Goal: Transaction & Acquisition: Purchase product/service

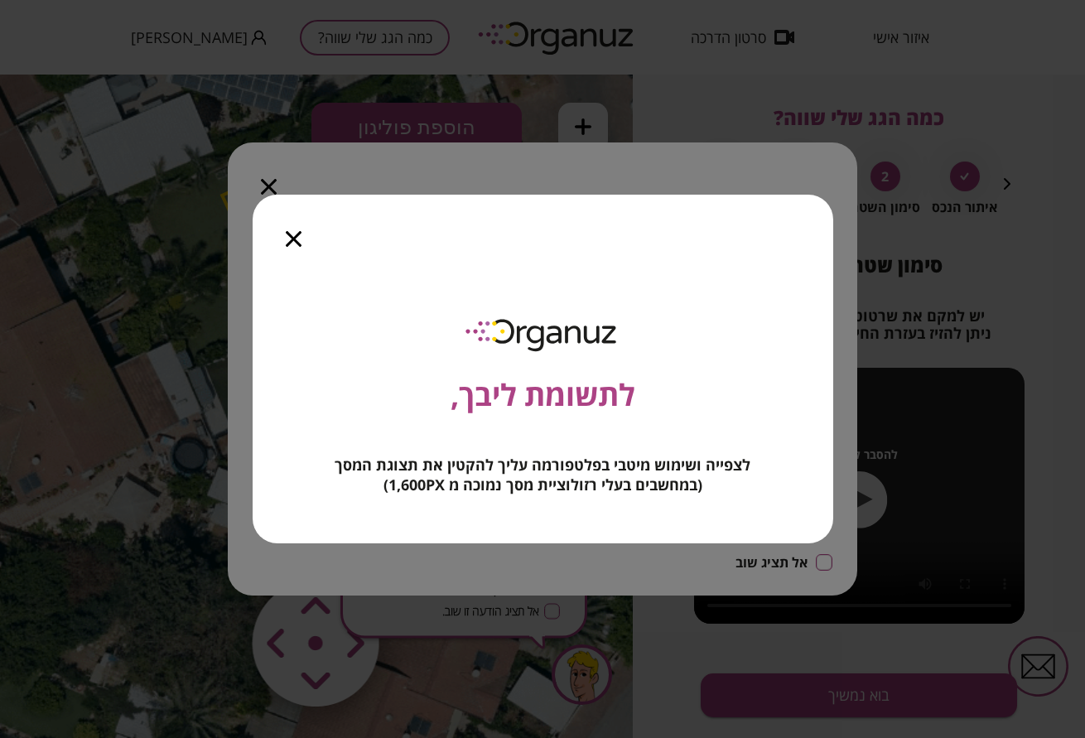
click at [294, 240] on icon "button" at bounding box center [294, 239] width 16 height 16
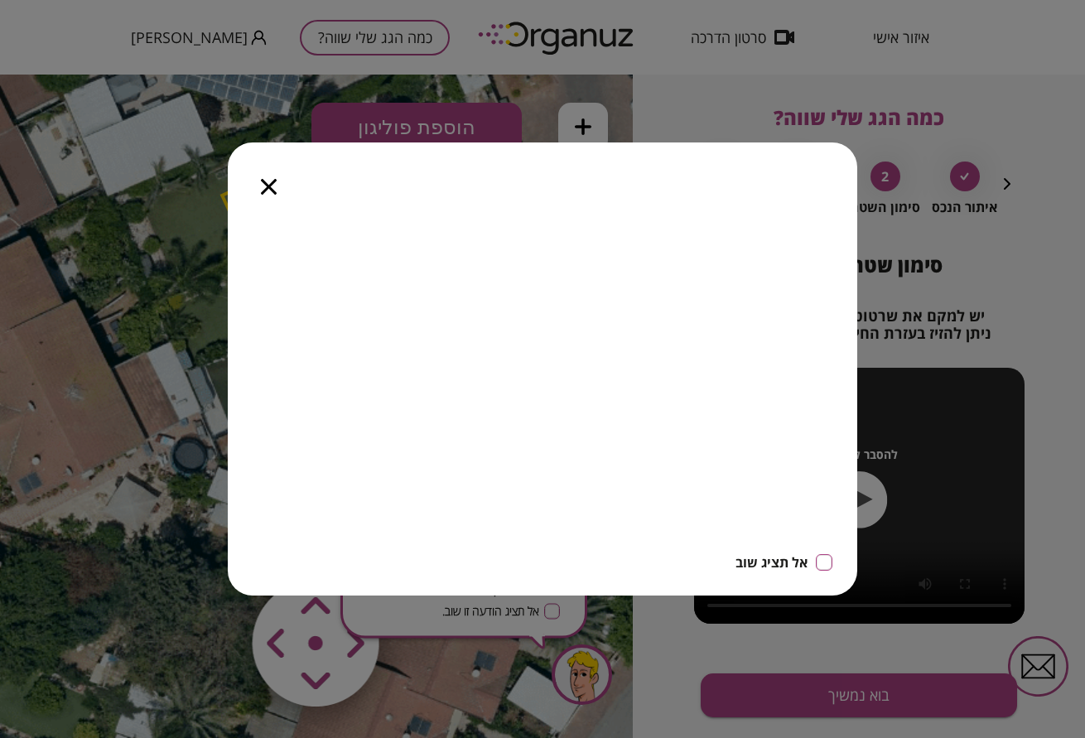
click at [267, 187] on icon "button" at bounding box center [269, 187] width 16 height 16
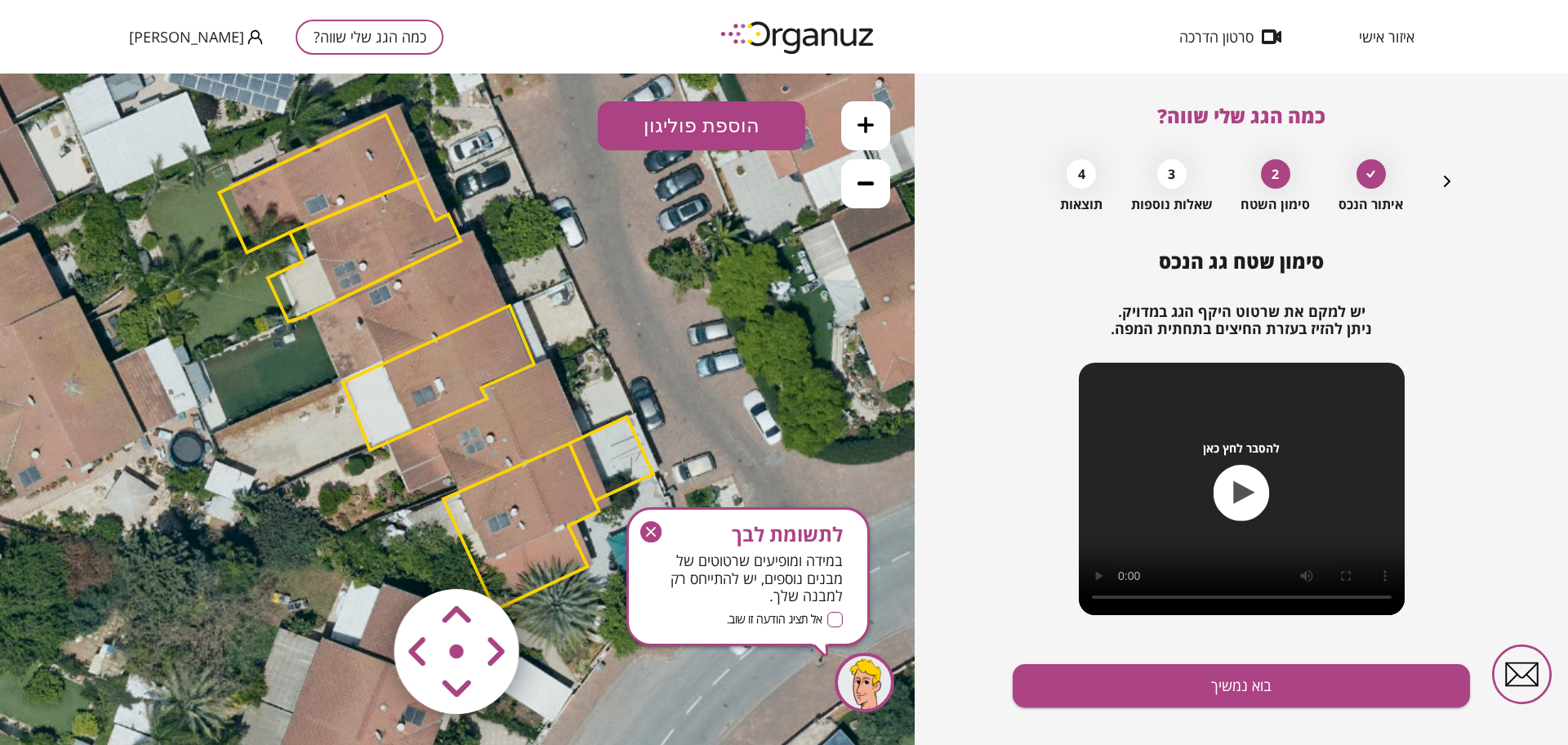
click at [312, 47] on button "כמה הגג שלי שווה?" at bounding box center [370, 37] width 148 height 36
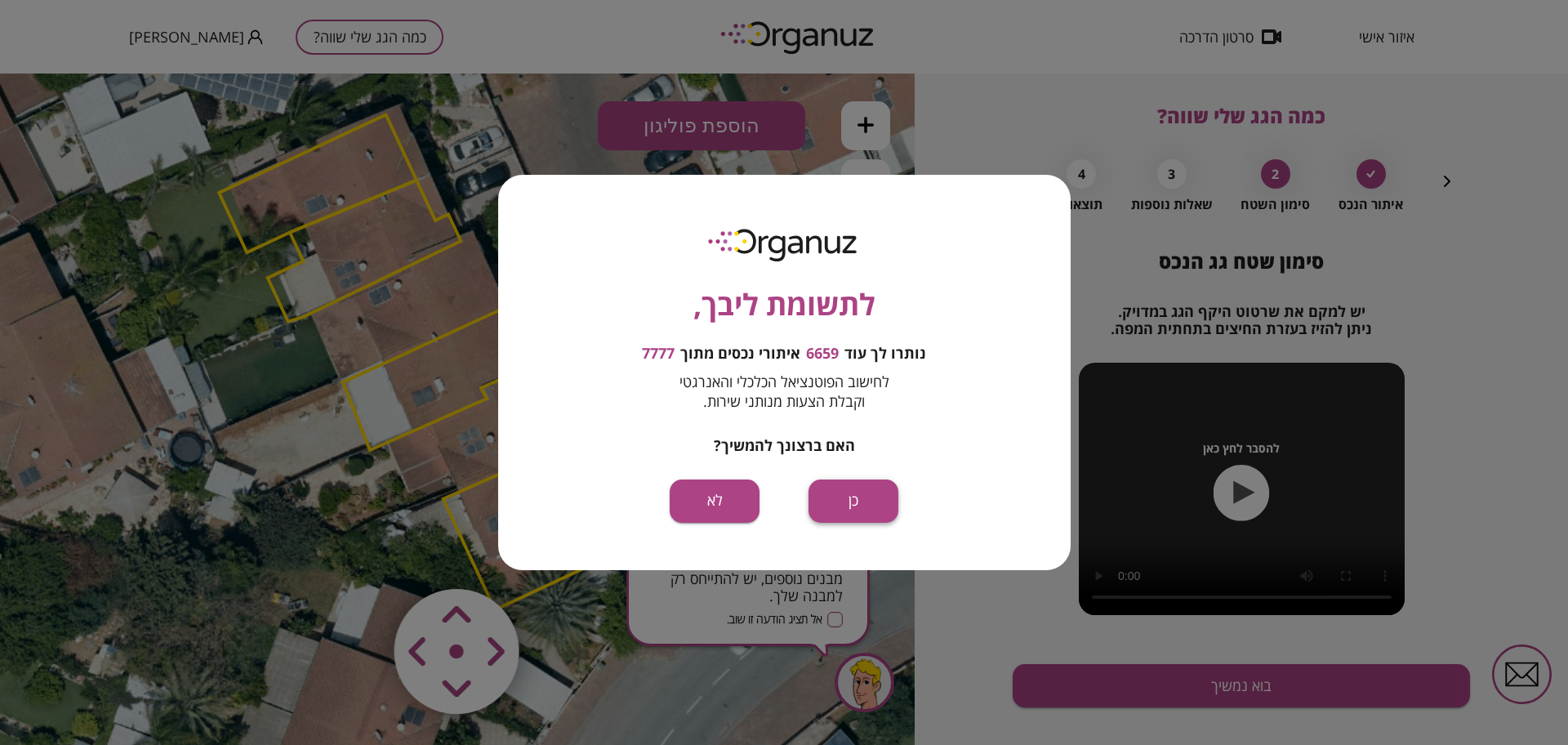
drag, startPoint x: 853, startPoint y: 436, endPoint x: 853, endPoint y: 510, distance: 74.0
click at [853, 510] on button "כן" at bounding box center [853, 501] width 90 height 43
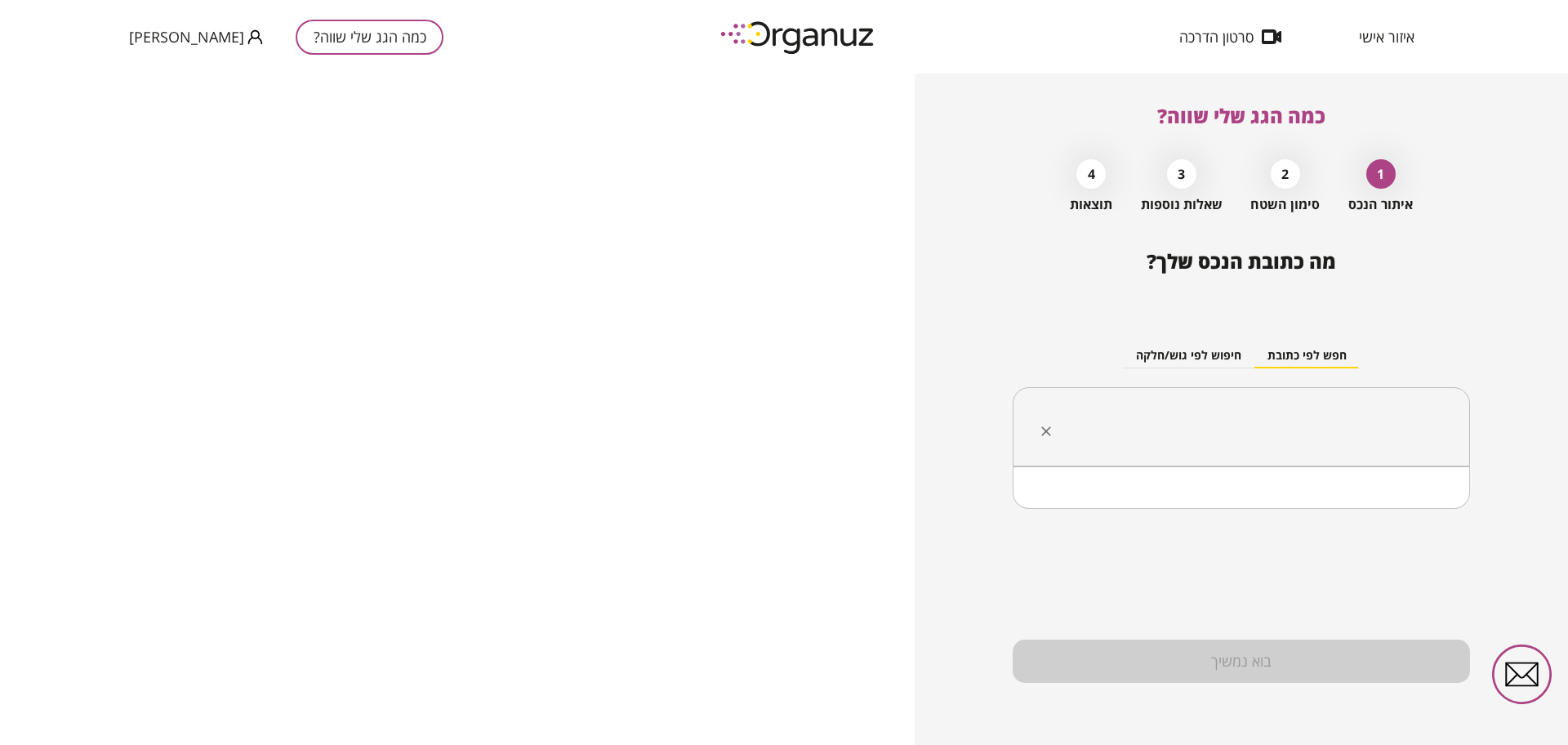
click at [1069, 415] on input "text" at bounding box center [1247, 426] width 406 height 40
paste input "**********"
click at [1069, 508] on li "גוש 12199 חלקה 68" at bounding box center [1241, 509] width 415 height 30
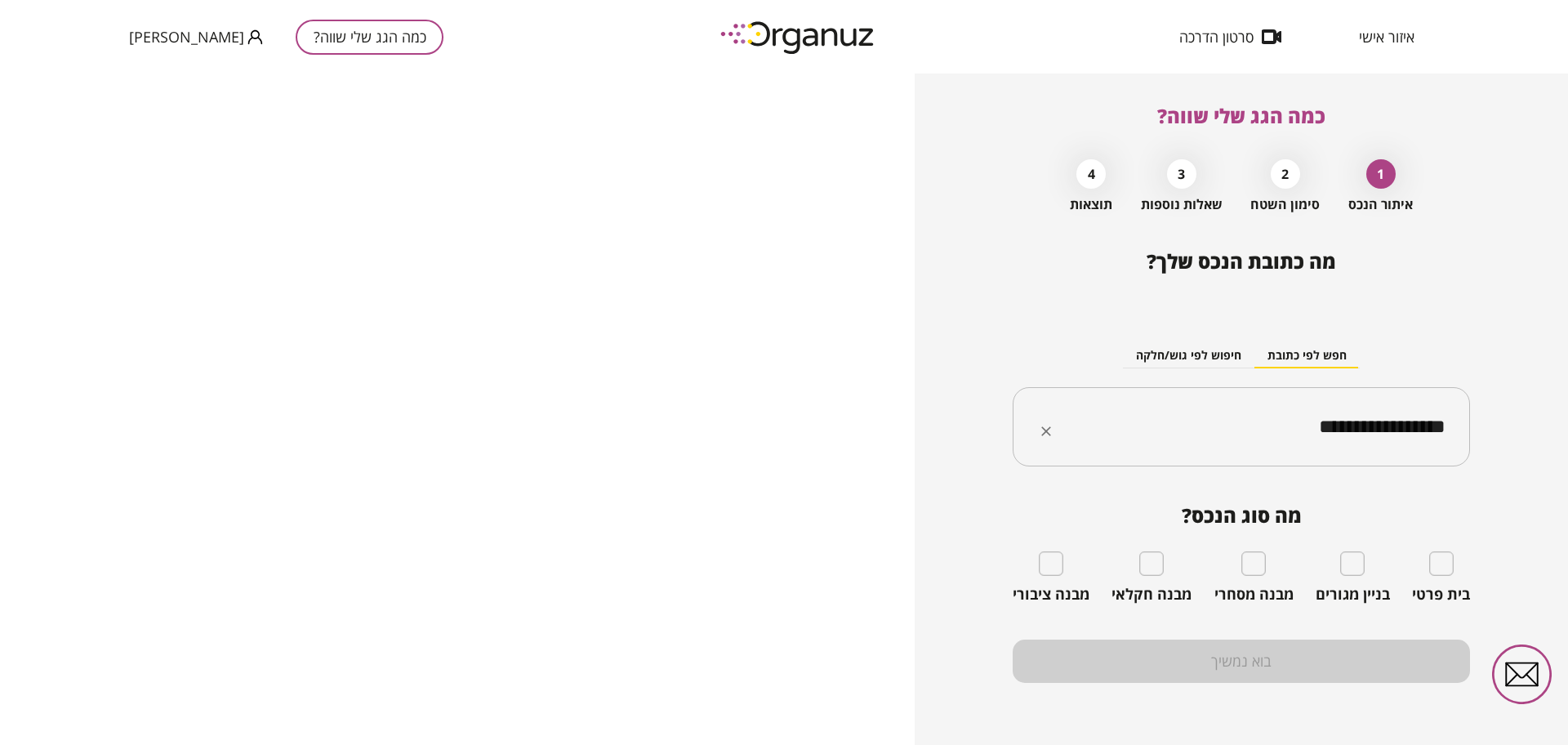
click at [1069, 425] on input "**********" at bounding box center [1247, 426] width 406 height 40
paste input "***"
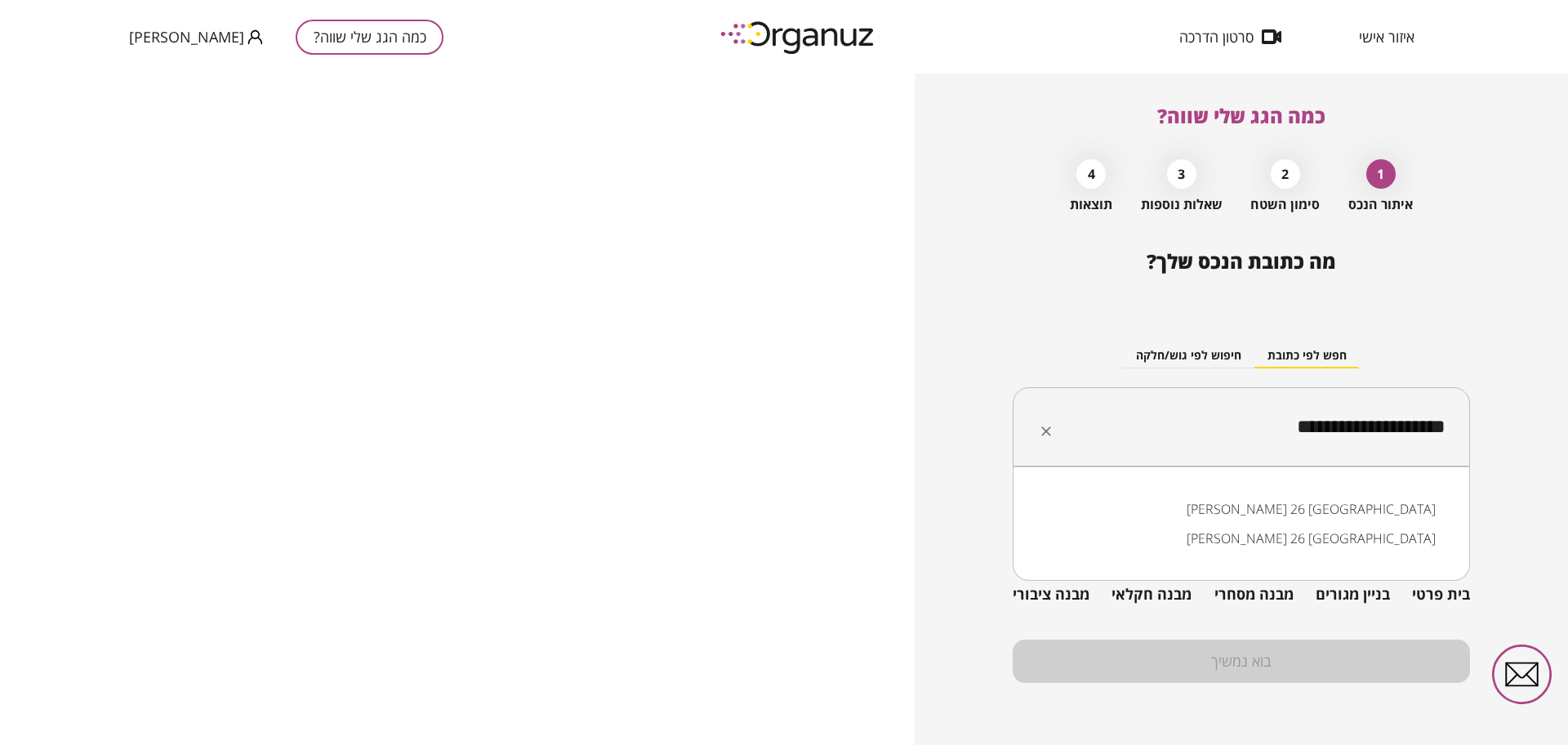
click at [1069, 516] on li "[PERSON_NAME] 26 [GEOGRAPHIC_DATA]" at bounding box center [1241, 509] width 415 height 30
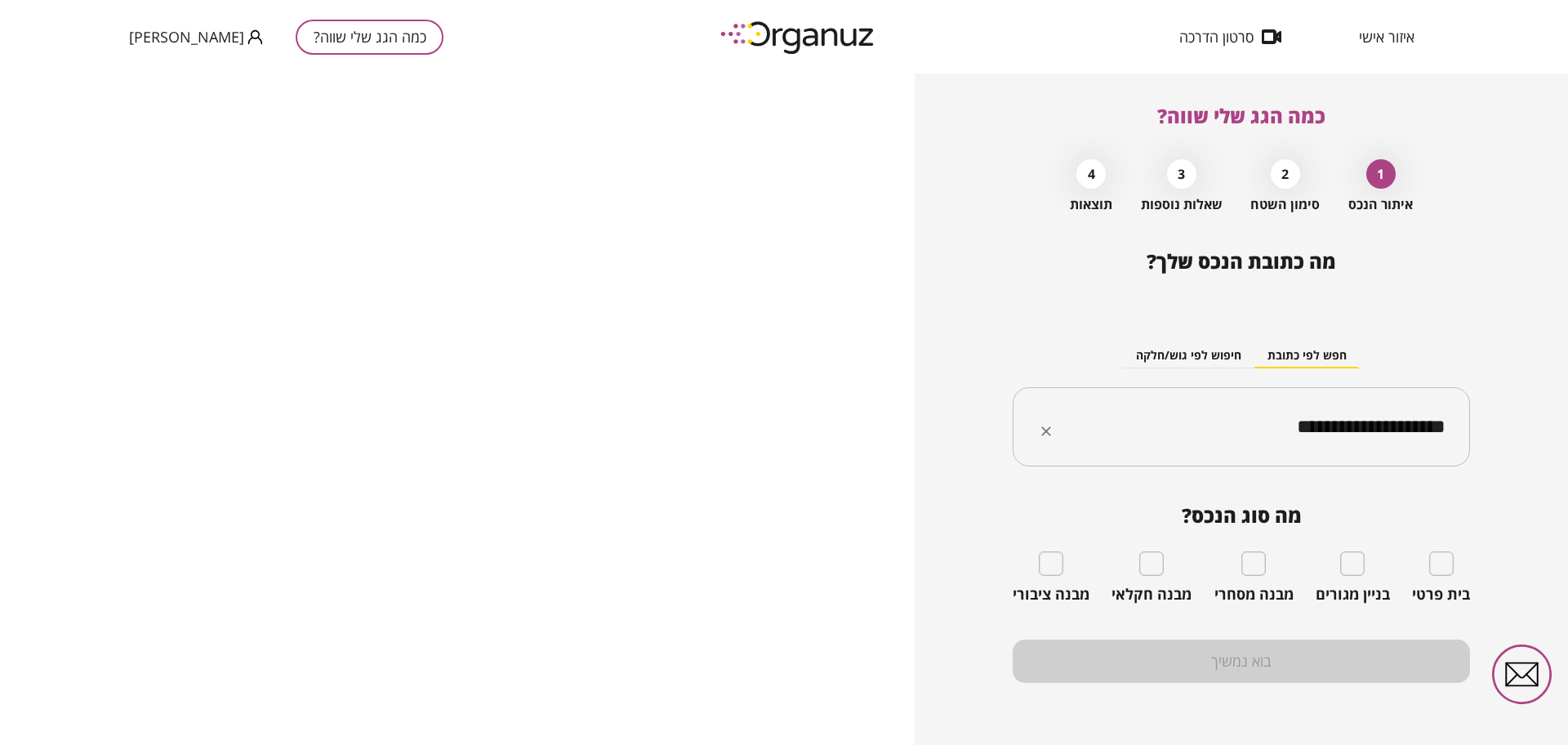
type input "**********"
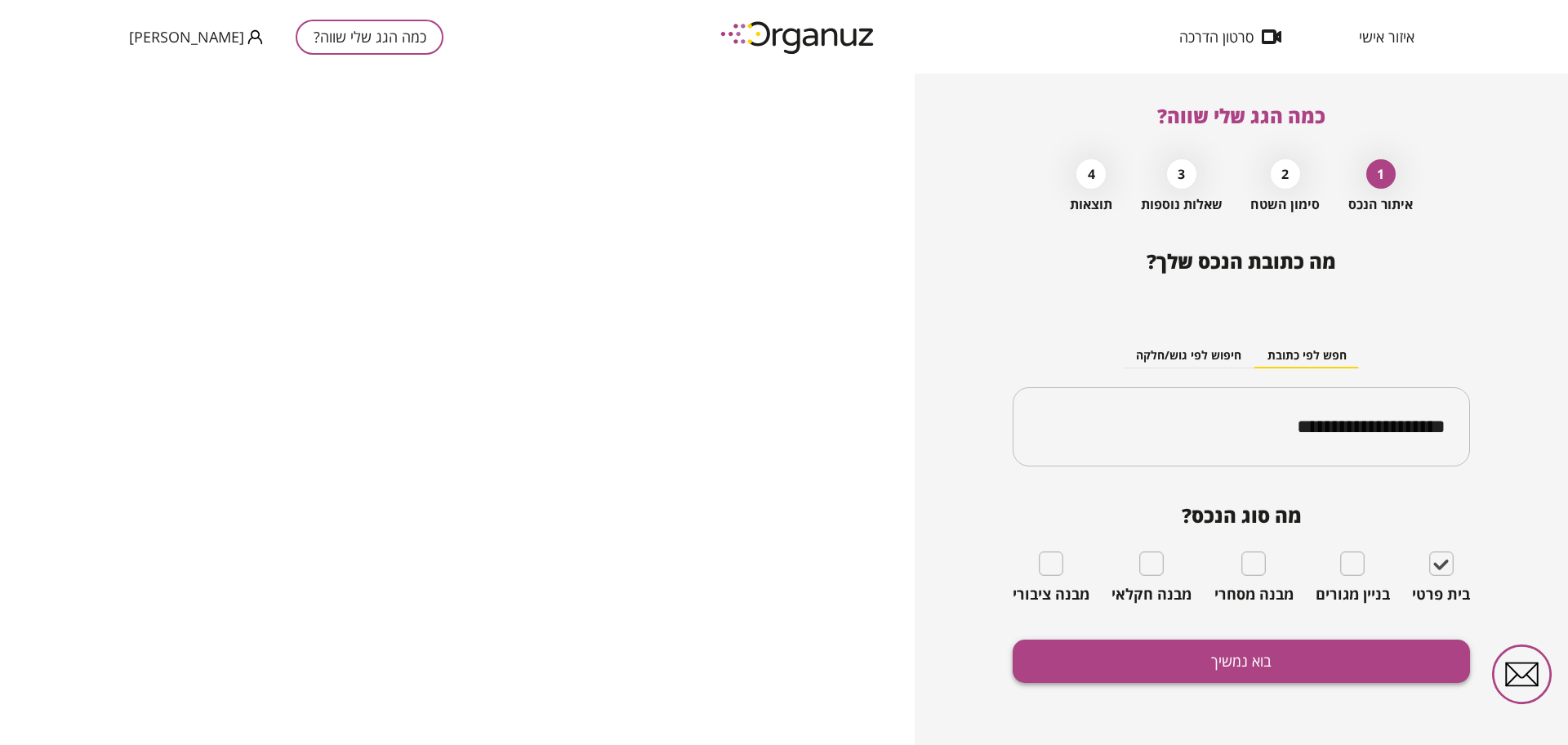
drag, startPoint x: 1401, startPoint y: 576, endPoint x: 1315, endPoint y: 644, distance: 109.6
click at [1069, 673] on button "בוא נמשיך" at bounding box center [1242, 661] width 458 height 43
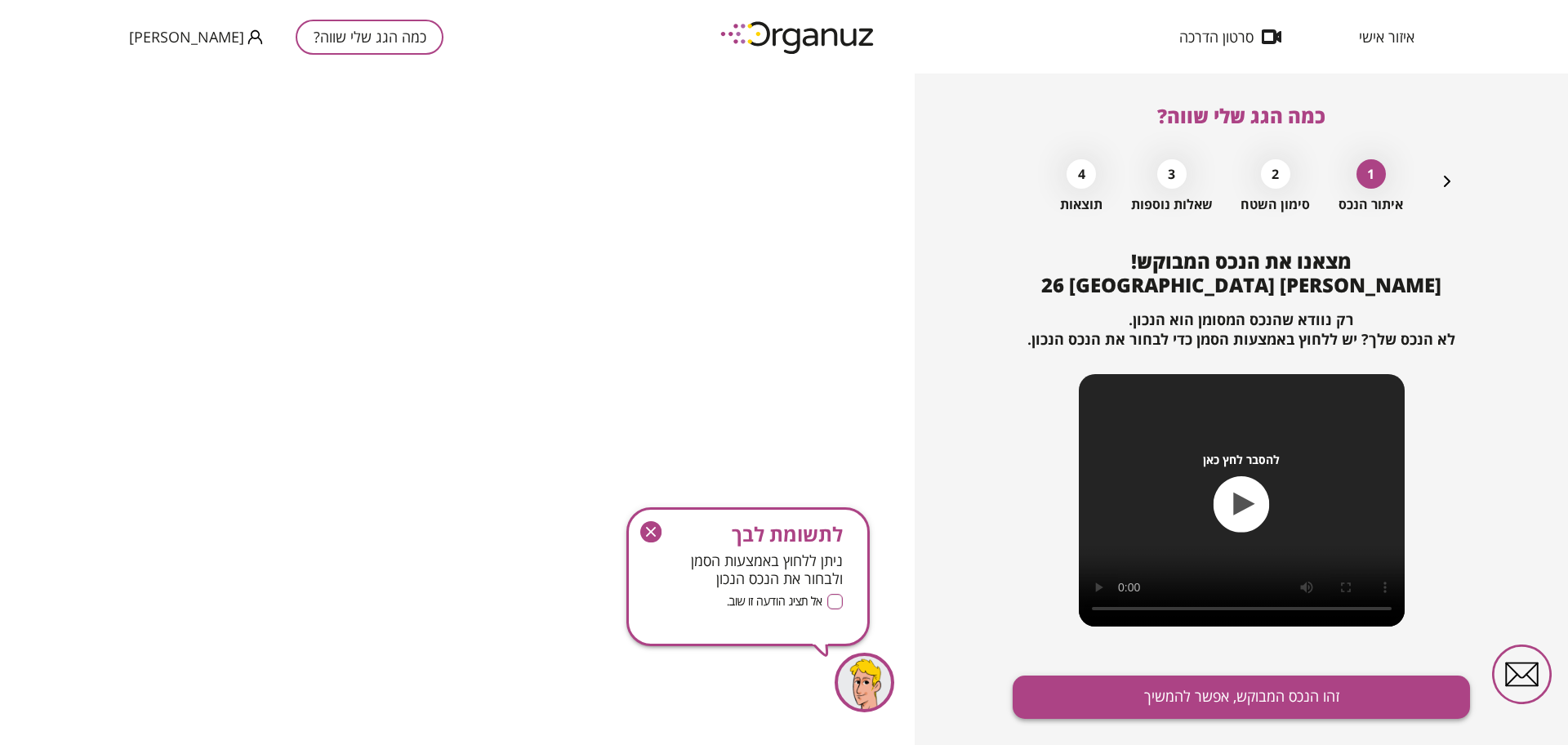
click at [1069, 696] on button "זהו הנכס המבוקש, אפשר להמשיך" at bounding box center [1242, 698] width 458 height 43
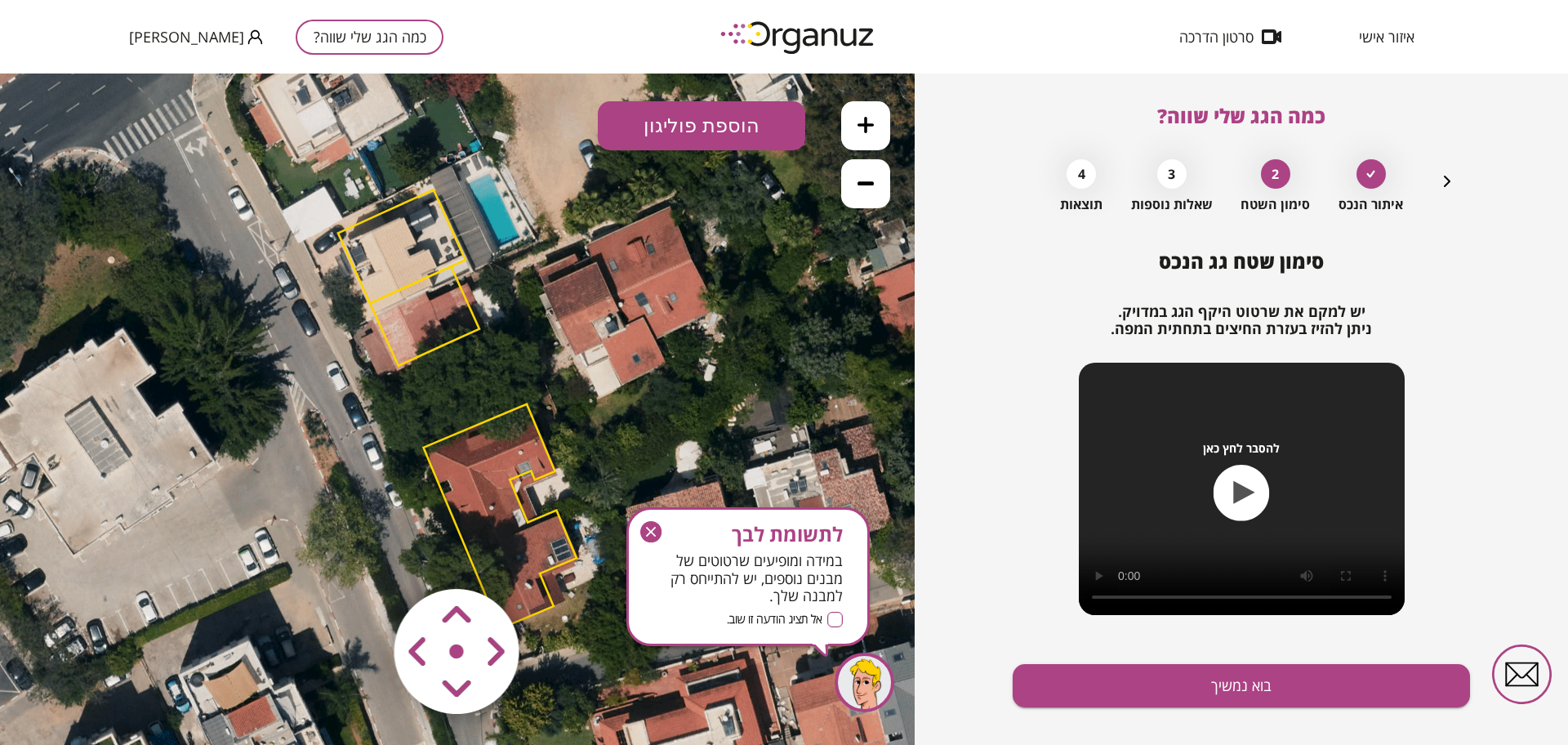
click at [652, 532] on icon "button" at bounding box center [651, 532] width 10 height 10
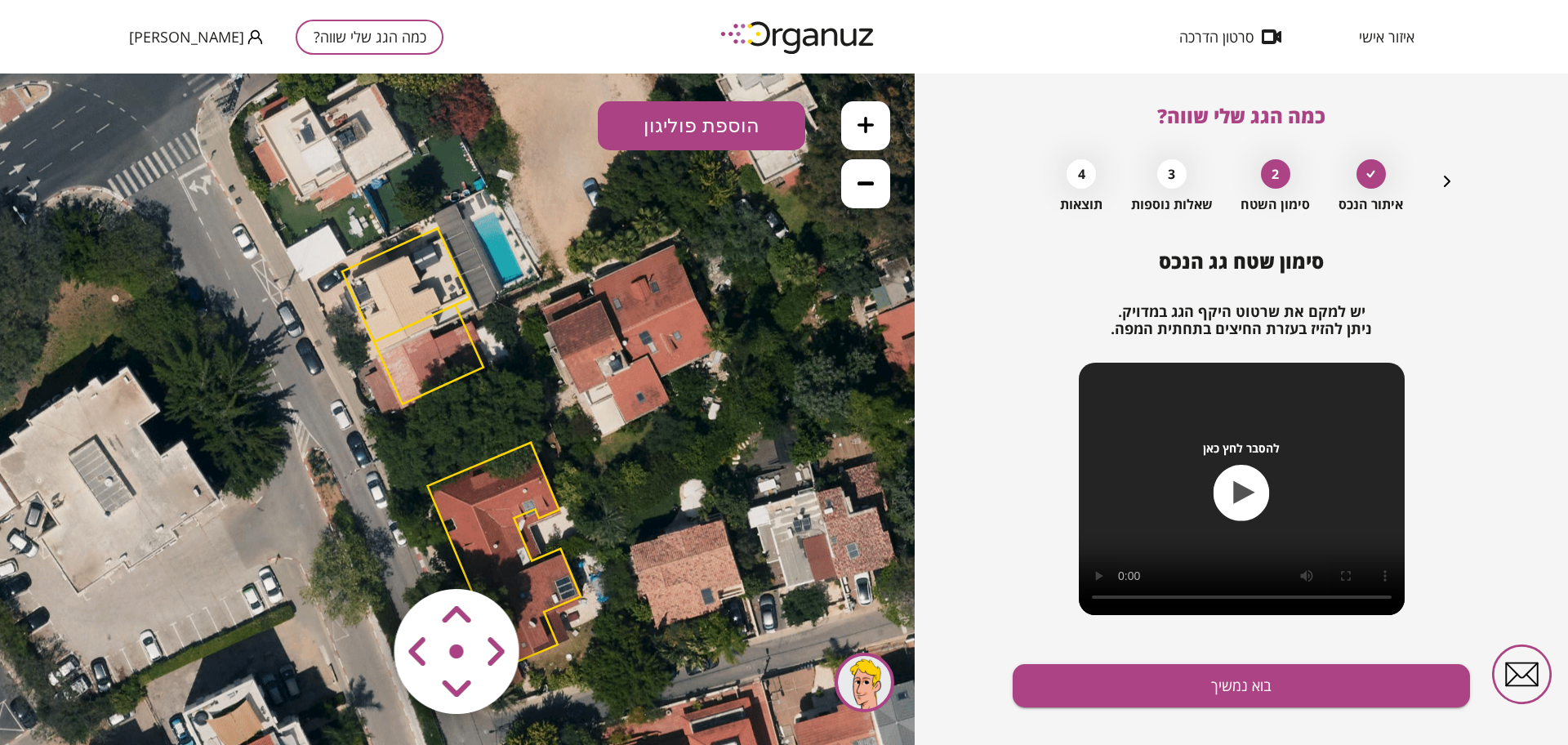
drag, startPoint x: 677, startPoint y: 360, endPoint x: 677, endPoint y: 388, distance: 28.0
click at [677, 388] on icon at bounding box center [460, 446] width 1347 height 1348
click at [521, 478] on polygon at bounding box center [505, 556] width 154 height 225
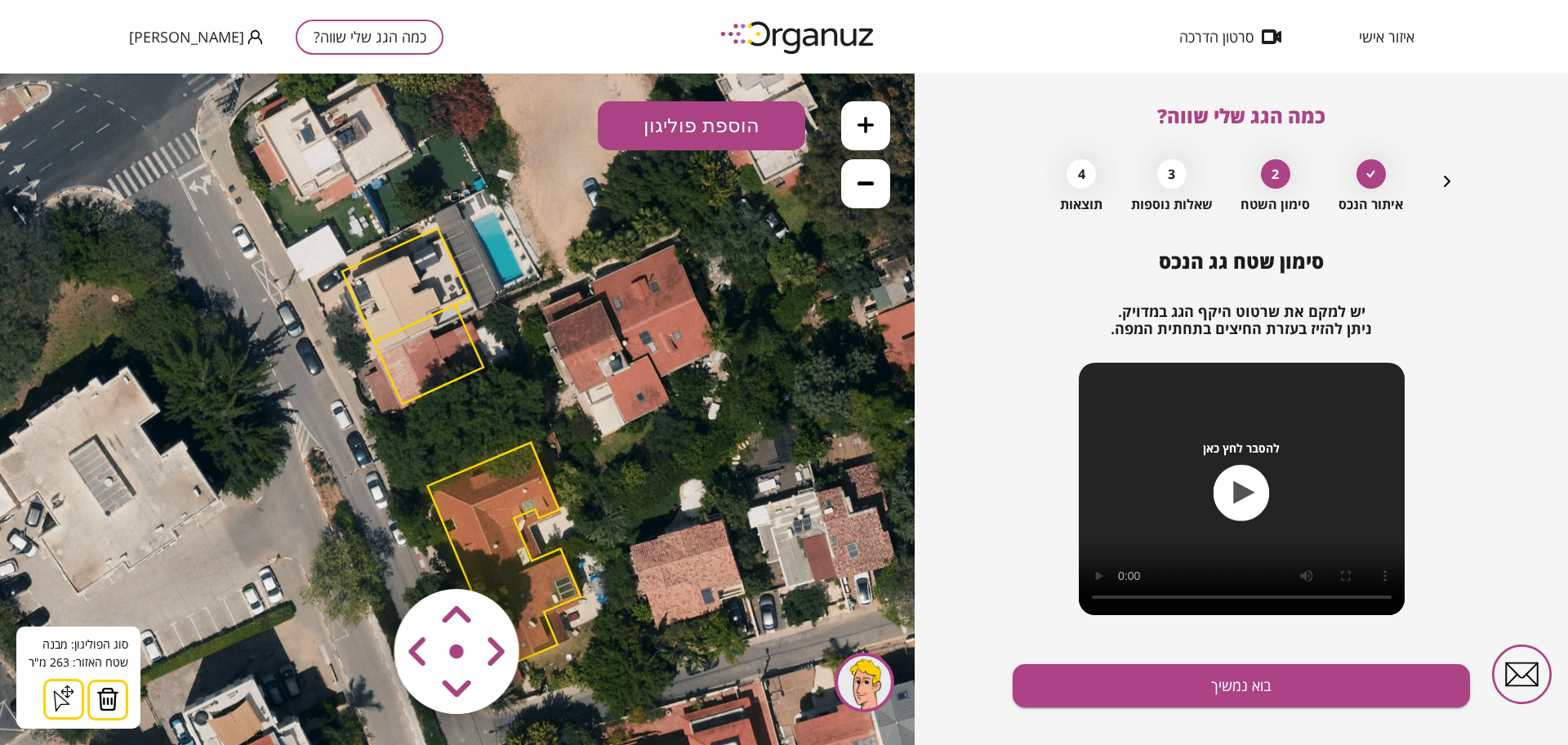
click at [92, 703] on button at bounding box center [107, 700] width 40 height 40
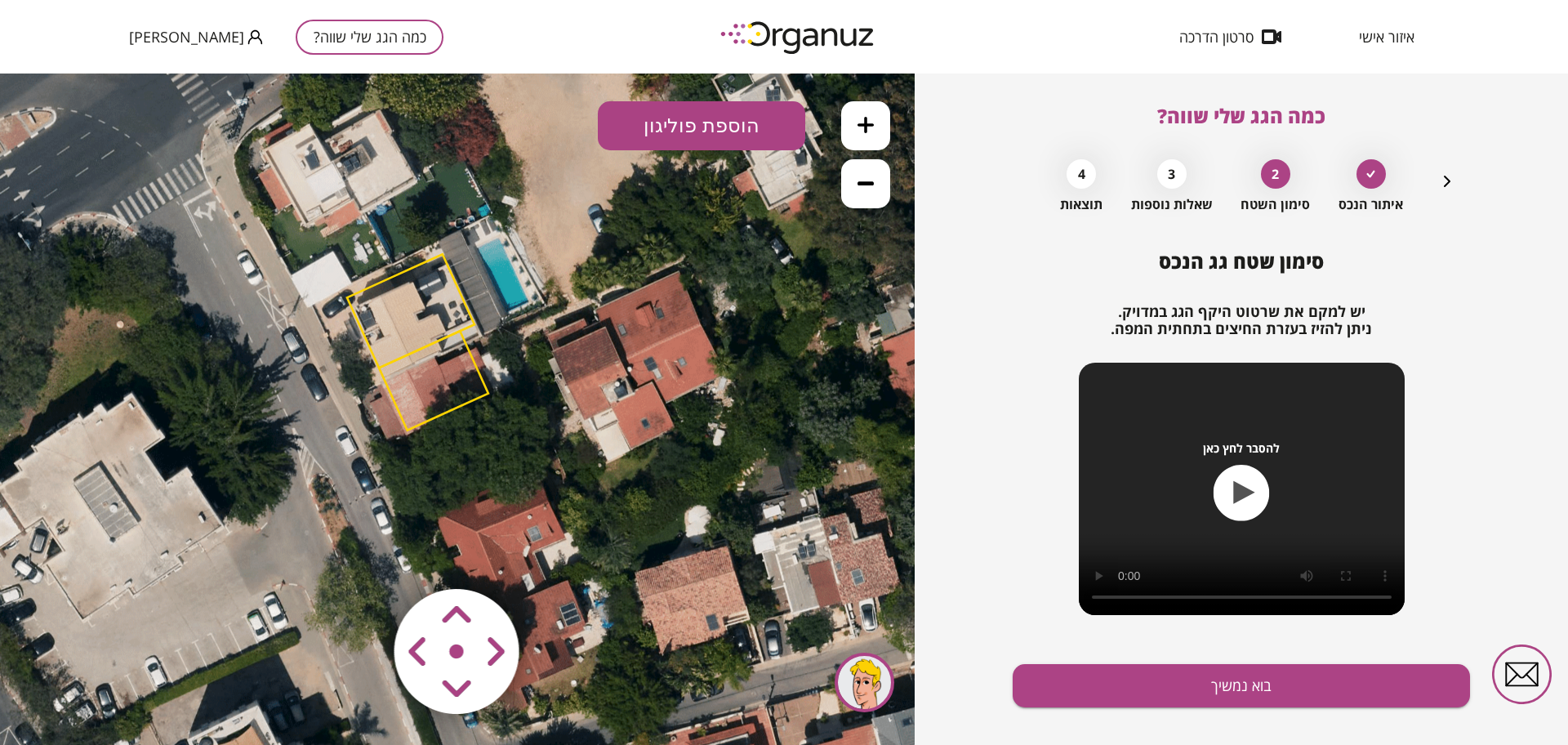
drag, startPoint x: 605, startPoint y: 473, endPoint x: 609, endPoint y: 499, distance: 26.3
click at [609, 499] on icon at bounding box center [464, 472] width 1347 height 1348
click at [852, 121] on button at bounding box center [866, 126] width 49 height 49
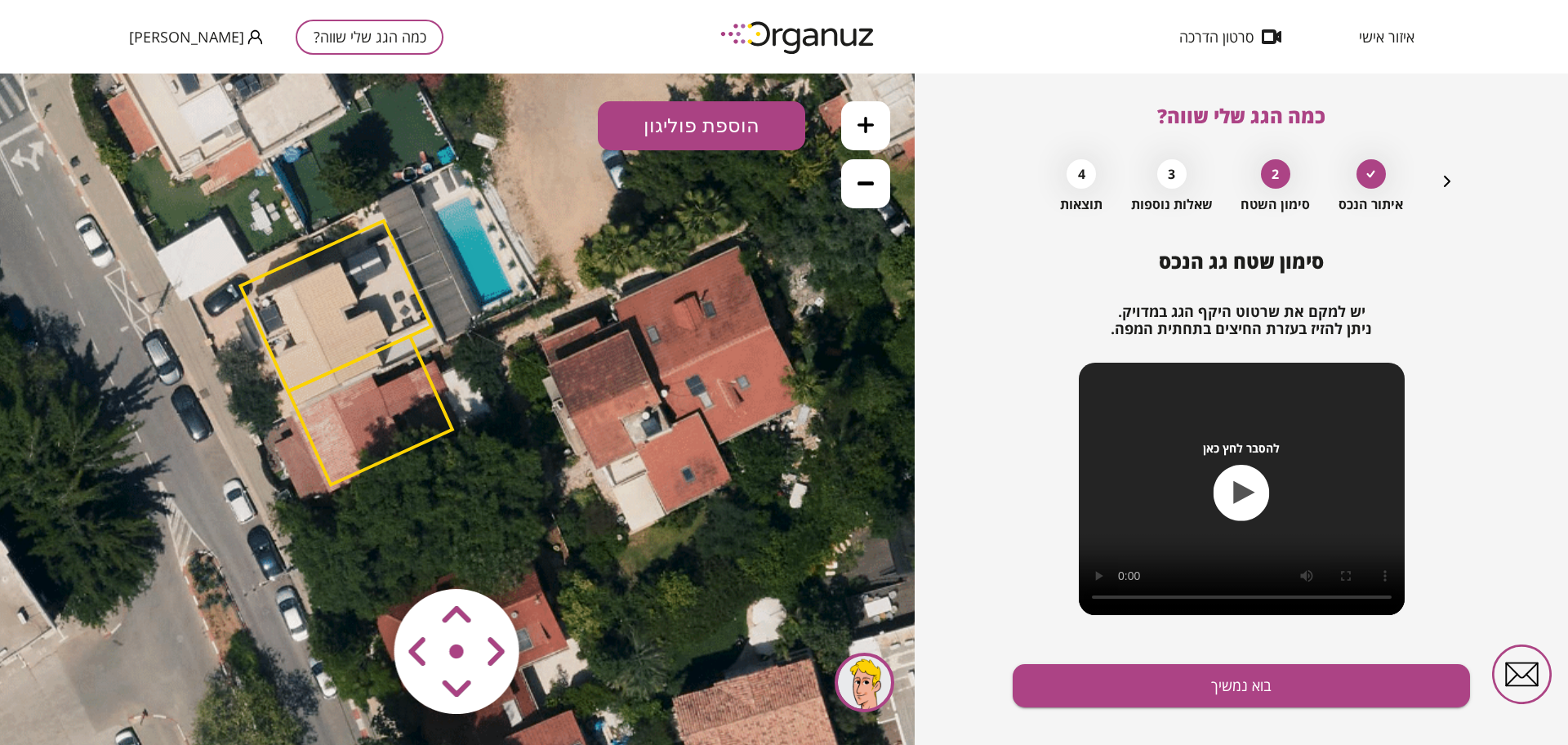
drag, startPoint x: 691, startPoint y: 505, endPoint x: 658, endPoint y: 535, distance: 44.6
click at [658, 535] on icon at bounding box center [416, 548] width 2021 height 2022
click at [689, 138] on button "הוספת פוליגון" at bounding box center [701, 126] width 207 height 49
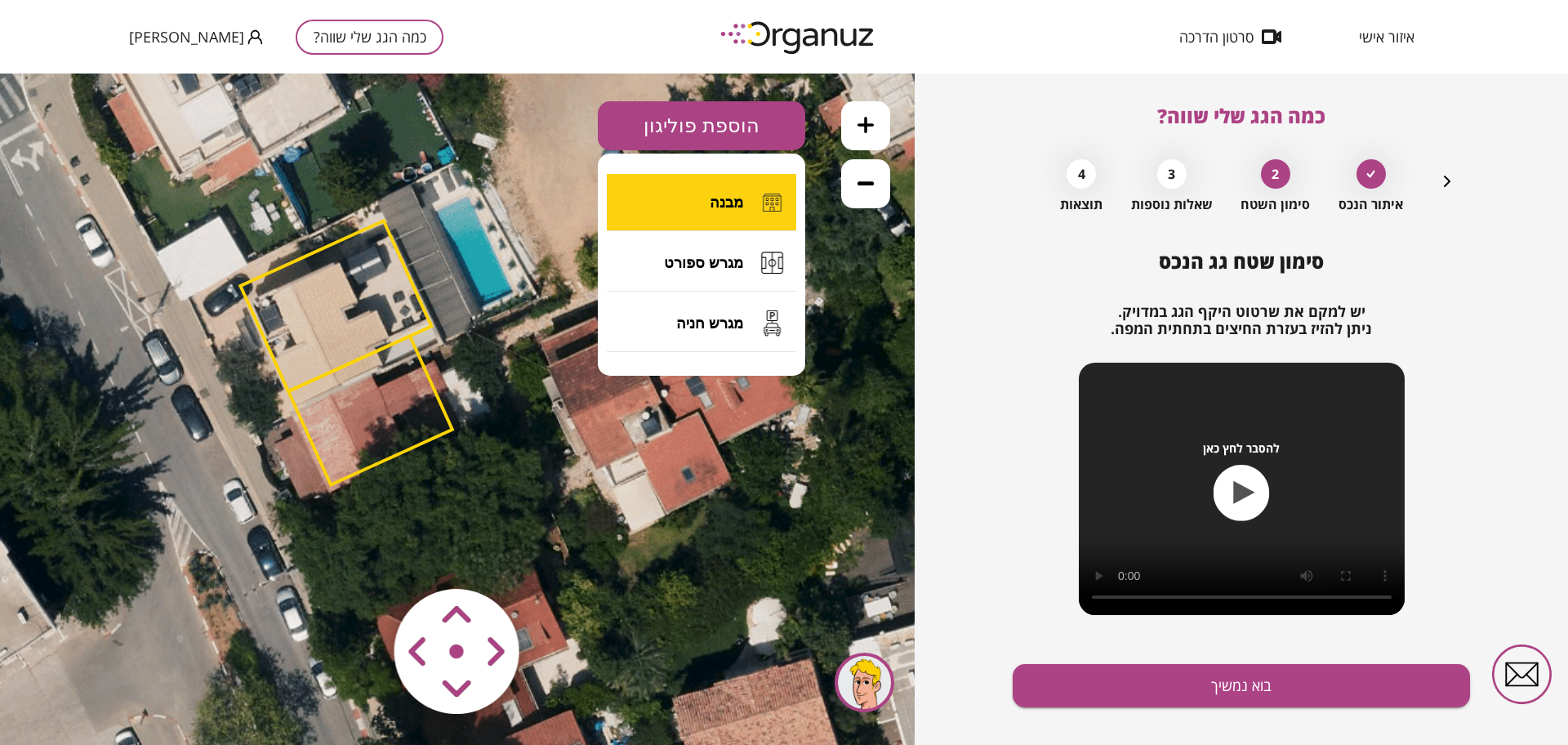
click at [700, 202] on button "מבנה" at bounding box center [701, 202] width 189 height 57
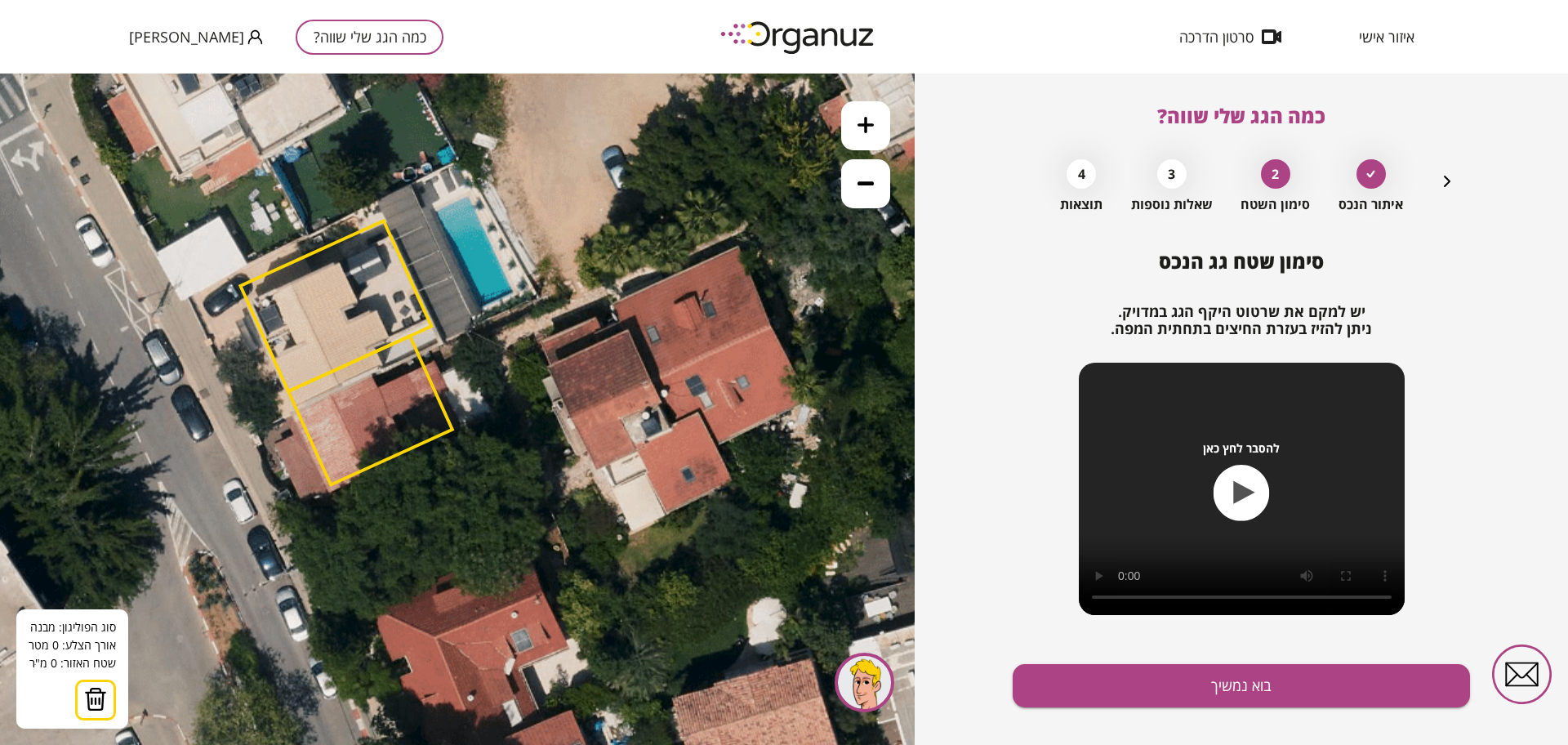
click at [630, 331] on icon at bounding box center [416, 548] width 2021 height 2022
click at [663, 399] on icon at bounding box center [416, 548] width 2021 height 2022
click at [670, 425] on icon at bounding box center [416, 548] width 2021 height 2022
click at [700, 410] on polygon at bounding box center [665, 378] width 70 height 95
click at [736, 483] on icon at bounding box center [416, 548] width 2021 height 2022
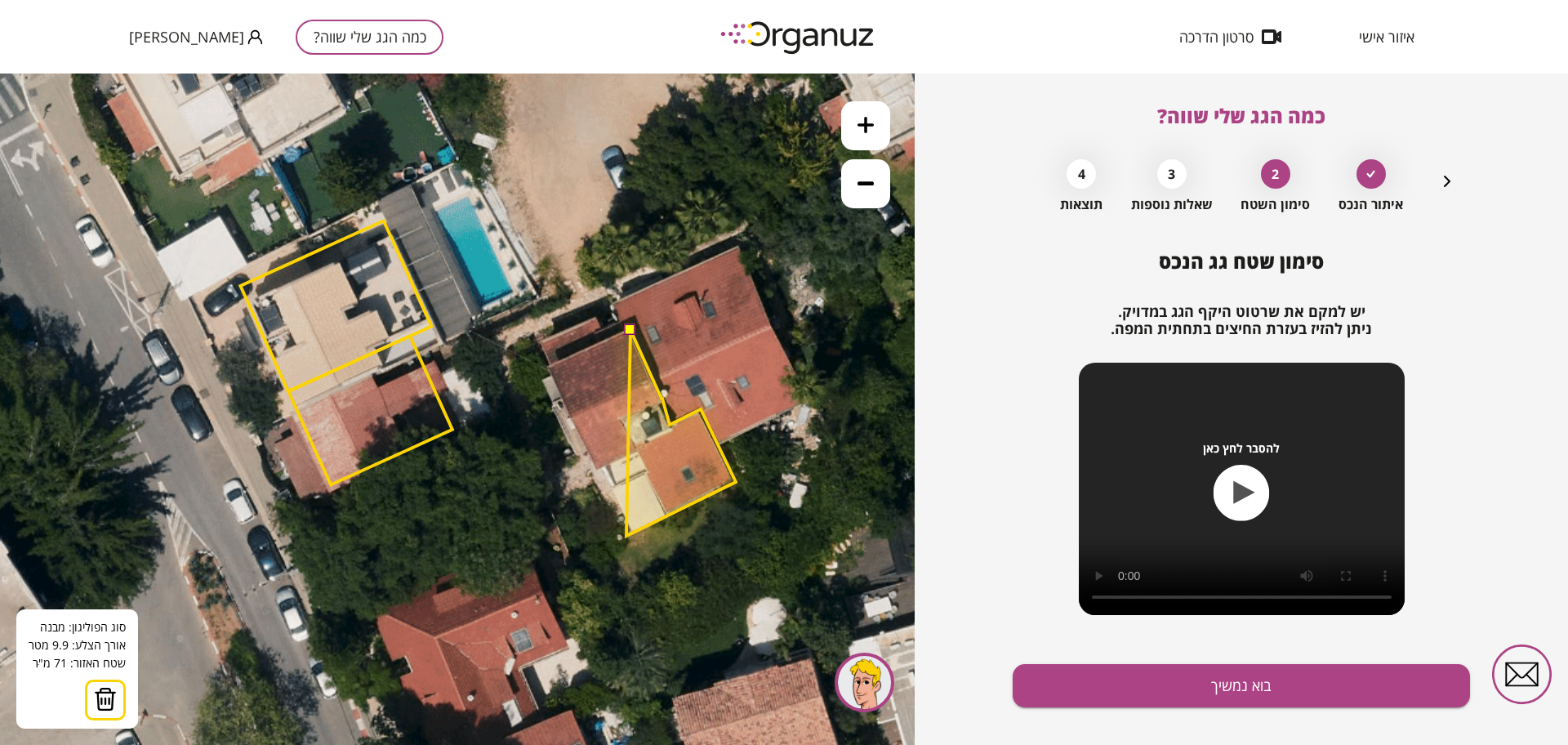
click at [626, 536] on polygon at bounding box center [680, 433] width 109 height 206
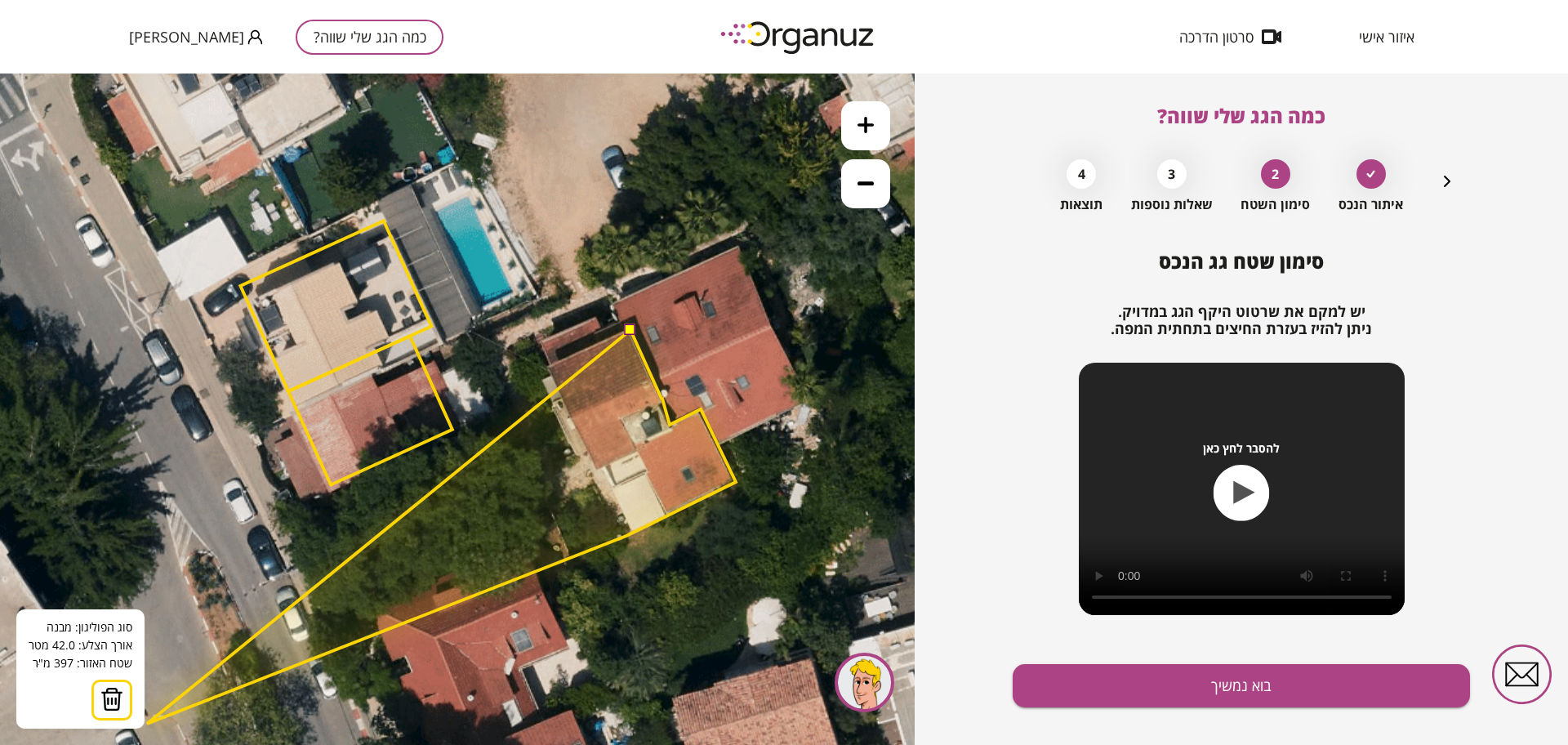
click at [105, 698] on img at bounding box center [111, 699] width 23 height 25
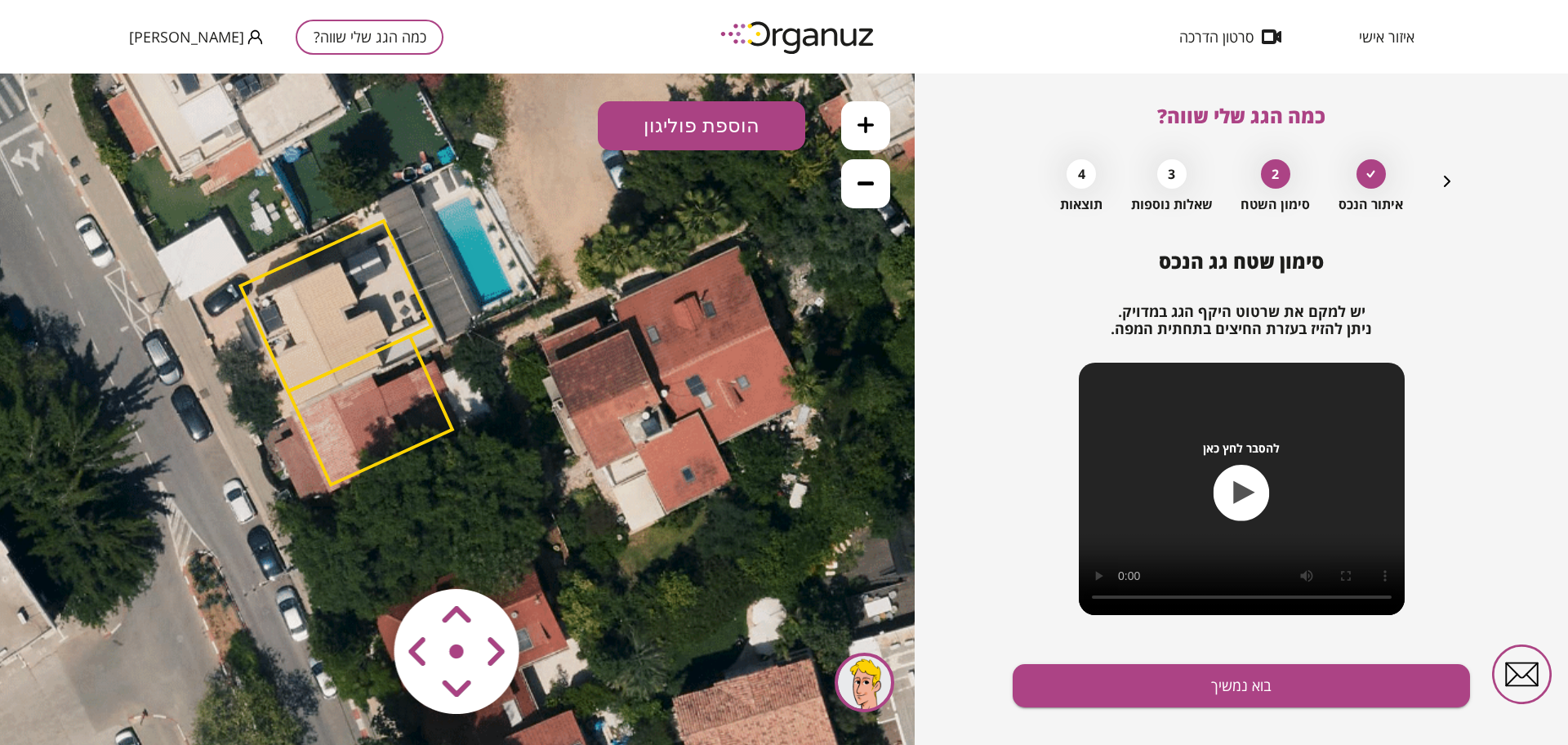
click at [870, 114] on button at bounding box center [866, 126] width 49 height 49
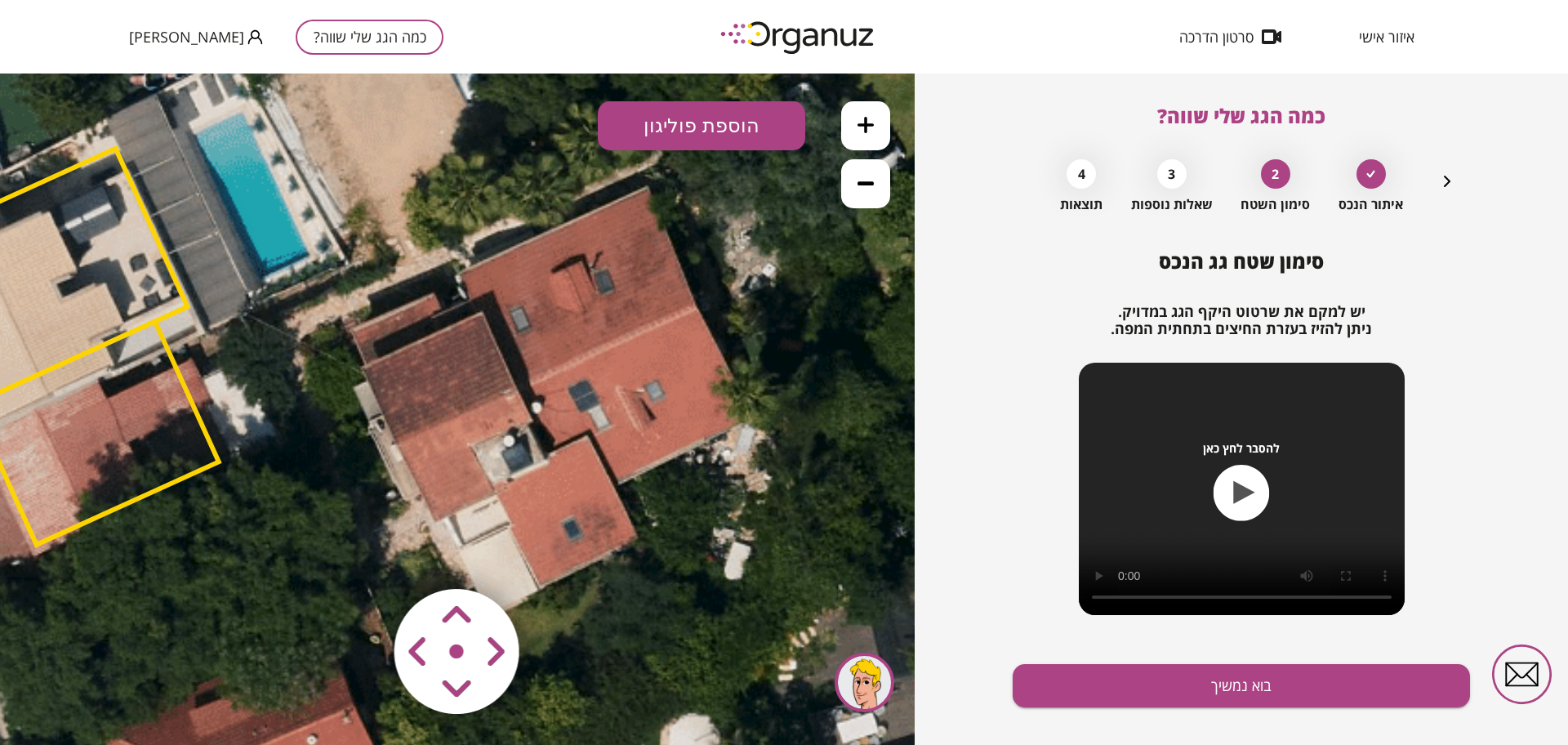
drag, startPoint x: 397, startPoint y: 459, endPoint x: 167, endPoint y: 482, distance: 231.1
click at [167, 482] on polygon at bounding box center [96, 433] width 246 height 223
click at [728, 145] on button "הוספת פוליגון" at bounding box center [701, 126] width 207 height 49
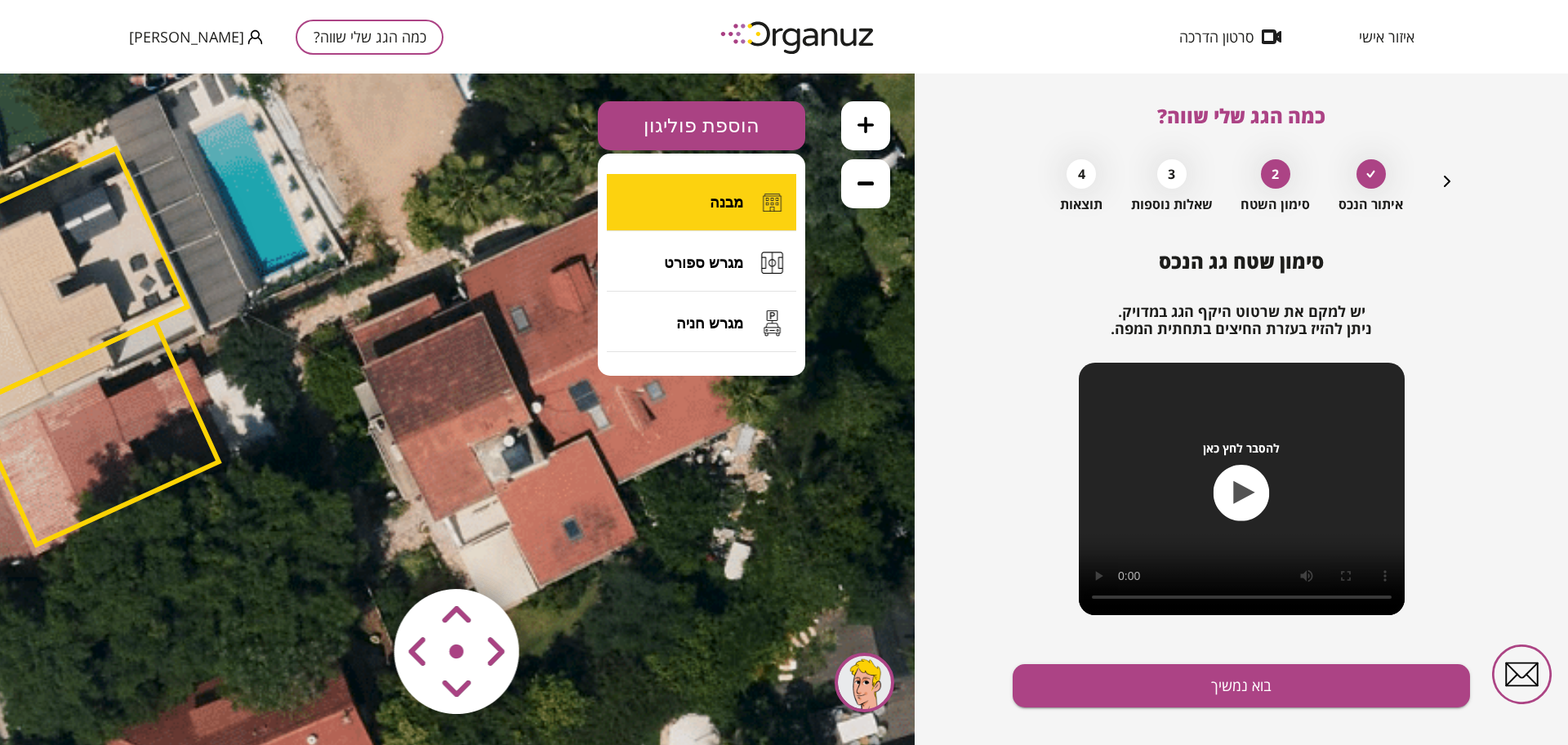
click at [740, 184] on button "מבנה" at bounding box center [701, 202] width 189 height 57
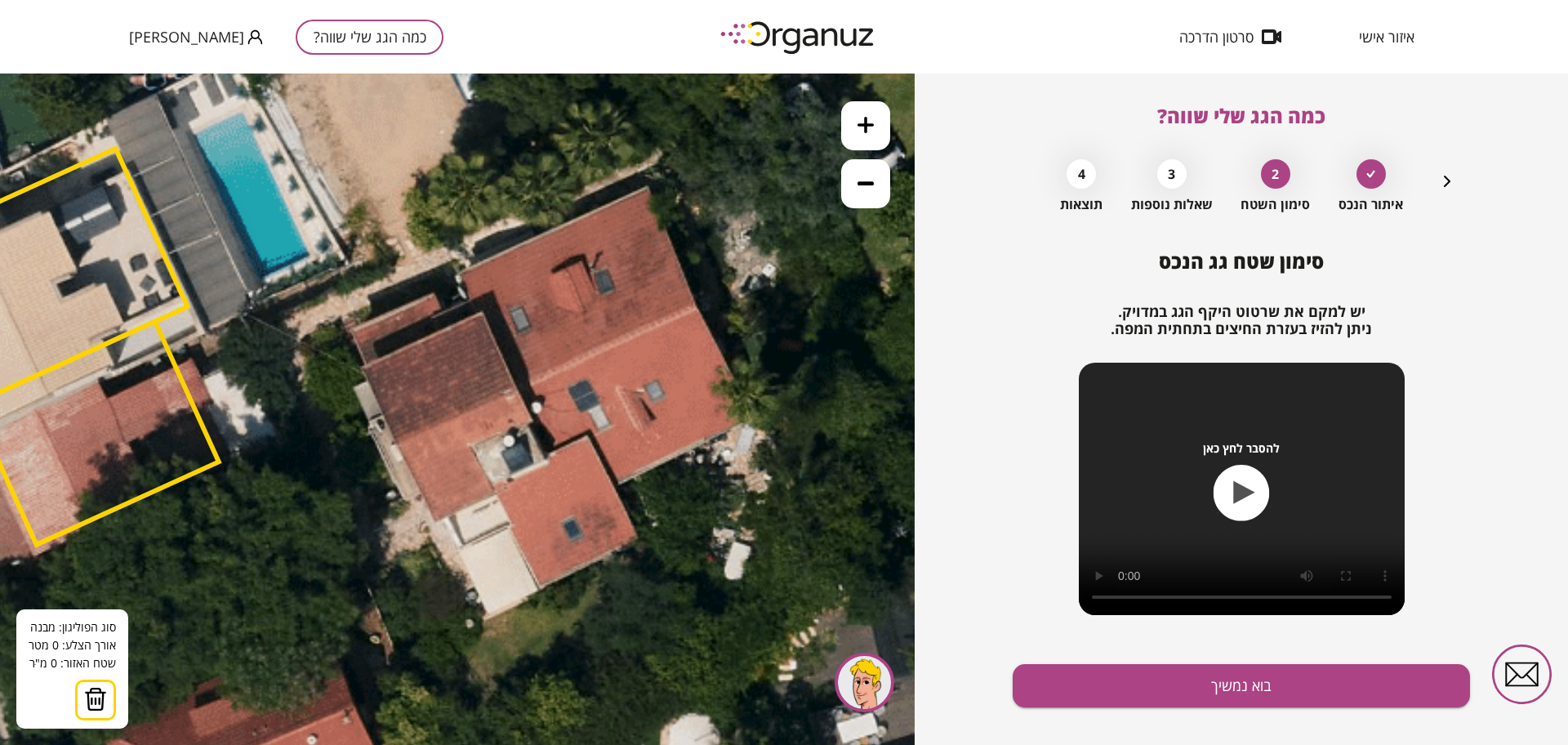
click at [485, 312] on icon at bounding box center [166, 639] width 3032 height 3034
click at [546, 459] on icon at bounding box center [166, 639] width 3032 height 3034
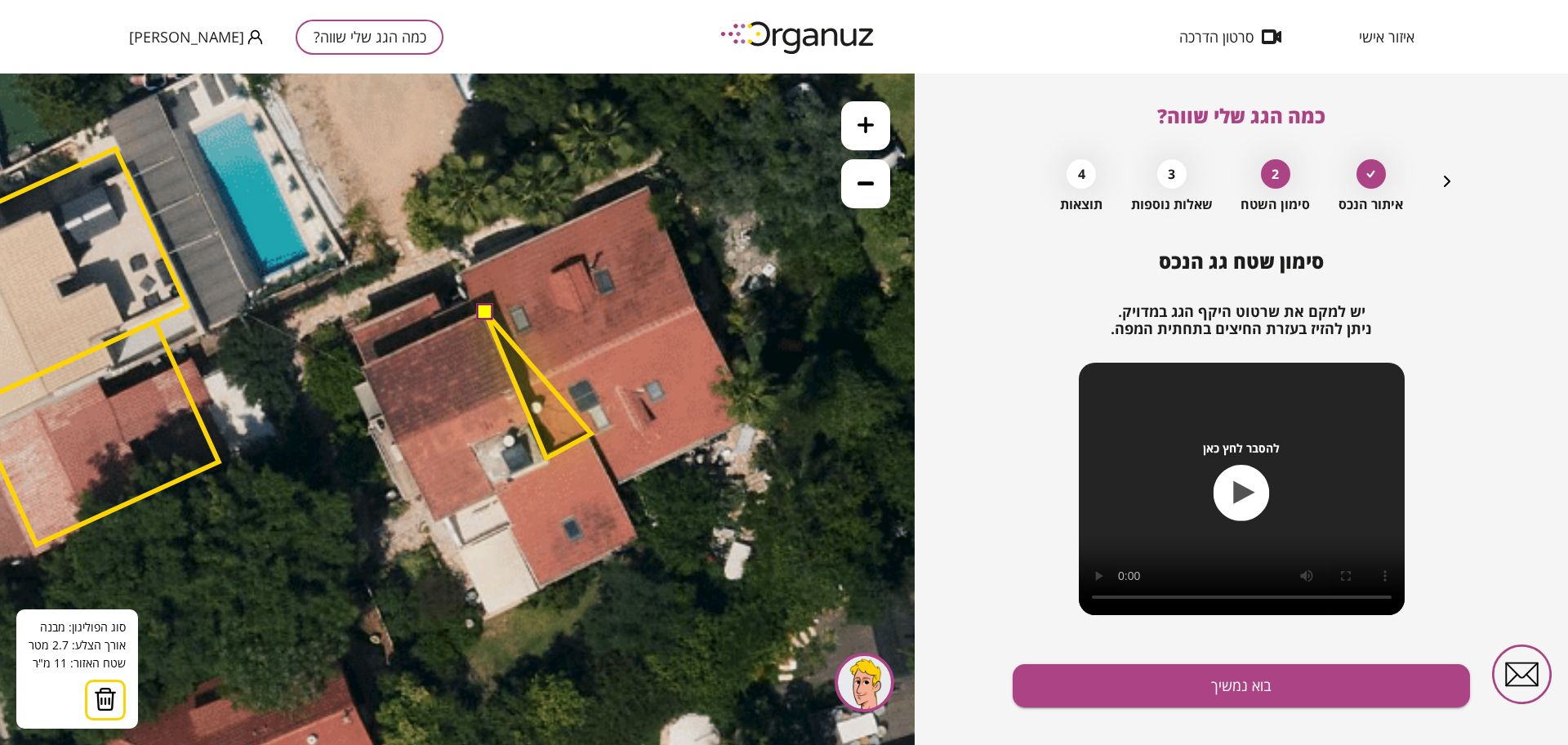
click at [592, 434] on polygon at bounding box center [538, 385] width 107 height 146
click at [643, 544] on polygon at bounding box center [564, 427] width 158 height 231
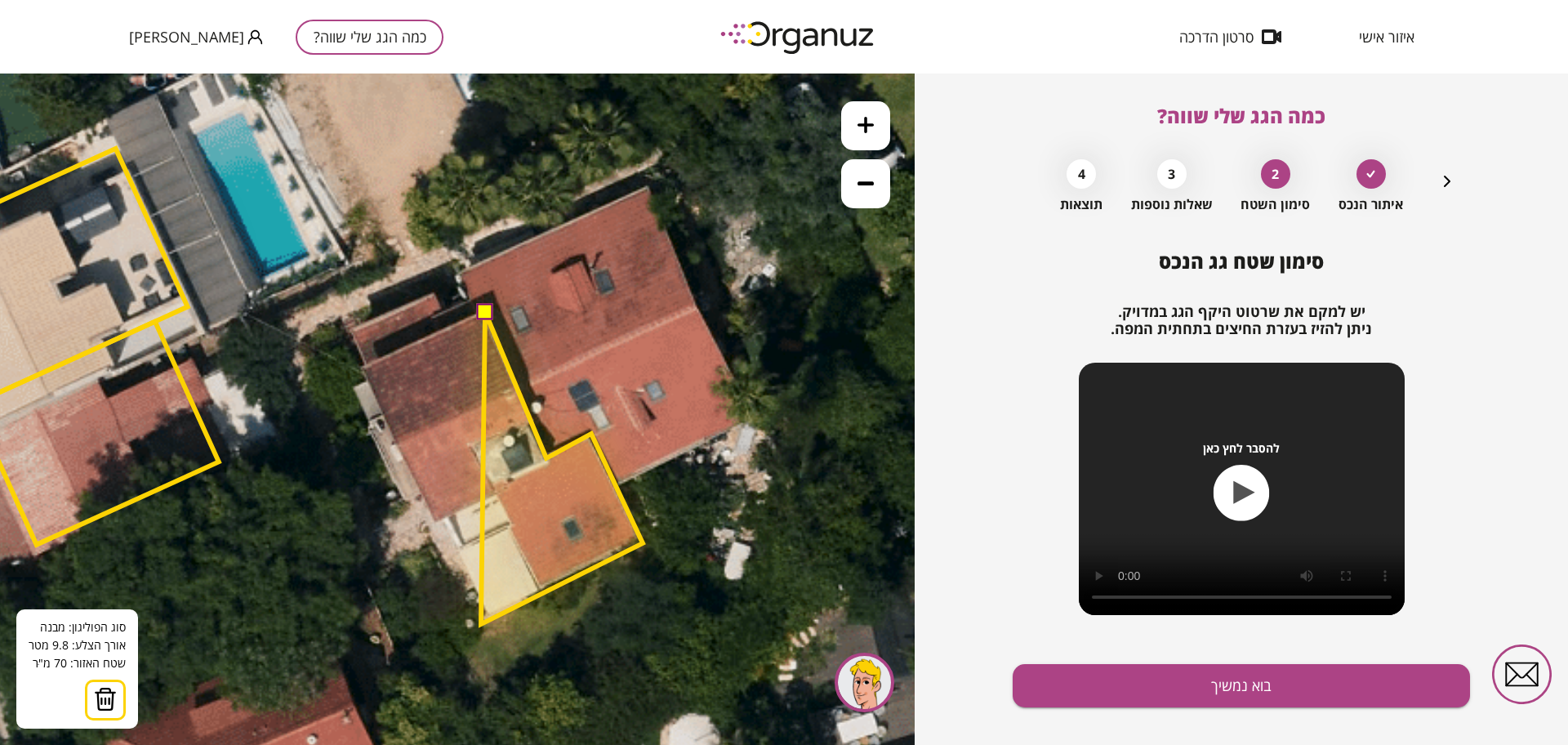
click at [481, 625] on polygon at bounding box center [562, 468] width 162 height 312
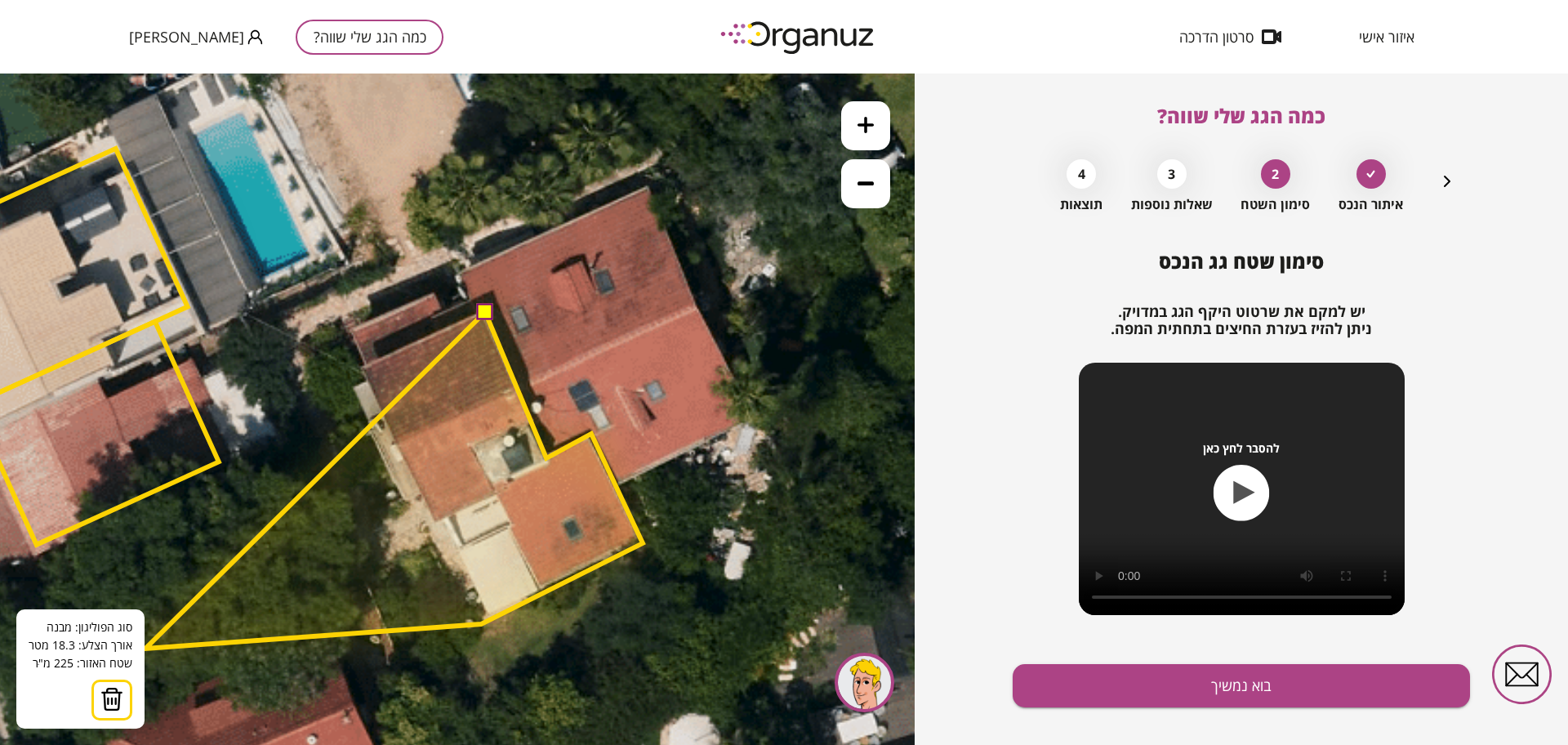
click at [112, 695] on img at bounding box center [111, 699] width 23 height 25
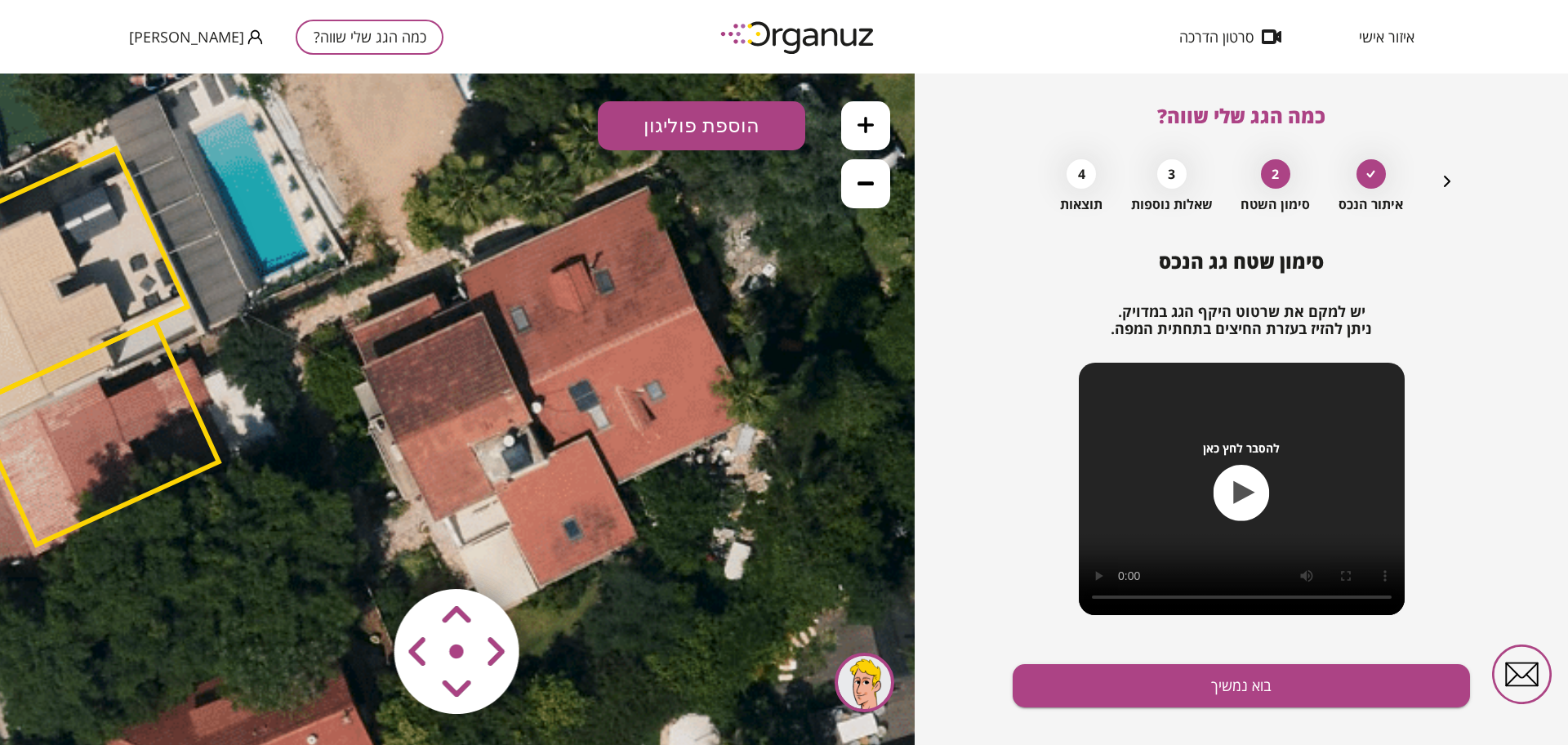
click at [679, 137] on button "הוספת פוליגון" at bounding box center [701, 126] width 207 height 49
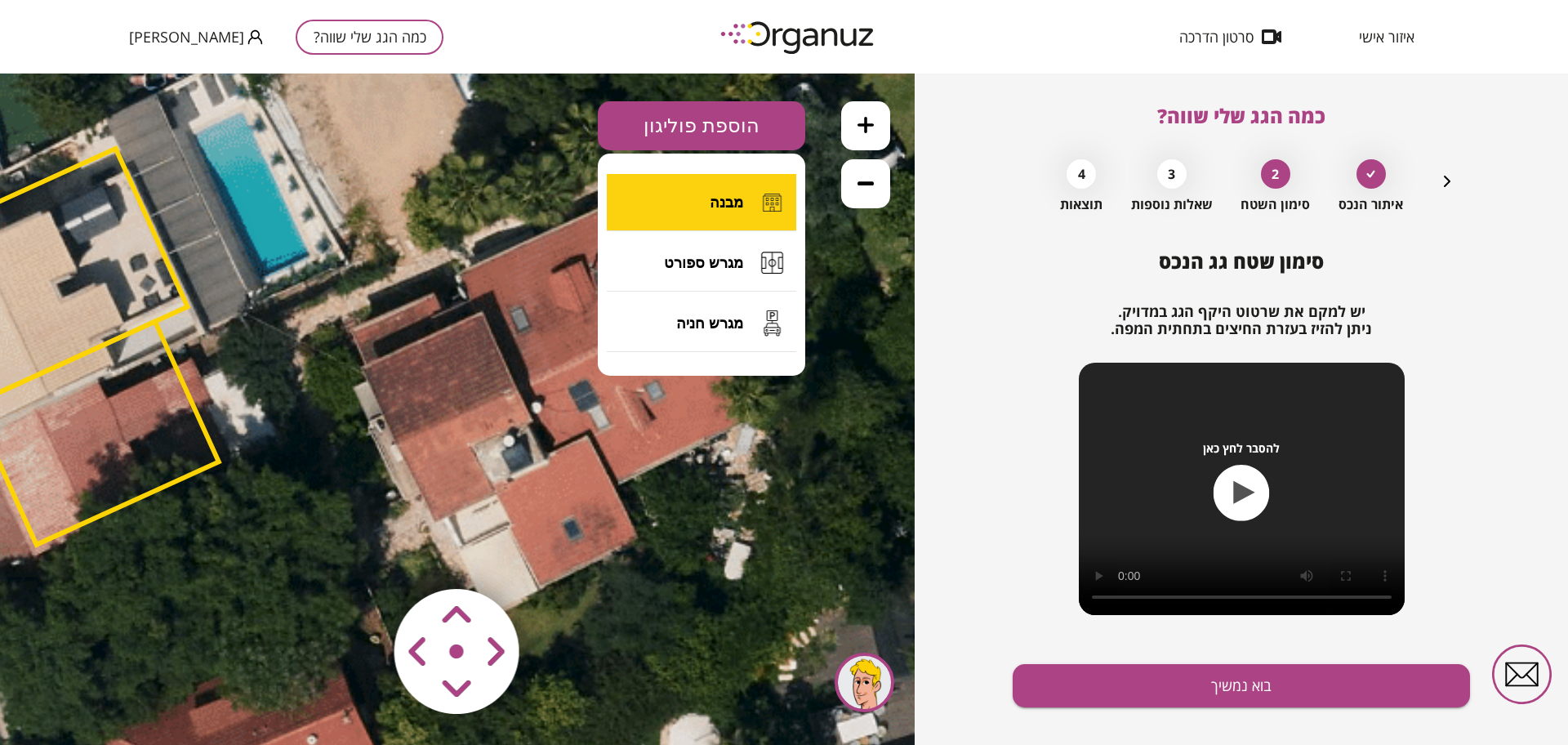
click at [672, 203] on button "מבנה" at bounding box center [701, 202] width 189 height 57
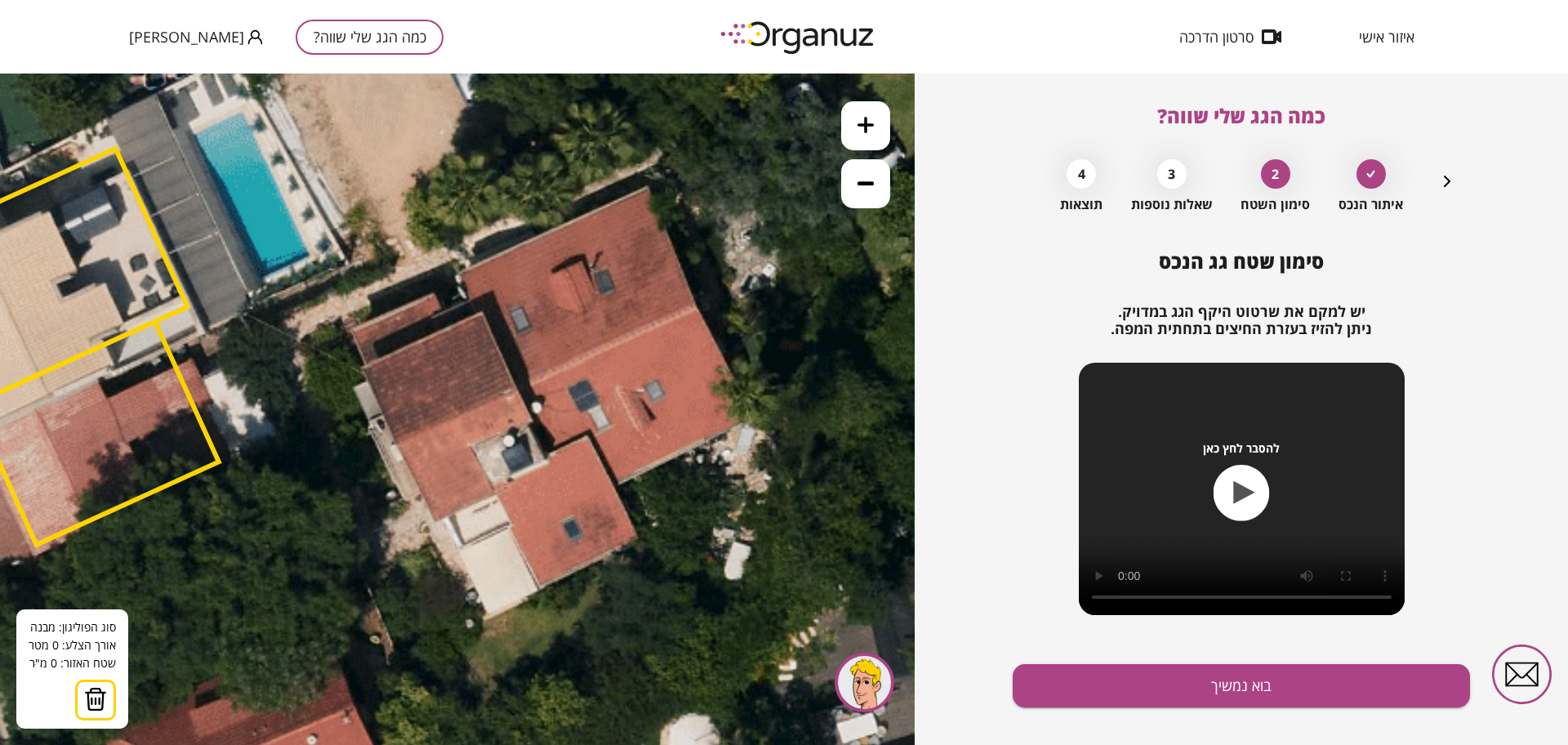
click at [486, 311] on icon at bounding box center [166, 639] width 3032 height 3034
click at [548, 454] on icon at bounding box center [166, 639] width 3032 height 3034
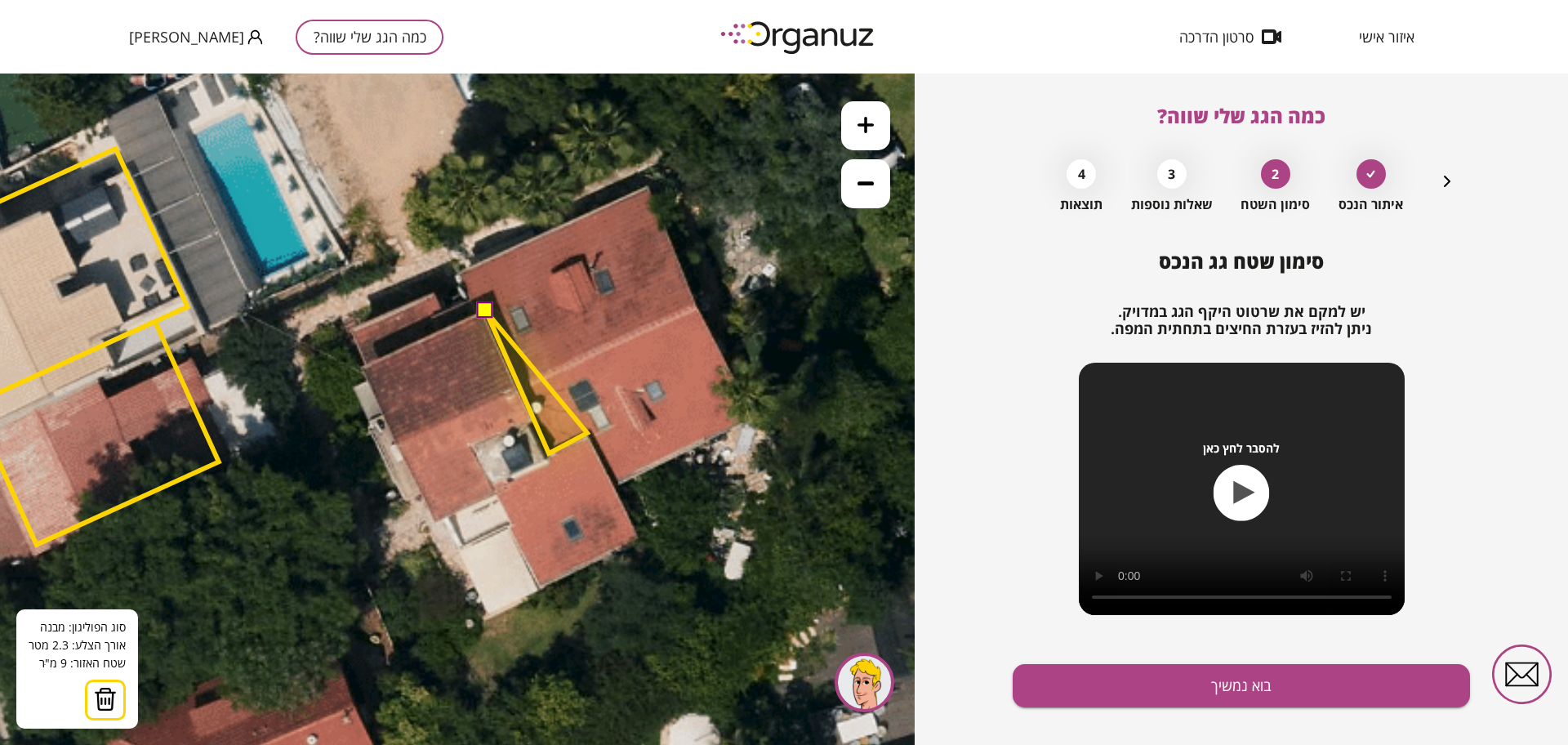
click at [587, 433] on polygon at bounding box center [536, 382] width 102 height 142
click at [644, 539] on icon at bounding box center [166, 639] width 3032 height 3034
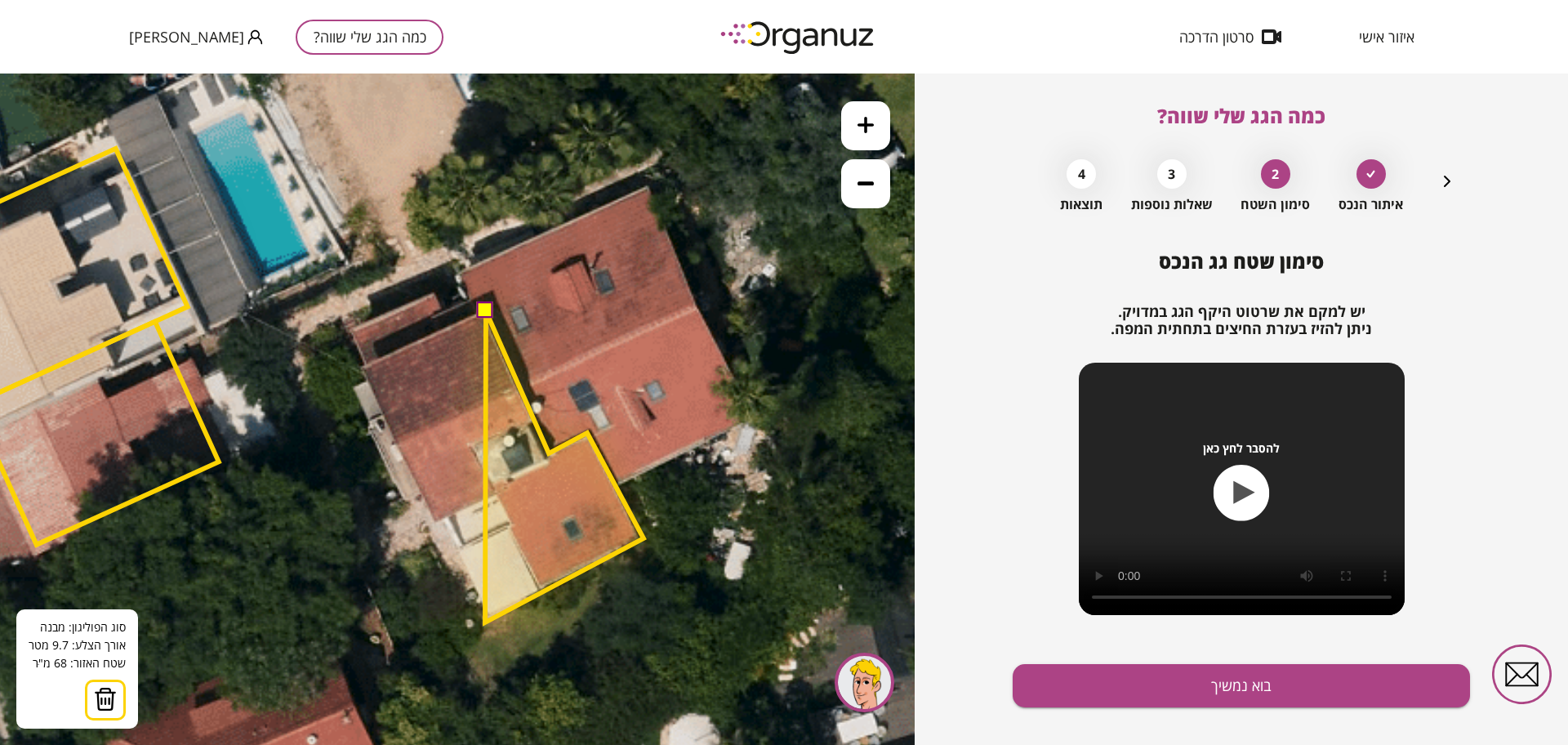
click at [485, 622] on polygon at bounding box center [564, 466] width 159 height 311
click at [445, 519] on polygon at bounding box center [543, 466] width 198 height 311
click at [435, 521] on polygon at bounding box center [539, 466] width 209 height 311
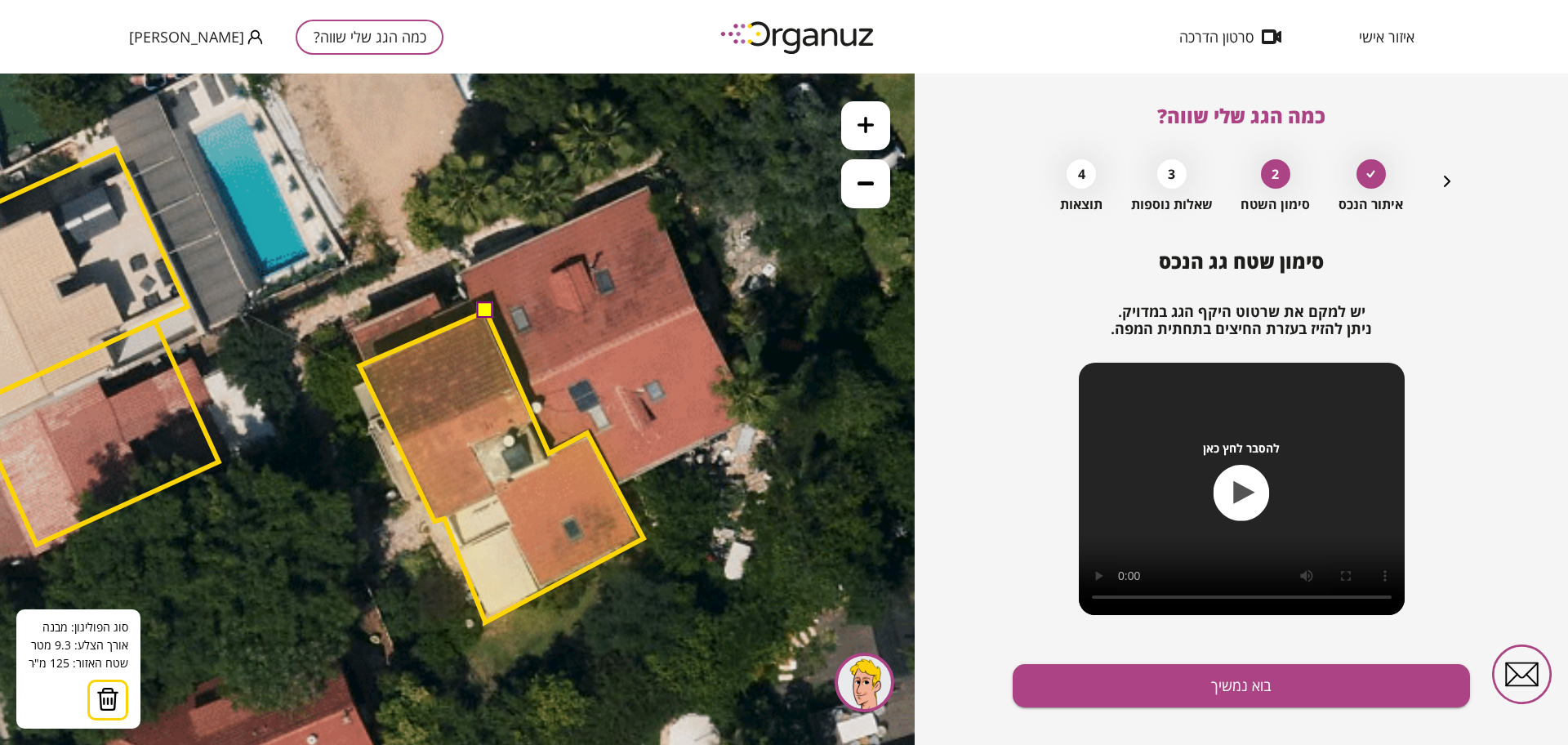
click at [359, 366] on polygon at bounding box center [501, 466] width 284 height 311
click at [482, 308] on button at bounding box center [485, 310] width 17 height 17
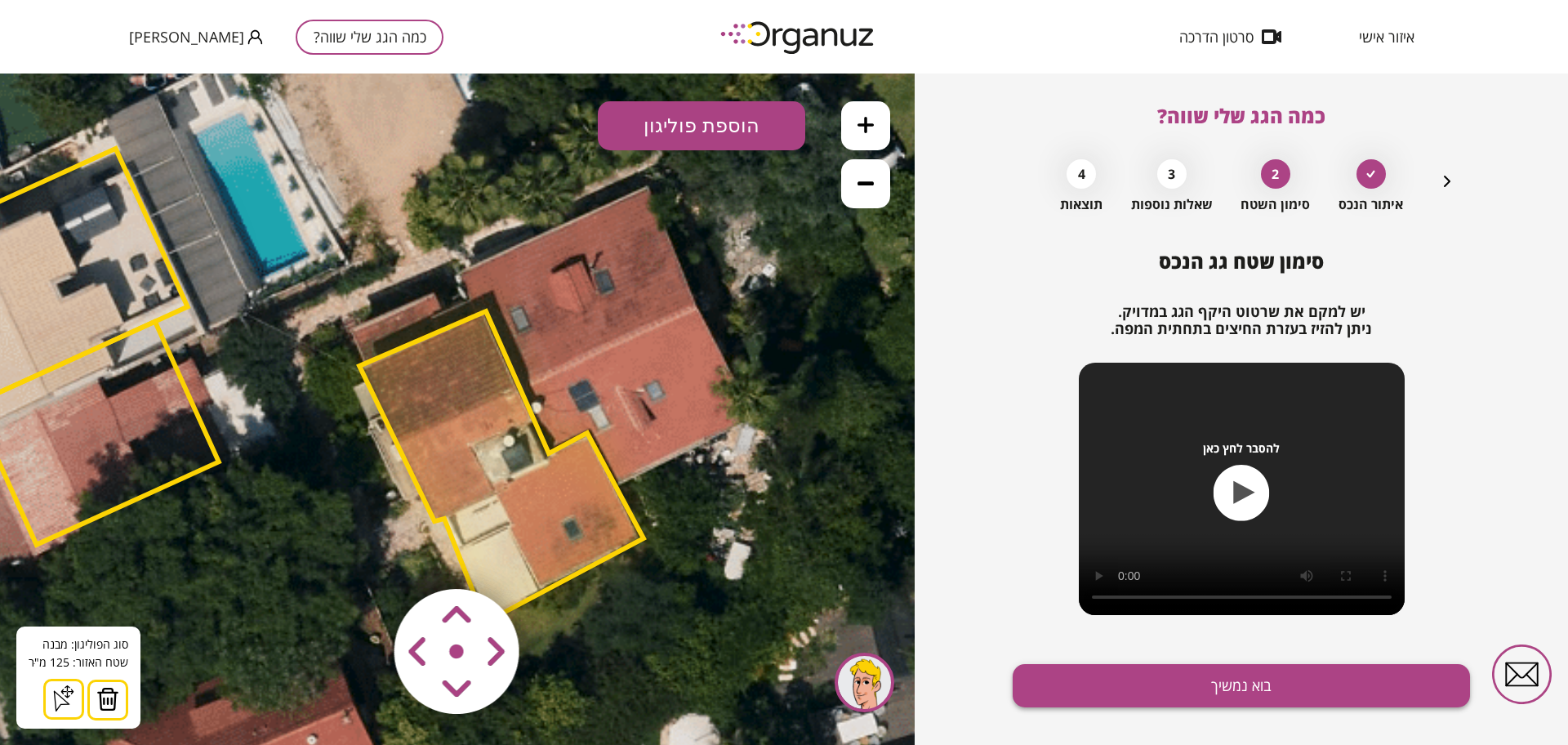
click at [1069, 682] on button "בוא נמשיך" at bounding box center [1242, 686] width 458 height 43
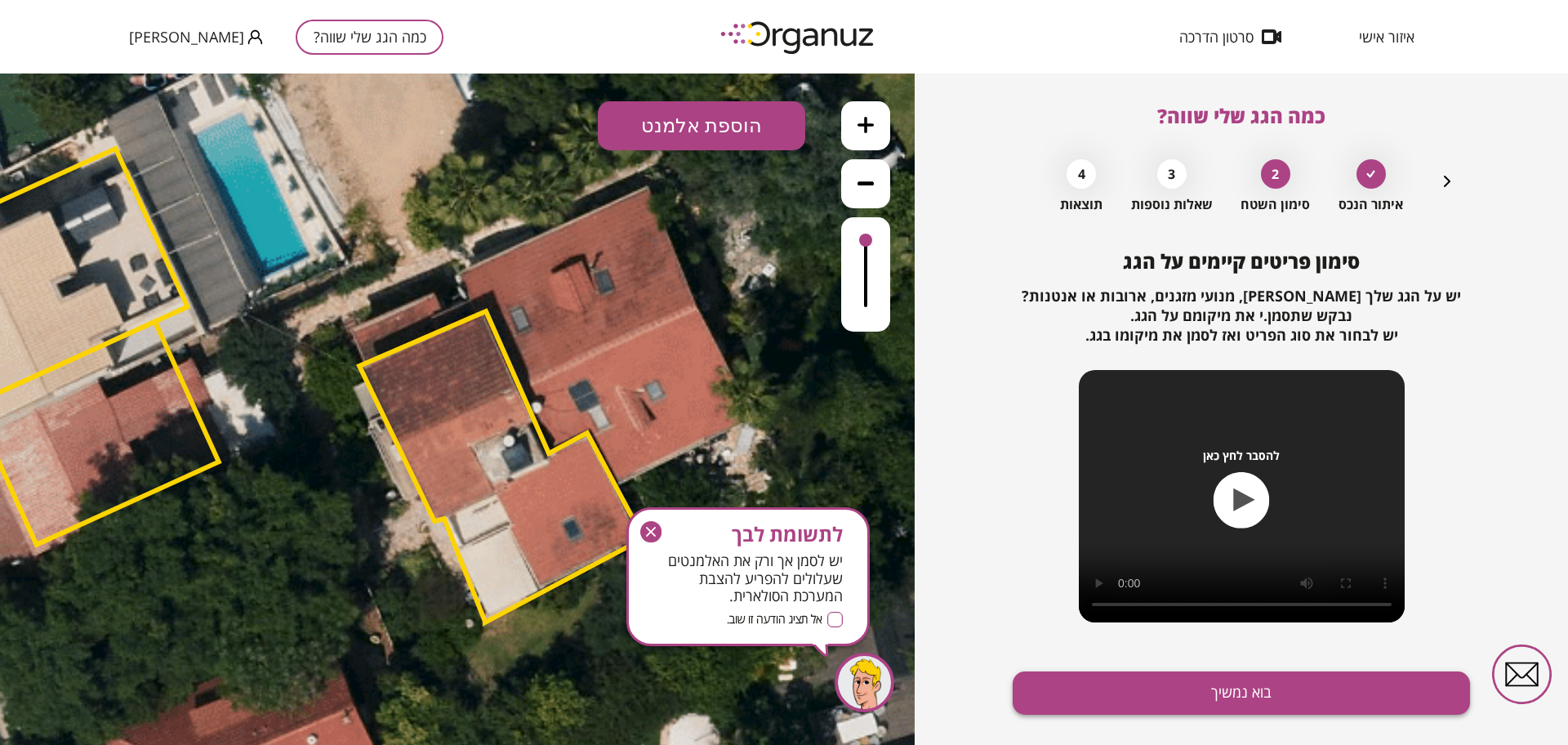
click at [1069, 700] on button "בוא נמשיך" at bounding box center [1242, 694] width 458 height 43
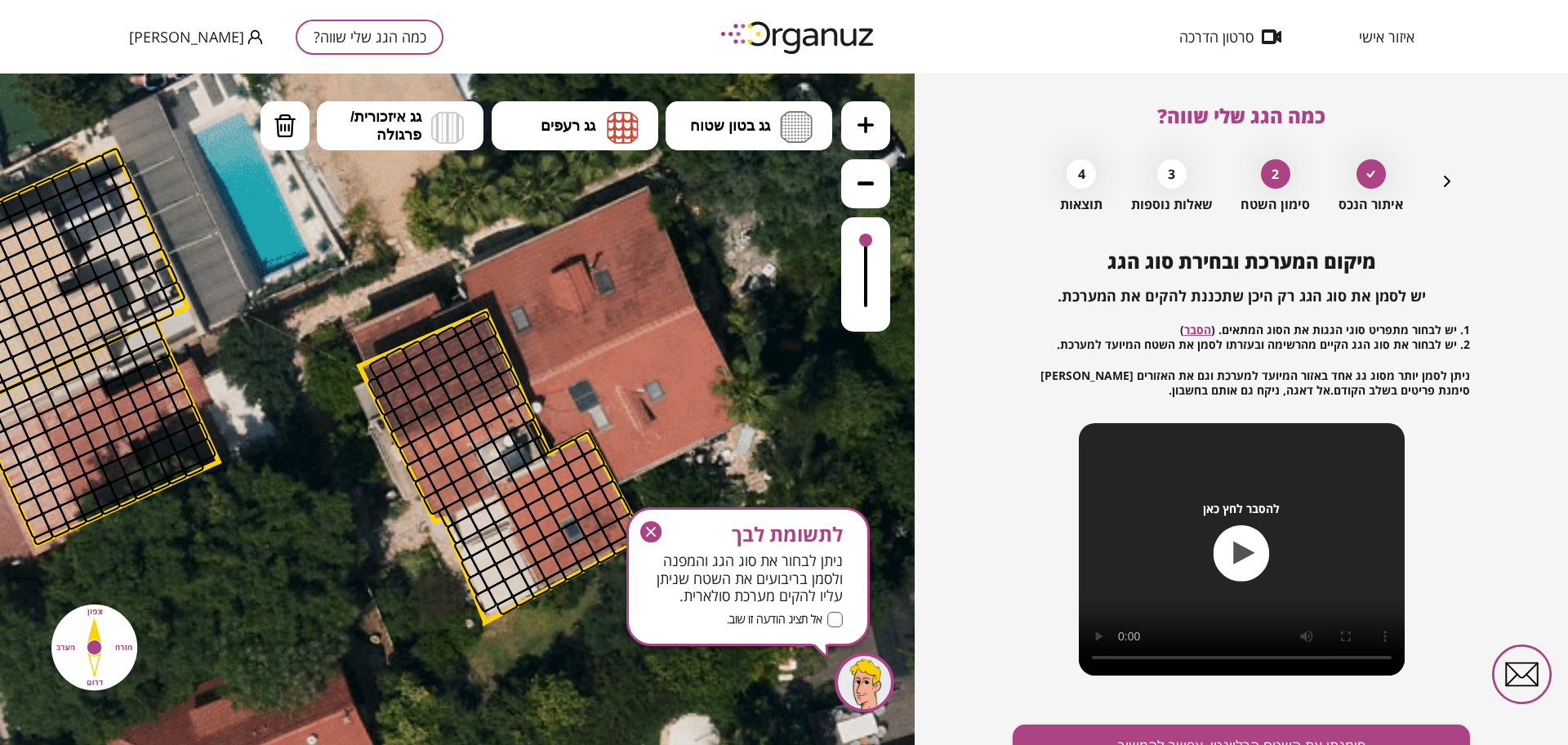
click at [645, 535] on icon "button" at bounding box center [651, 532] width 22 height 22
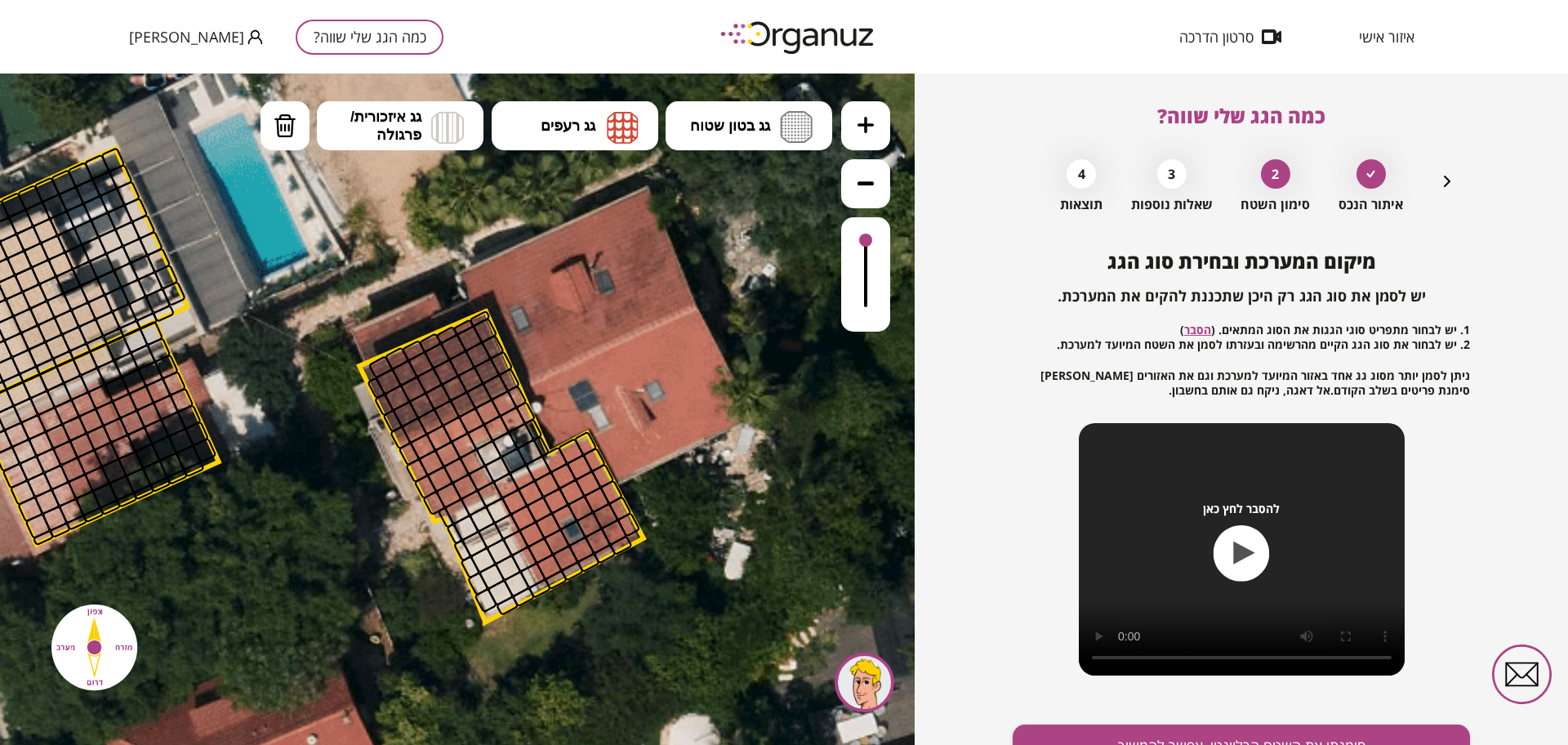
drag, startPoint x: 852, startPoint y: 116, endPoint x: 835, endPoint y: 147, distance: 35.4
click at [853, 116] on button at bounding box center [866, 126] width 49 height 49
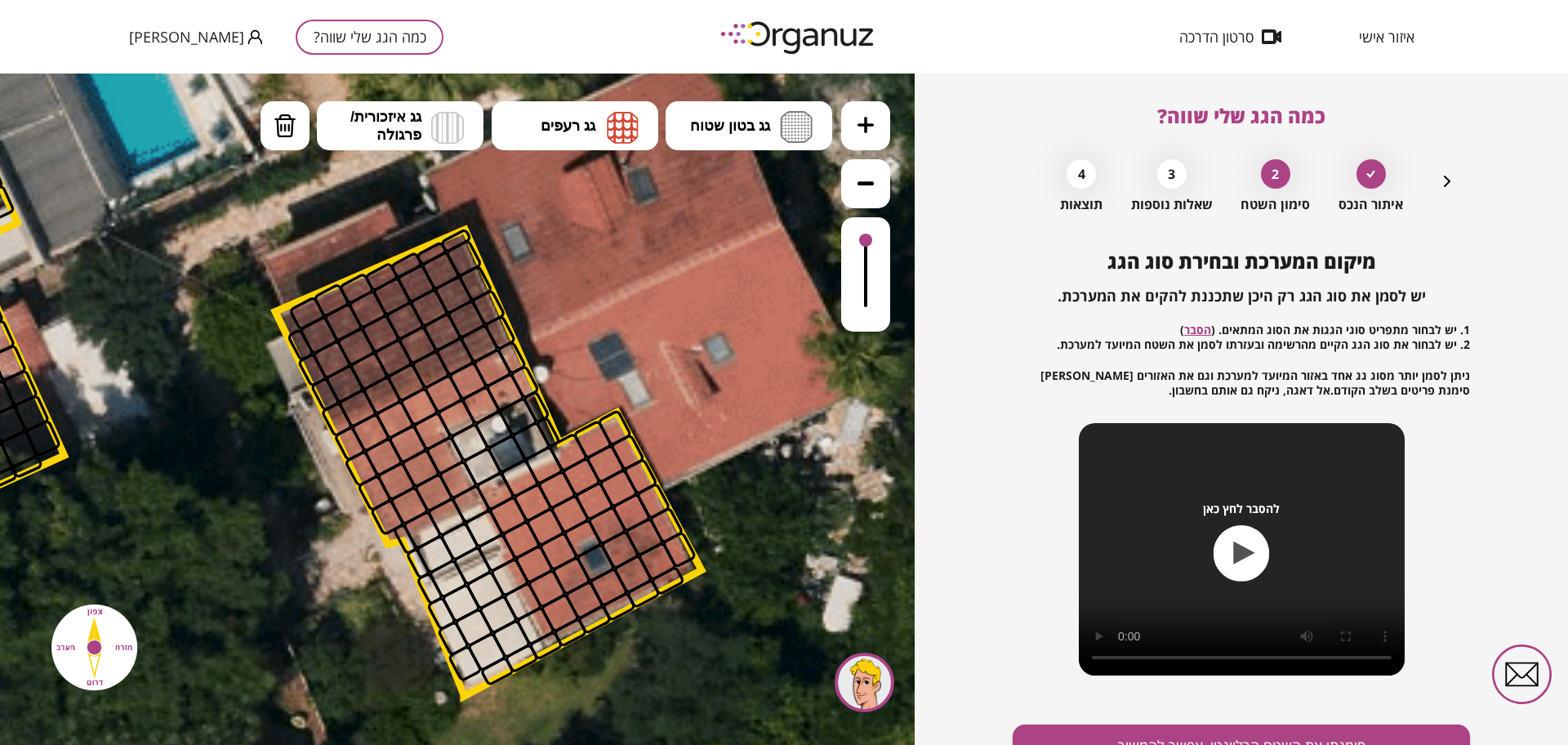
drag, startPoint x: 682, startPoint y: 328, endPoint x: 653, endPoint y: 311, distance: 33.6
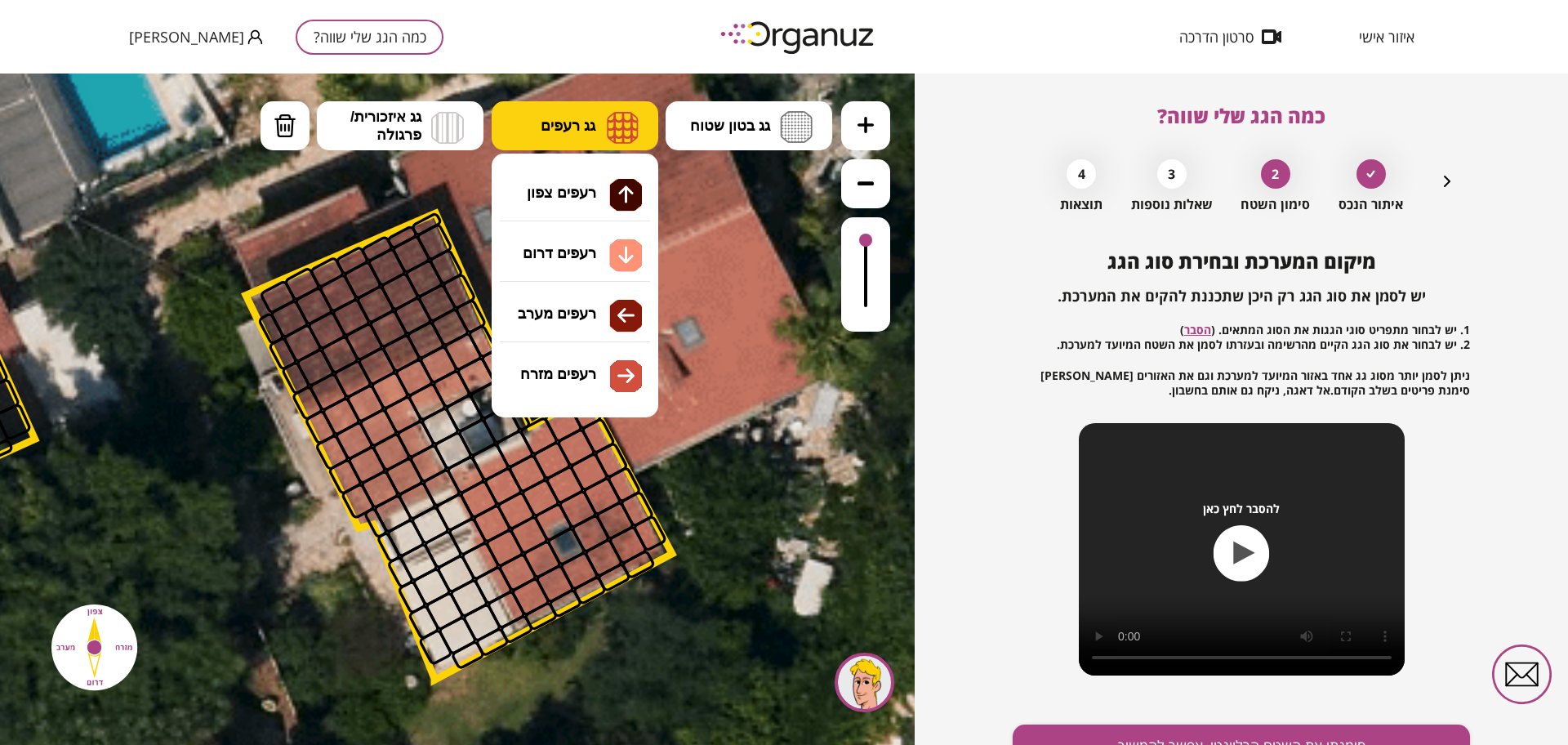
click at [574, 136] on button "גג רעפים" at bounding box center [575, 126] width 167 height 49
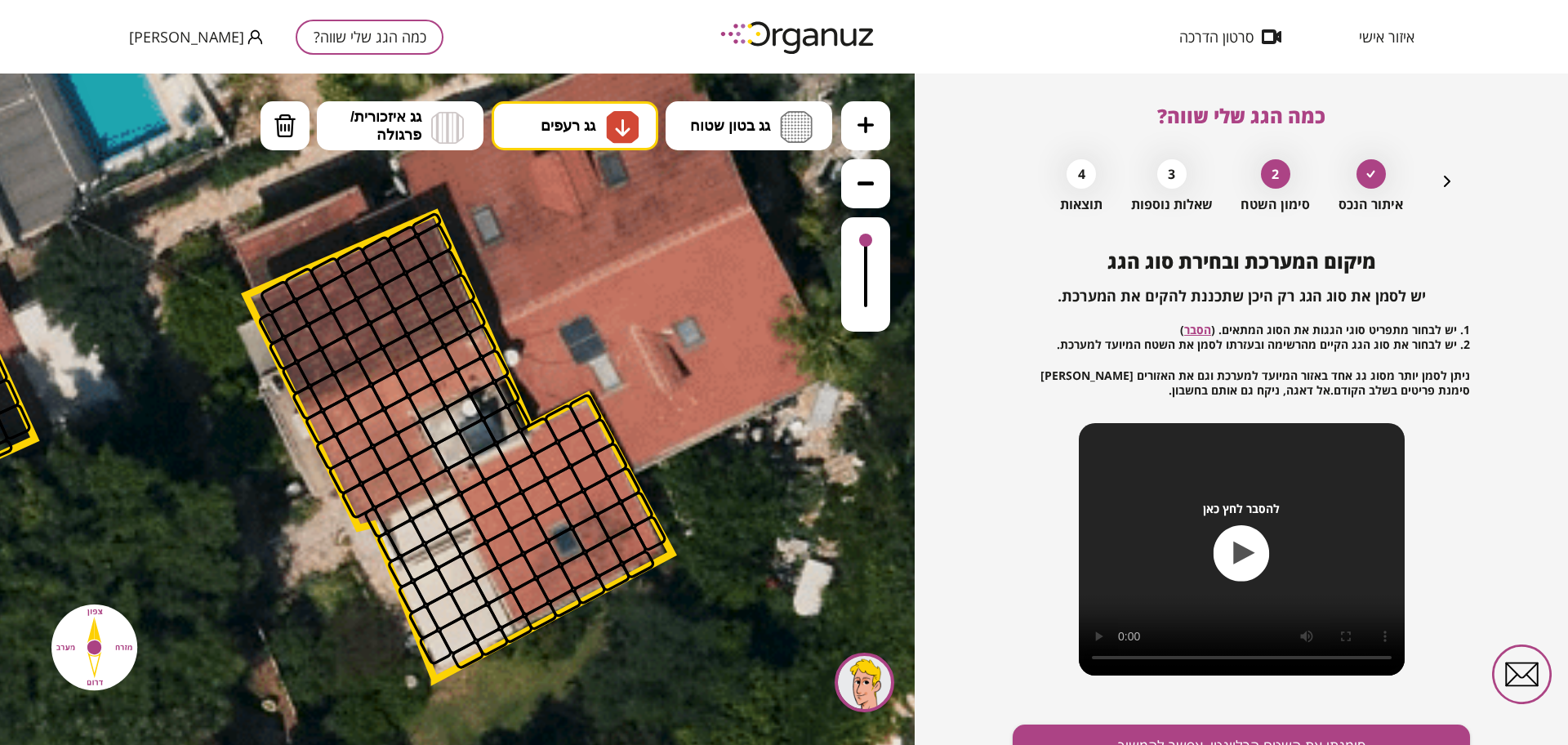
click at [582, 250] on div ".st0 { fill: #FFFFFF; } א" at bounding box center [457, 410] width 914 height 672
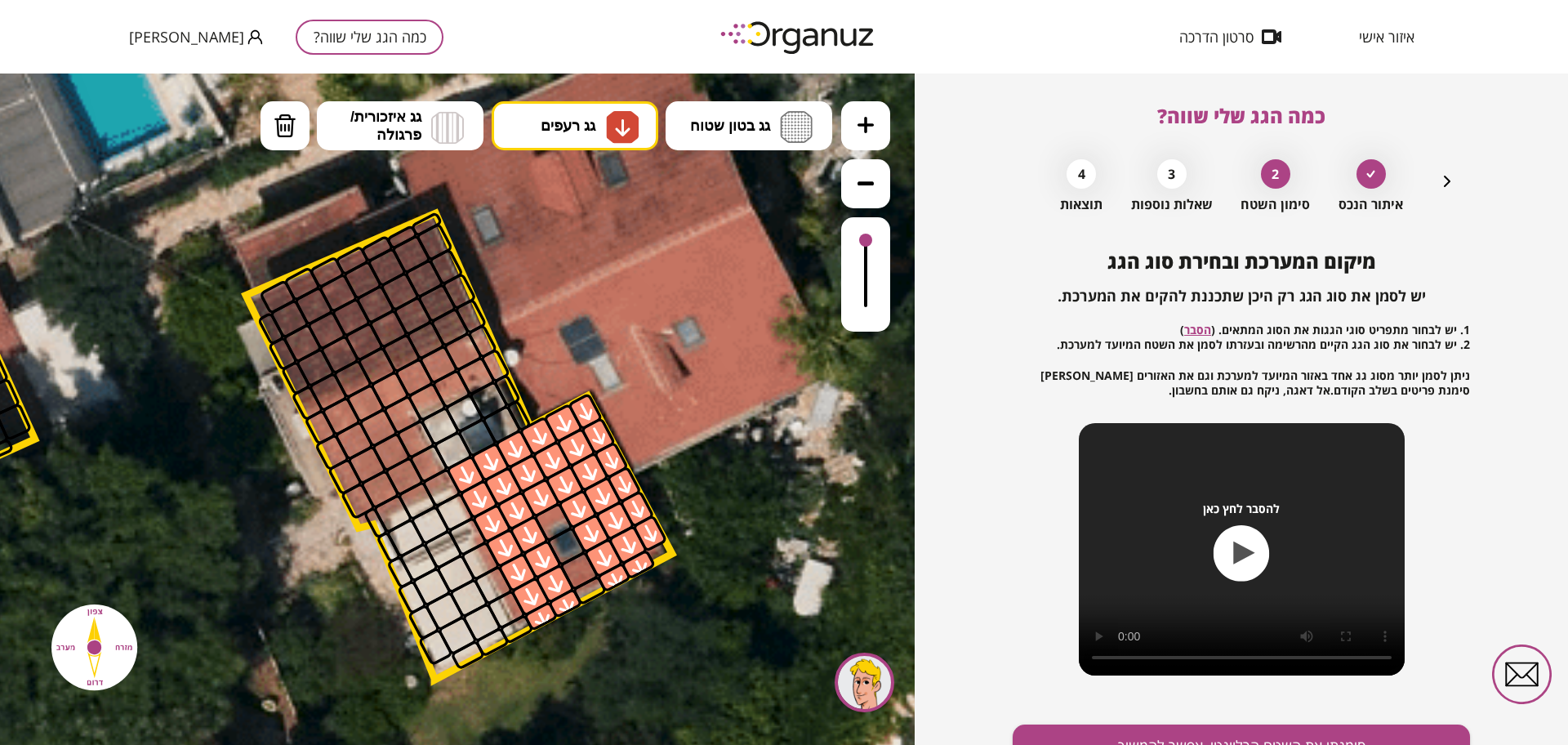
drag, startPoint x: 535, startPoint y: 440, endPoint x: 546, endPoint y: 485, distance: 46.3
click at [1069, 179] on icon "button" at bounding box center [1447, 182] width 20 height 20
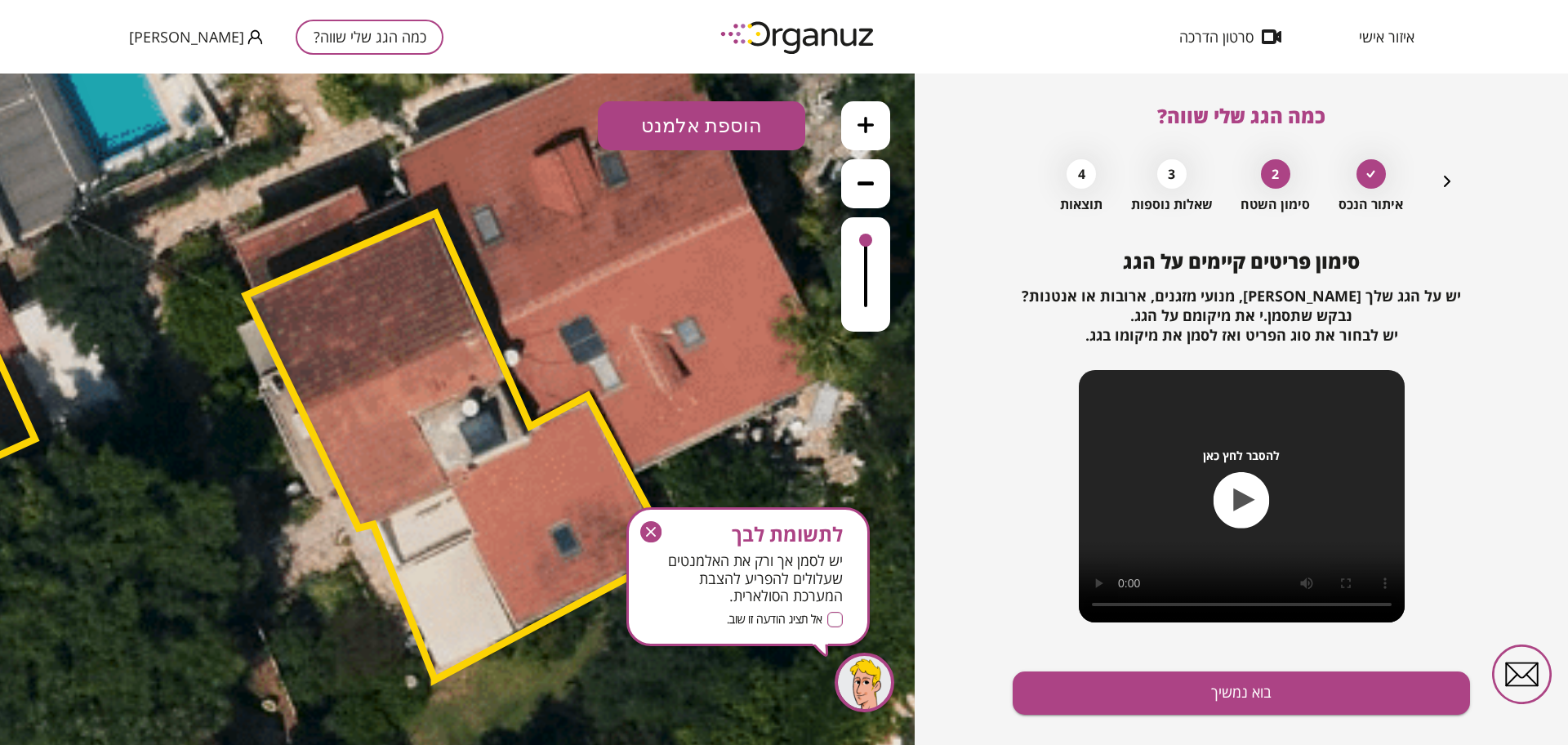
click at [678, 116] on button "הוספת אלמנט" at bounding box center [701, 126] width 207 height 49
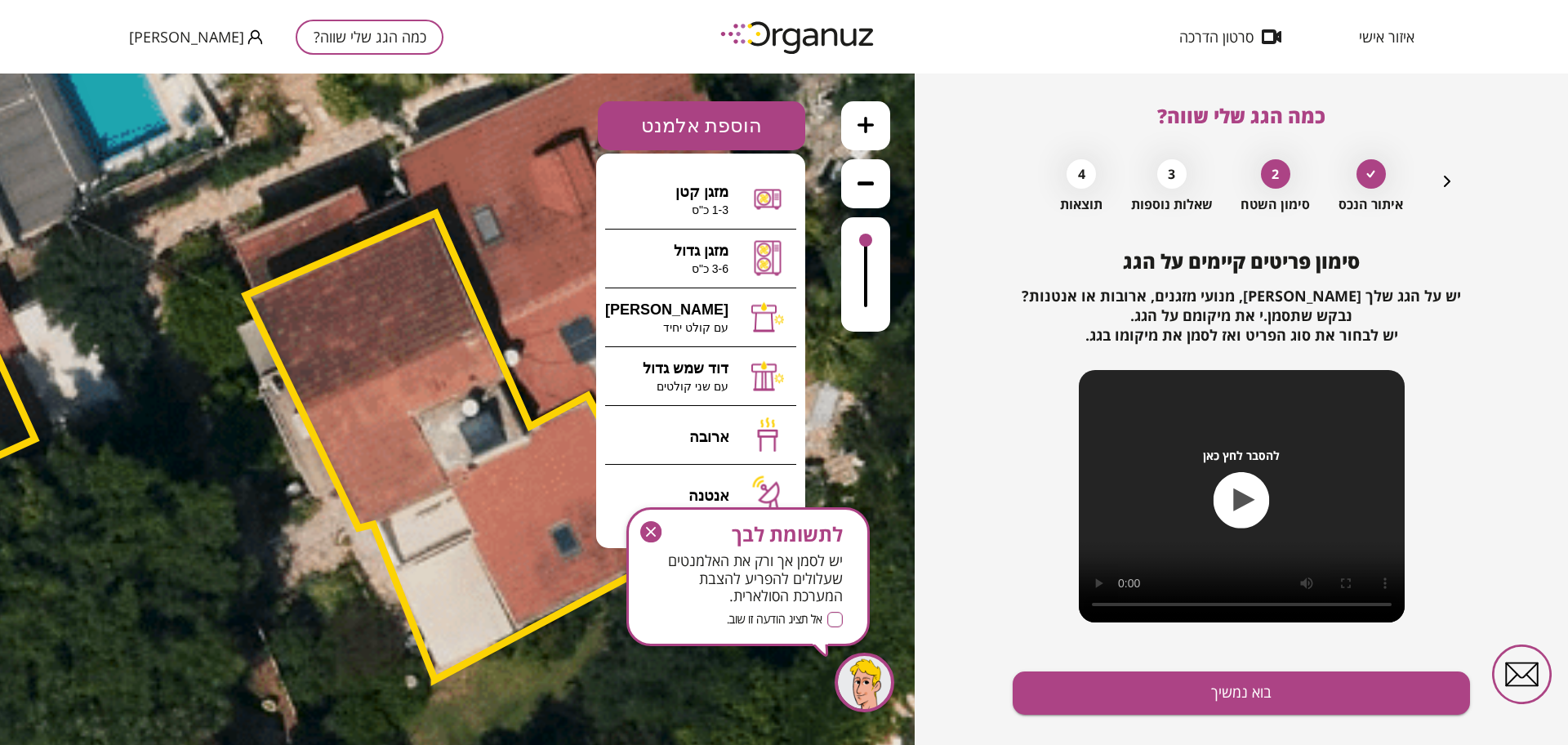
click at [643, 531] on icon "button" at bounding box center [651, 532] width 22 height 22
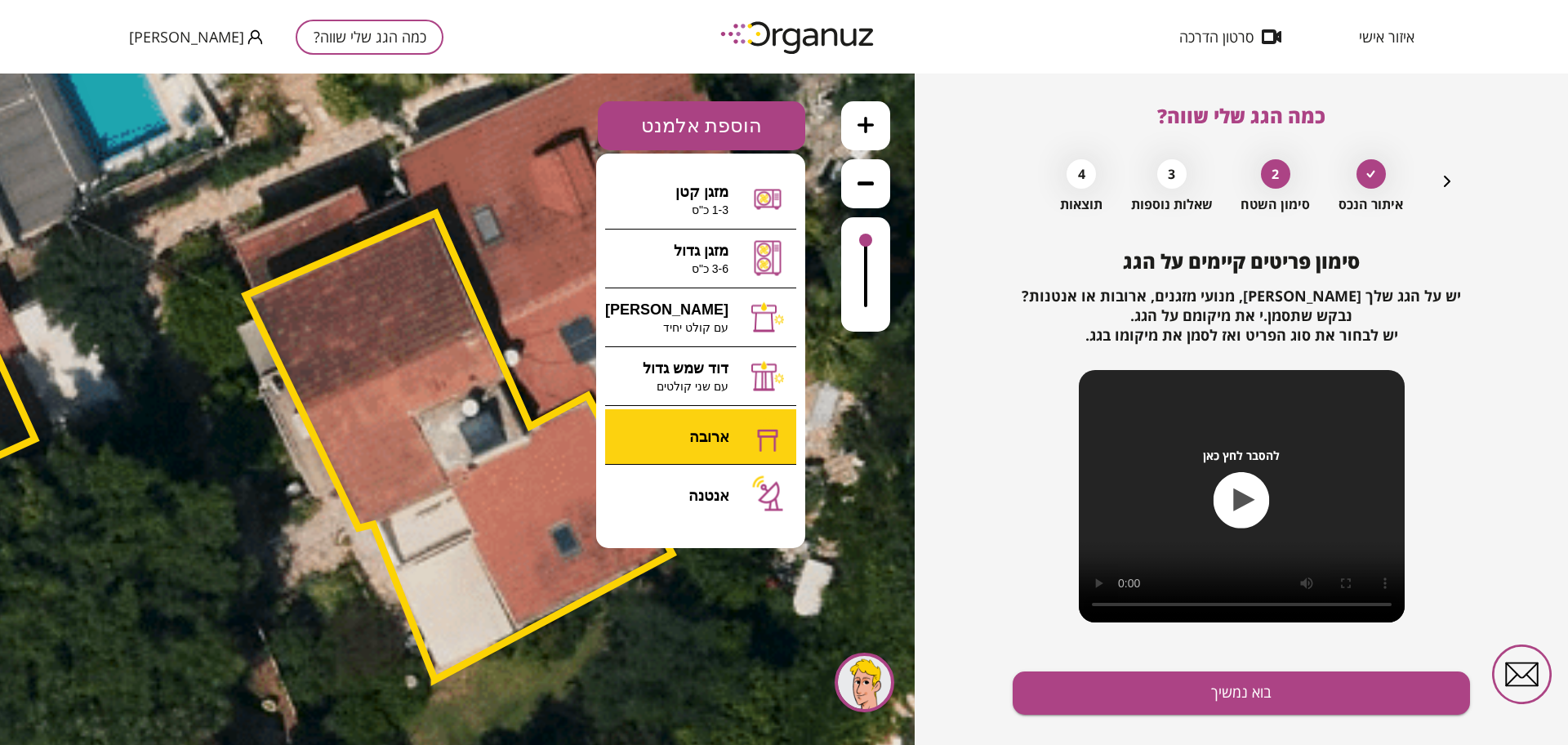
click at [730, 448] on div ".st0 { fill: #FFFFFF; } א" at bounding box center [457, 410] width 914 height 672
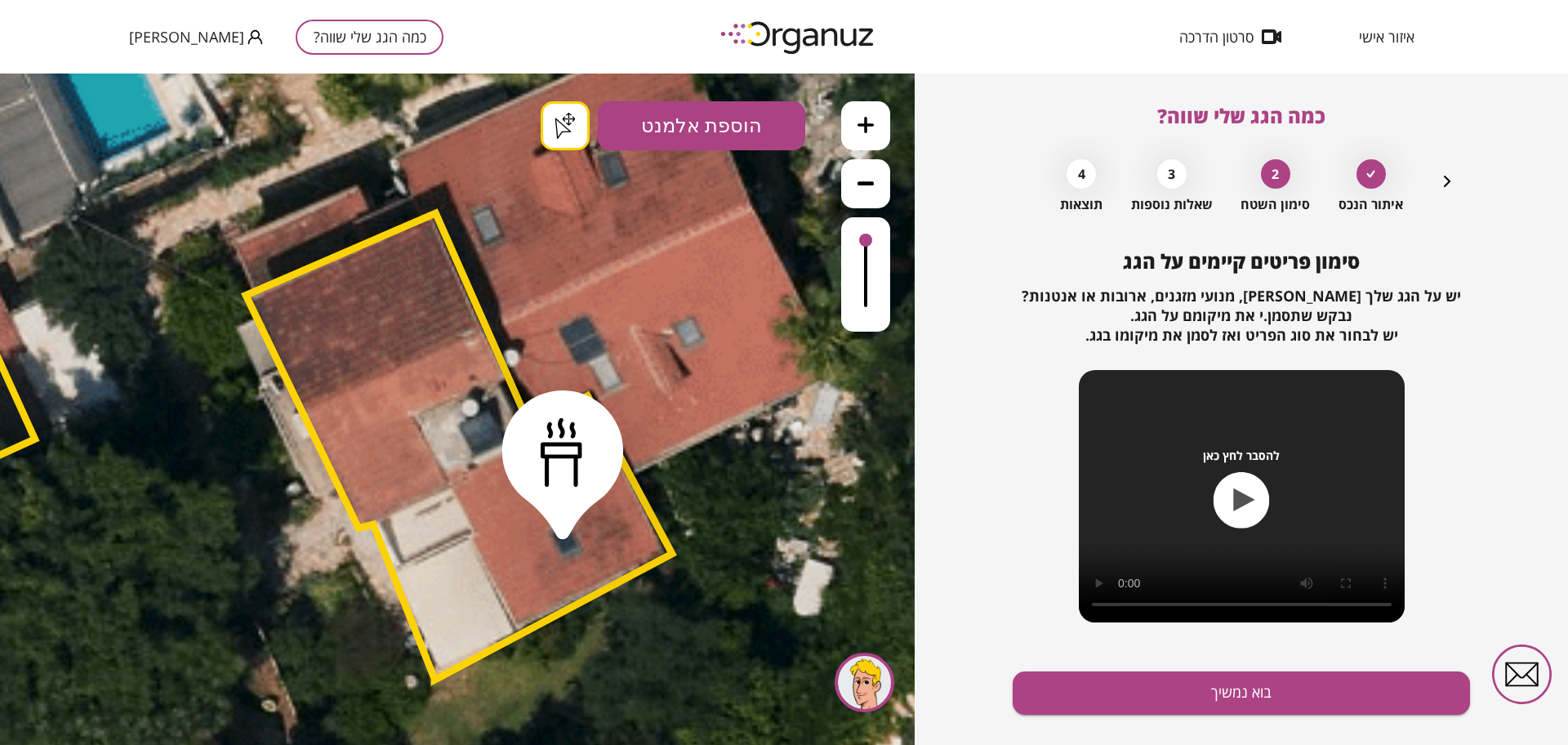
click at [569, 138] on div ".st0 { fill: #FFFFFF; } .st0 { fill: #FFFFFF; }" at bounding box center [457, 410] width 914 height 672
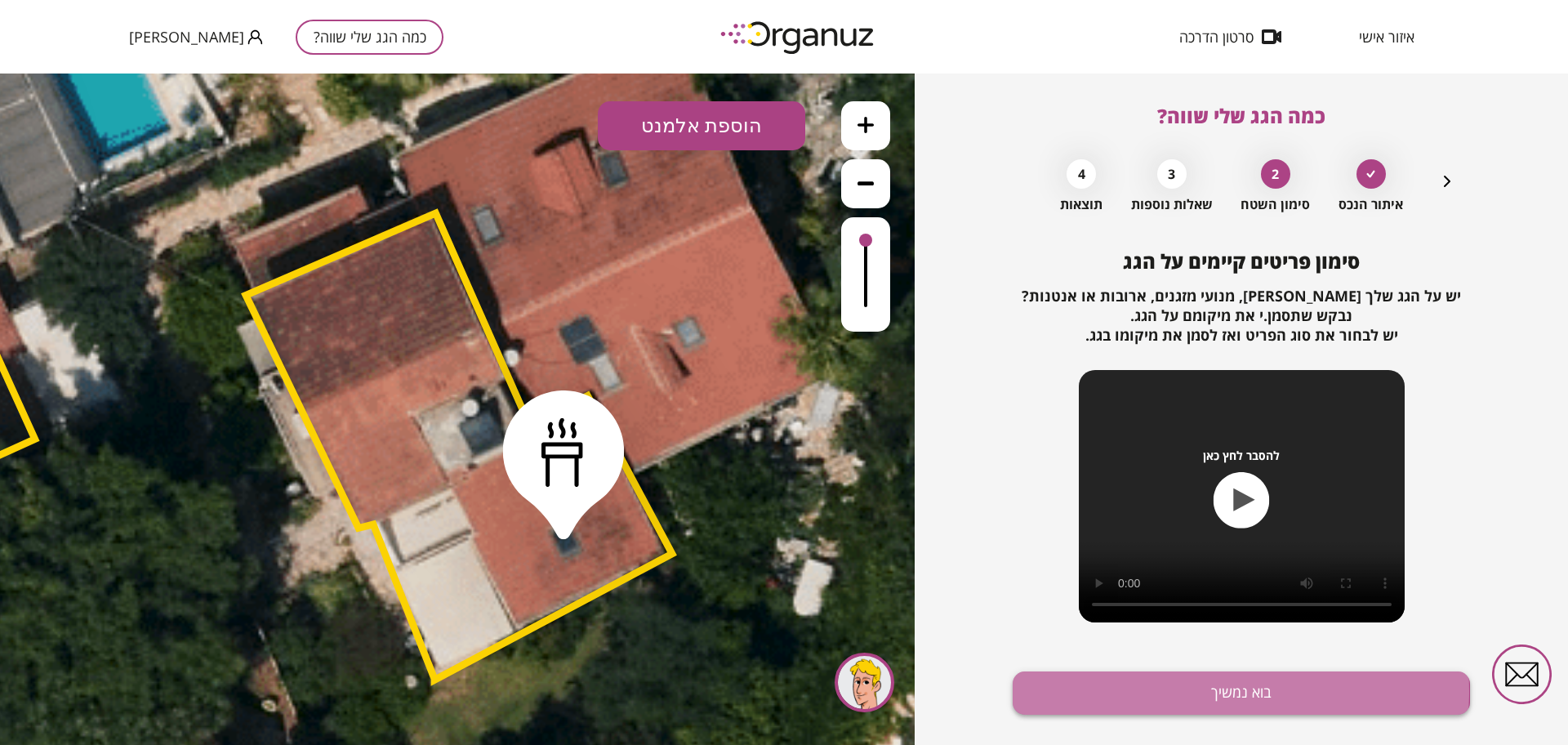
click at [1069, 692] on button "בוא נמשיך" at bounding box center [1242, 694] width 458 height 43
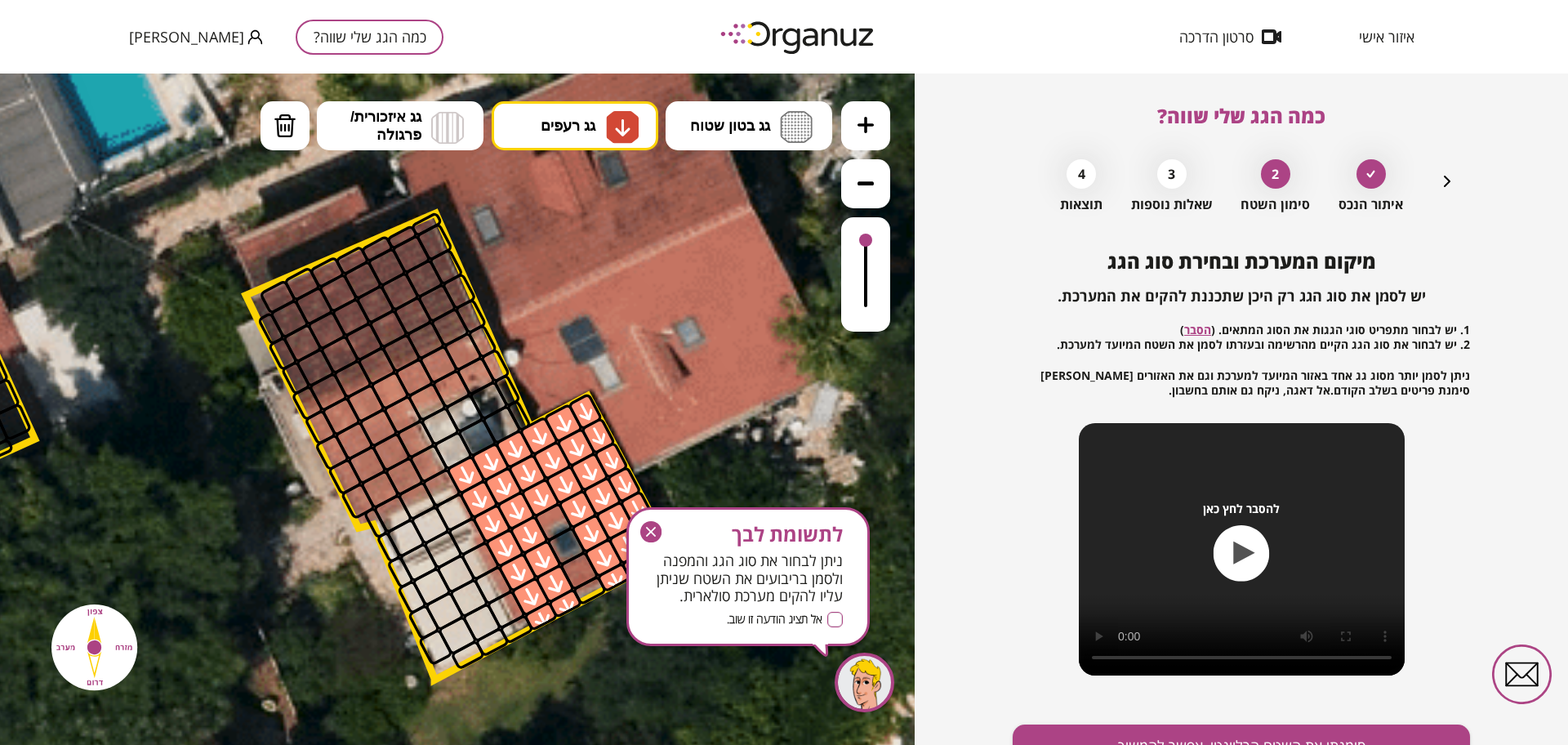
click at [647, 535] on icon "button" at bounding box center [651, 532] width 10 height 10
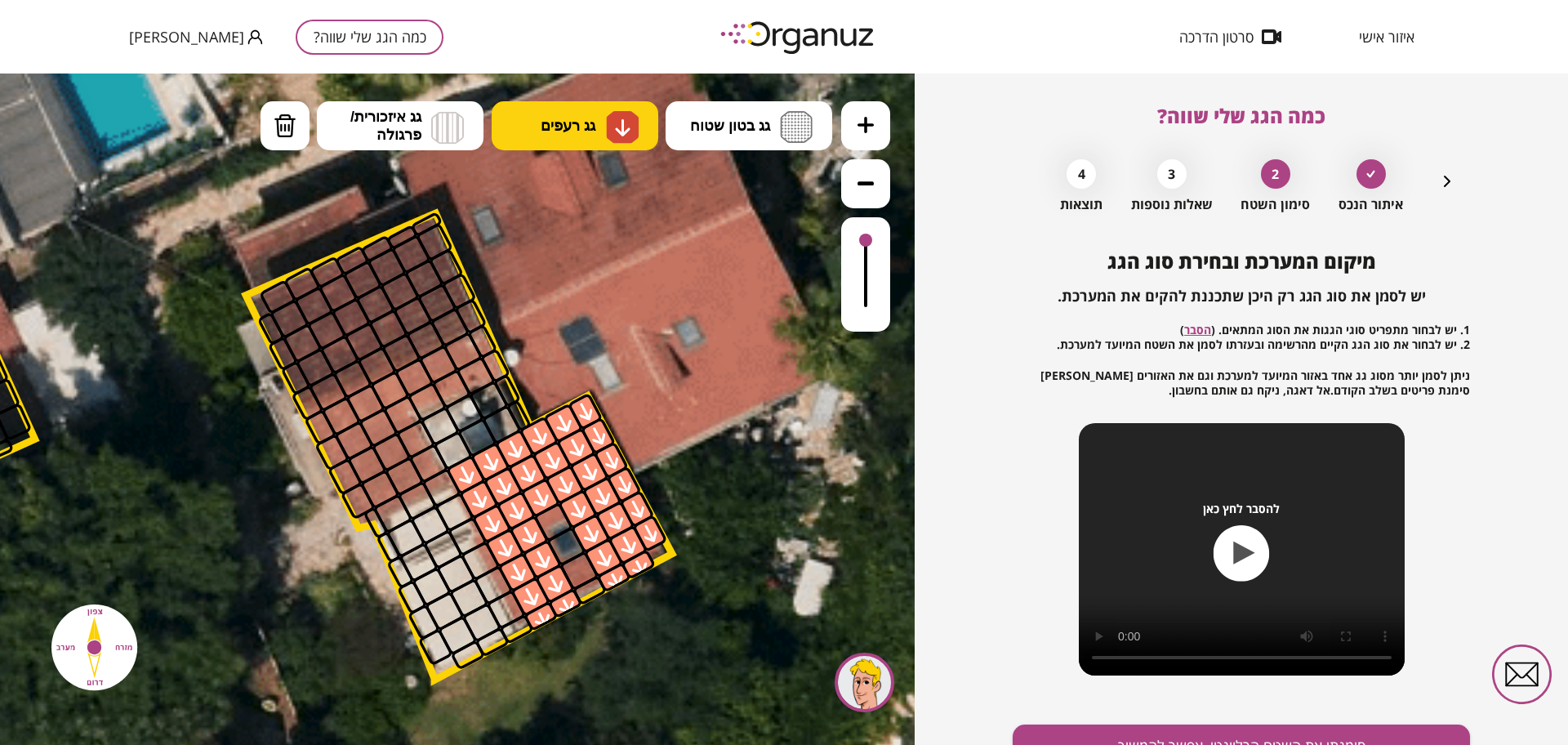
click at [589, 132] on span "גג רעפים" at bounding box center [567, 125] width 54 height 18
click at [584, 259] on div ".st0 { fill: #FFFFFF; } .st0 { fill: #FFFFFF; }" at bounding box center [457, 410] width 914 height 672
drag, startPoint x: 556, startPoint y: 518, endPoint x: 592, endPoint y: 625, distance: 112.9
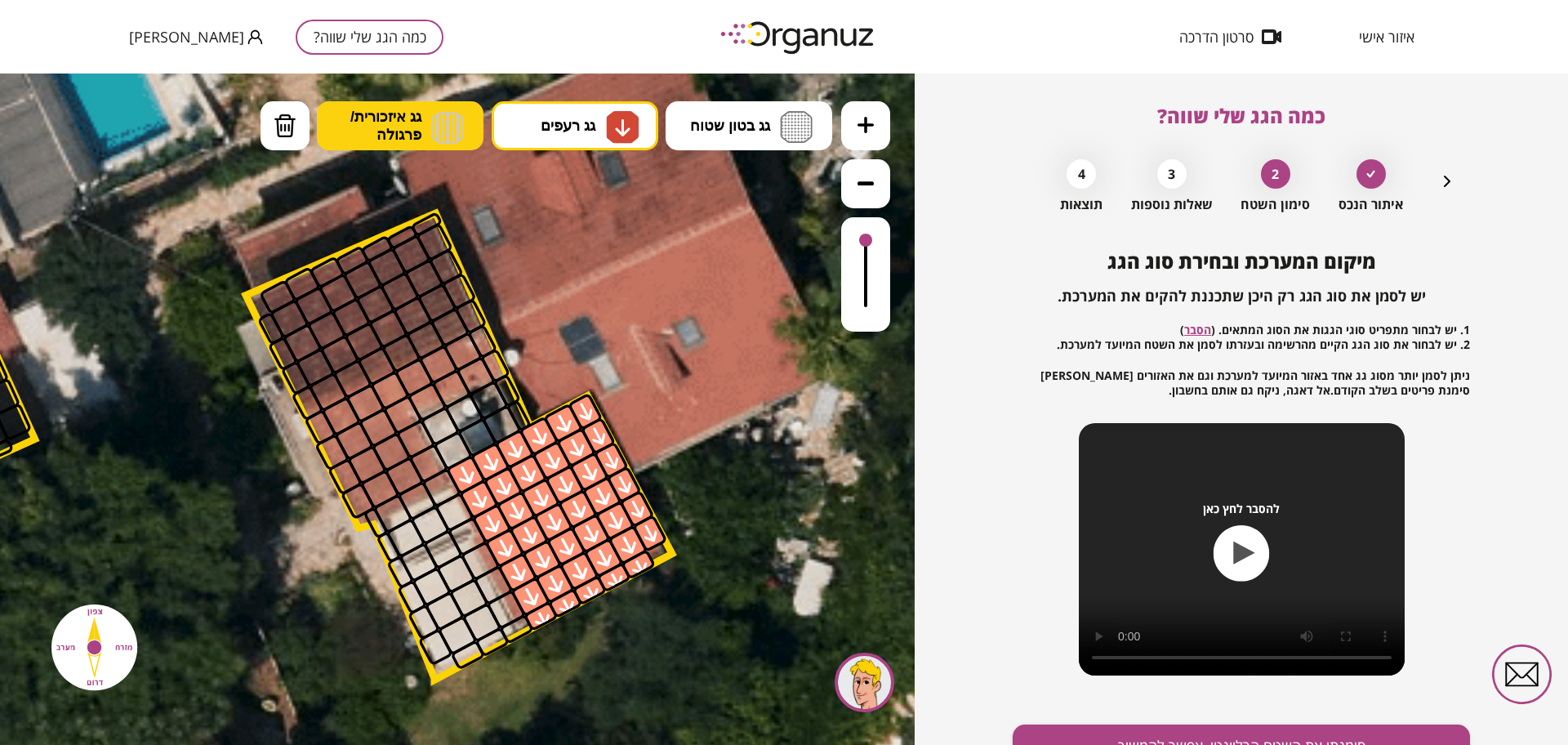
click at [407, 118] on span "גג איזכורית/ פרגולה" at bounding box center [386, 125] width 71 height 36
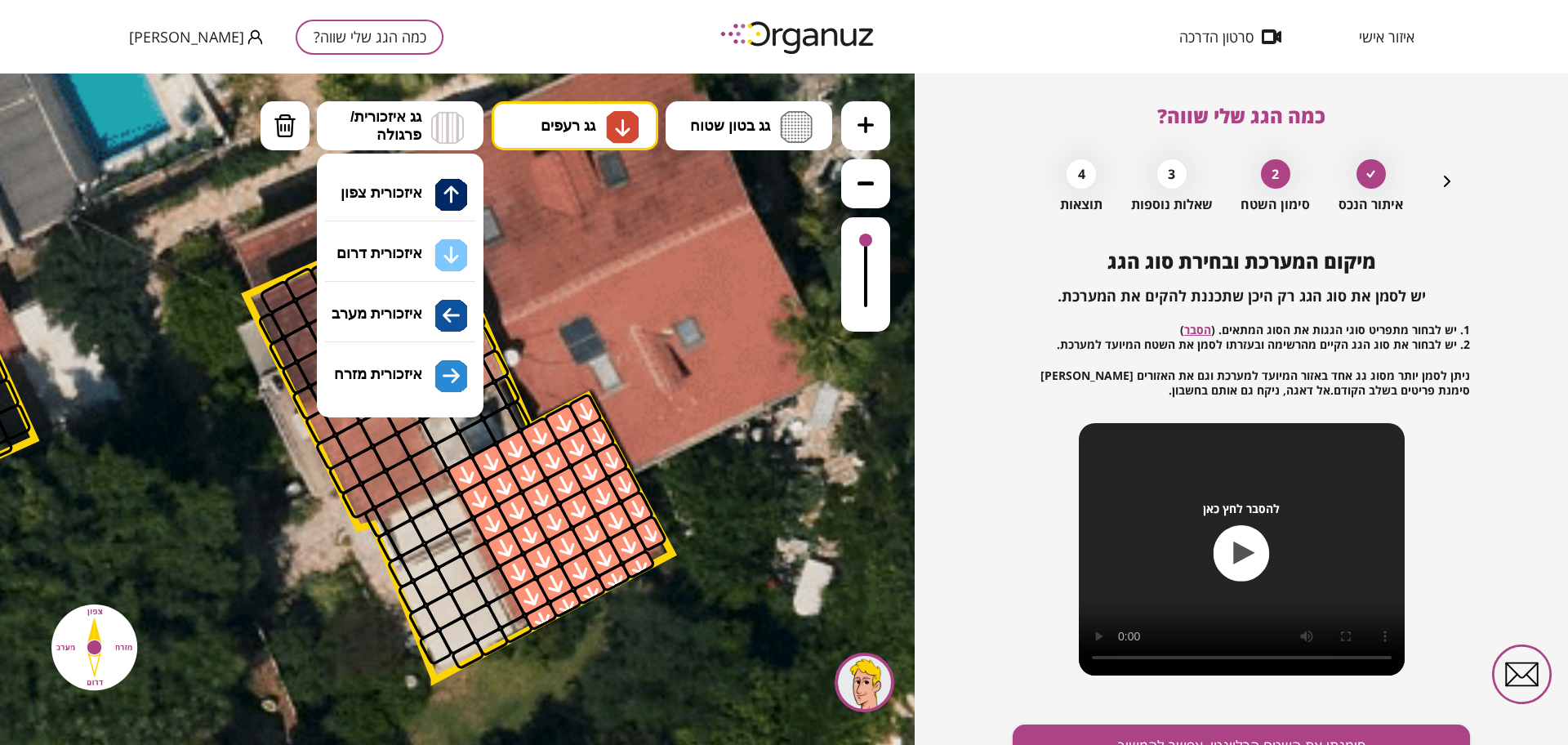
click at [407, 264] on div ".st0 { fill: #FFFFFF; } .st0 { fill: #FFFFFF; }" at bounding box center [457, 410] width 914 height 672
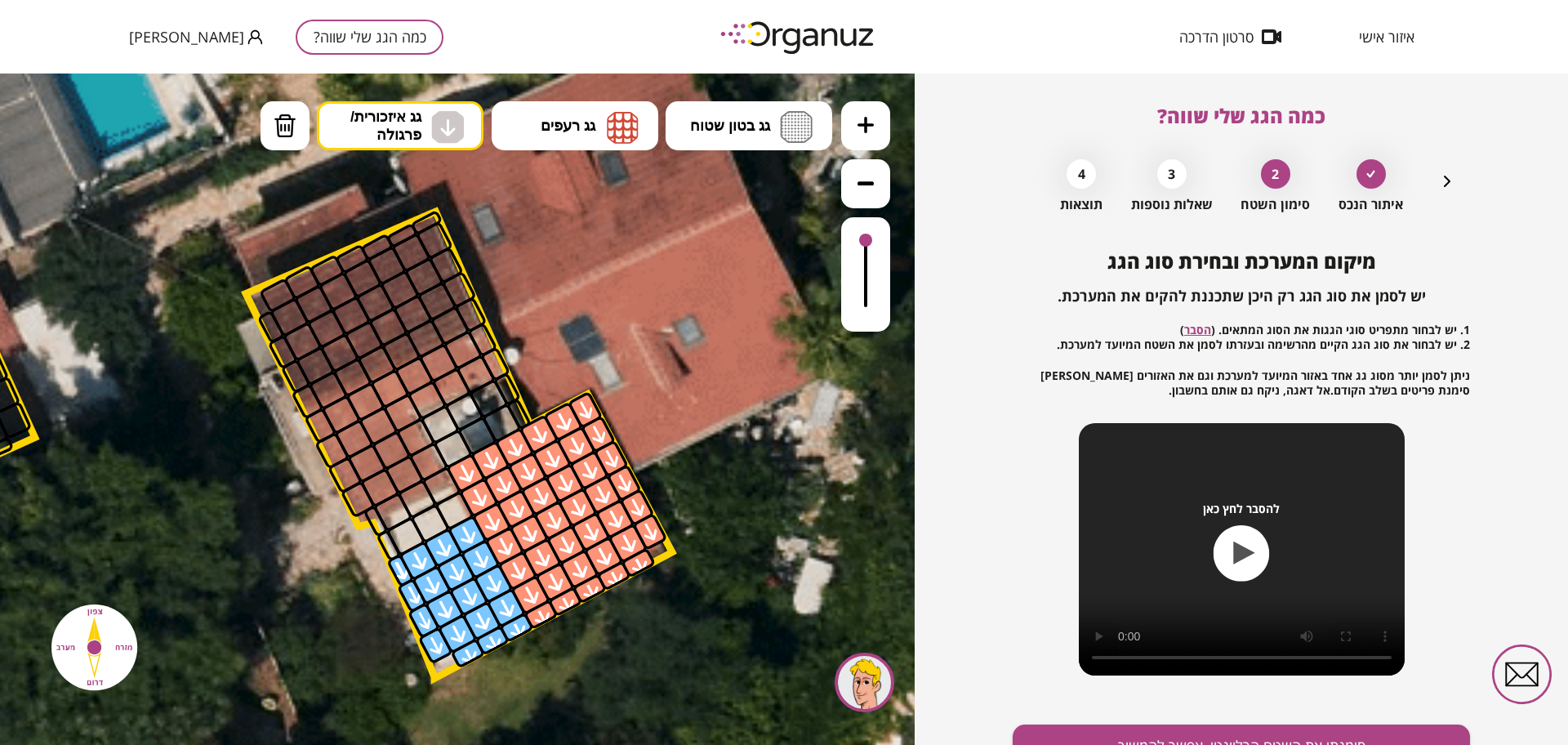
drag, startPoint x: 406, startPoint y: 590, endPoint x: 420, endPoint y: 597, distance: 15.7
click at [420, 597] on div at bounding box center [411, 595] width 31 height 36
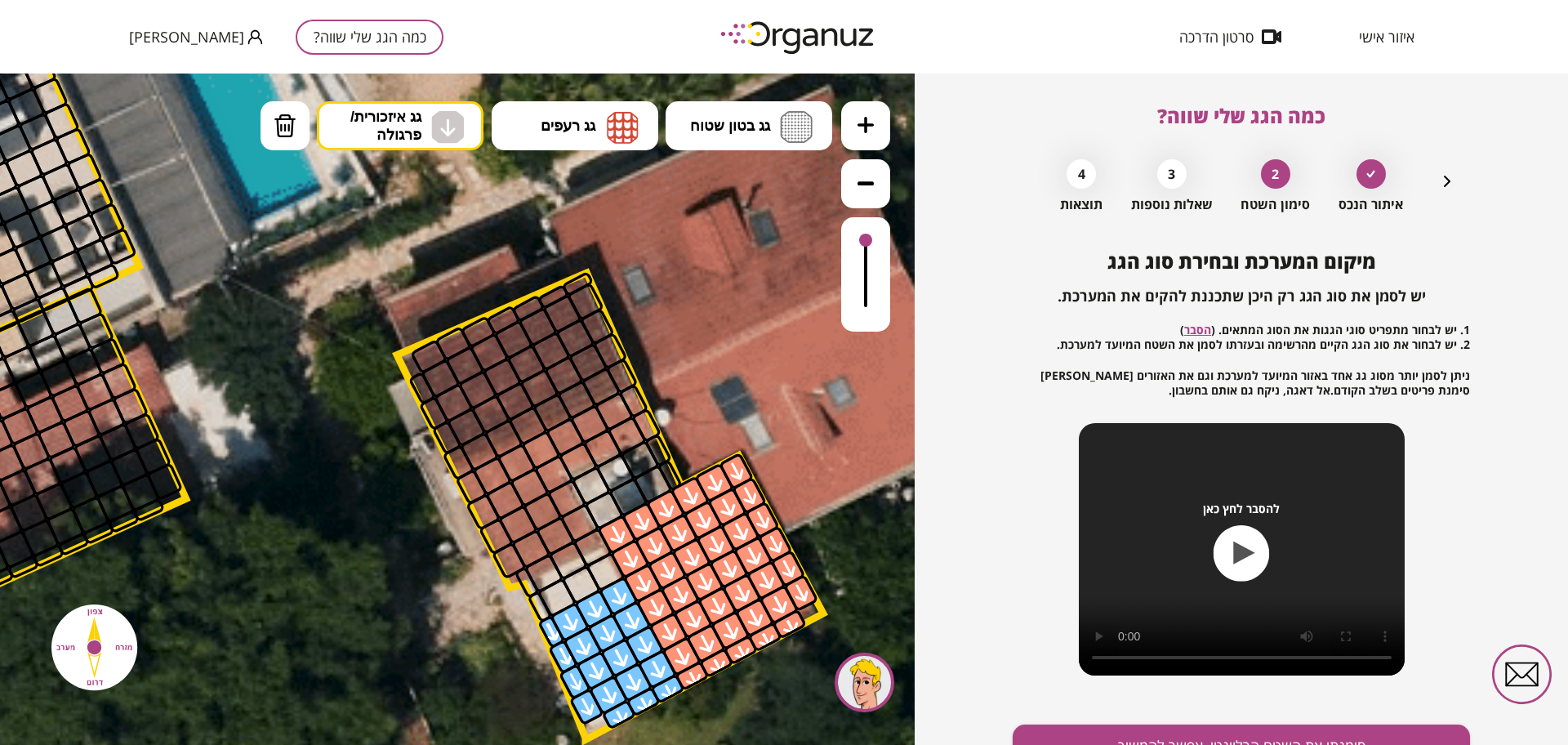
drag, startPoint x: 325, startPoint y: 617, endPoint x: 478, endPoint y: 673, distance: 162.9
click at [583, 109] on button "גג רעפים" at bounding box center [575, 126] width 167 height 49
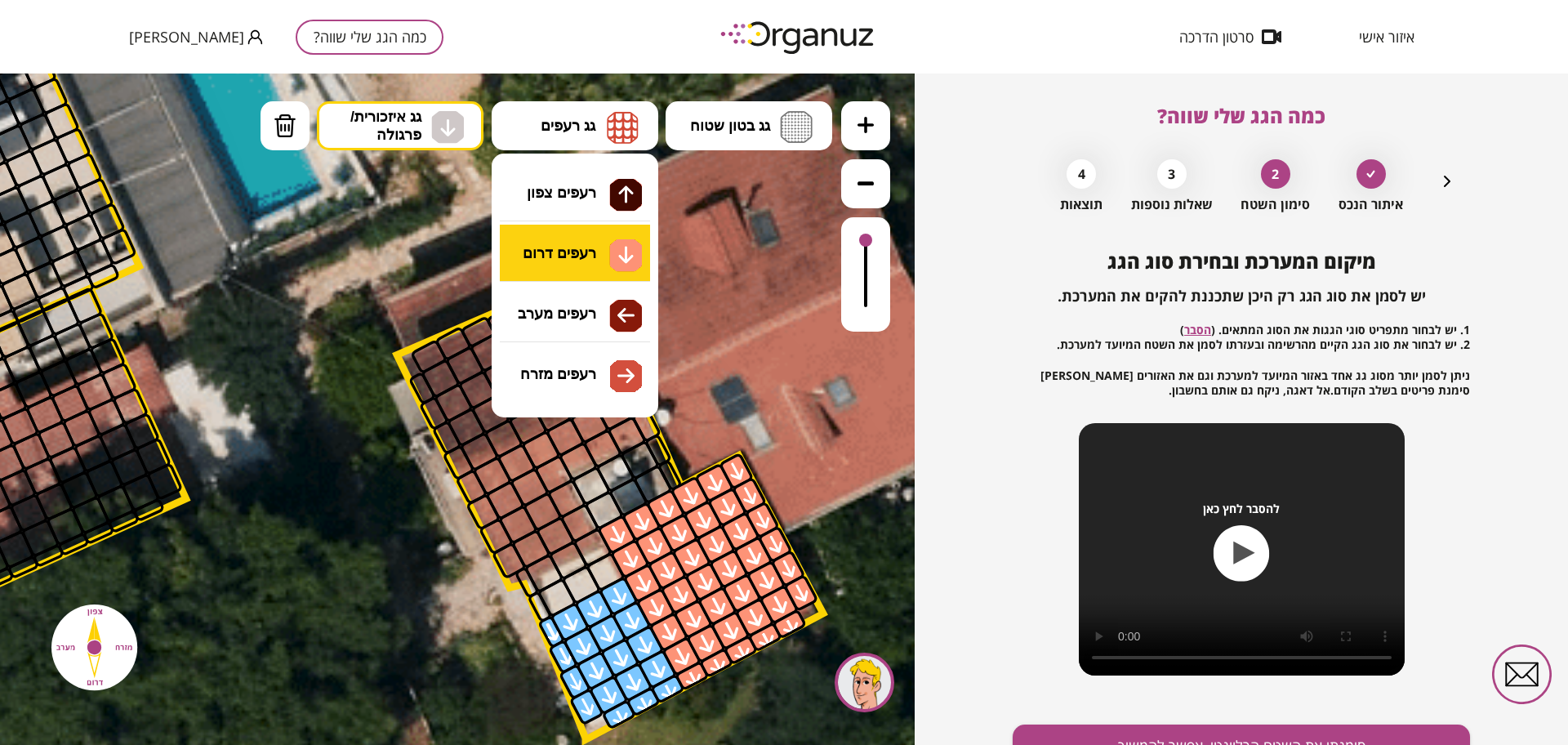
click at [596, 245] on div ".st0 { fill: #FFFFFF; } .st0 { fill: #FFFFFF; }" at bounding box center [457, 410] width 914 height 672
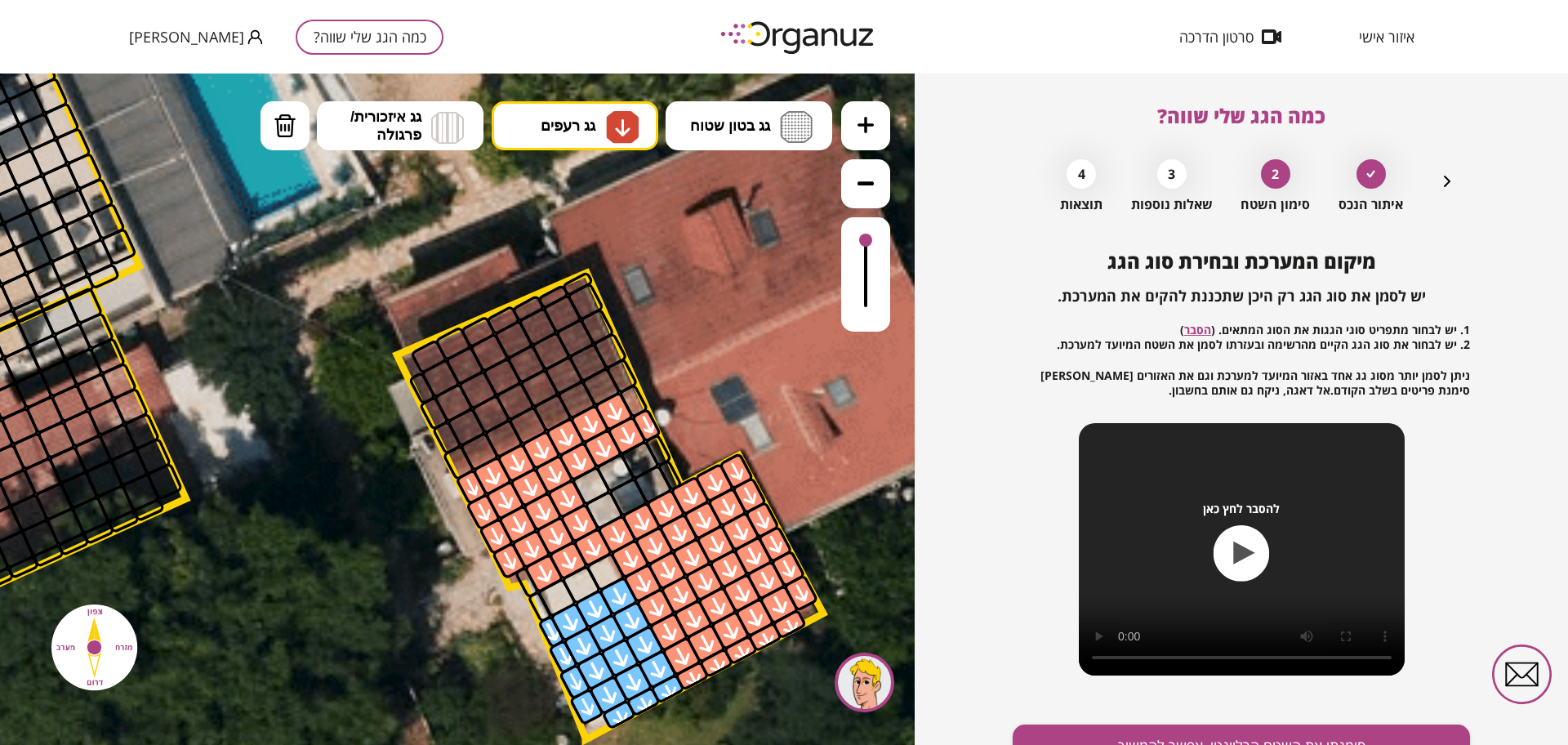
drag, startPoint x: 470, startPoint y: 478, endPoint x: 481, endPoint y: 487, distance: 14.2
click at [603, 135] on button "גג רעפים" at bounding box center [575, 126] width 167 height 49
click at [610, 199] on div ".st0 { fill: #FFFFFF; } .st0 { fill: #FFFFFF; }" at bounding box center [457, 410] width 914 height 672
drag, startPoint x: 464, startPoint y: 458, endPoint x: 643, endPoint y: 370, distance: 199.5
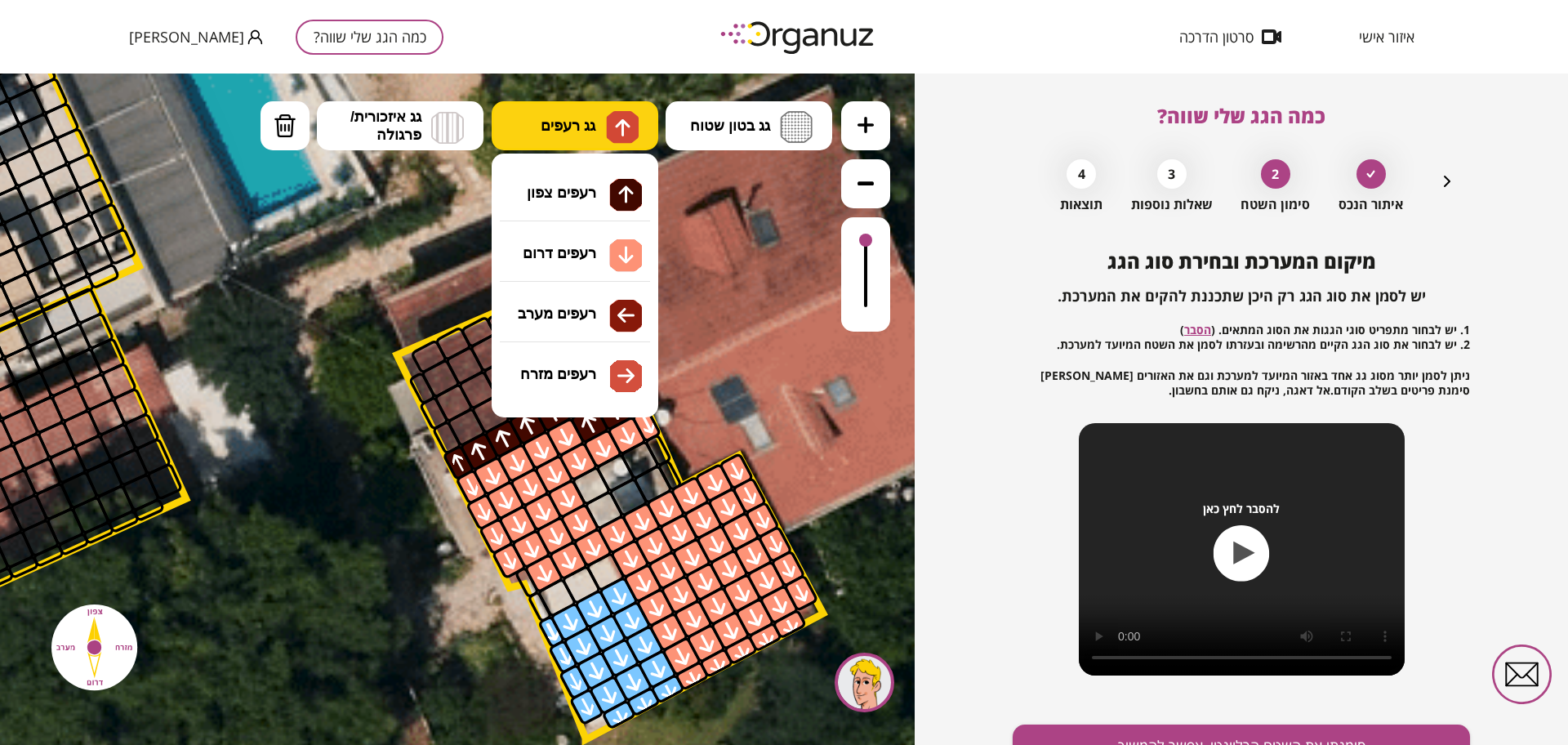
click at [628, 103] on button "גג רעפים" at bounding box center [575, 126] width 167 height 49
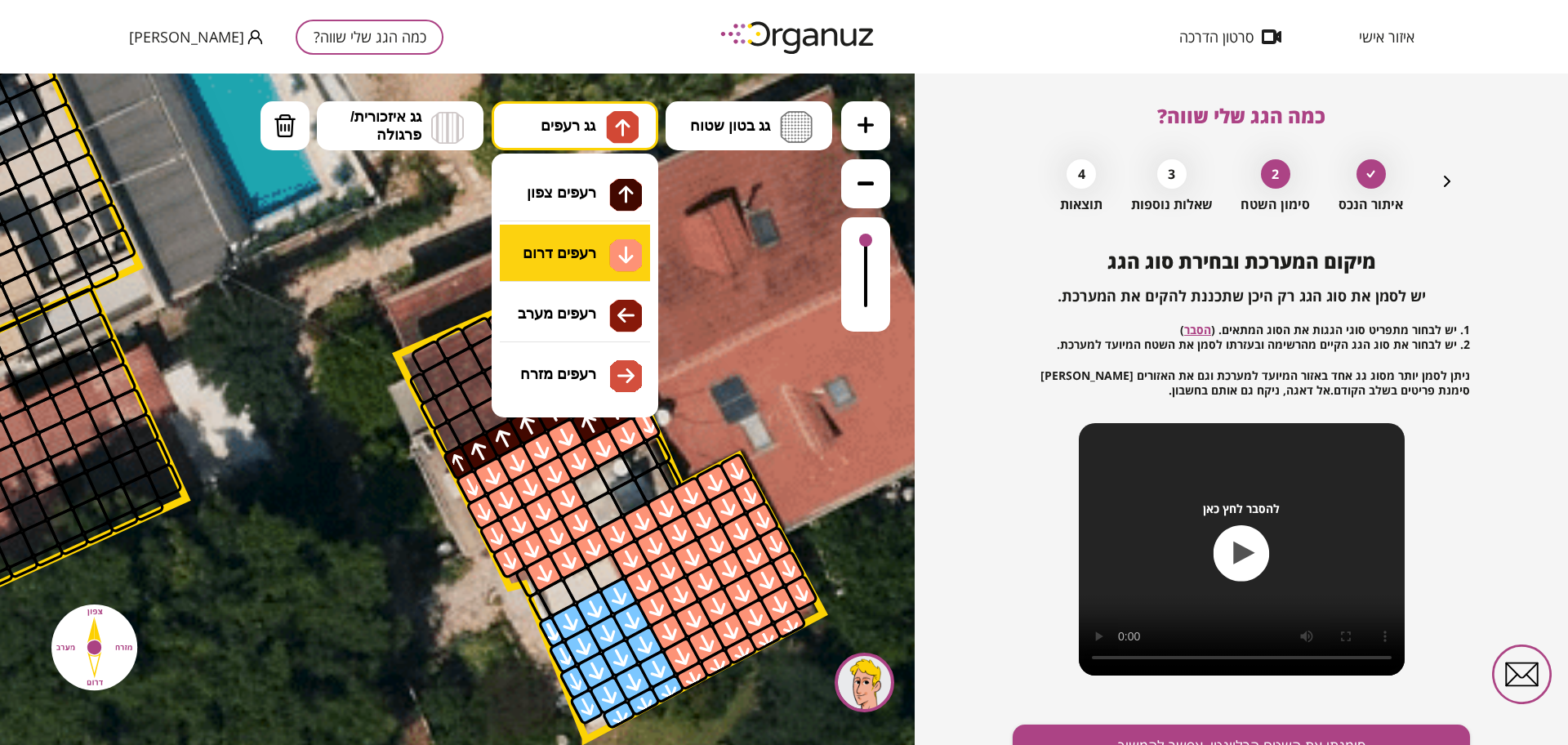
click at [607, 256] on div ".st0 { fill: #FFFFFF; } .st0 { fill: #FFFFFF; }" at bounding box center [457, 410] width 914 height 672
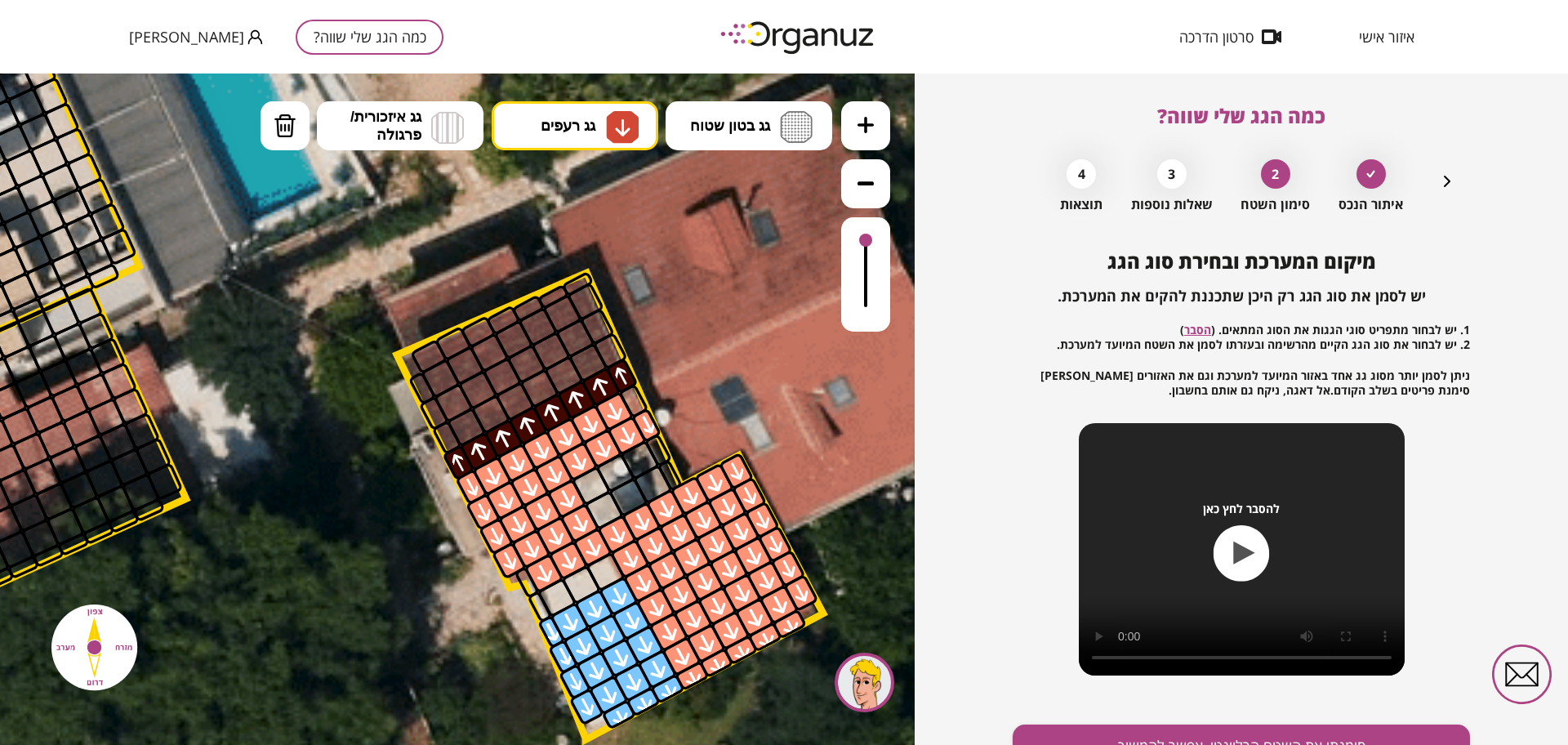
drag, startPoint x: 588, startPoint y: 417, endPoint x: 645, endPoint y: 403, distance: 58.7
click at [557, 121] on span "גג רעפים" at bounding box center [567, 125] width 54 height 18
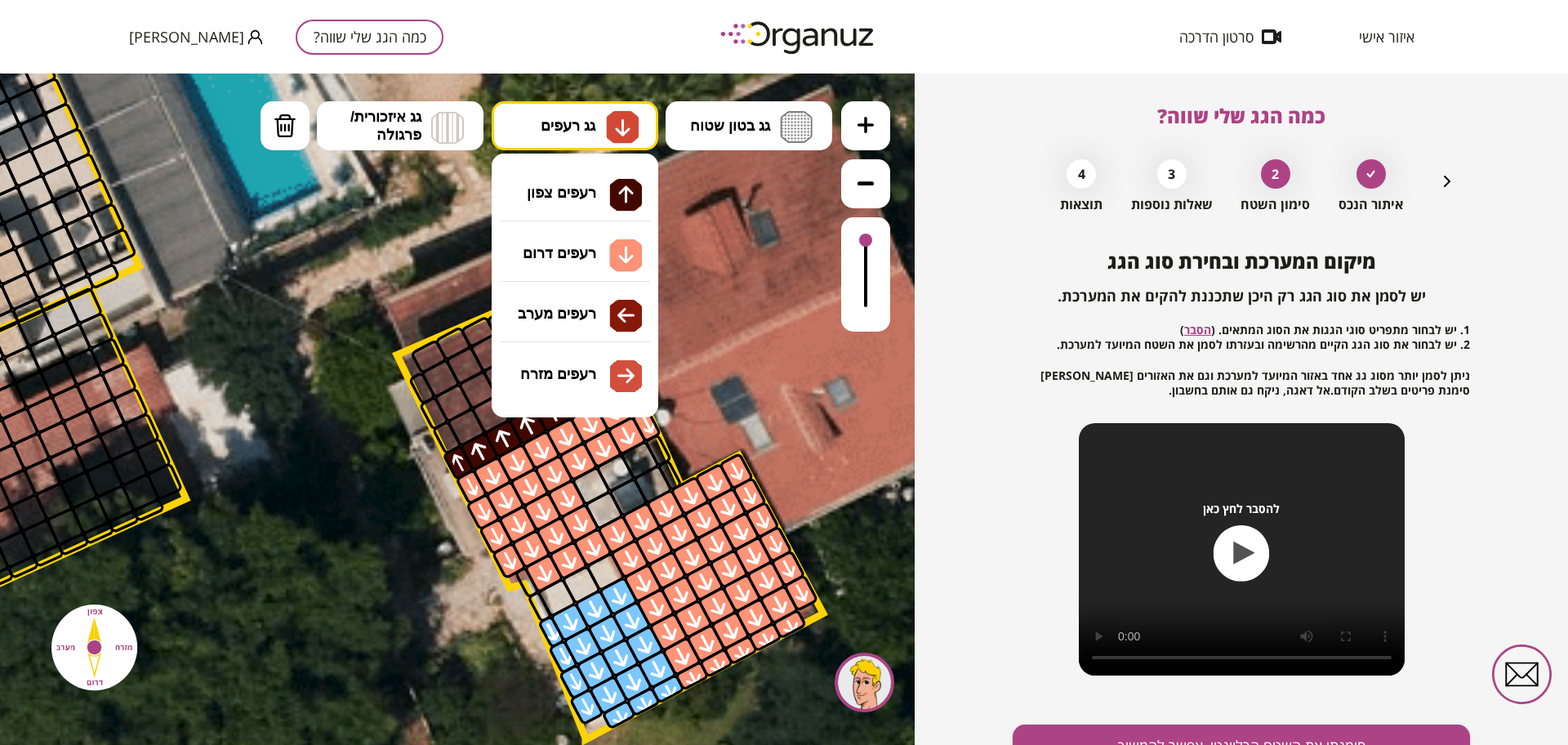
click at [606, 186] on div ".st0 { fill: #FFFFFF; } .st0 { fill: #FFFFFF; }" at bounding box center [457, 410] width 914 height 672
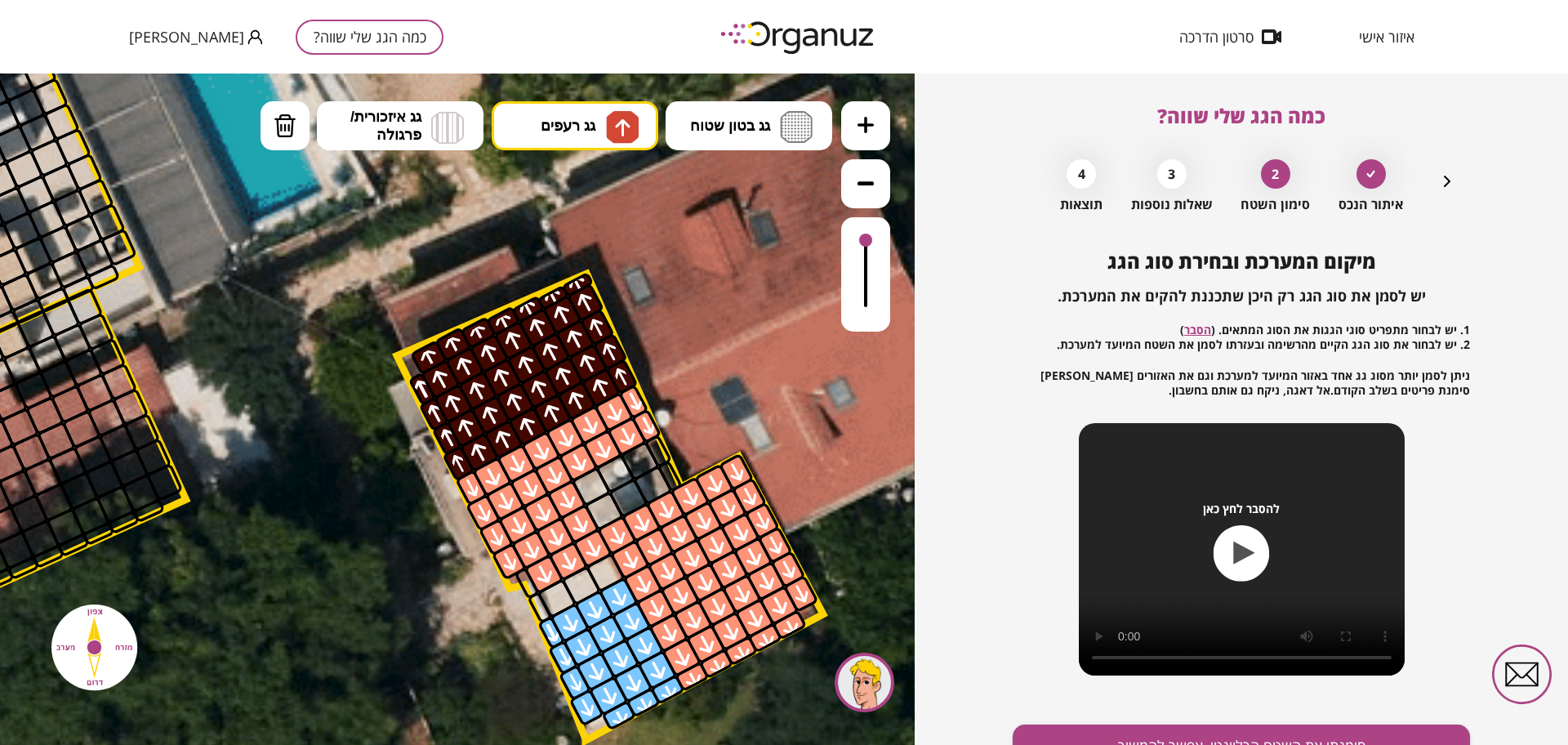
drag, startPoint x: 435, startPoint y: 435, endPoint x: 606, endPoint y: 274, distance: 234.9
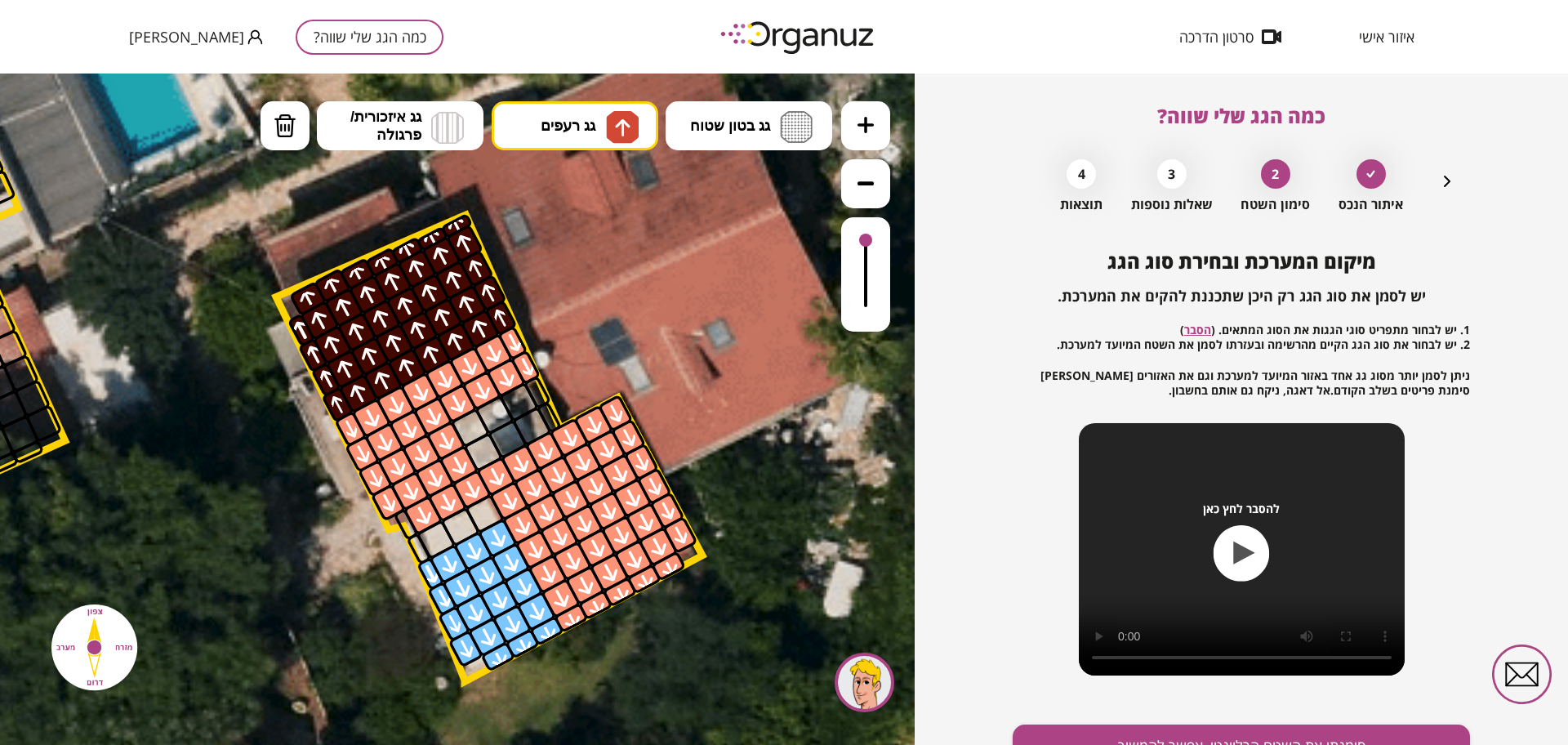
drag, startPoint x: 777, startPoint y: 367, endPoint x: 652, endPoint y: 305, distance: 139.5
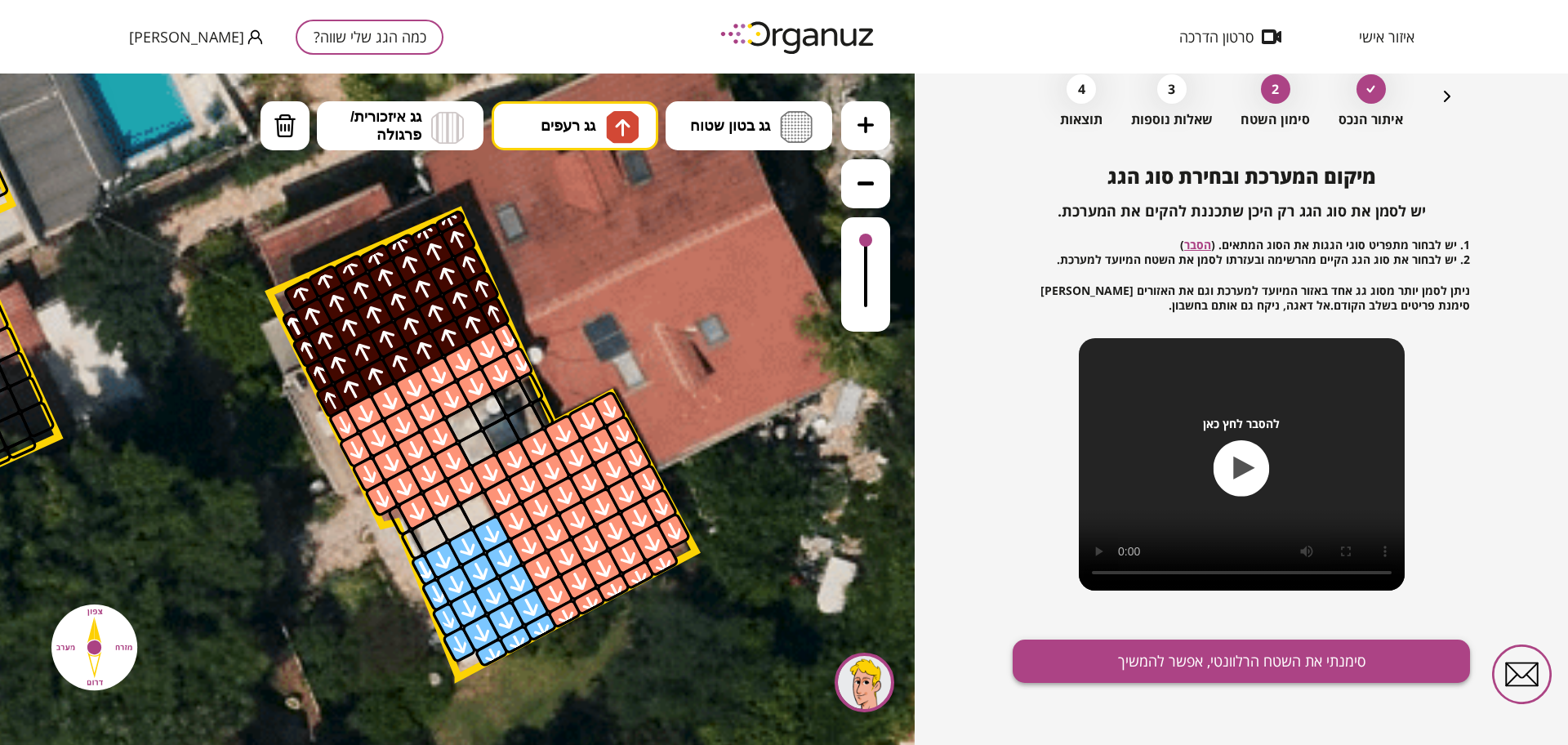
click at [1069, 659] on button "סימנתי את השטח הרלוונטי, אפשר להמשיך" at bounding box center [1242, 661] width 458 height 43
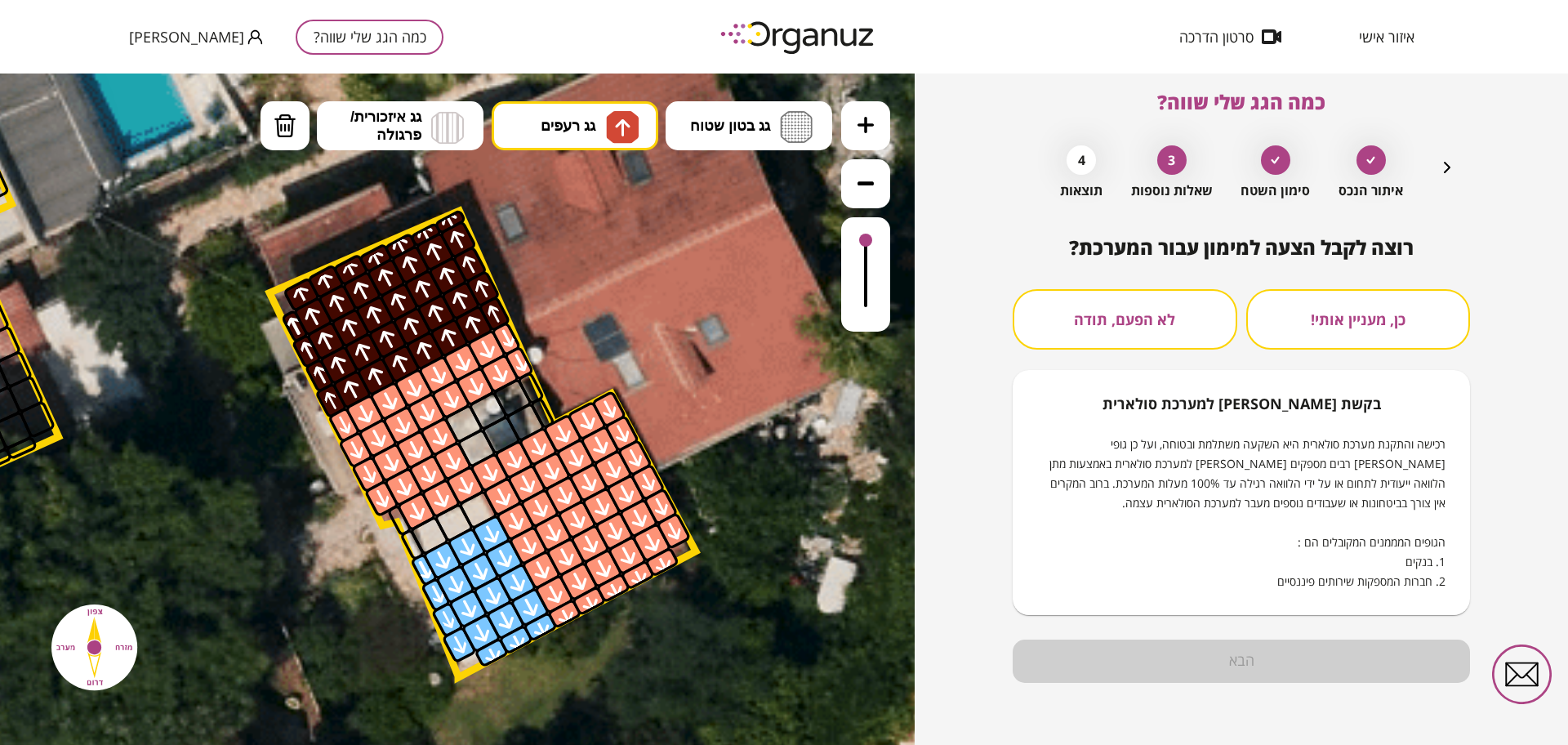
scroll to position [14, 0]
click at [1069, 311] on button "לא הפעם, תודה" at bounding box center [1125, 319] width 225 height 60
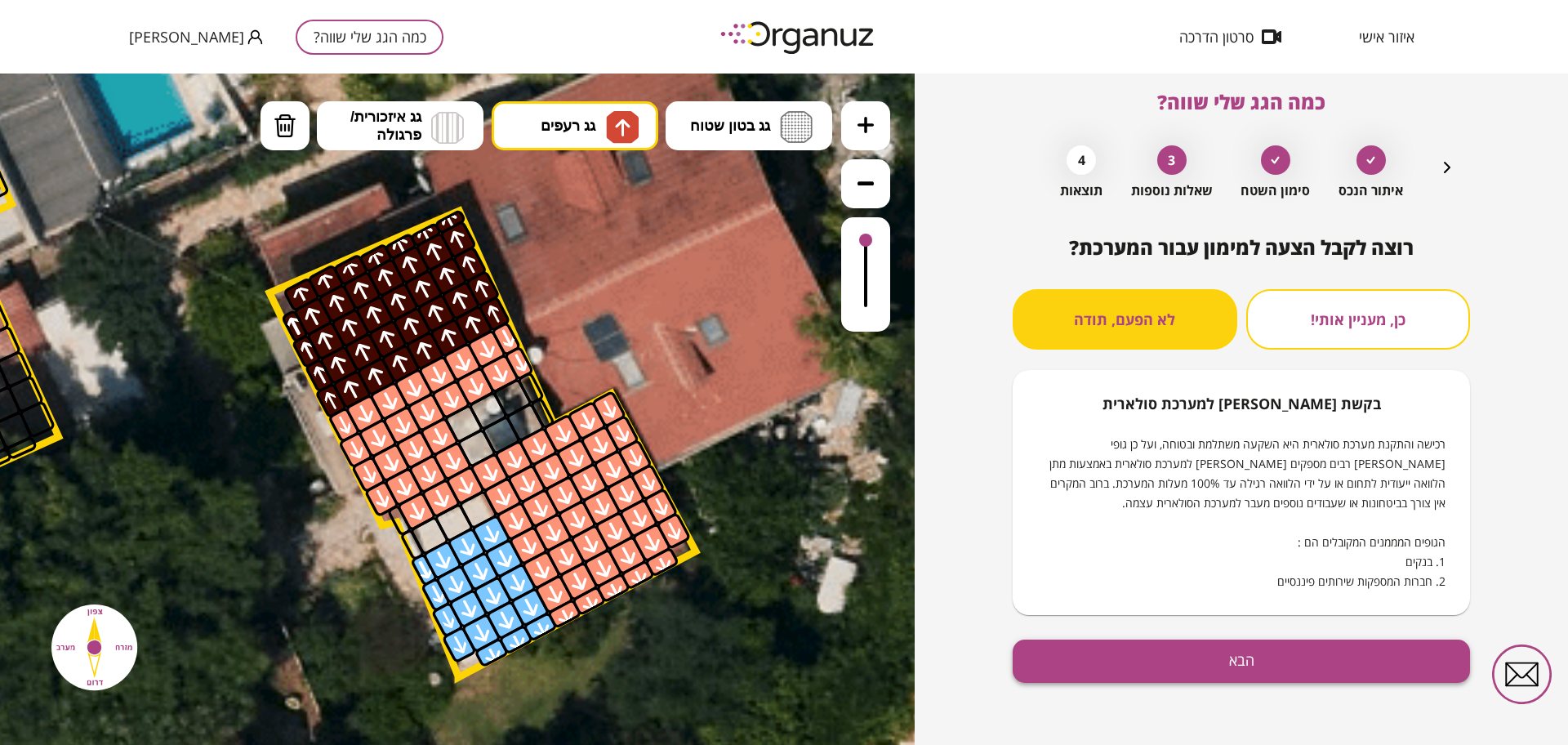
click at [1069, 662] on button "הבא" at bounding box center [1242, 661] width 458 height 43
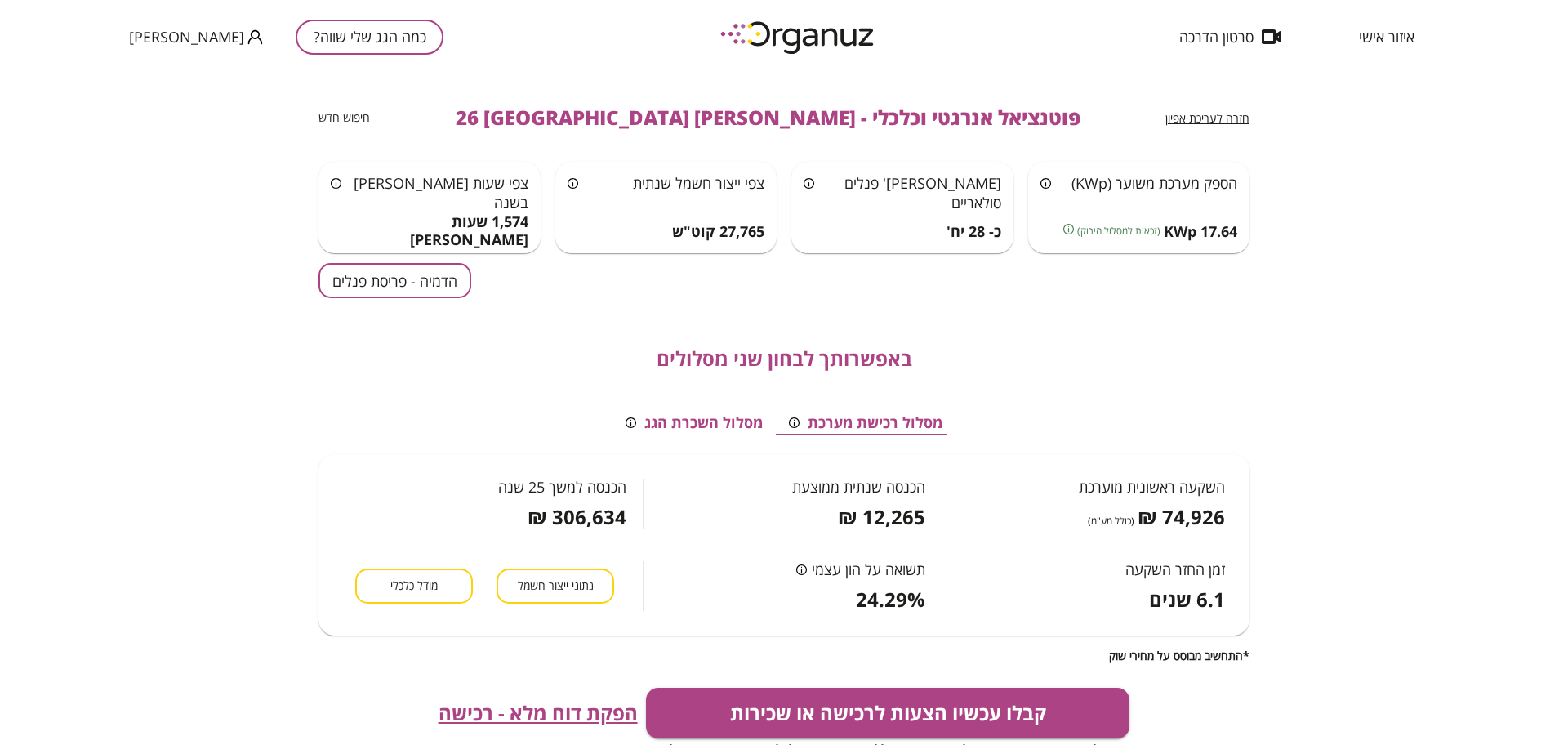
click at [378, 269] on button "הדמיה - פריסת פנלים" at bounding box center [394, 281] width 153 height 36
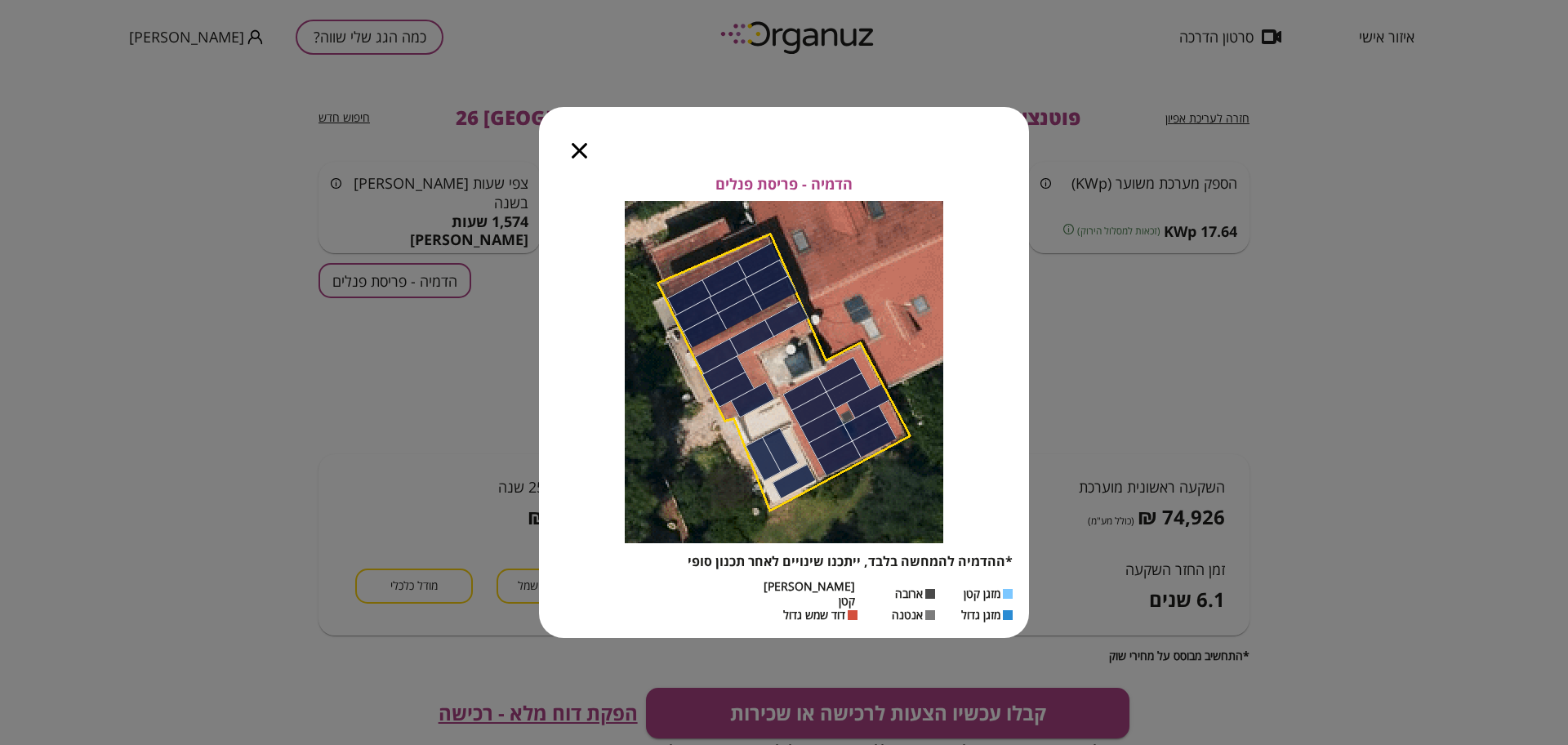
click at [577, 153] on icon "button" at bounding box center [580, 151] width 16 height 16
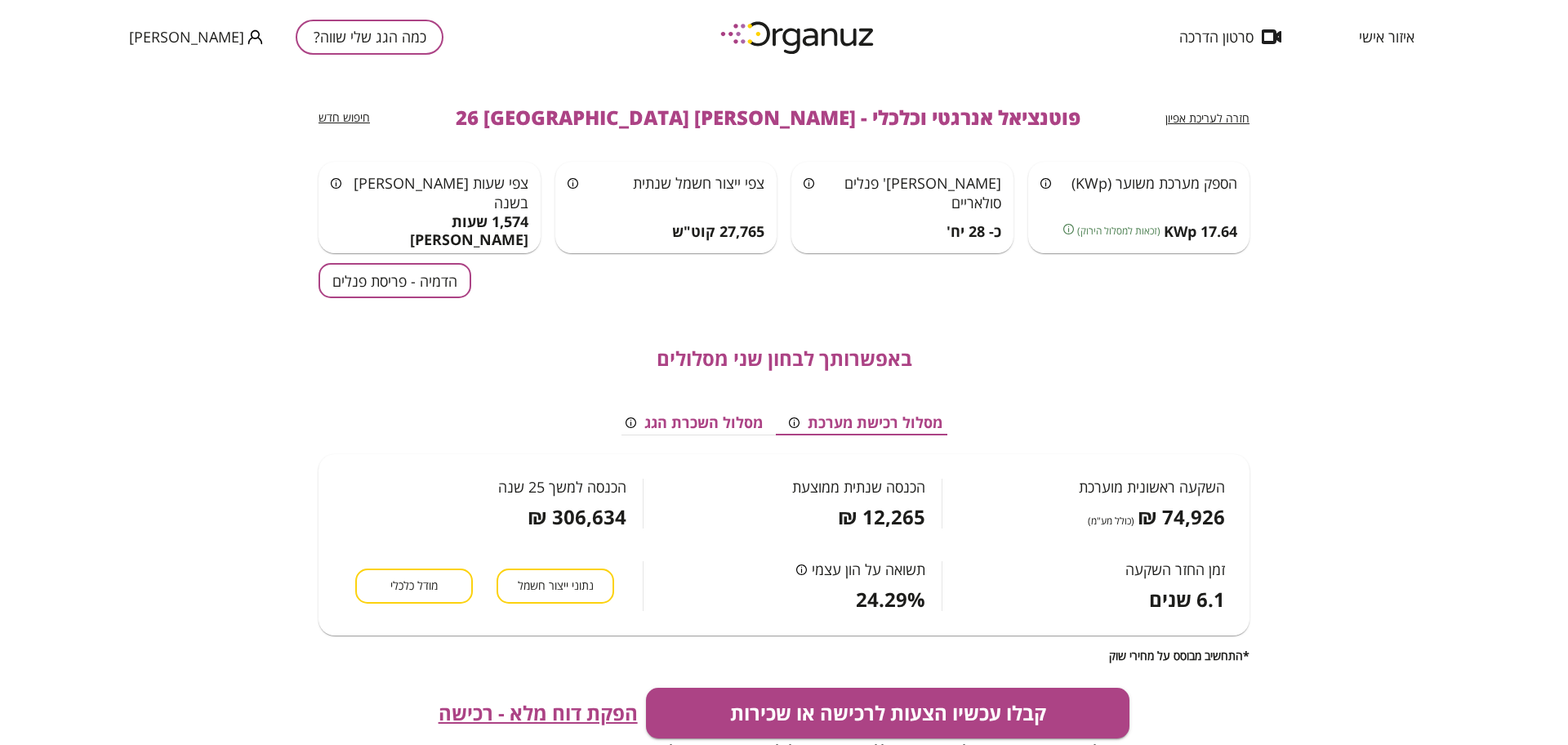
click at [435, 585] on span "מודל כלכלי" at bounding box center [414, 586] width 47 height 16
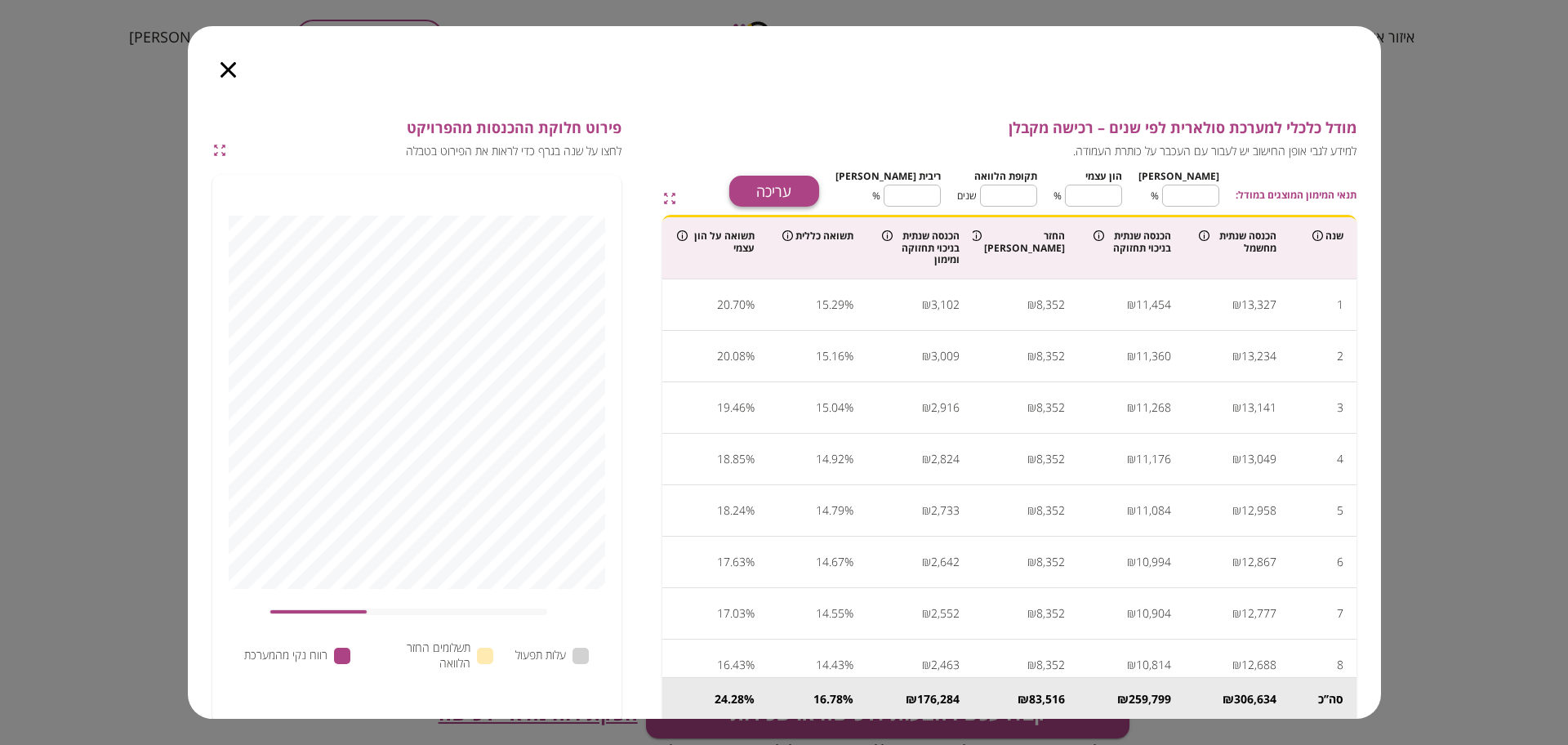
click at [815, 186] on button "עריכה" at bounding box center [773, 190] width 90 height 31
click at [1069, 192] on input "**" at bounding box center [1190, 195] width 57 height 43
type input "*"
type input "***"
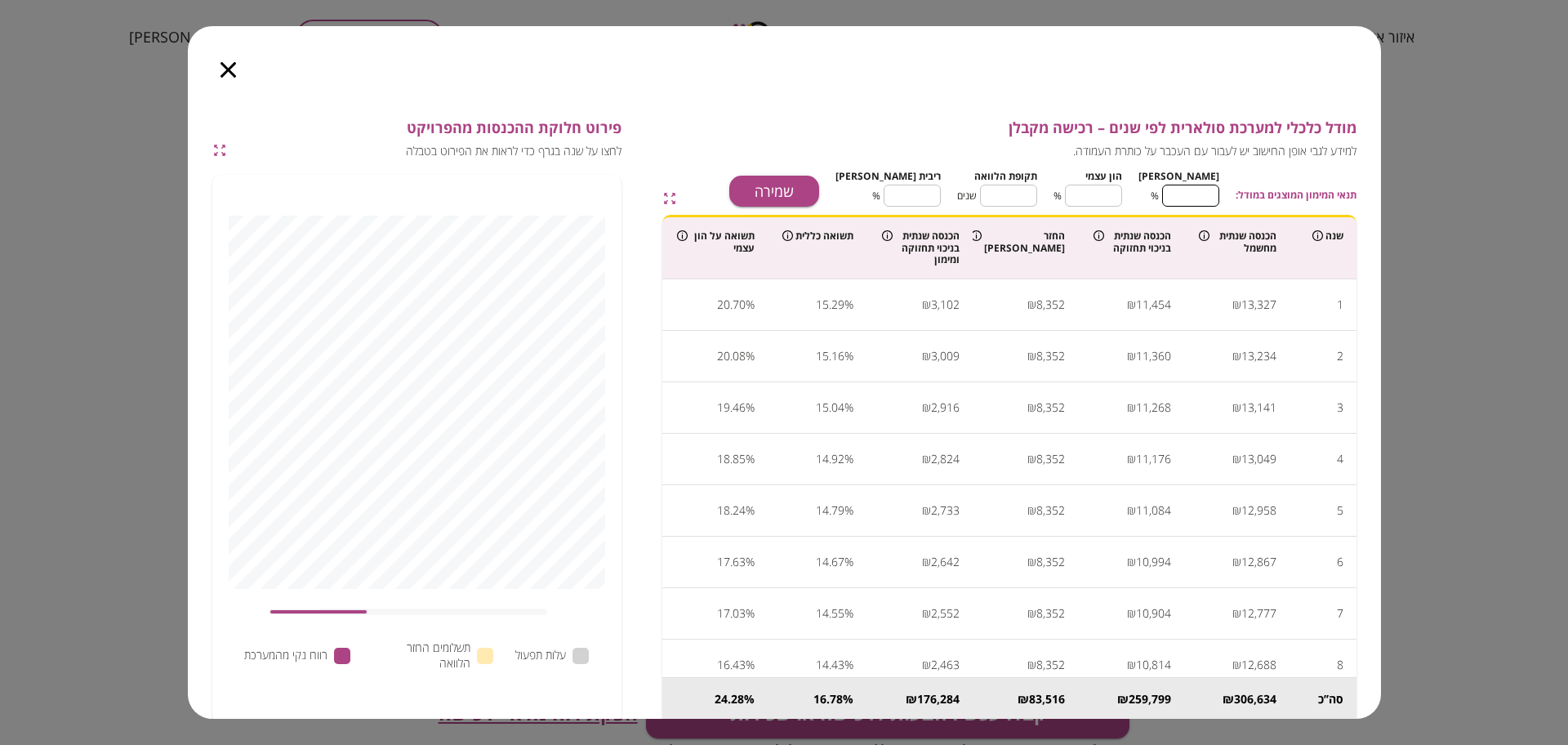
type input "*"
click at [1028, 200] on input "**" at bounding box center [1009, 195] width 57 height 43
type input "*"
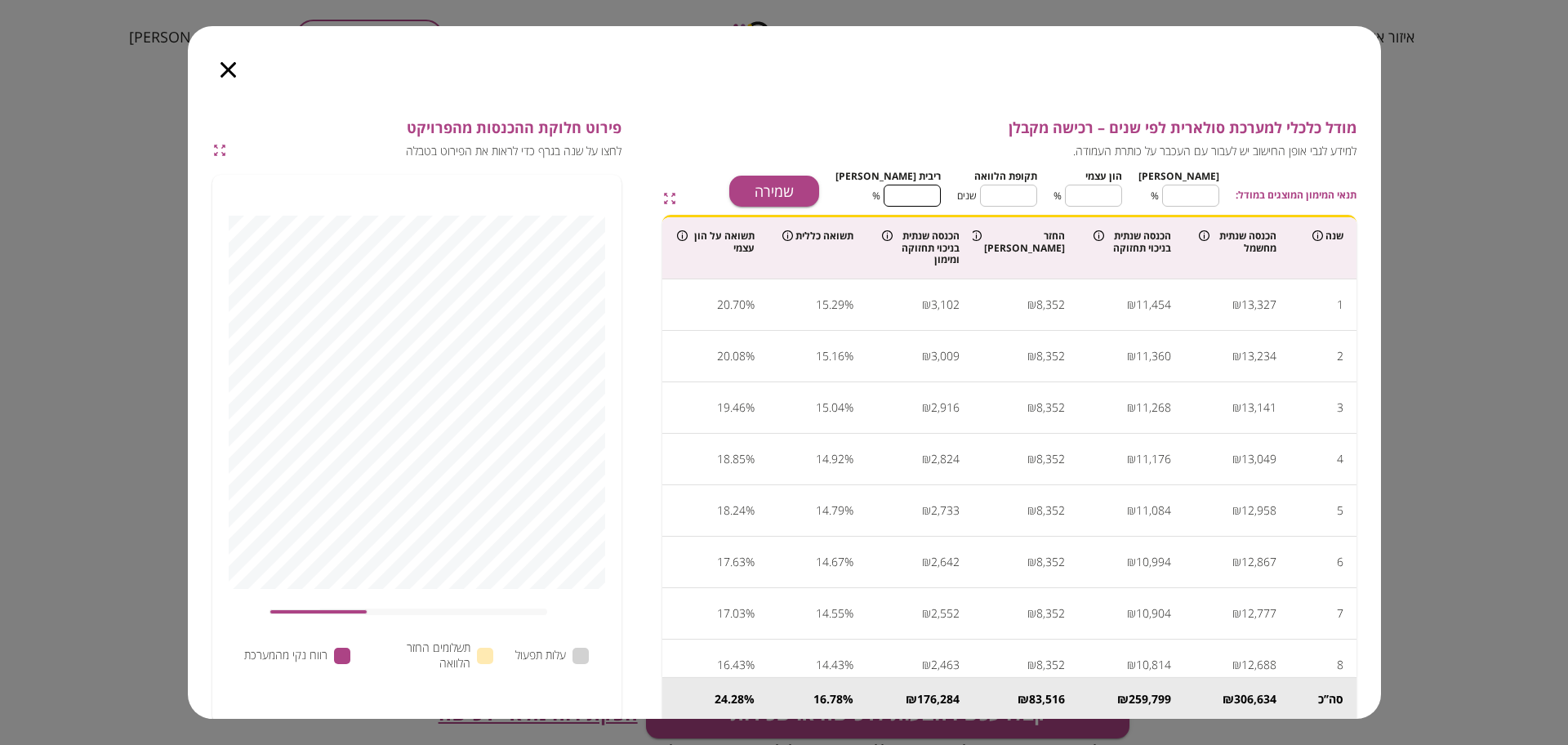
click at [933, 189] on input "****" at bounding box center [912, 195] width 57 height 43
click at [820, 183] on button "שמירה" at bounding box center [773, 190] width 90 height 31
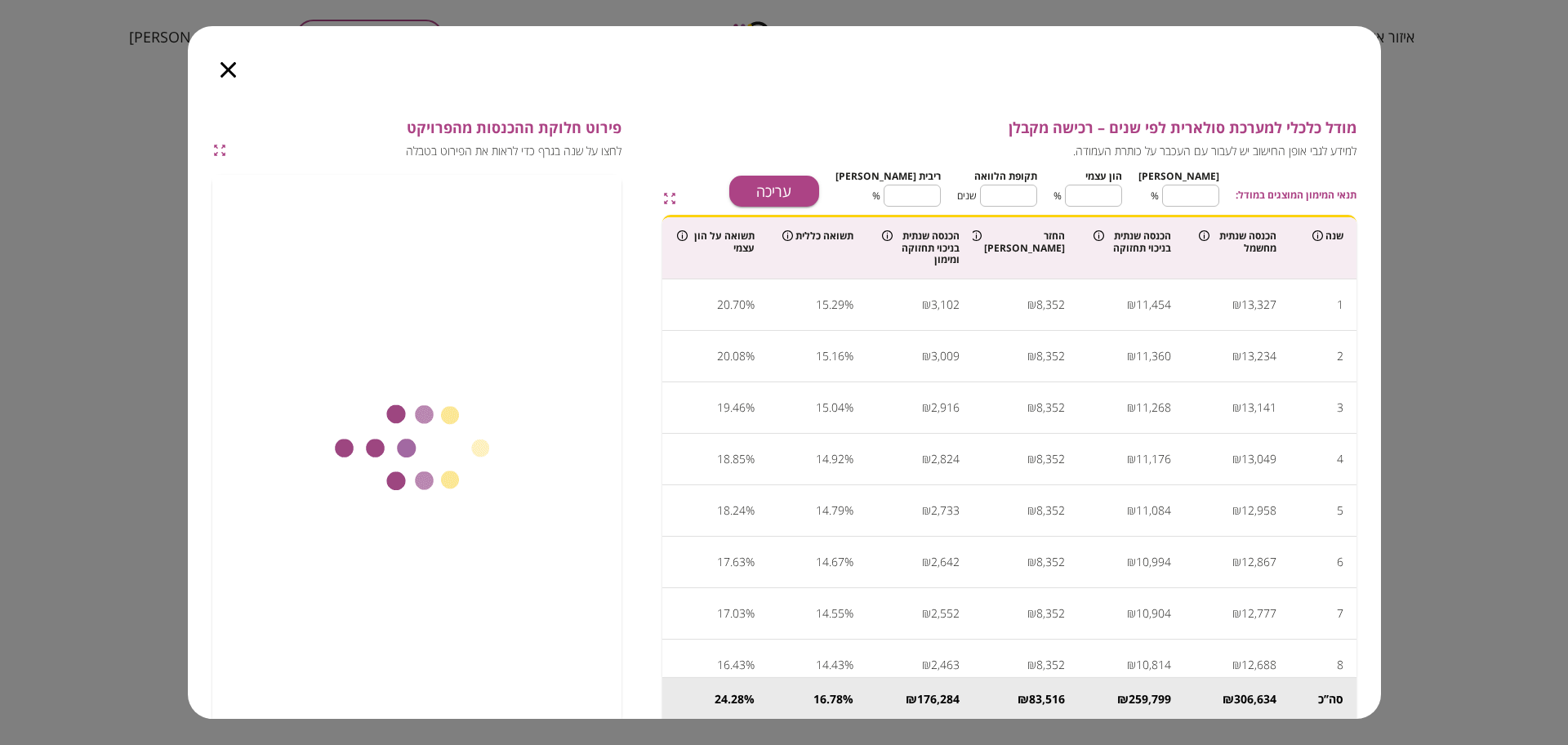
type input "****"
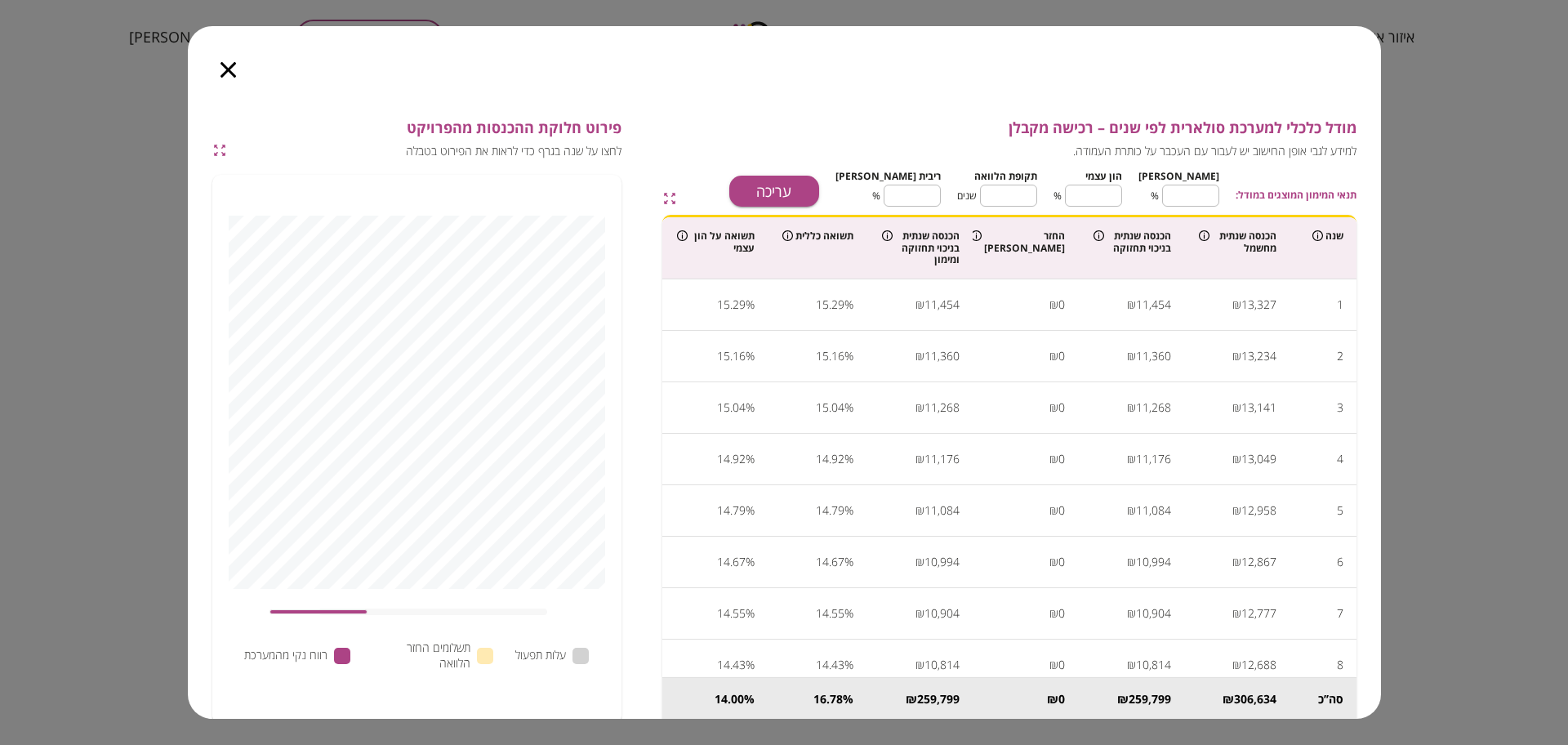
click at [229, 70] on icon "button" at bounding box center [229, 70] width 16 height 16
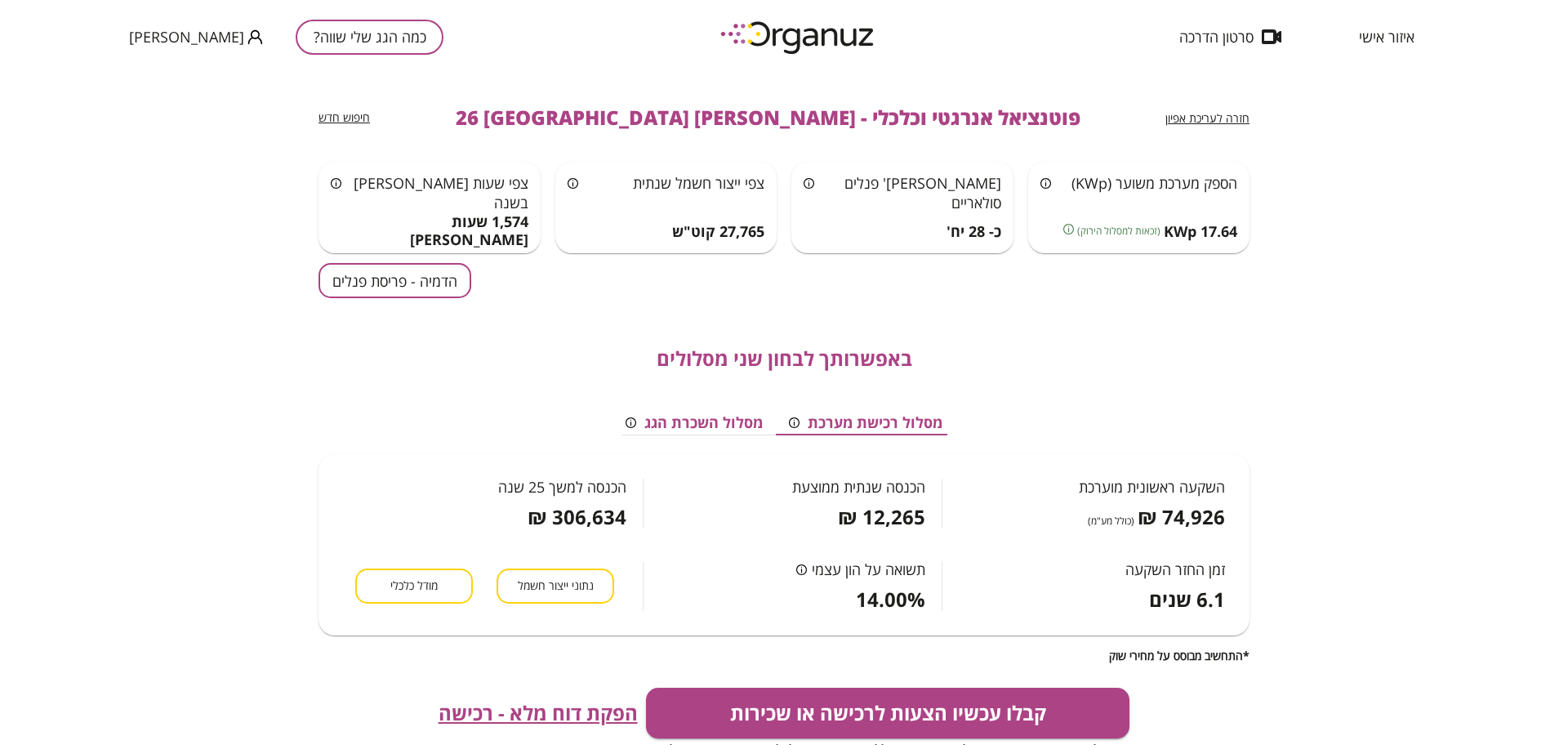
click at [575, 703] on span "הפקת דוח מלא - רכישה" at bounding box center [538, 712] width 199 height 23
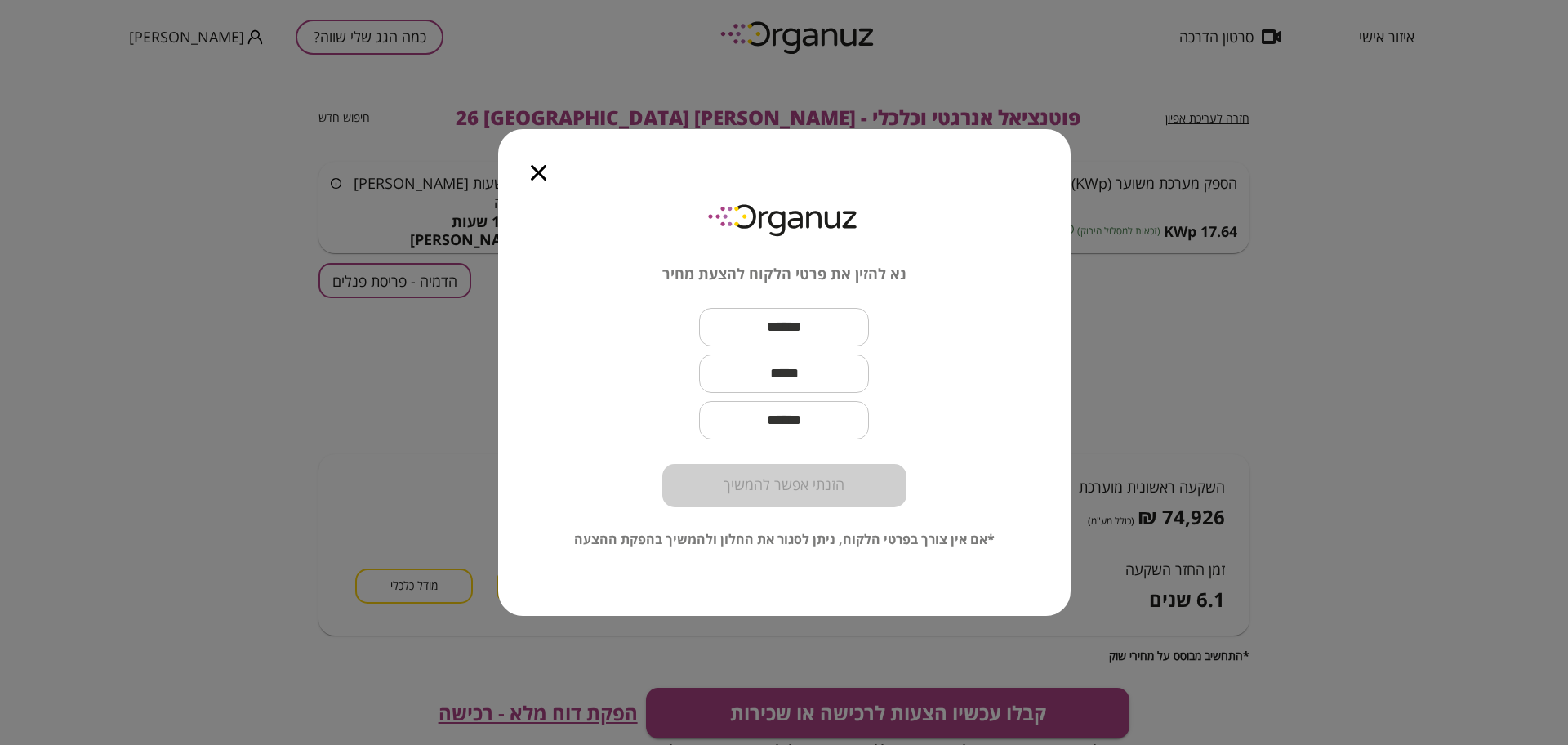
click at [544, 174] on icon "button" at bounding box center [538, 173] width 16 height 16
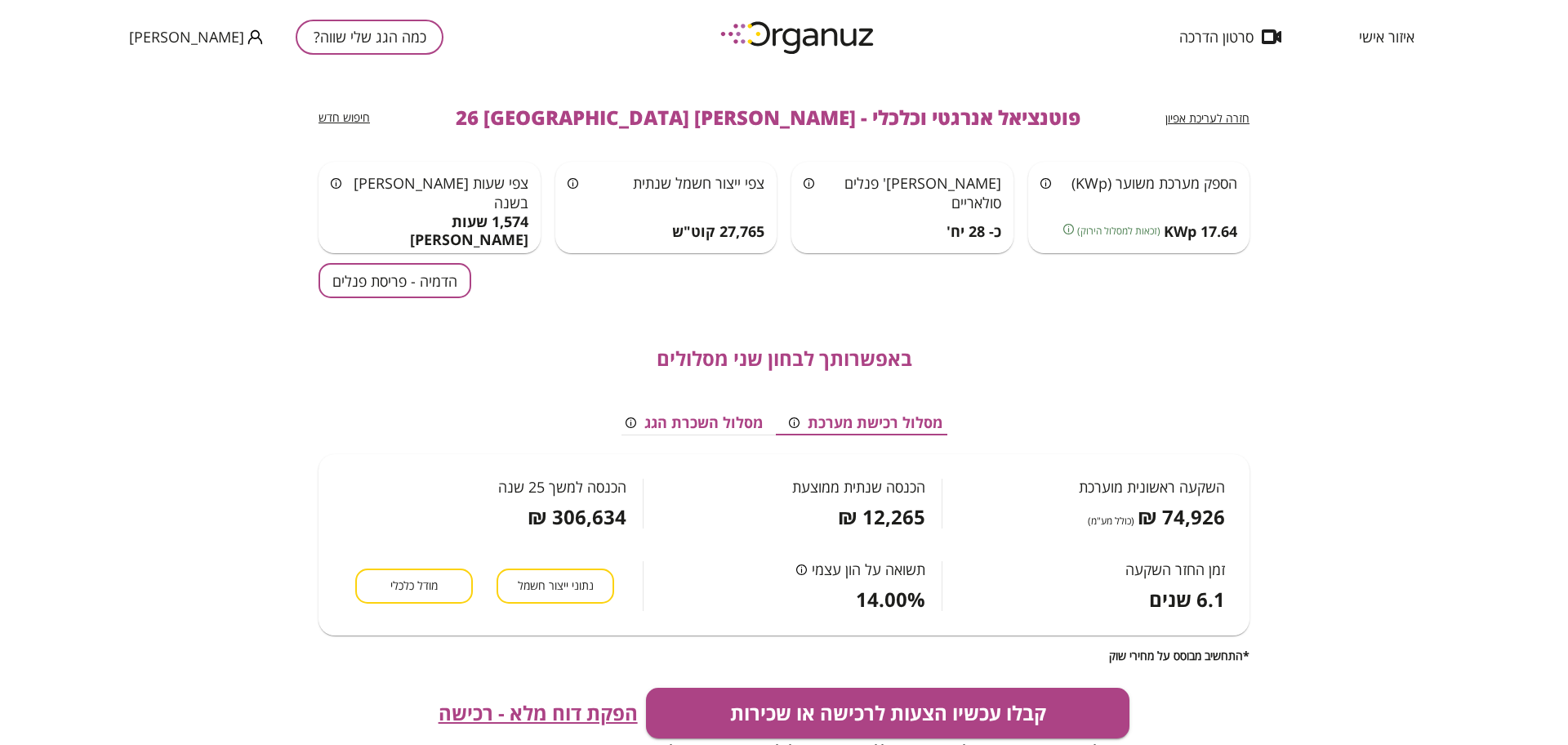
click at [371, 44] on button "כמה הגג שלי שווה?" at bounding box center [370, 37] width 148 height 36
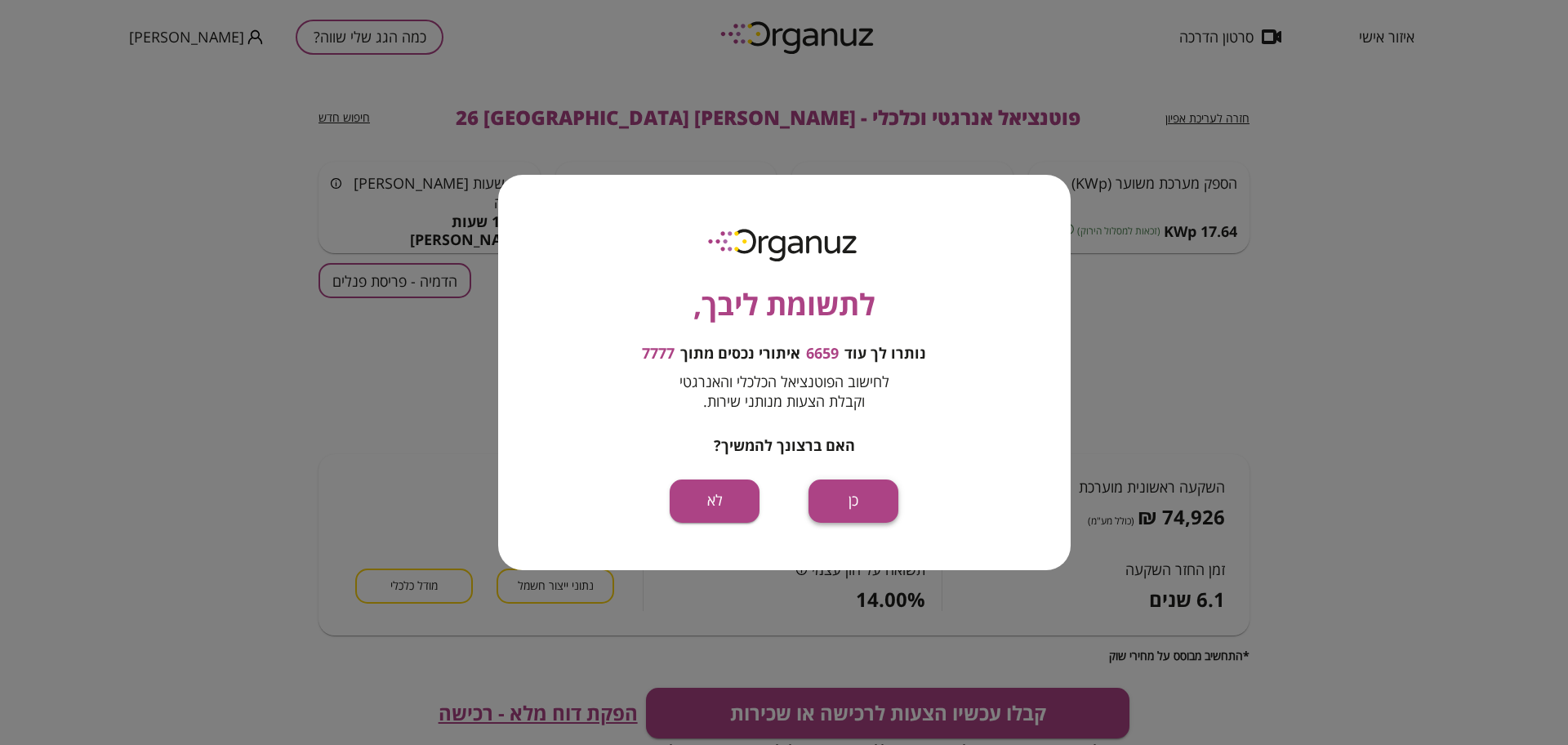
click at [842, 495] on button "כן" at bounding box center [853, 501] width 90 height 43
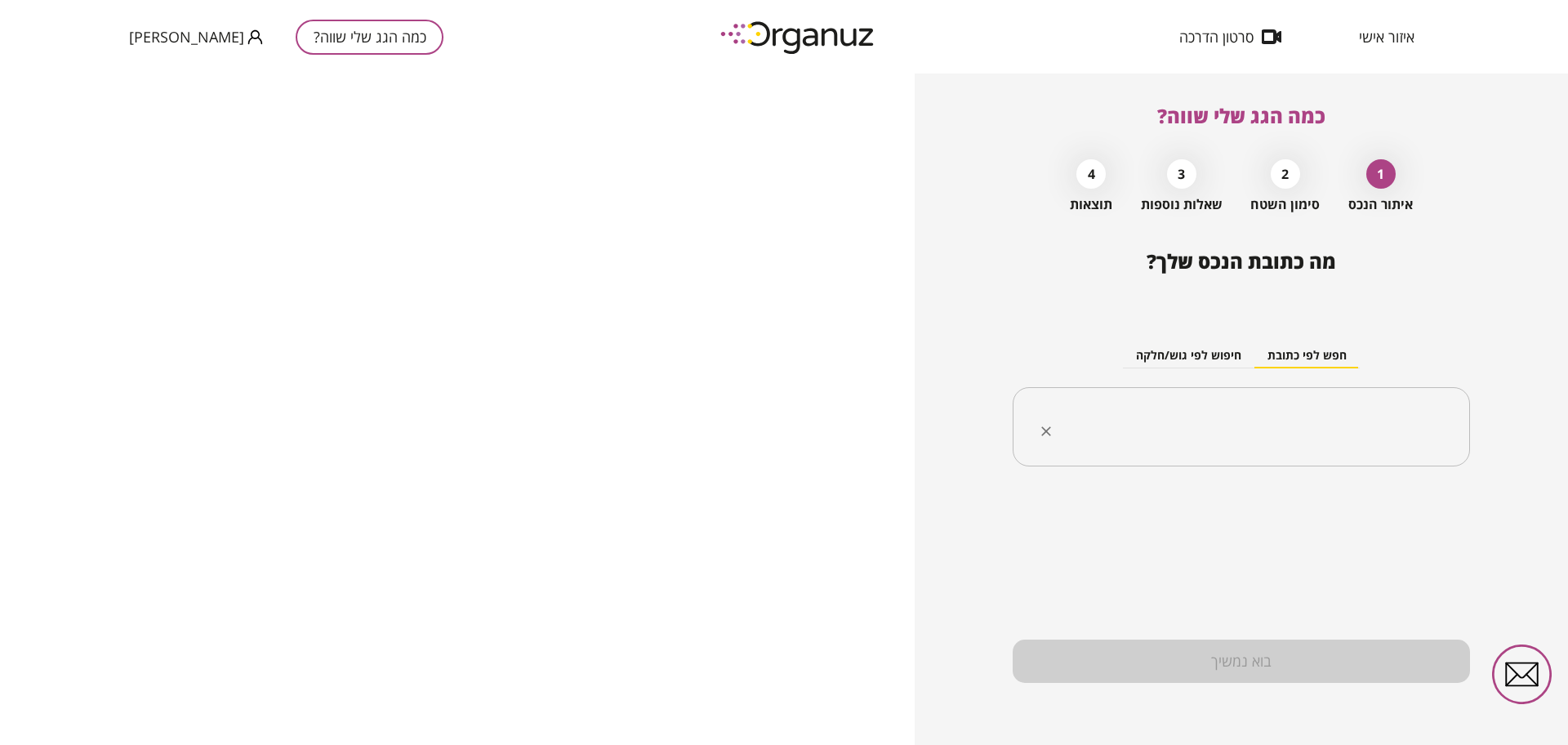
click at [1069, 410] on input "text" at bounding box center [1247, 426] width 406 height 40
paste input "**********"
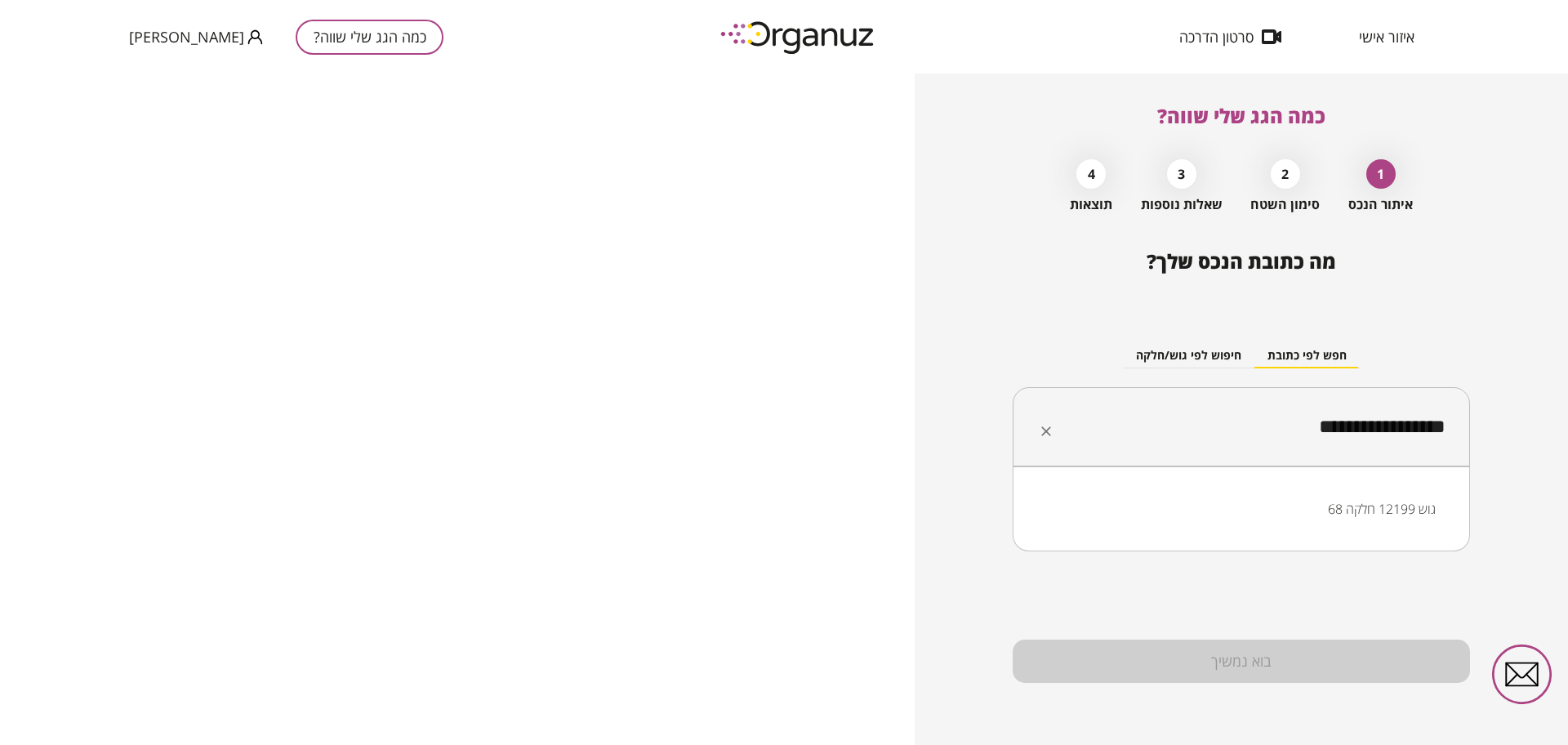
click at [1069, 518] on li "גוש 12199 חלקה 68" at bounding box center [1241, 509] width 415 height 30
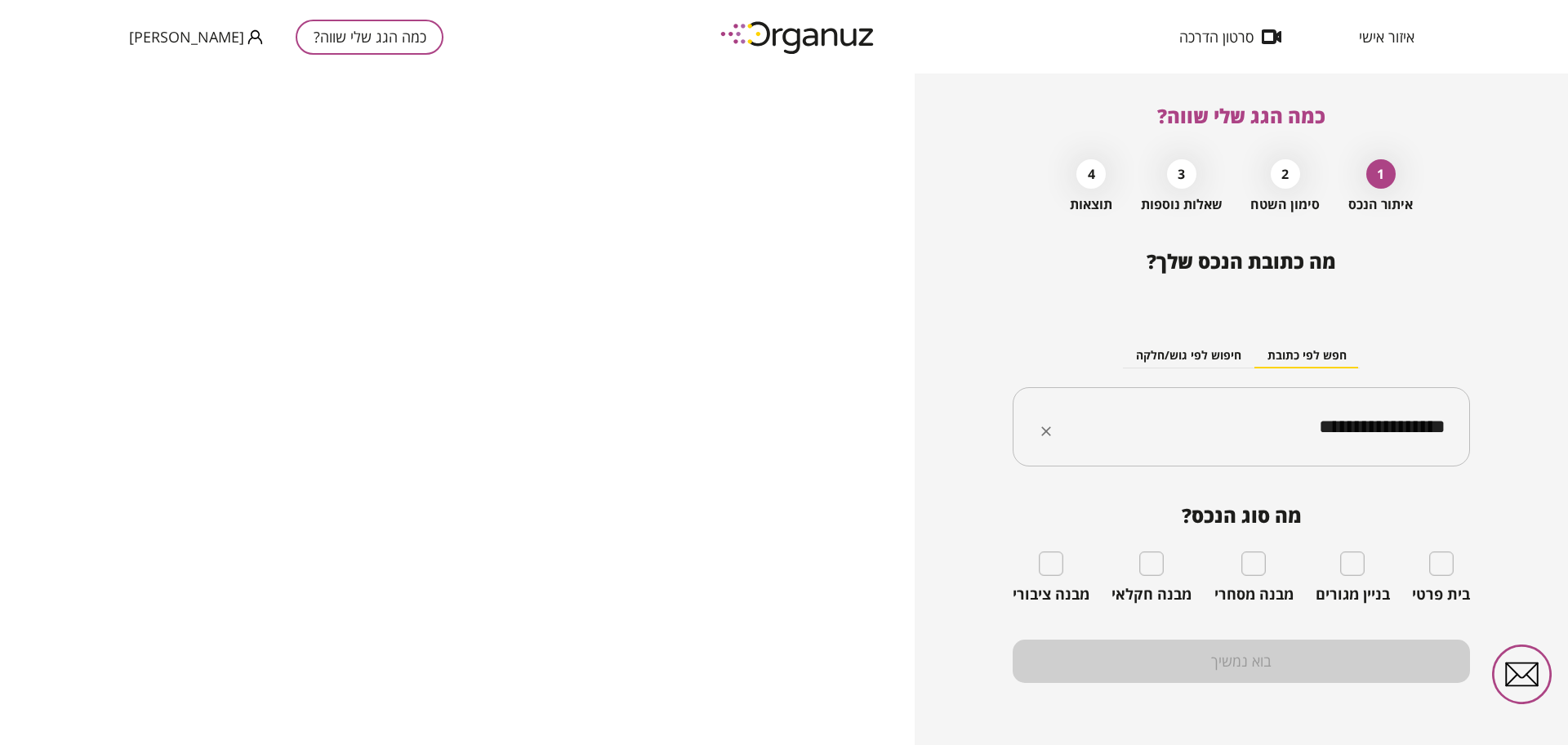
type input "**********"
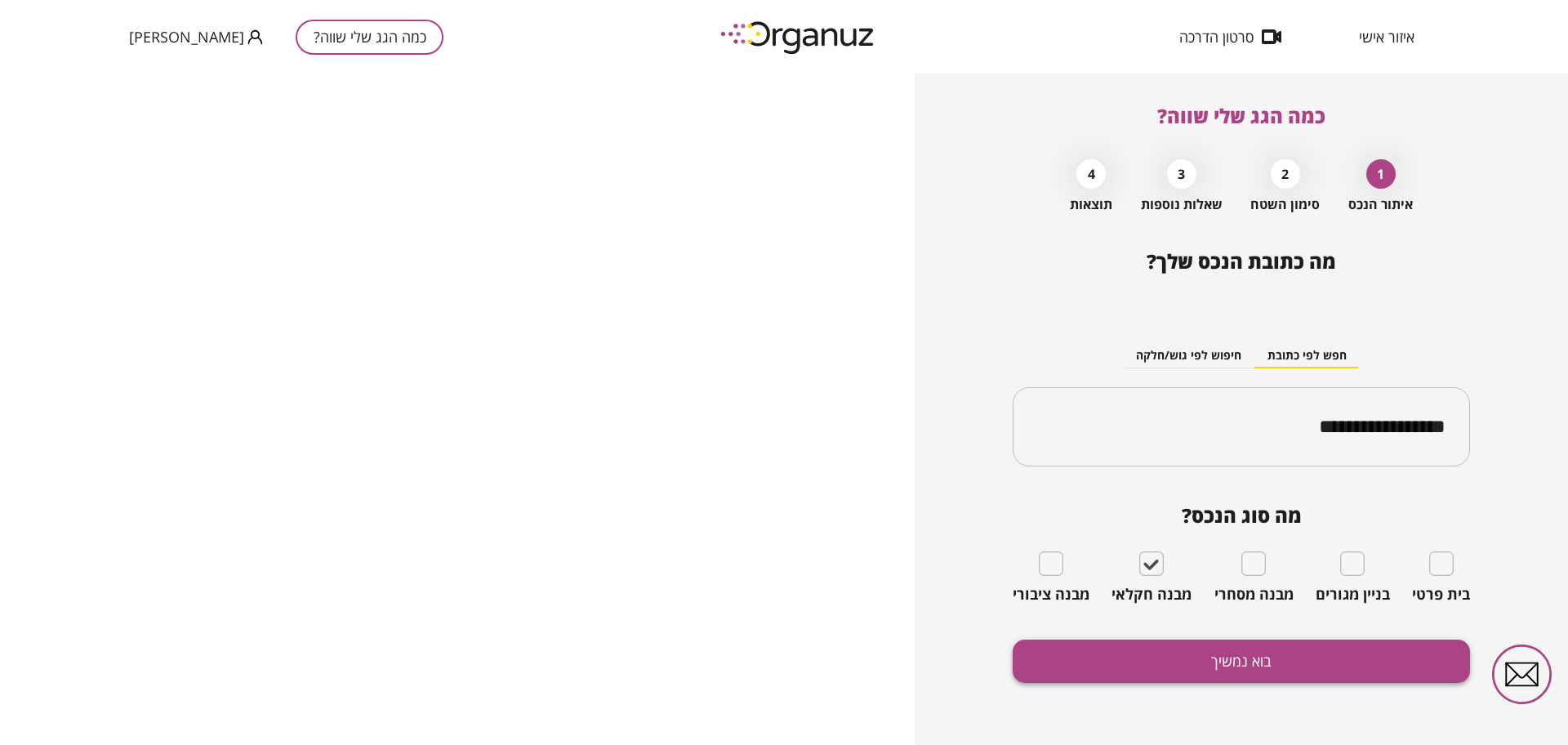
click at [1069, 657] on button "בוא נמשיך" at bounding box center [1242, 661] width 458 height 43
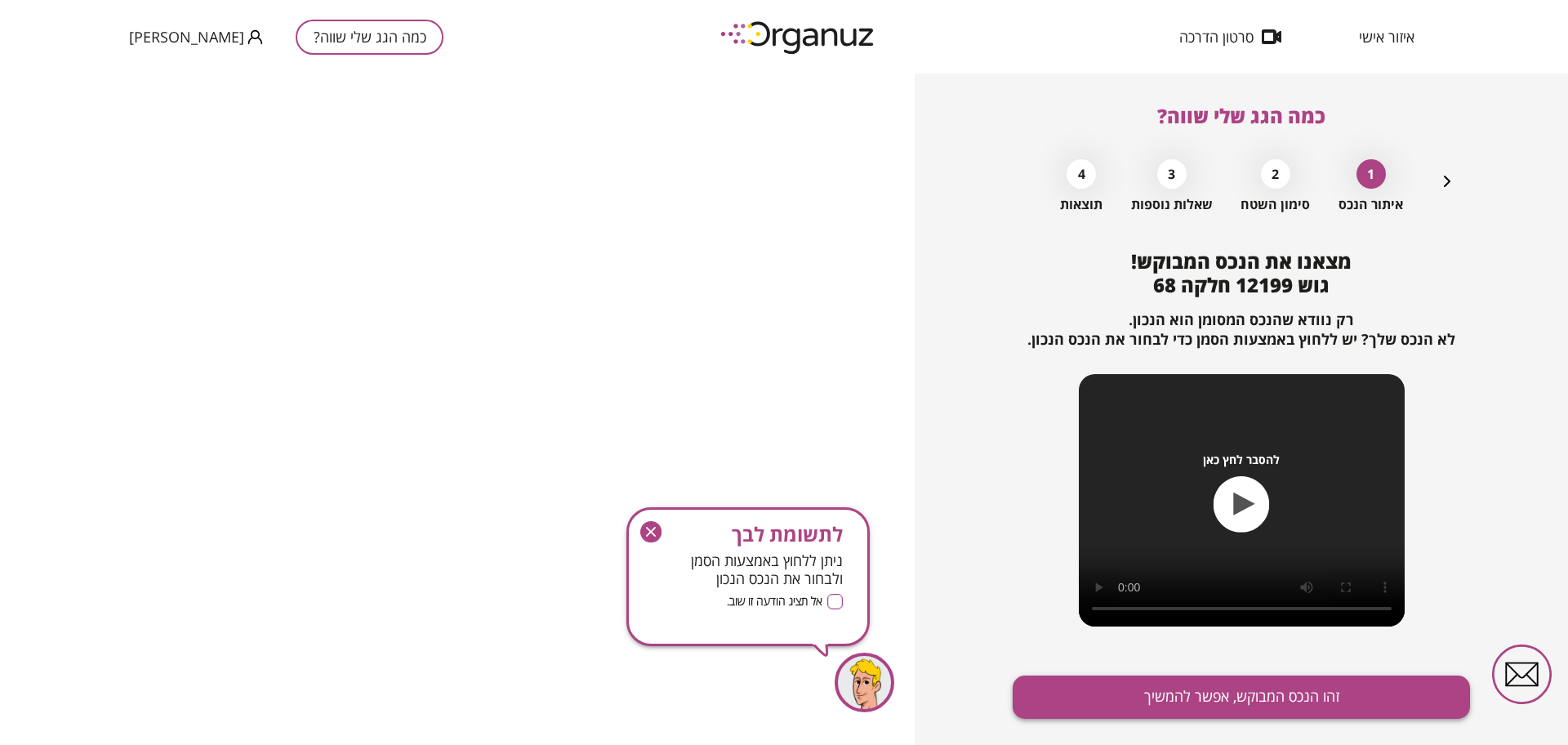
click at [1069, 690] on button "זהו הנכס המבוקש, אפשר להמשיך" at bounding box center [1242, 698] width 458 height 43
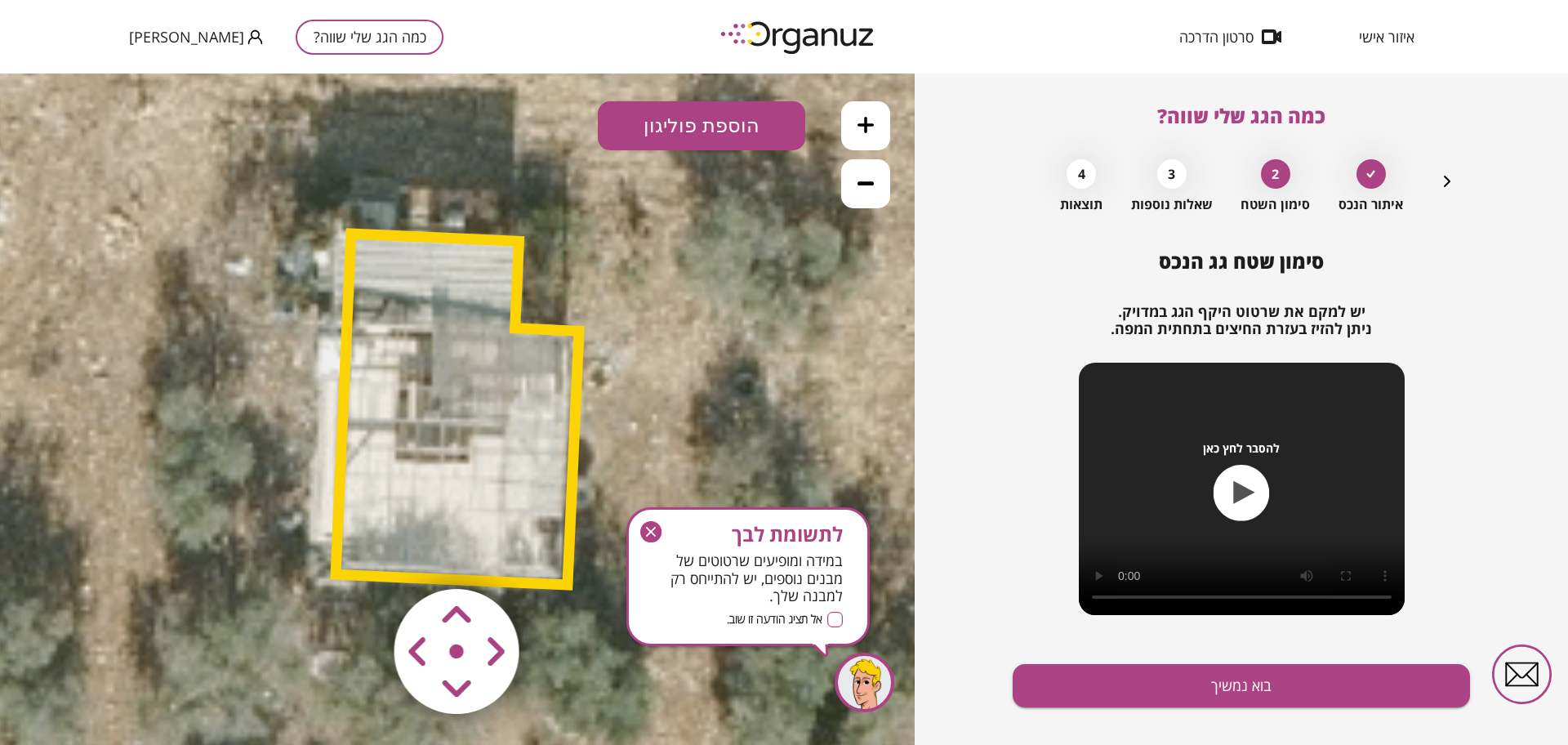
click at [651, 529] on icon "button" at bounding box center [651, 532] width 22 height 22
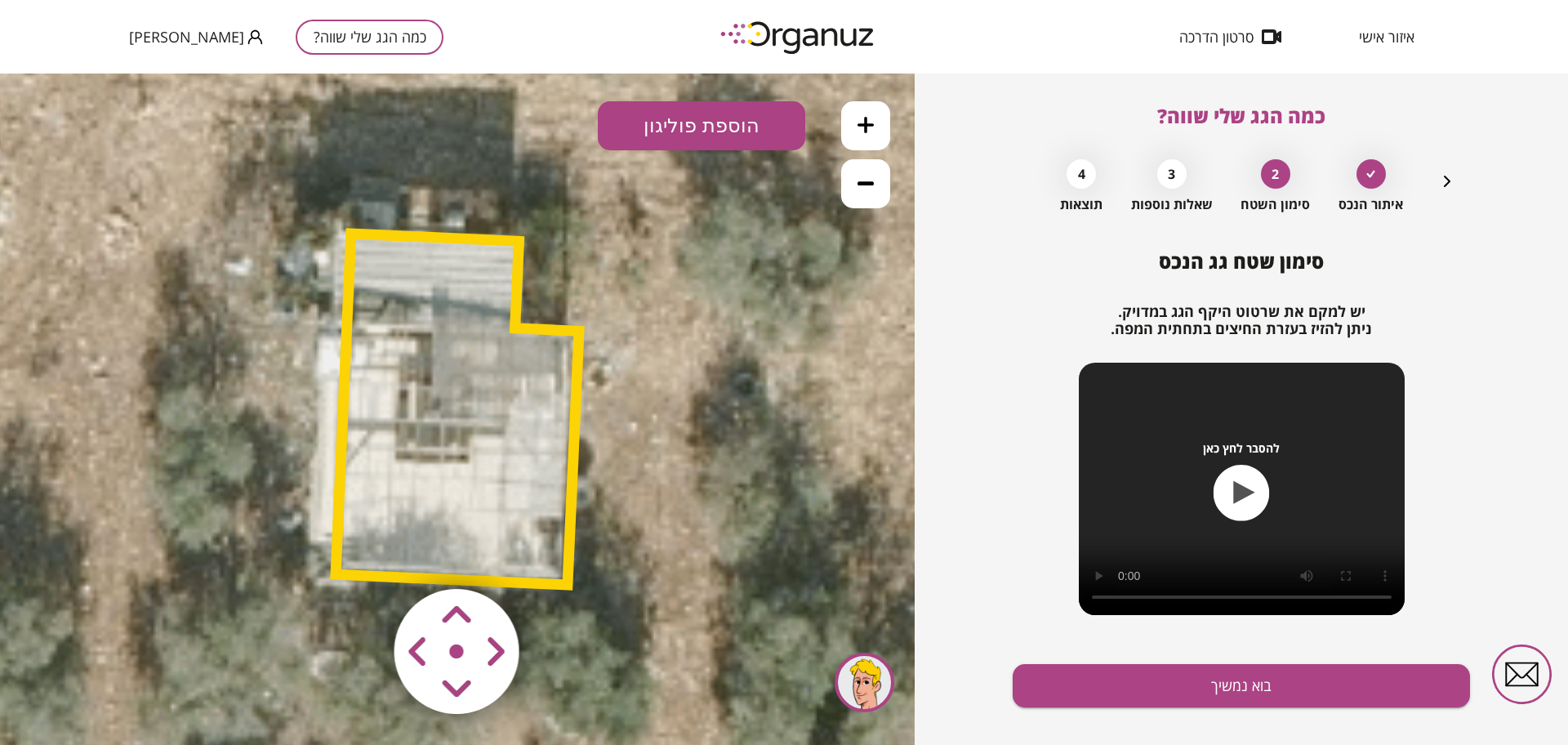
click at [515, 443] on polygon at bounding box center [457, 410] width 244 height 351
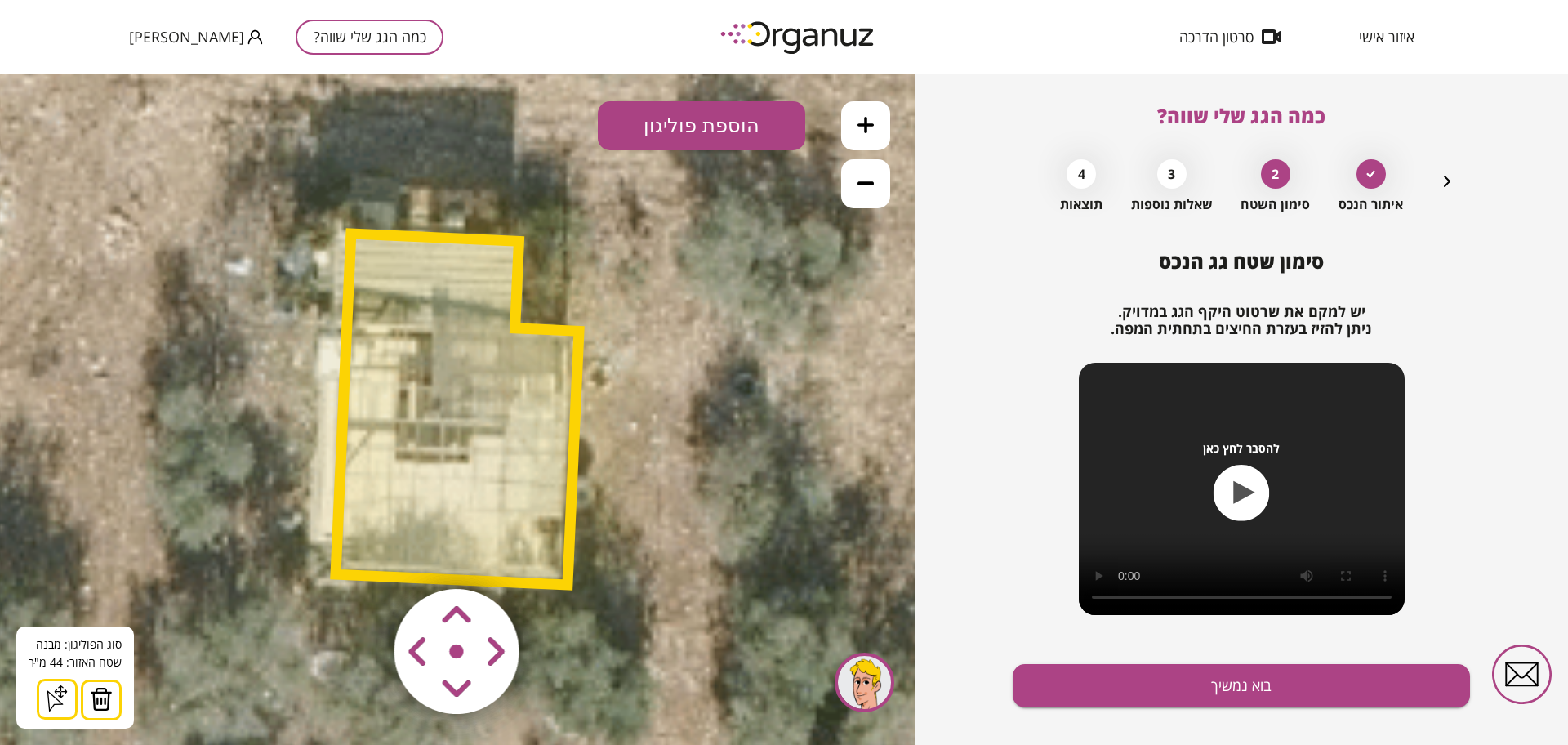
click at [106, 701] on img at bounding box center [101, 699] width 23 height 25
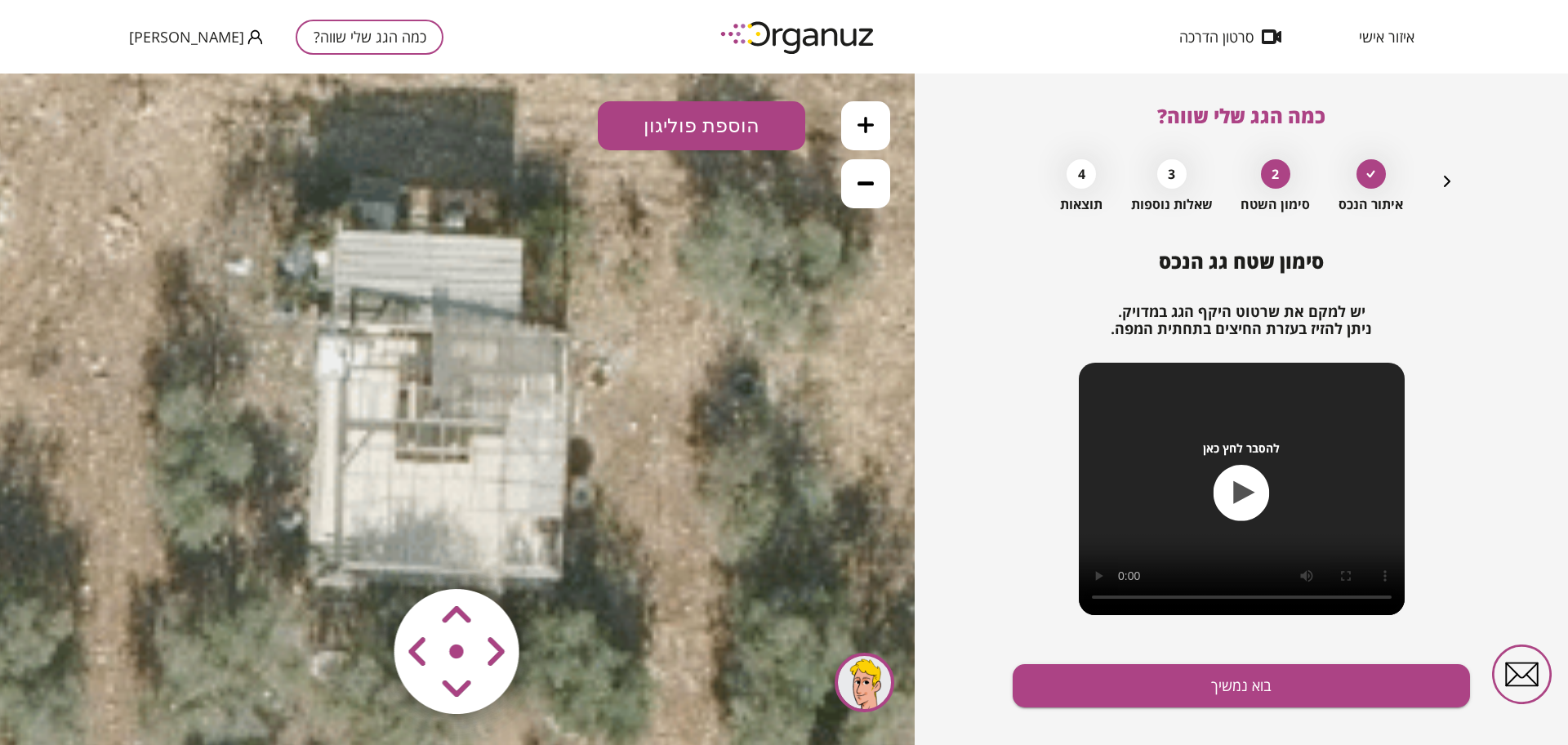
click at [840, 183] on icon at bounding box center [457, 398] width 1225 height 1226
click at [879, 185] on button at bounding box center [866, 184] width 49 height 49
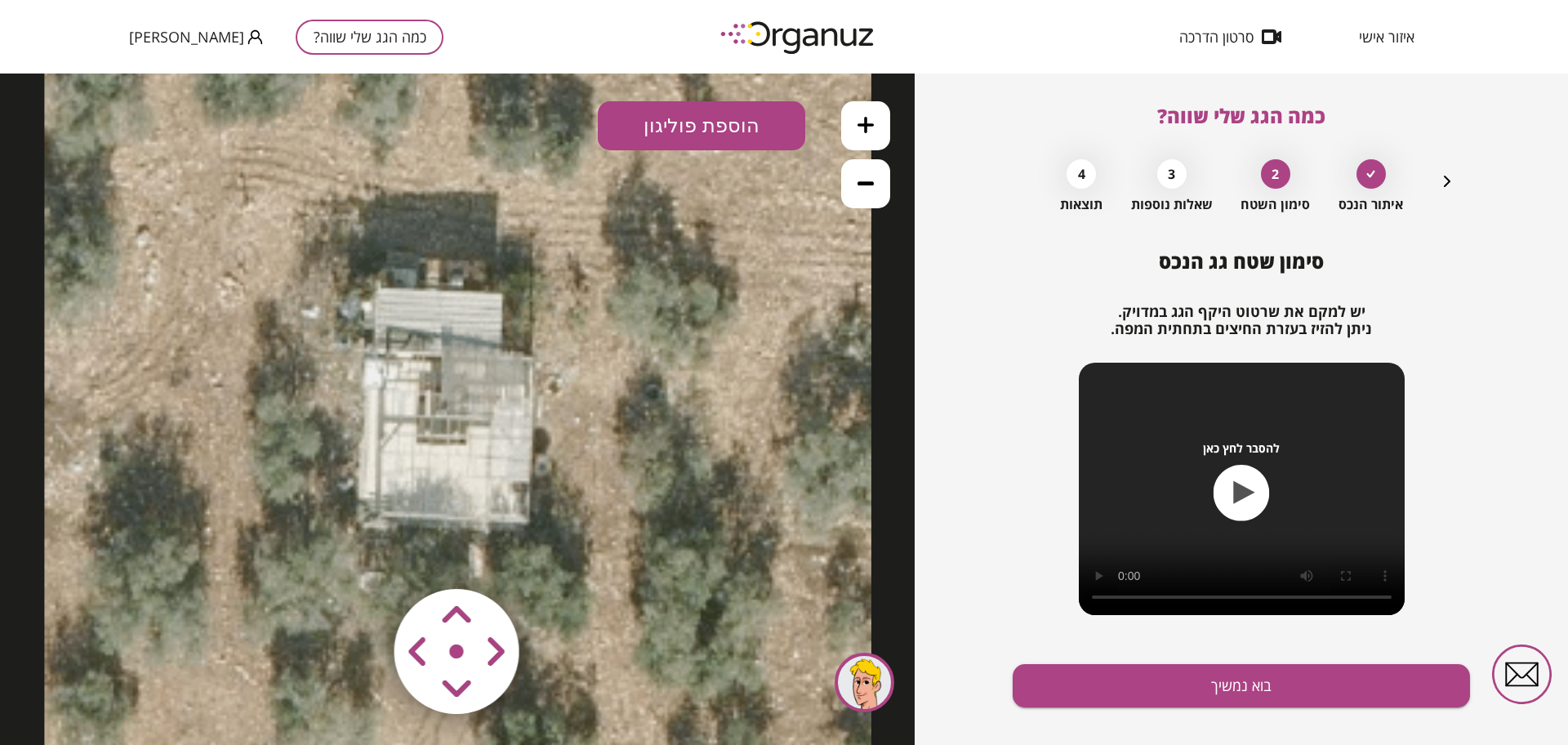
click at [879, 185] on button at bounding box center [866, 184] width 49 height 49
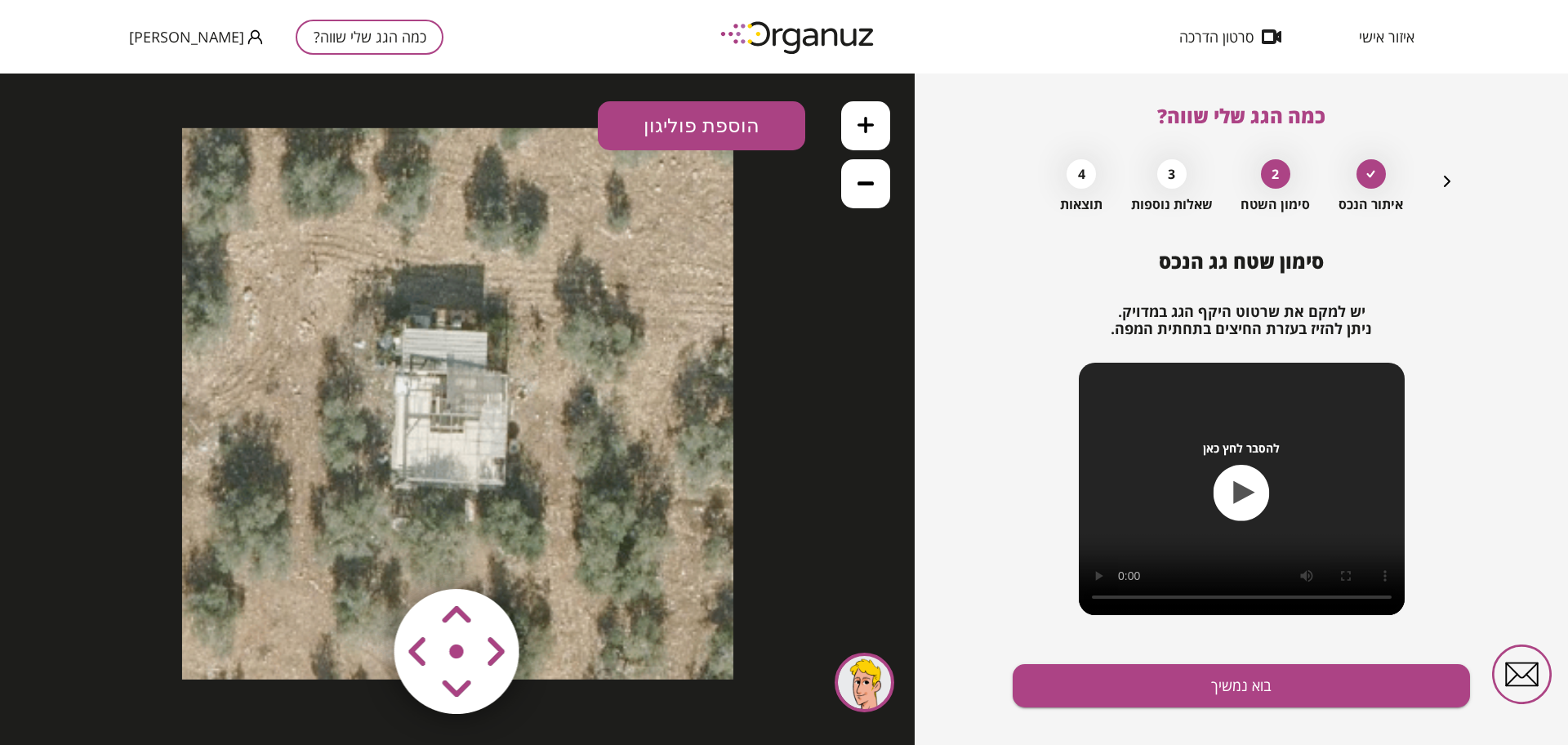
click at [879, 185] on button at bounding box center [866, 184] width 49 height 49
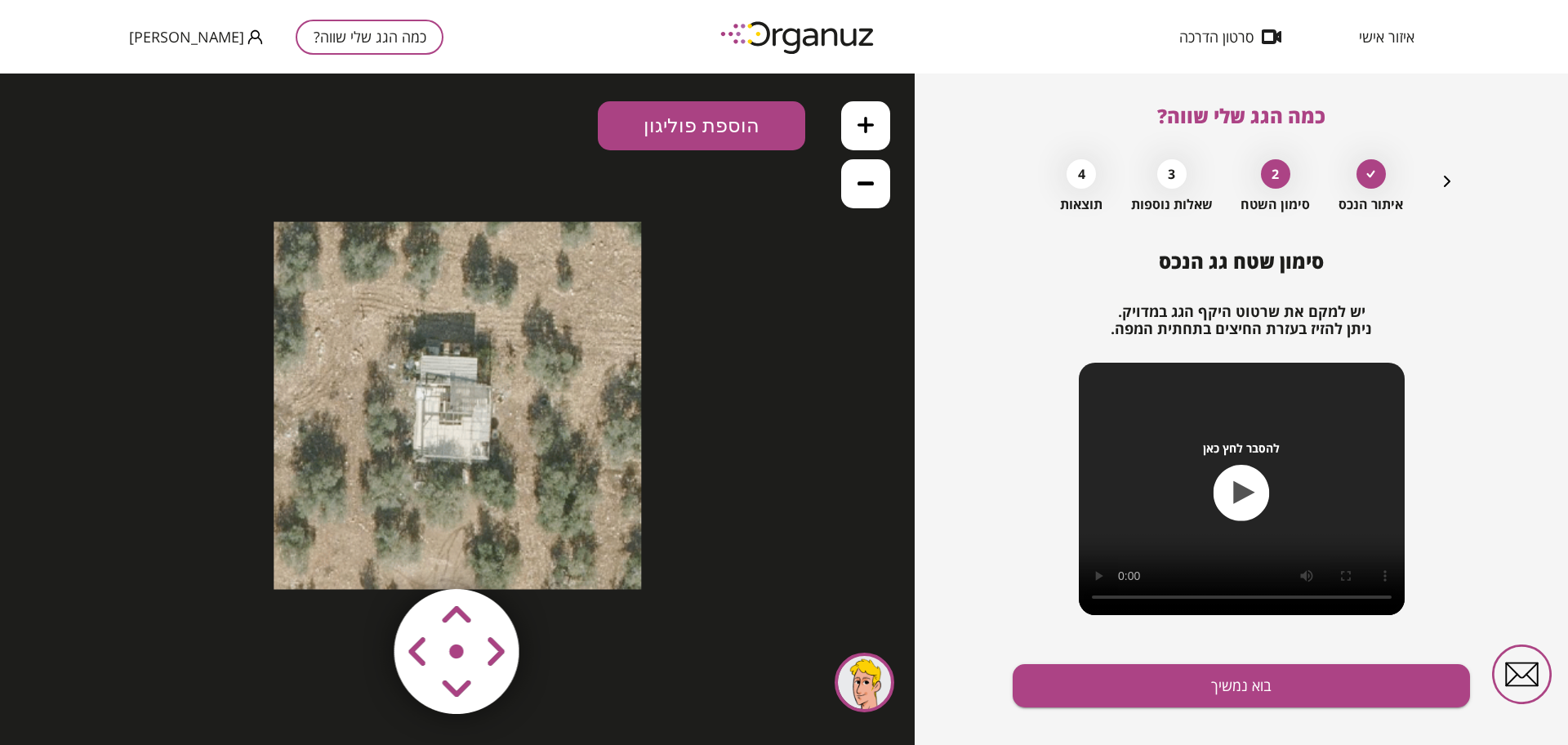
click at [298, 48] on button "כמה הגג שלי שווה?" at bounding box center [370, 37] width 148 height 36
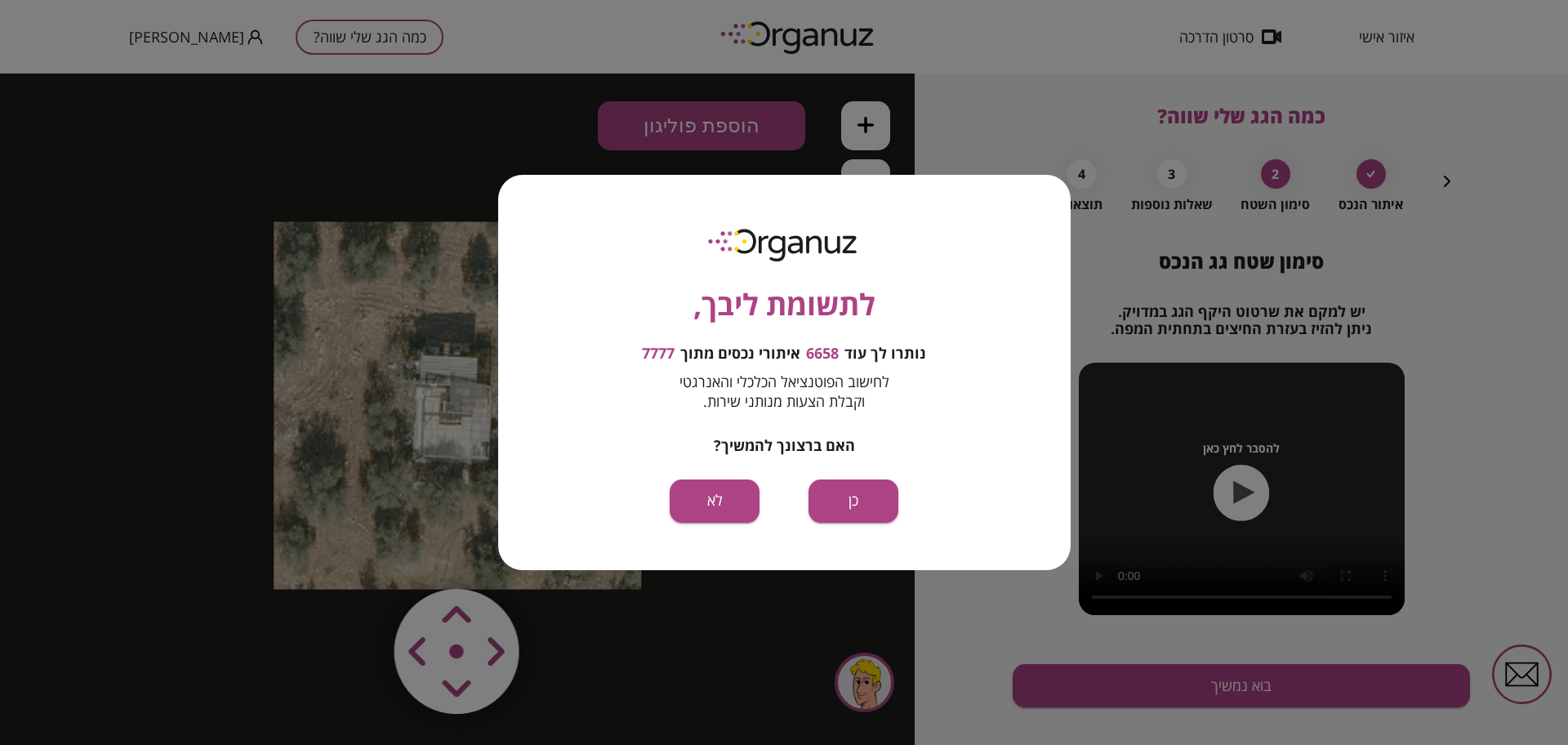
click at [817, 464] on div "לתשומת ליבך, נותרו לך עוד 6658 איתורי נכסים מתוך 7777 לחישוב הפוטנציאל הכלכלי ו…" at bounding box center [784, 372] width 572 height 395
click at [853, 508] on button "כן" at bounding box center [853, 501] width 90 height 43
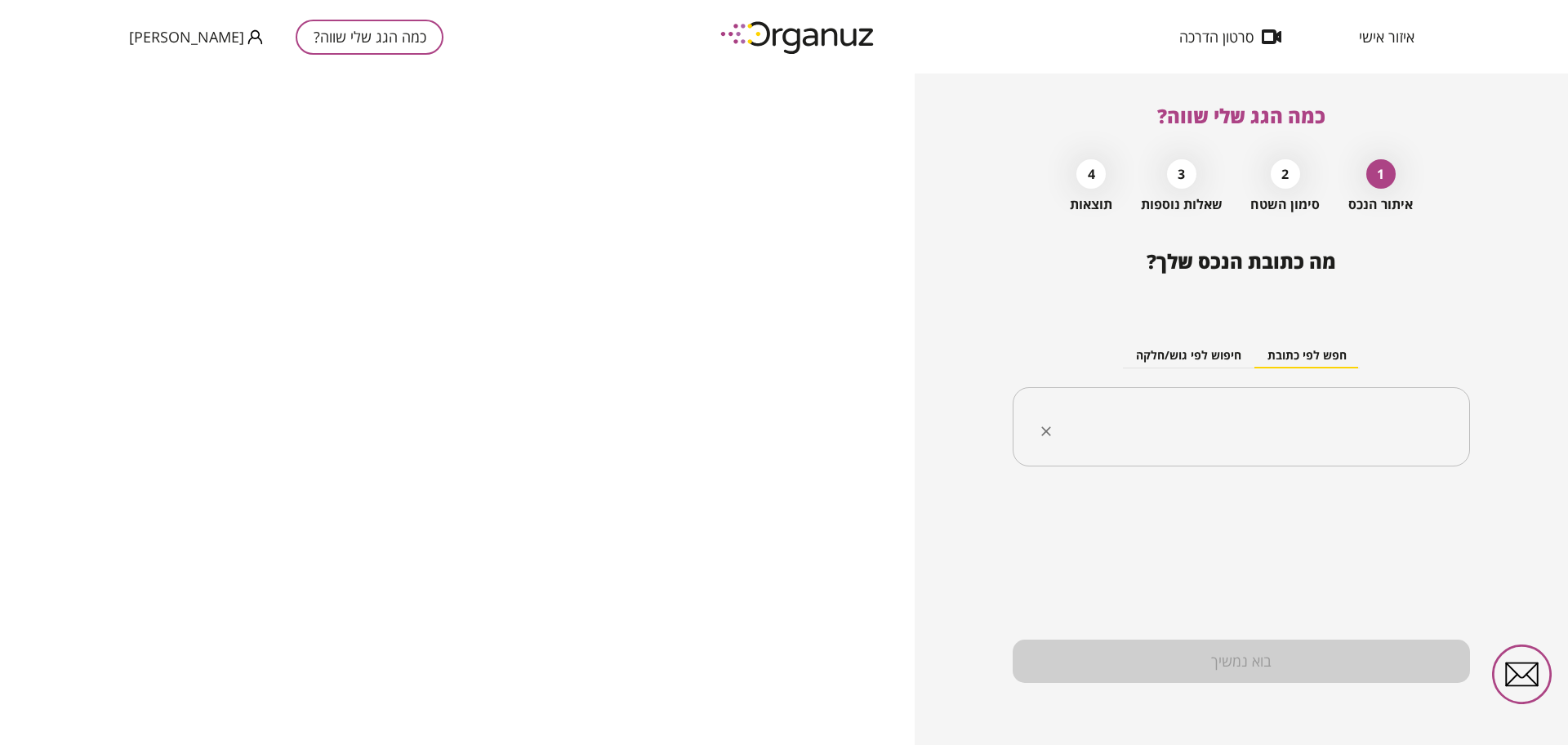
click at [1069, 412] on input "text" at bounding box center [1247, 426] width 406 height 40
paste input "**********"
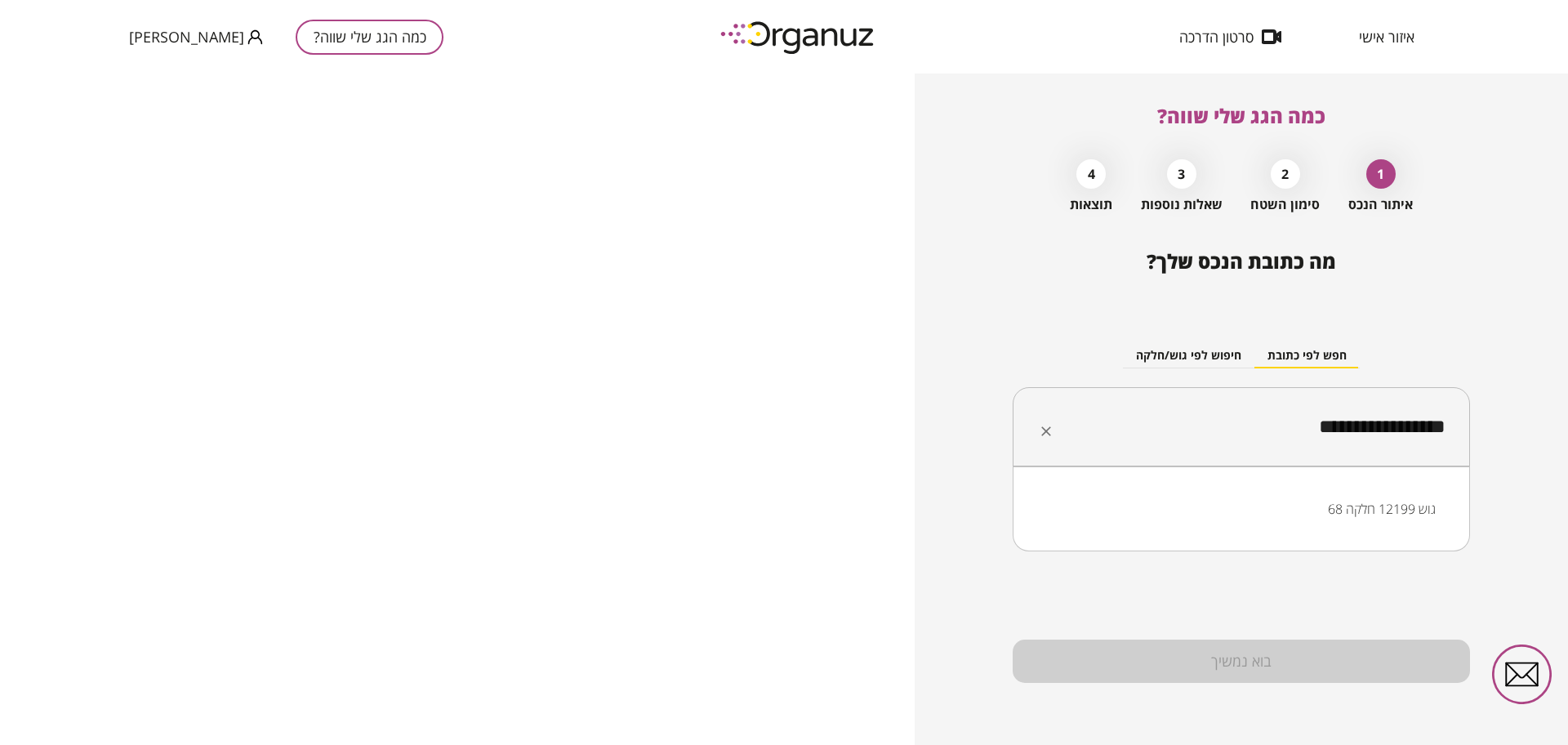
click at [1069, 511] on li "גוש 12199 חלקה 68" at bounding box center [1241, 509] width 415 height 30
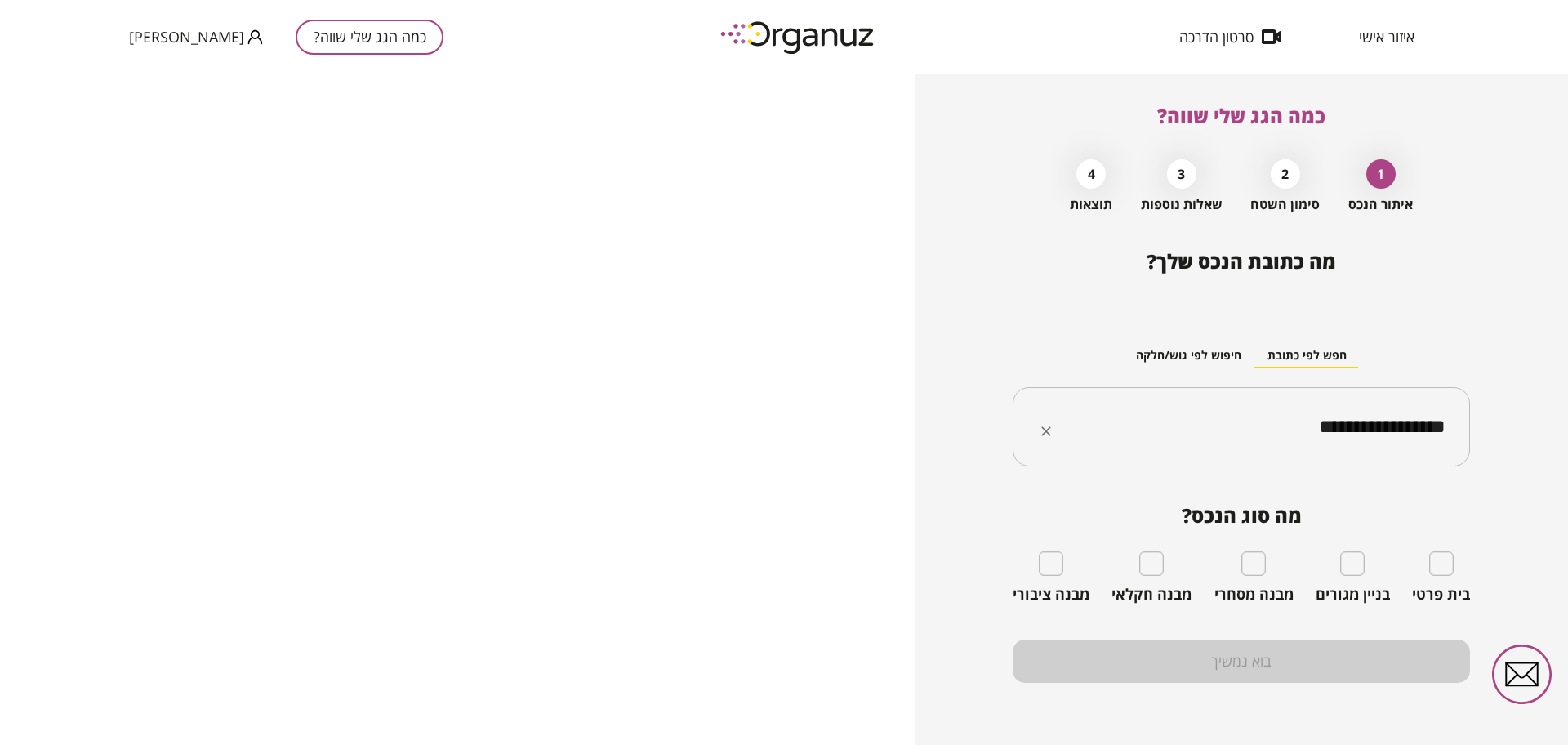
type input "**********"
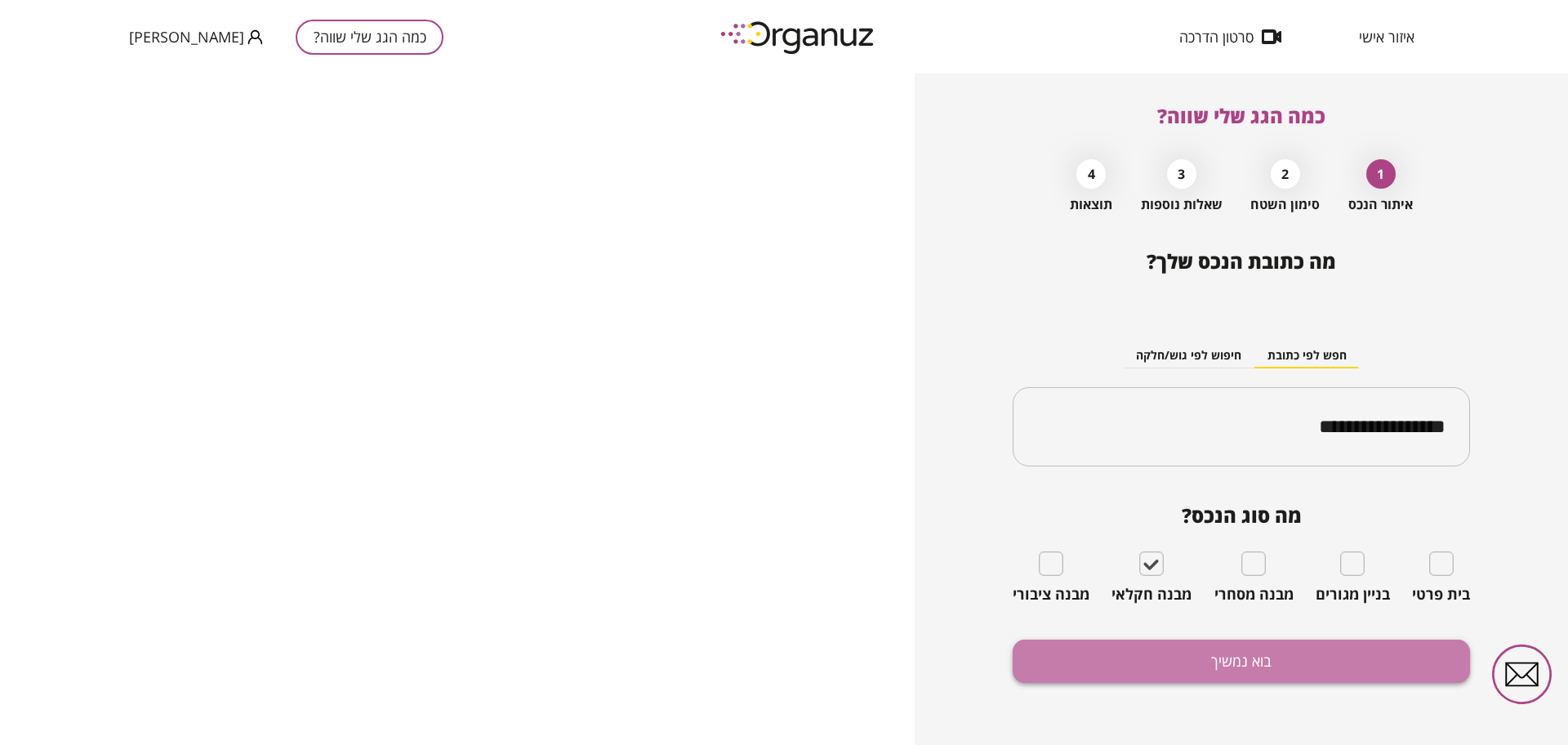
click at [1069, 674] on button "בוא נמשיך" at bounding box center [1242, 661] width 458 height 43
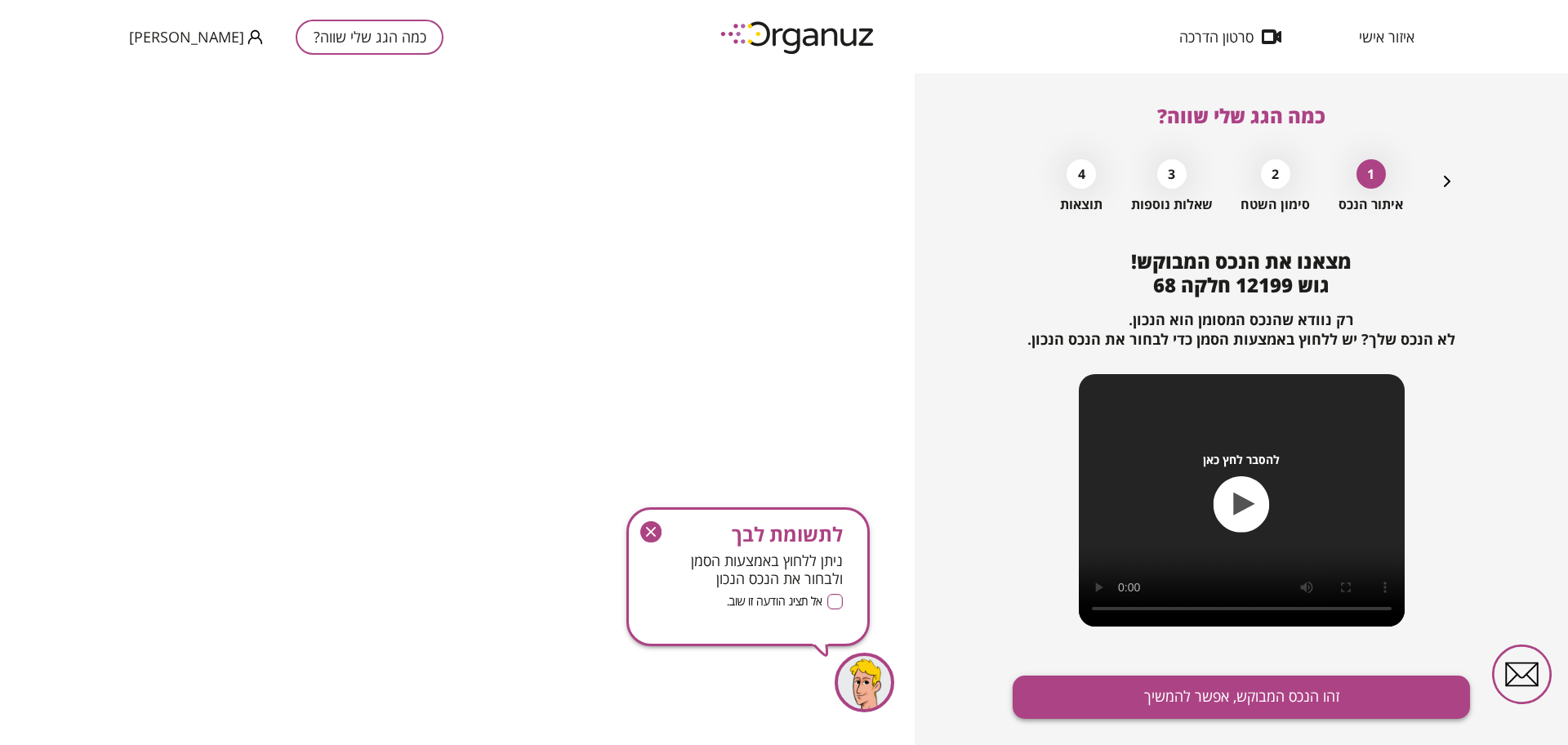
click at [1069, 693] on button "זהו הנכס המבוקש, אפשר להמשיך" at bounding box center [1242, 698] width 458 height 43
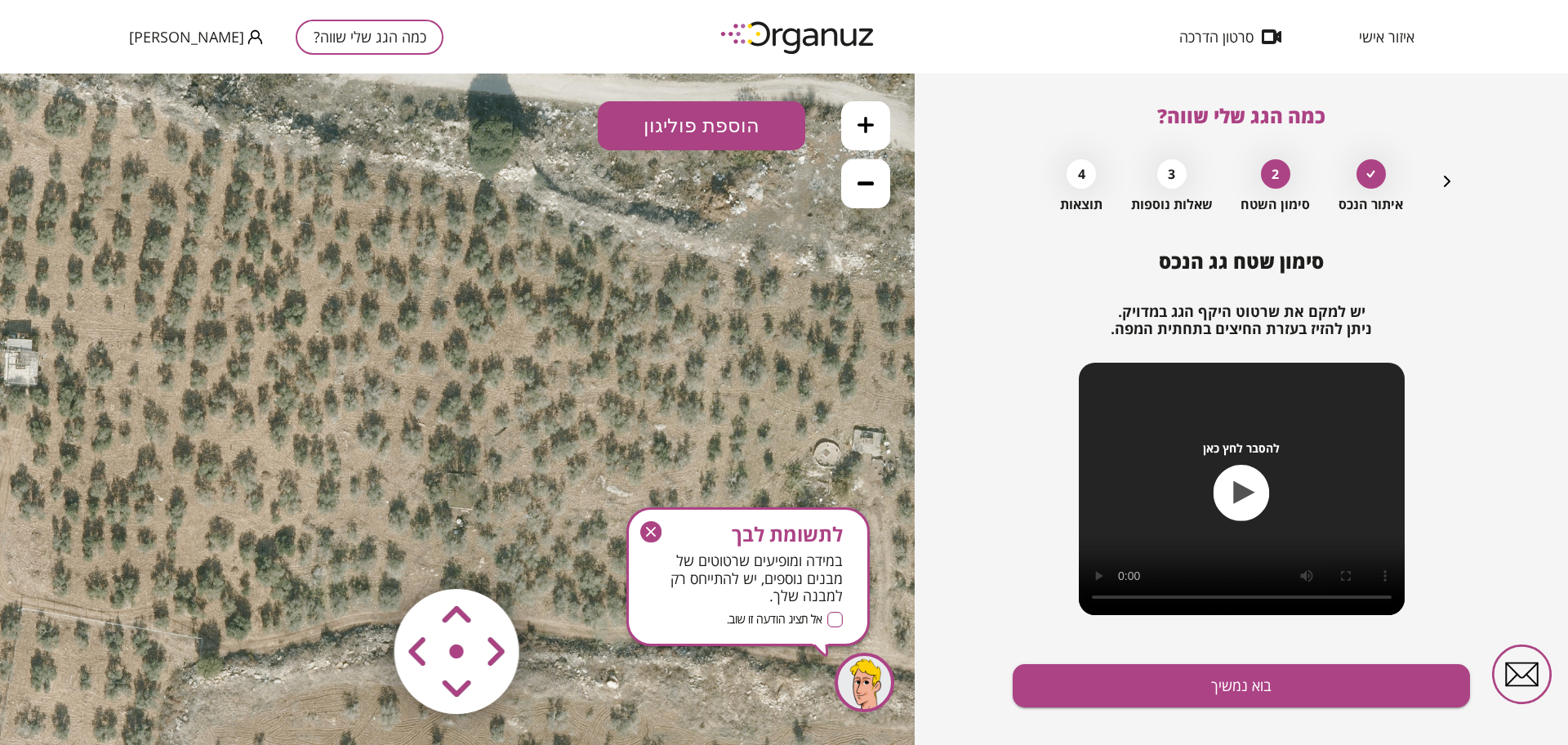
click at [645, 545] on div "לתשומת לבך במידה ומופיעים שרטוטים של מבנים נוספים, יש להתייחס רק למבנה שלך. אל …" at bounding box center [748, 576] width 244 height 139
click at [645, 525] on icon "button" at bounding box center [651, 532] width 22 height 22
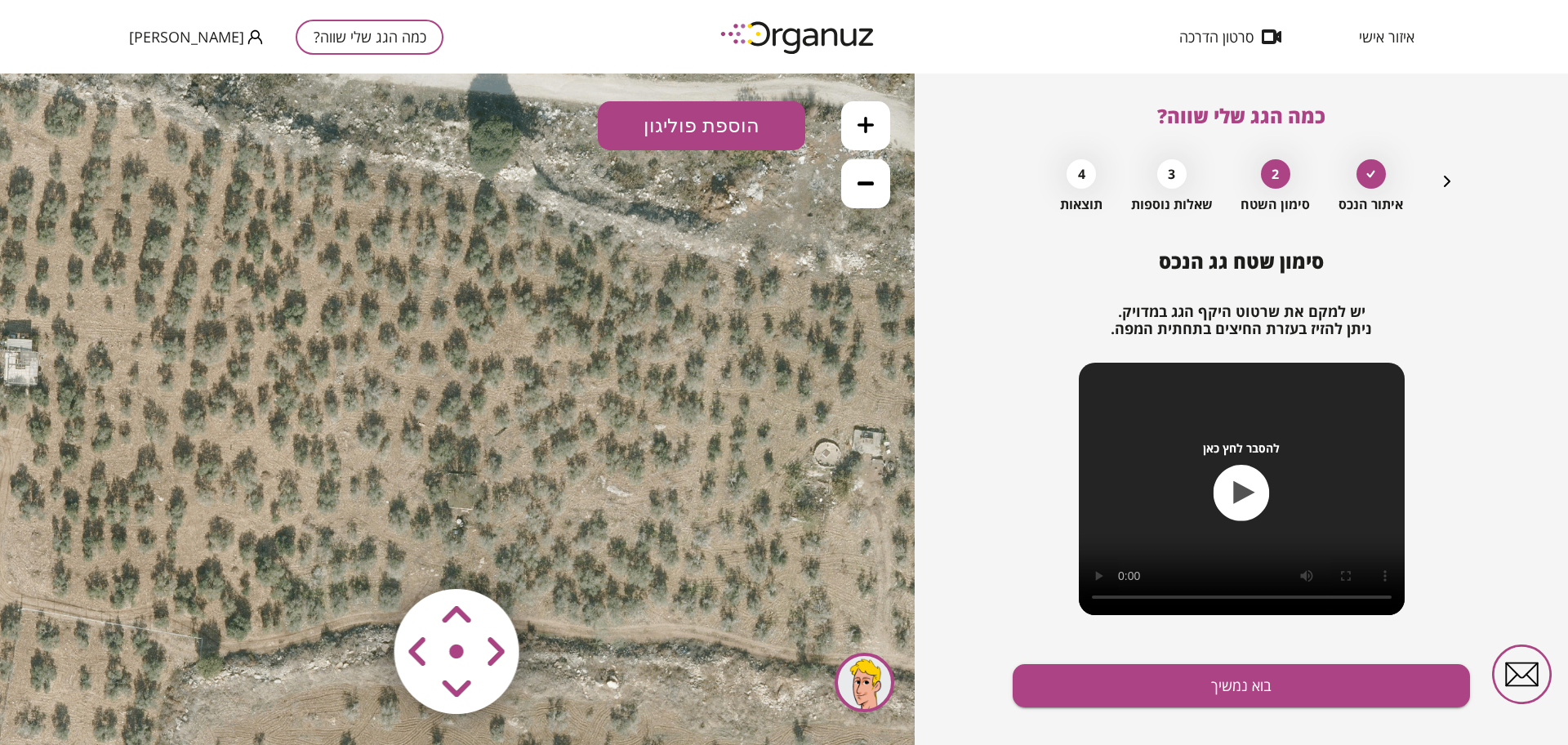
click at [860, 183] on icon at bounding box center [865, 184] width 17 height 4
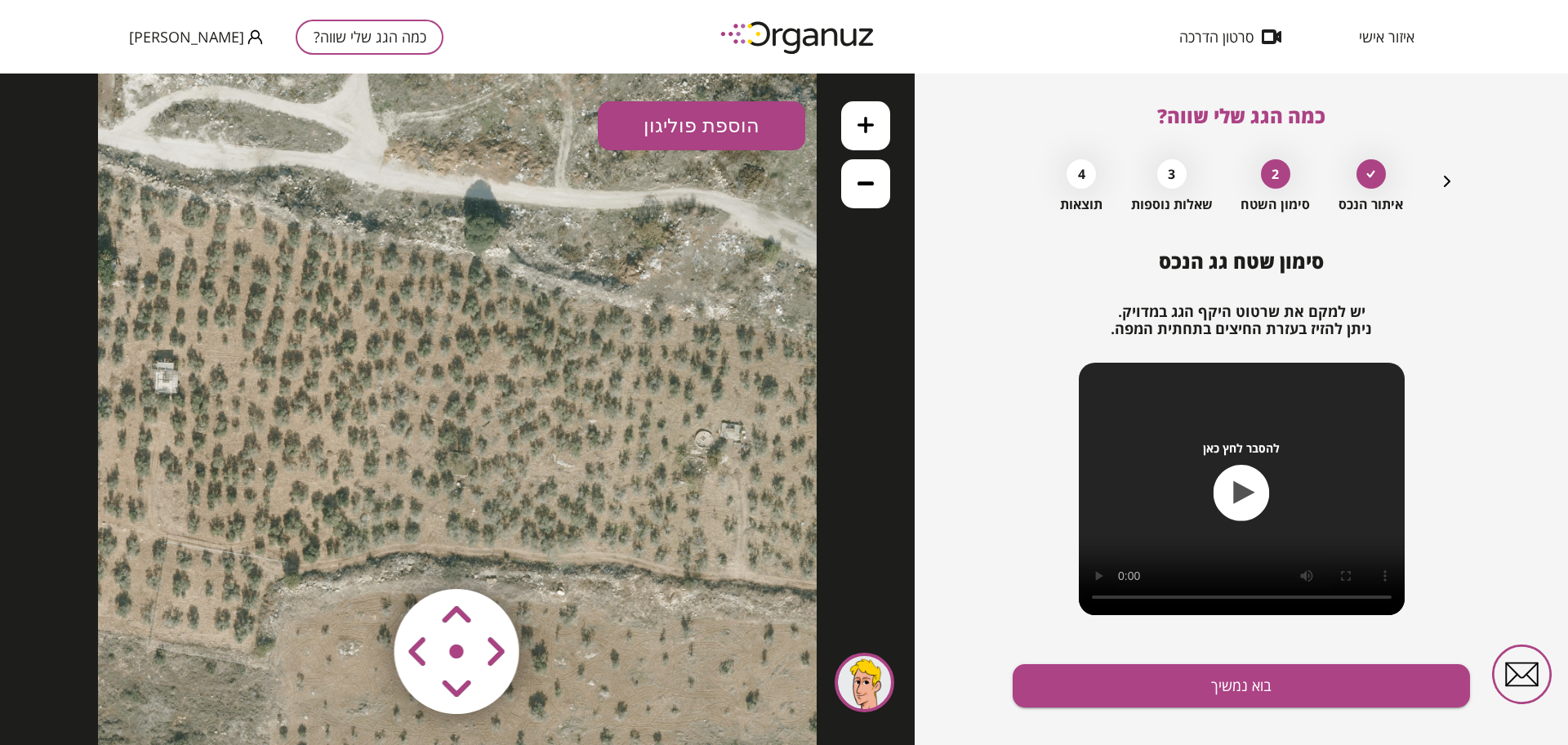
click at [677, 121] on button "הוספת פוליגון" at bounding box center [701, 126] width 207 height 49
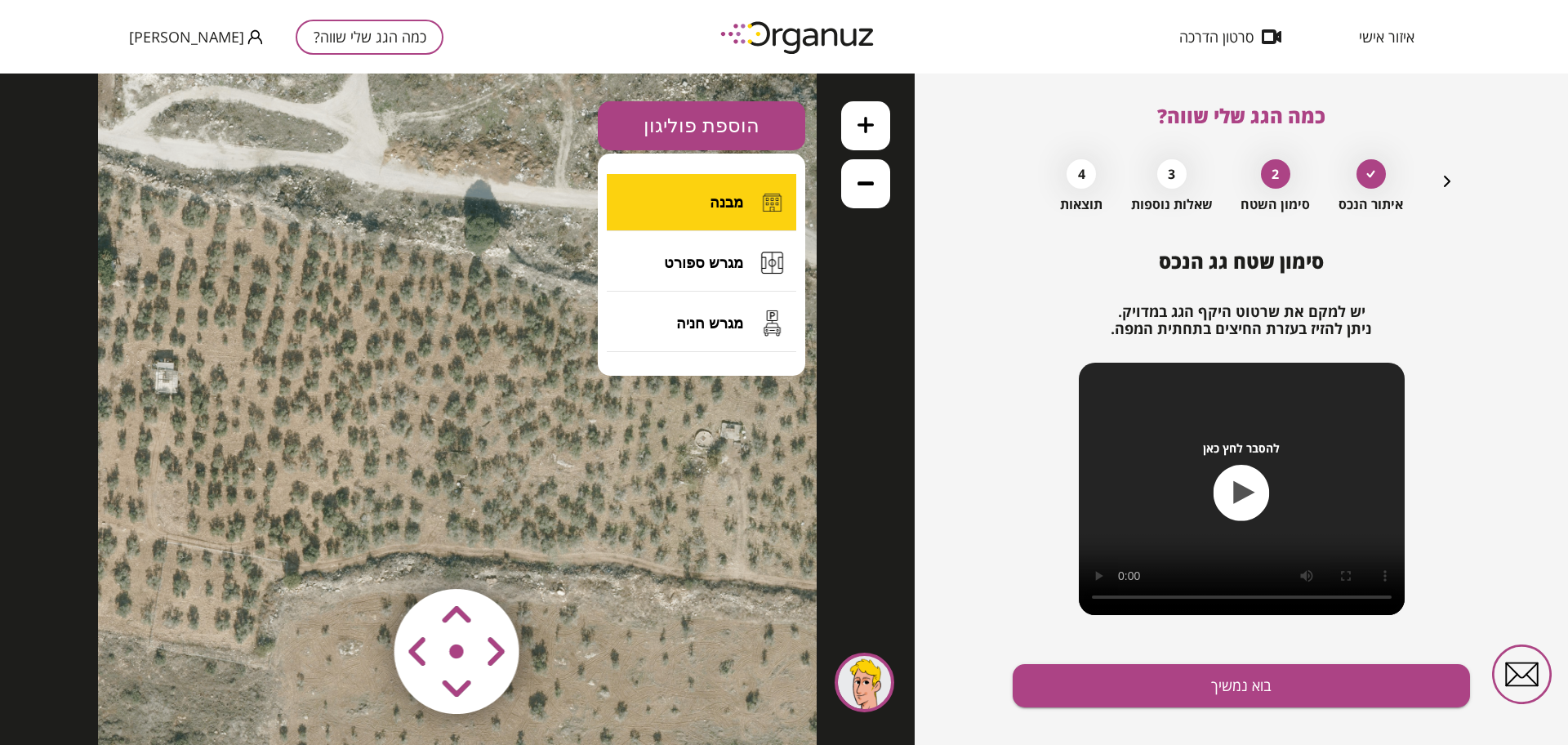
click at [736, 206] on span "מבנה" at bounding box center [727, 202] width 34 height 18
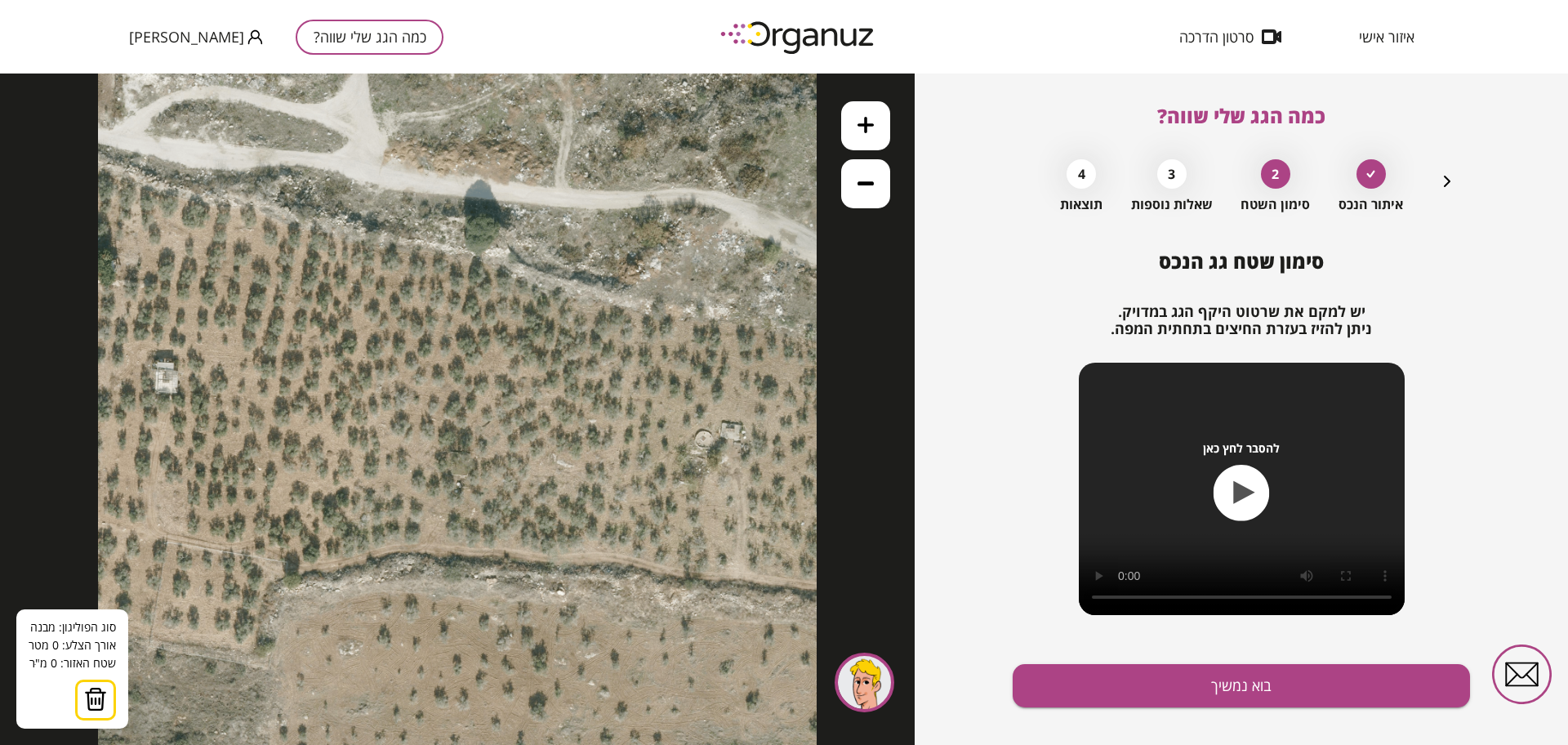
click at [362, 294] on icon at bounding box center [457, 410] width 719 height 719
drag, startPoint x: 111, startPoint y: 696, endPoint x: 137, endPoint y: 673, distance: 34.7
click at [113, 694] on img at bounding box center [117, 699] width 23 height 25
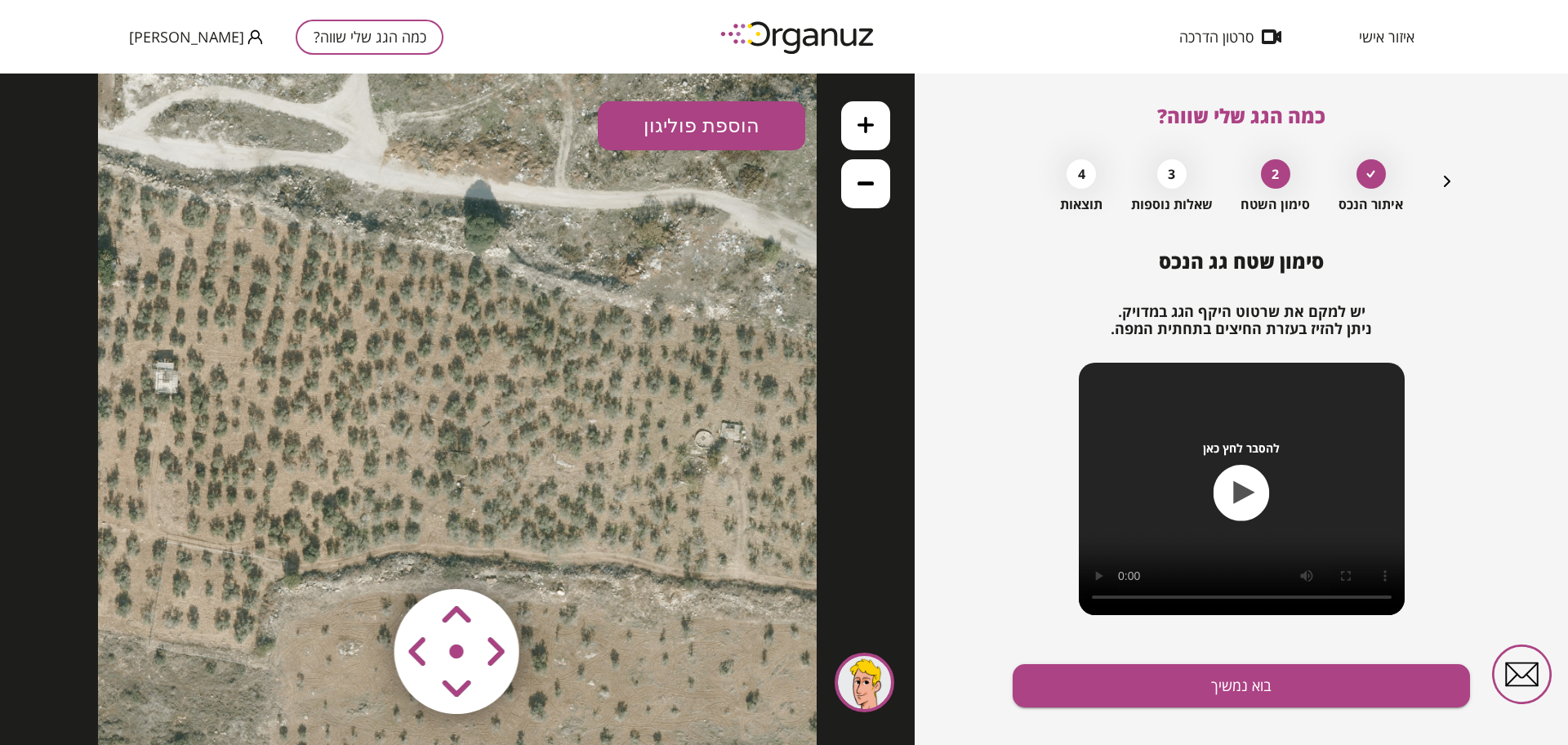
click at [691, 103] on button "הוספת פוליגון" at bounding box center [701, 126] width 207 height 49
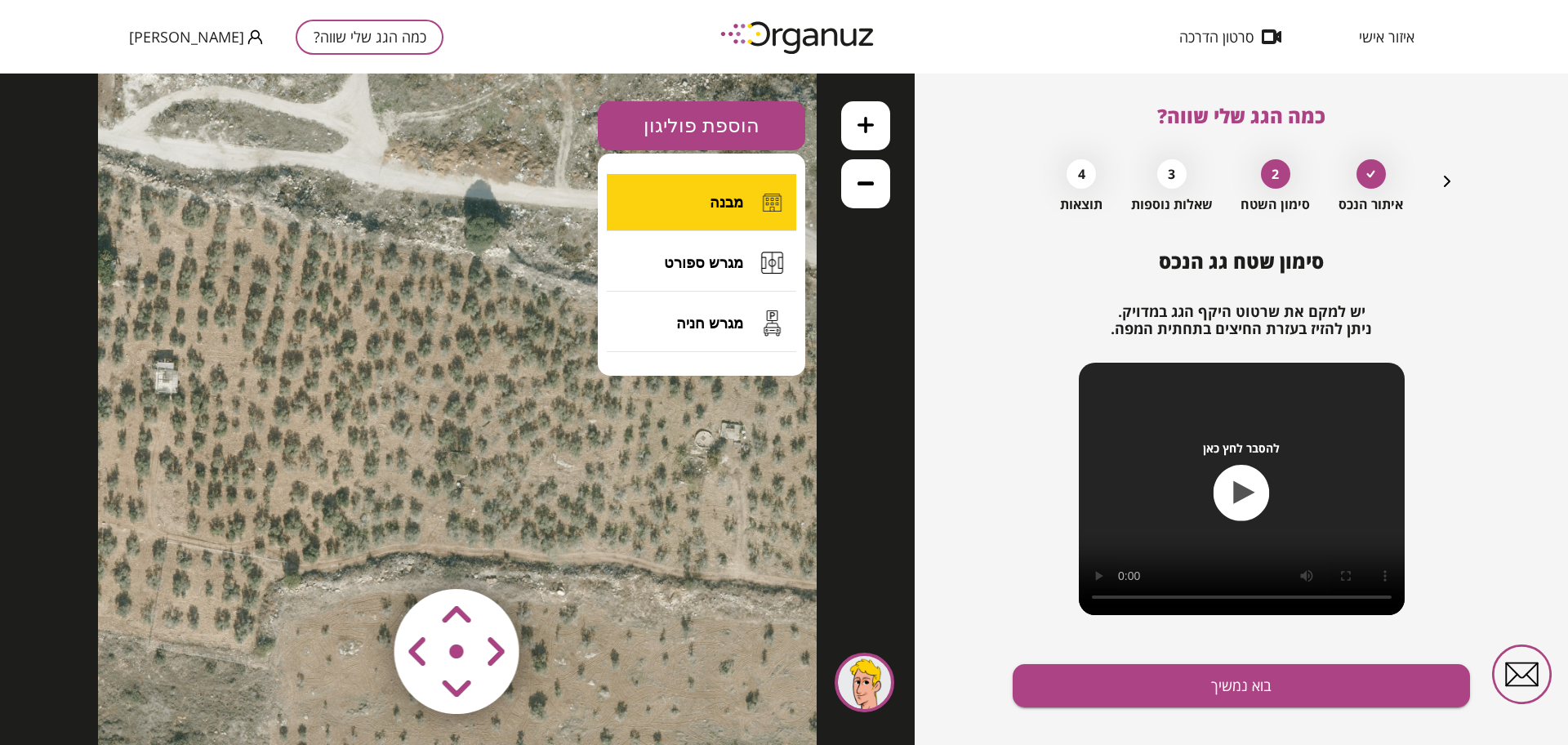
click at [705, 200] on button "מבנה" at bounding box center [701, 202] width 189 height 57
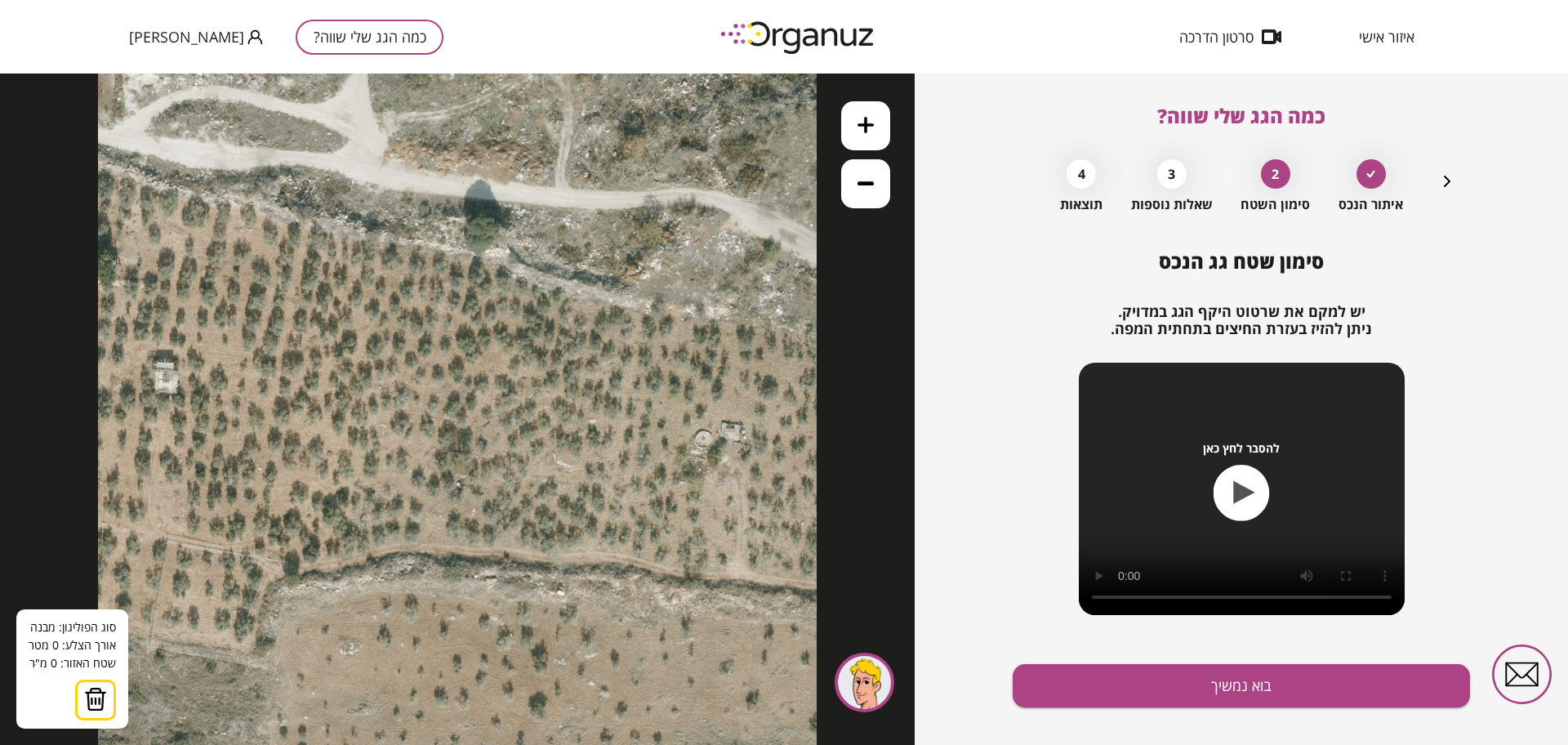
click at [436, 217] on icon at bounding box center [457, 410] width 719 height 719
click at [396, 506] on icon at bounding box center [457, 410] width 719 height 719
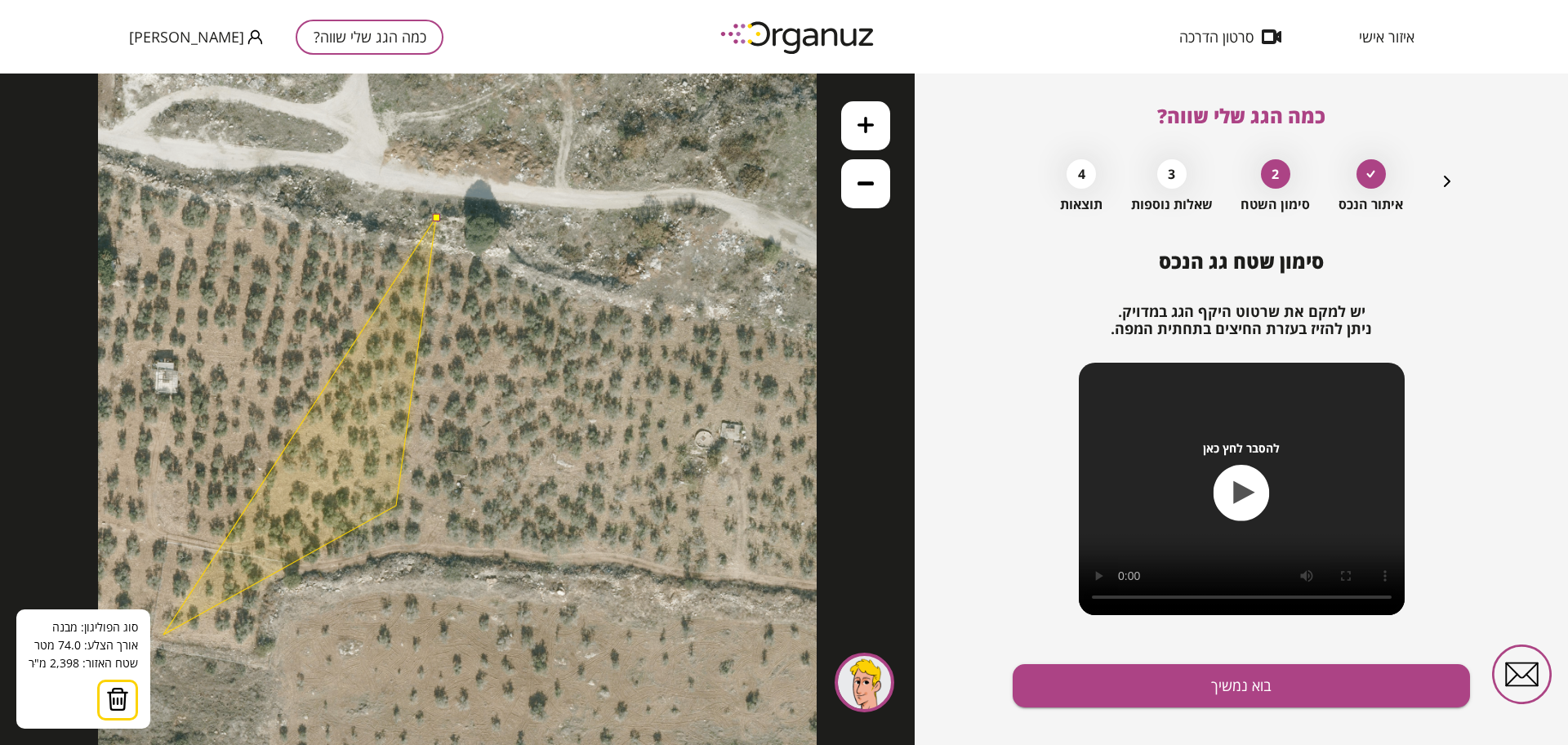
click at [114, 695] on img at bounding box center [117, 699] width 23 height 25
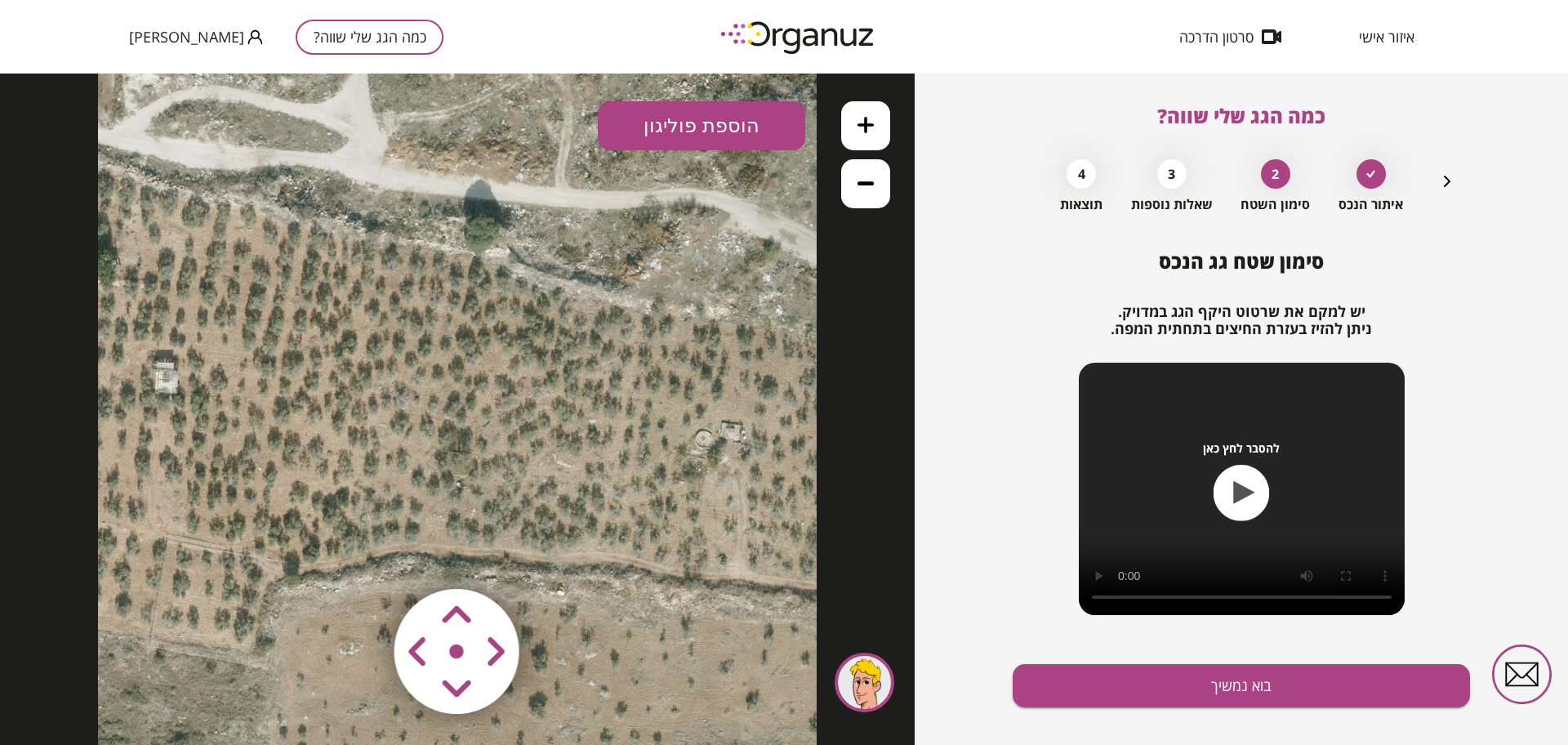
click at [729, 114] on button "הוספת פוליגון" at bounding box center [701, 126] width 207 height 49
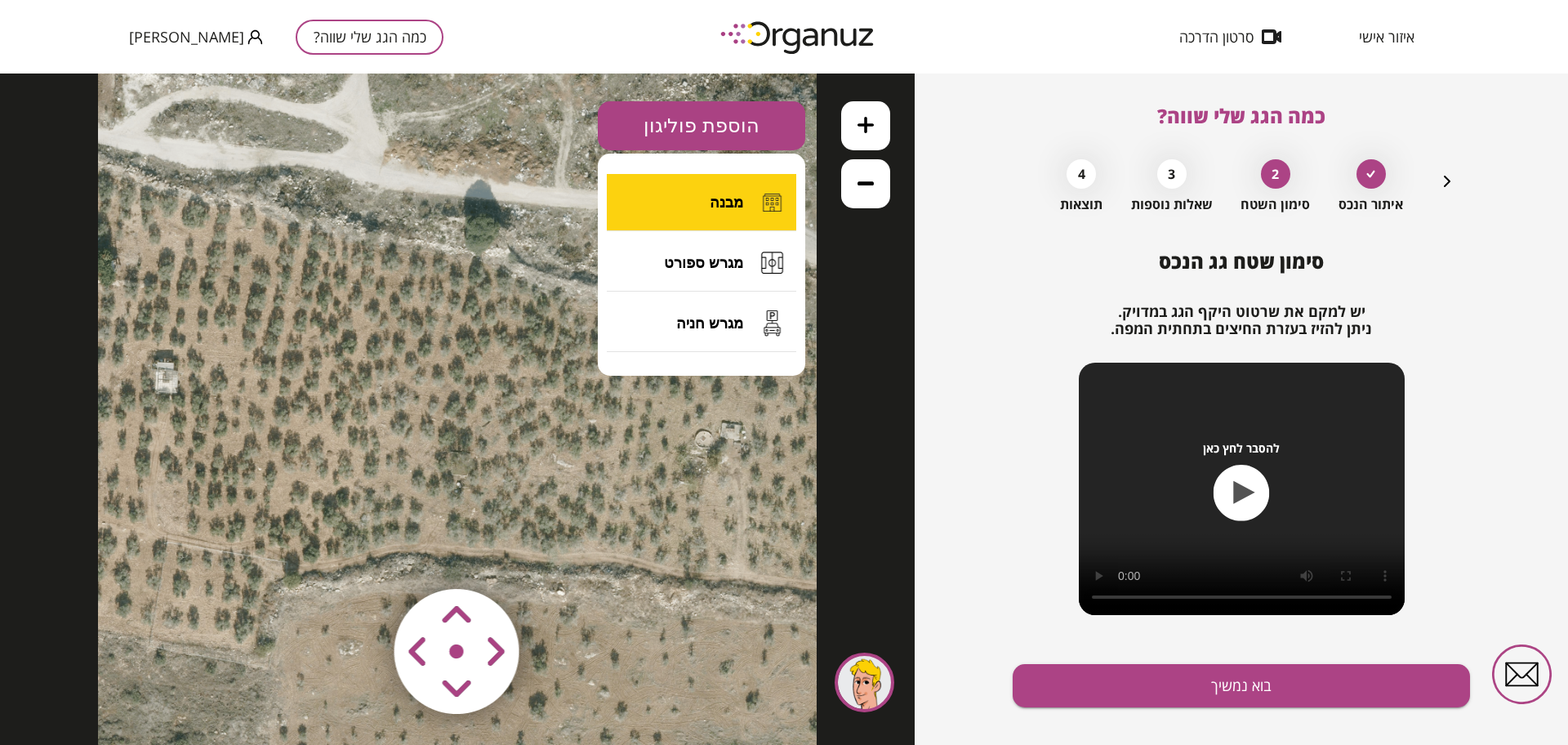
click at [735, 197] on span "מבנה" at bounding box center [727, 202] width 34 height 18
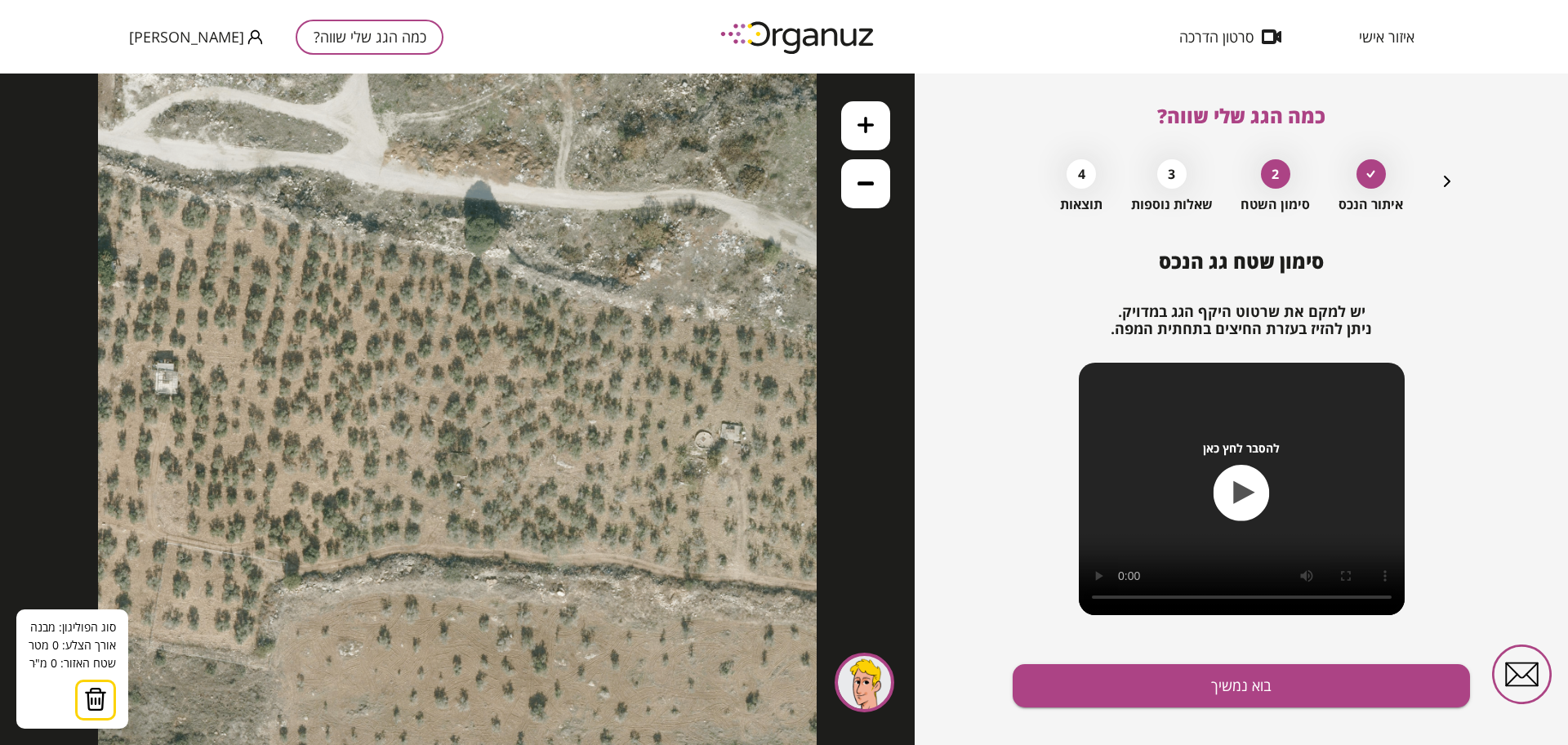
click at [403, 278] on icon at bounding box center [457, 410] width 719 height 719
click at [360, 454] on icon at bounding box center [457, 410] width 719 height 719
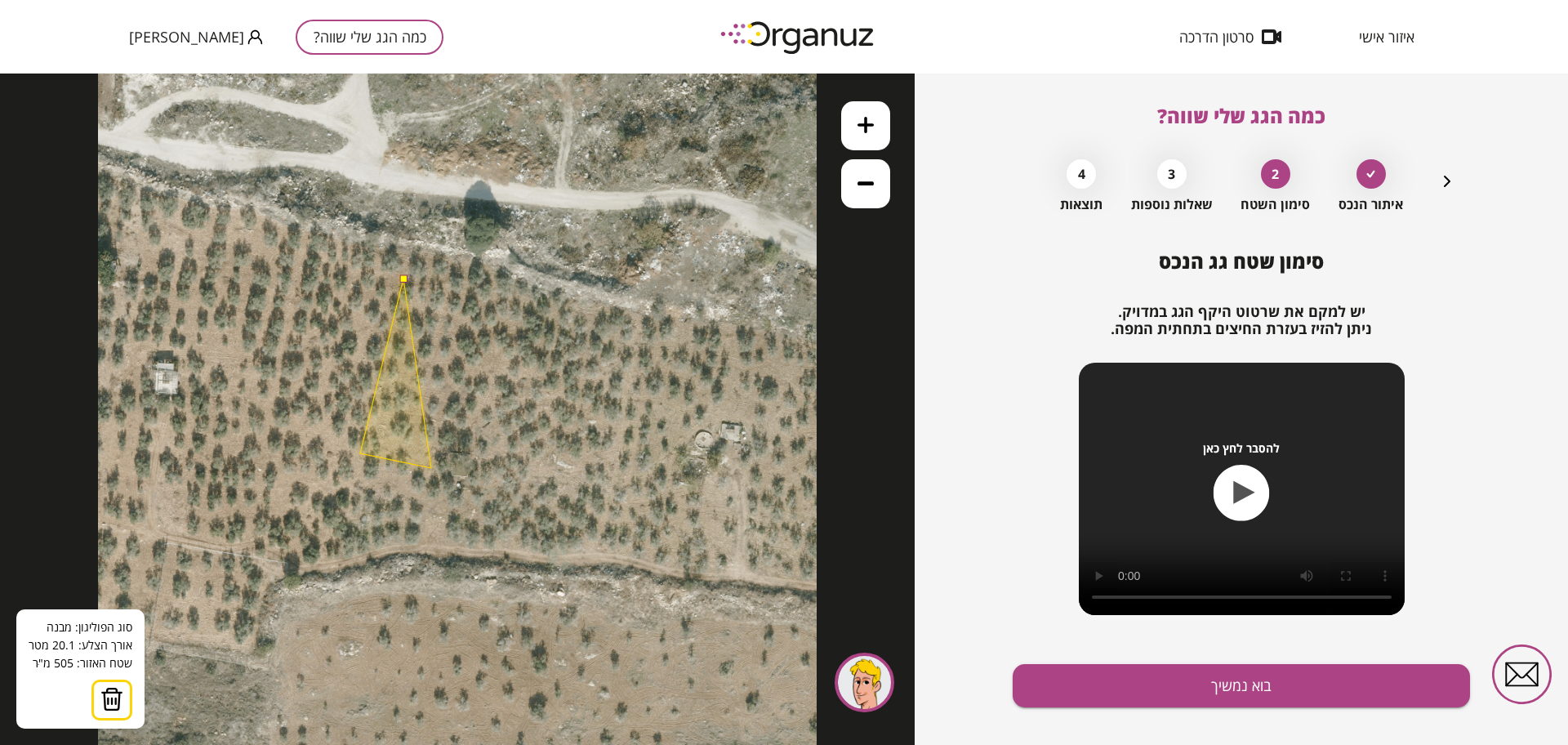
click at [431, 468] on polygon at bounding box center [395, 373] width 71 height 189
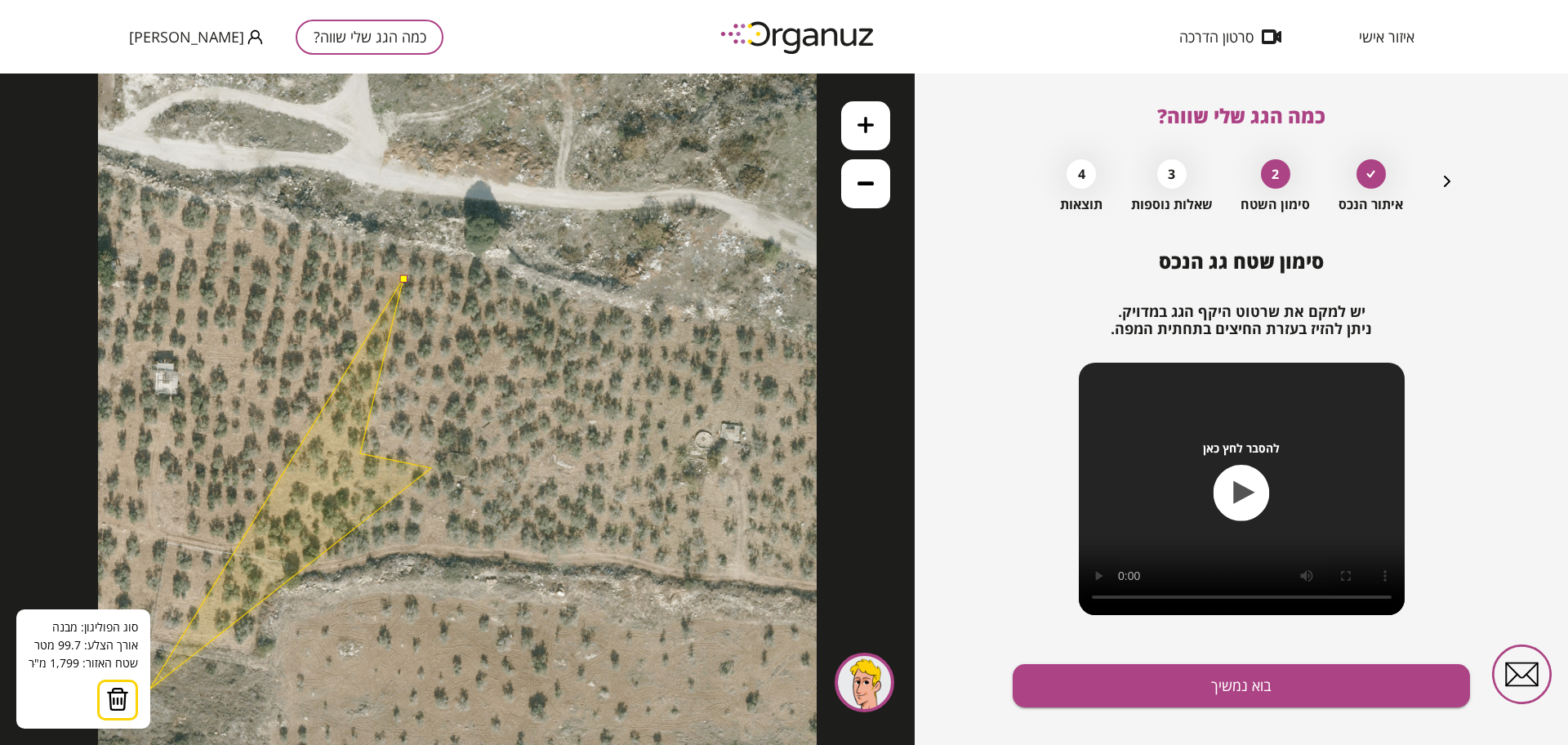
click at [126, 689] on button at bounding box center [117, 700] width 40 height 40
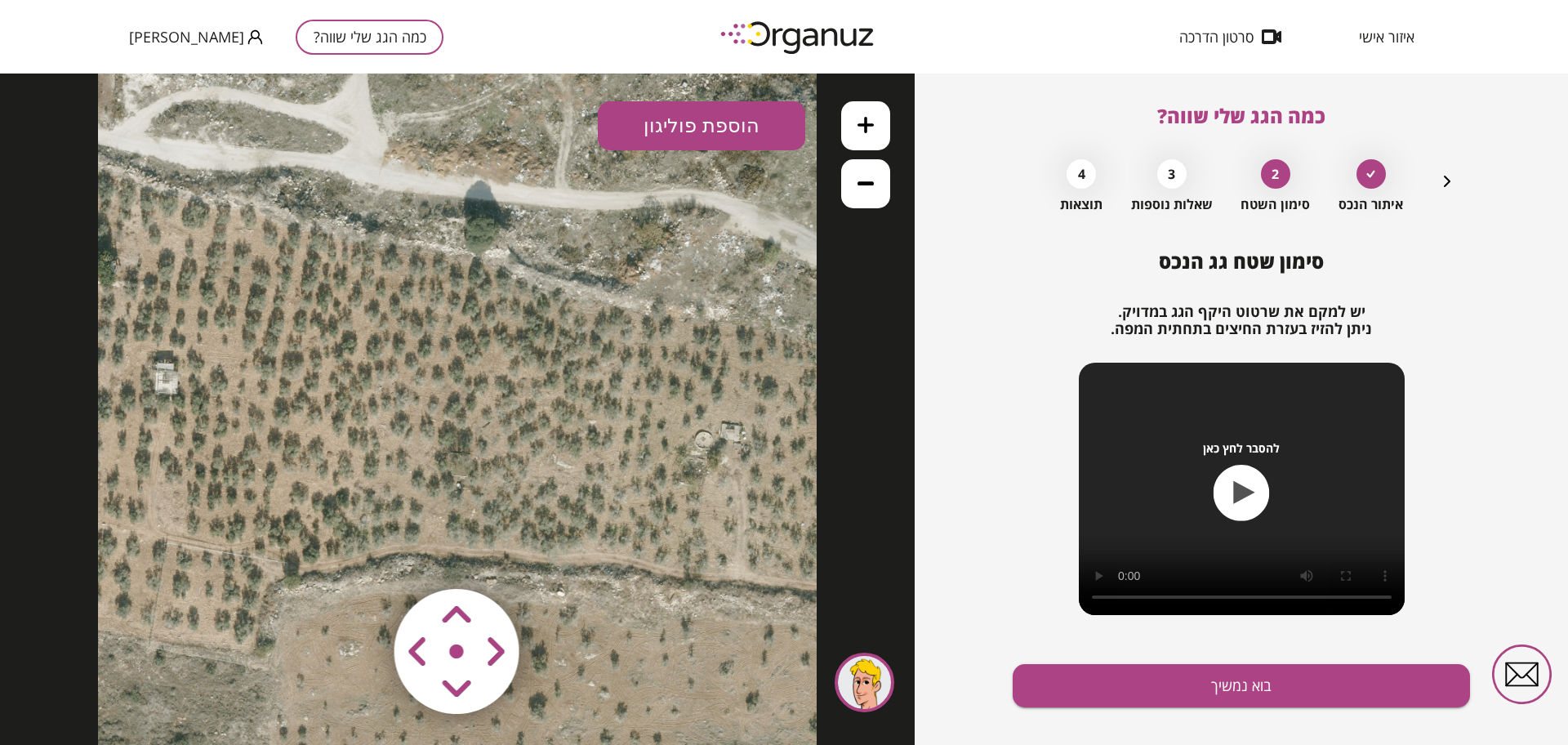
click at [669, 121] on button "הוספת פוליגון" at bounding box center [701, 126] width 207 height 49
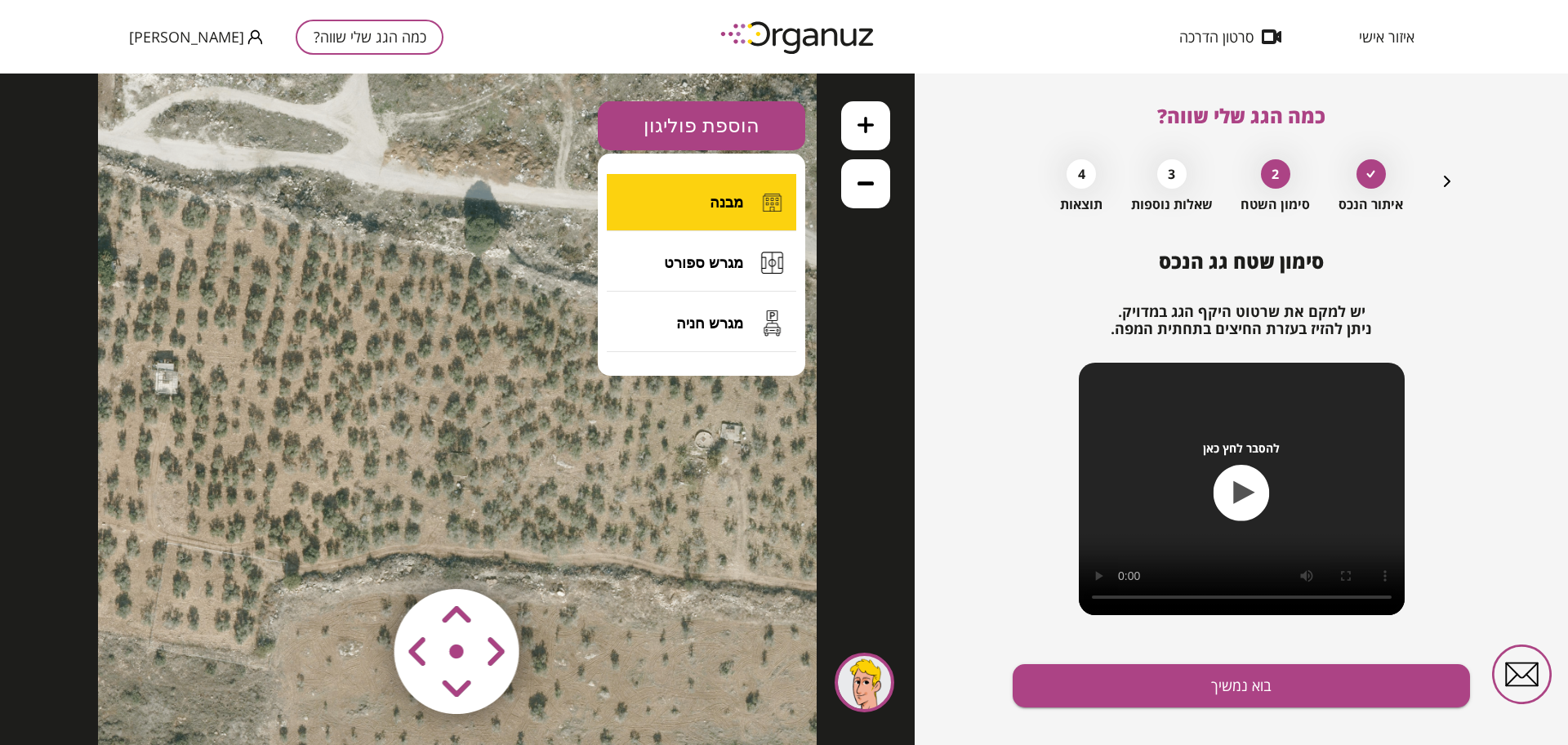
click at [715, 189] on button "מבנה" at bounding box center [701, 202] width 189 height 57
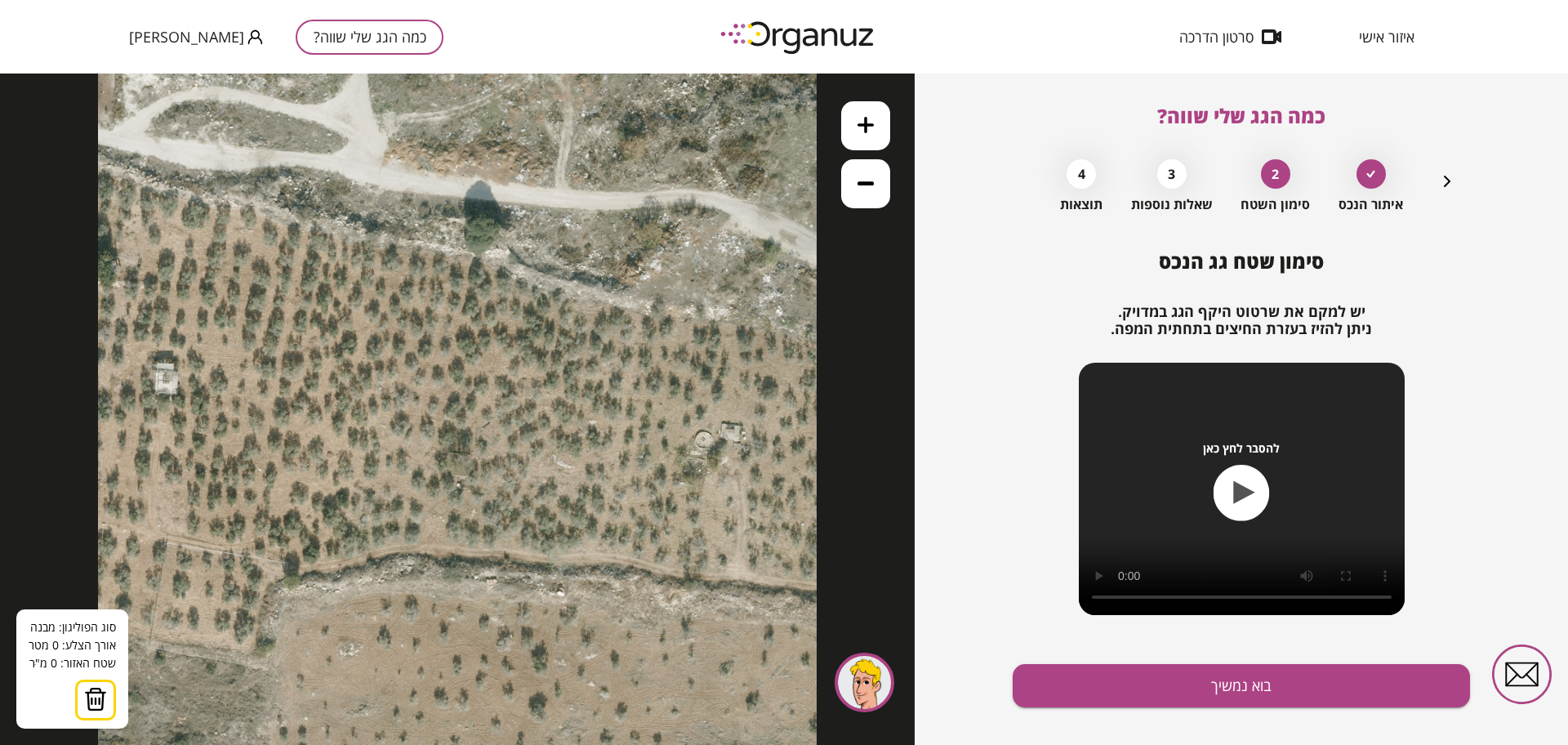
click at [316, 316] on icon at bounding box center [457, 410] width 719 height 719
click at [479, 356] on icon at bounding box center [457, 410] width 719 height 719
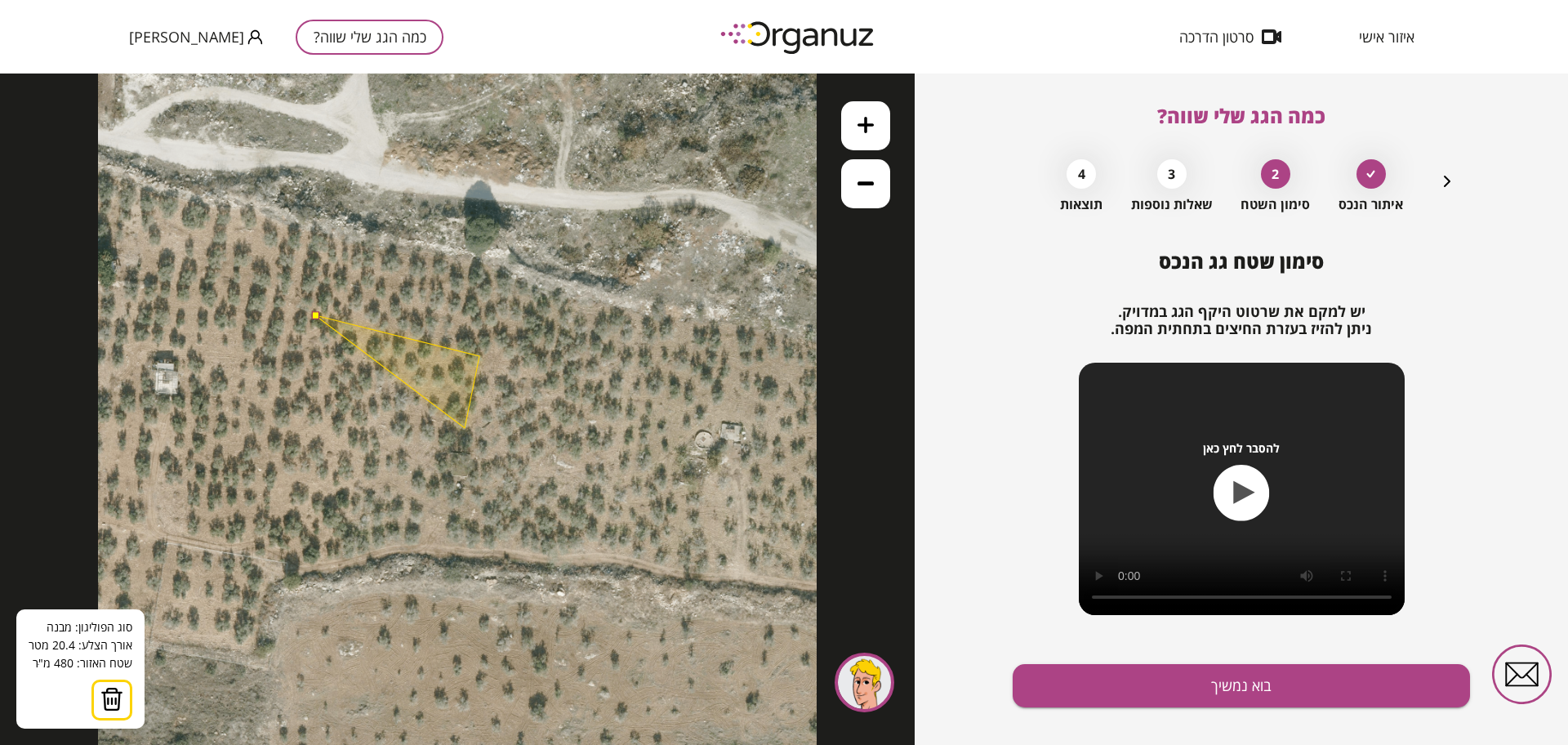
click at [464, 428] on polygon at bounding box center [397, 372] width 164 height 112
click at [299, 388] on polygon at bounding box center [389, 372] width 180 height 112
click at [316, 316] on button at bounding box center [315, 315] width 7 height 7
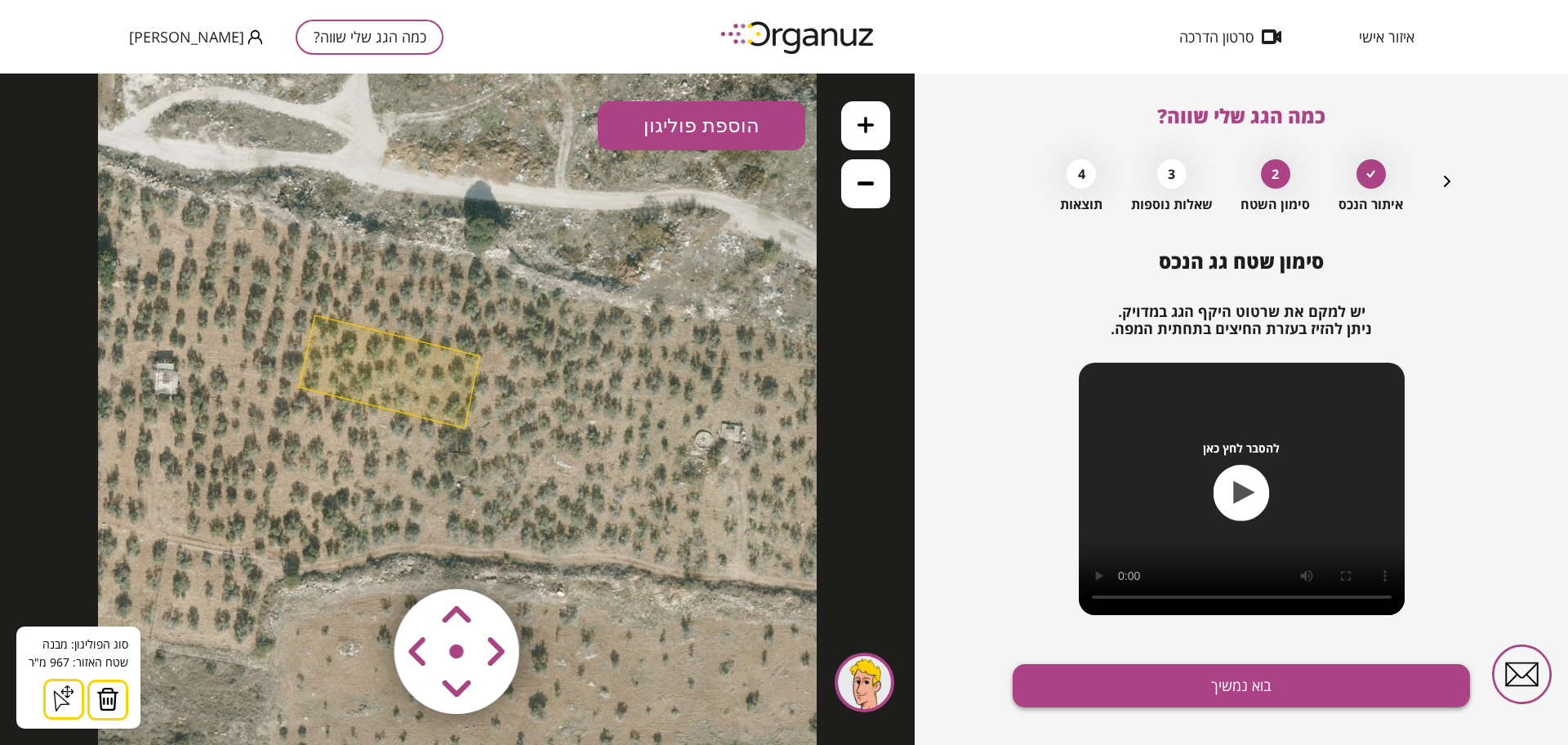
click at [1069, 682] on button "בוא נמשיך" at bounding box center [1242, 686] width 458 height 43
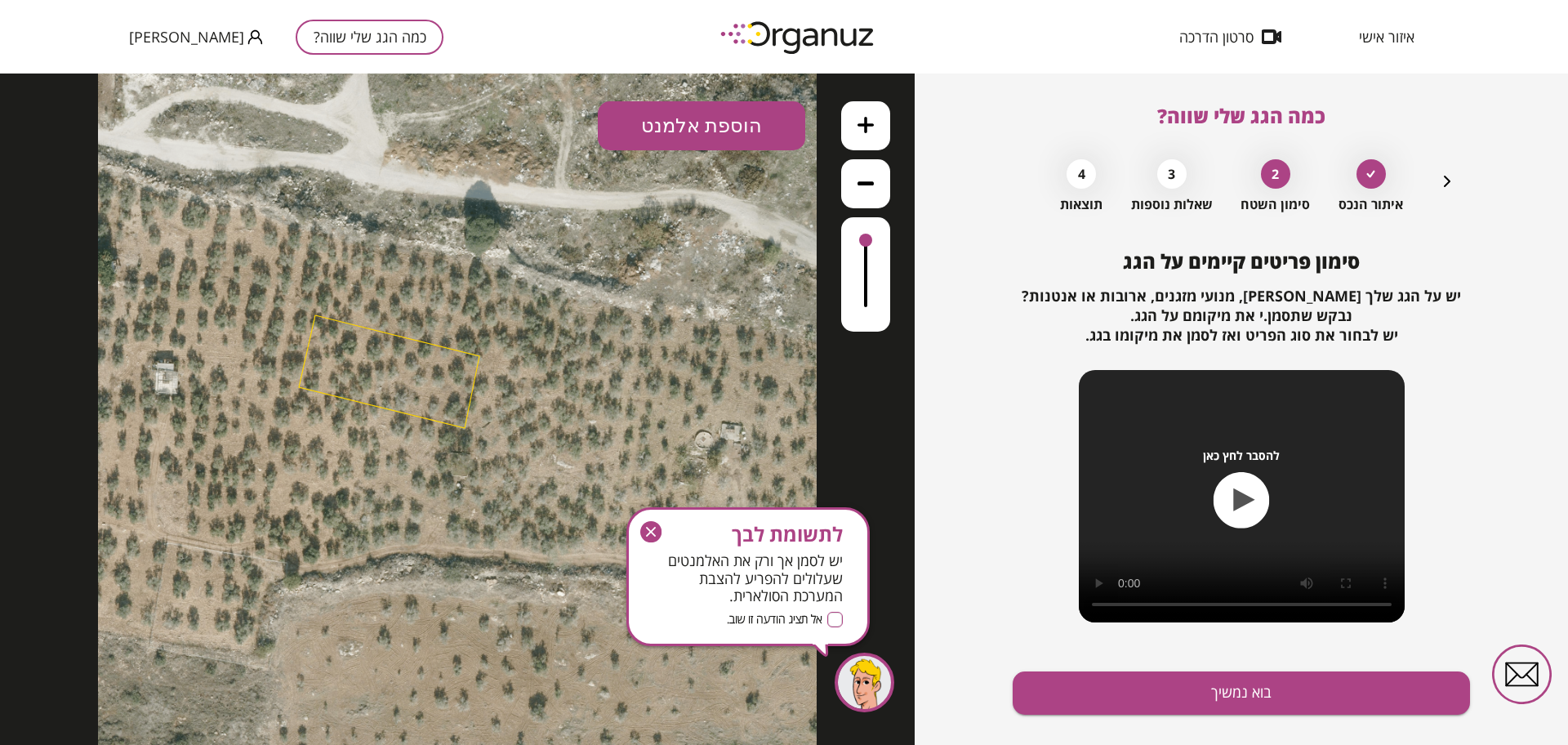
click at [1069, 682] on button "בוא נמשיך" at bounding box center [1242, 694] width 458 height 43
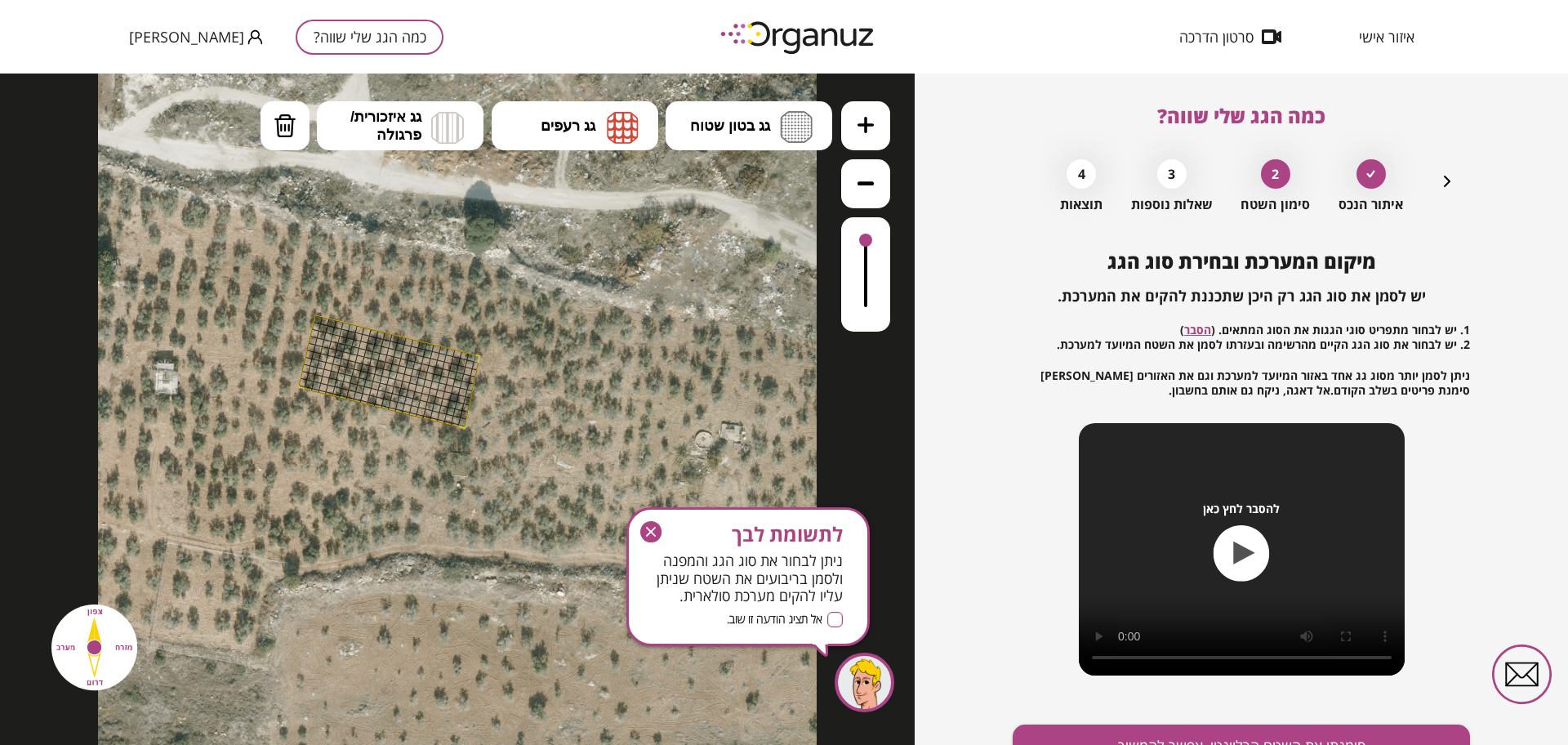
drag, startPoint x: 874, startPoint y: 118, endPoint x: 852, endPoint y: 160, distance: 47.4
click at [874, 120] on button at bounding box center [866, 126] width 49 height 49
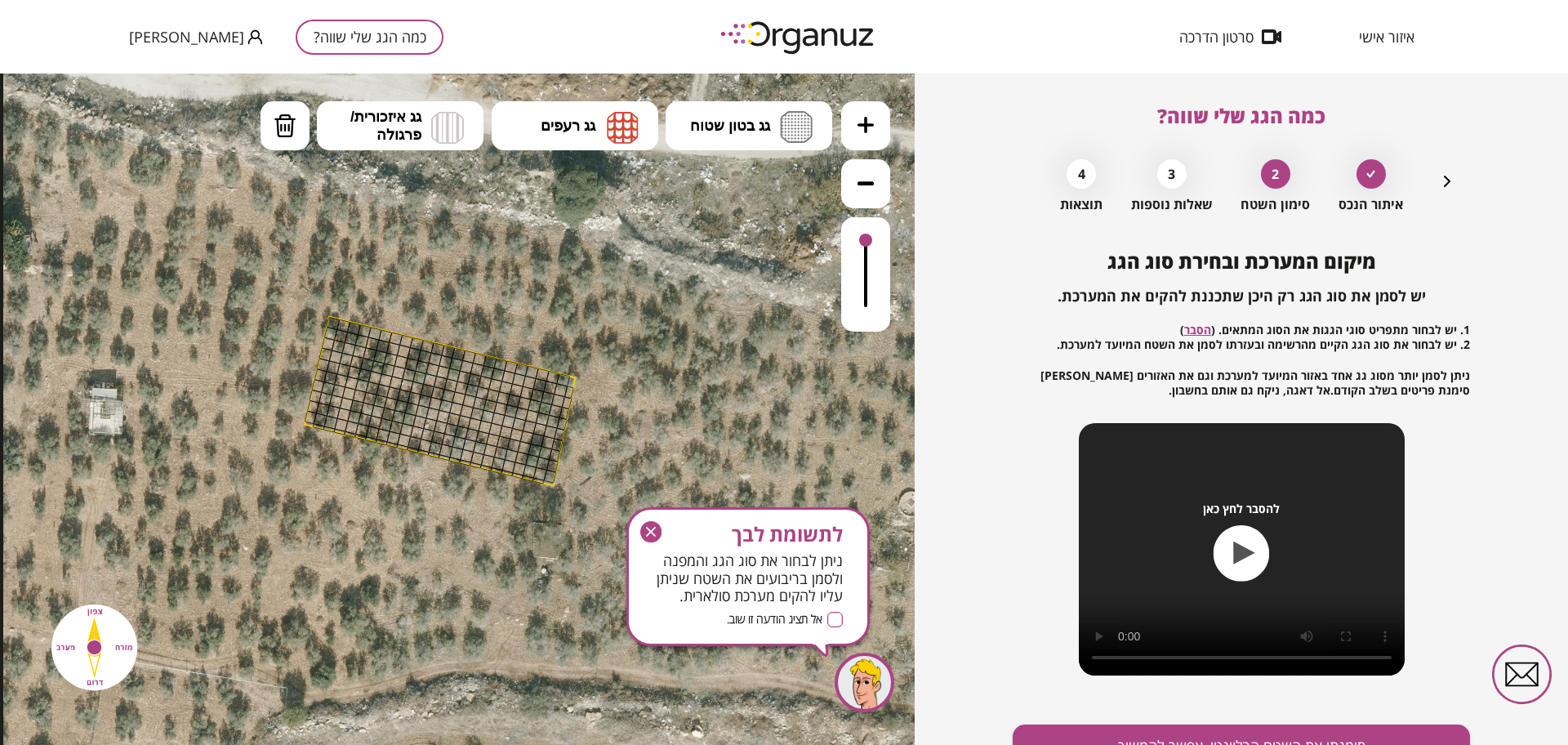
drag, startPoint x: 521, startPoint y: 432, endPoint x: 606, endPoint y: 480, distance: 97.6
click at [606, 480] on icon at bounding box center [541, 459] width 1078 height 1079
click at [401, 121] on span "גג איזכורית/ פרגולה" at bounding box center [386, 125] width 71 height 36
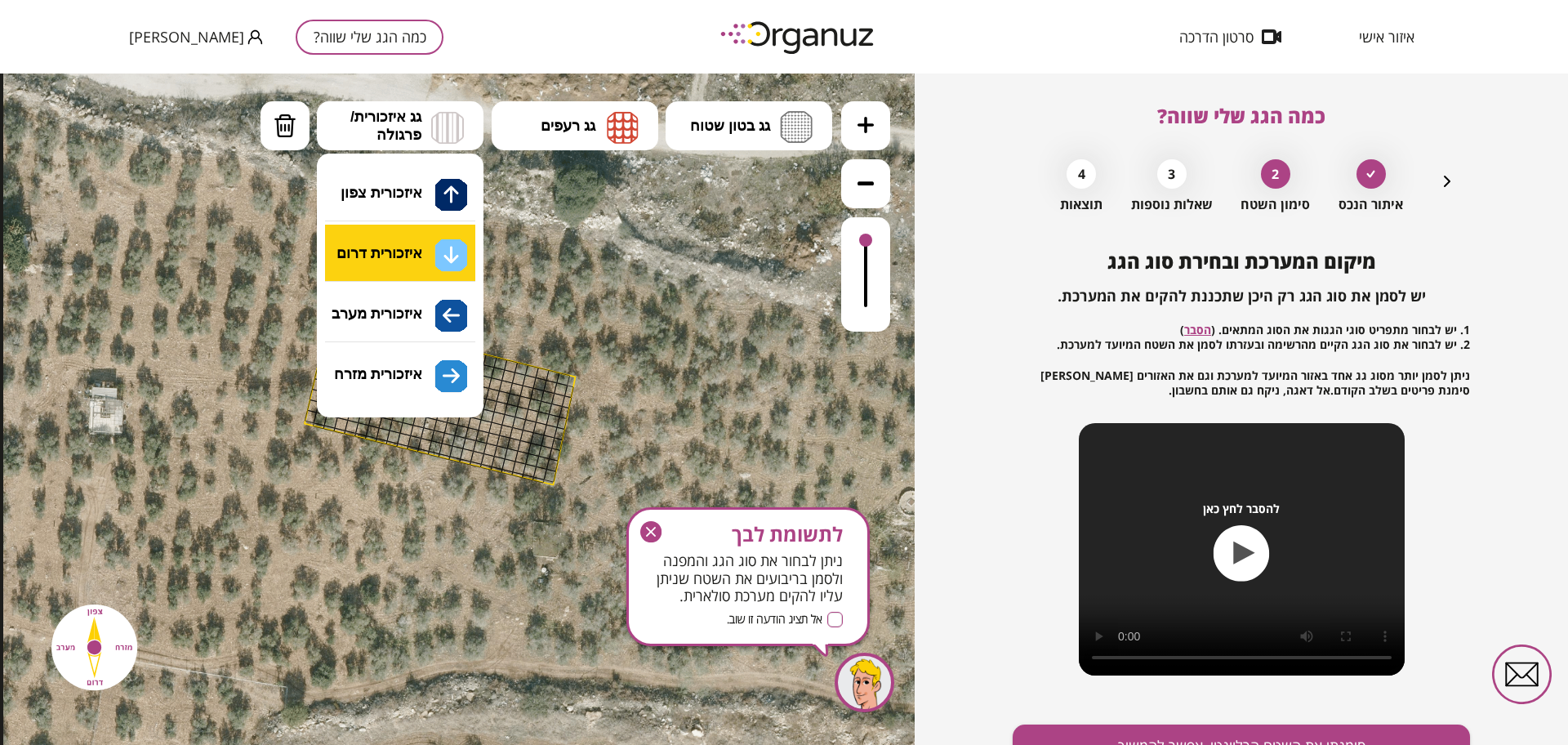
click at [406, 254] on div ".st0 { fill: #FFFFFF; } א" at bounding box center [457, 410] width 914 height 672
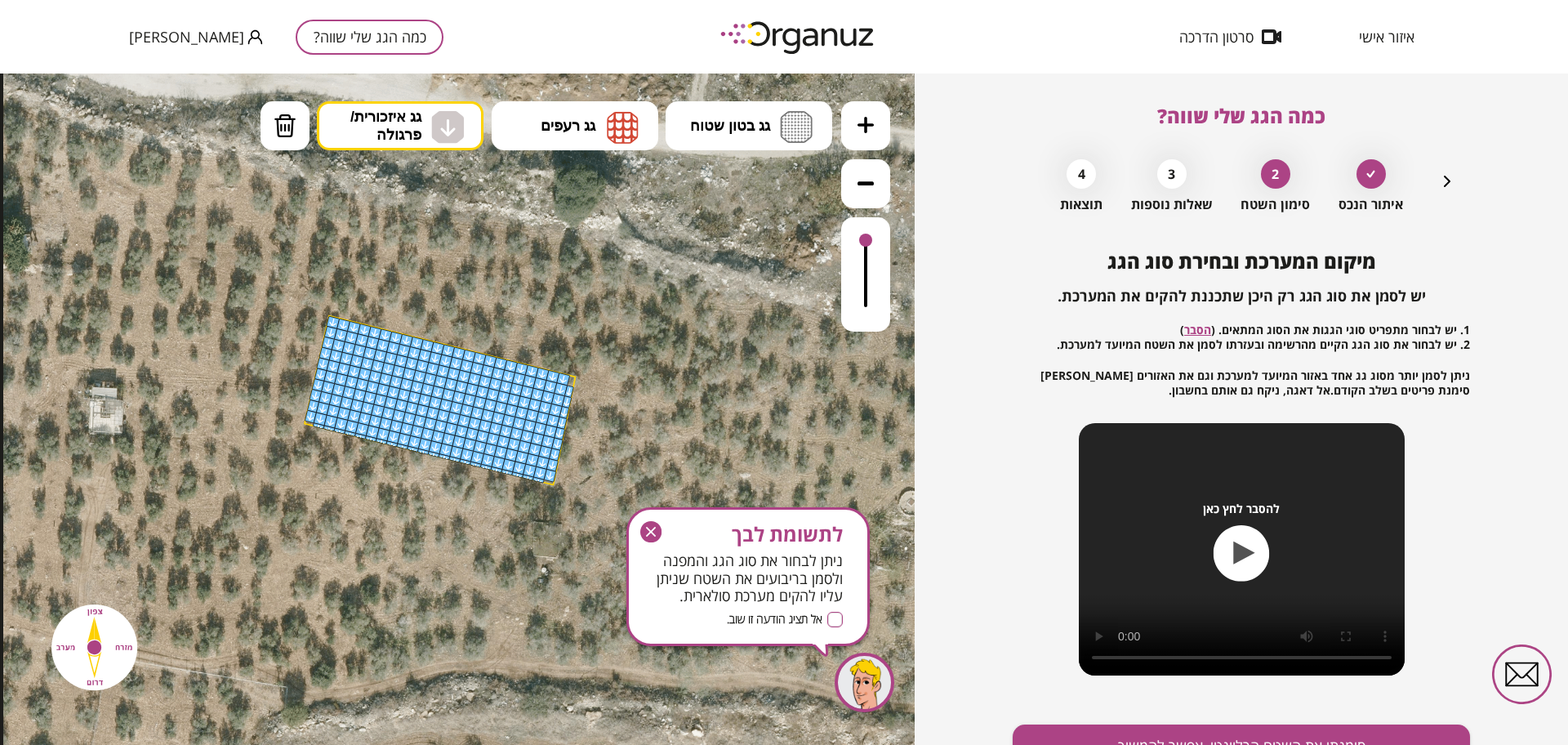
drag, startPoint x: 332, startPoint y: 331, endPoint x: 626, endPoint y: 550, distance: 366.6
click at [626, 550] on div ".st0 { fill: #FFFFFF; }" at bounding box center [541, 458] width 1078 height 1079
click at [643, 527] on icon "button" at bounding box center [651, 532] width 22 height 22
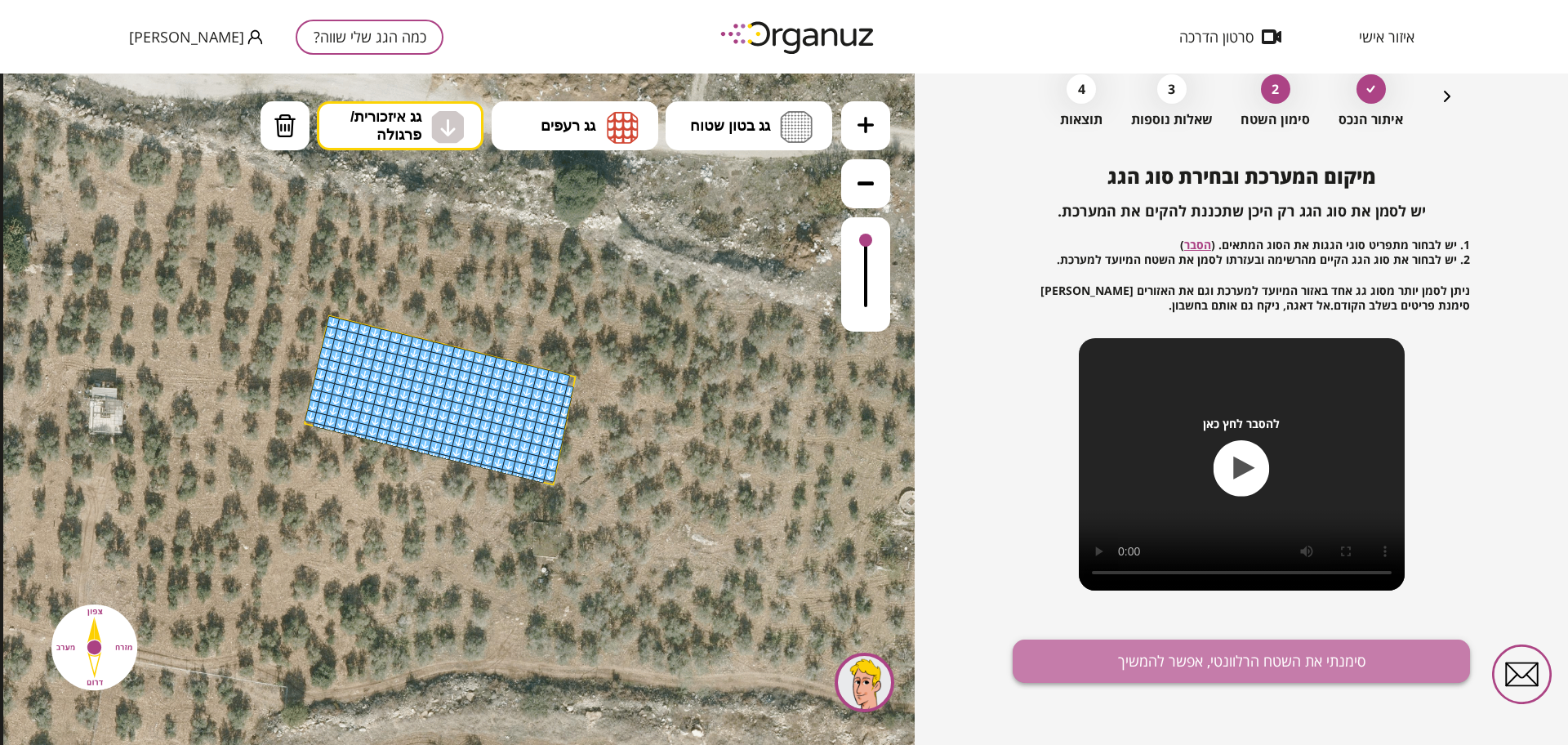
click at [1069, 664] on button "סימנתי את השטח הרלוונטי, אפשר להמשיך" at bounding box center [1242, 661] width 458 height 43
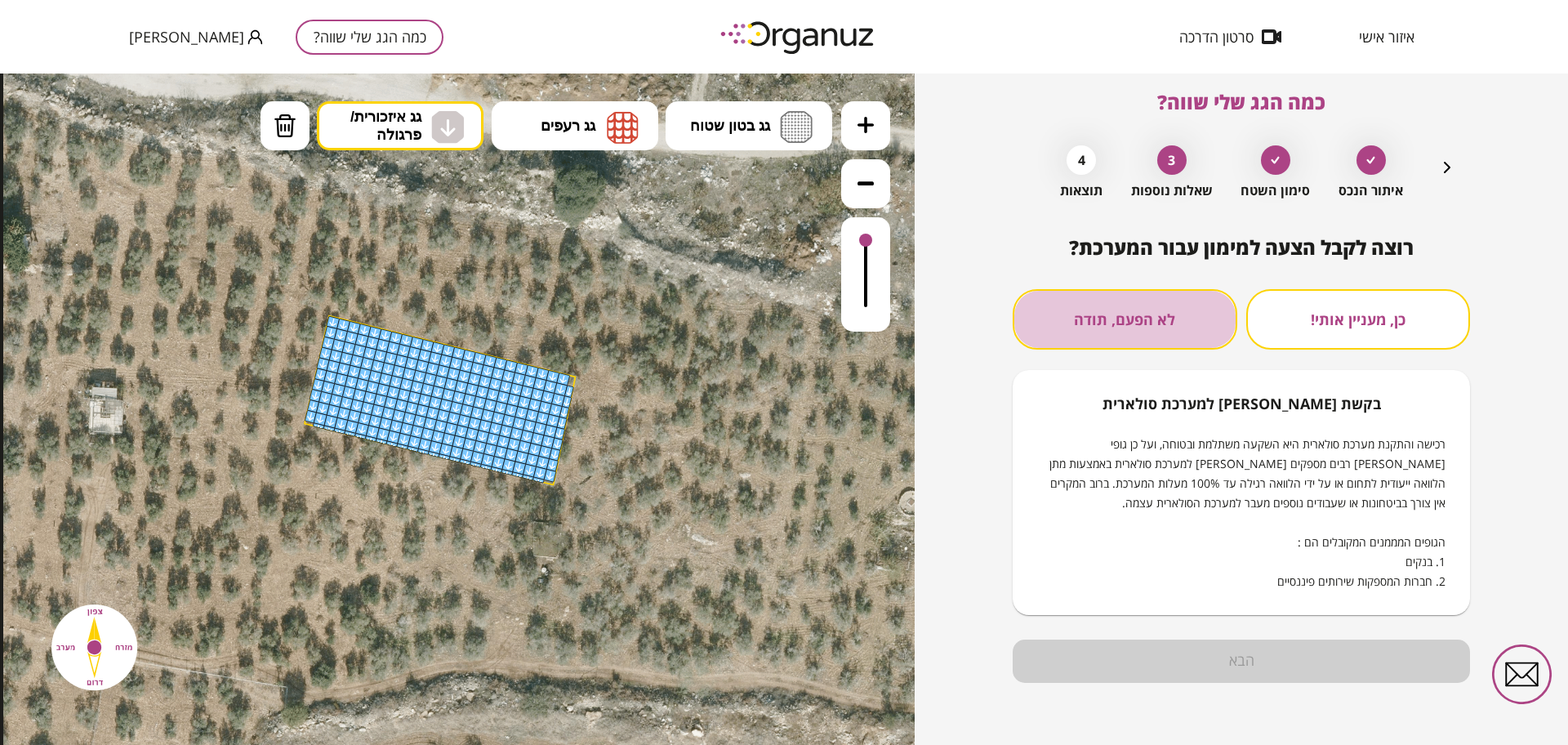
click at [1069, 310] on button "לא הפעם, תודה" at bounding box center [1125, 319] width 225 height 60
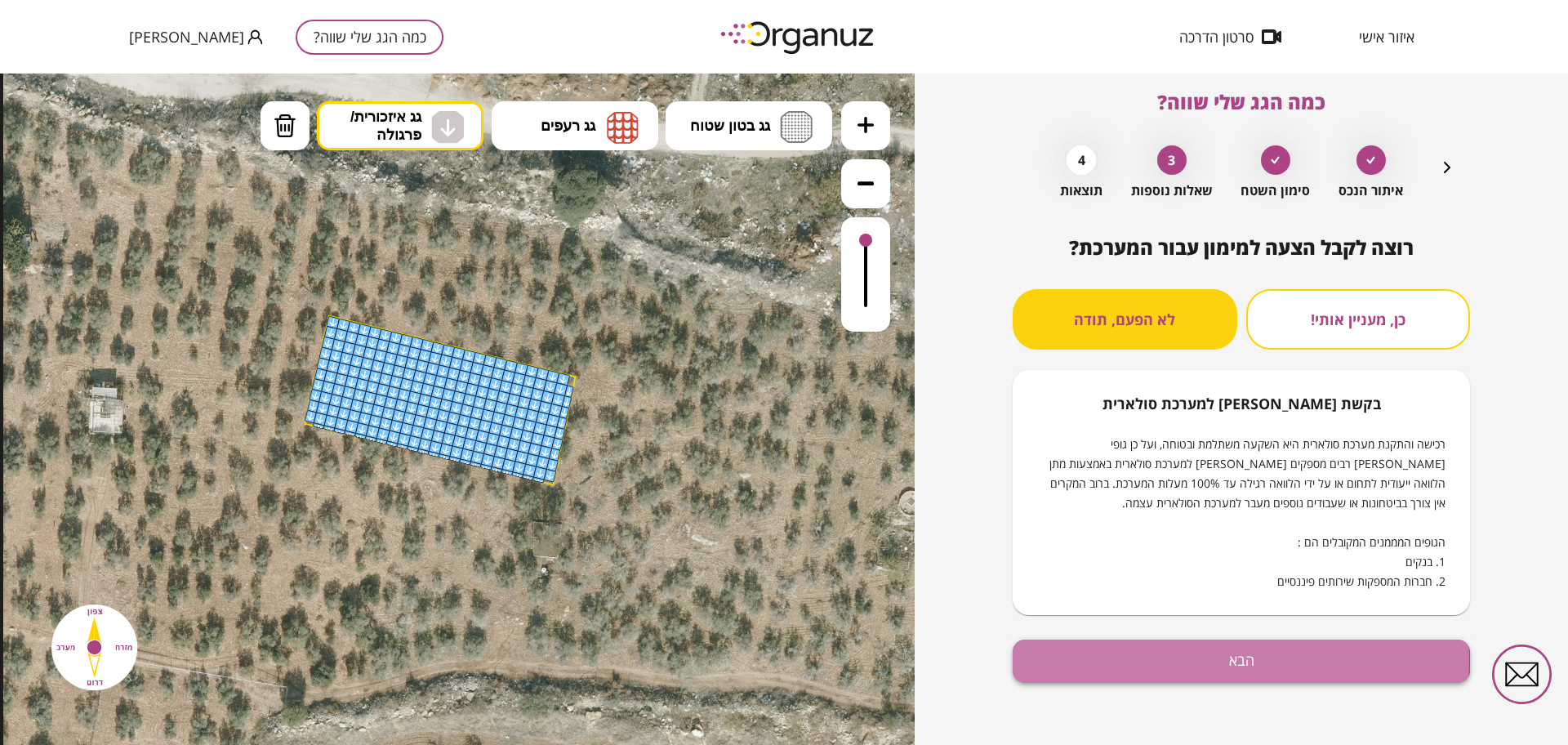
click at [1069, 658] on button "הבא" at bounding box center [1242, 661] width 458 height 43
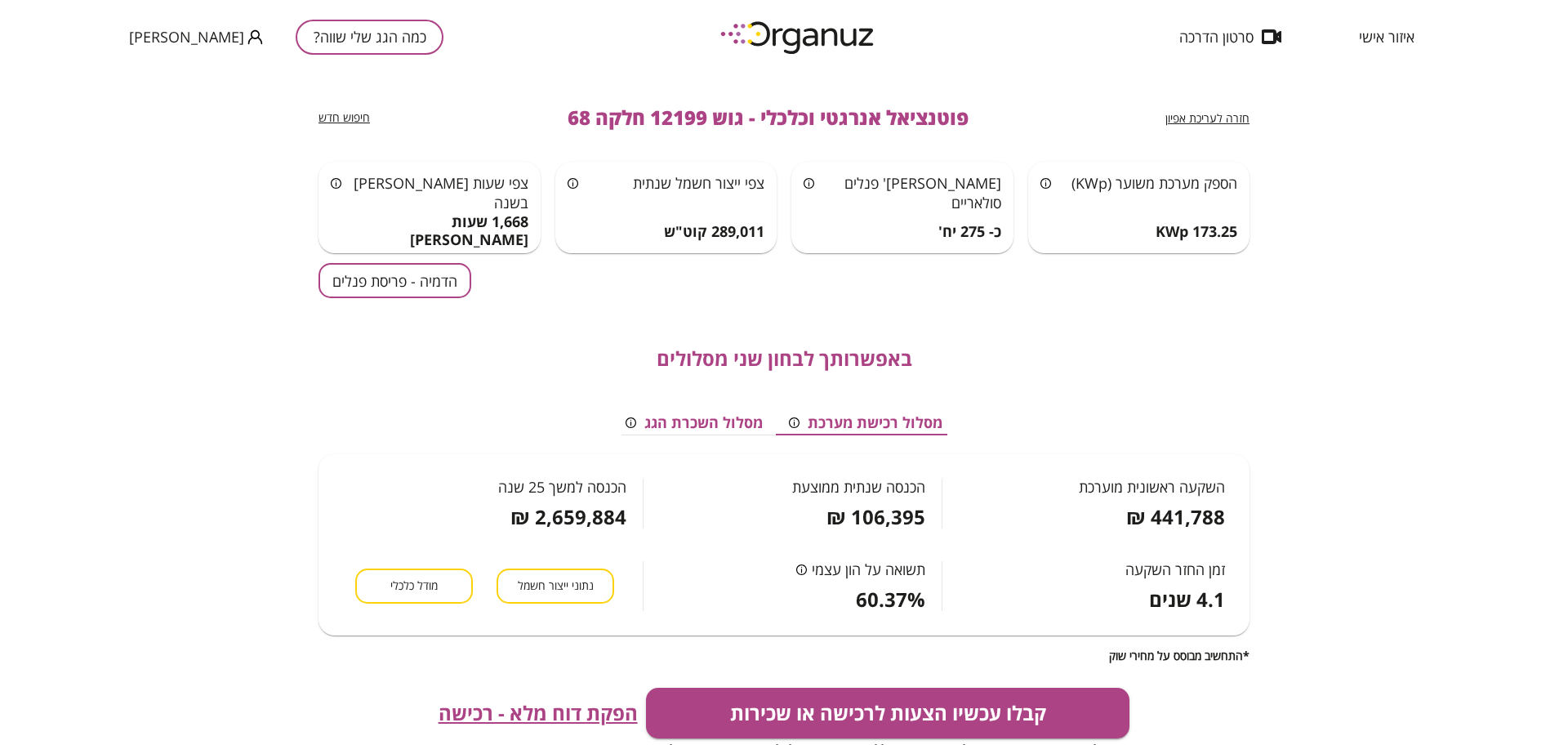
click at [403, 287] on button "הדמיה - פריסת פנלים" at bounding box center [394, 281] width 153 height 36
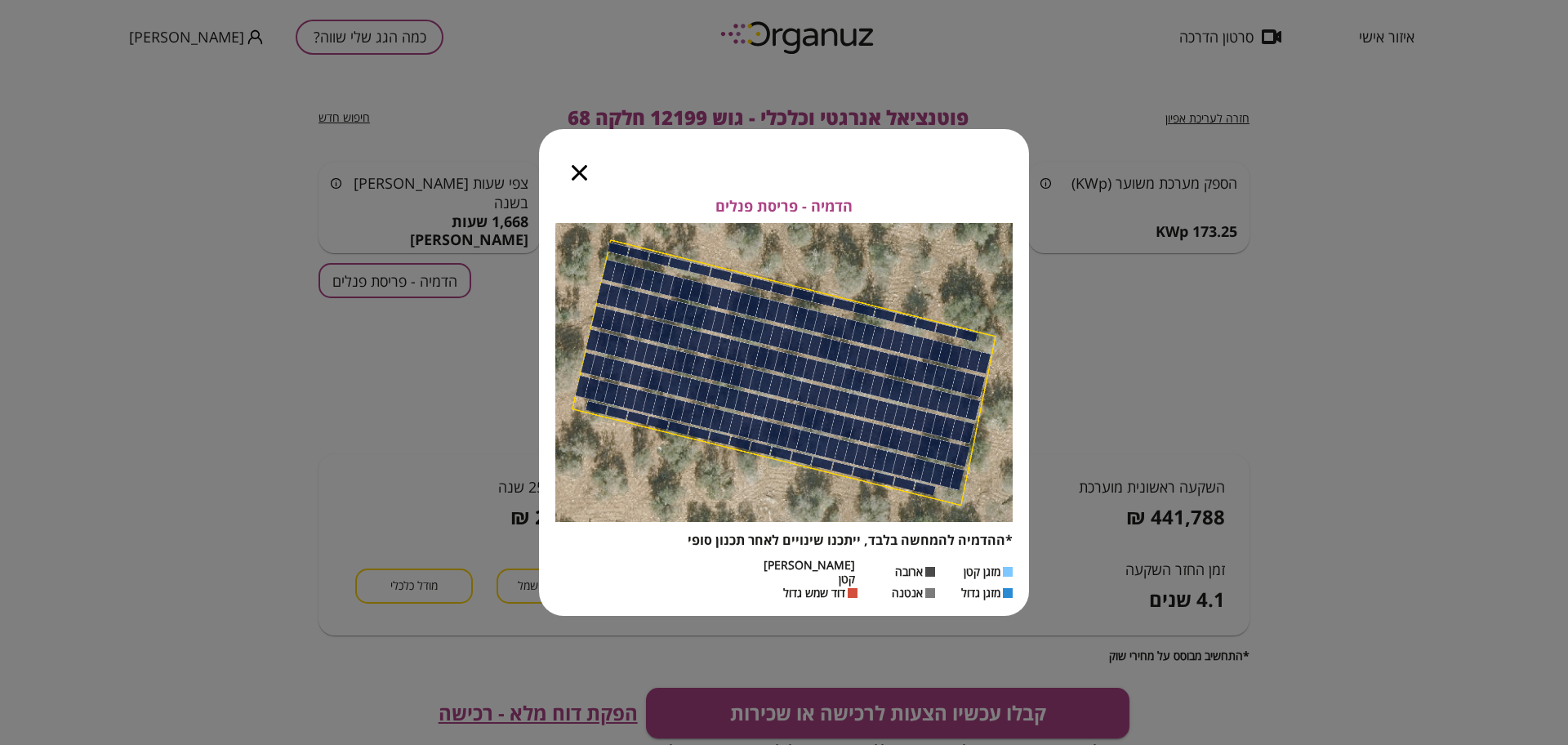
click at [582, 178] on icon "button" at bounding box center [580, 173] width 16 height 16
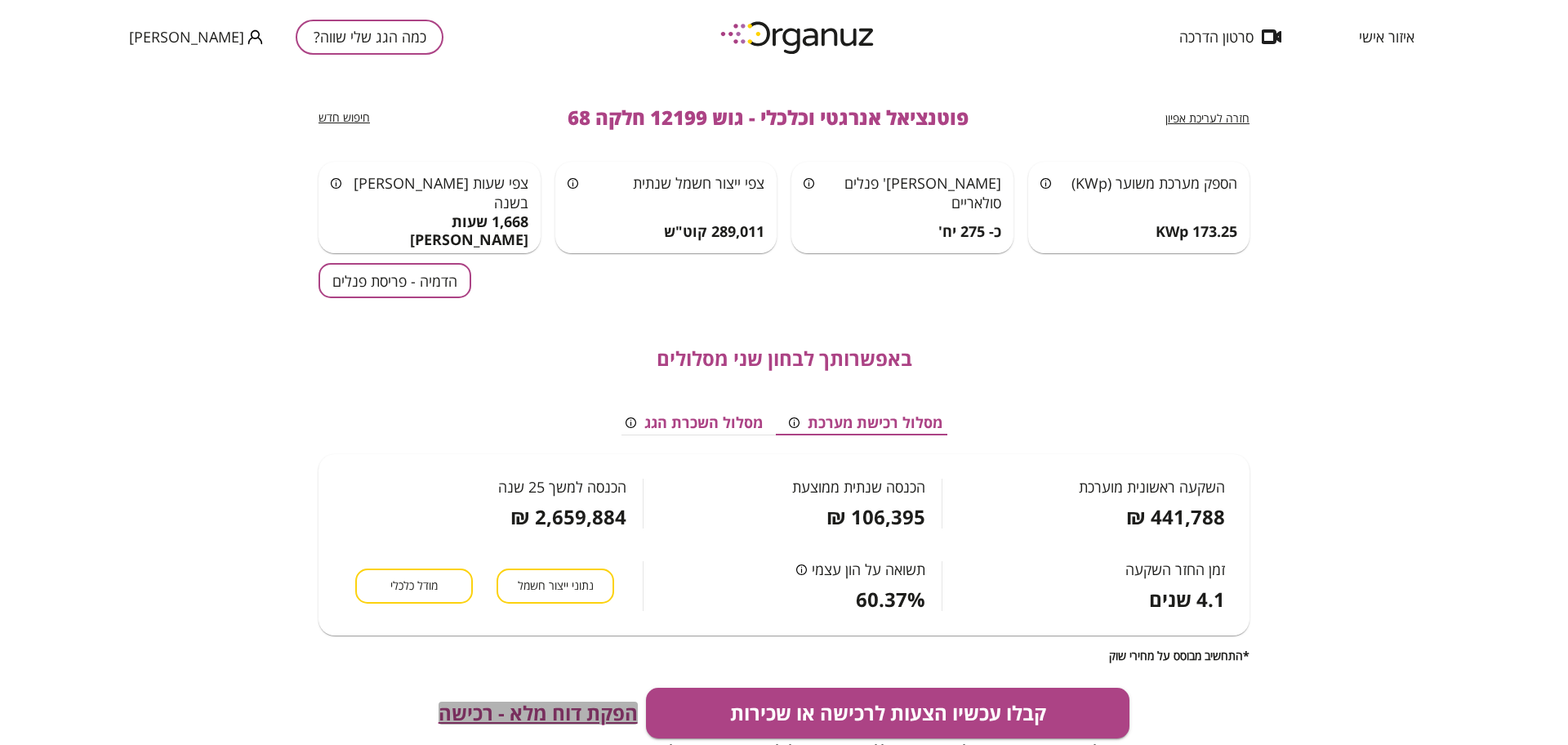
click at [612, 710] on span "הפקת דוח מלא - רכישה" at bounding box center [538, 712] width 199 height 23
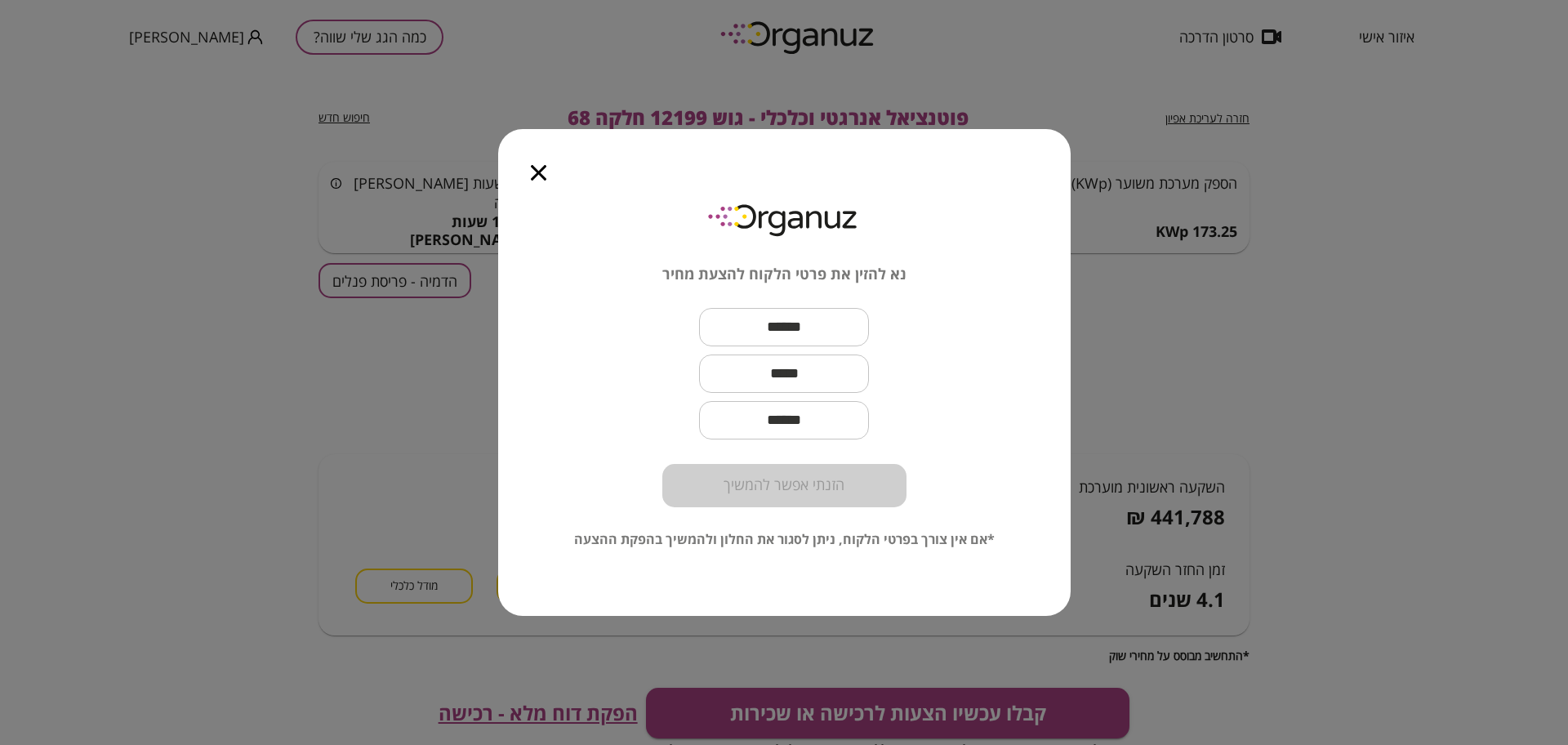
click at [533, 166] on icon "button" at bounding box center [538, 173] width 16 height 16
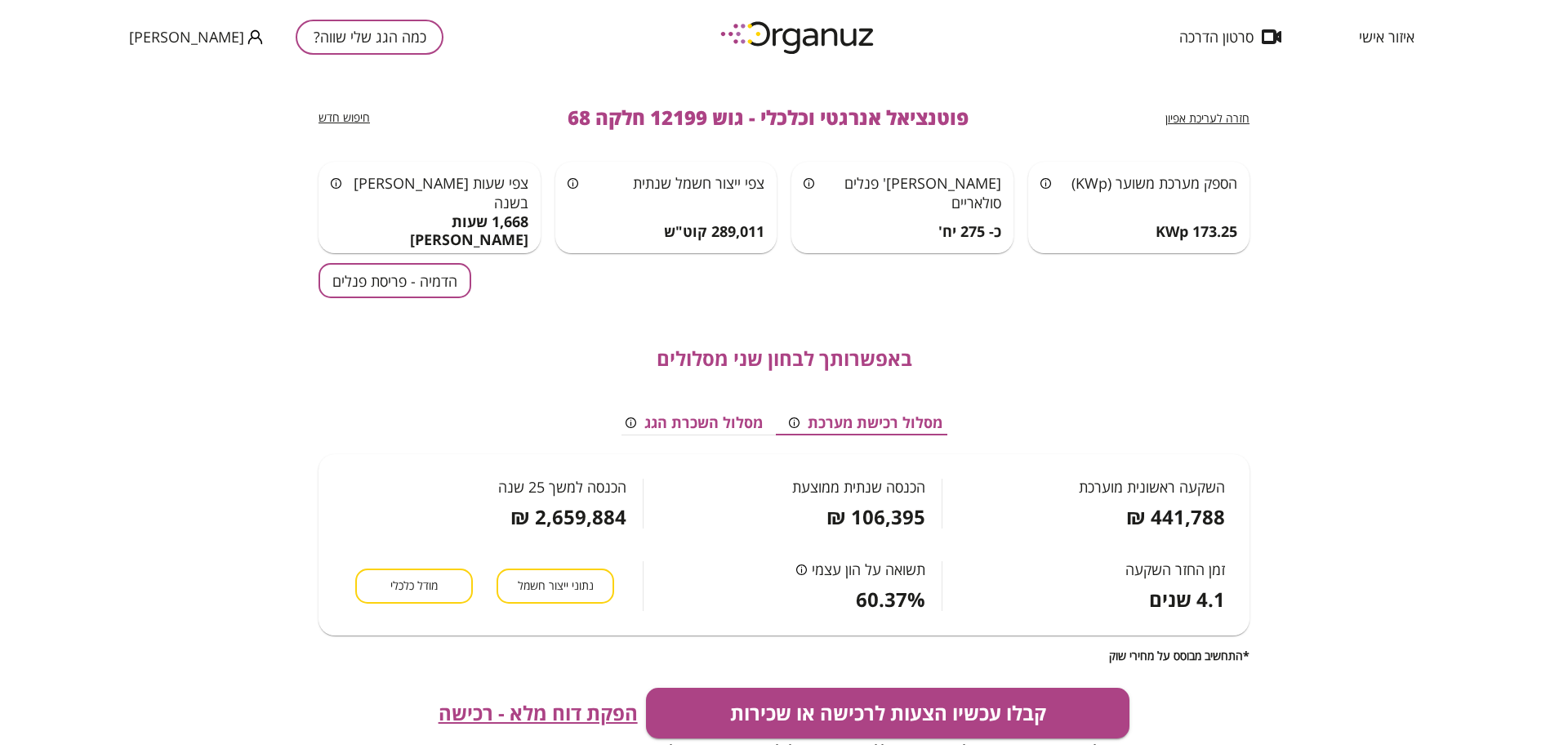
click at [415, 587] on span "מודל כלכלי" at bounding box center [414, 586] width 47 height 16
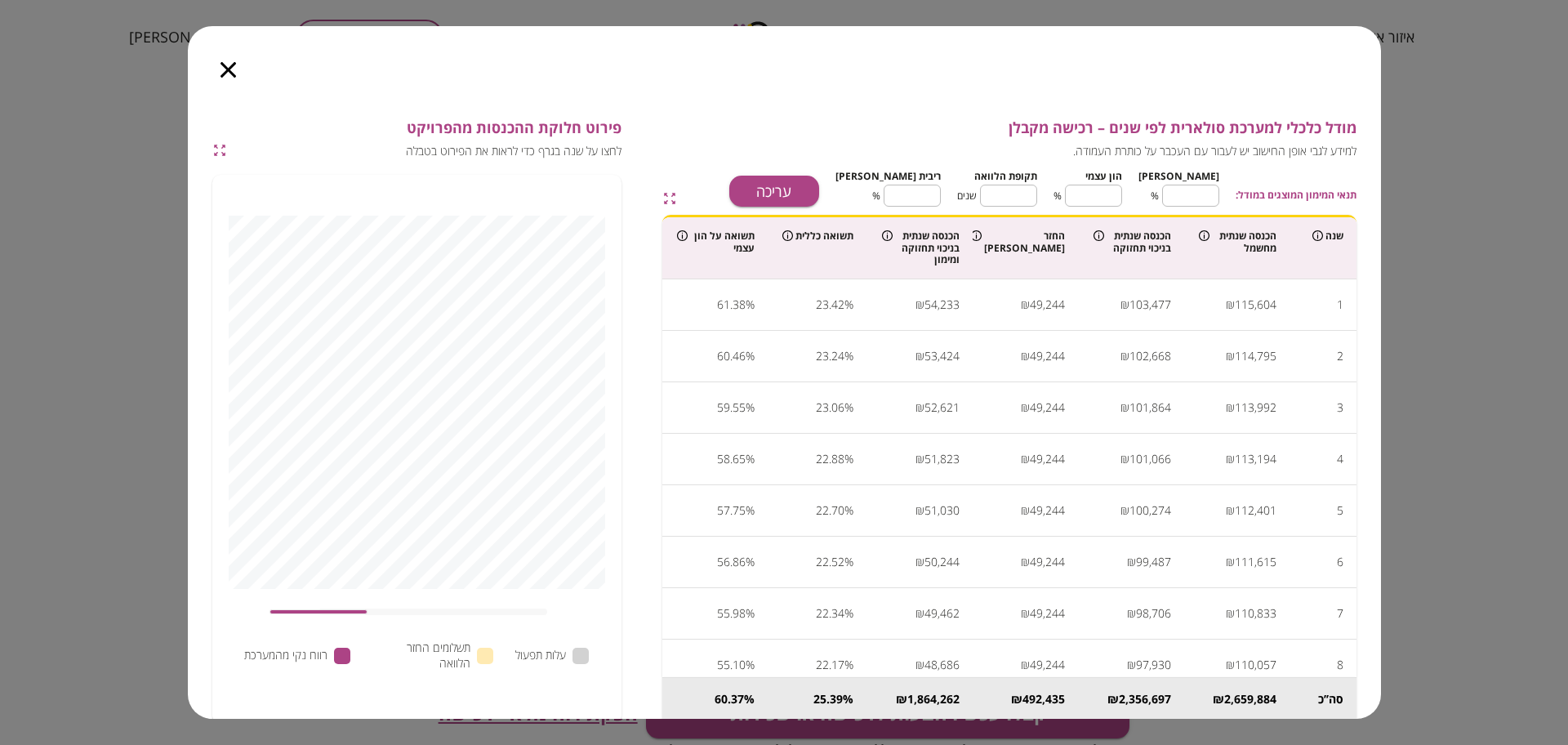
click at [225, 64] on icon "button" at bounding box center [229, 70] width 16 height 16
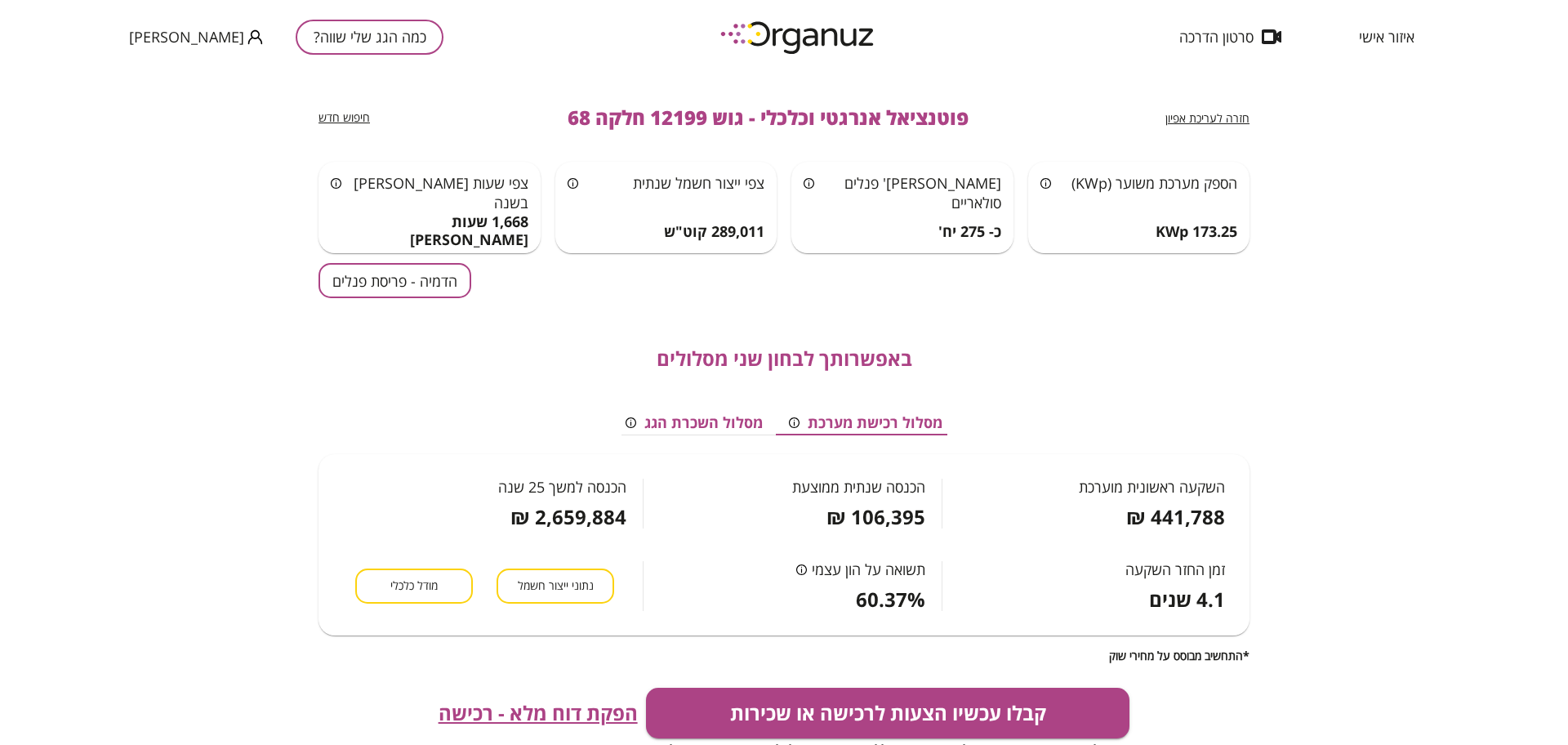
click at [496, 724] on span "הפקת דוח מלא - רכישה" at bounding box center [538, 712] width 199 height 23
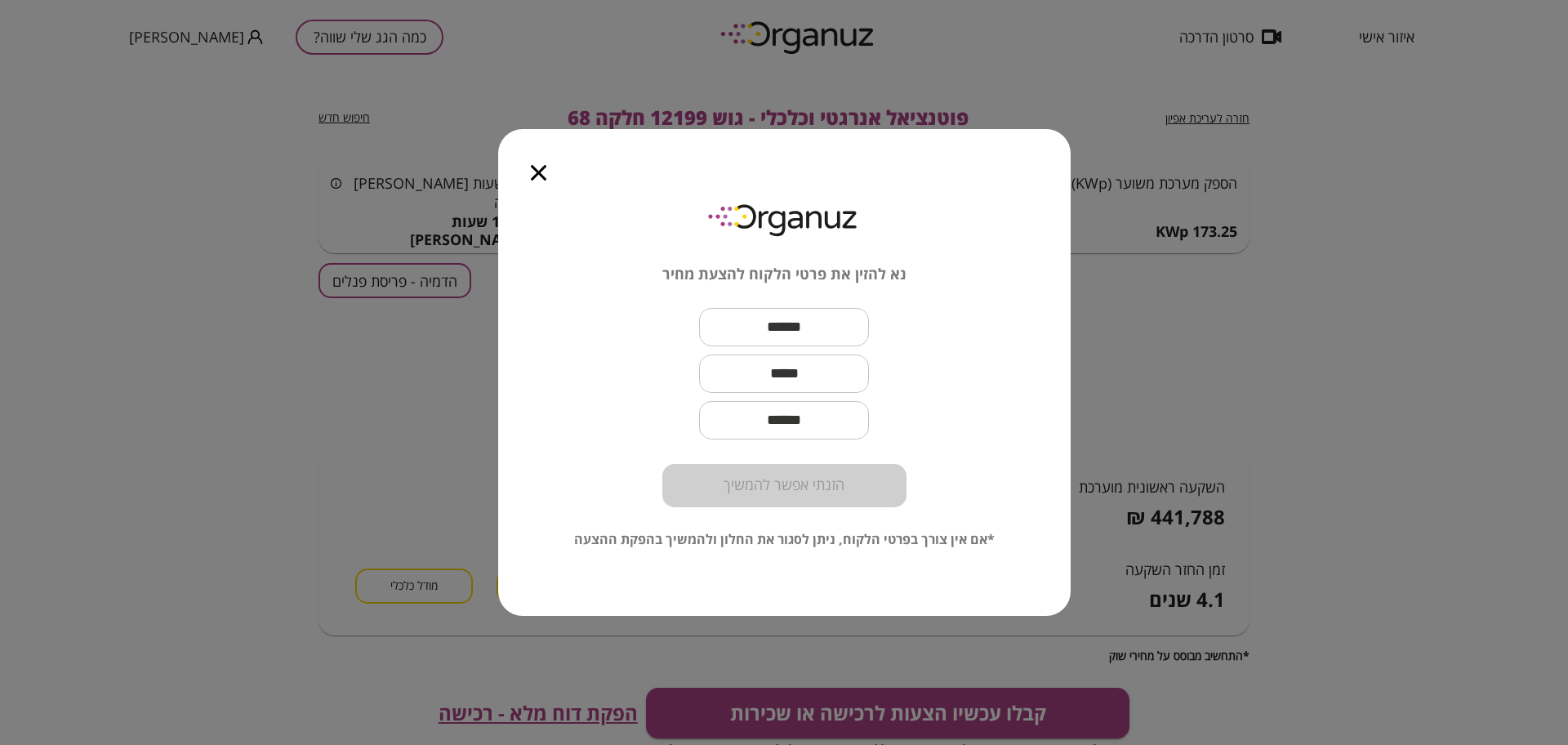
click at [543, 174] on icon "button" at bounding box center [538, 173] width 16 height 16
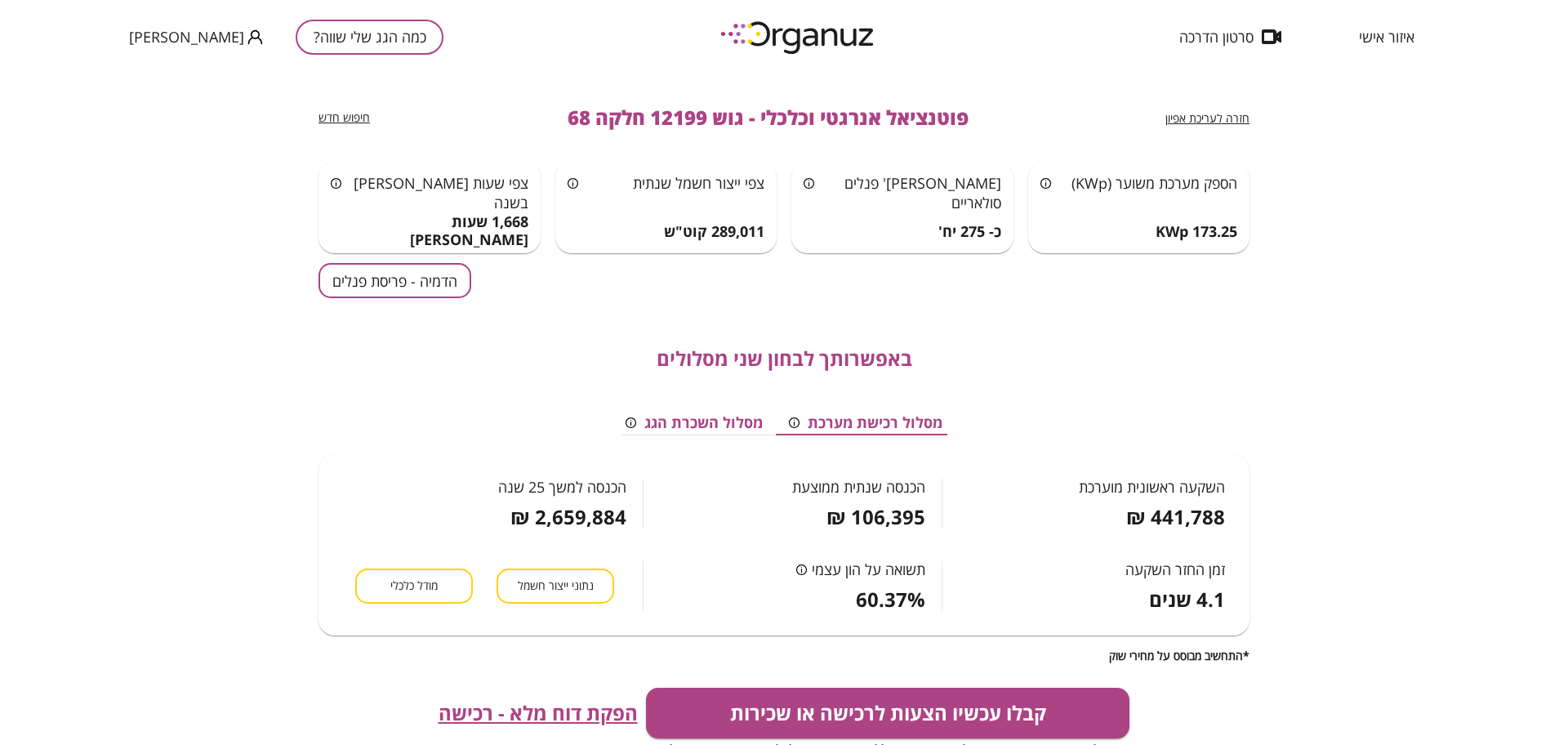
click at [326, 27] on button "כמה הגג שלי שווה?" at bounding box center [370, 37] width 148 height 36
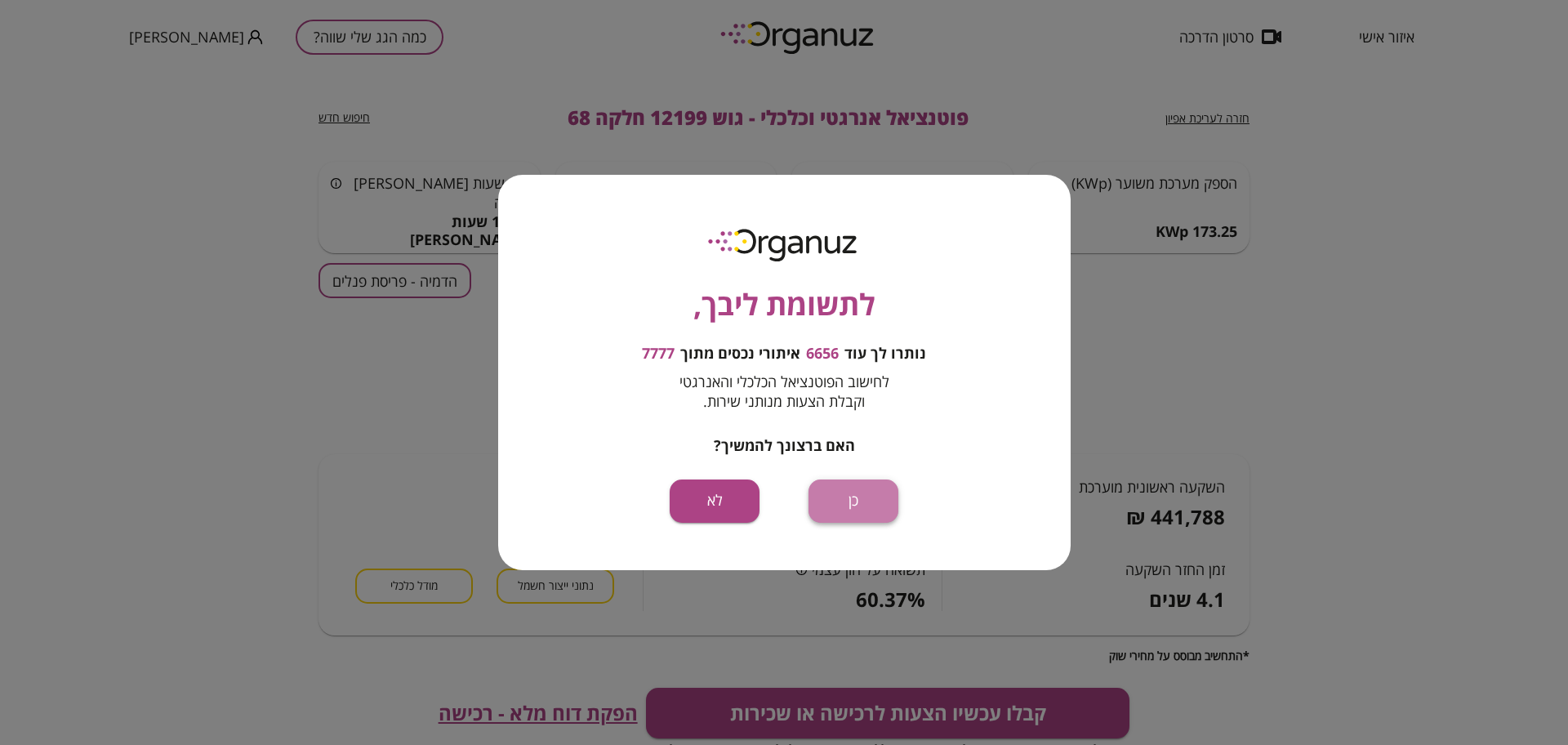
click at [869, 502] on button "כן" at bounding box center [853, 501] width 90 height 43
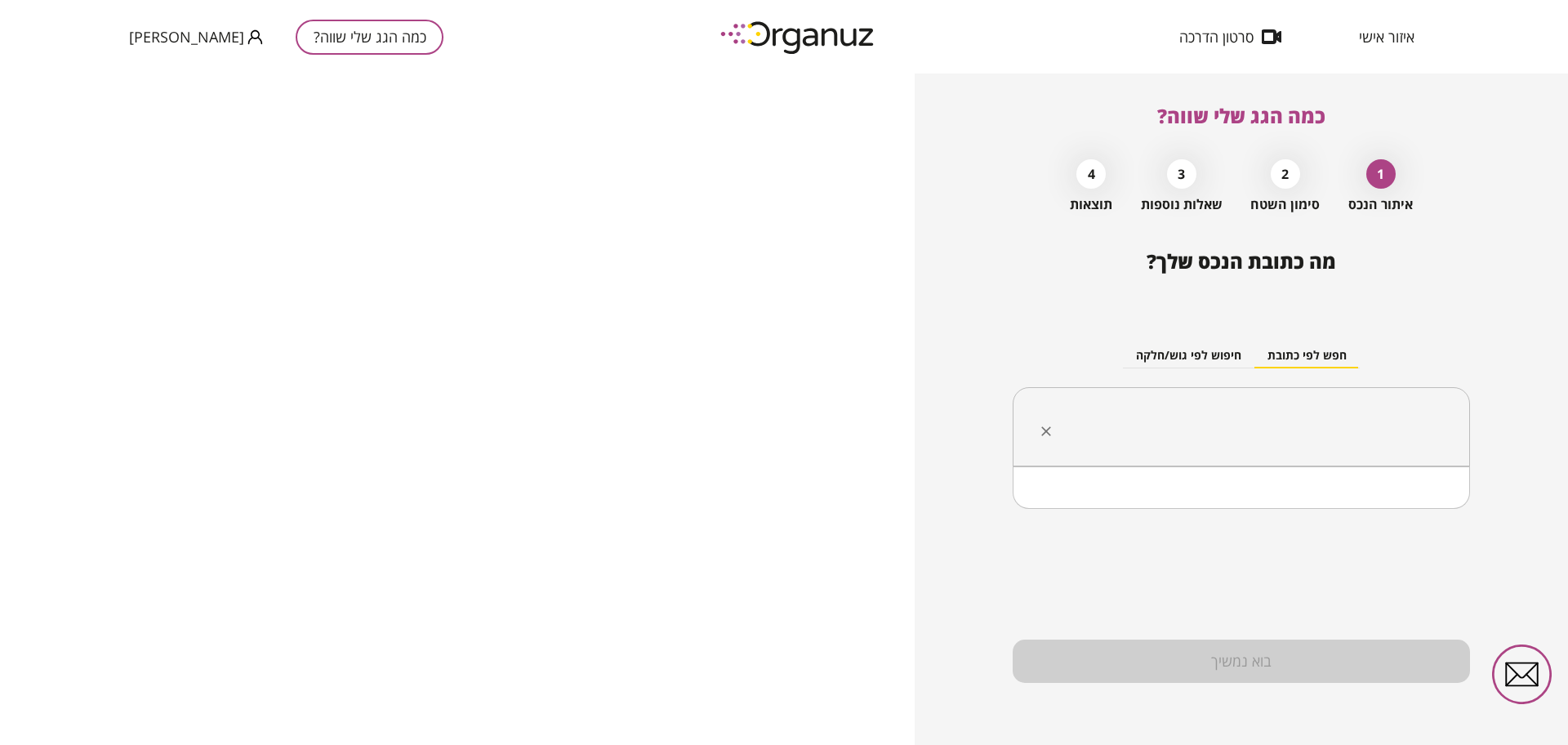
click at [1069, 435] on input "text" at bounding box center [1247, 426] width 406 height 40
paste input "**********"
click at [1069, 499] on li "[PERSON_NAME]" at bounding box center [1241, 509] width 415 height 30
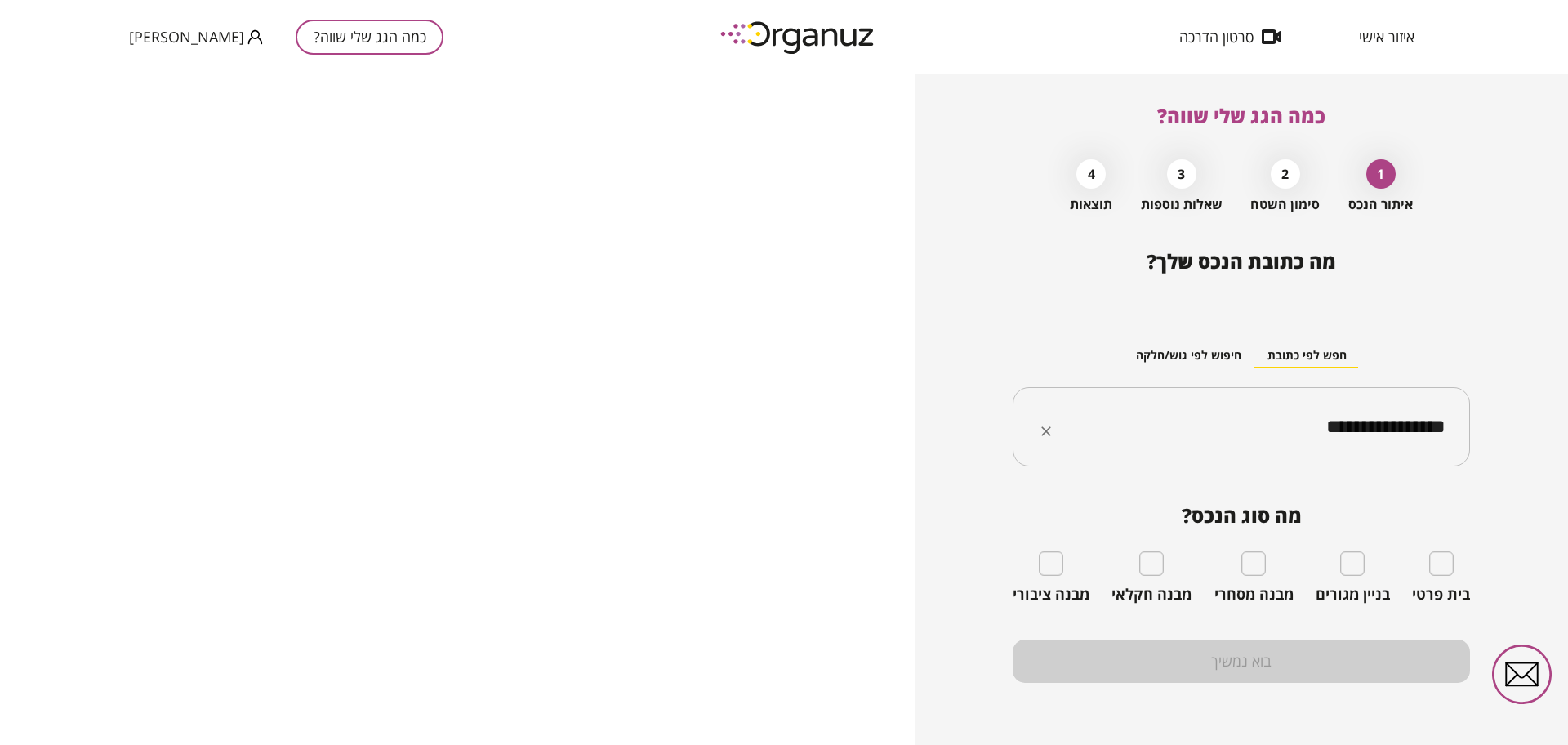
type input "**********"
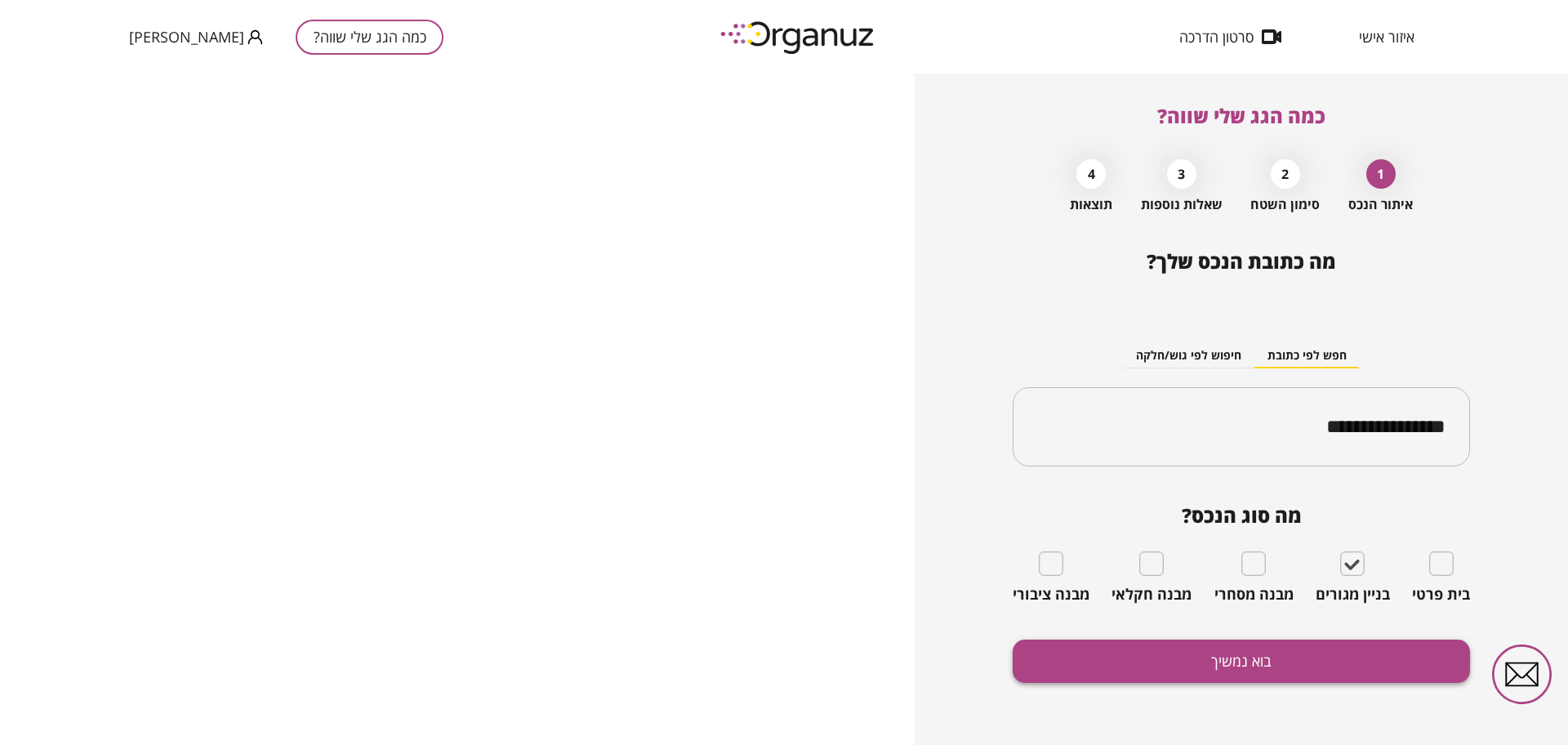
click at [1069, 654] on button "בוא נמשיך" at bounding box center [1242, 661] width 458 height 43
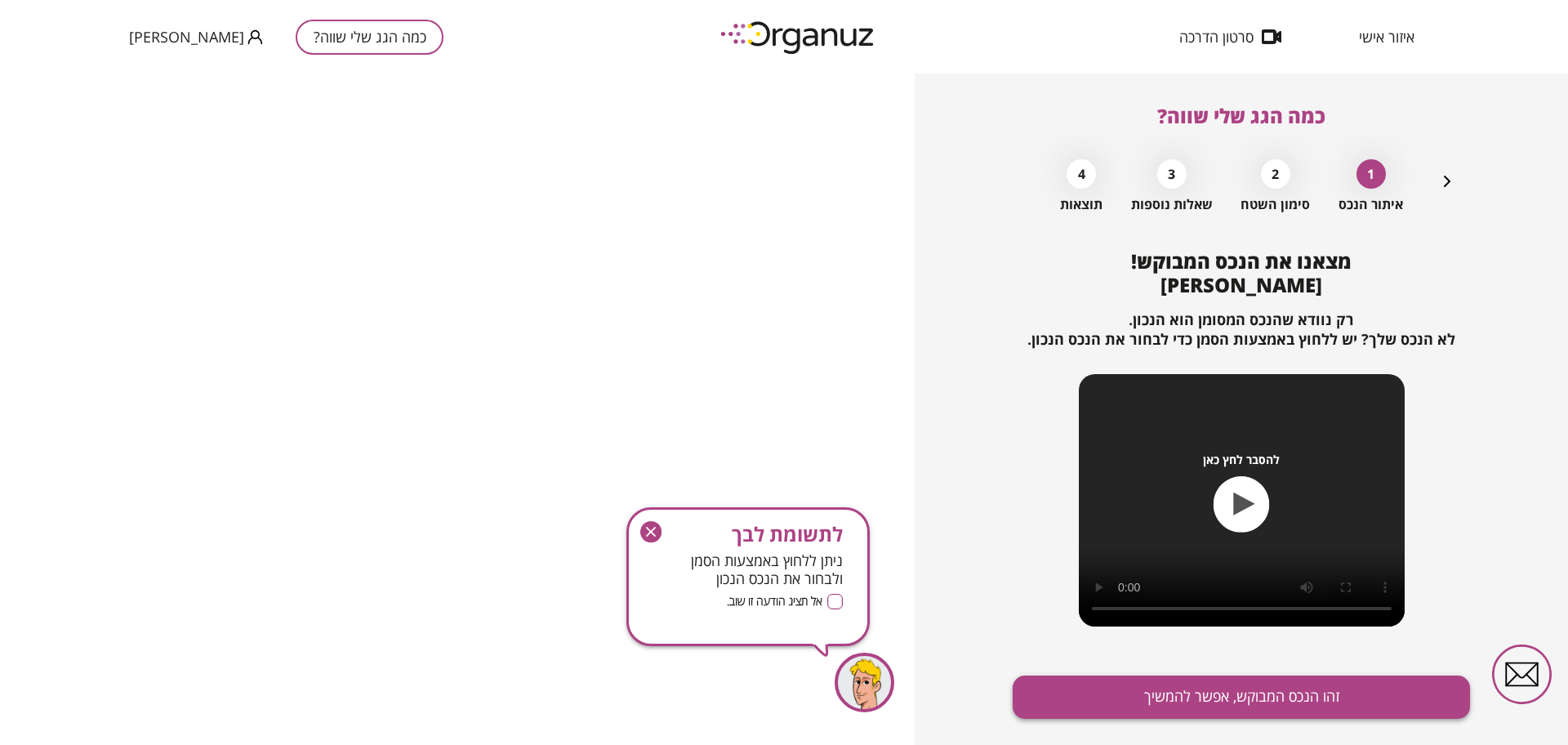
click at [1069, 678] on button "זהו הנכס המבוקש, אפשר להמשיך" at bounding box center [1242, 698] width 458 height 43
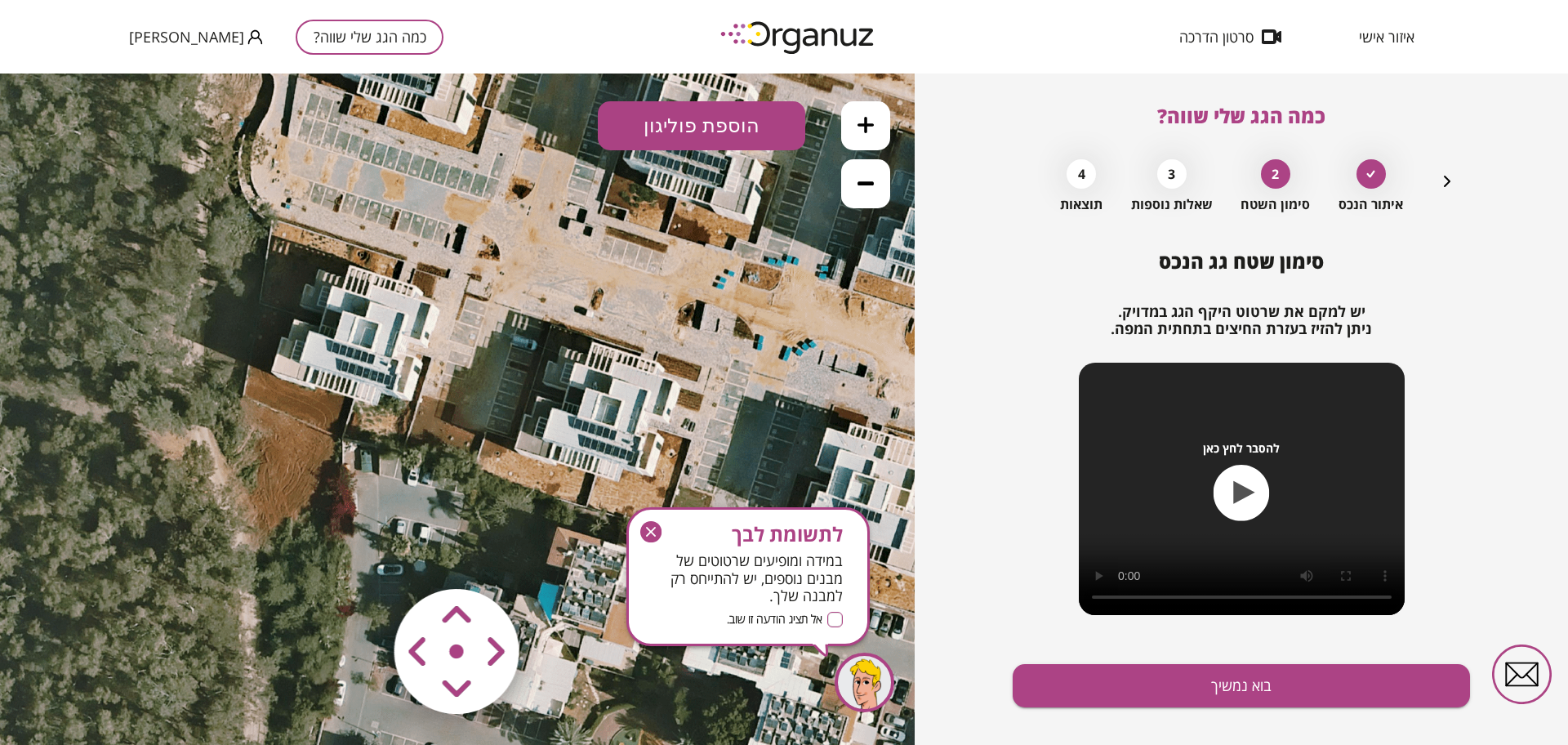
drag, startPoint x: 572, startPoint y: 357, endPoint x: 565, endPoint y: 338, distance: 20.2
click at [565, 338] on icon at bounding box center [380, 336] width 1078 height 1079
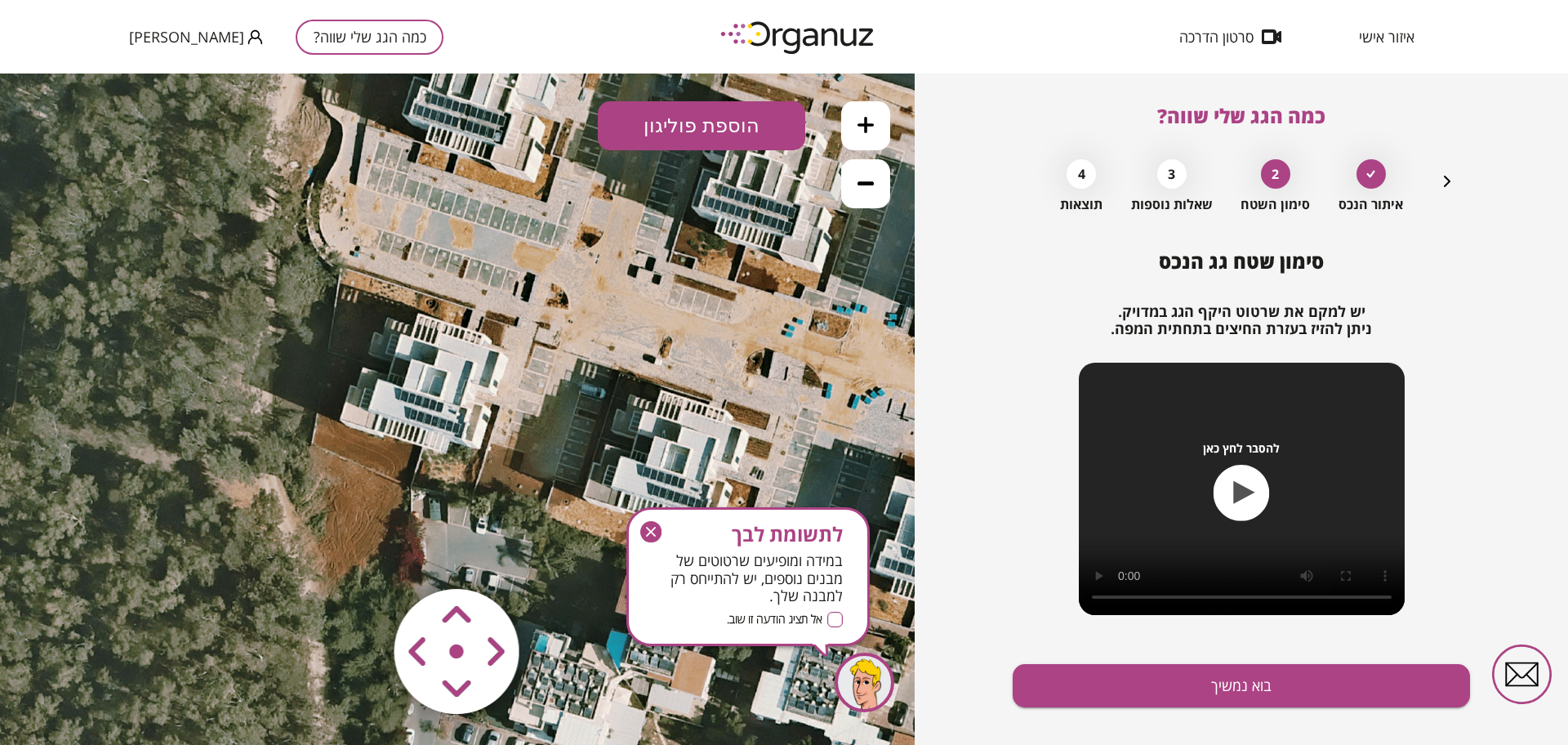
click at [425, 380] on icon at bounding box center [448, 384] width 1078 height 1079
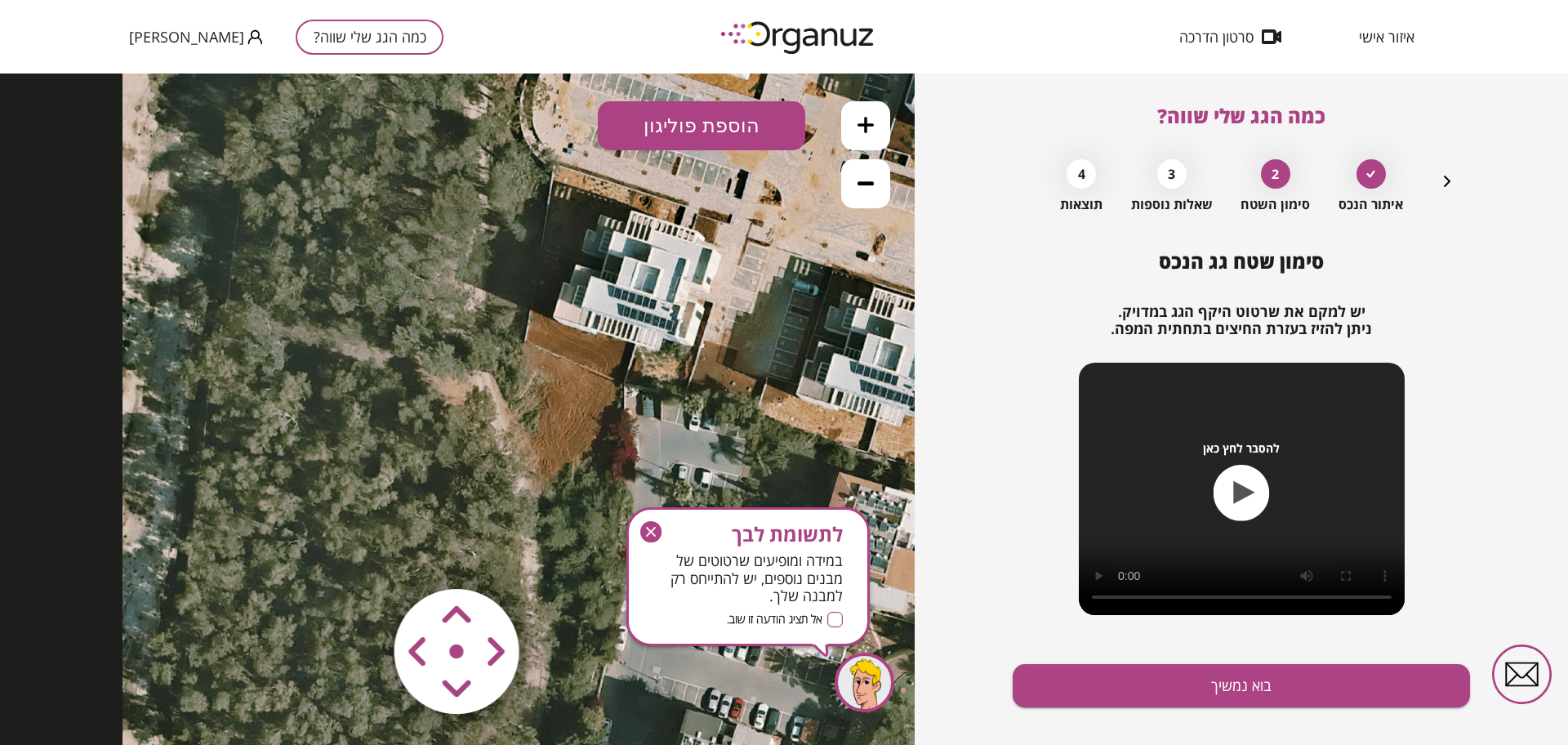
drag, startPoint x: 640, startPoint y: 283, endPoint x: 877, endPoint y: 175, distance: 260.4
click at [853, 181] on div ".st0 { fill: #FFFFFF; } 10" at bounding box center [457, 410] width 914 height 672
click at [870, 124] on icon at bounding box center [865, 124] width 17 height 17
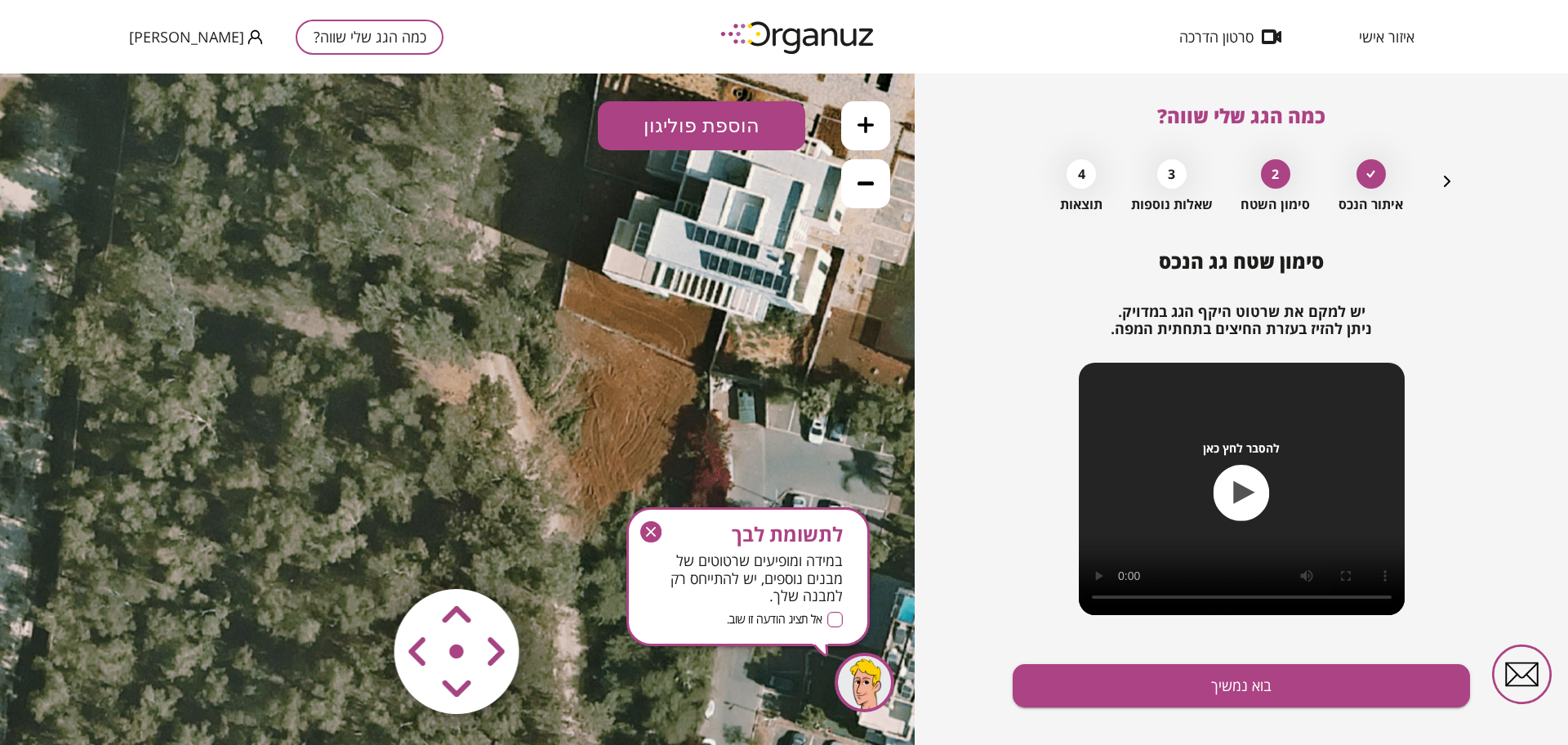
click at [870, 124] on icon at bounding box center [865, 124] width 17 height 17
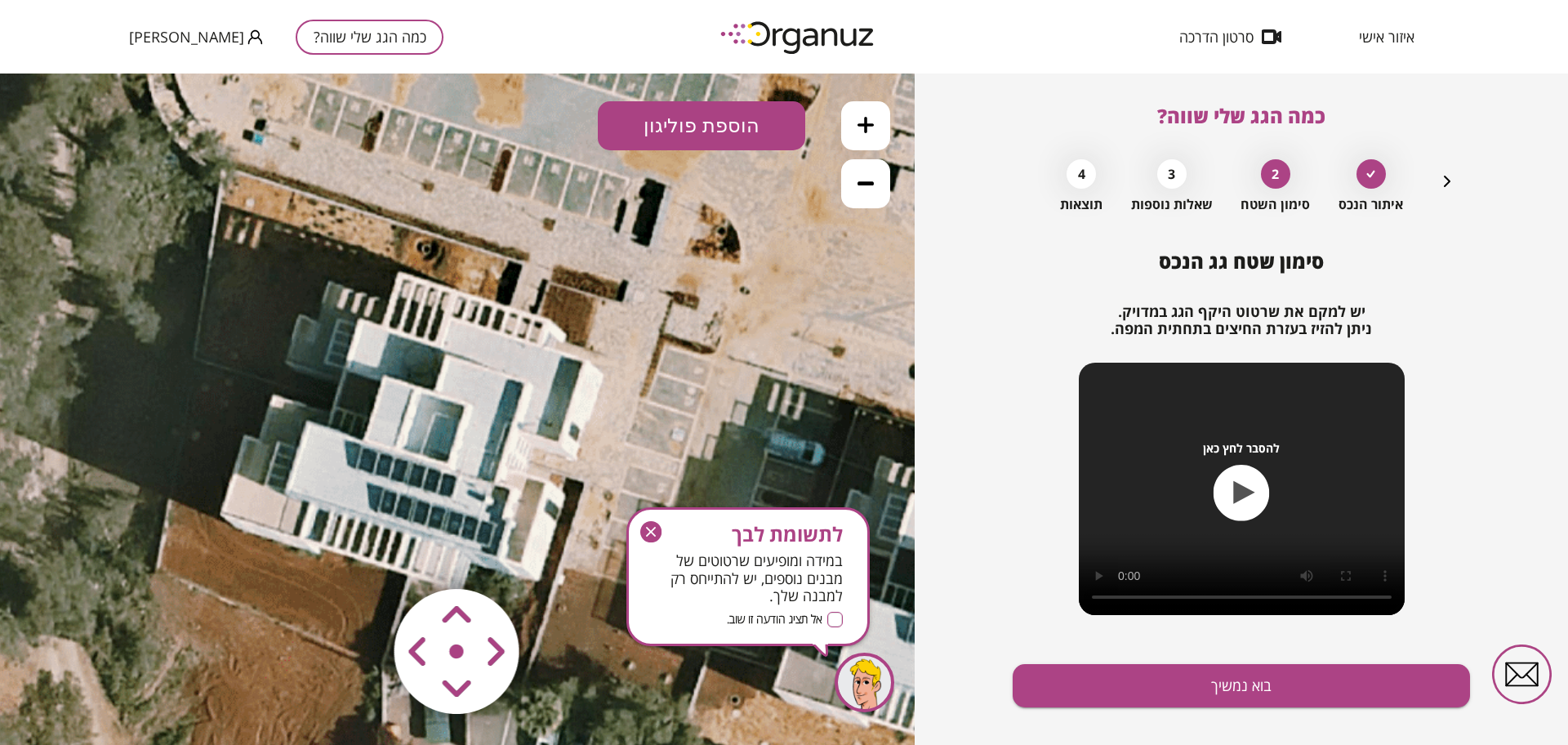
drag, startPoint x: 590, startPoint y: 297, endPoint x: 138, endPoint y: 605, distance: 547.0
click at [138, 605] on icon at bounding box center [467, 434] width 2450 height 2451
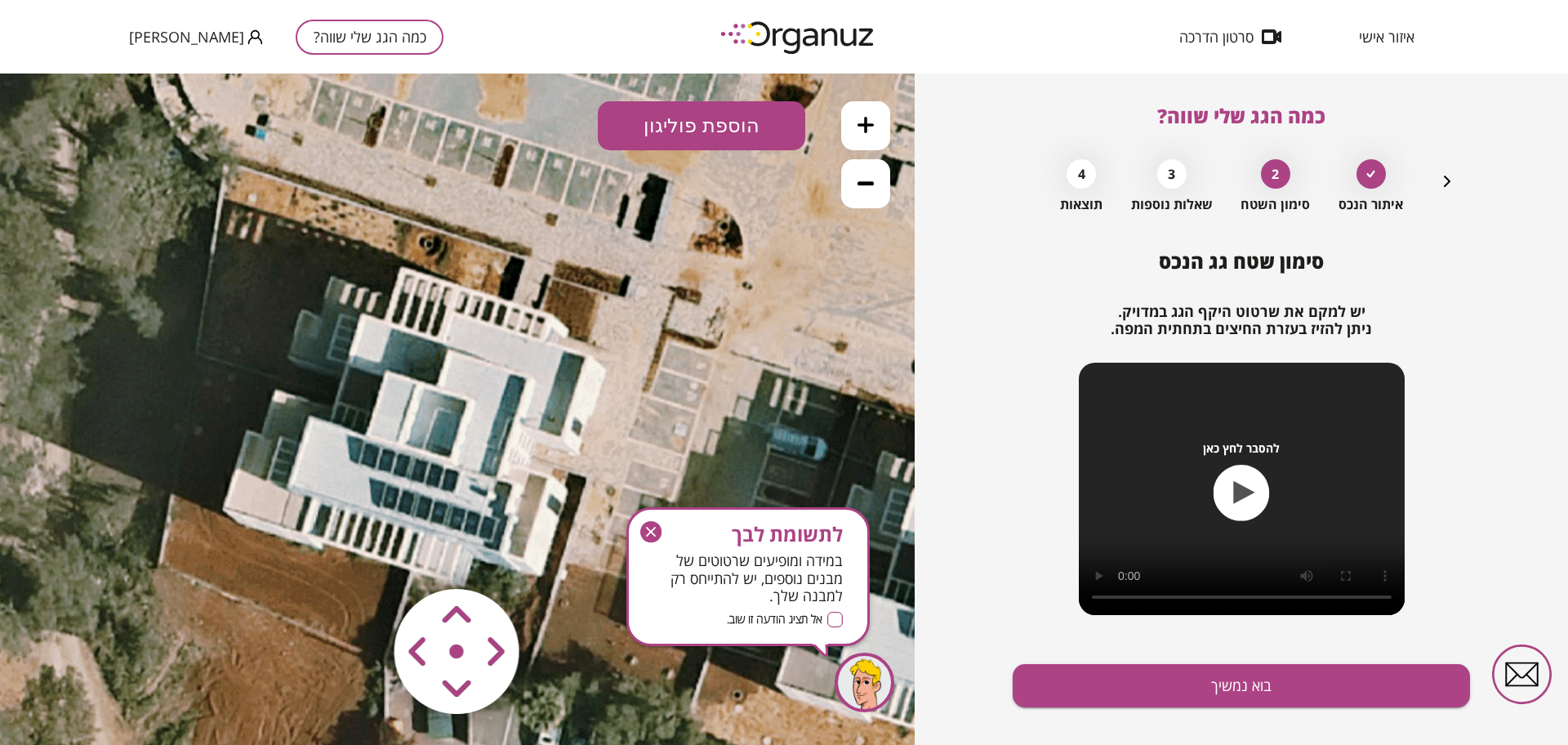
click at [781, 117] on button "הוספת פוליגון" at bounding box center [701, 126] width 207 height 49
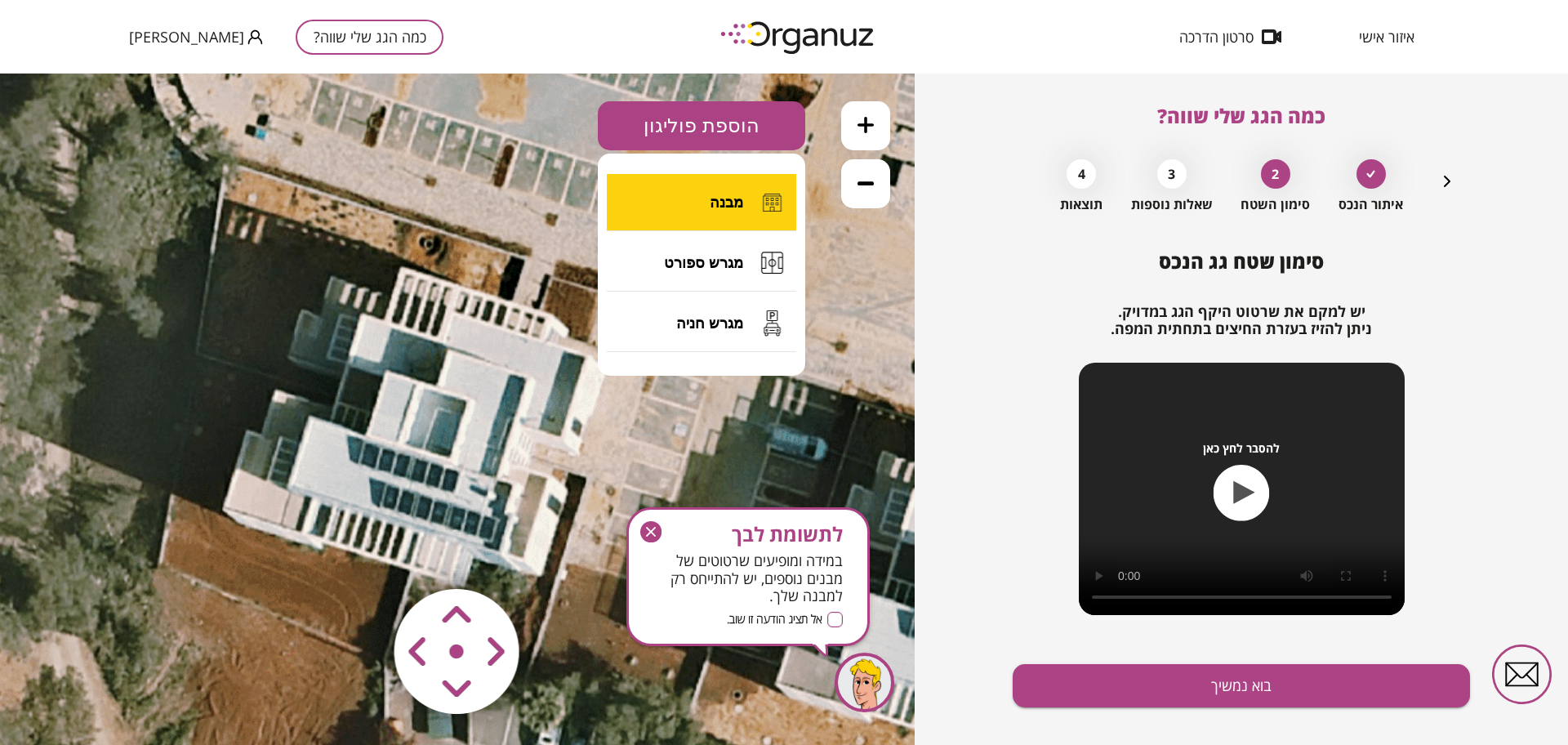
click at [753, 183] on button "מבנה" at bounding box center [701, 202] width 189 height 57
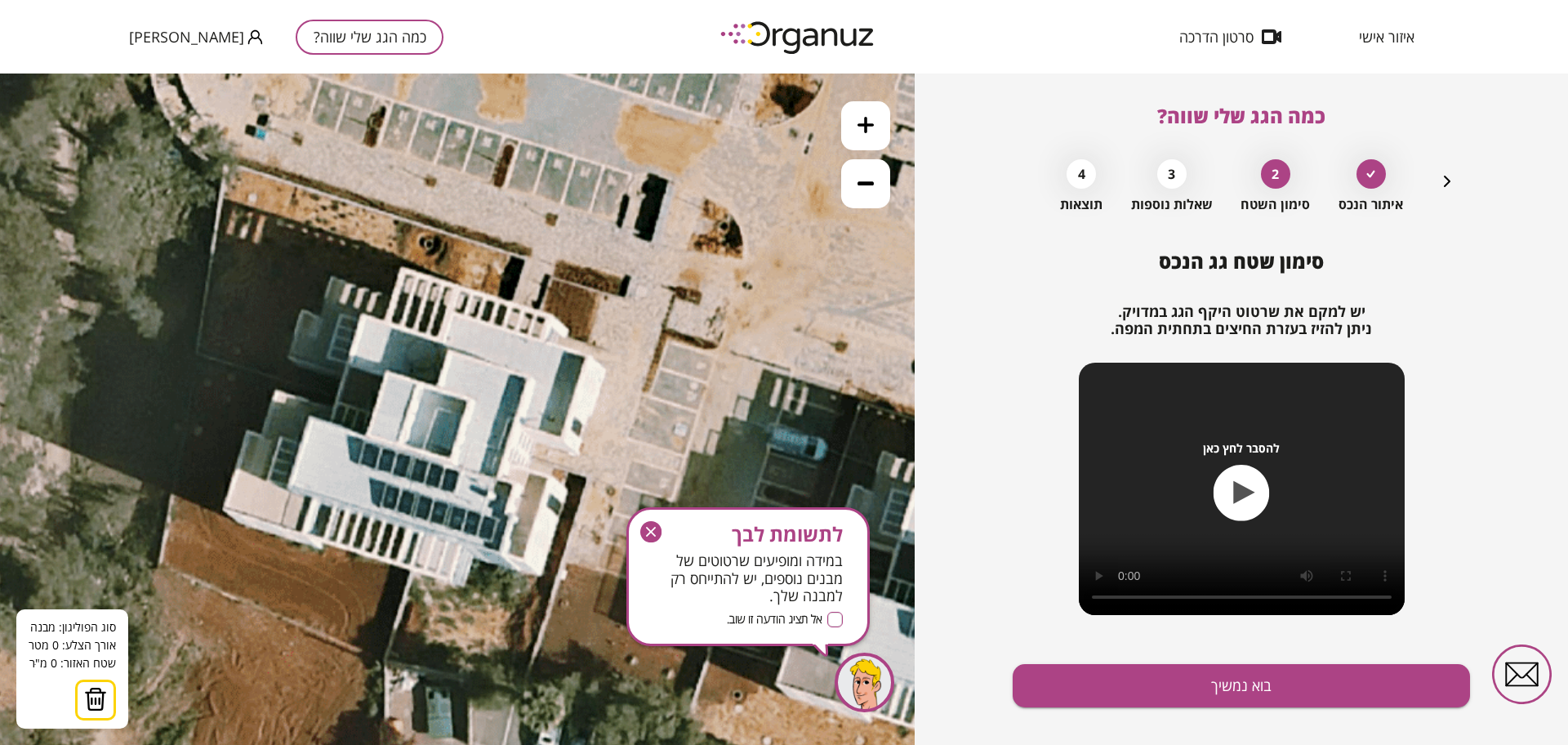
click at [361, 313] on icon at bounding box center [469, 429] width 2450 height 2451
click at [347, 364] on icon at bounding box center [469, 429] width 2450 height 2451
click at [388, 373] on polygon at bounding box center [368, 342] width 41 height 59
click at [366, 440] on polygon at bounding box center [368, 376] width 41 height 126
click at [313, 417] on polygon at bounding box center [350, 376] width 76 height 126
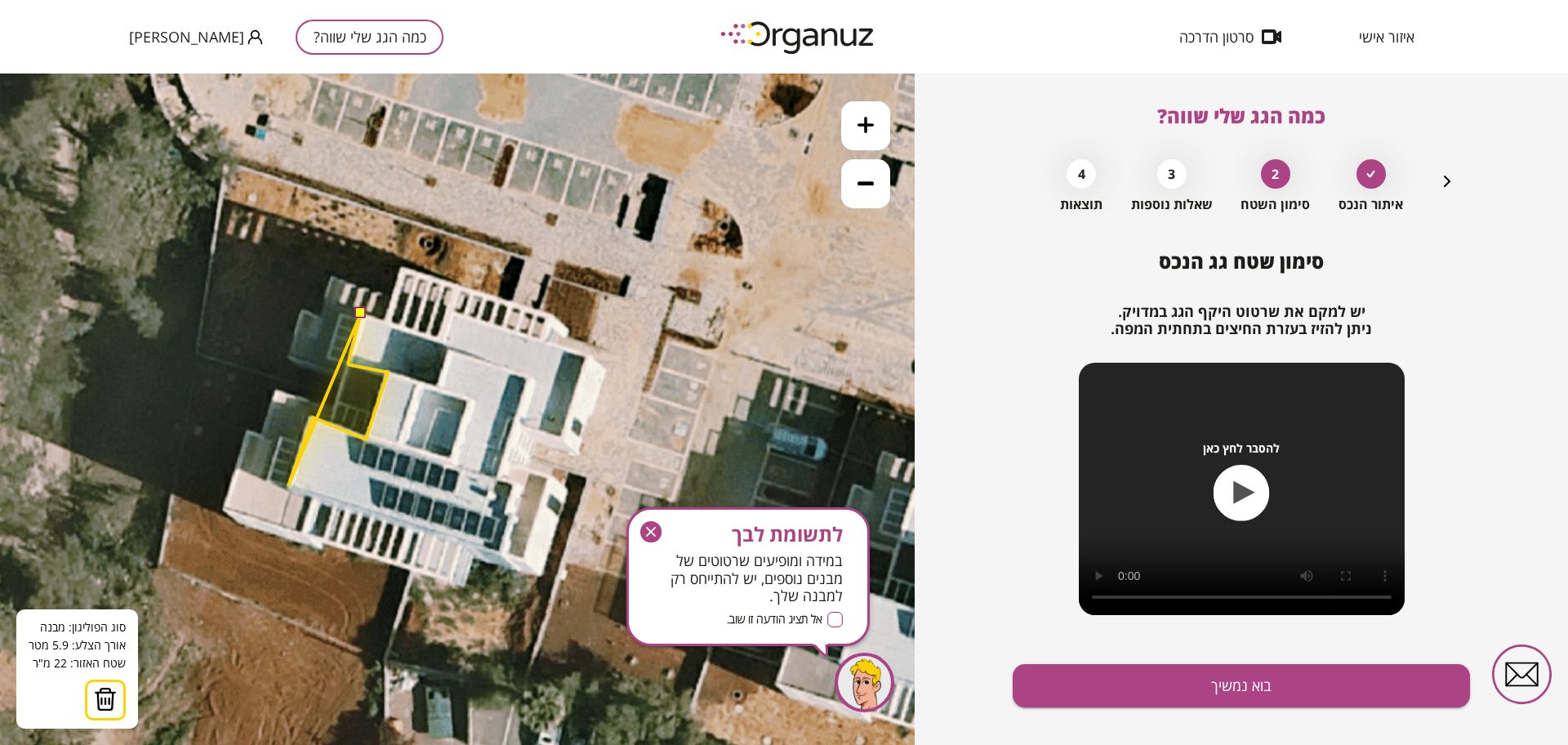
click at [288, 486] on icon at bounding box center [469, 429] width 2450 height 2451
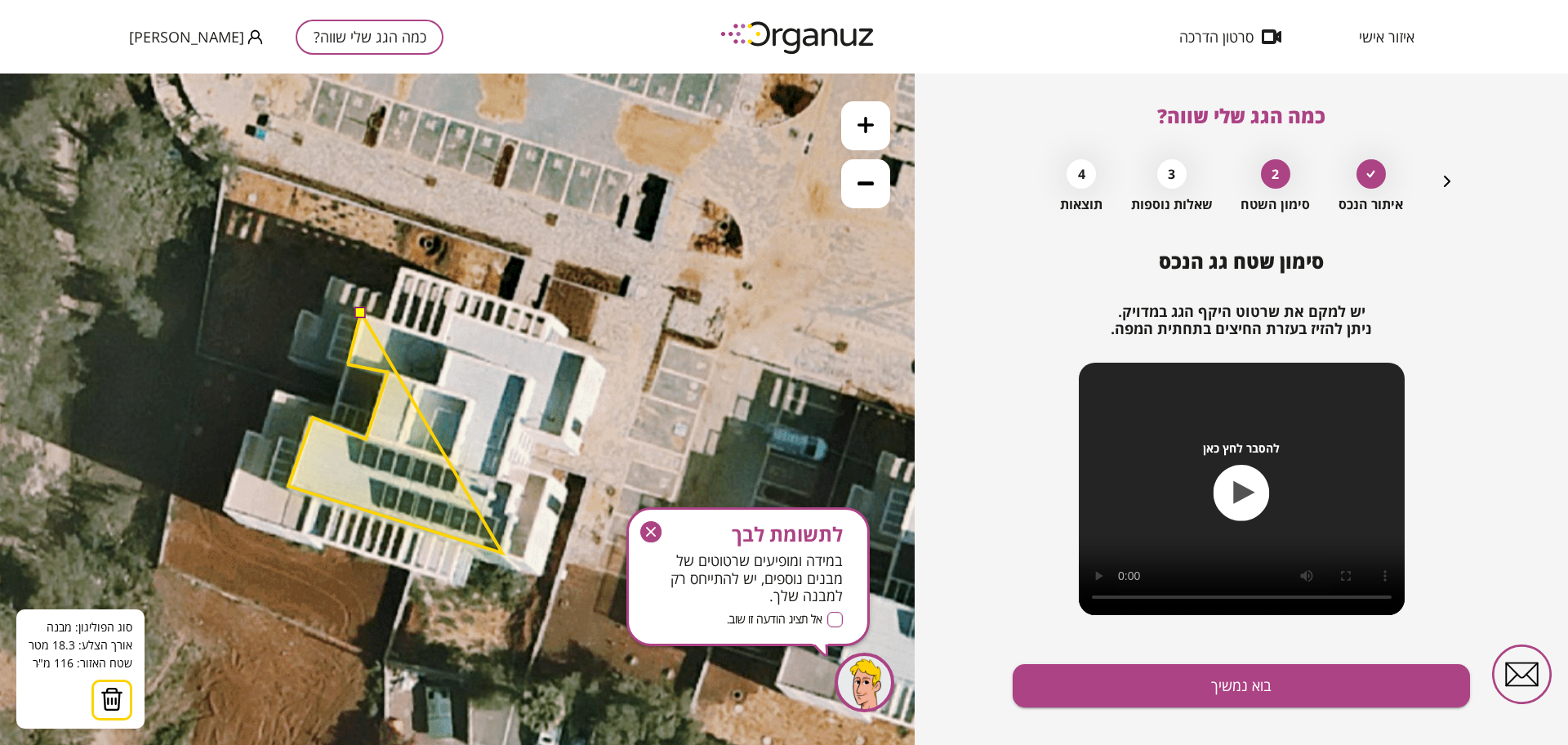
click at [502, 554] on polygon at bounding box center [394, 432] width 214 height 240
click at [511, 518] on polygon at bounding box center [398, 432] width 222 height 240
click at [506, 515] on polygon at bounding box center [398, 432] width 222 height 240
click at [514, 487] on polygon at bounding box center [400, 432] width 226 height 240
click at [498, 481] on polygon at bounding box center [400, 432] width 226 height 240
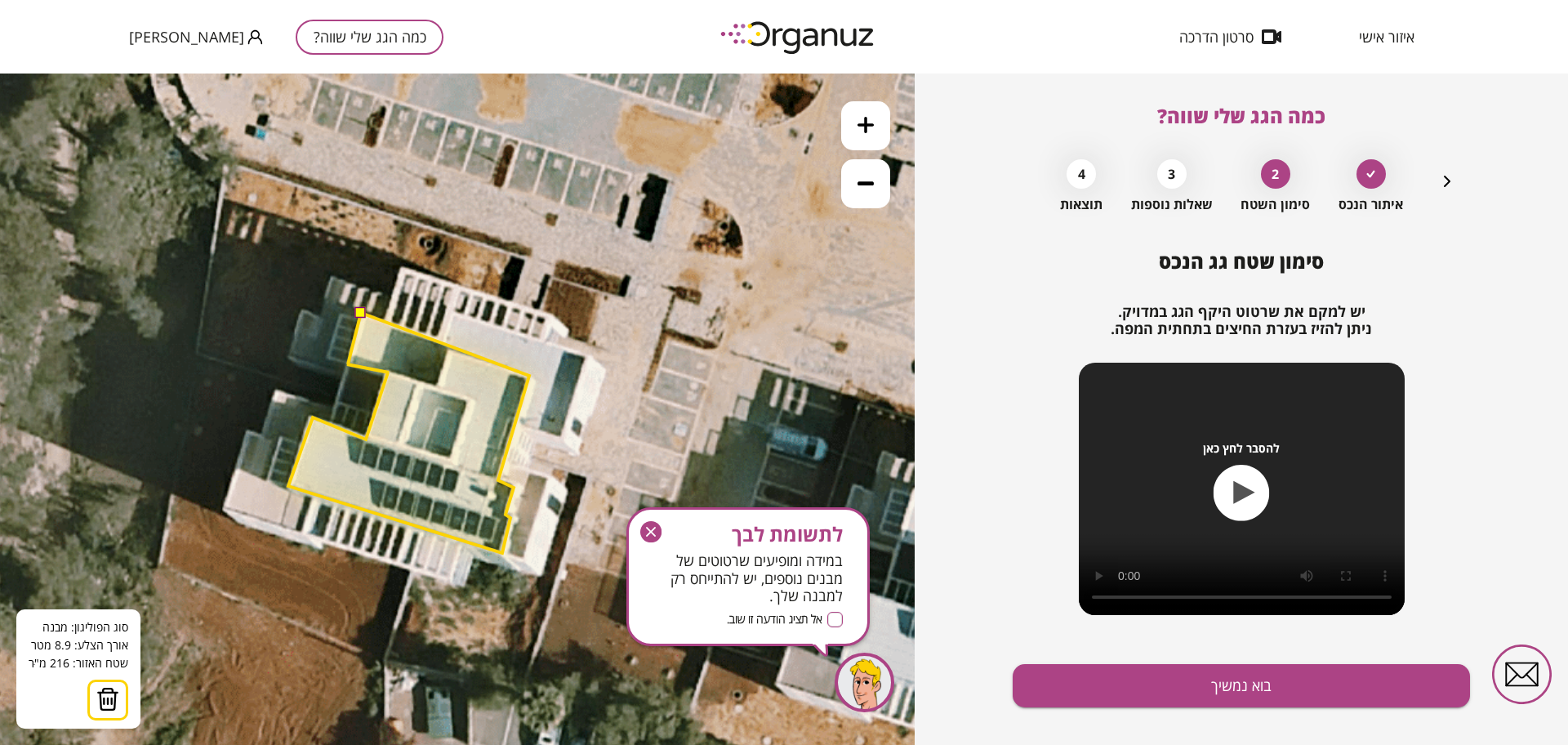
click at [530, 376] on polygon at bounding box center [408, 432] width 241 height 240
click at [358, 311] on button at bounding box center [360, 313] width 12 height 12
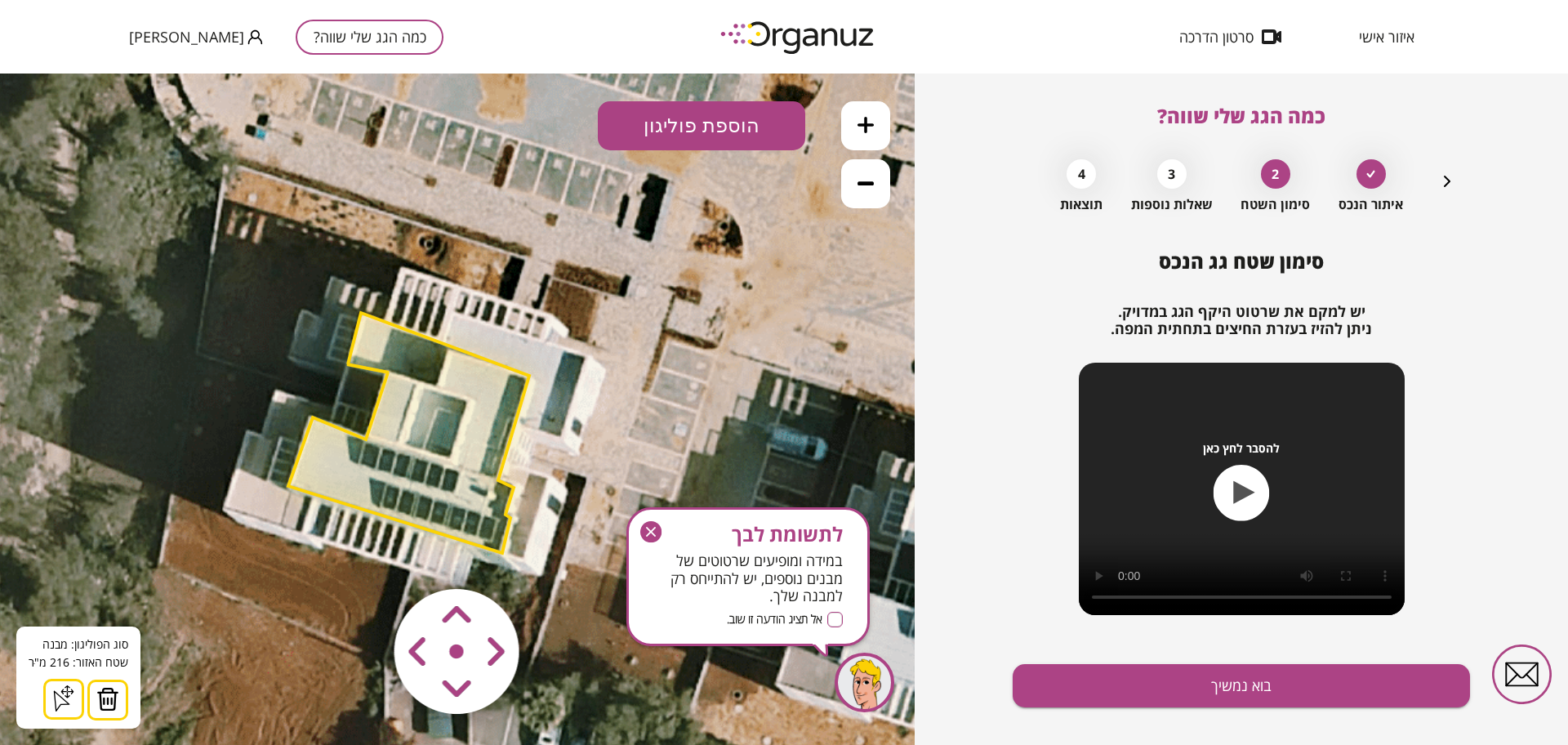
click at [658, 532] on icon "button" at bounding box center [651, 532] width 22 height 22
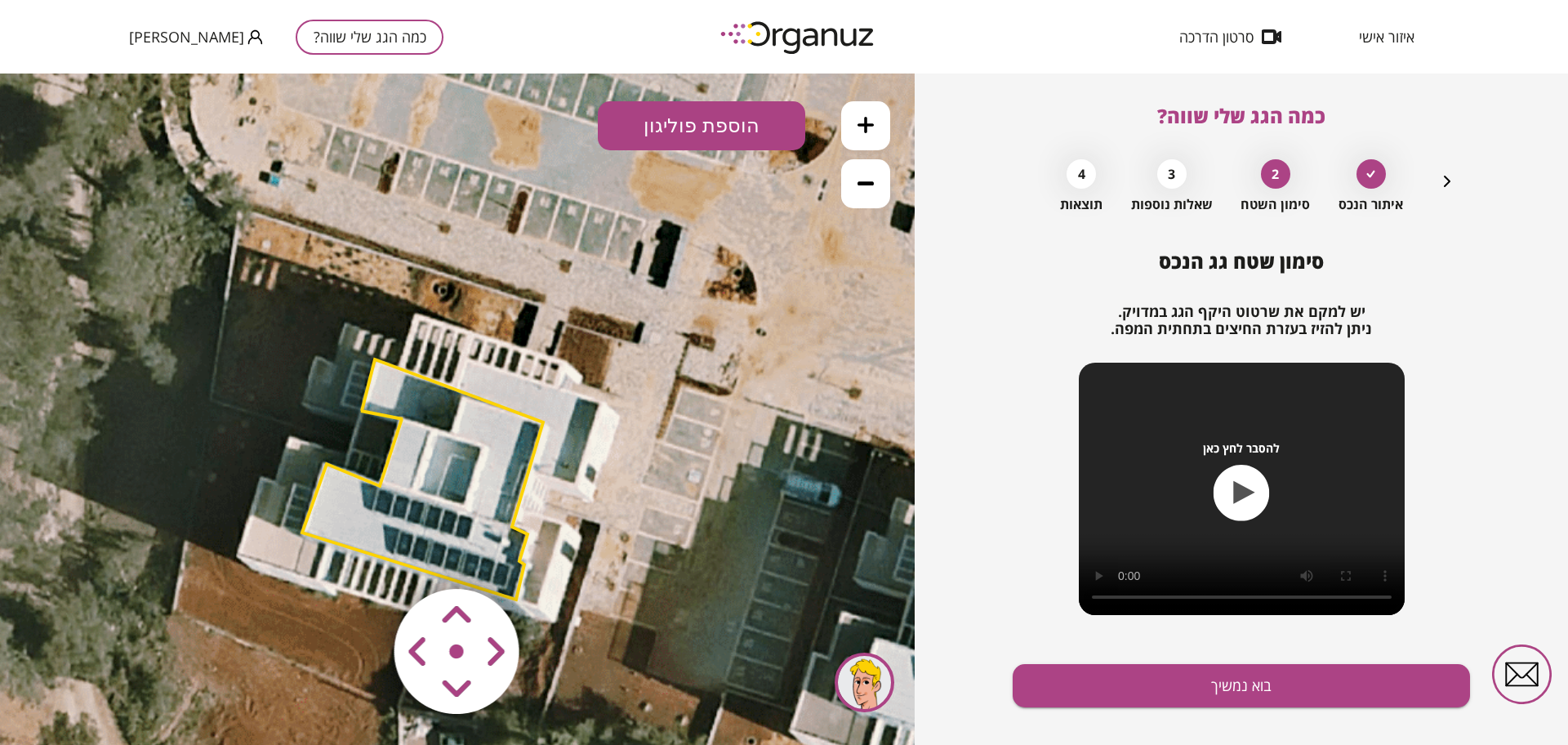
drag, startPoint x: 592, startPoint y: 511, endPoint x: 606, endPoint y: 558, distance: 49.0
click at [606, 558] on icon at bounding box center [483, 477] width 2450 height 2451
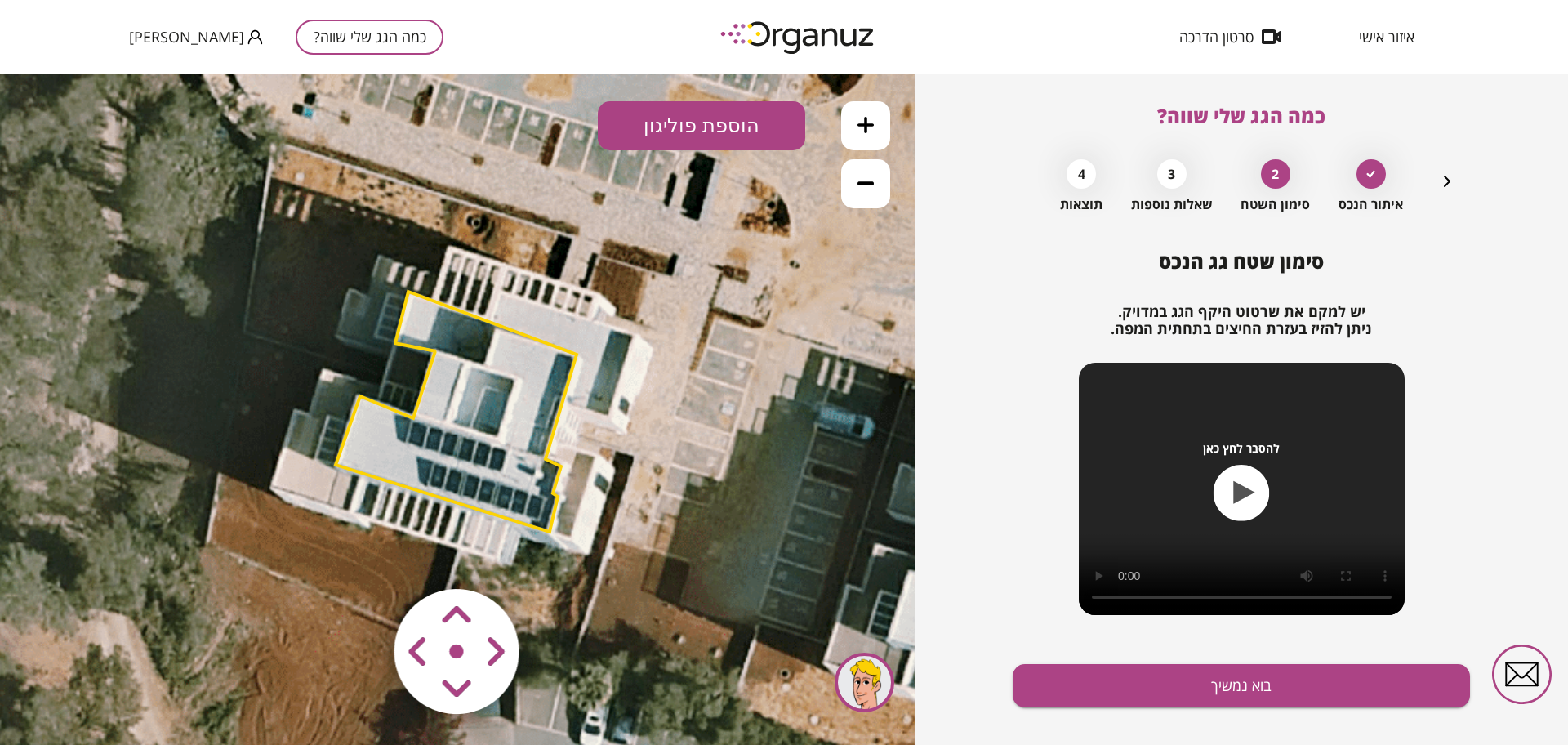
drag, startPoint x: 599, startPoint y: 584, endPoint x: 632, endPoint y: 516, distance: 75.6
click at [632, 516] on icon at bounding box center [517, 409] width 2450 height 2451
click at [437, 407] on polygon at bounding box center [456, 411] width 241 height 240
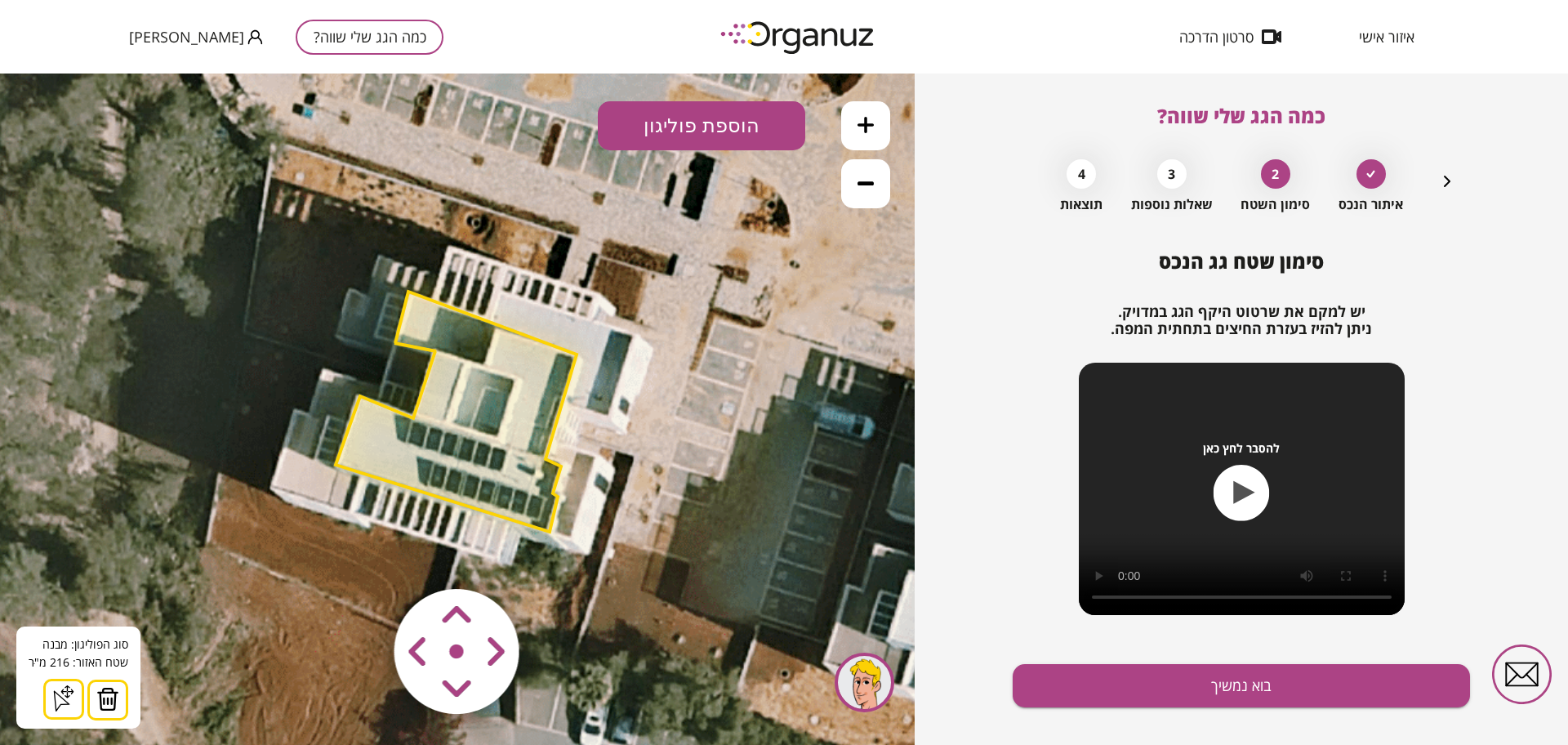
click at [110, 704] on img at bounding box center [107, 699] width 23 height 25
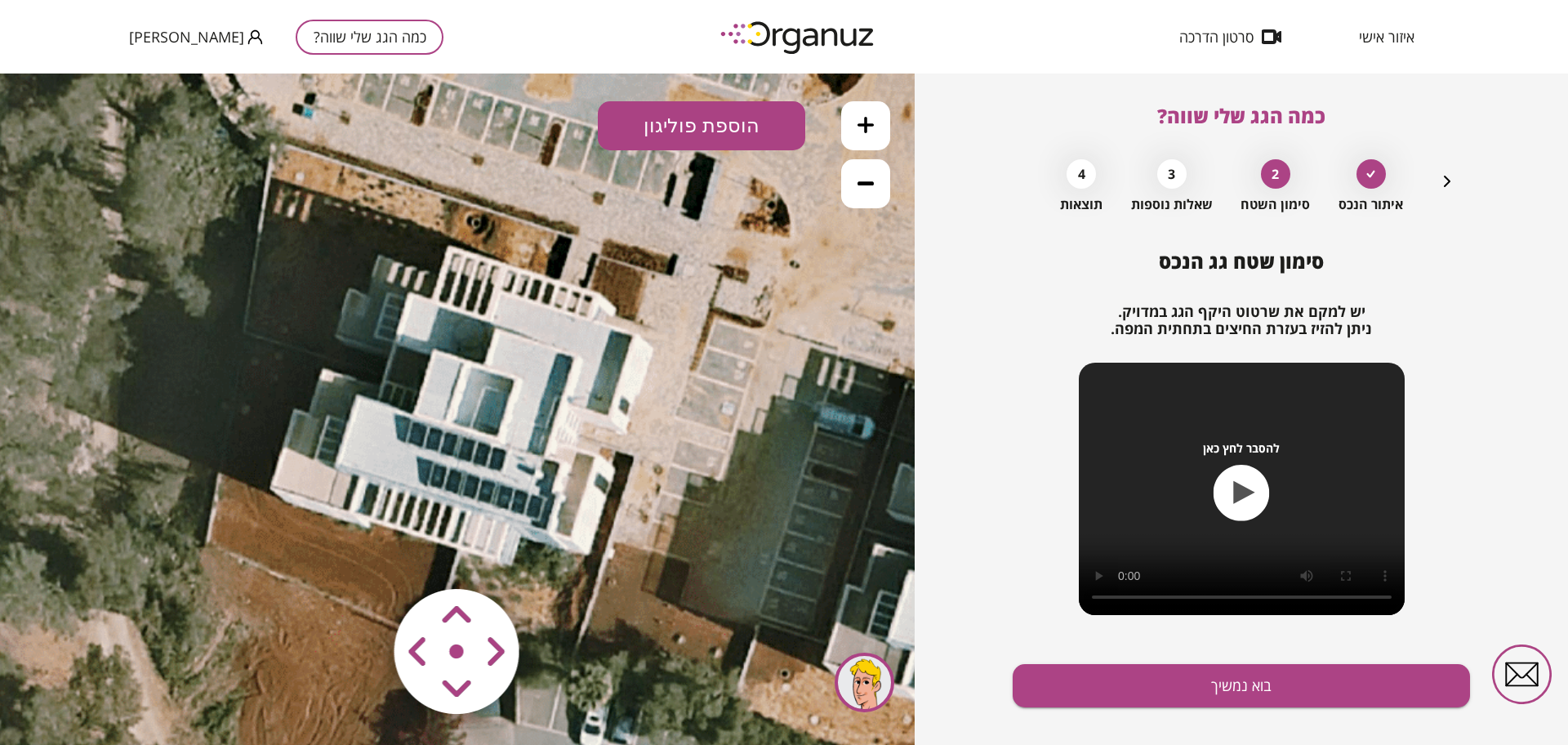
click at [715, 134] on button "הוספת פוליגון" at bounding box center [701, 126] width 207 height 49
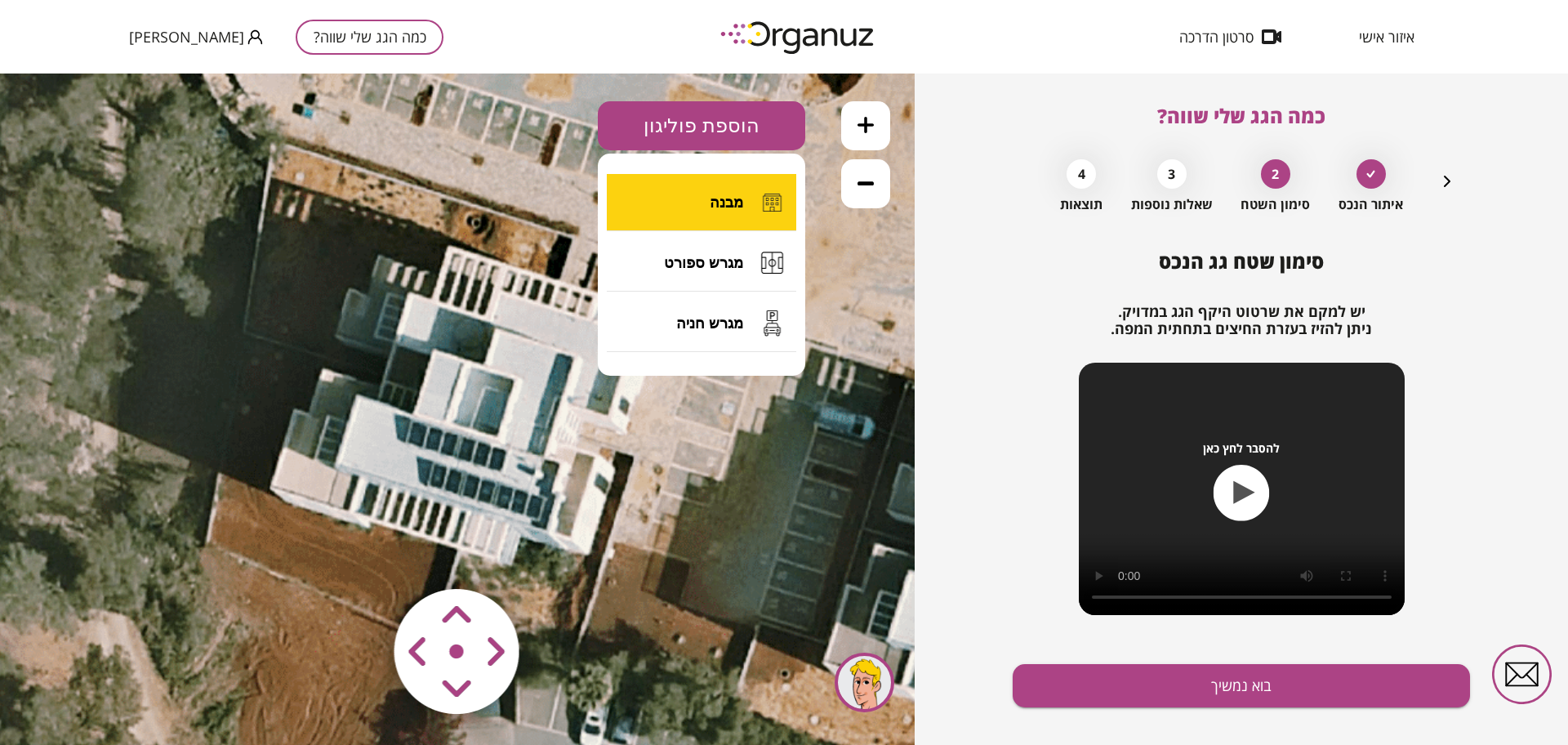
click at [734, 188] on button "מבנה" at bounding box center [701, 202] width 189 height 57
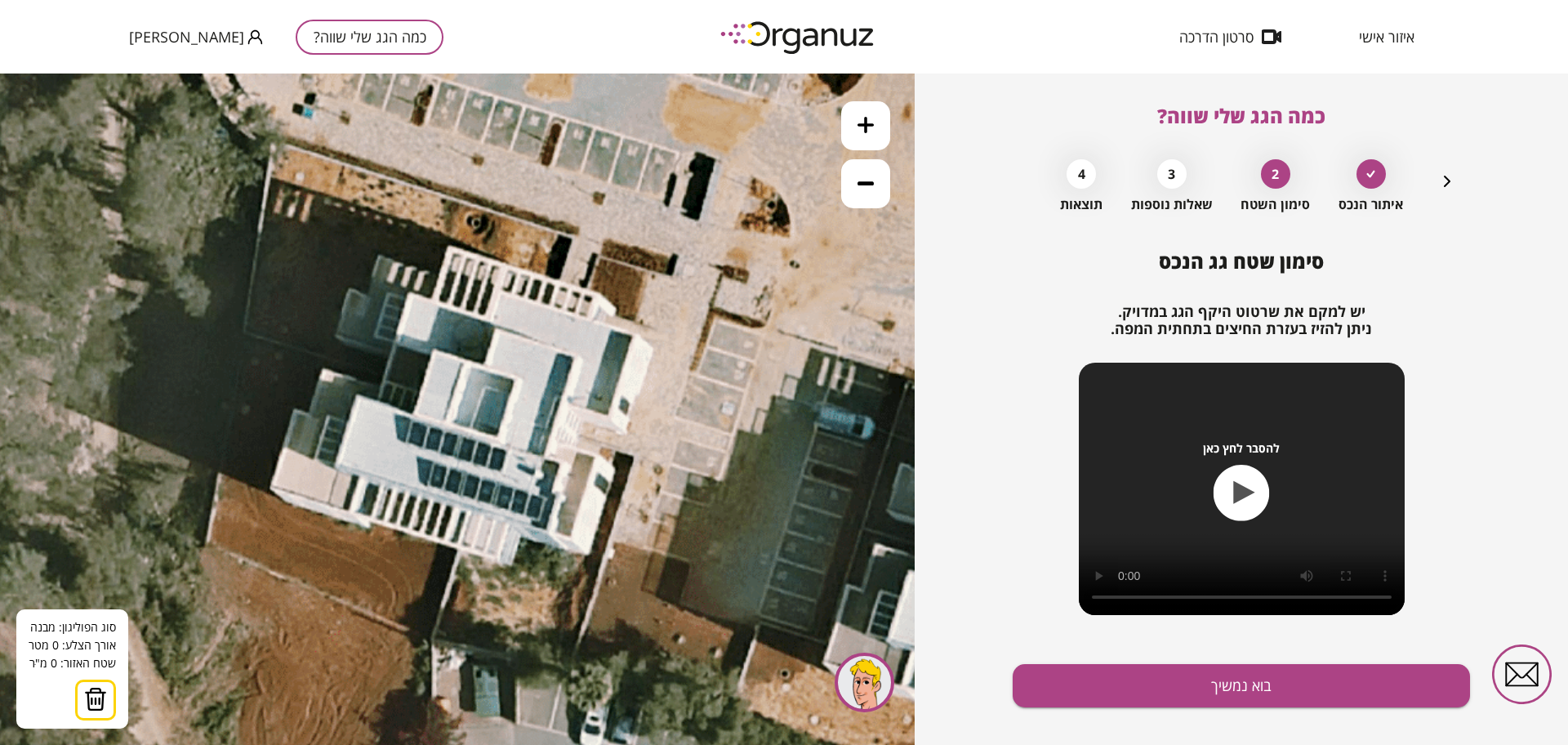
click at [547, 529] on icon at bounding box center [517, 409] width 2450 height 2451
click at [336, 464] on polygon at bounding box center [442, 496] width 211 height 65
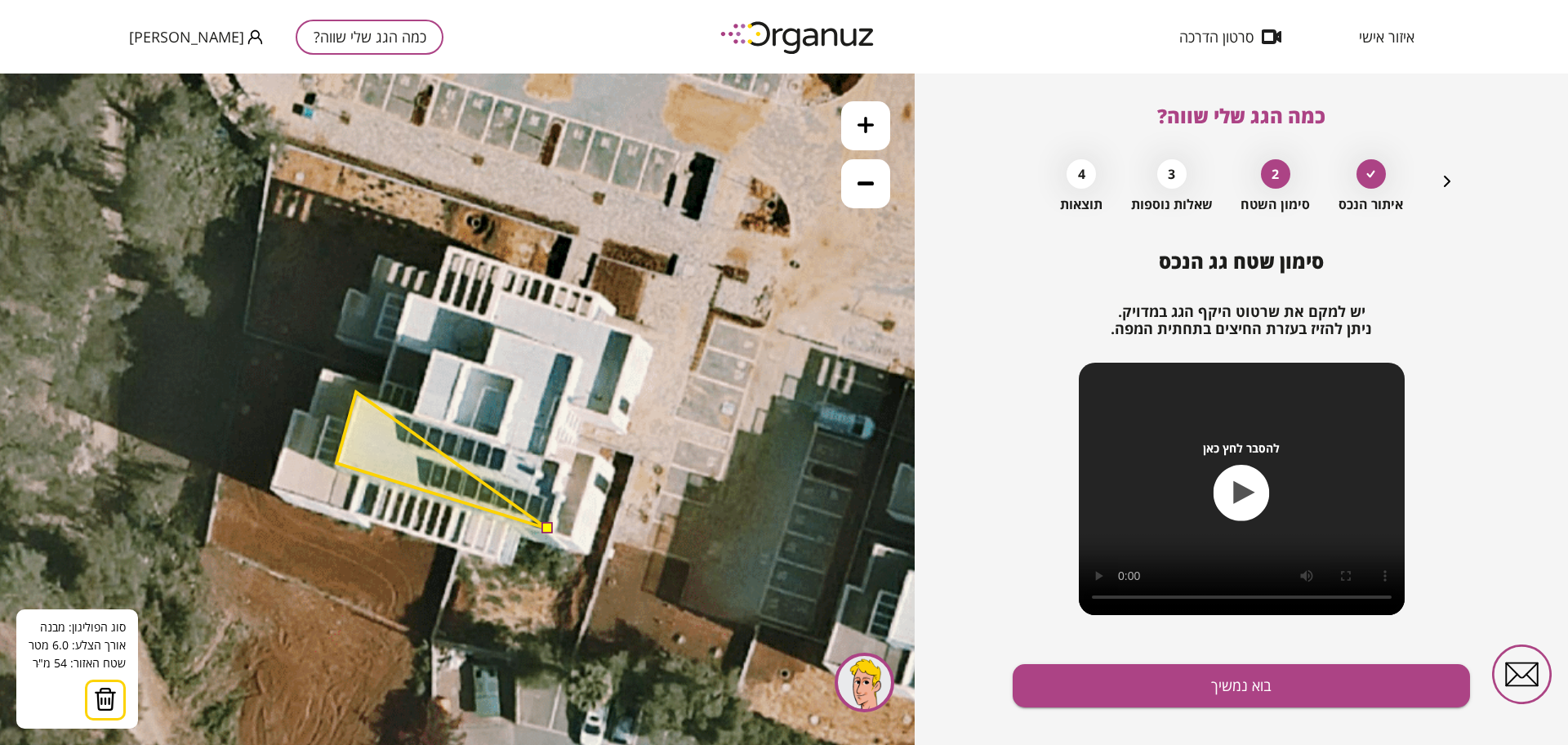
click at [356, 392] on polygon at bounding box center [442, 460] width 211 height 136
click at [415, 415] on polygon at bounding box center [442, 460] width 211 height 136
click at [435, 349] on polygon at bounding box center [442, 439] width 211 height 180
click at [396, 336] on polygon at bounding box center [442, 432] width 211 height 192
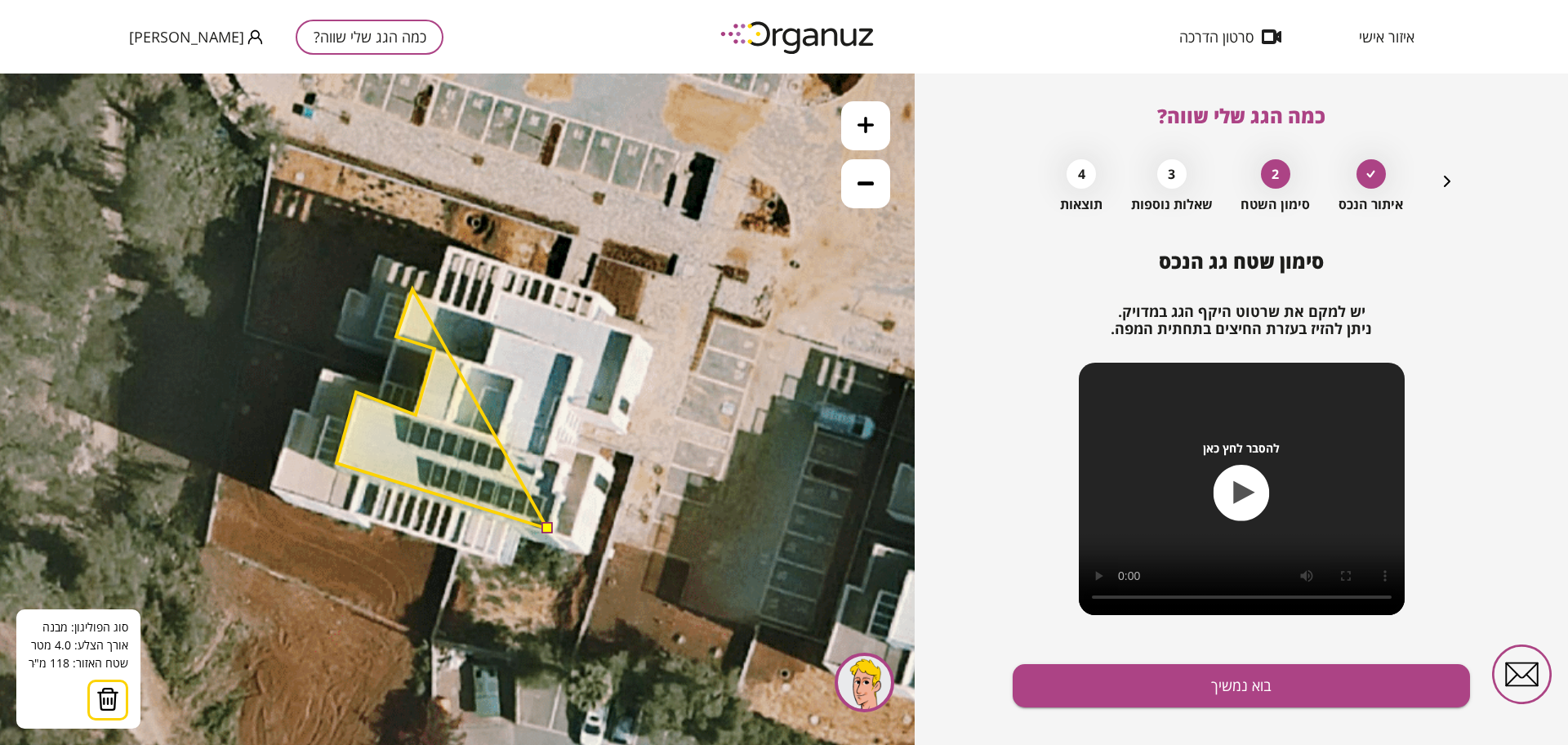
click at [412, 289] on polygon at bounding box center [442, 409] width 211 height 240
click at [490, 319] on polygon at bounding box center [442, 409] width 211 height 240
click at [500, 288] on polygon at bounding box center [442, 408] width 211 height 240
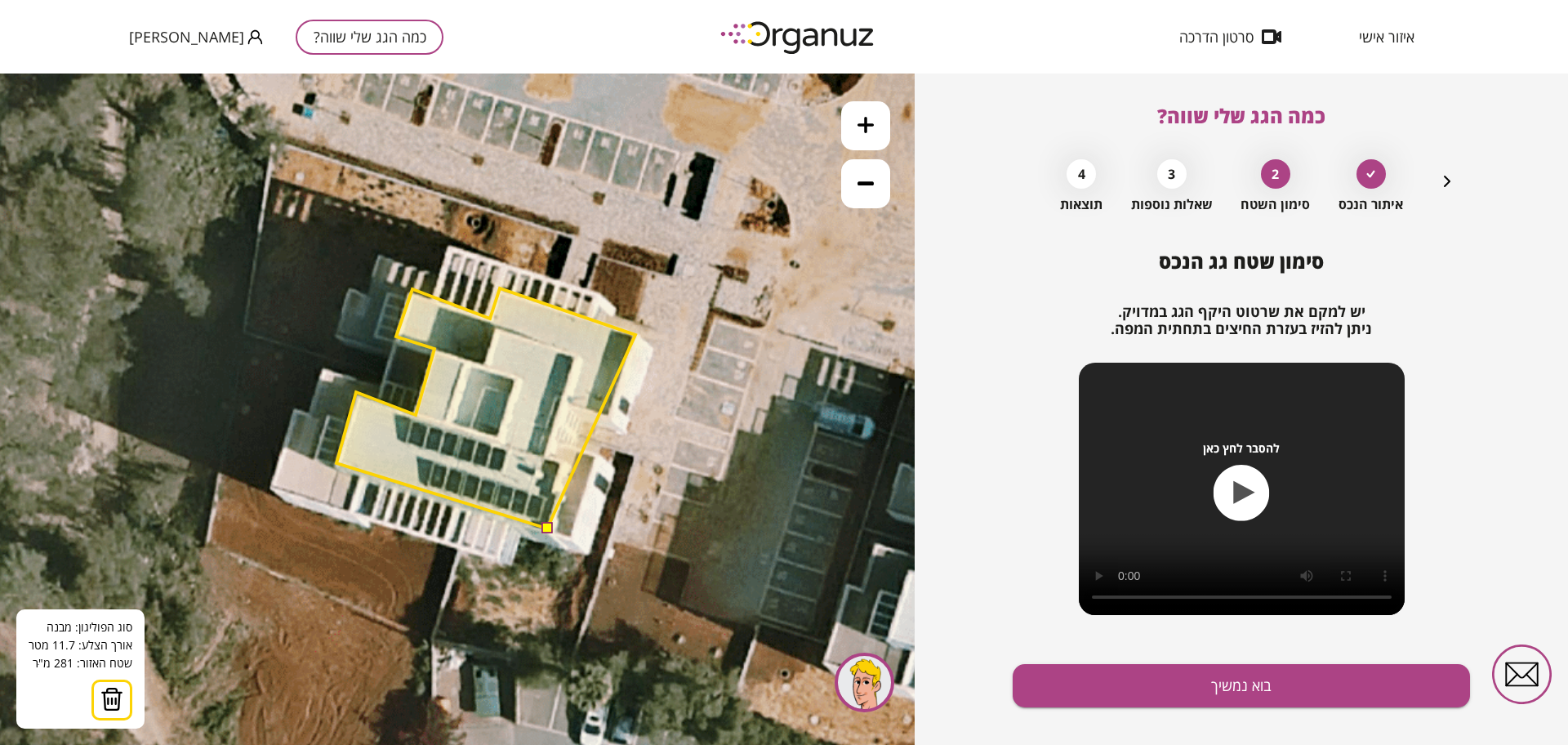
click at [635, 335] on polygon at bounding box center [485, 408] width 299 height 240
click at [607, 413] on polygon at bounding box center [485, 408] width 299 height 240
click at [562, 401] on polygon at bounding box center [485, 408] width 299 height 240
click at [544, 459] on polygon at bounding box center [485, 408] width 299 height 240
click at [558, 462] on polygon at bounding box center [485, 408] width 299 height 240
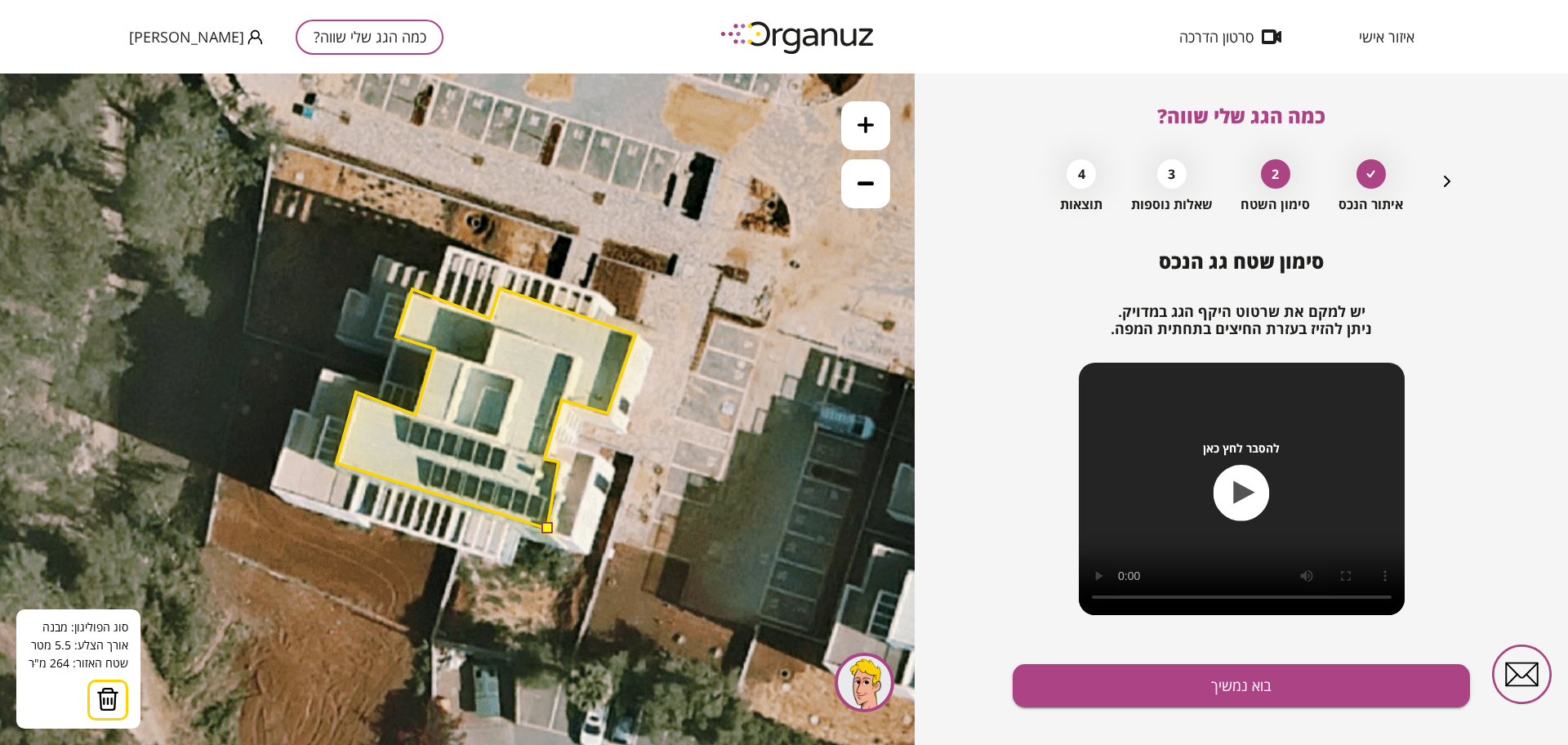
click at [546, 530] on button at bounding box center [547, 528] width 12 height 12
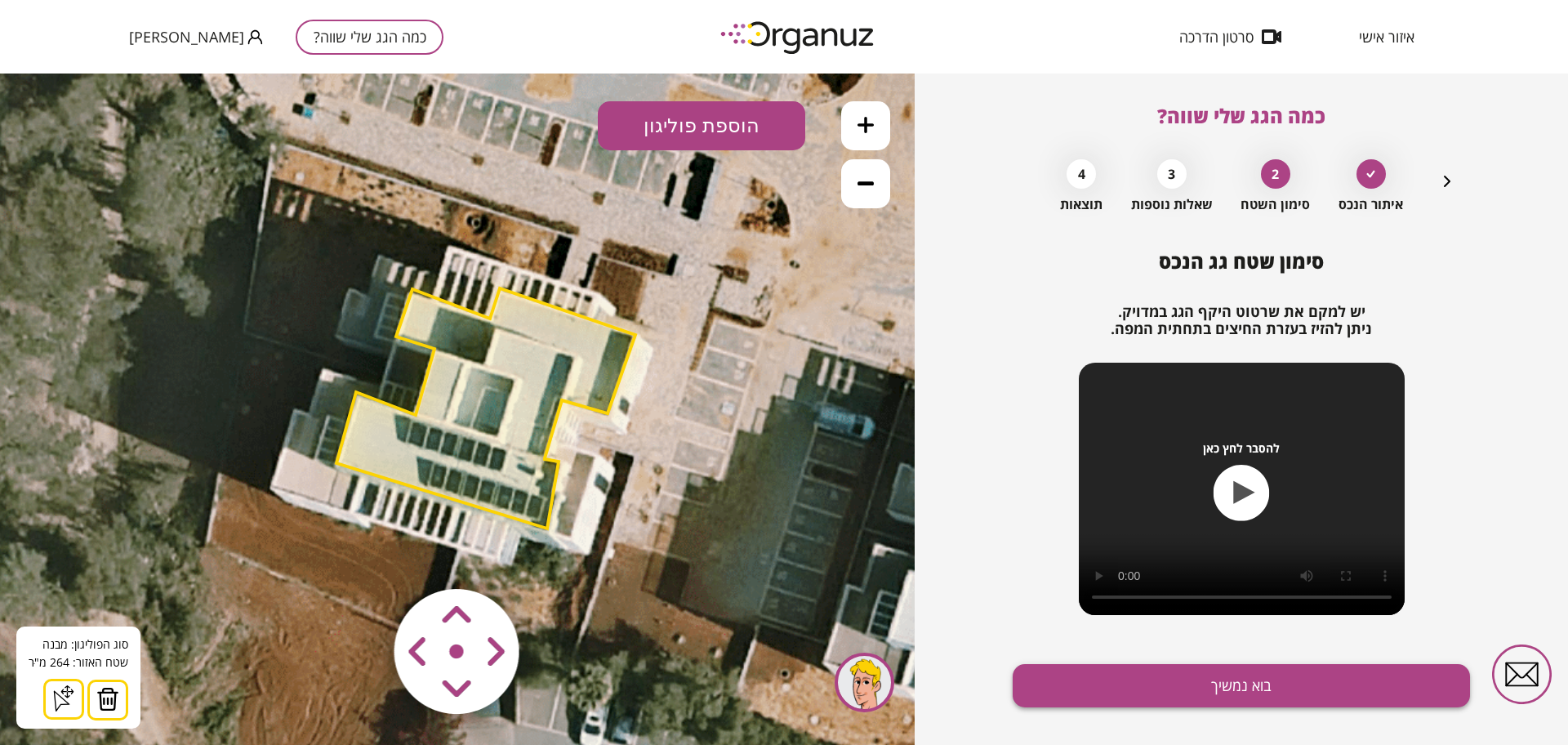
click at [1069, 701] on button "בוא נמשיך" at bounding box center [1242, 686] width 458 height 43
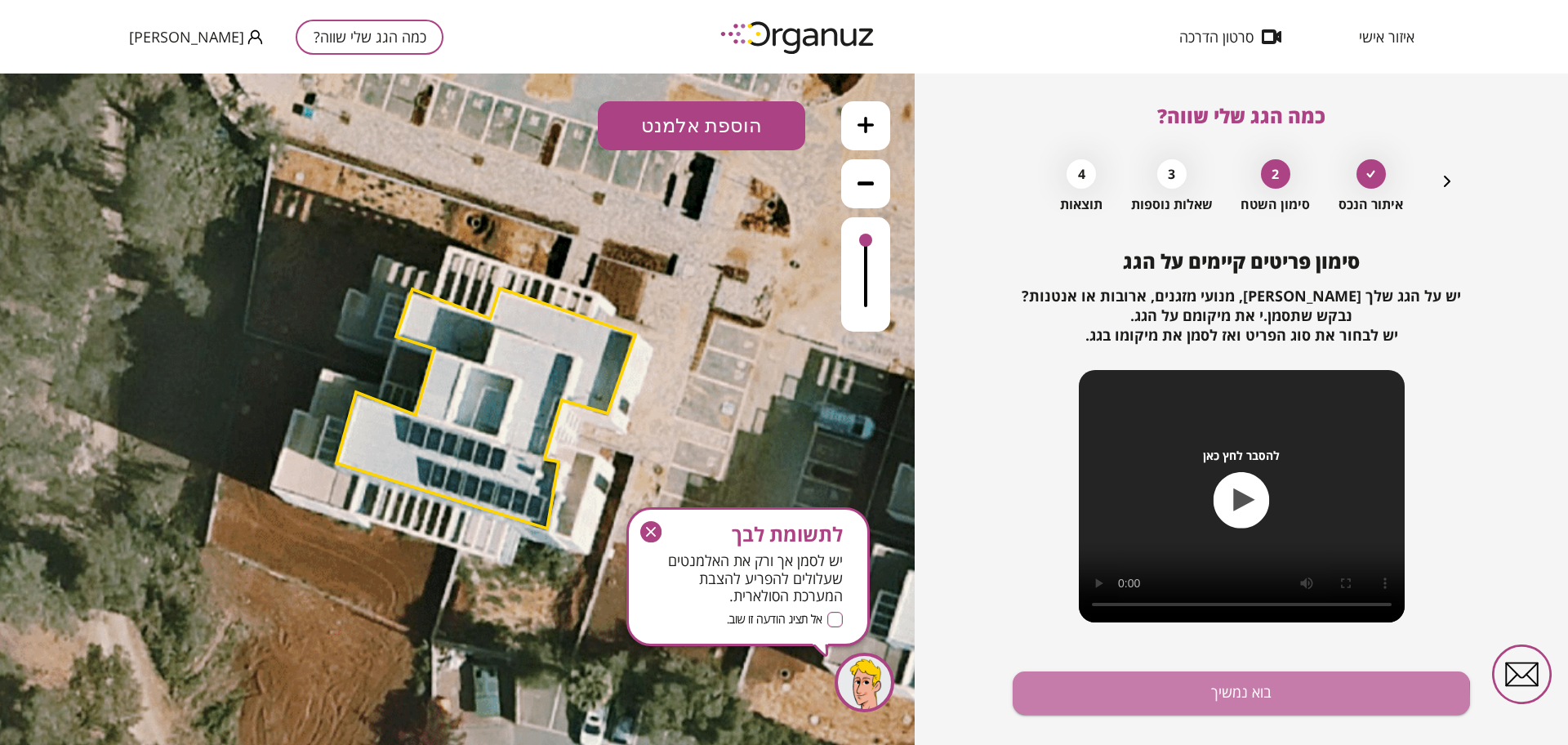
click at [1069, 701] on button "בוא נמשיך" at bounding box center [1242, 694] width 458 height 43
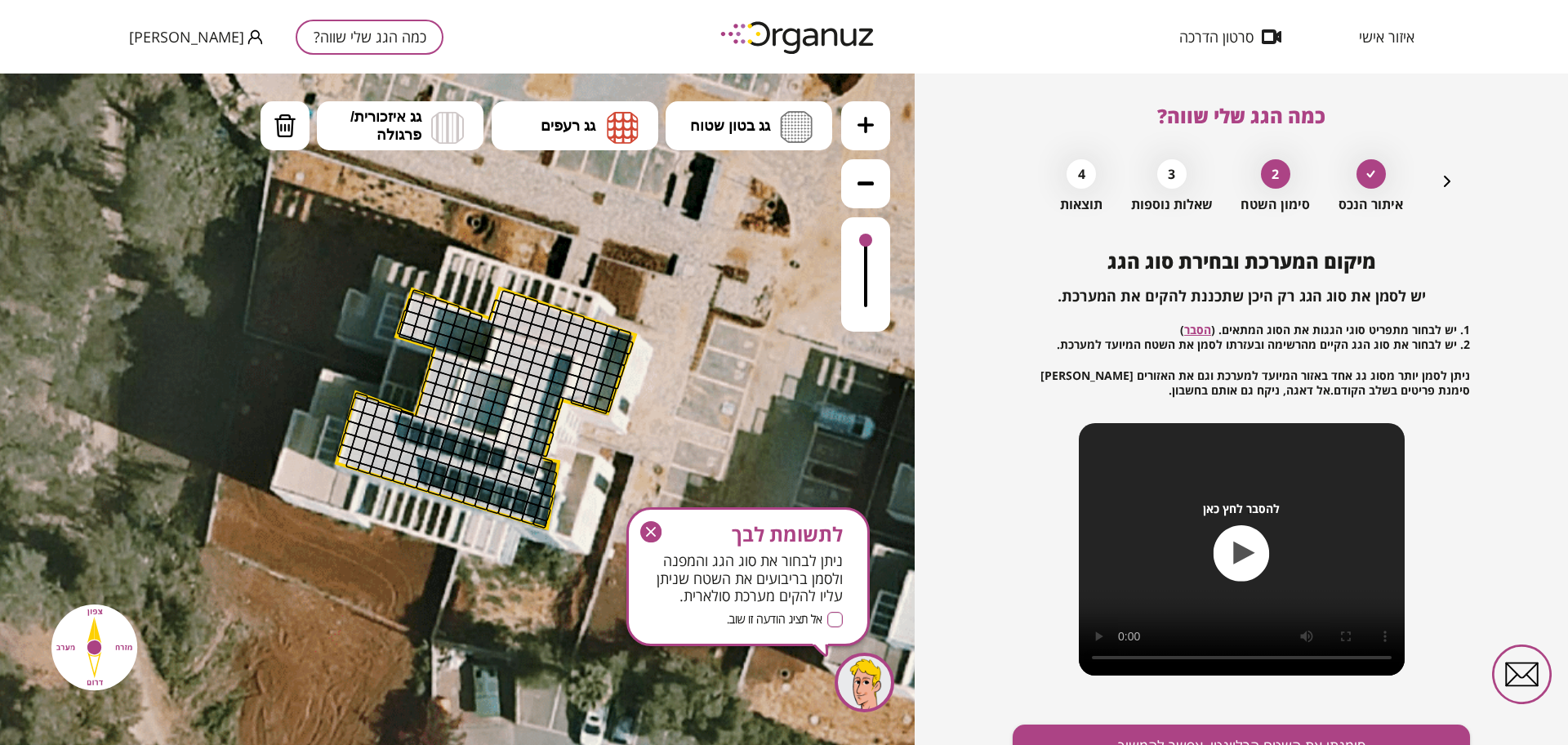
click at [838, 135] on icon at bounding box center [517, 409] width 2450 height 2451
click at [877, 128] on button at bounding box center [866, 126] width 49 height 49
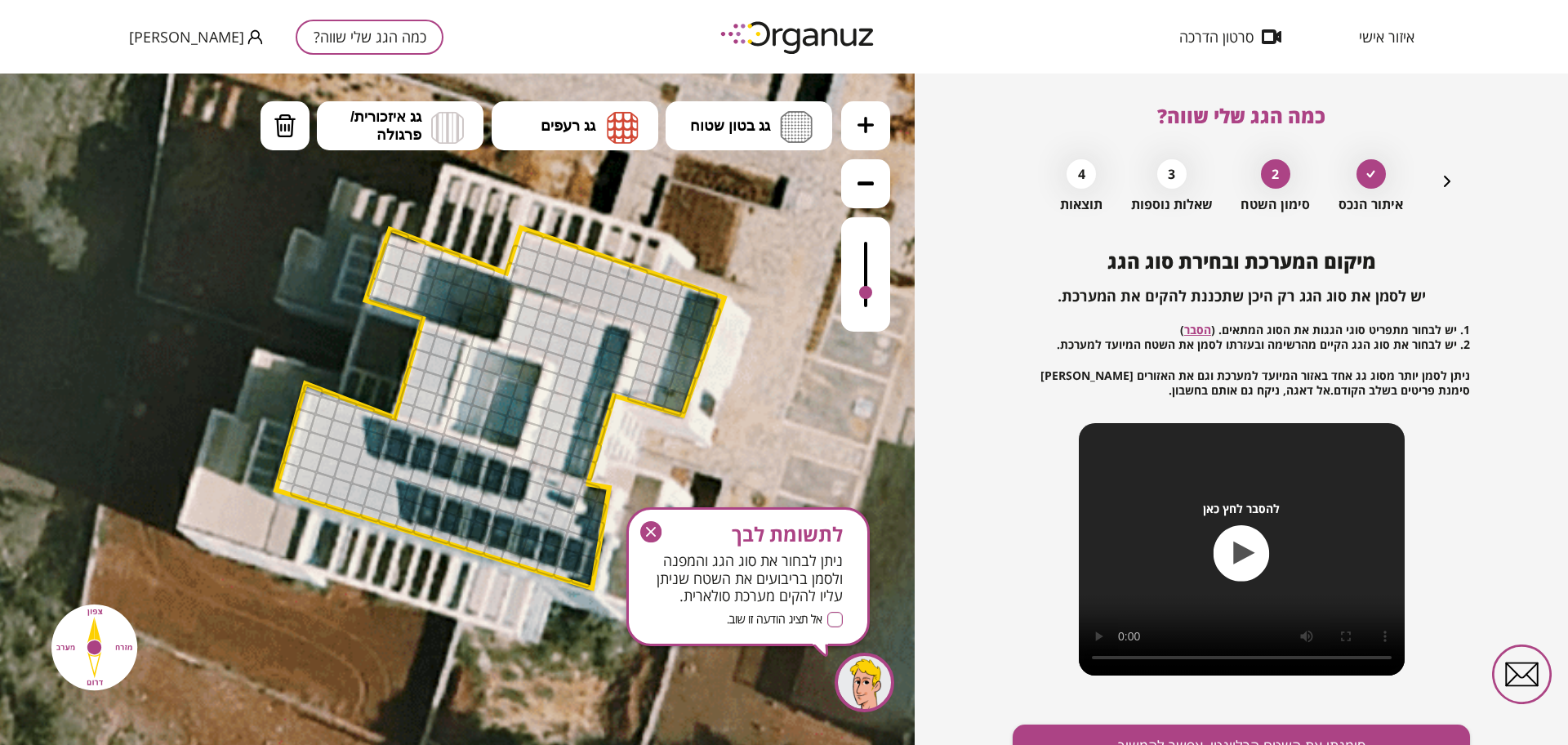
drag, startPoint x: 871, startPoint y: 242, endPoint x: 867, endPoint y: 294, distance: 52.2
click at [867, 294] on div at bounding box center [865, 292] width 13 height 13
click at [750, 136] on button "גג בטון שטוח" at bounding box center [748, 126] width 167 height 49
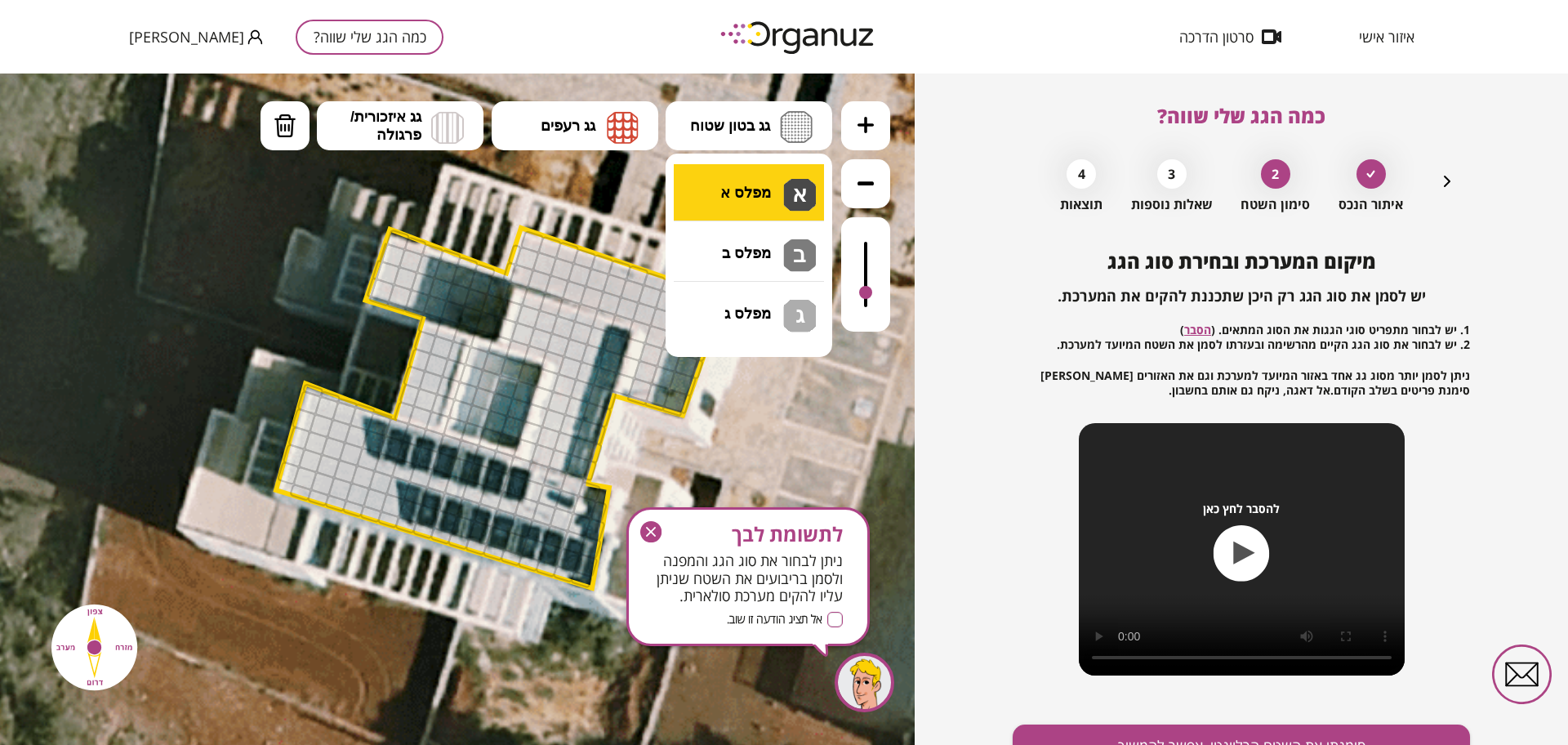
click at [752, 184] on div ".st0 { fill: #FFFFFF; } א" at bounding box center [457, 410] width 914 height 672
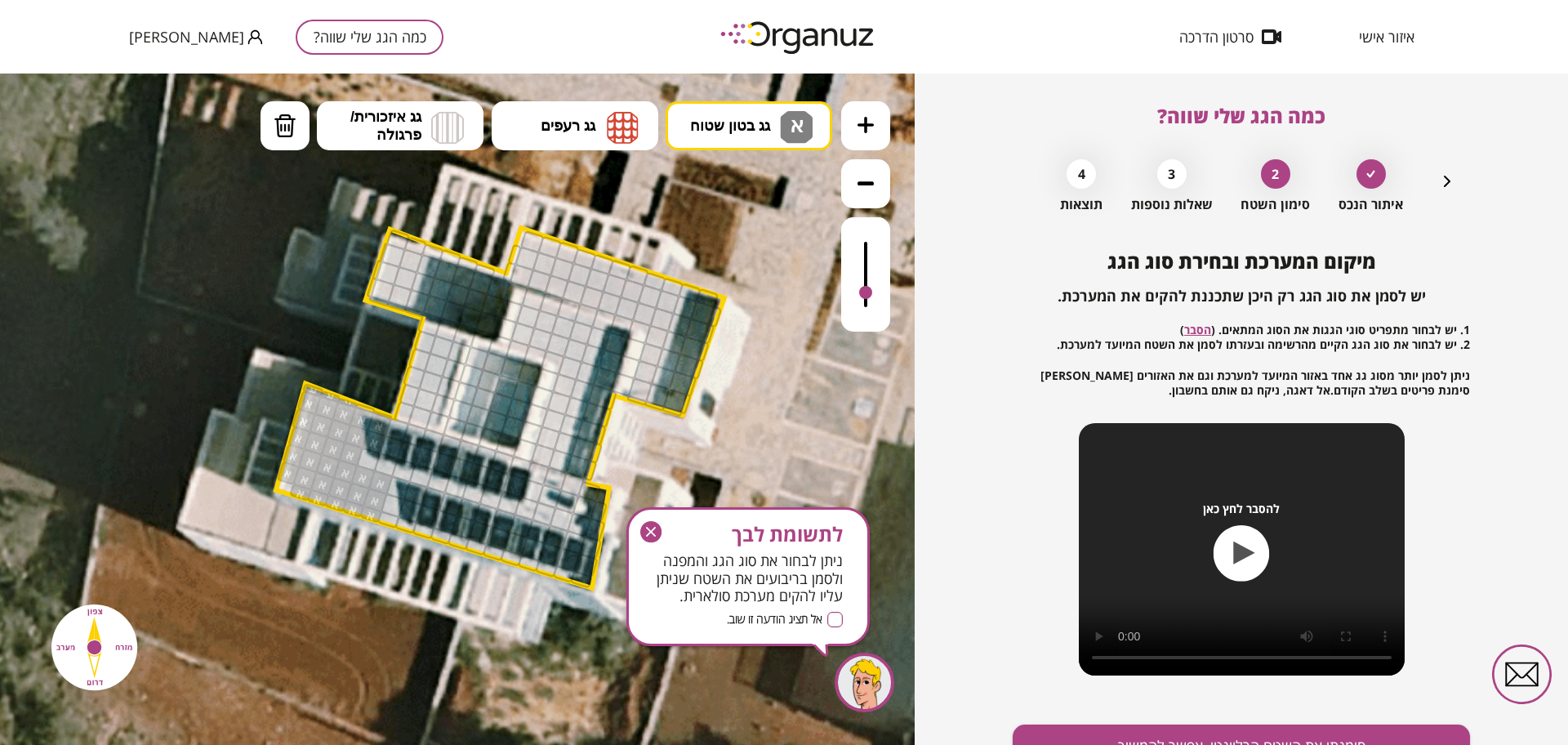
drag, startPoint x: 384, startPoint y: 474, endPoint x: 296, endPoint y: 496, distance: 90.7
click at [290, 112] on button "מחיקה" at bounding box center [285, 126] width 49 height 49
click at [376, 433] on div at bounding box center [374, 443] width 26 height 26
click at [373, 422] on div at bounding box center [380, 424] width 26 height 26
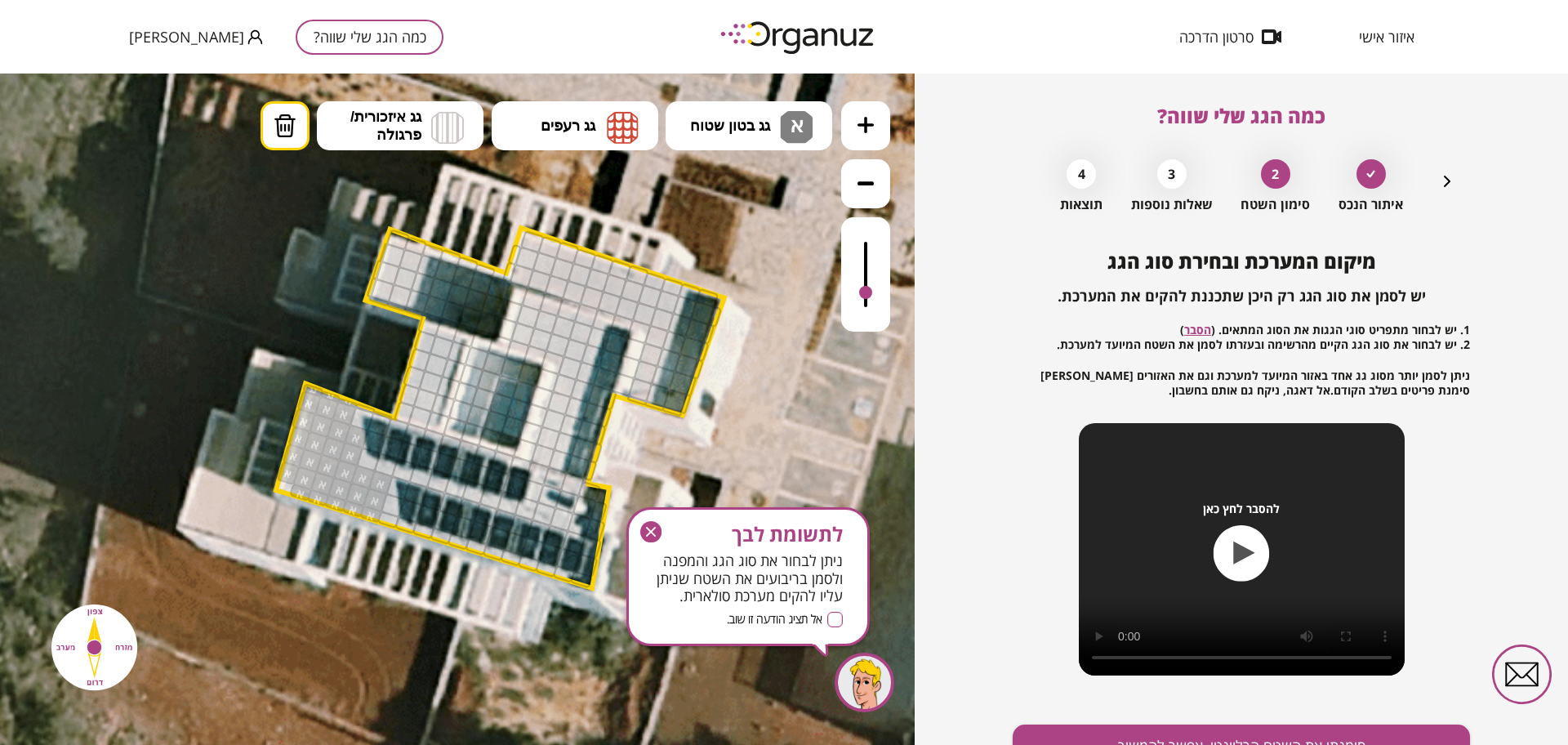
click at [359, 419] on div at bounding box center [362, 419] width 26 height 26
click at [352, 438] on div at bounding box center [357, 437] width 26 height 26
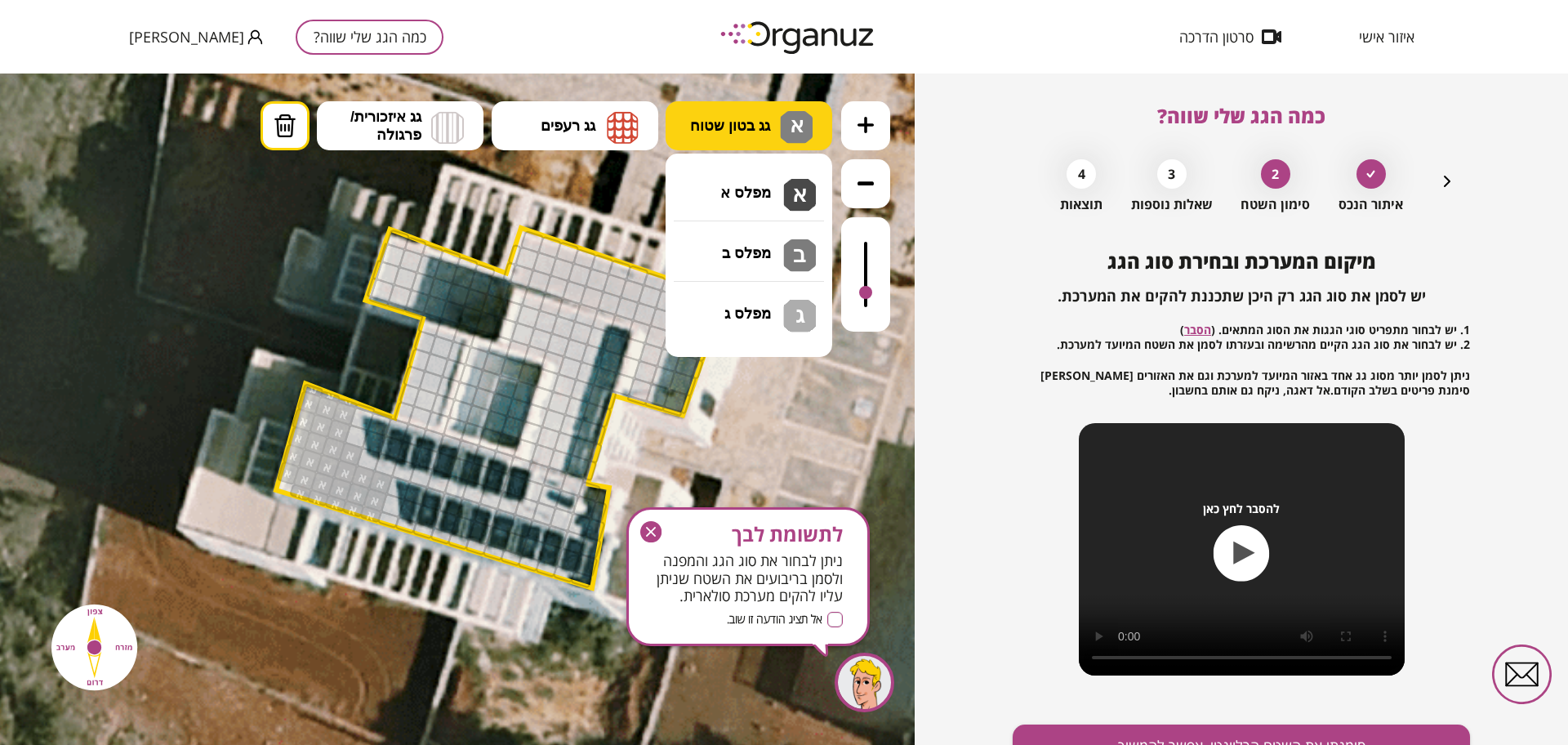
click at [775, 107] on button "גג בטון שטוח א" at bounding box center [748, 126] width 167 height 49
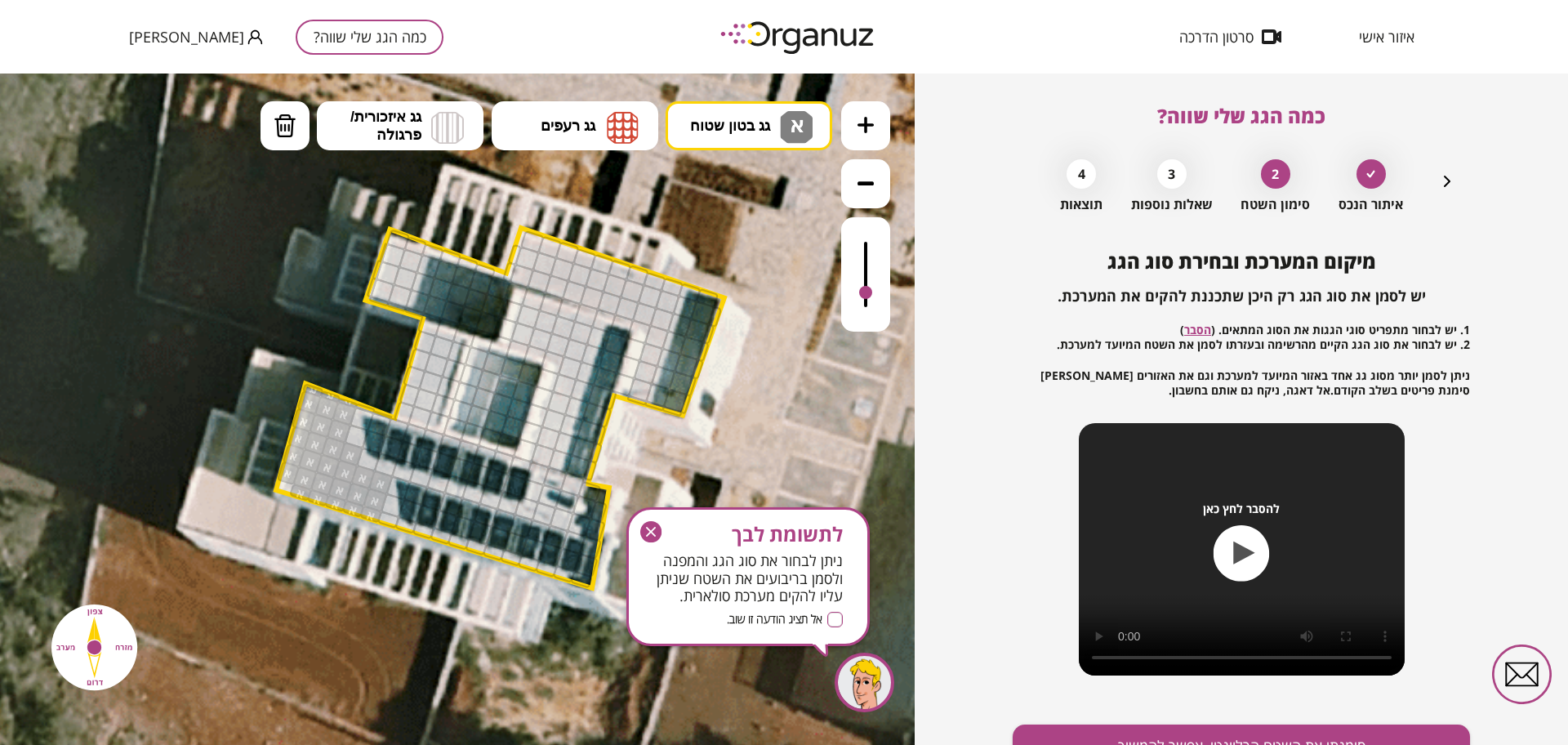
click at [757, 197] on div ".st0 { fill: #FFFFFF; } א" at bounding box center [457, 410] width 914 height 672
drag, startPoint x: 528, startPoint y: 449, endPoint x: 585, endPoint y: 378, distance: 91.0
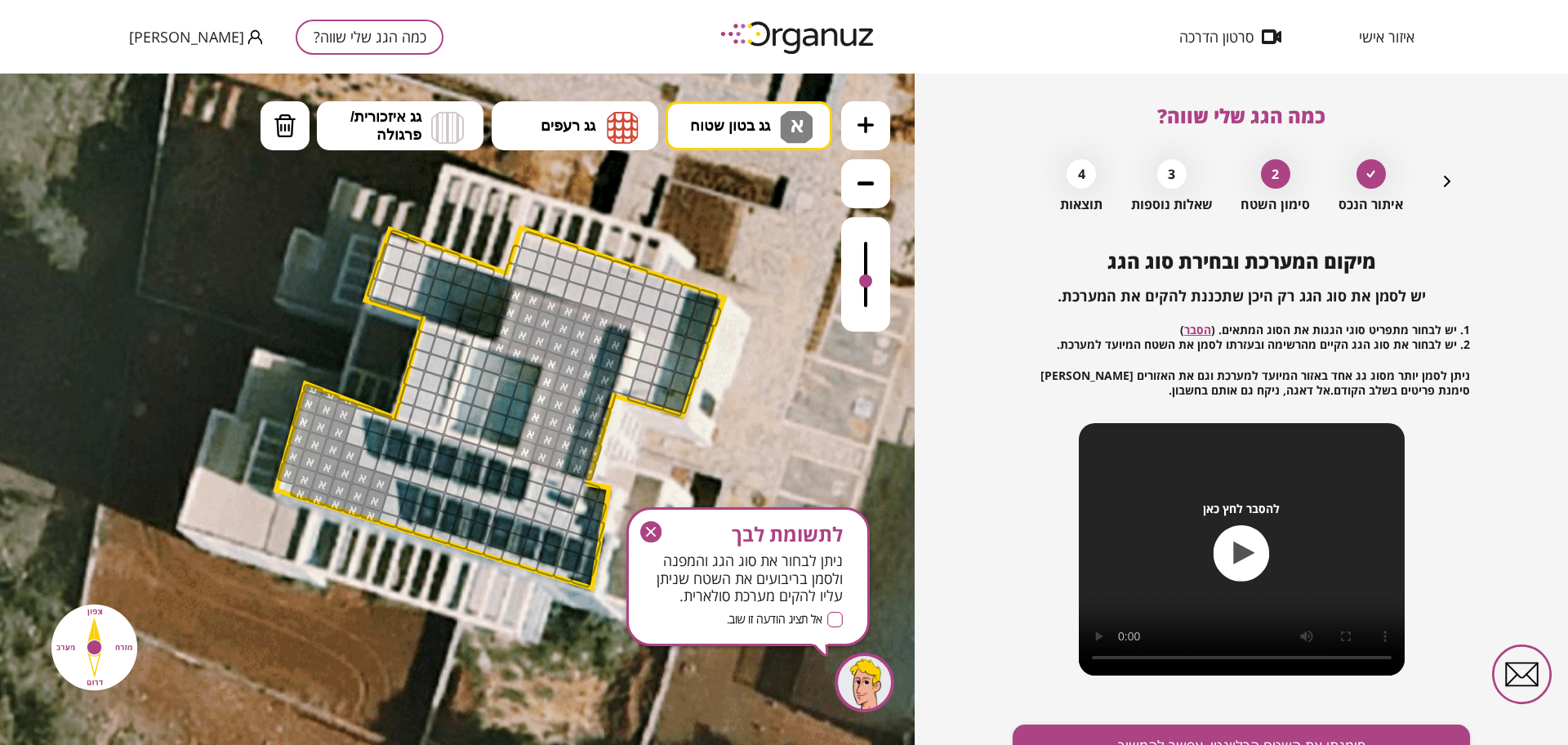
click at [866, 283] on div at bounding box center [865, 280] width 13 height 13
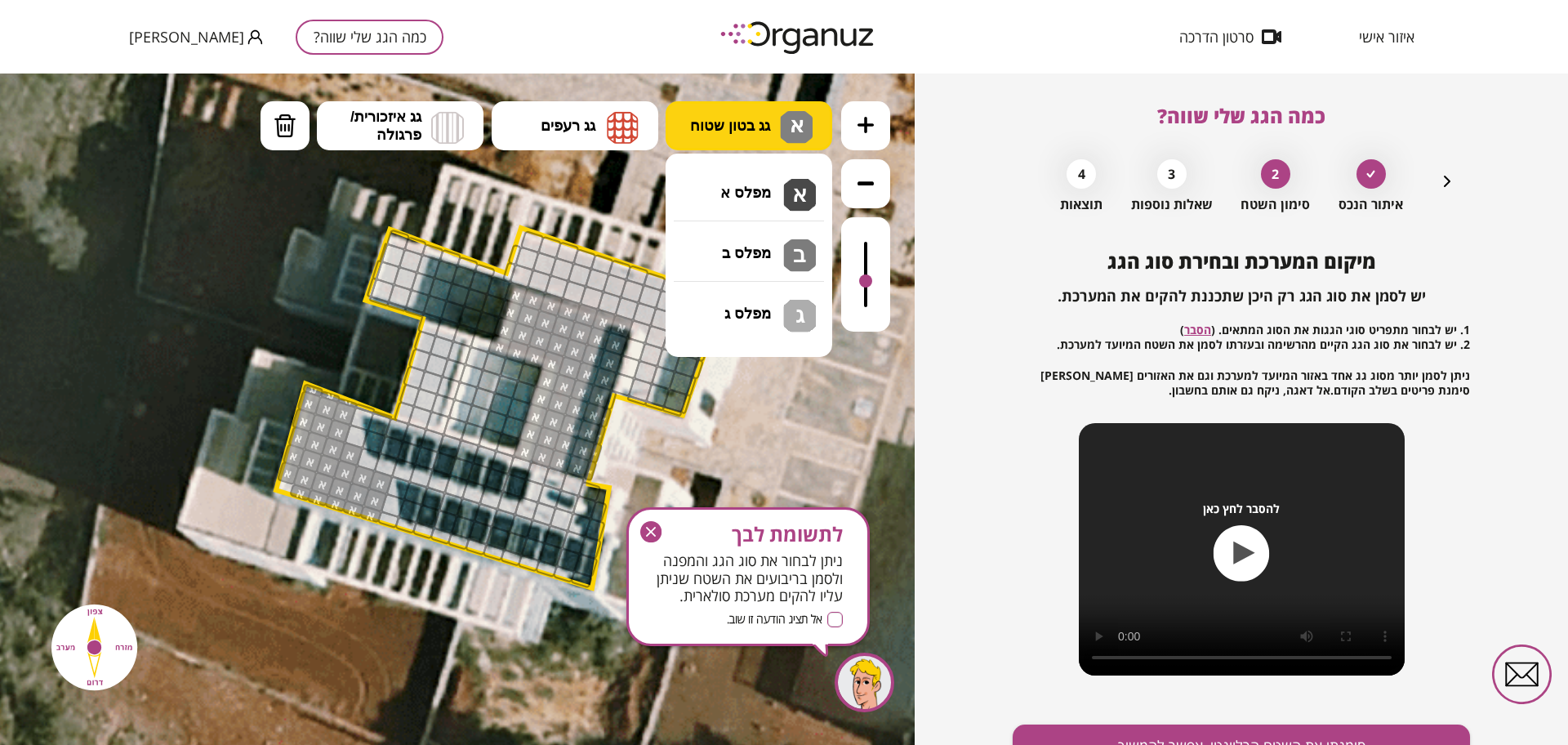
click at [752, 148] on button "גג בטון שטוח א א" at bounding box center [748, 126] width 167 height 49
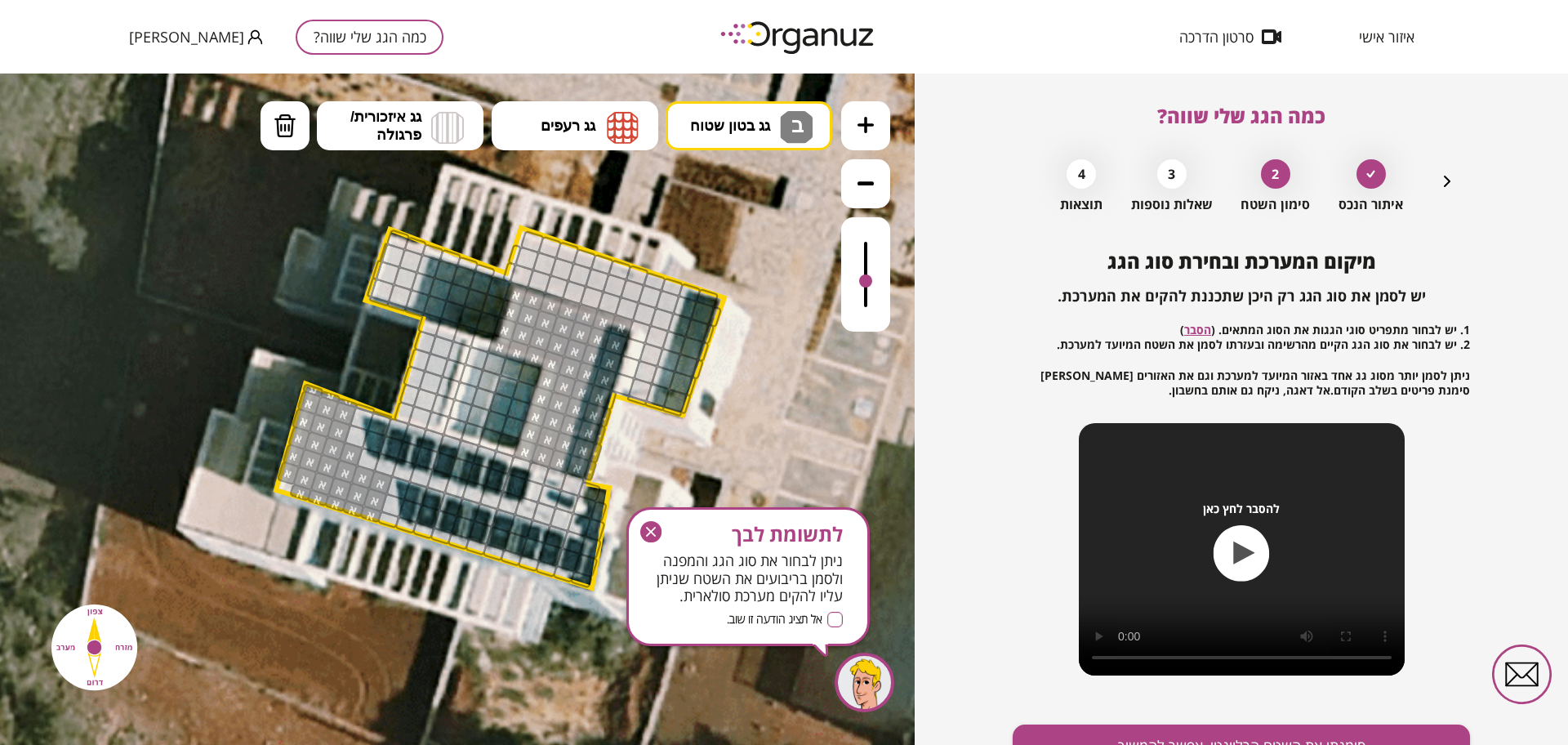
click at [752, 247] on div ".st0 { fill: #FFFFFF; } ב" at bounding box center [457, 410] width 914 height 672
drag, startPoint x: 492, startPoint y: 285, endPoint x: 389, endPoint y: 280, distance: 103.1
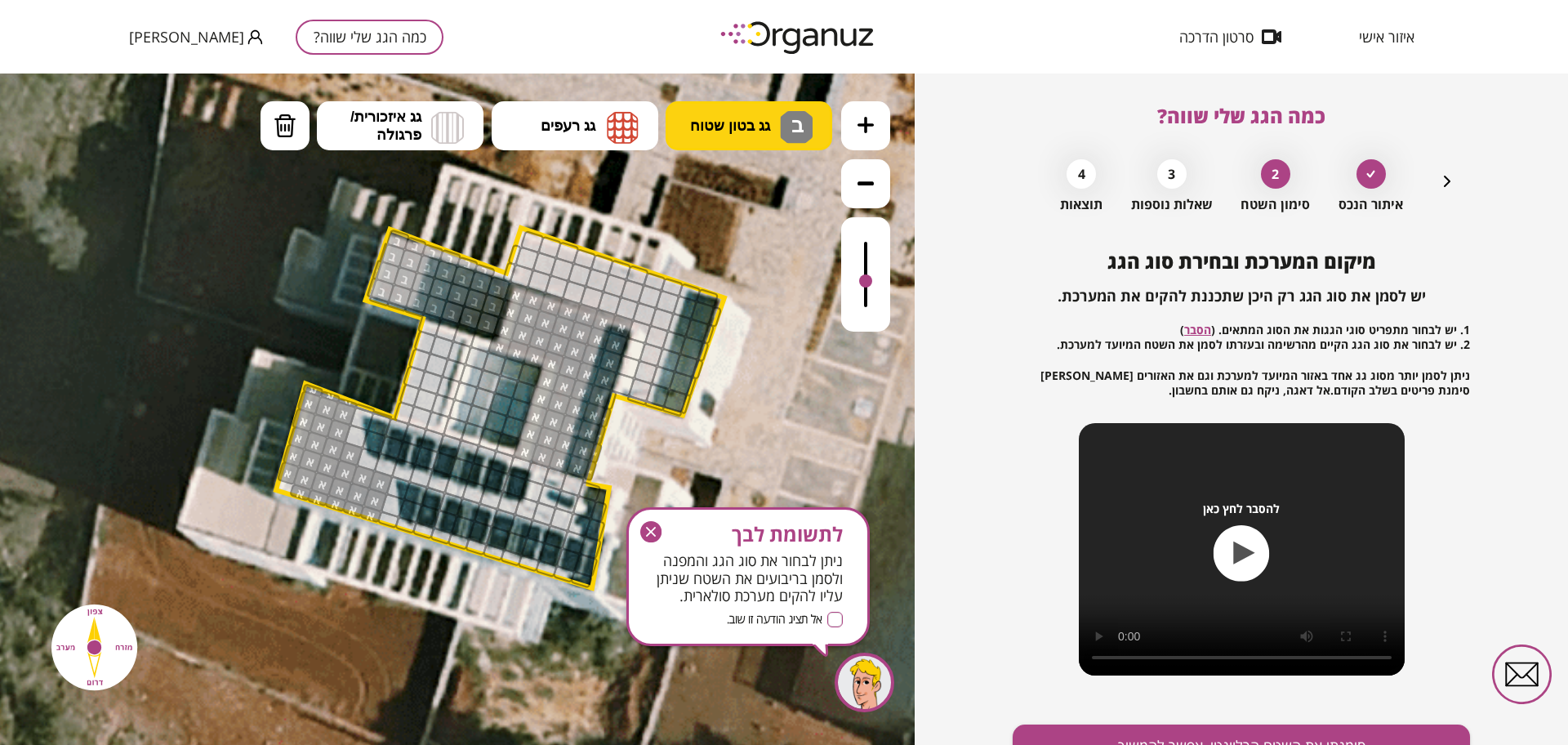
click at [725, 132] on span "גג בטון שטוח" at bounding box center [730, 125] width 80 height 18
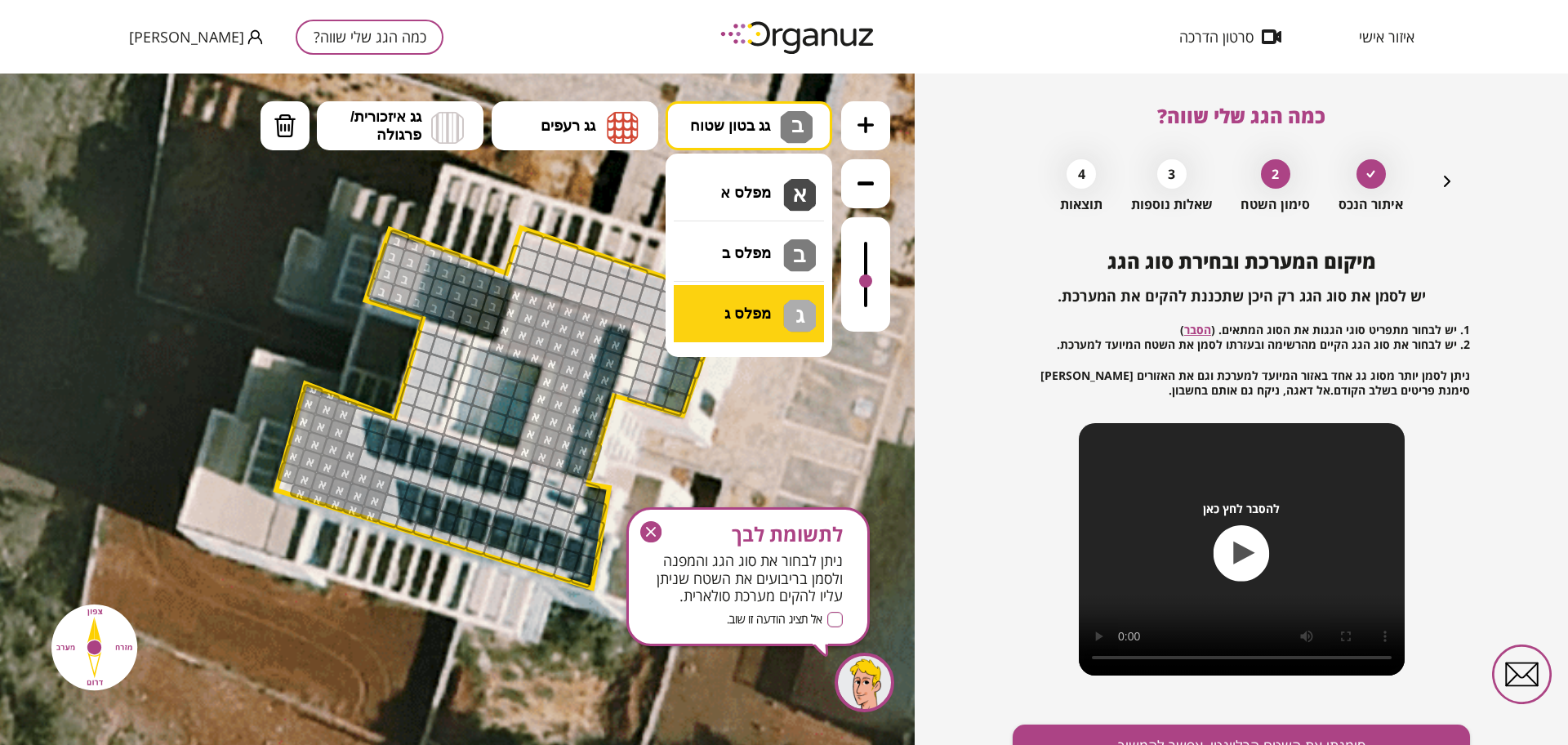
click at [766, 308] on div ".st0 { fill: #FFFFFF; } ב" at bounding box center [457, 410] width 914 height 672
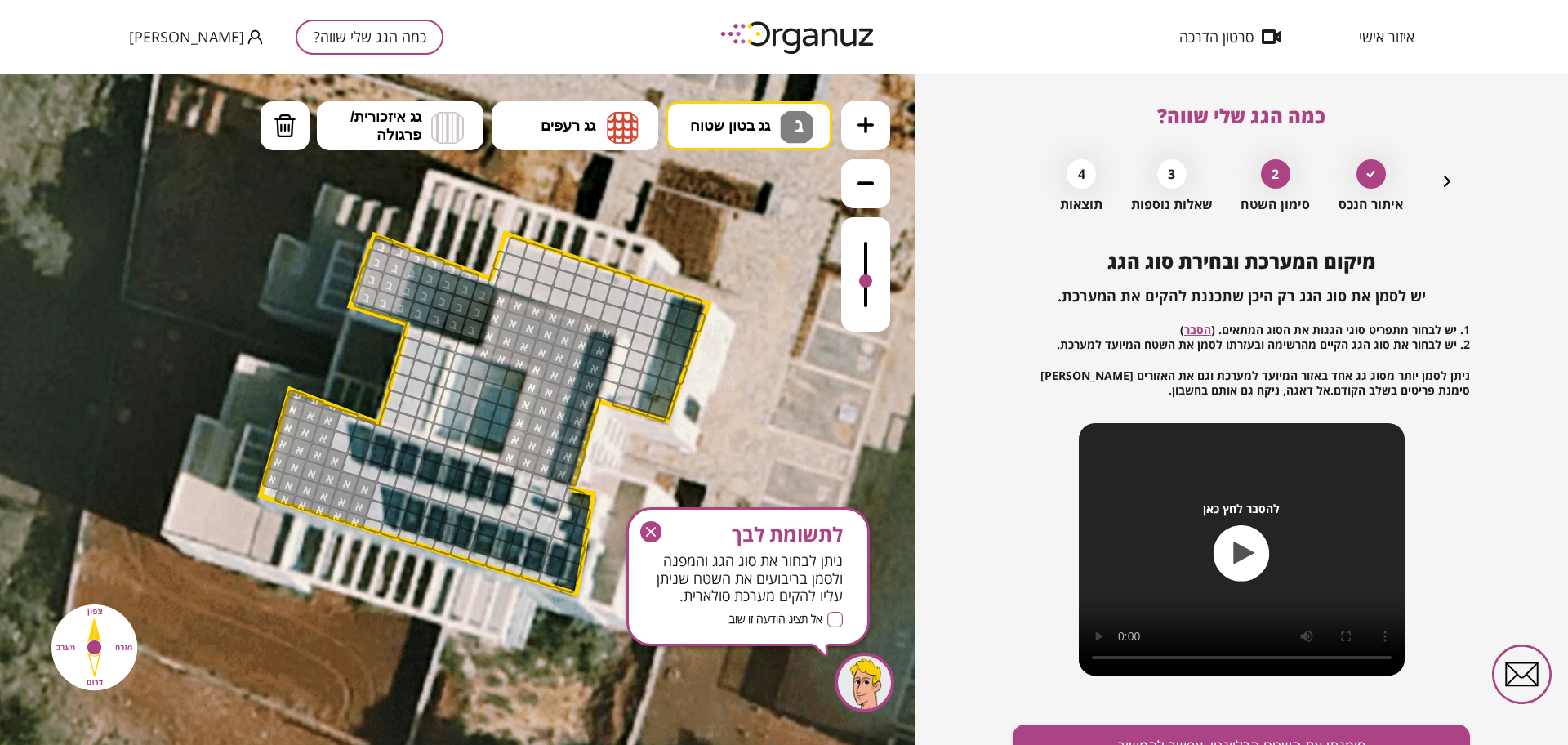
drag, startPoint x: 553, startPoint y: 232, endPoint x: 536, endPoint y: 239, distance: 18.4
click at [536, 239] on icon at bounding box center [532, 413] width 3674 height 3677
drag, startPoint x: 529, startPoint y: 245, endPoint x: 696, endPoint y: 315, distance: 181.1
click at [882, 250] on div at bounding box center [866, 274] width 49 height 114
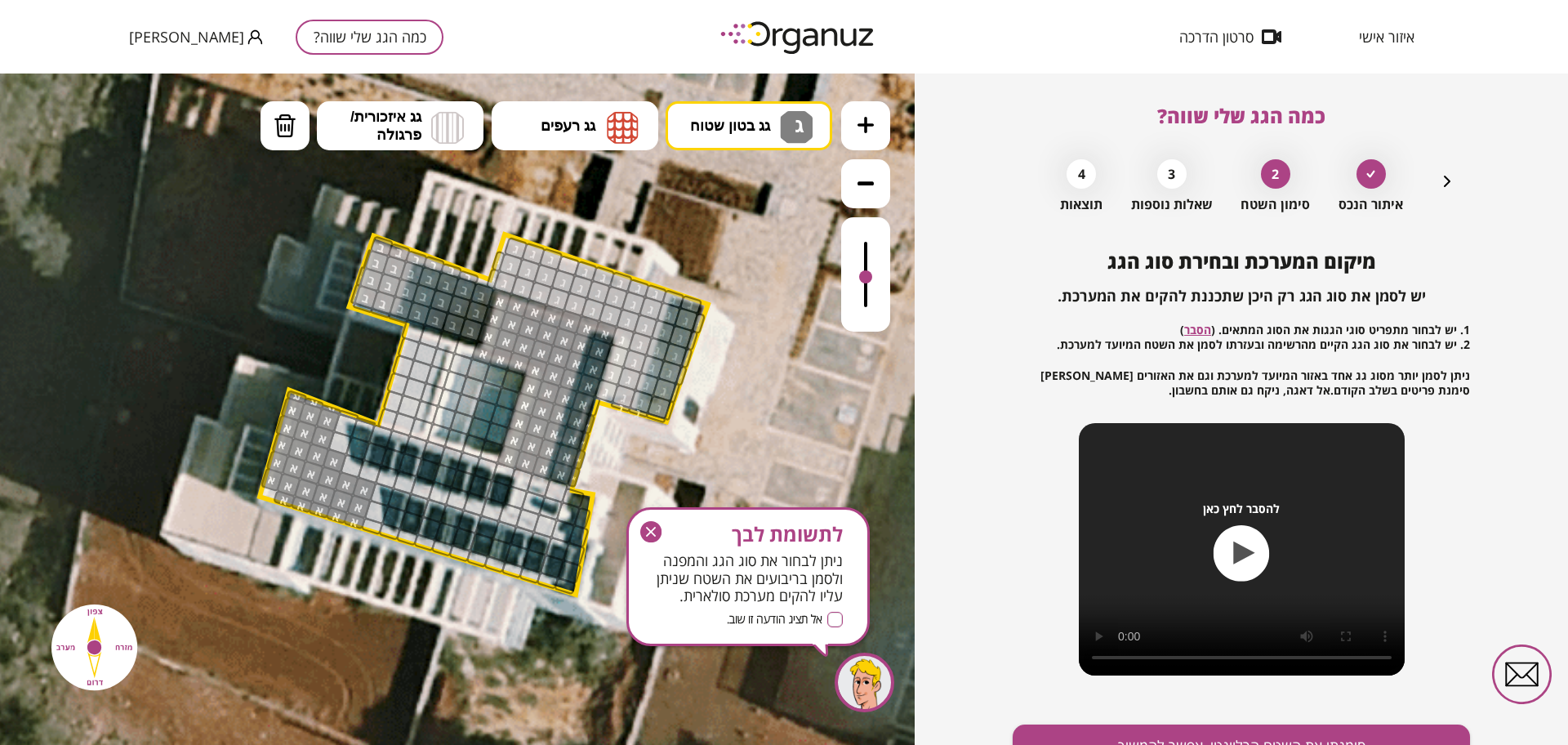
drag, startPoint x: 864, startPoint y: 247, endPoint x: 865, endPoint y: 278, distance: 31.0
click at [865, 278] on div at bounding box center [865, 276] width 13 height 13
click at [729, 122] on span "גג בטון שטוח" at bounding box center [730, 125] width 80 height 18
click at [764, 184] on div ".st0 { fill: #FFFFFF; } א" at bounding box center [457, 410] width 914 height 672
drag, startPoint x: 412, startPoint y: 338, endPoint x: 415, endPoint y: 366, distance: 28.2
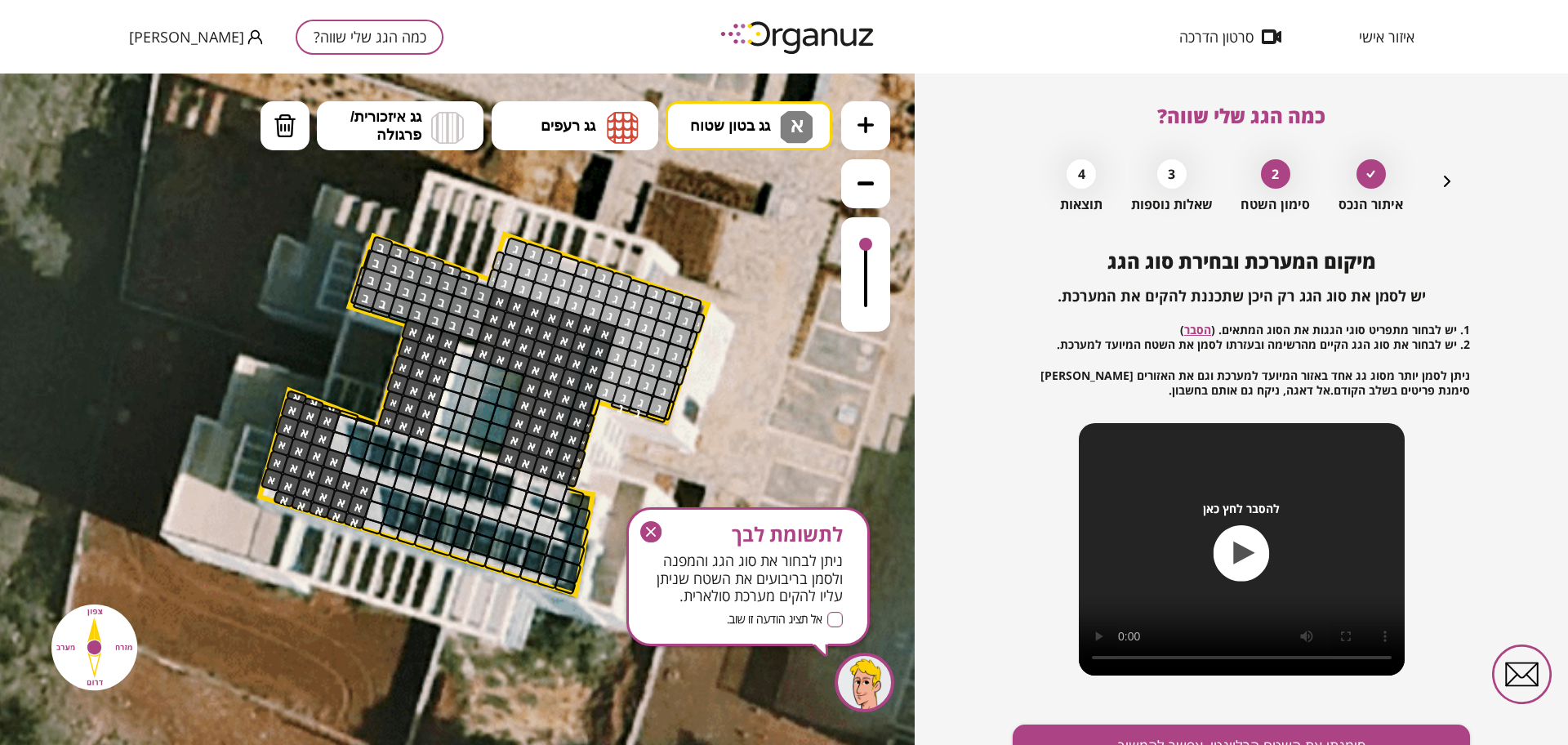
click at [862, 246] on div at bounding box center [866, 274] width 49 height 114
click at [736, 106] on button "גג בטון שטוח א" at bounding box center [748, 126] width 167 height 49
click at [759, 247] on div ".st0 { fill: #FFFFFF; } ב" at bounding box center [457, 410] width 914 height 672
click at [792, 129] on span "ב" at bounding box center [794, 122] width 17 height 20
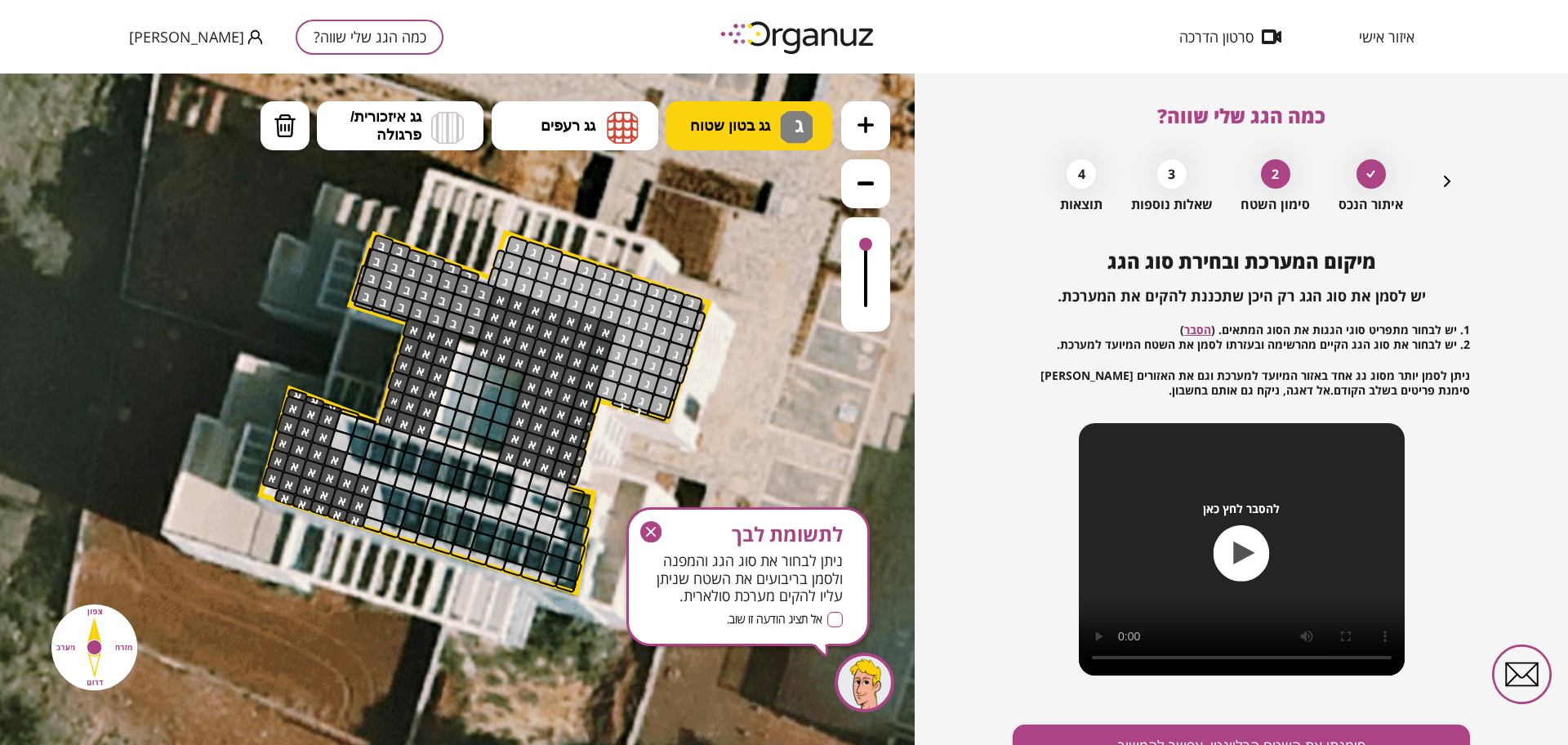
click at [753, 319] on div ".st0 { fill: #FFFFFF; } ג" at bounding box center [457, 410] width 914 height 672
drag, startPoint x: 674, startPoint y: 367, endPoint x: 680, endPoint y: 299, distance: 68.3
click at [569, 265] on div at bounding box center [569, 264] width 25 height 22
click at [569, 266] on div at bounding box center [569, 264] width 25 height 22
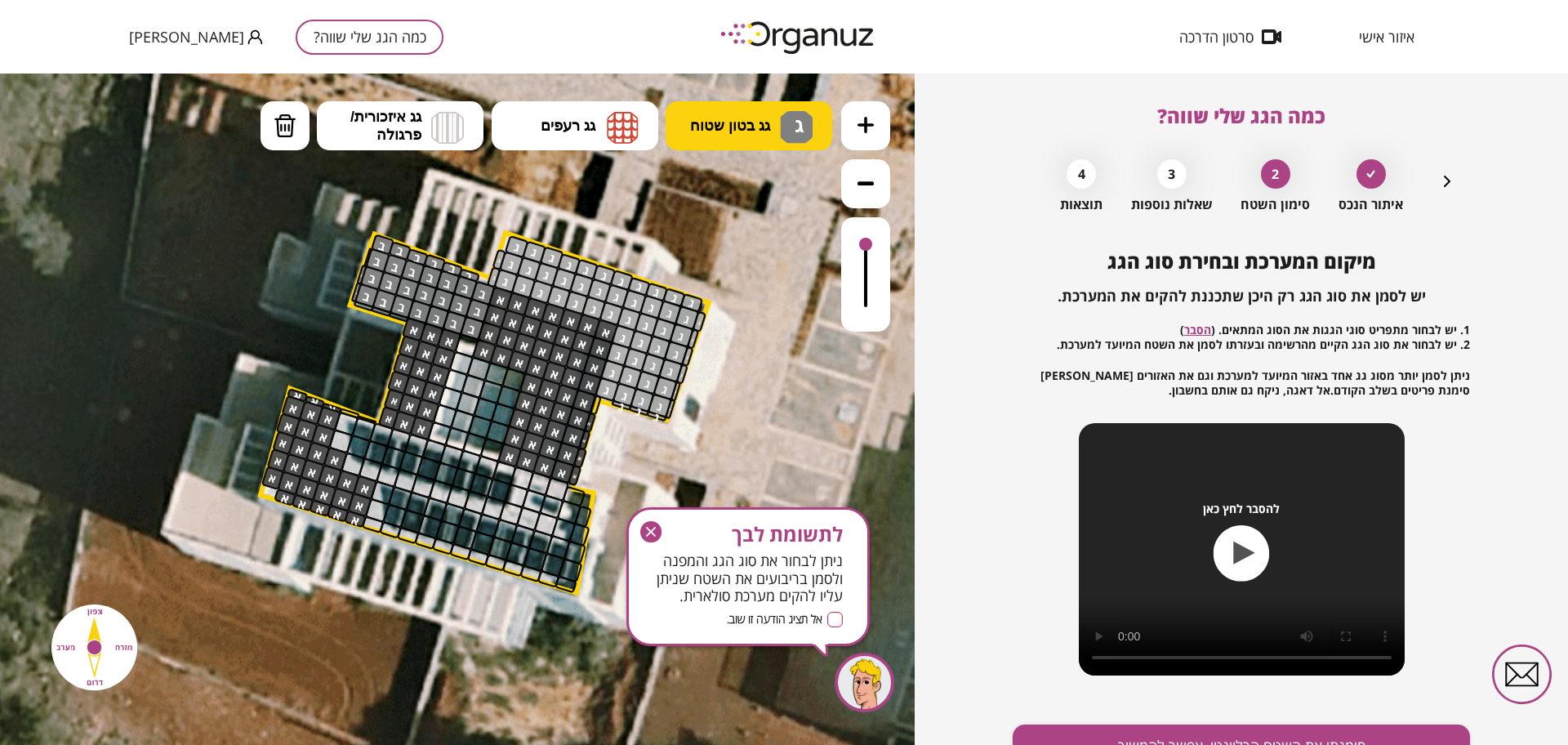
click at [752, 106] on button "גג בטון שטוח ג" at bounding box center [748, 126] width 167 height 49
click at [729, 264] on div ".st0 { fill: #FFFFFF; } ב" at bounding box center [457, 410] width 914 height 672
click at [595, 403] on div at bounding box center [596, 406] width 13 height 22
click at [706, 112] on button "גג בטון שטוח ב" at bounding box center [748, 126] width 167 height 49
click at [728, 193] on div ".st0 { fill: #FFFFFF; } א" at bounding box center [457, 410] width 914 height 672
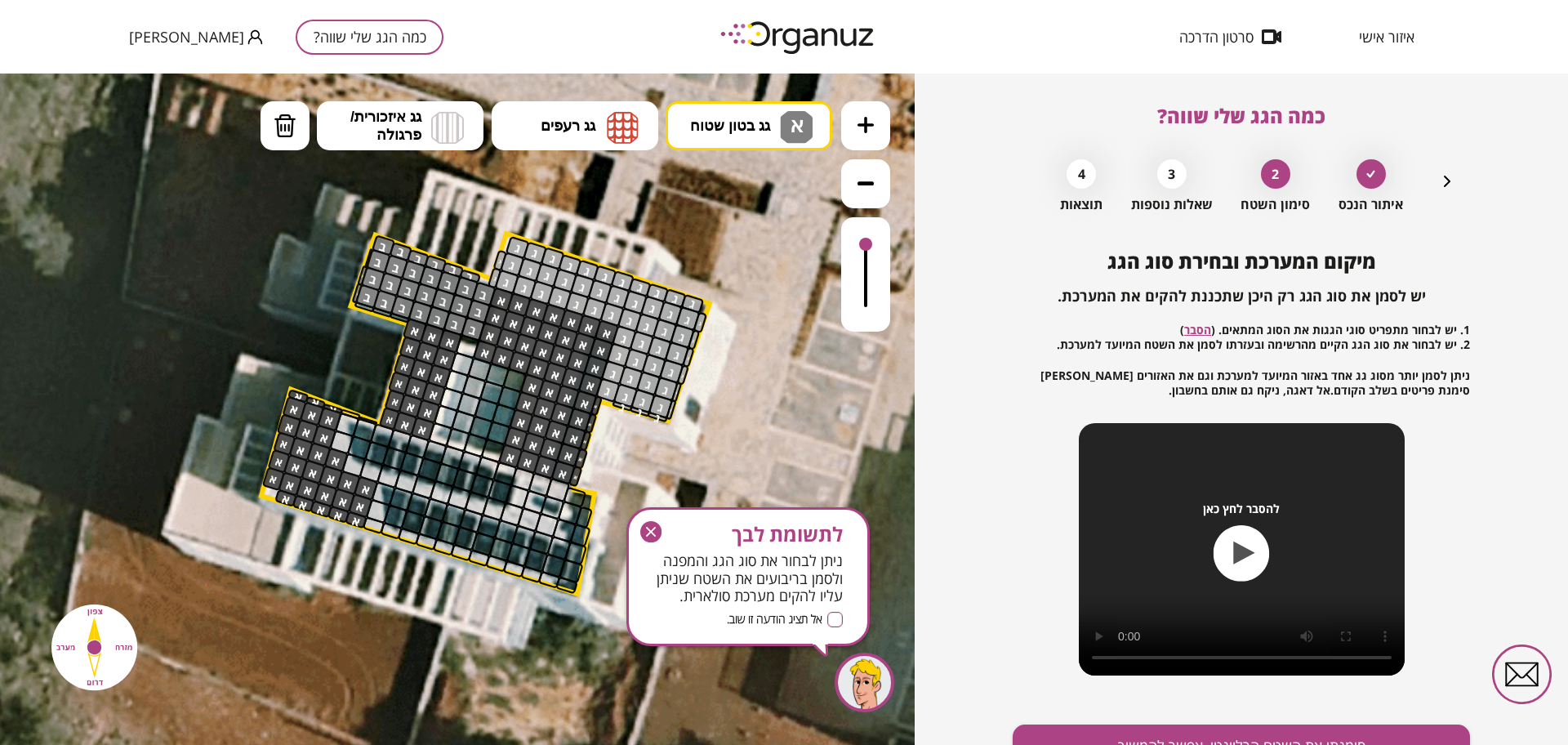
click at [596, 403] on div at bounding box center [596, 407] width 13 height 22
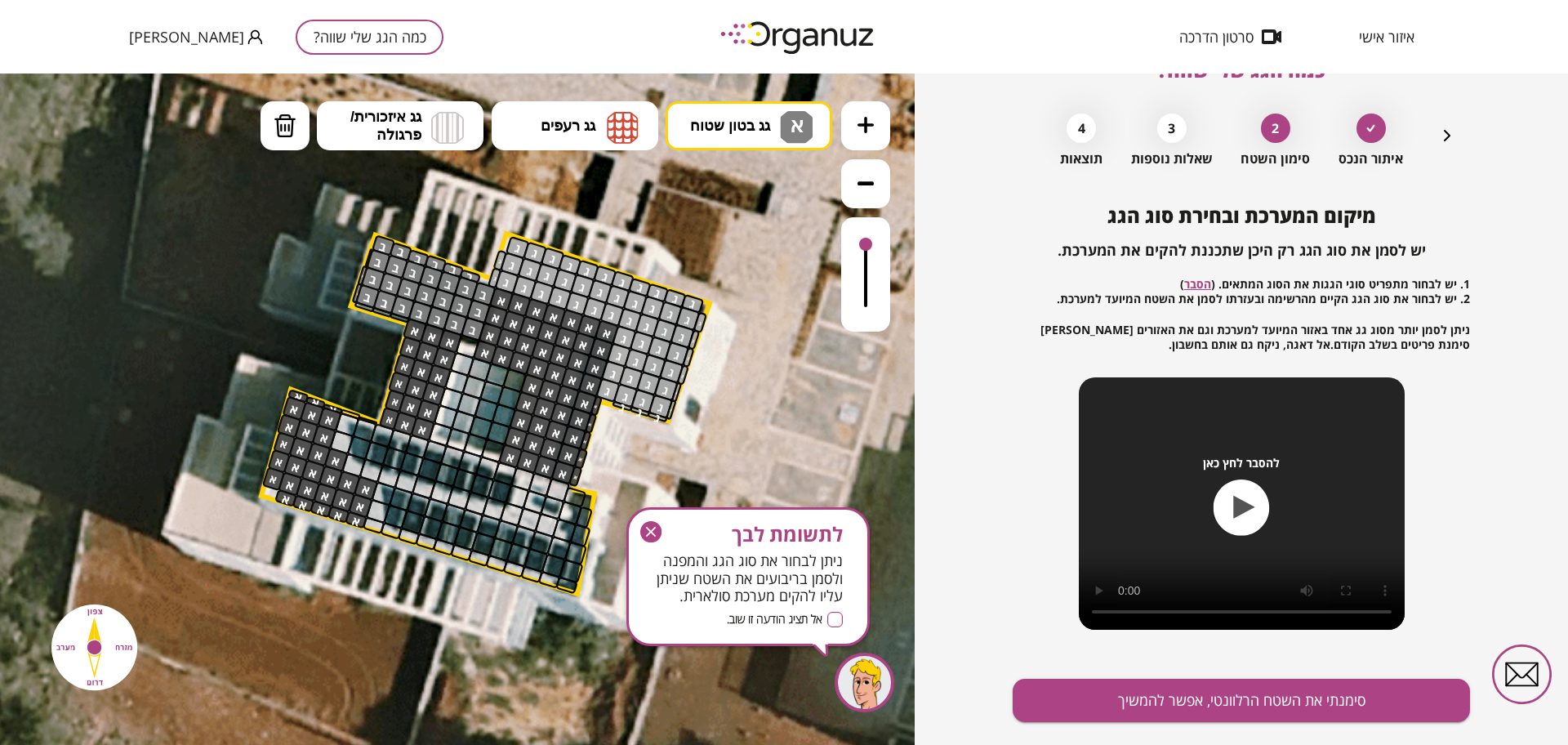
scroll to position [85, 0]
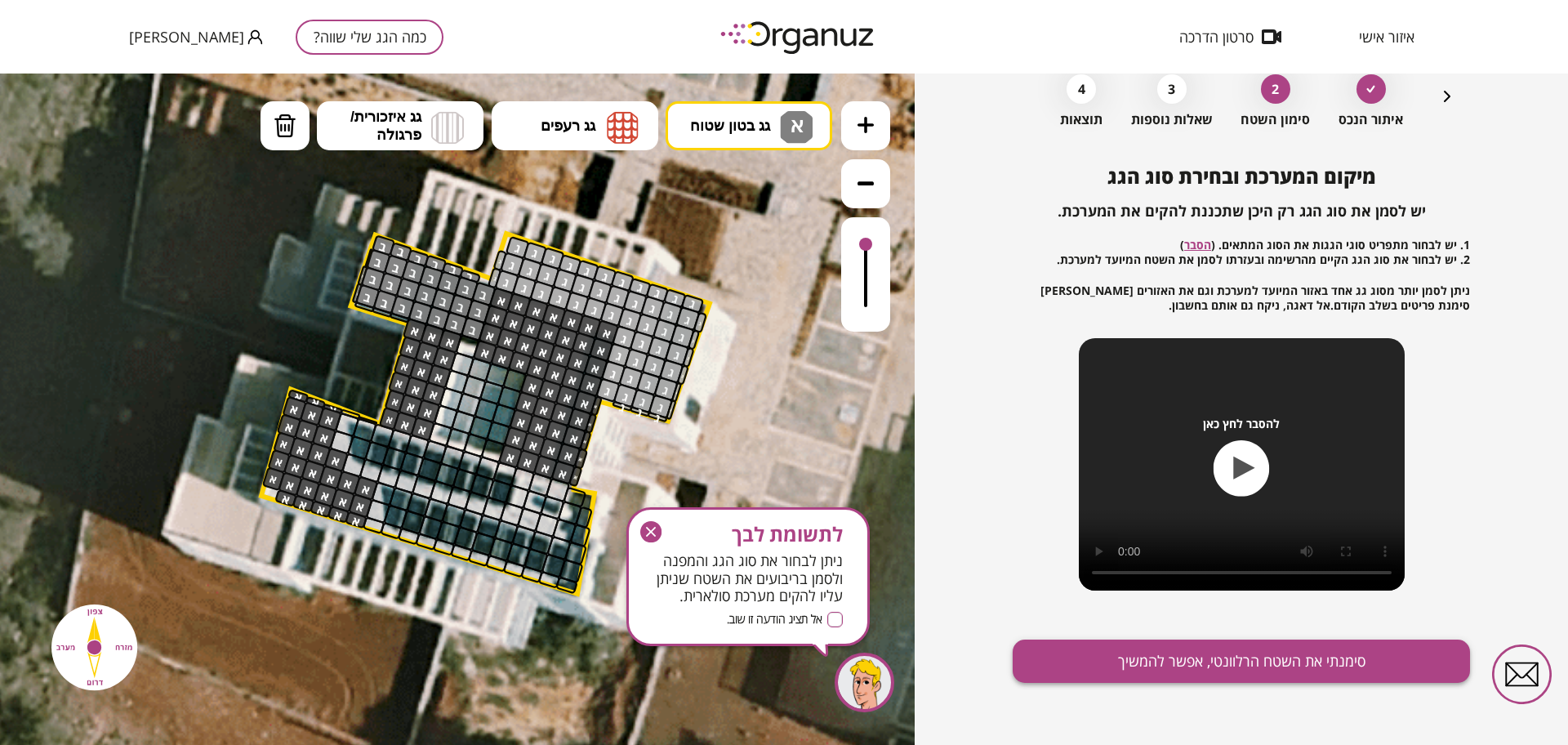
click at [1069, 671] on button "סימנתי את השטח הרלוונטי, אפשר להמשיך" at bounding box center [1242, 661] width 458 height 43
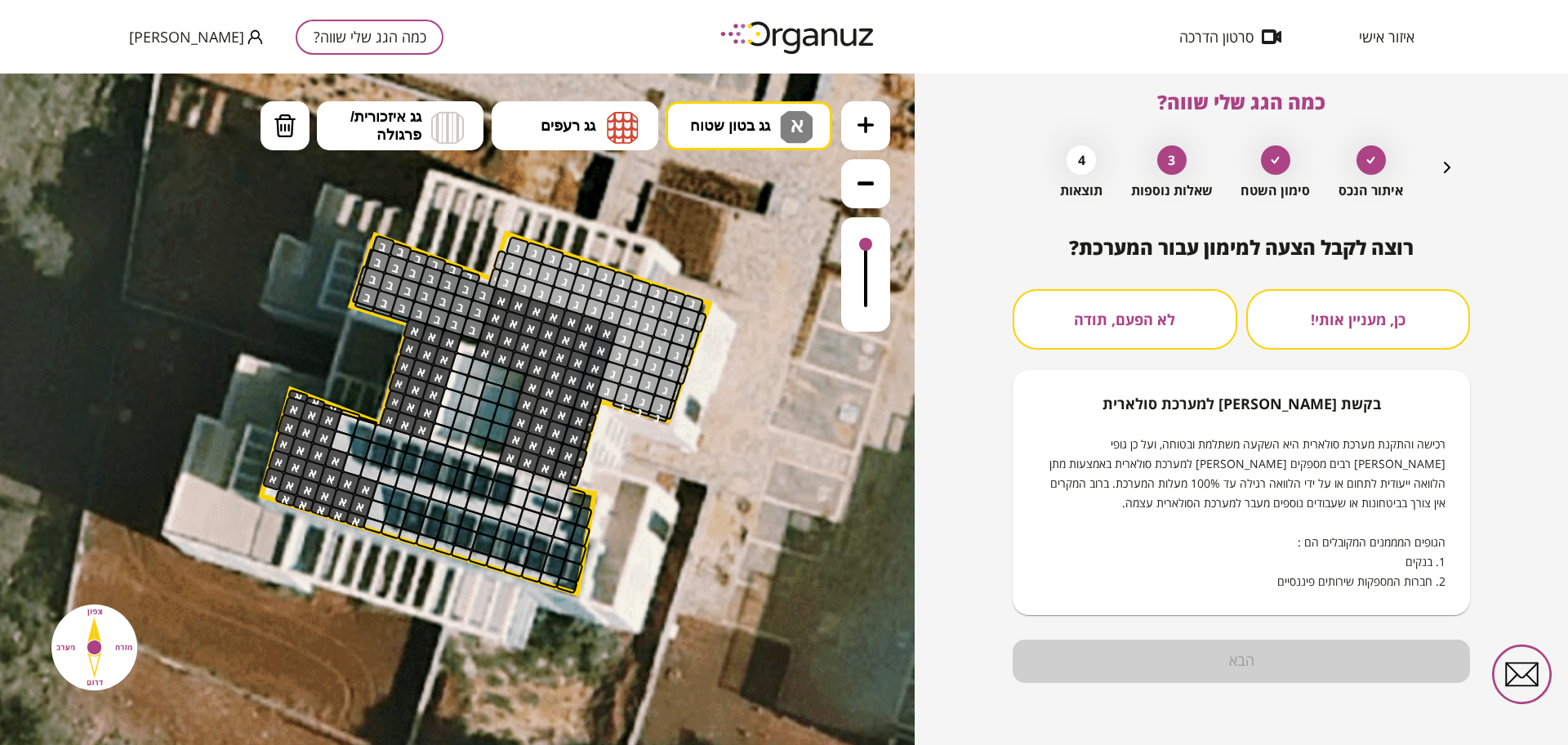
scroll to position [14, 0]
click at [1069, 268] on div "רוצה לקבל הצעה למימון עבור המערכת? כן, מעניין אותי! לא הפעם, תודה בקשת [PERSON_…" at bounding box center [1242, 425] width 458 height 379
click at [1069, 335] on button "לא הפעם, תודה" at bounding box center [1125, 319] width 225 height 60
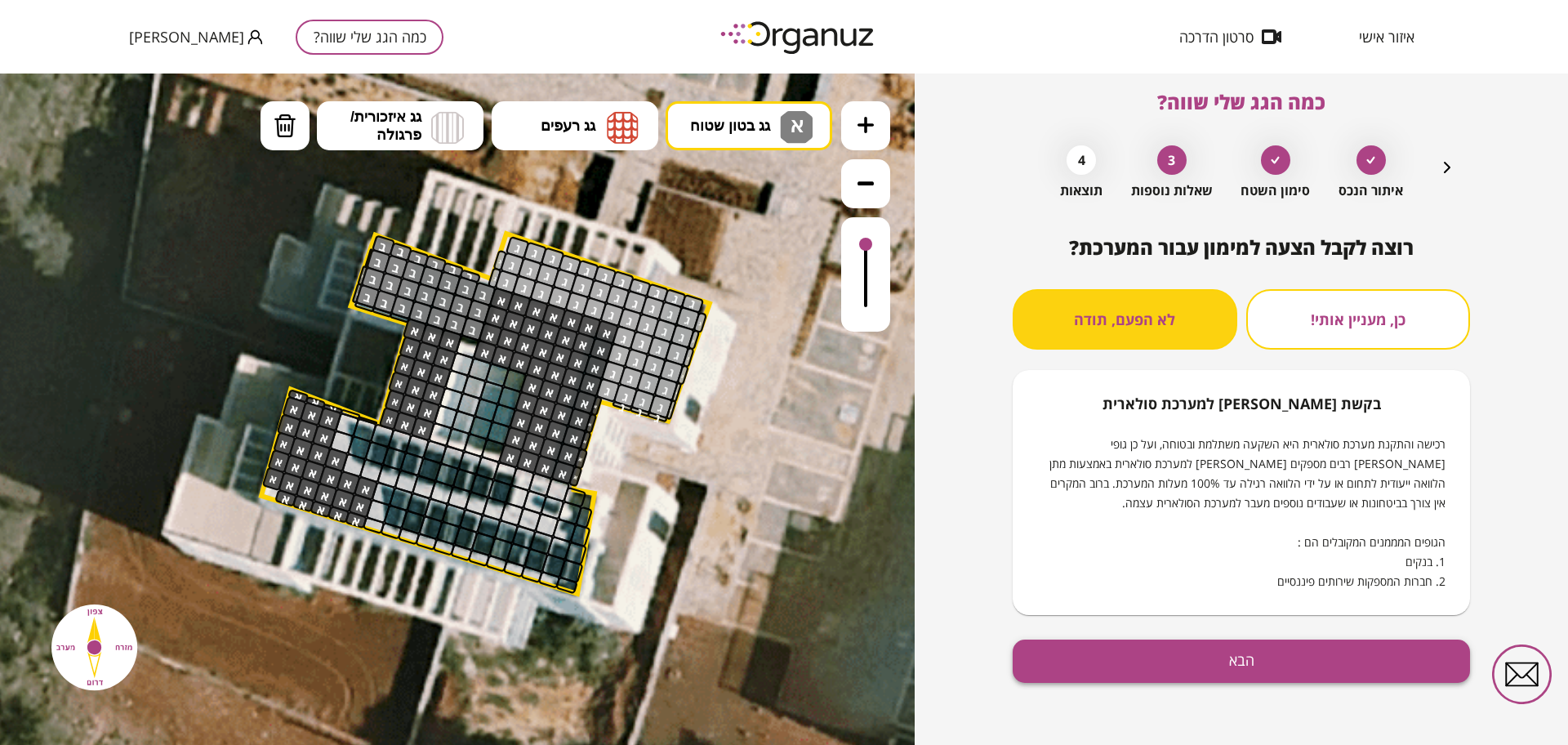
click at [1069, 665] on button "הבא" at bounding box center [1242, 661] width 458 height 43
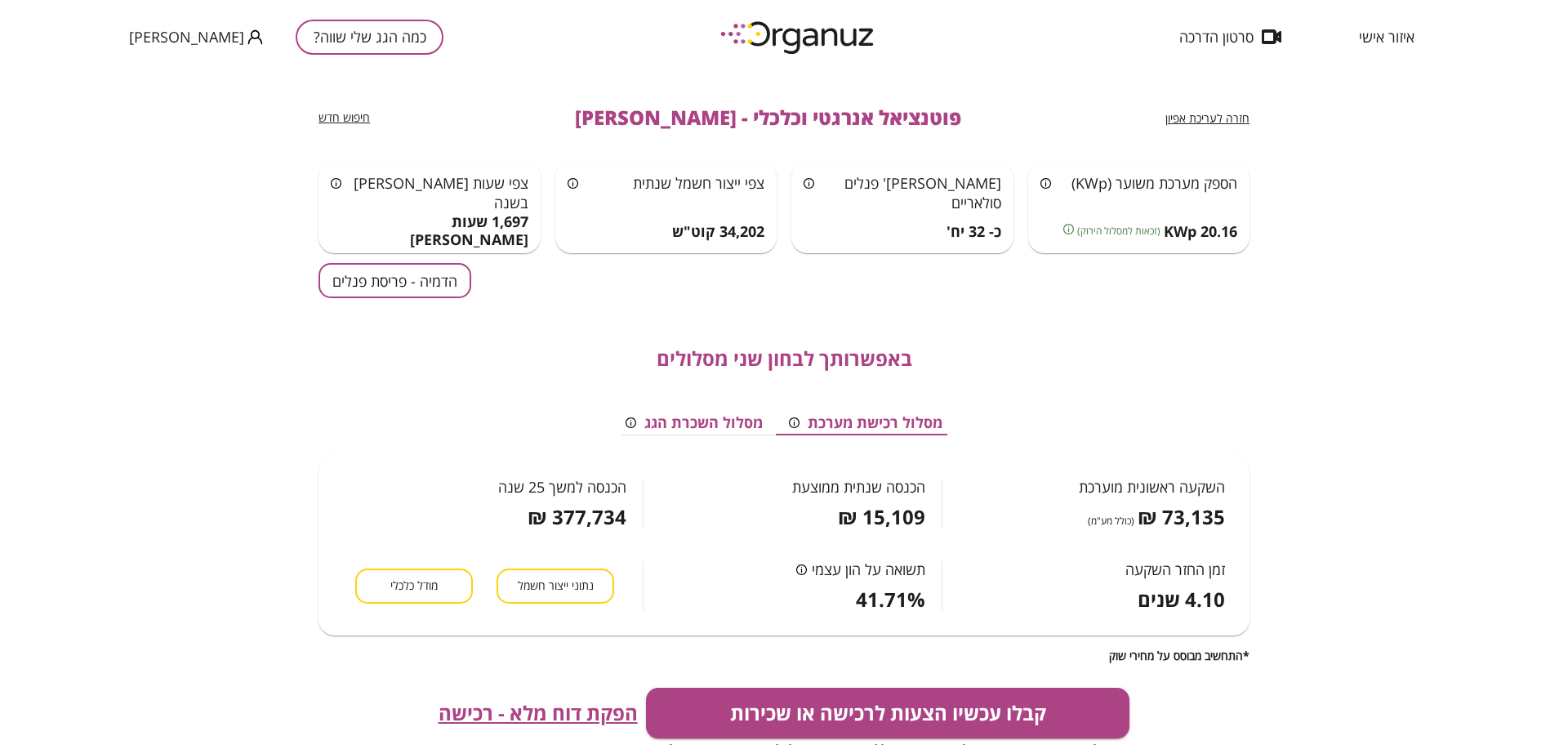
click at [425, 292] on button "הדמיה - פריסת פנלים" at bounding box center [394, 281] width 153 height 36
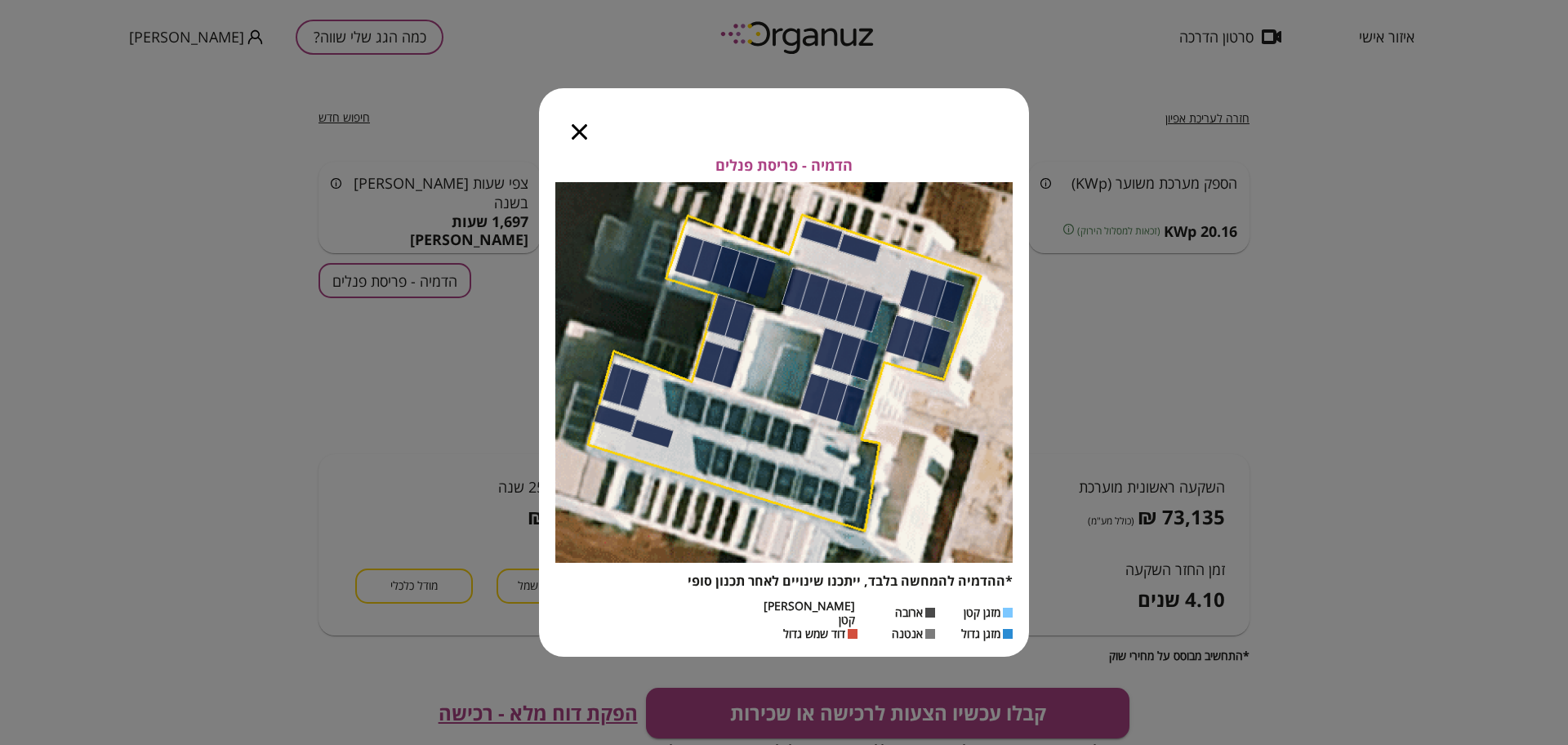
click at [573, 130] on icon "button" at bounding box center [580, 132] width 16 height 16
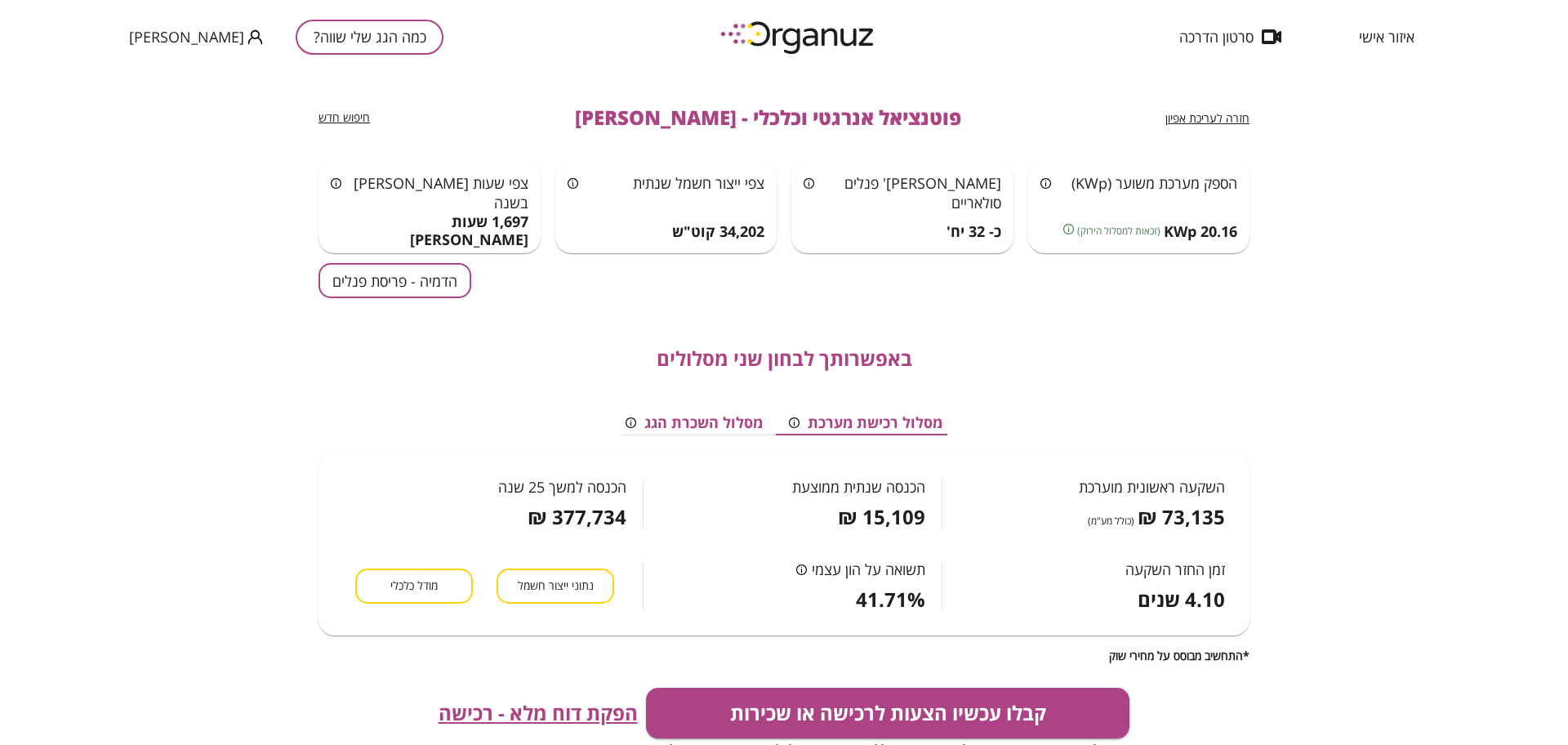
click at [1069, 118] on span "חזרה לעריכת אפיון" at bounding box center [1207, 118] width 84 height 16
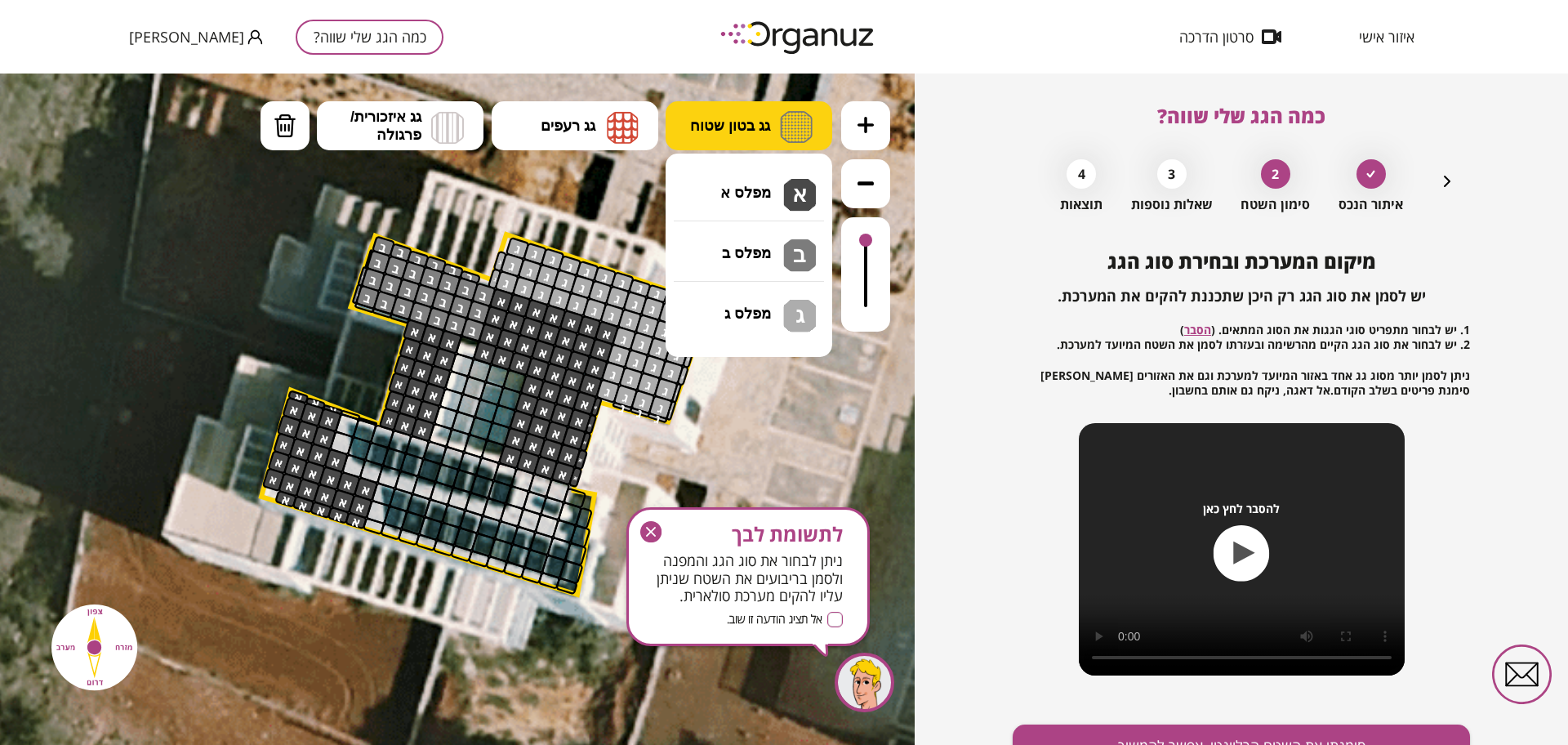
click at [763, 103] on button "גג בטון שטוח" at bounding box center [748, 126] width 167 height 49
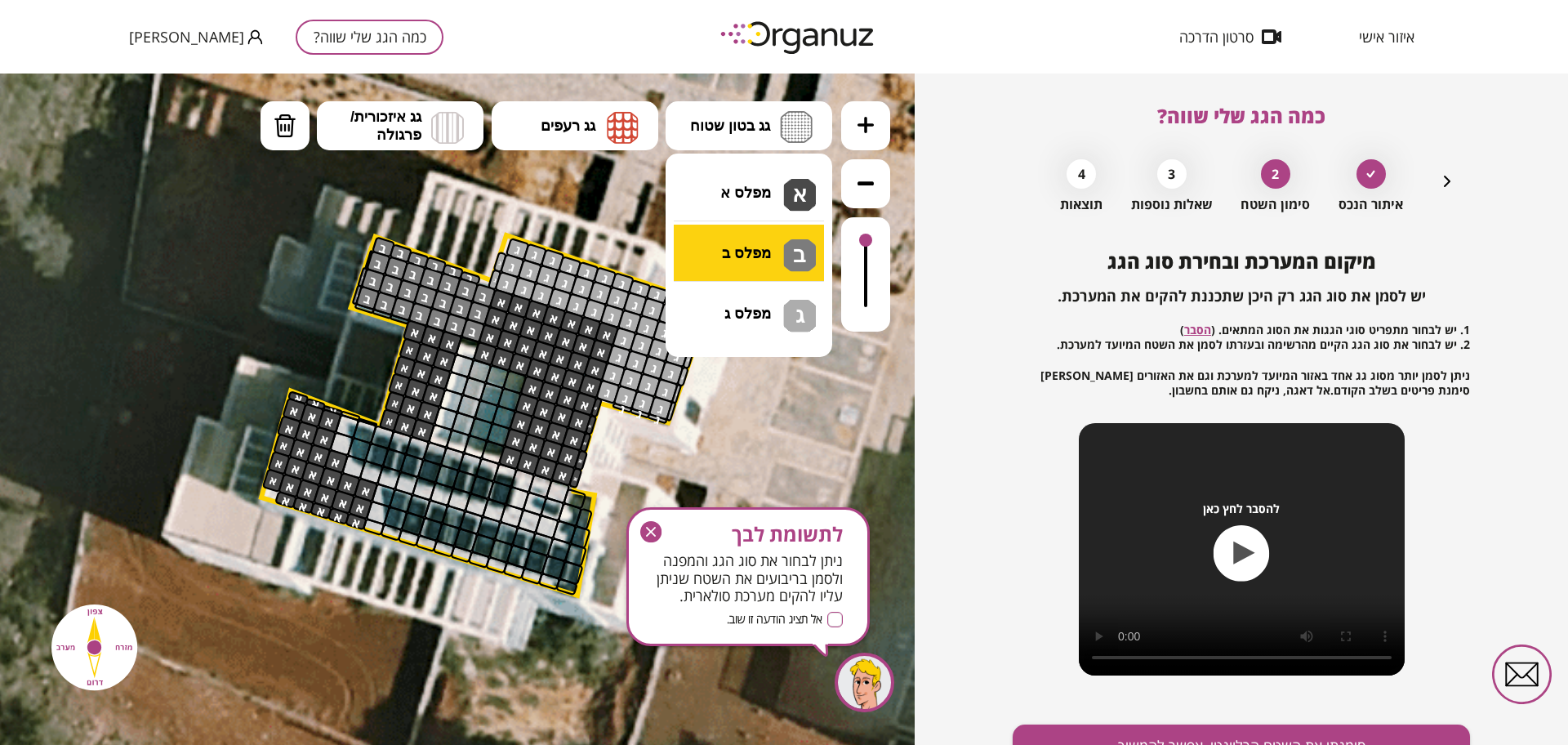
click at [755, 261] on div ".st0 { fill: #FFFFFF; } 10" at bounding box center [457, 410] width 914 height 672
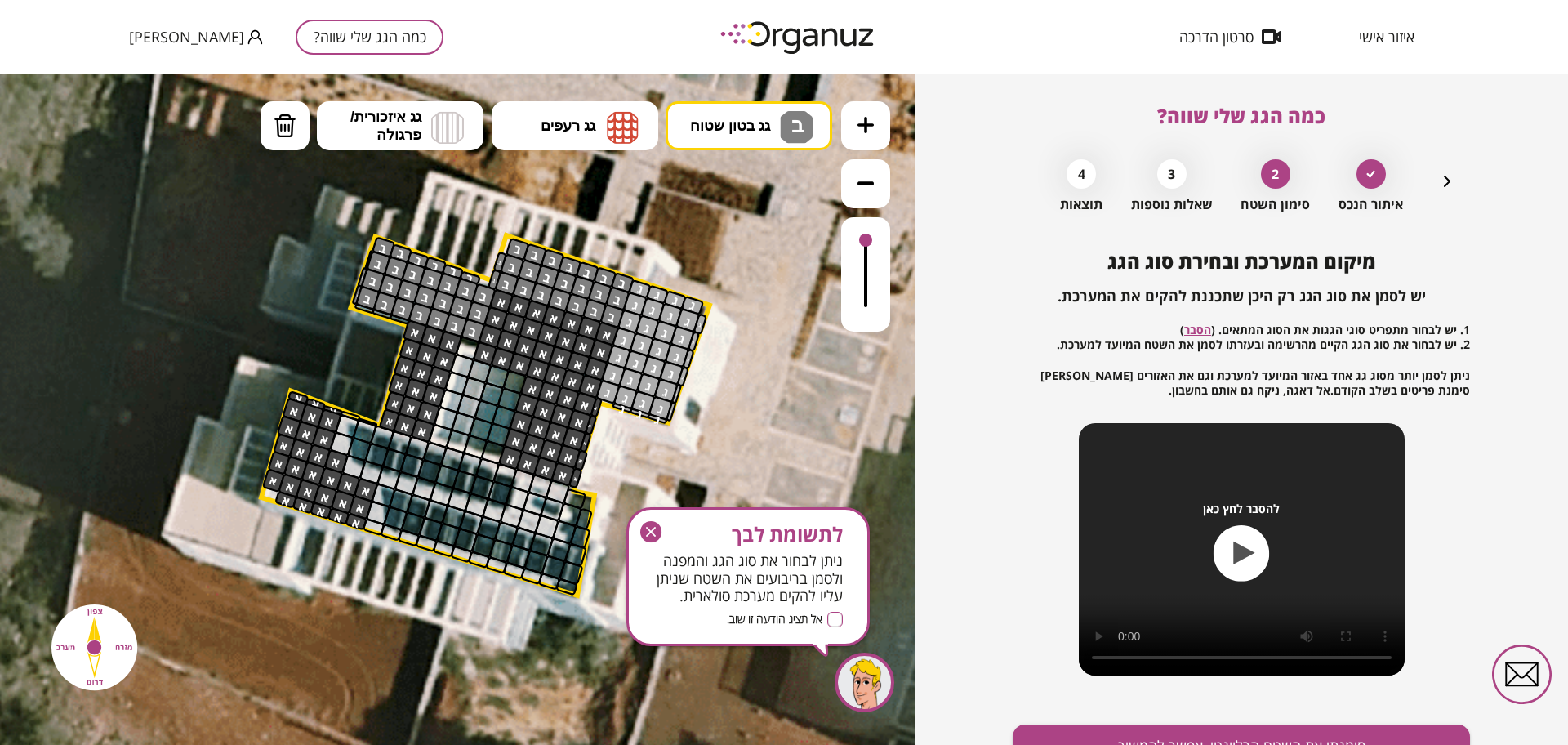
drag, startPoint x: 620, startPoint y: 278, endPoint x: 506, endPoint y: 273, distance: 114.1
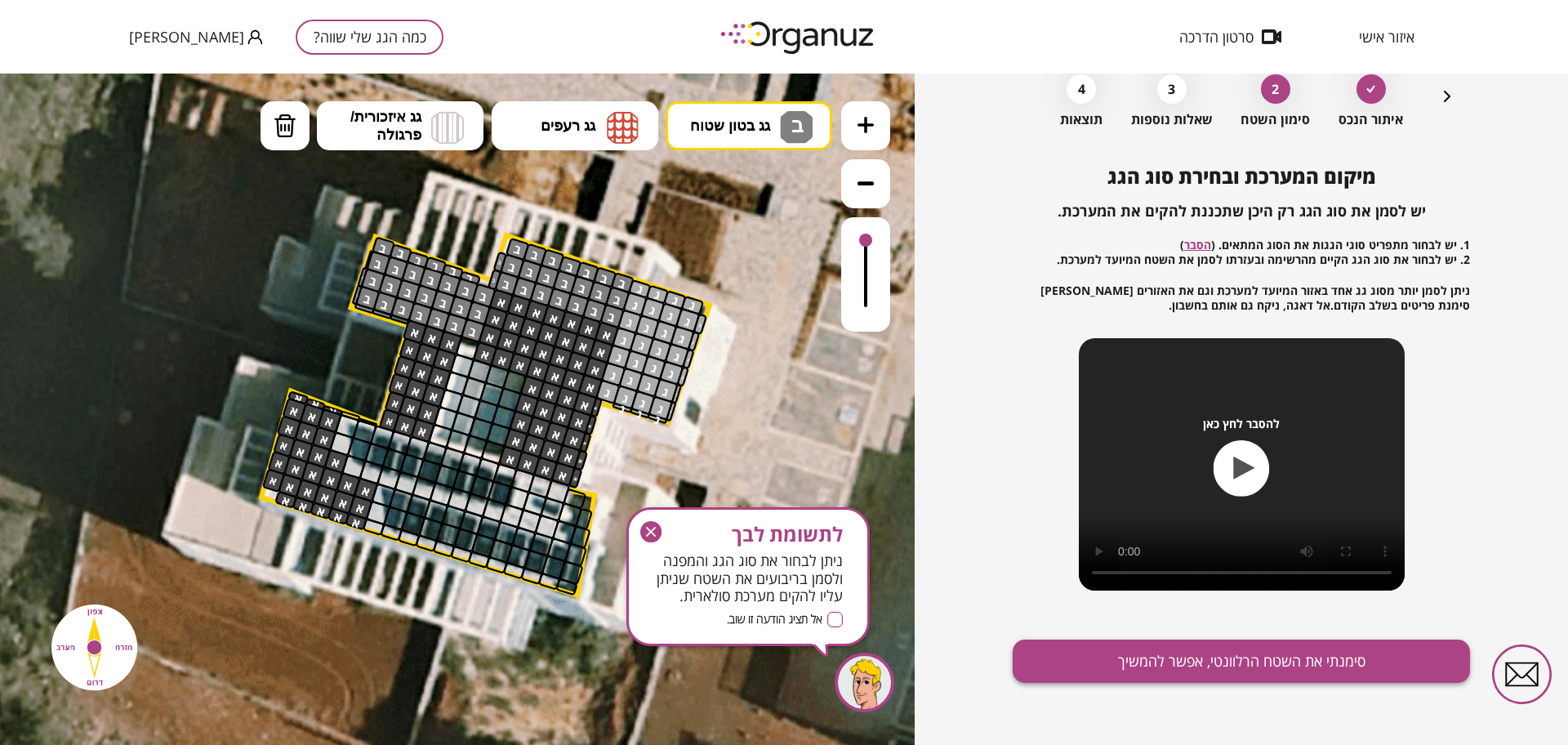
click at [1069, 661] on button "סימנתי את השטח הרלוונטי, אפשר להמשיך" at bounding box center [1242, 661] width 458 height 43
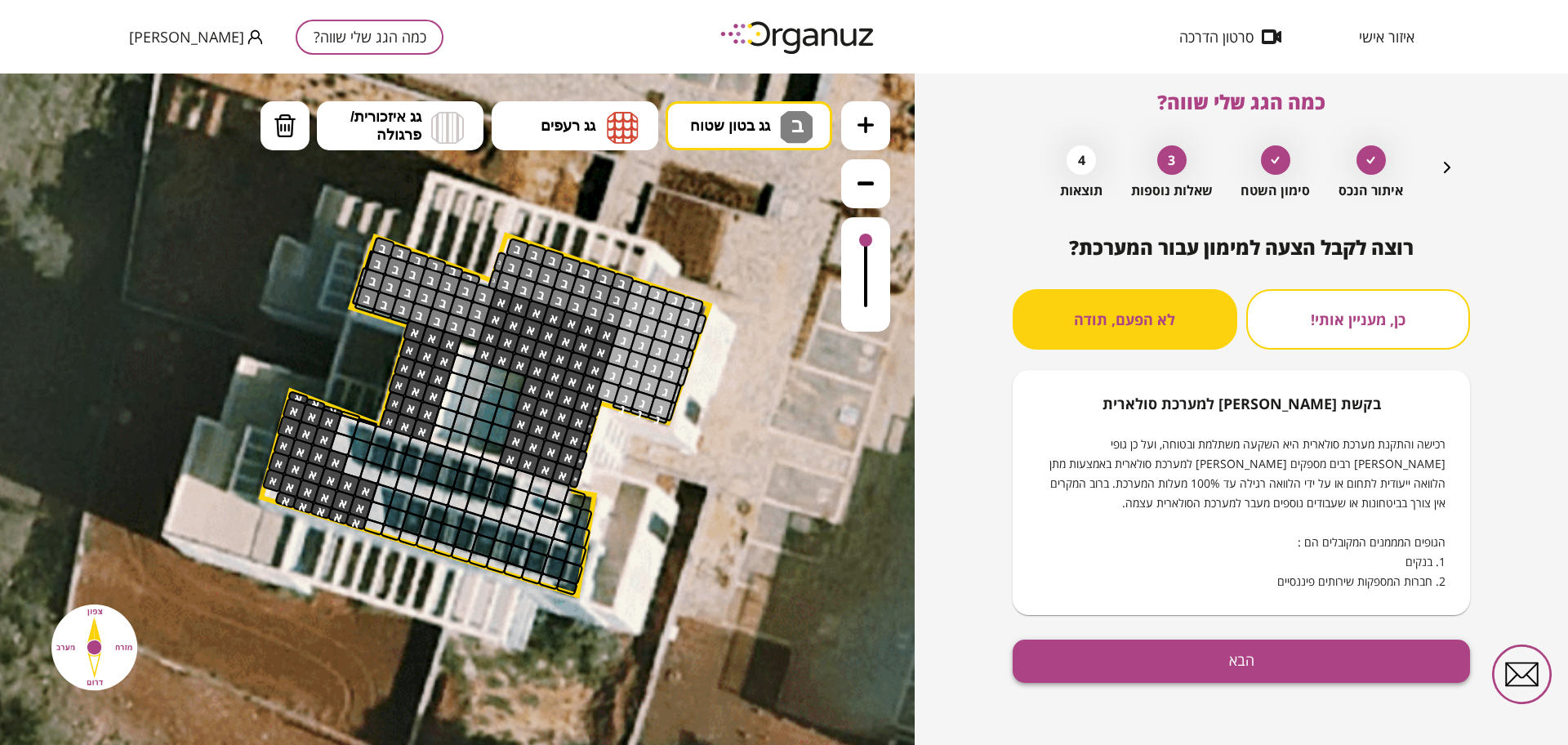
scroll to position [14, 0]
click at [1069, 694] on div "רוצה לקבל הצעה למימון עבור המערכת? כן, מעניין אותי! לא הפעם, תודה בקשת [PERSON_…" at bounding box center [1242, 490] width 458 height 509
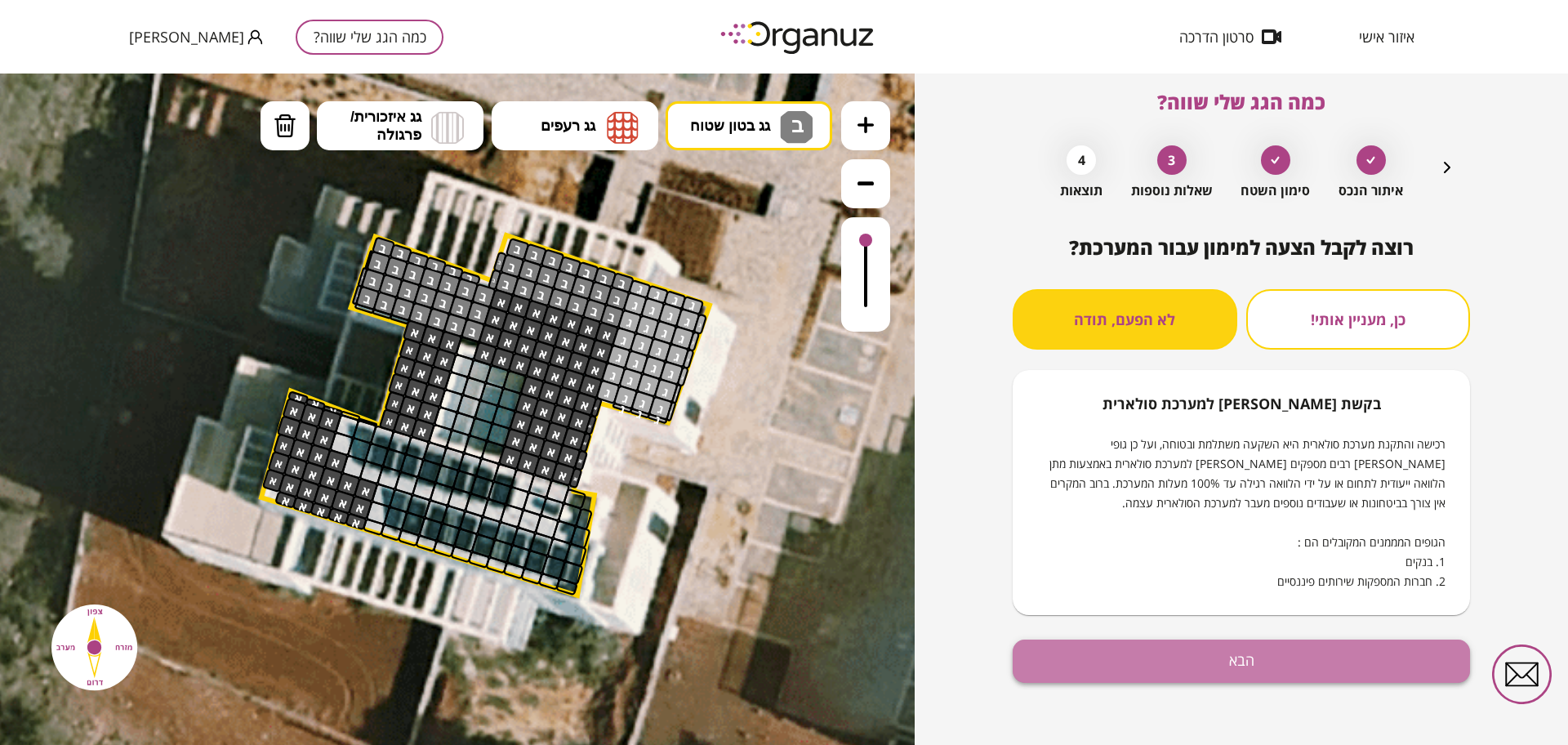
click at [1069, 666] on button "הבא" at bounding box center [1242, 661] width 458 height 43
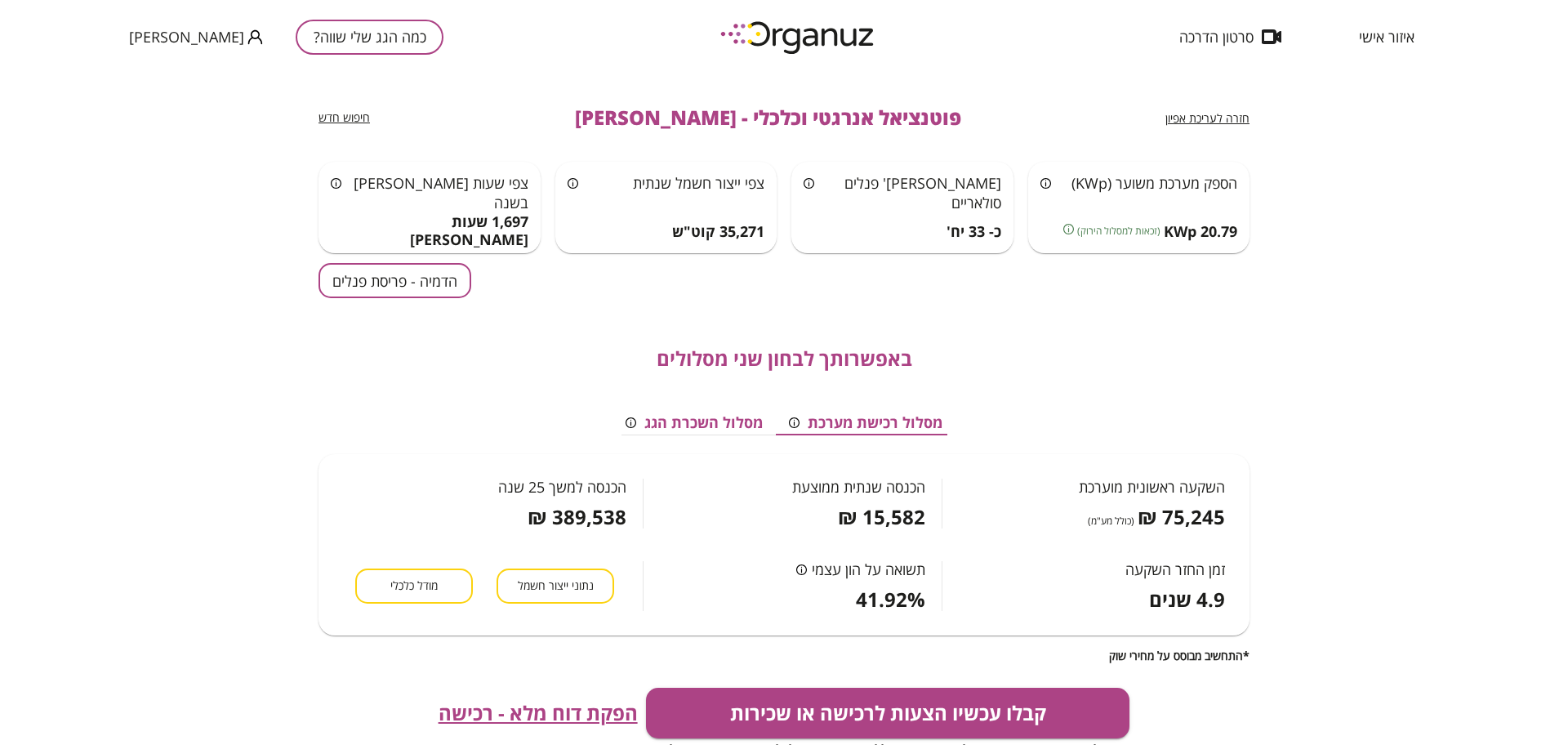
click at [439, 276] on button "הדמיה - פריסת פנלים" at bounding box center [394, 281] width 153 height 36
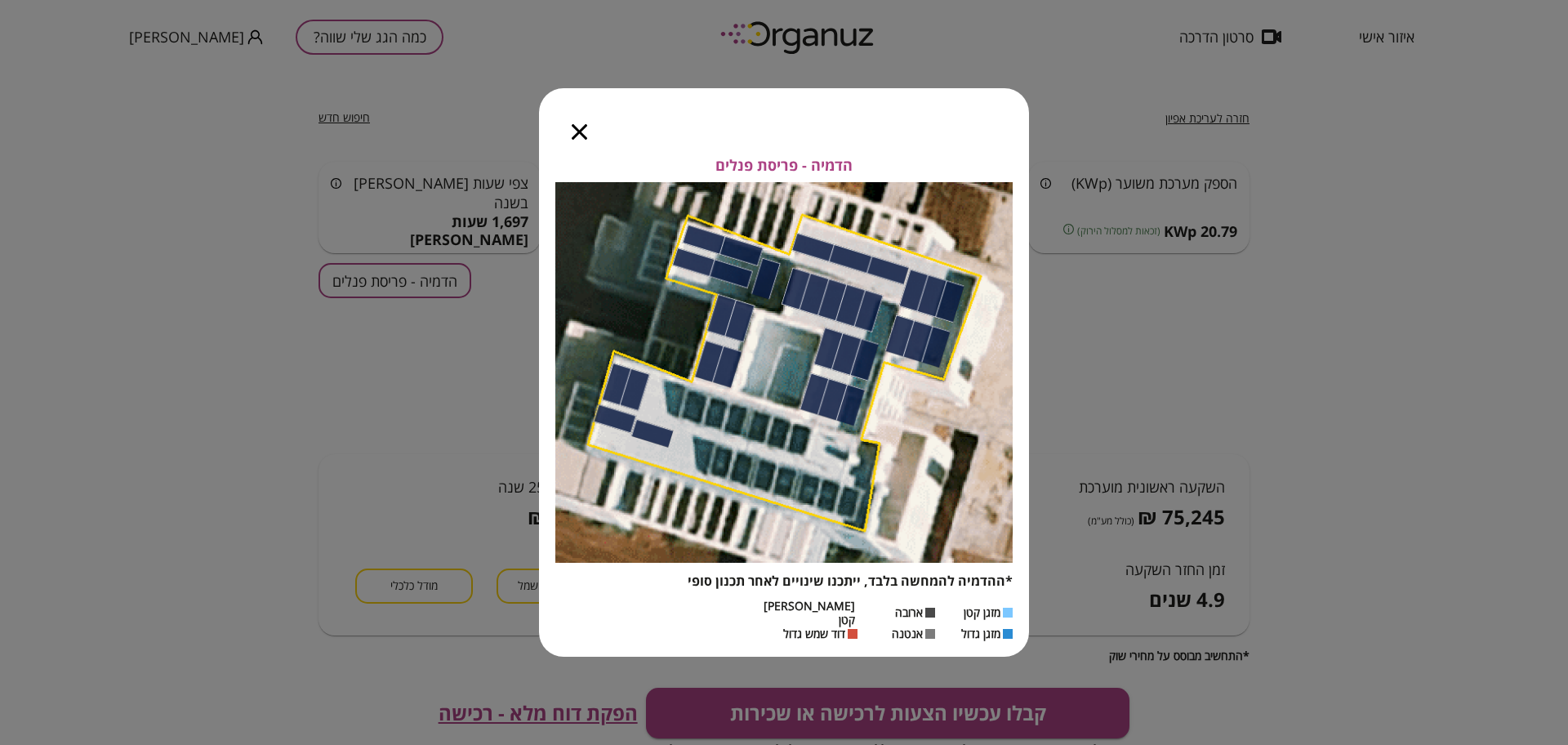
click at [582, 138] on icon "button" at bounding box center [580, 132] width 16 height 16
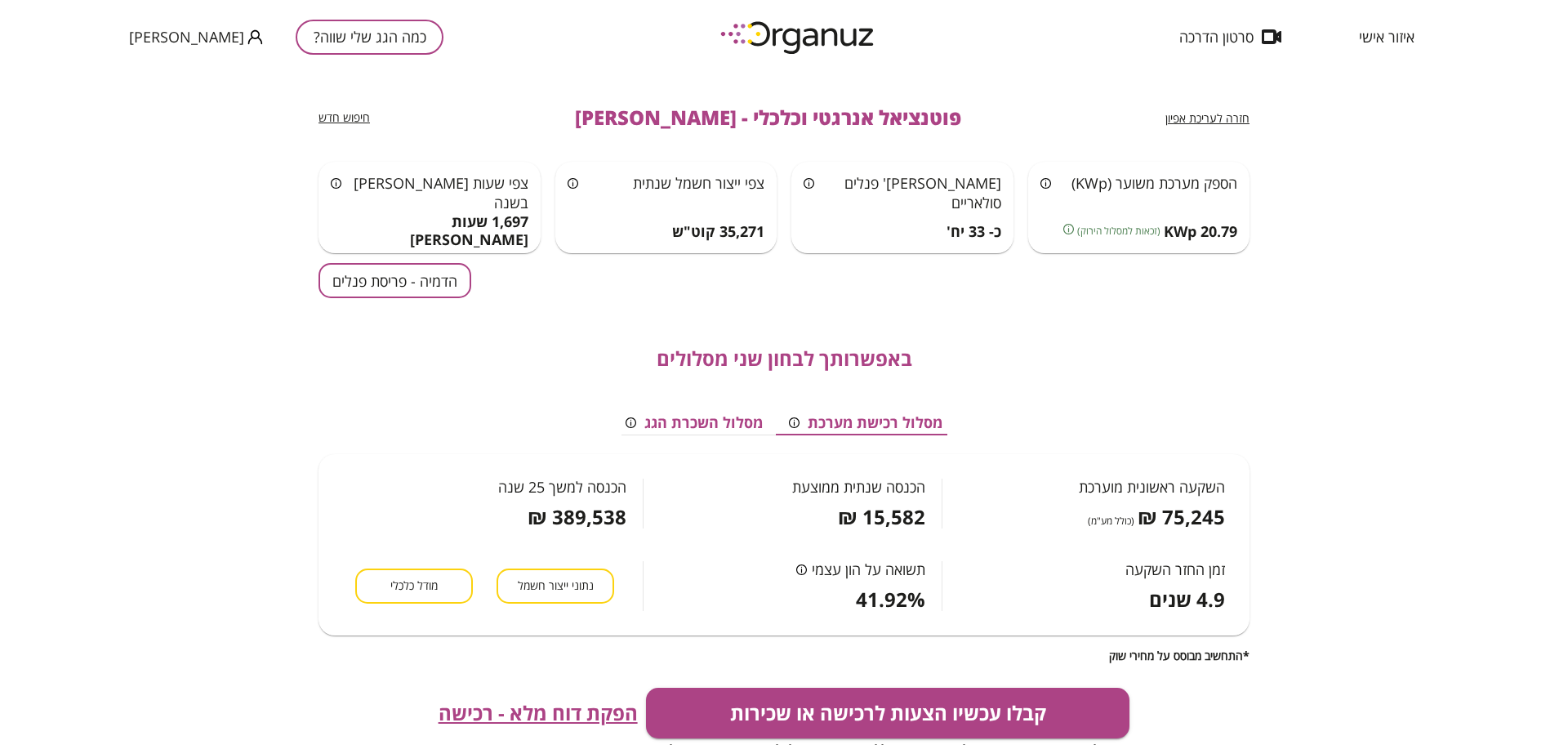
click at [1069, 112] on div "חזרה לעריכת אפיון פוטנציאל אנרגטי וכלכלי - [PERSON_NAME] חיפוש חדש" at bounding box center [784, 117] width 931 height 88
click at [1069, 126] on div "חזרה לעריכת אפיון" at bounding box center [1207, 119] width 84 height 16
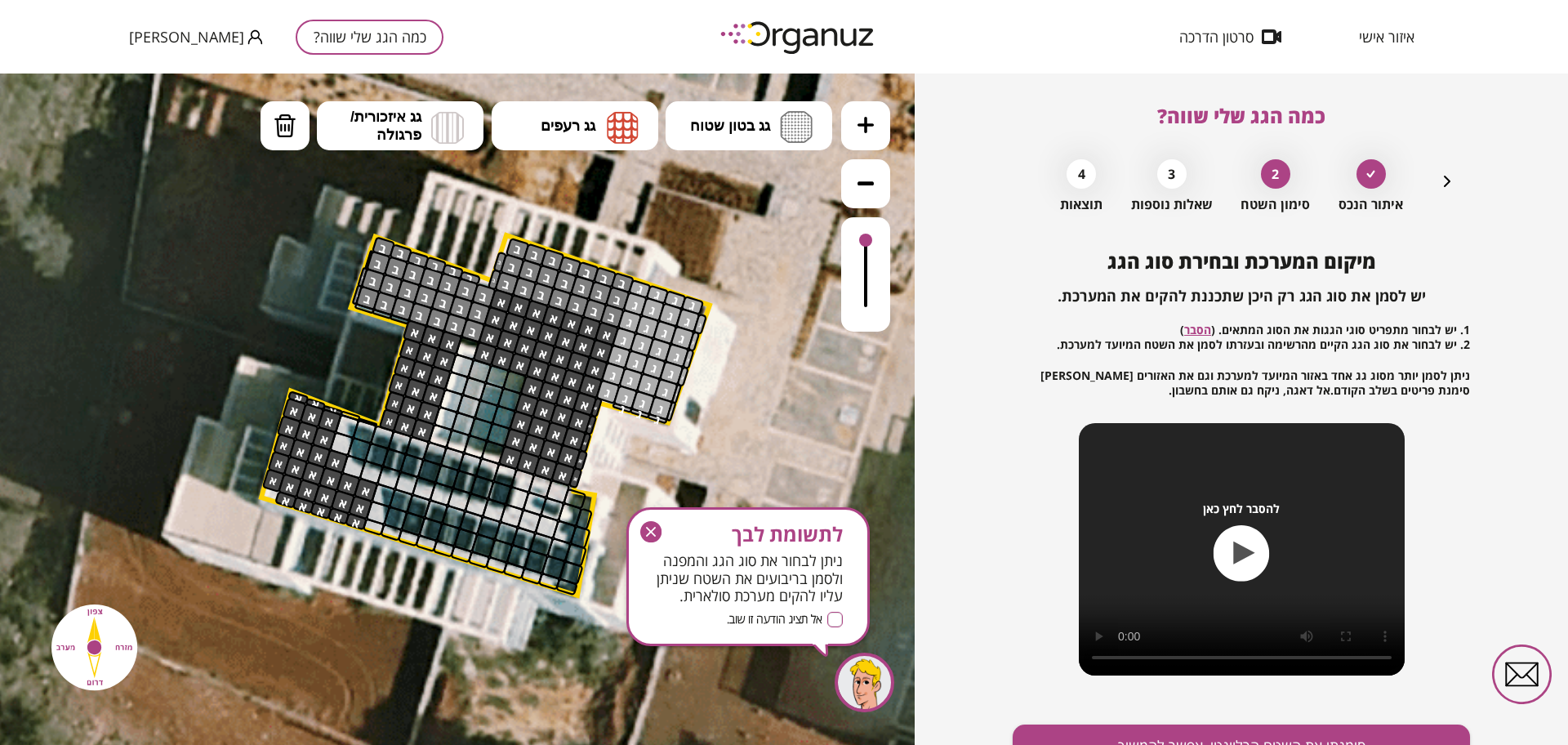
click at [1069, 183] on icon "button" at bounding box center [1447, 182] width 20 height 20
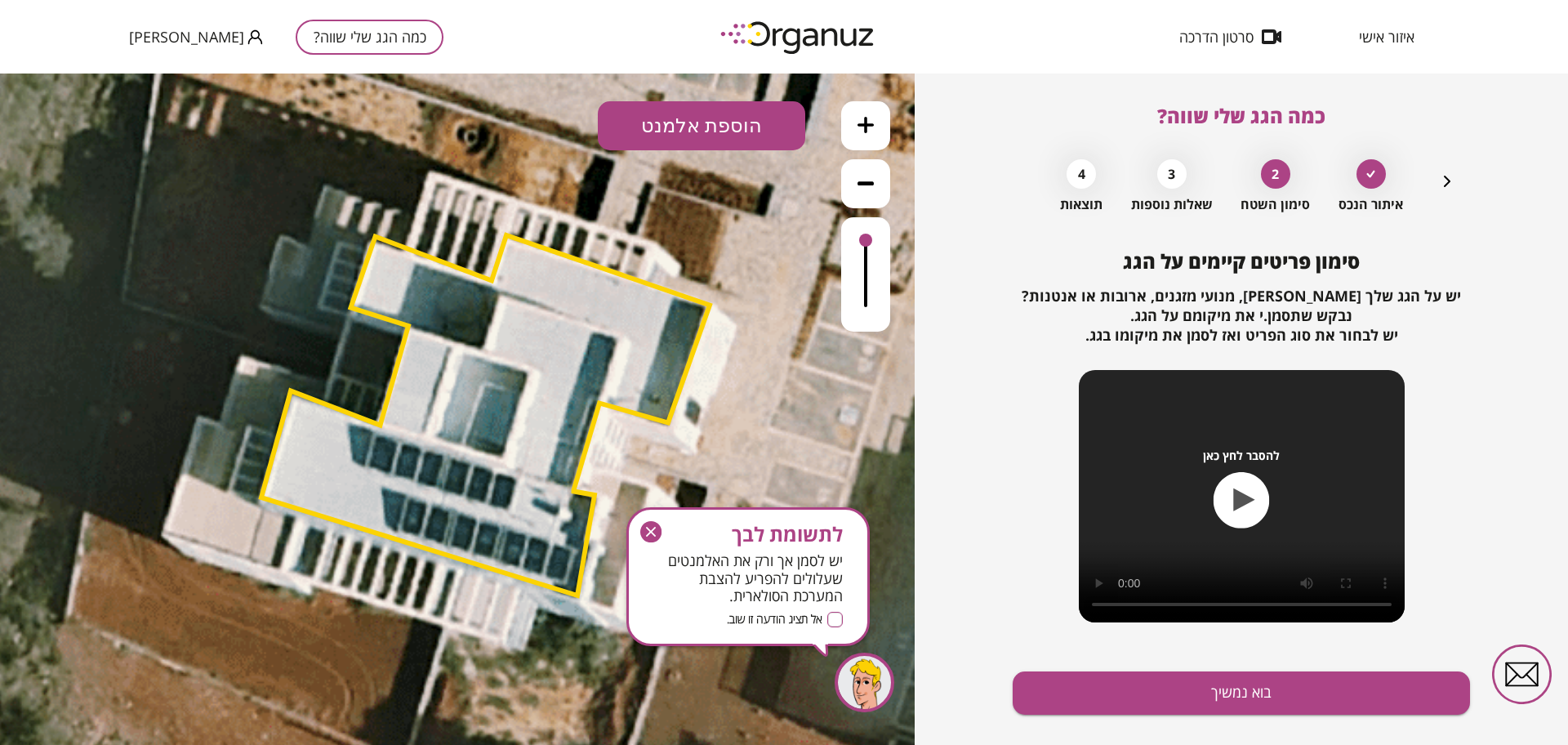
click at [476, 354] on polygon at bounding box center [485, 414] width 449 height 360
click at [601, 361] on polygon at bounding box center [485, 414] width 449 height 360
click at [1069, 177] on icon "button" at bounding box center [1447, 182] width 7 height 12
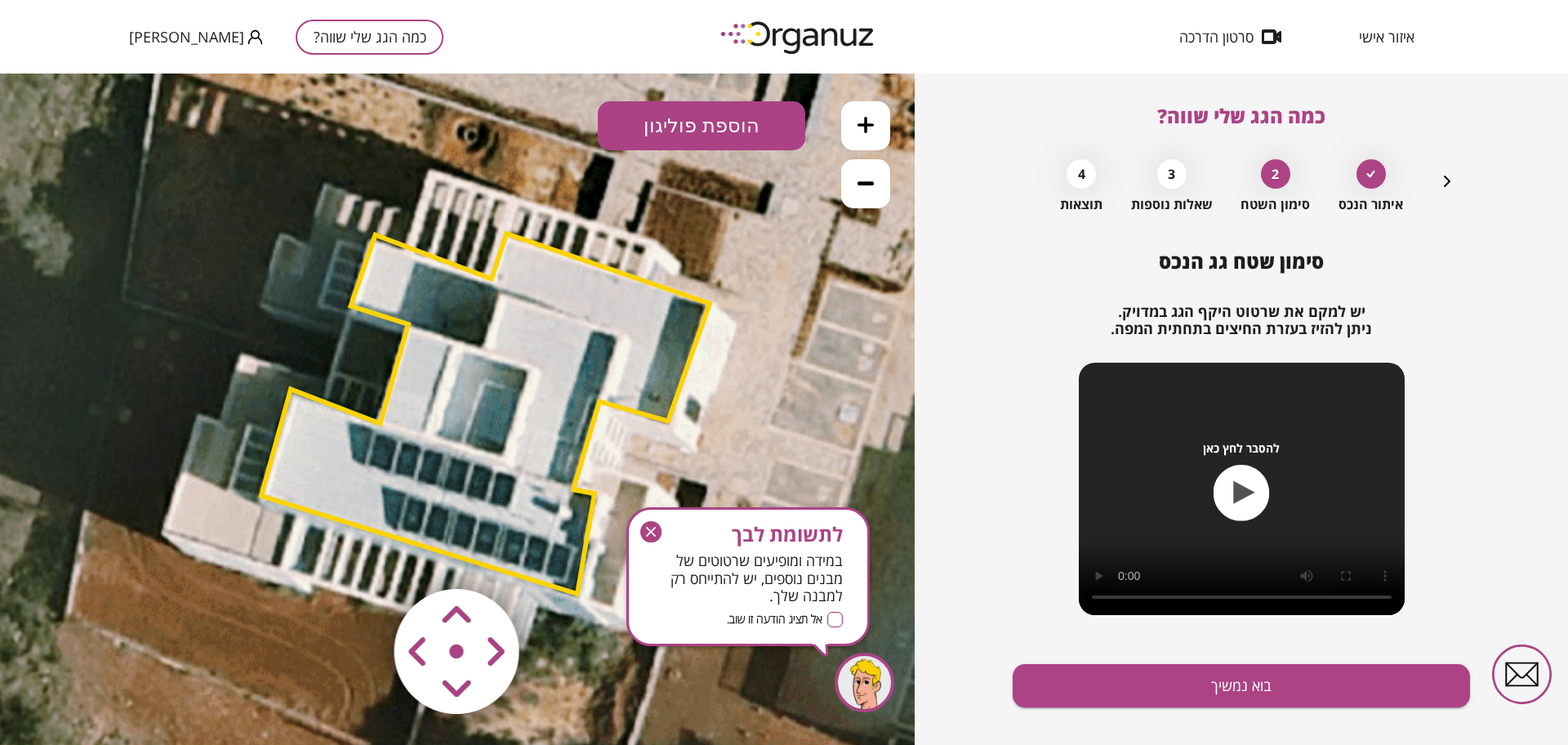
click at [509, 379] on polygon at bounding box center [485, 413] width 449 height 360
click at [586, 469] on icon at bounding box center [533, 413] width 3674 height 3677
click at [548, 471] on polygon at bounding box center [485, 413] width 449 height 360
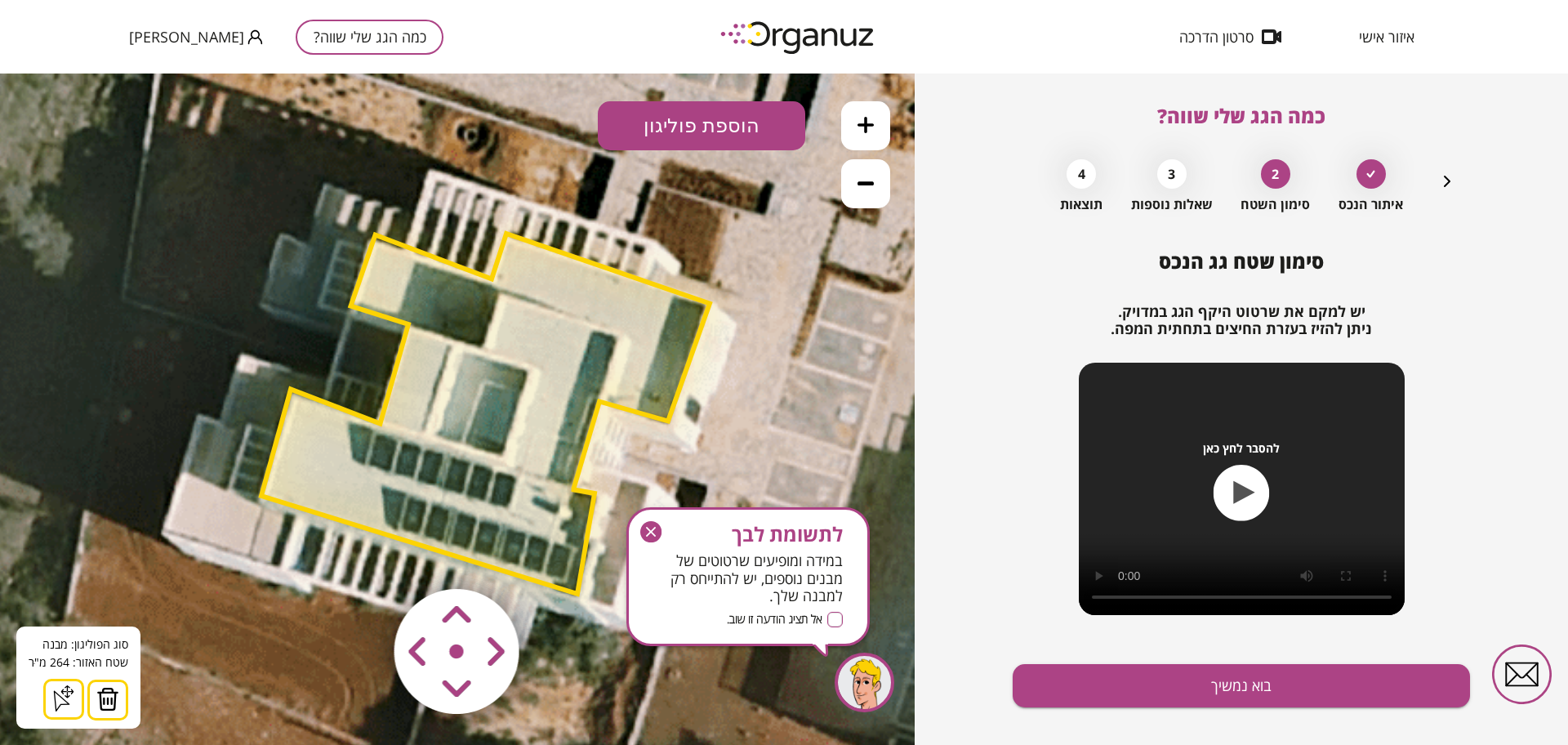
click at [108, 690] on img at bounding box center [107, 699] width 23 height 25
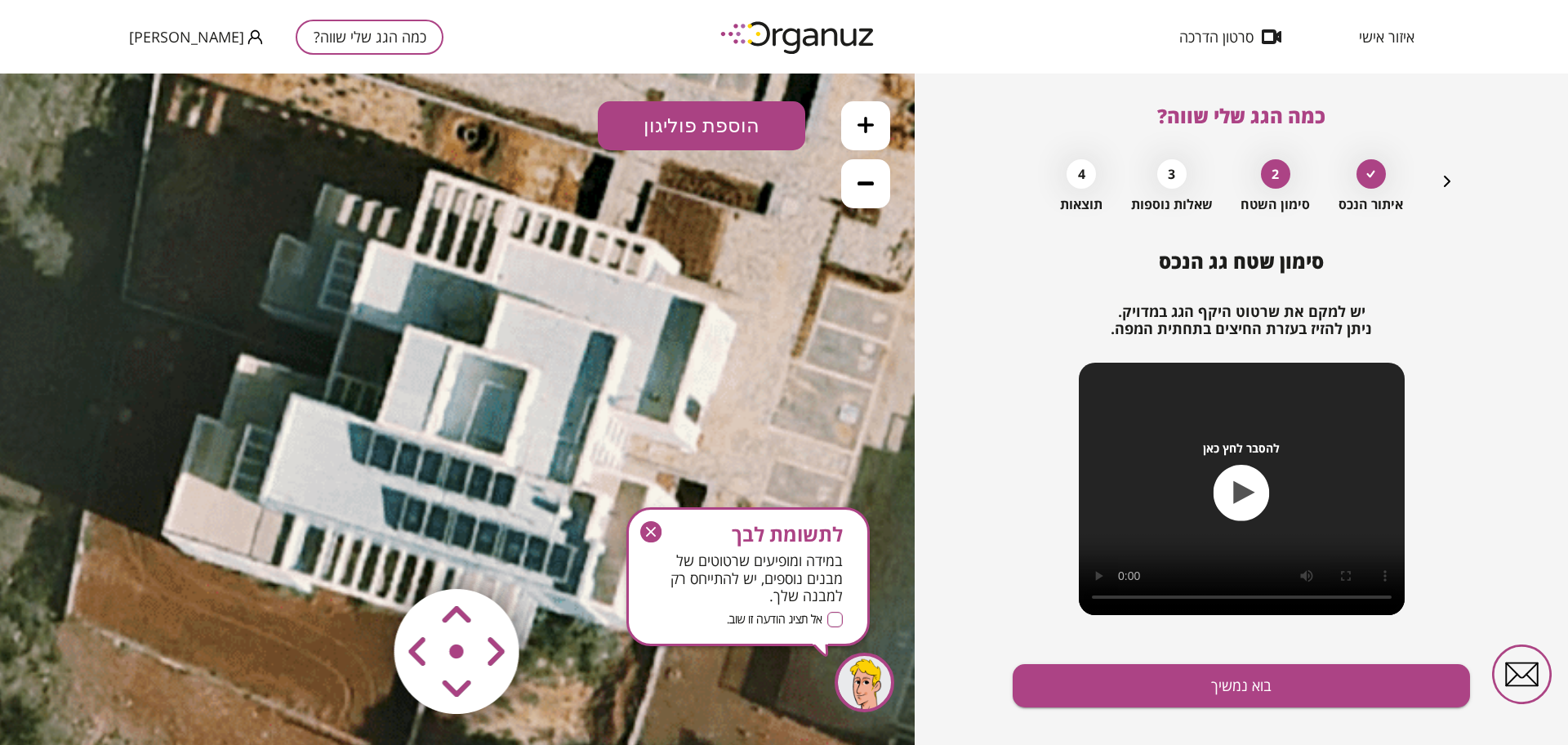
click at [662, 530] on icon "button" at bounding box center [651, 532] width 22 height 22
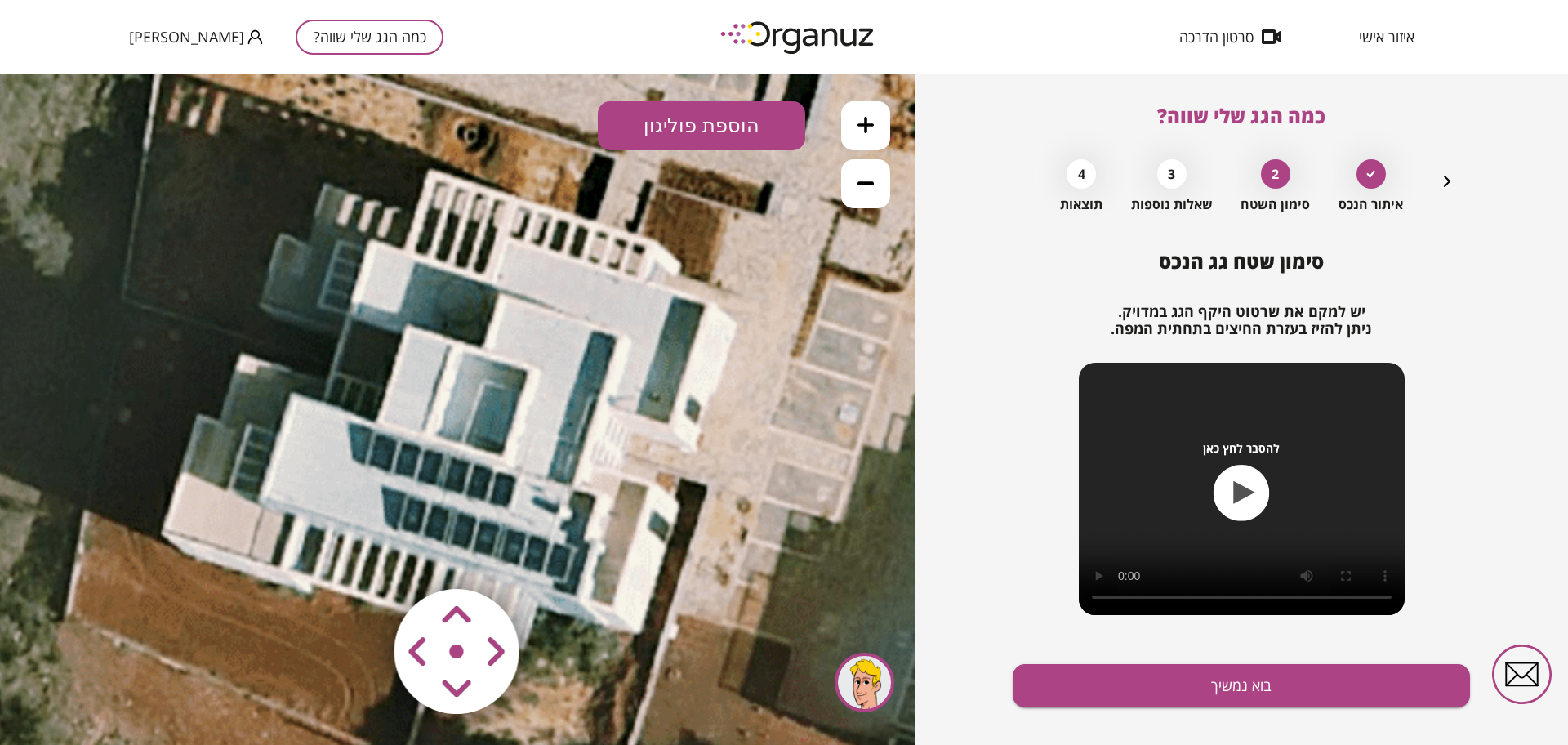
click at [695, 107] on button "הוספת פוליגון" at bounding box center [701, 126] width 207 height 49
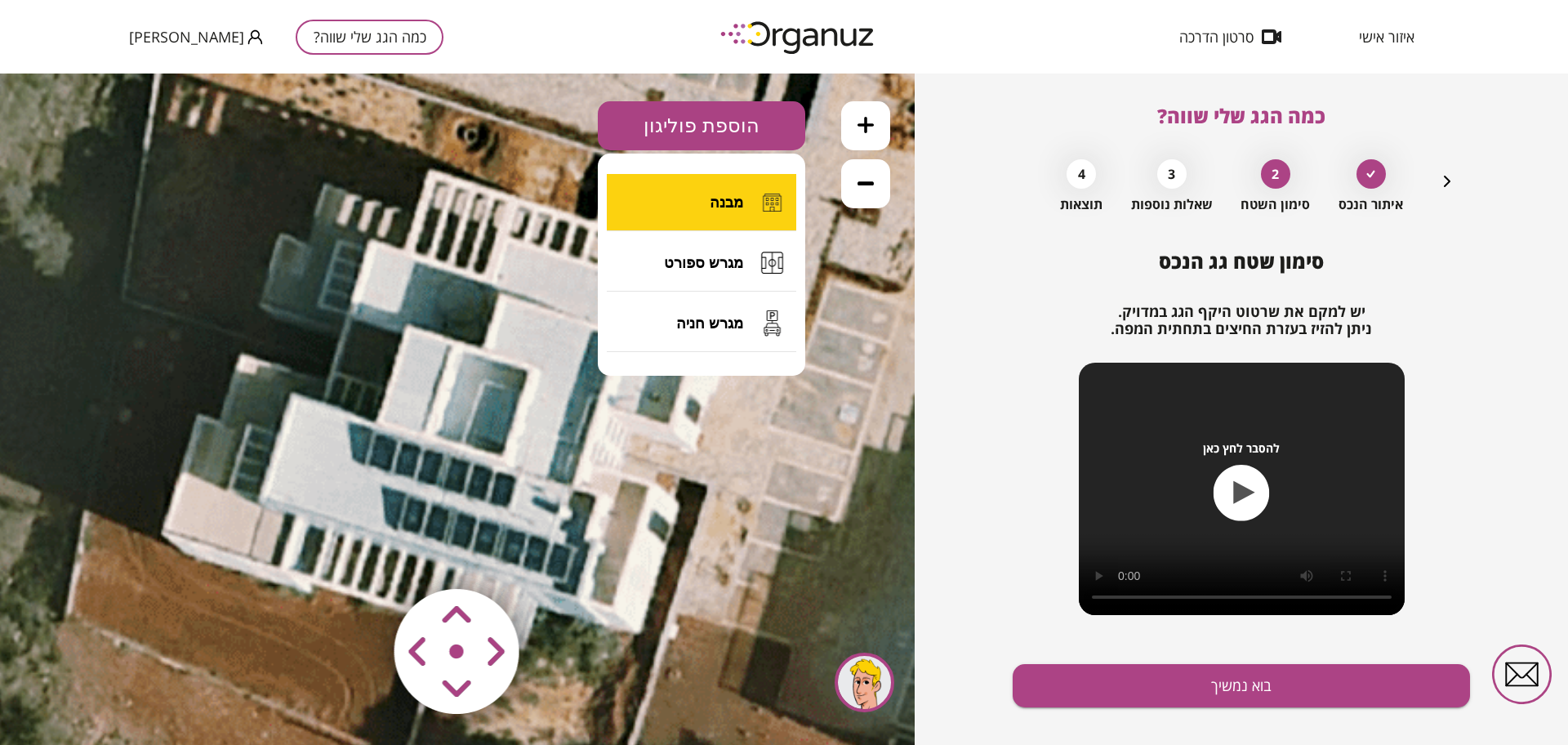
click at [683, 192] on button "מבנה" at bounding box center [701, 202] width 189 height 57
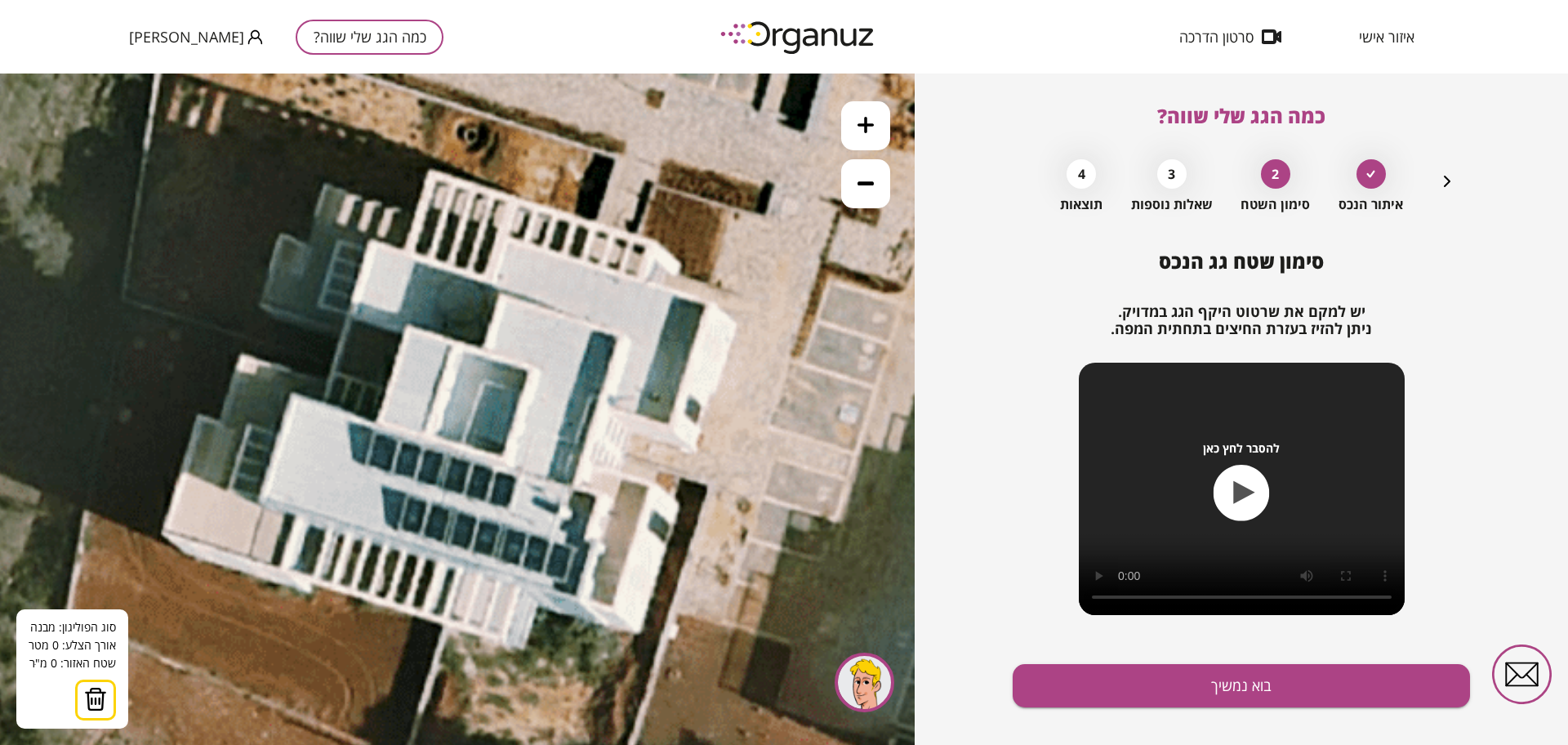
click at [370, 242] on icon at bounding box center [533, 413] width 3674 height 3677
click at [348, 315] on icon at bounding box center [533, 413] width 3674 height 3677
click at [408, 332] on polygon at bounding box center [379, 286] width 61 height 90
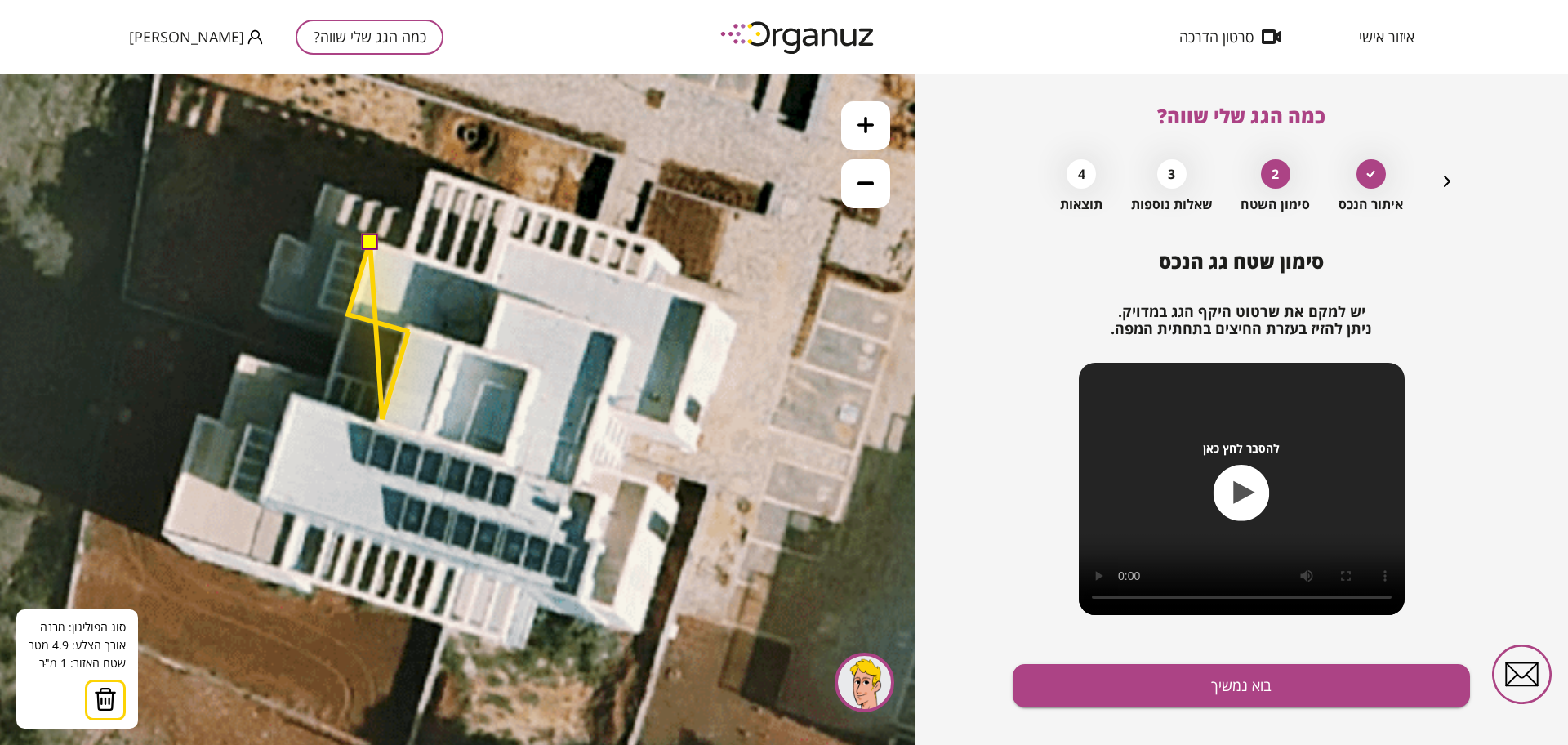
click at [383, 419] on polygon at bounding box center [379, 331] width 61 height 178
click at [292, 393] on polygon at bounding box center [350, 331] width 116 height 178
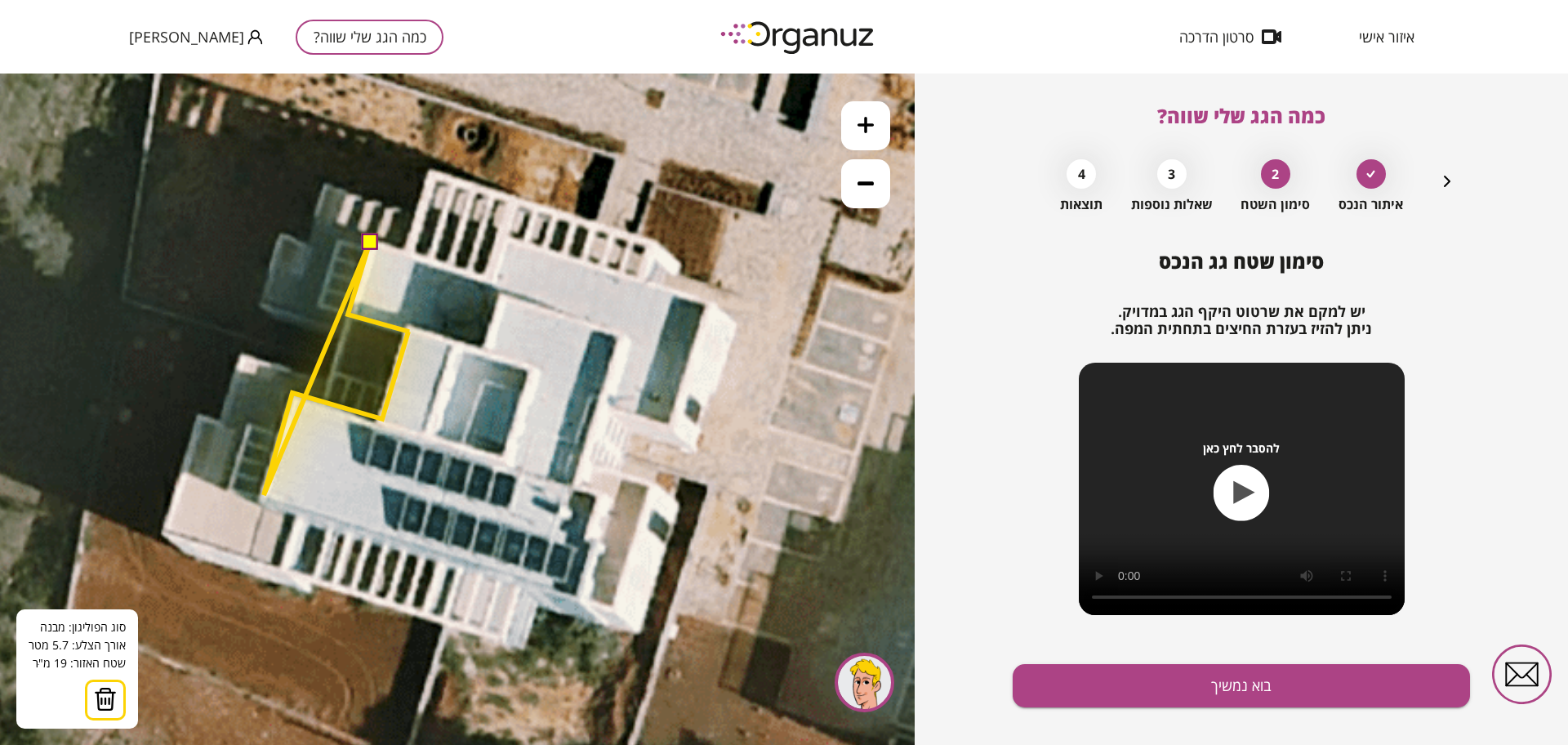
click at [263, 495] on icon at bounding box center [533, 413] width 3674 height 3677
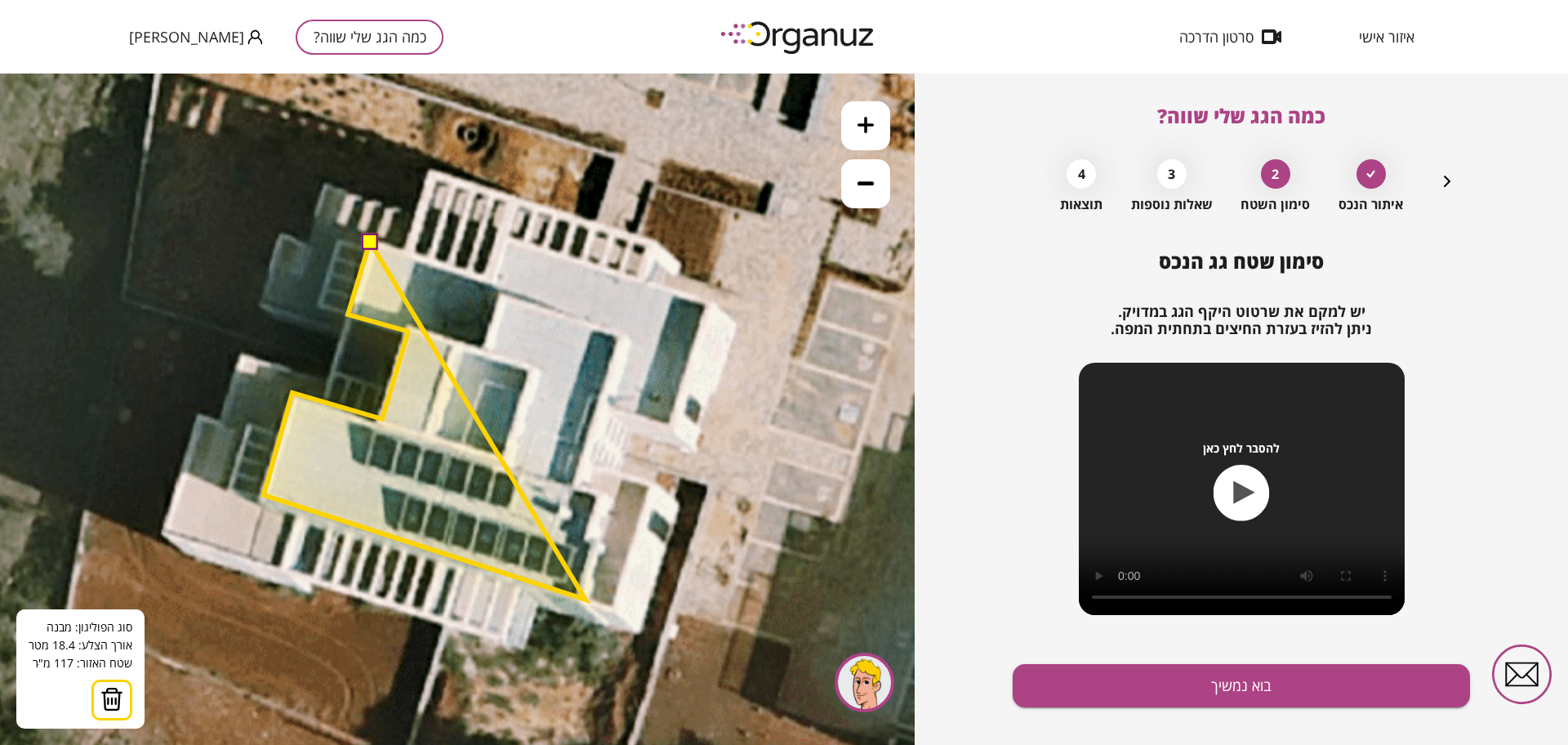
click at [586, 599] on polygon at bounding box center [424, 420] width 321 height 358
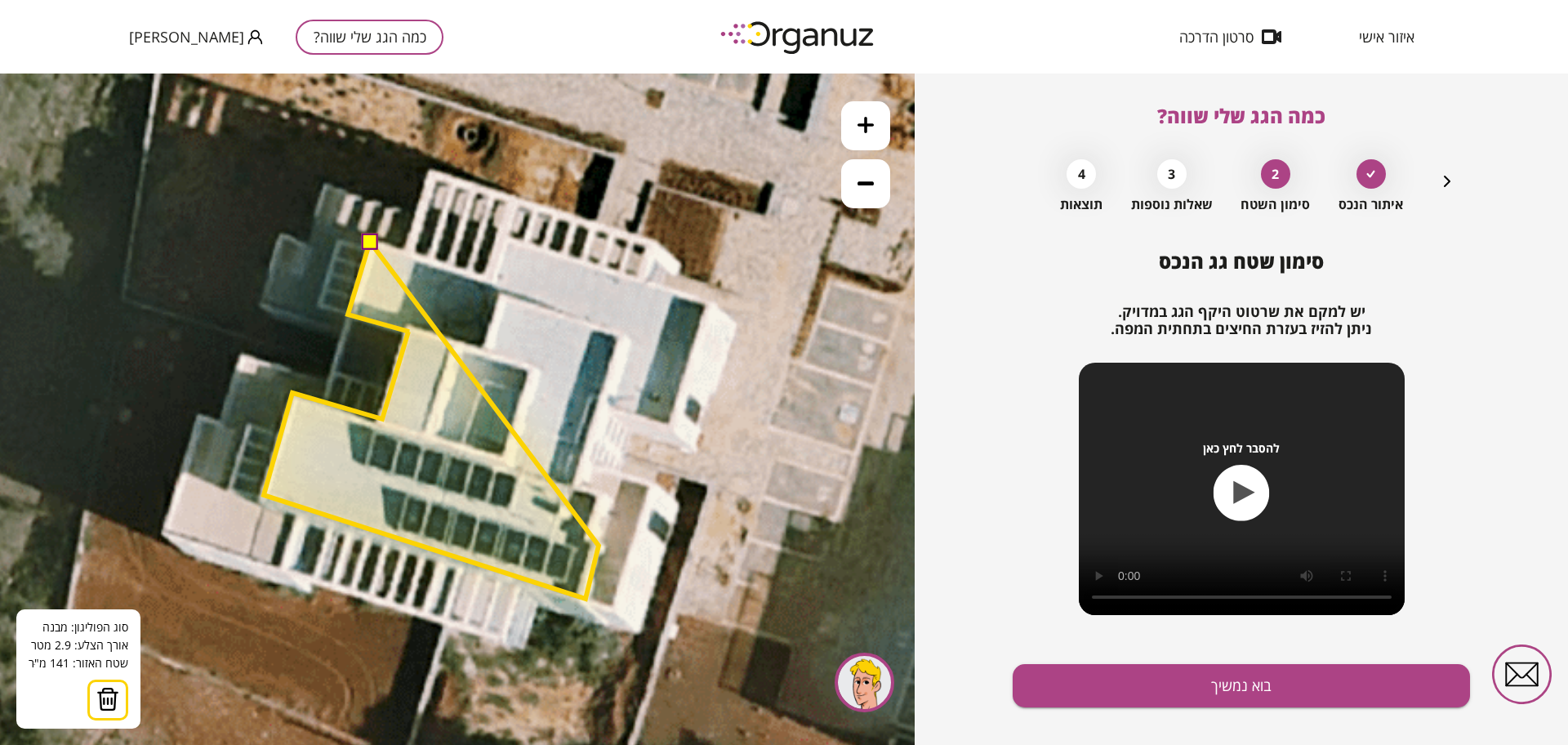
click at [599, 546] on polygon at bounding box center [431, 420] width 335 height 357
click at [585, 543] on polygon at bounding box center [431, 420] width 335 height 357
click at [600, 496] on polygon at bounding box center [431, 420] width 335 height 357
click at [577, 489] on polygon at bounding box center [431, 420] width 335 height 357
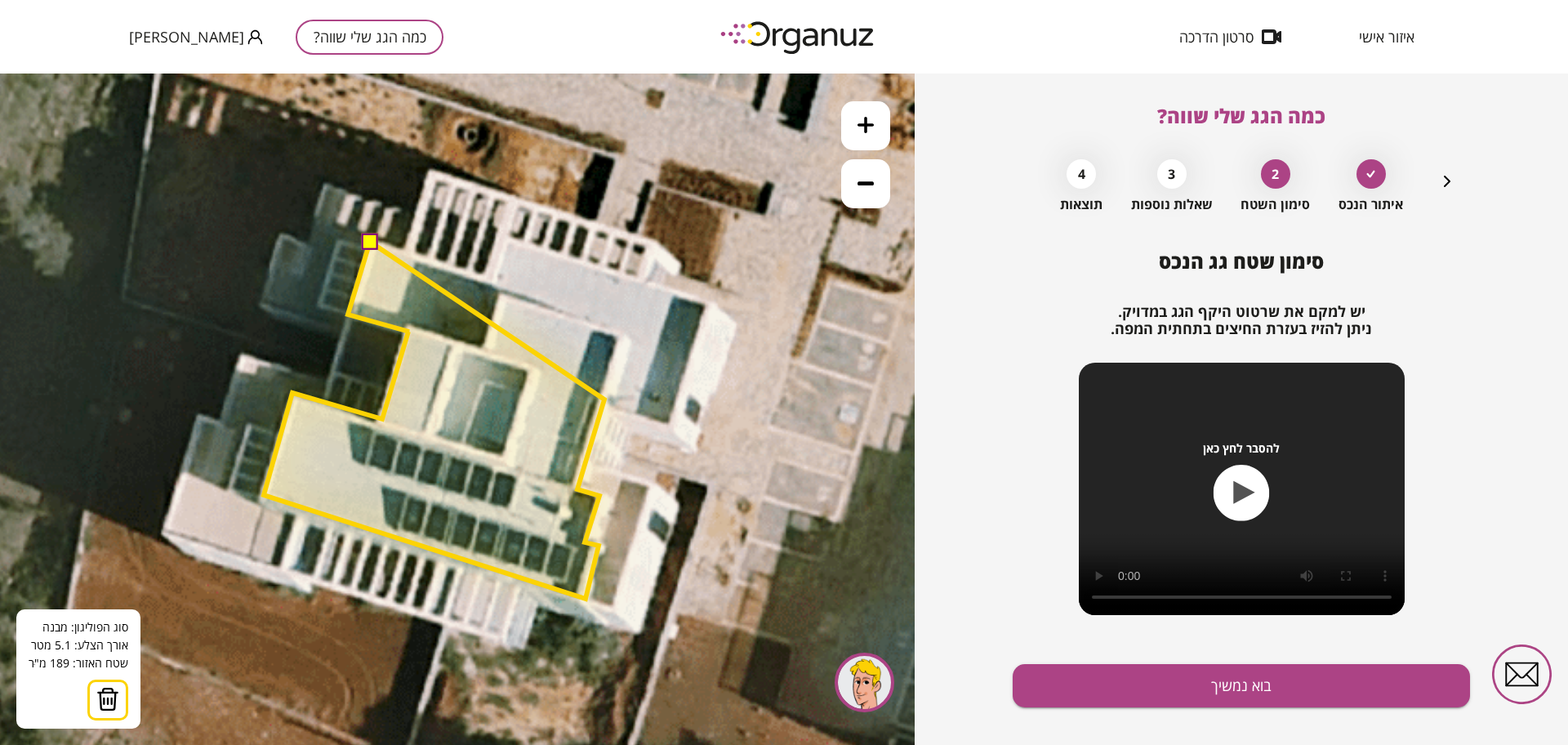
click at [605, 400] on polygon at bounding box center [433, 420] width 340 height 357
click at [673, 422] on polygon at bounding box center [467, 420] width 408 height 357
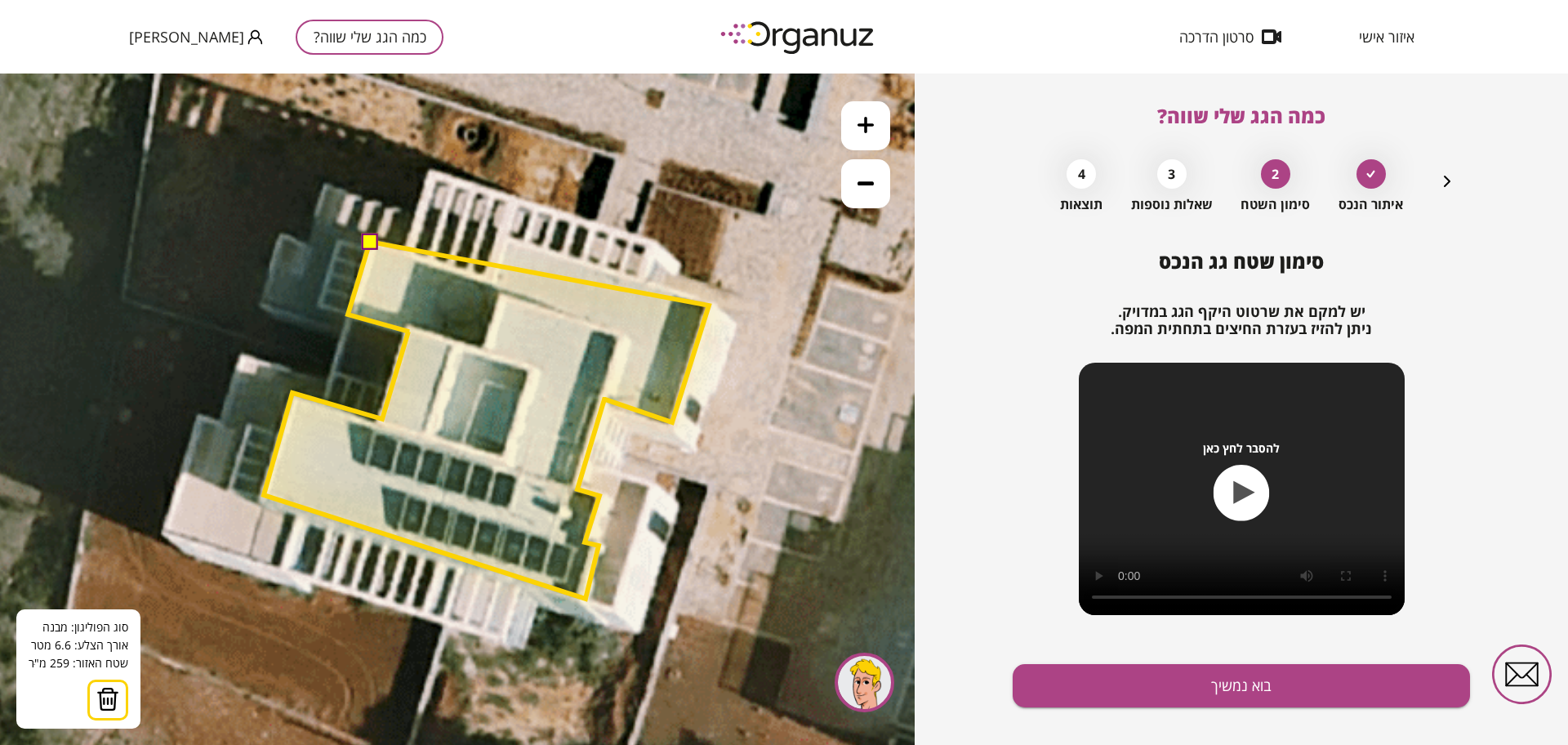
click at [709, 306] on polygon at bounding box center [485, 420] width 445 height 357
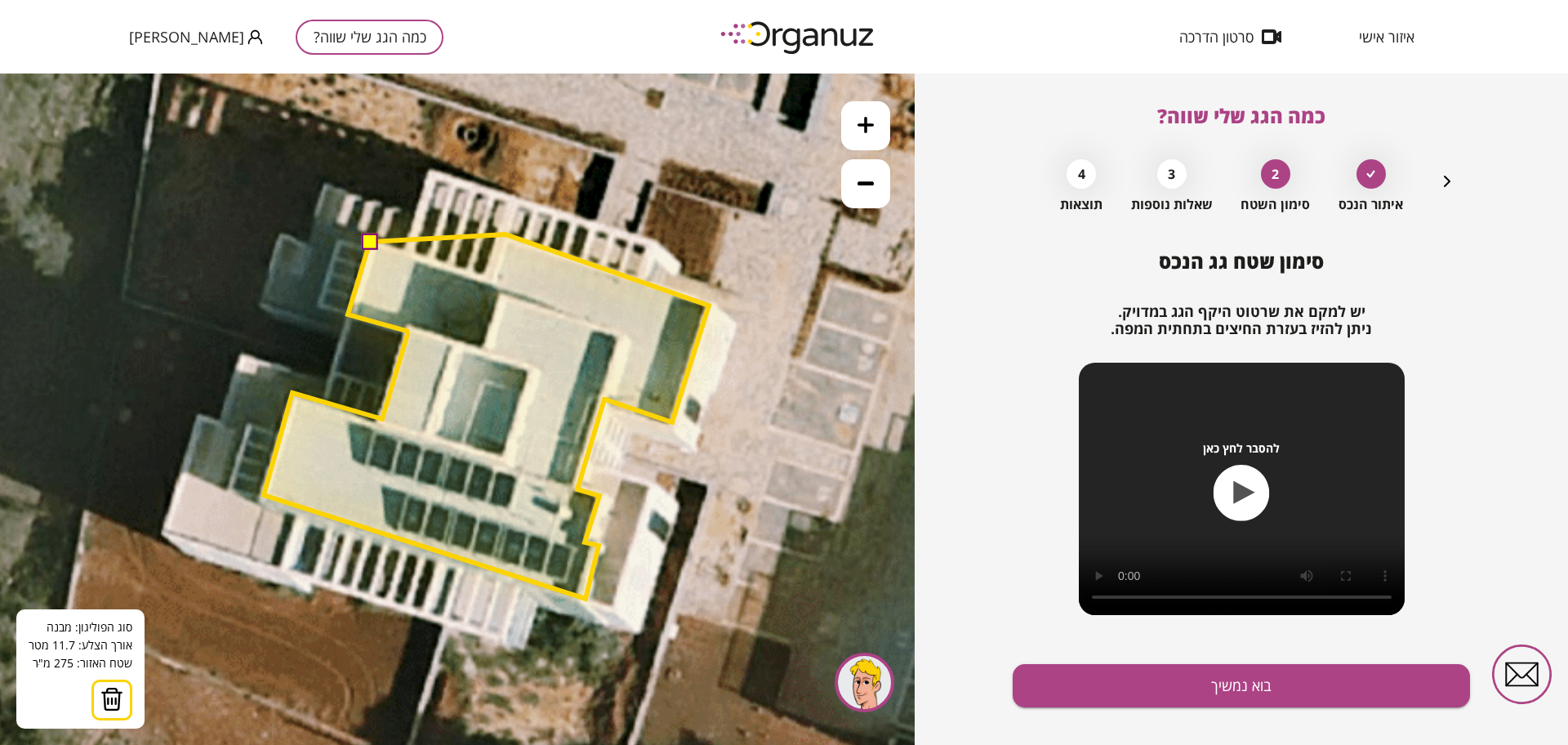
click at [506, 235] on polygon at bounding box center [485, 416] width 445 height 364
click at [493, 283] on polygon at bounding box center [485, 416] width 445 height 364
click at [366, 236] on button at bounding box center [369, 241] width 17 height 17
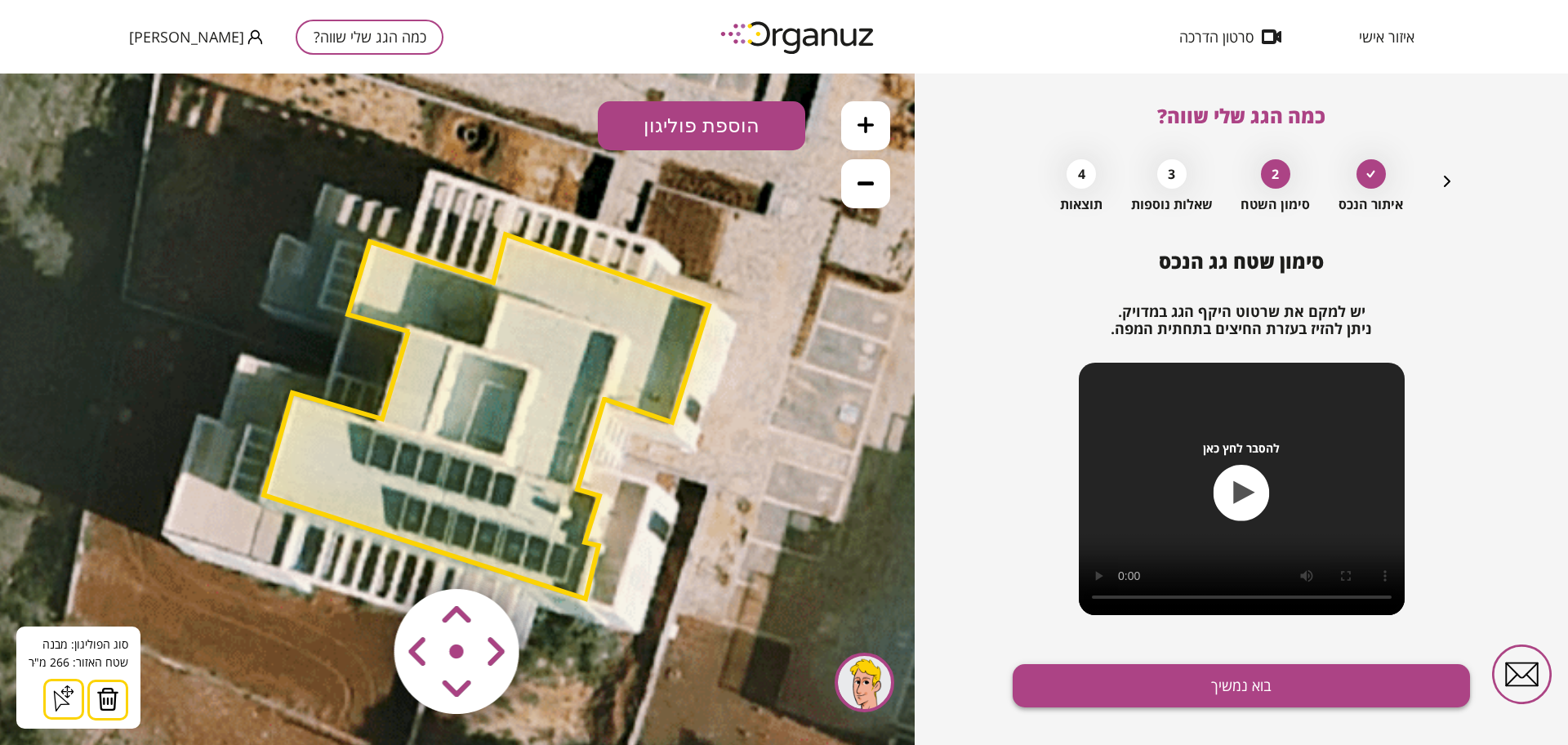
click at [1069, 694] on button "בוא נמשיך" at bounding box center [1242, 686] width 458 height 43
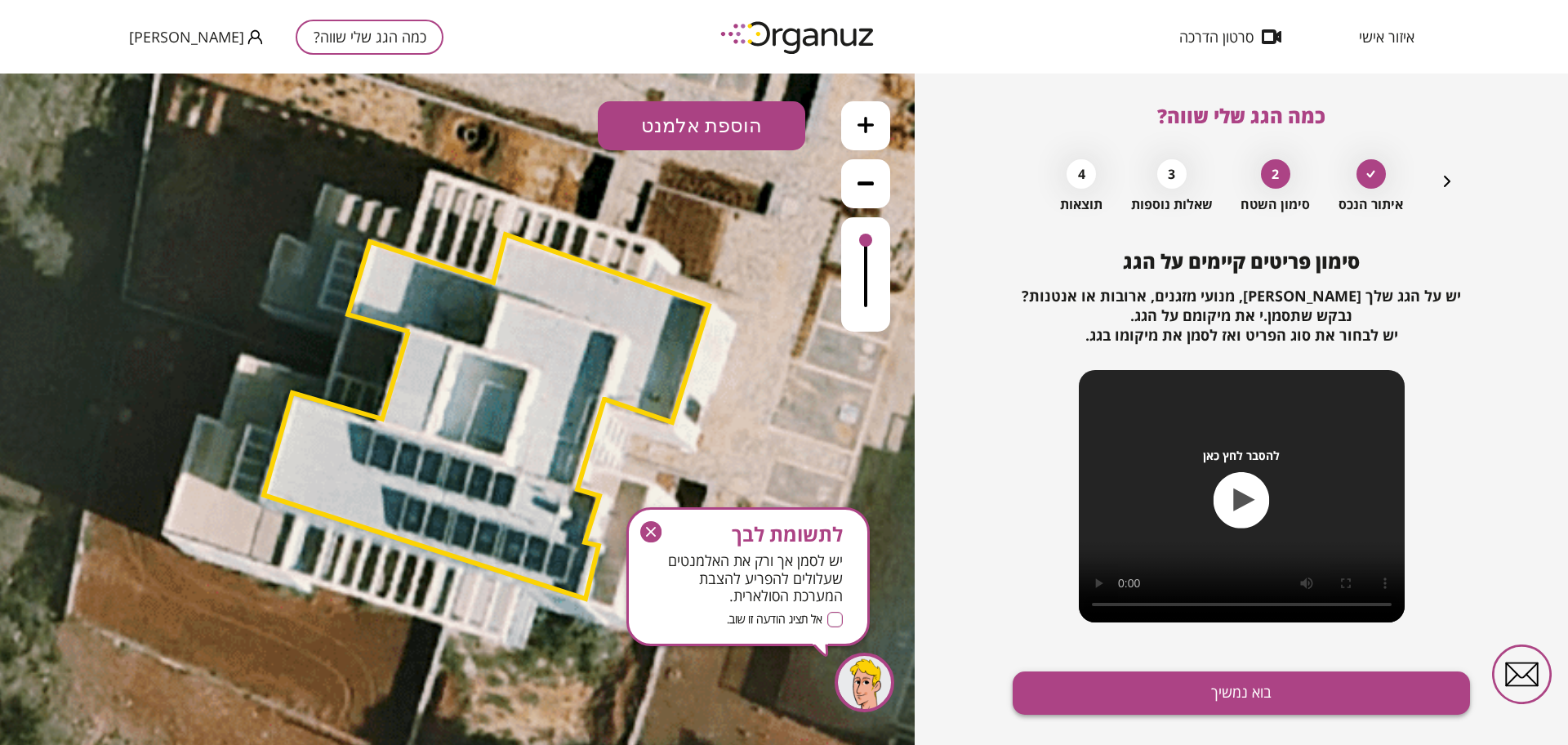
click at [1069, 677] on button "בוא נמשיך" at bounding box center [1242, 694] width 458 height 43
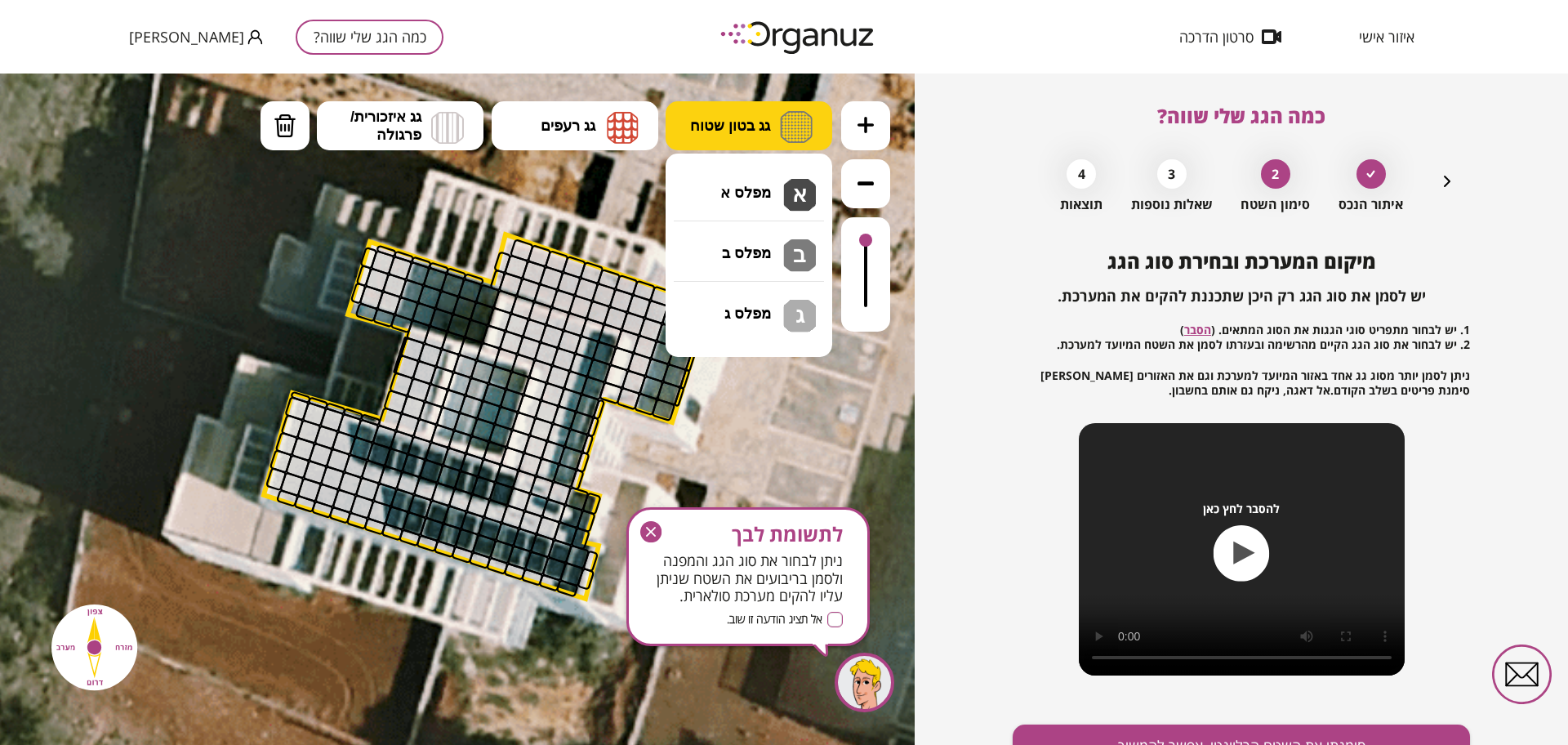
click at [710, 124] on span "גג בטון שטוח" at bounding box center [730, 125] width 80 height 18
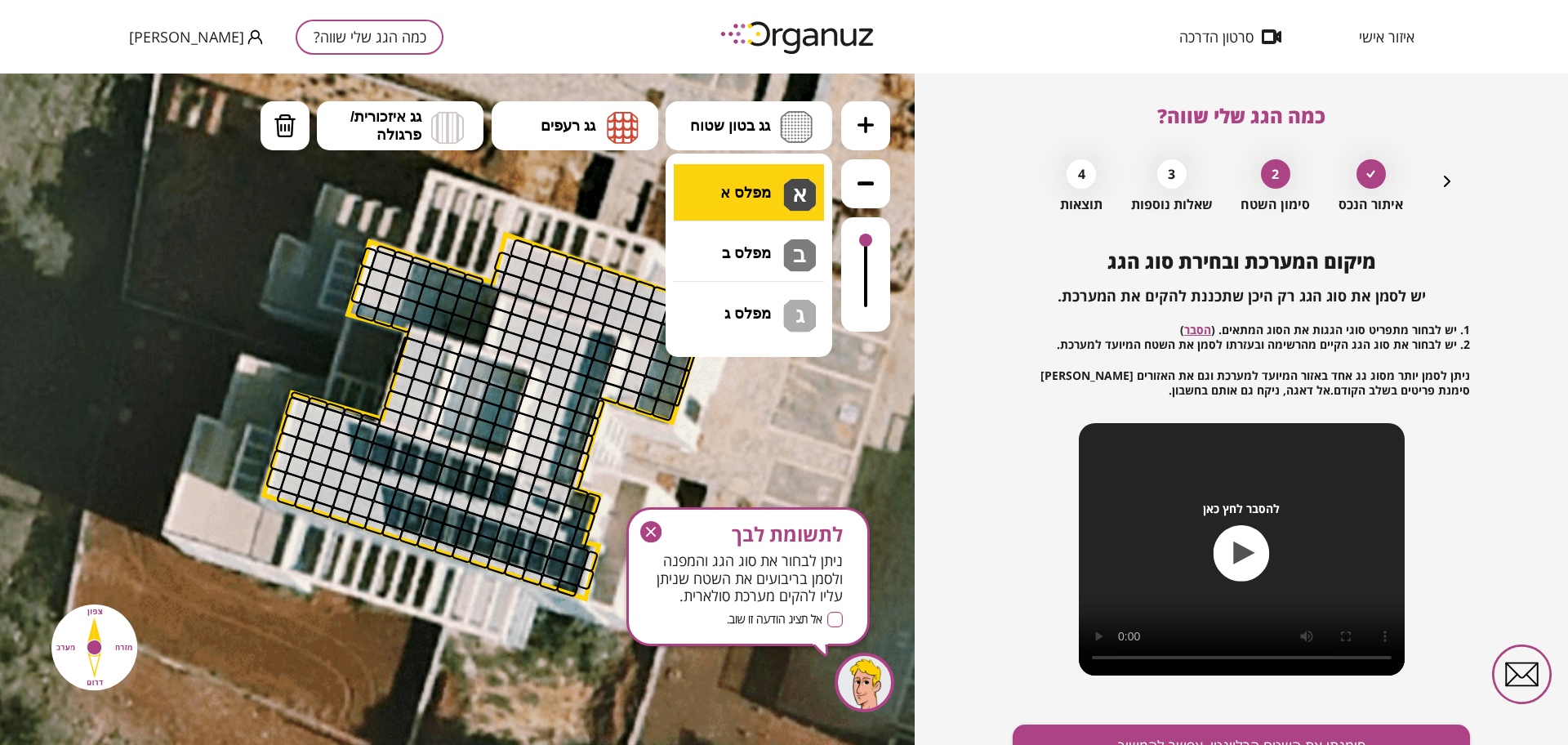
click at [760, 188] on div ".st0 { fill: #FFFFFF; } א" at bounding box center [457, 410] width 914 height 672
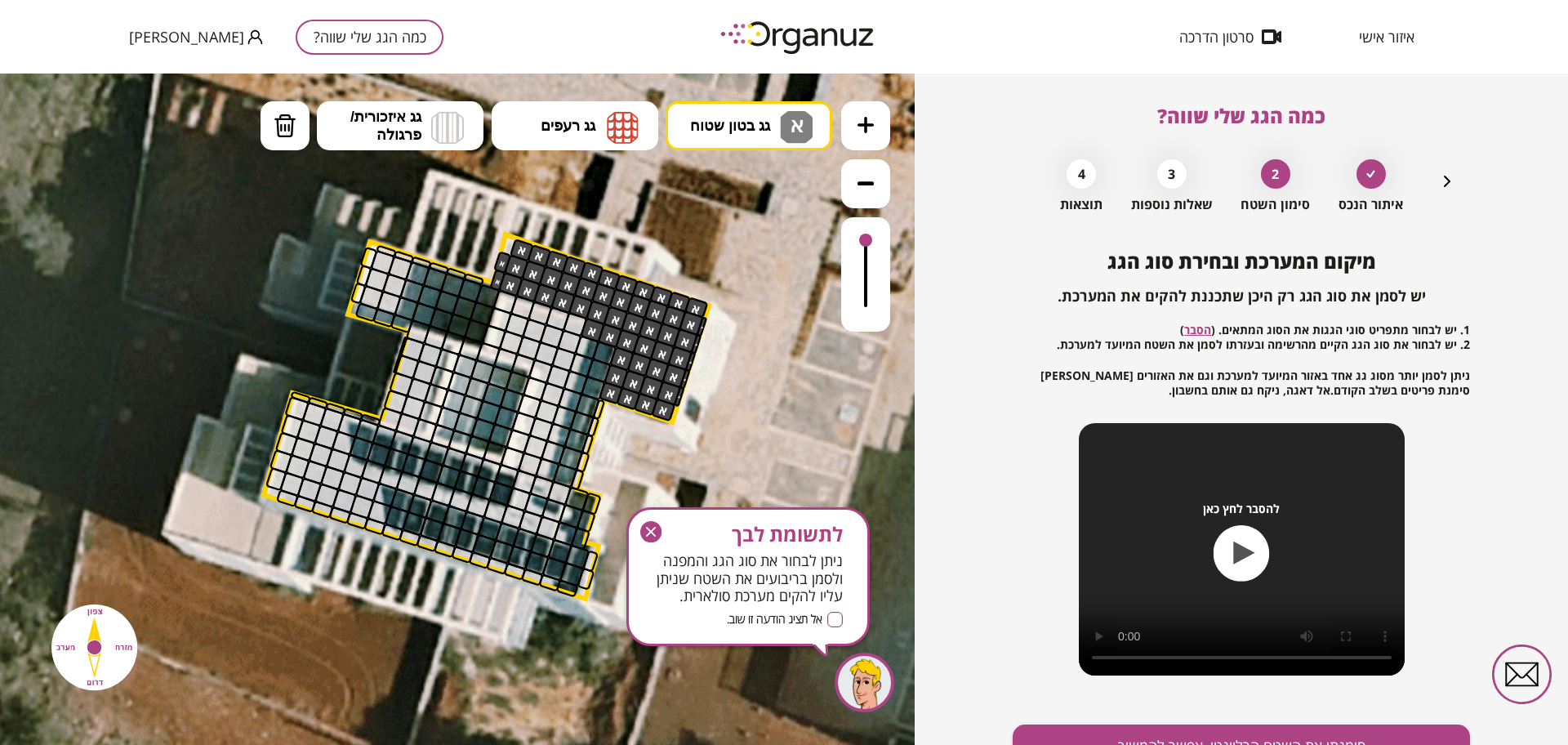
drag, startPoint x: 533, startPoint y: 246, endPoint x: 694, endPoint y: 308, distance: 172.5
drag, startPoint x: 682, startPoint y: 112, endPoint x: 694, endPoint y: 152, distance: 41.8
click at [683, 112] on button "גג בטון שטוח א" at bounding box center [748, 126] width 167 height 49
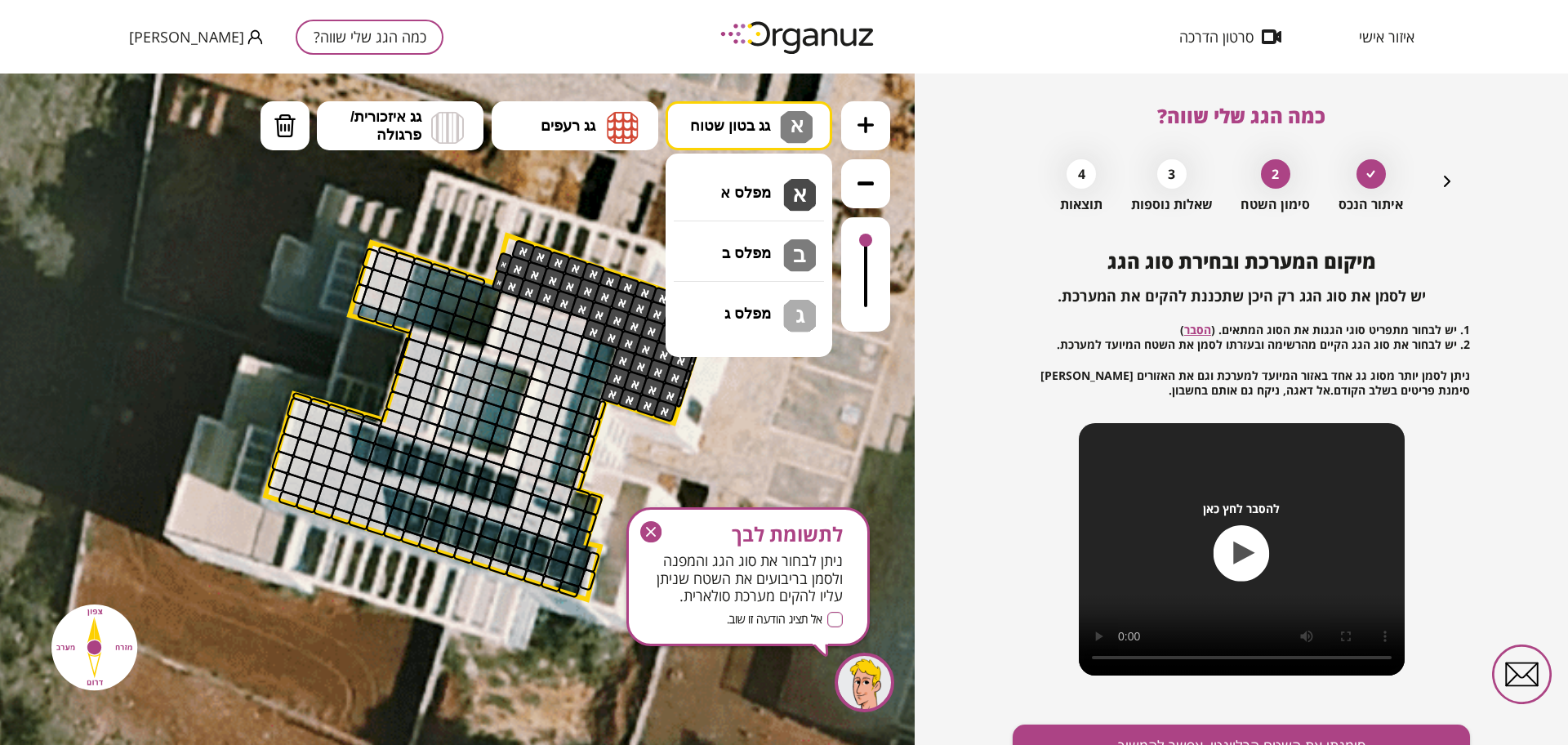
click at [730, 257] on div ".st0 { fill: #FFFFFF; } א" at bounding box center [457, 410] width 914 height 672
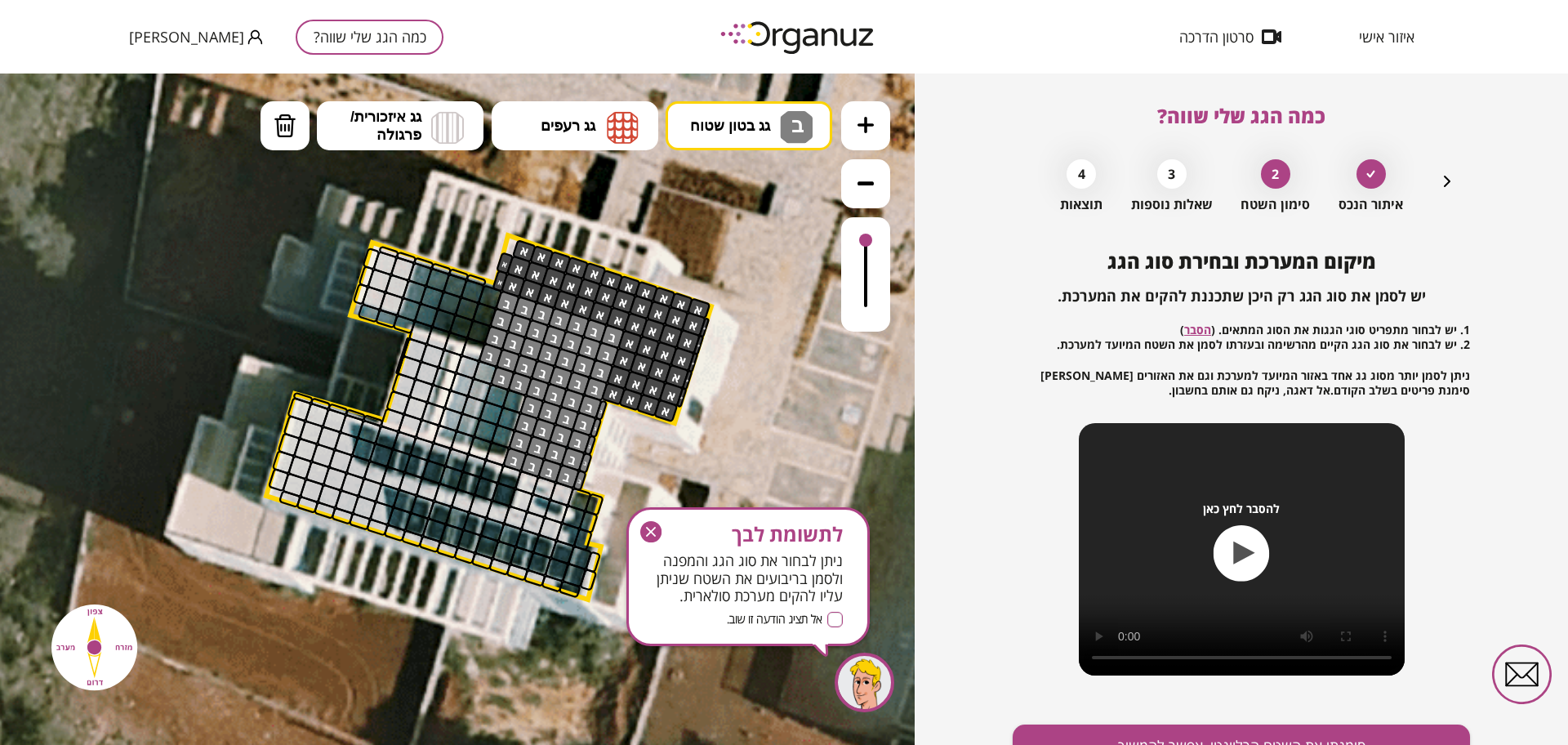
drag, startPoint x: 610, startPoint y: 340, endPoint x: 511, endPoint y: 339, distance: 99.0
click at [275, 119] on img at bounding box center [284, 125] width 23 height 25
click at [507, 380] on div at bounding box center [503, 379] width 26 height 26
click at [520, 382] on div at bounding box center [520, 385] width 26 height 26
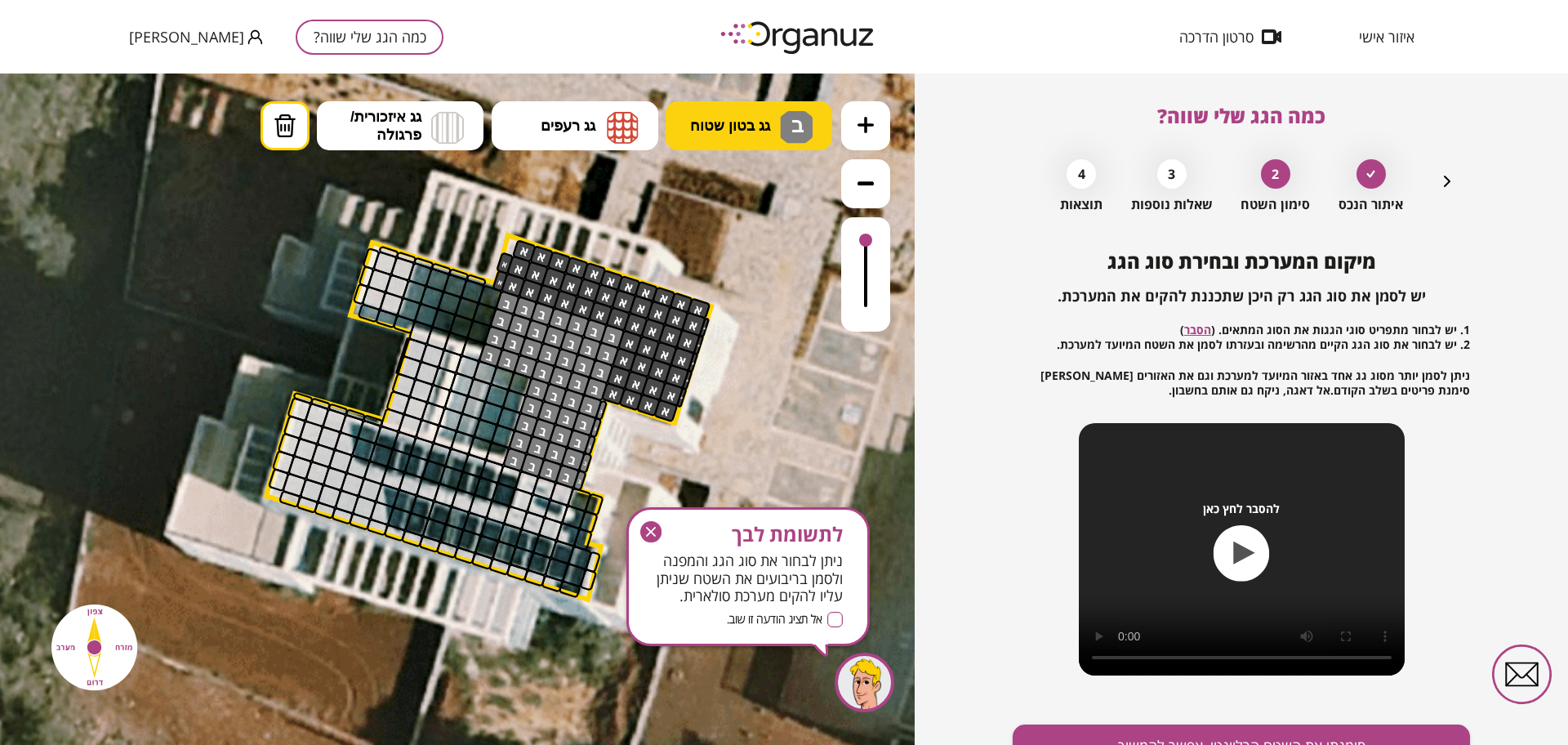
click at [762, 124] on span "גג בטון שטוח" at bounding box center [730, 125] width 80 height 18
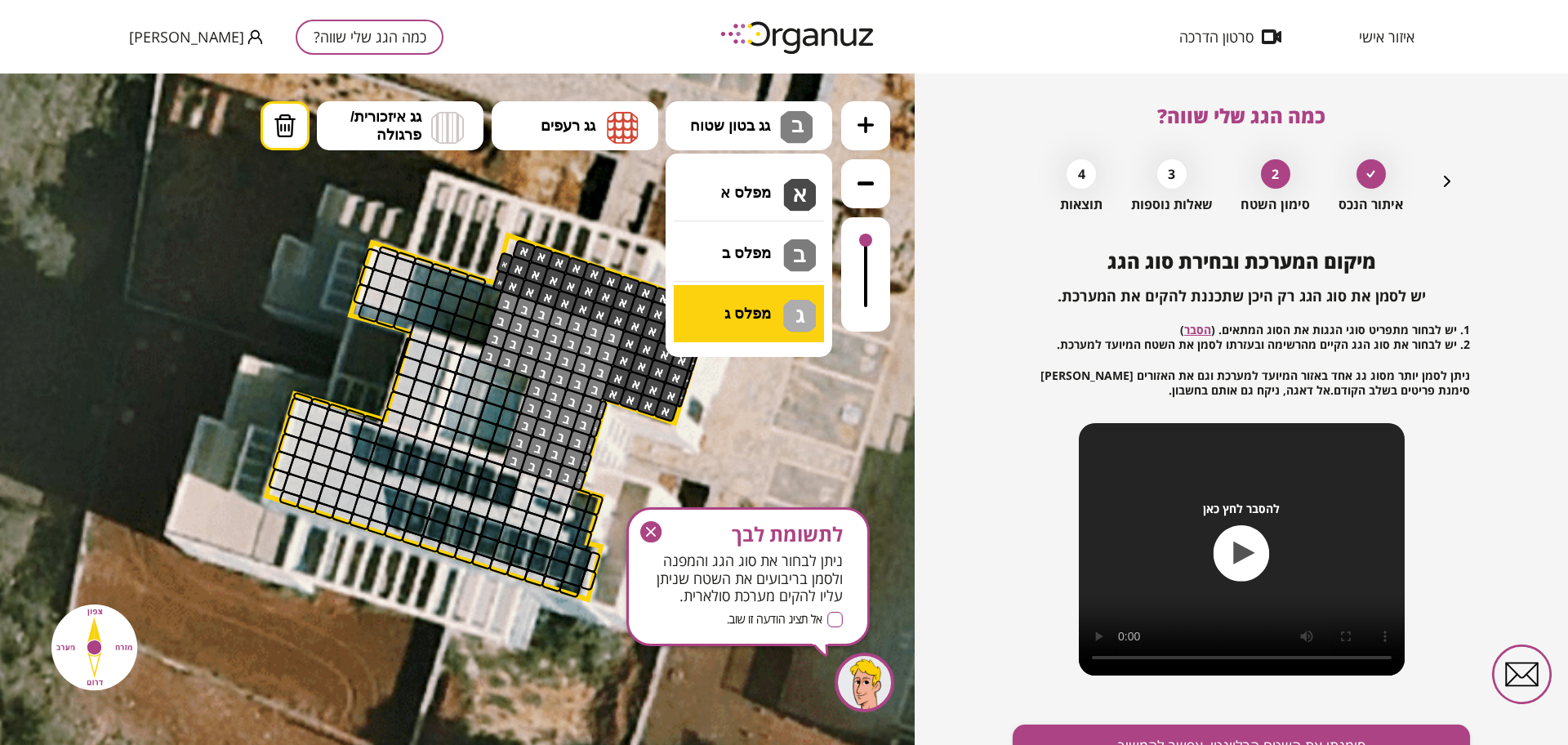
click at [762, 329] on div ".st0 { fill: #FFFFFF; } ב" at bounding box center [457, 410] width 914 height 672
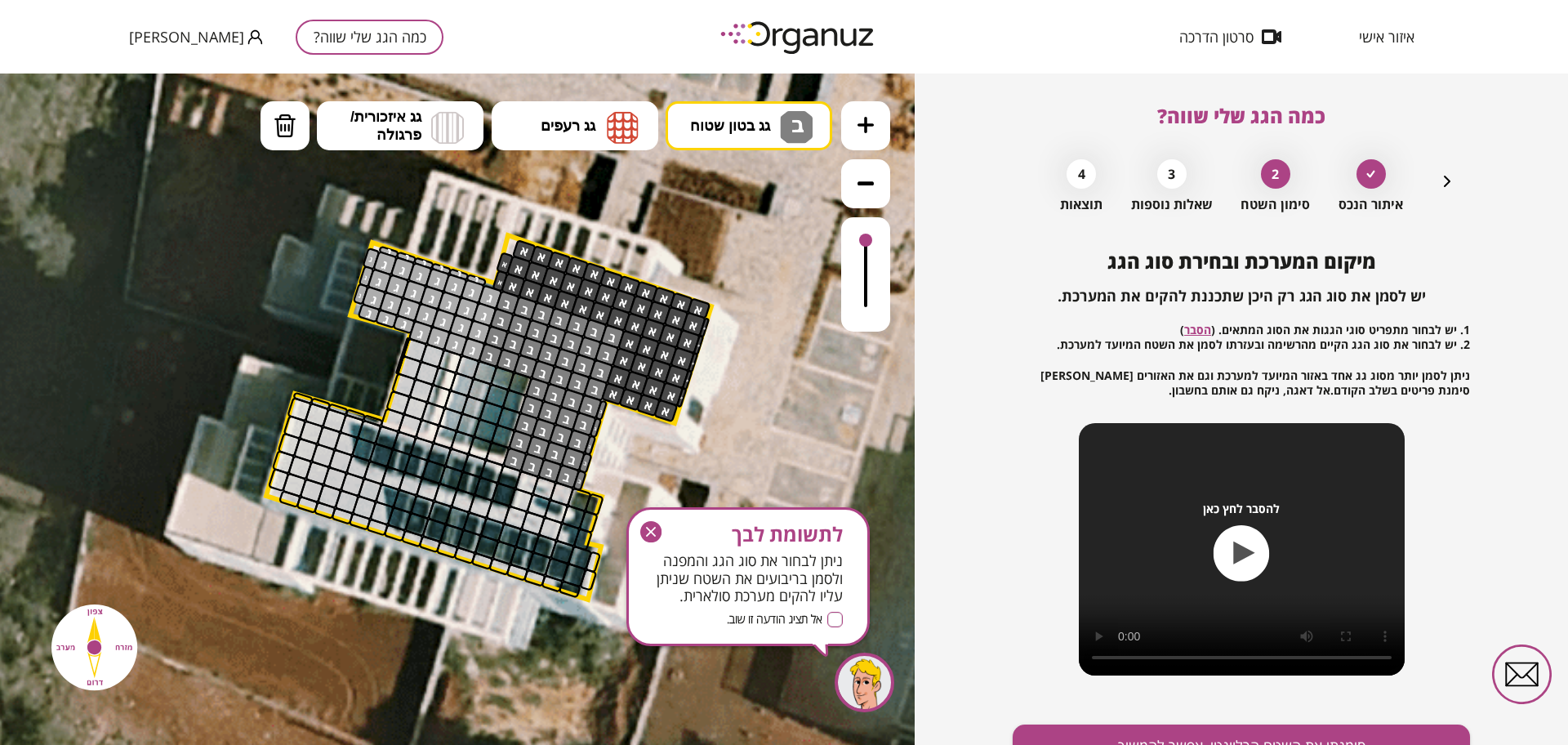
drag, startPoint x: 488, startPoint y: 302, endPoint x: 471, endPoint y: 341, distance: 42.5
click at [738, 126] on span "גג בטון שטוח" at bounding box center [730, 125] width 80 height 18
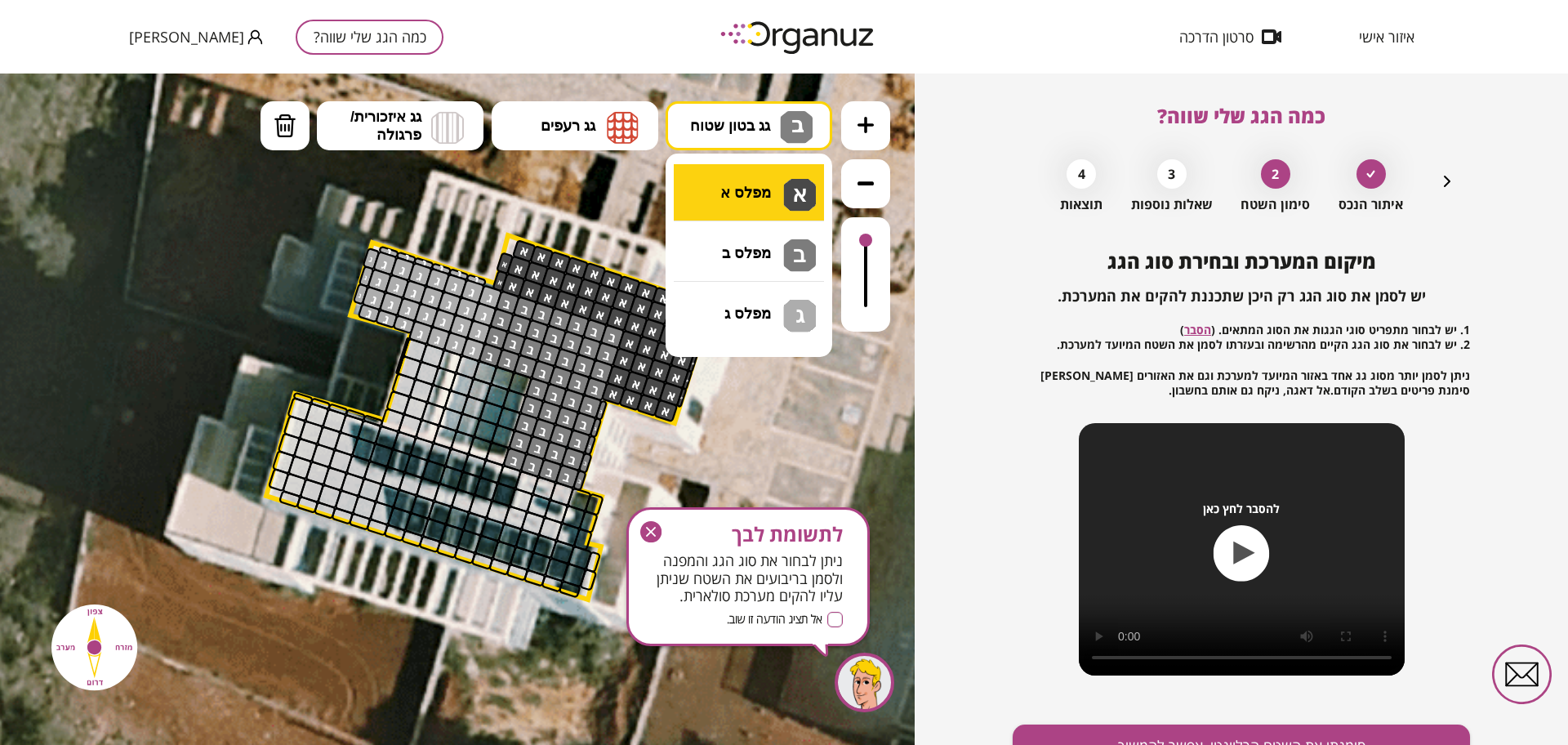
click at [758, 183] on div ".st0 { fill: #FFFFFF; } ב" at bounding box center [457, 410] width 914 height 672
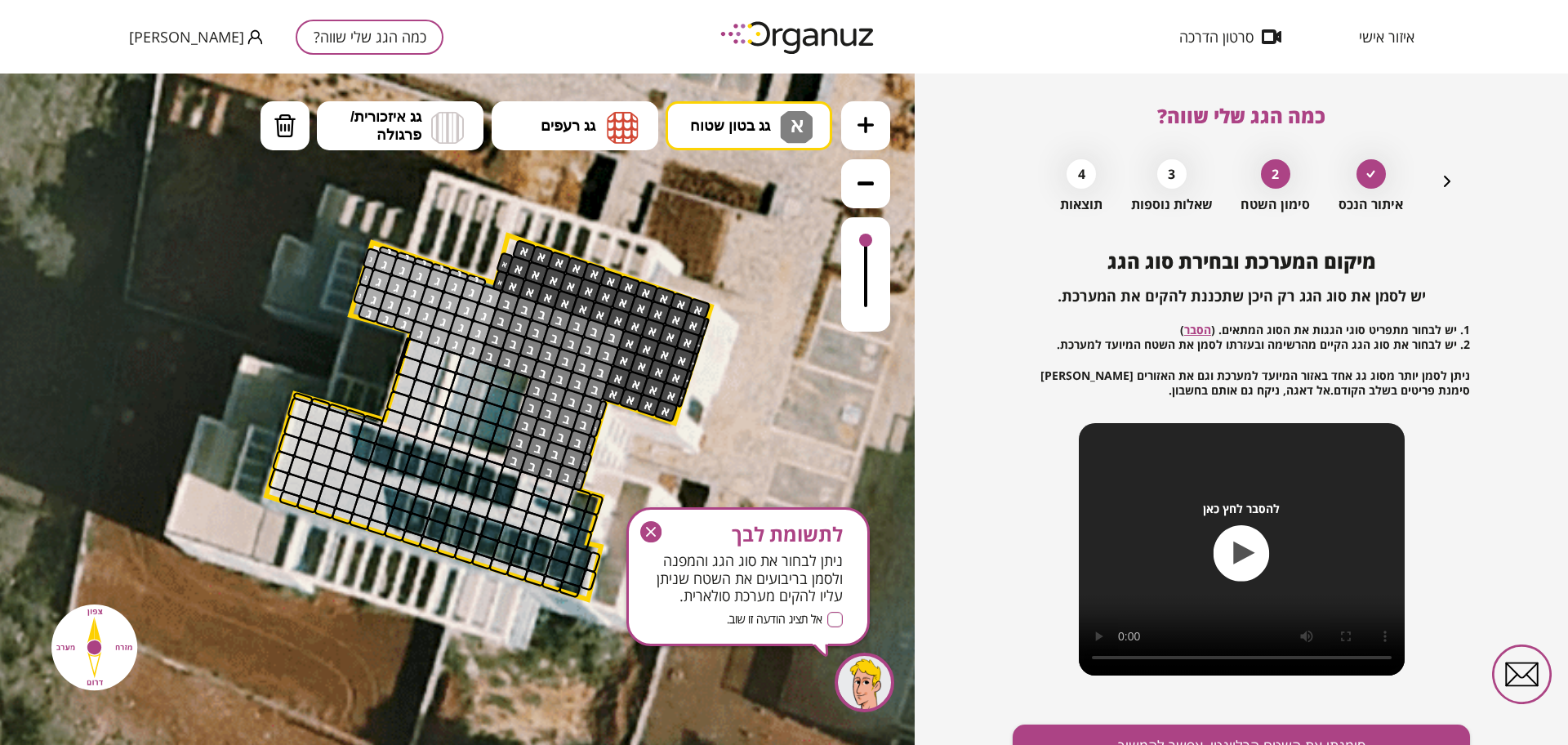
click at [867, 297] on div at bounding box center [866, 274] width 49 height 114
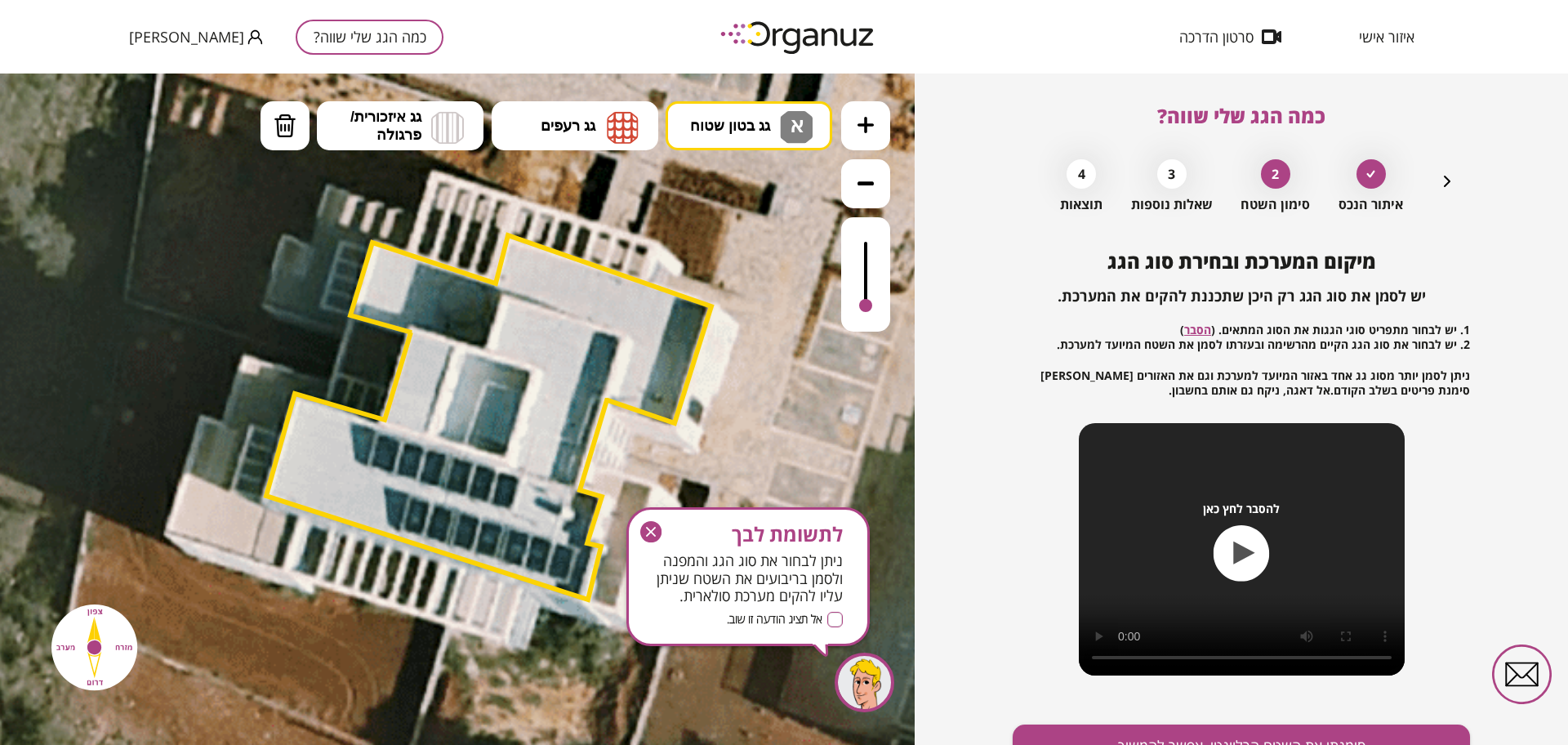
click at [862, 310] on div at bounding box center [866, 274] width 49 height 114
click at [872, 259] on div at bounding box center [866, 274] width 49 height 114
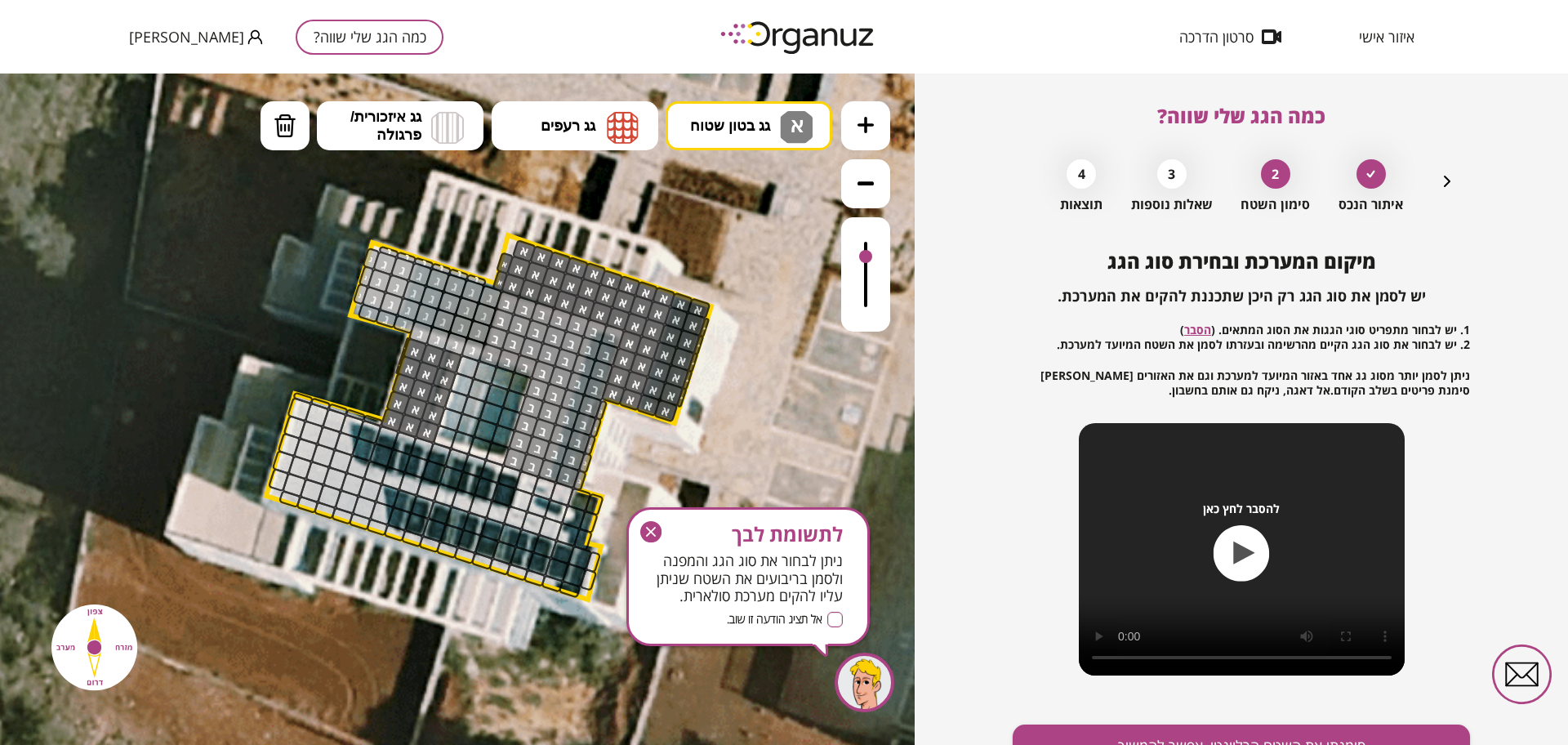
drag, startPoint x: 451, startPoint y: 358, endPoint x: 432, endPoint y: 354, distance: 19.4
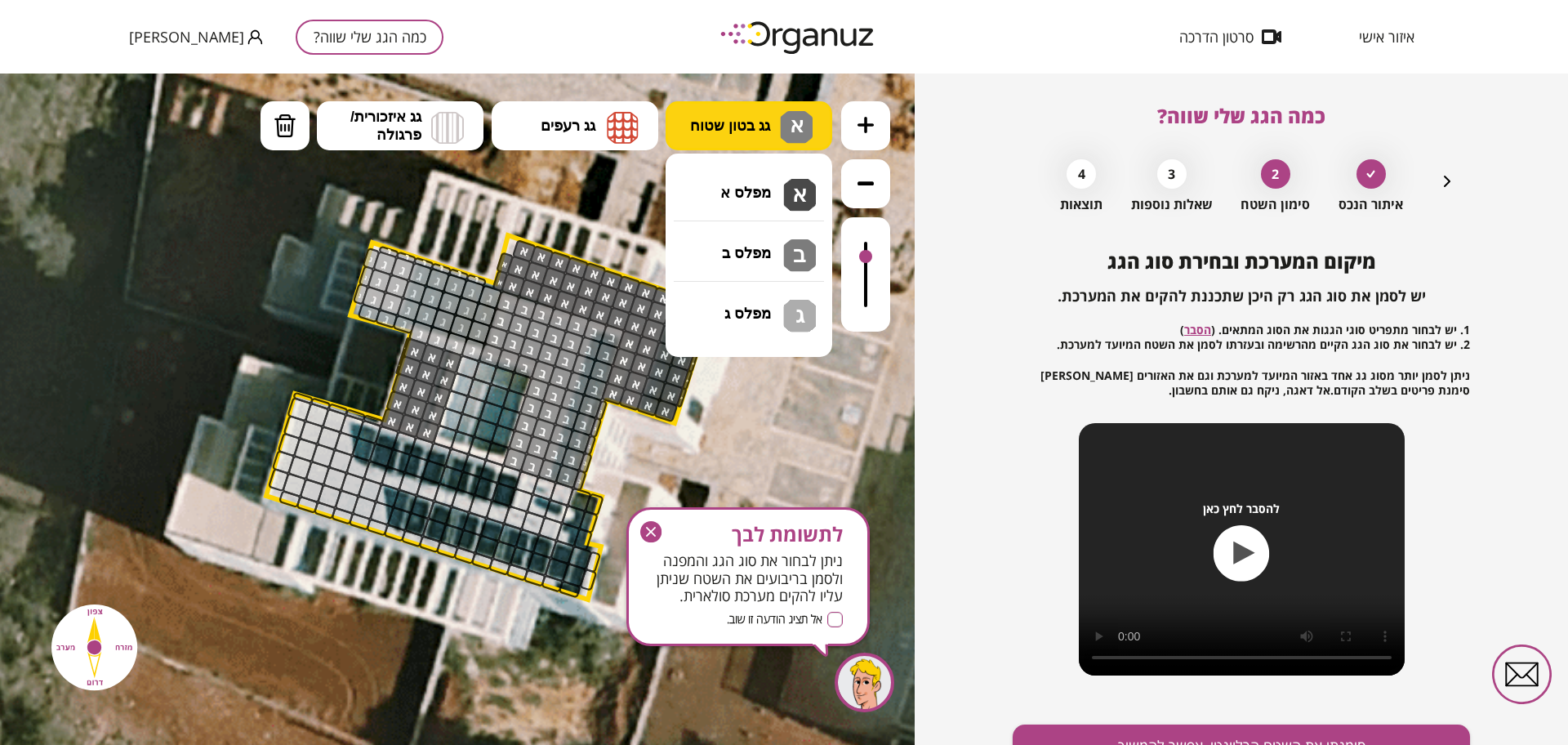
click at [749, 112] on button "גג בטון שטוח א" at bounding box center [748, 126] width 167 height 49
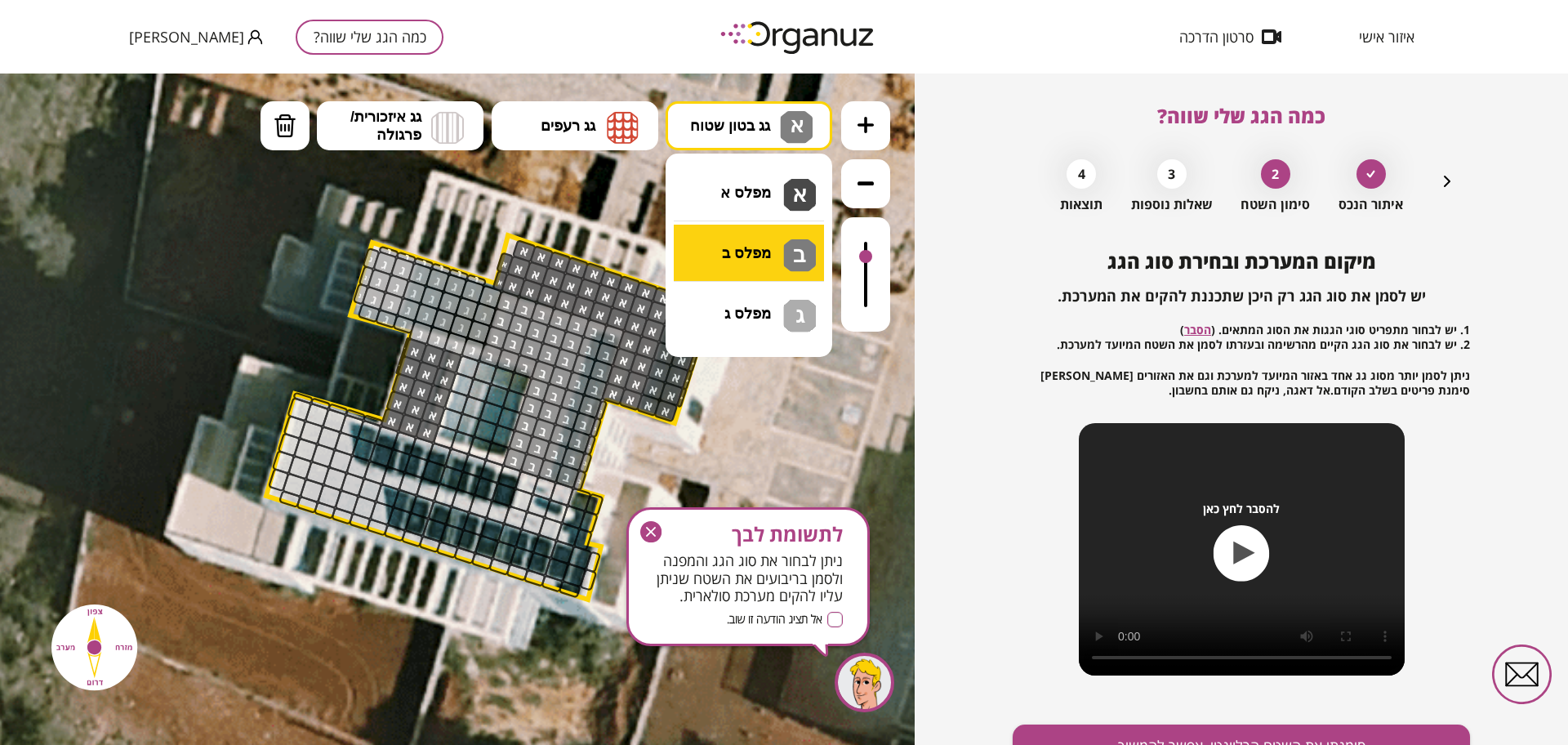
click at [774, 261] on div ".st0 { fill: #FFFFFF; } א" at bounding box center [457, 410] width 914 height 672
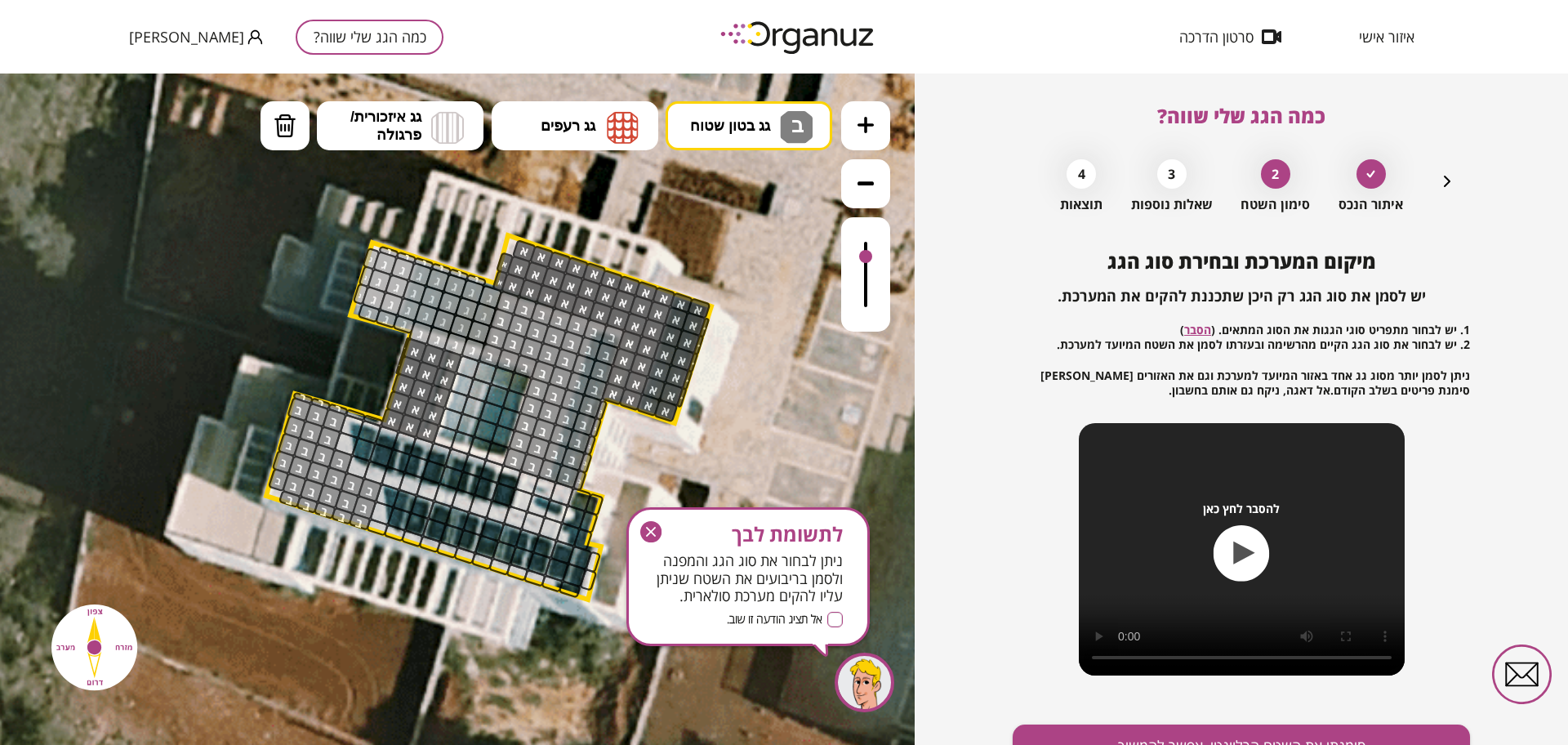
drag, startPoint x: 334, startPoint y: 418, endPoint x: 344, endPoint y: 489, distance: 71.7
click at [644, 525] on icon "button" at bounding box center [651, 532] width 22 height 22
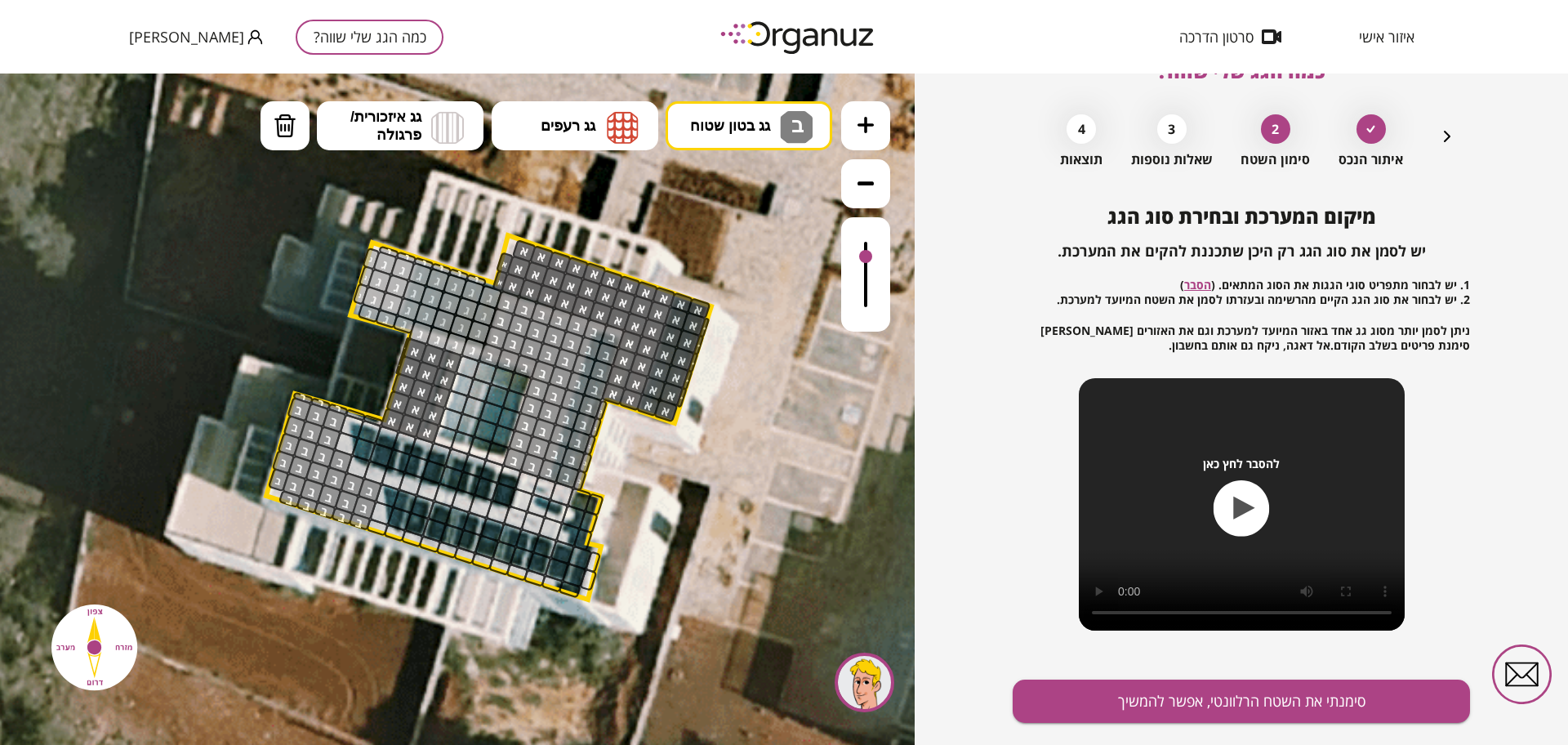
scroll to position [85, 0]
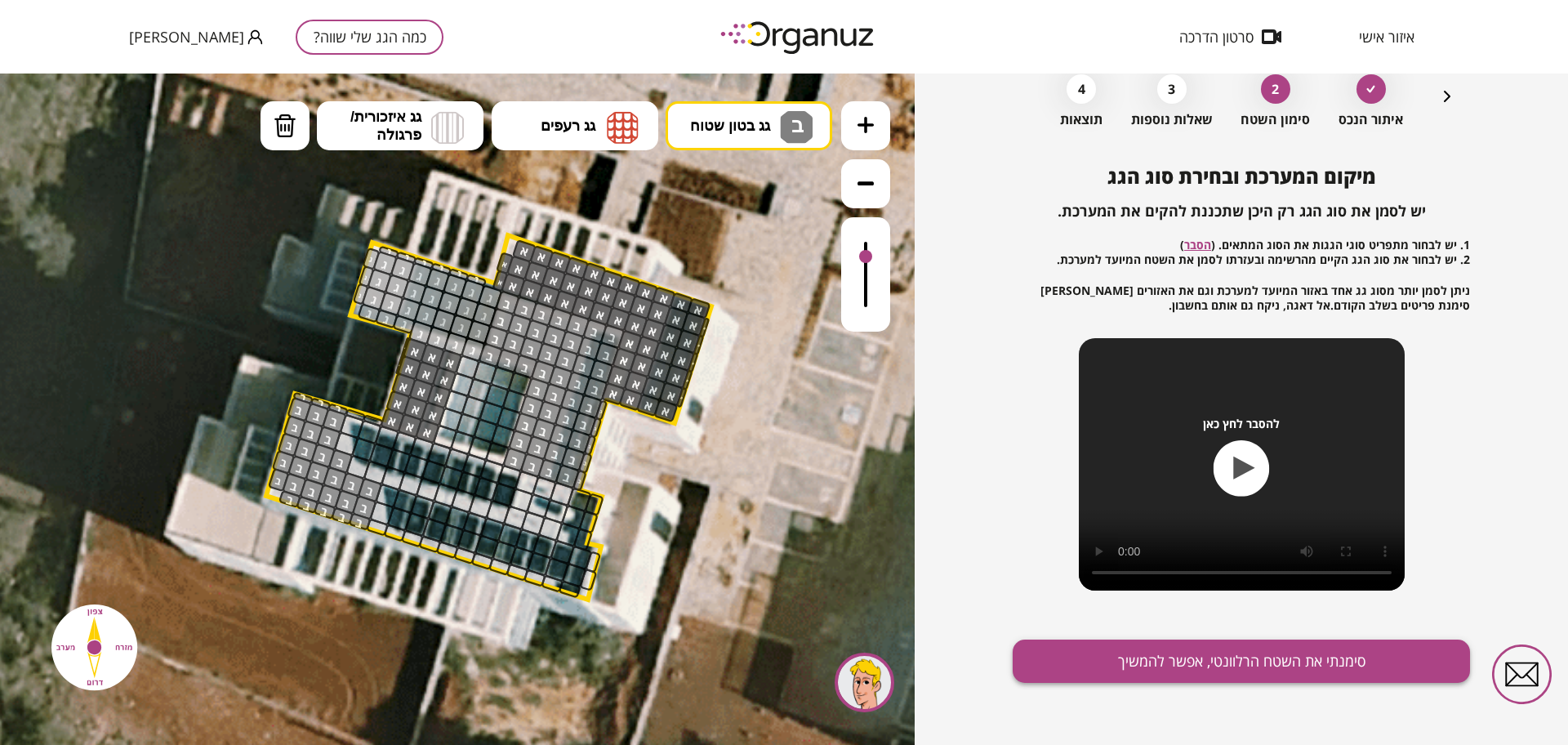
click at [1069, 656] on button "סימנתי את השטח הרלוונטי, אפשר להמשיך" at bounding box center [1242, 661] width 458 height 43
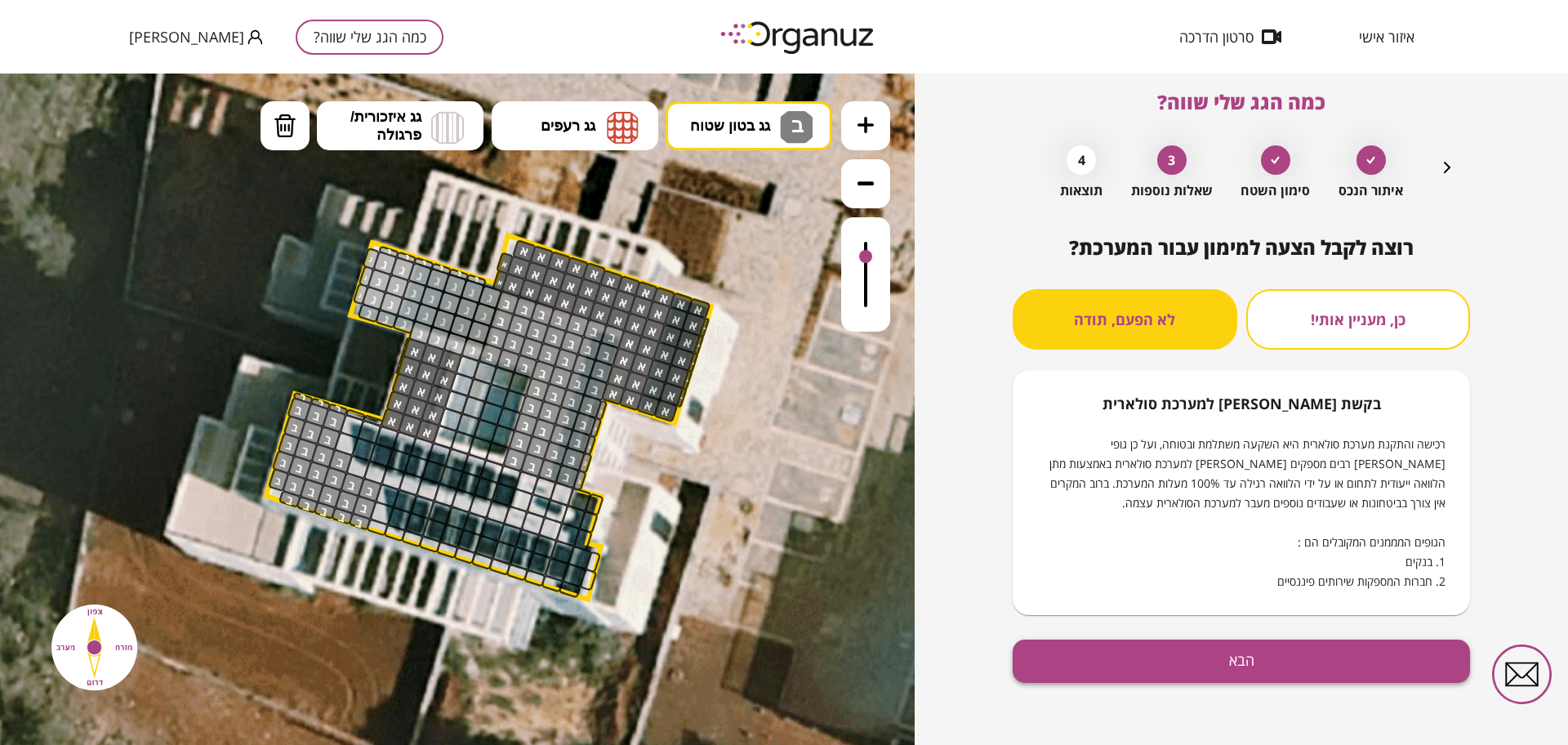
scroll to position [14, 0]
click at [1069, 654] on button "הבא" at bounding box center [1242, 661] width 458 height 43
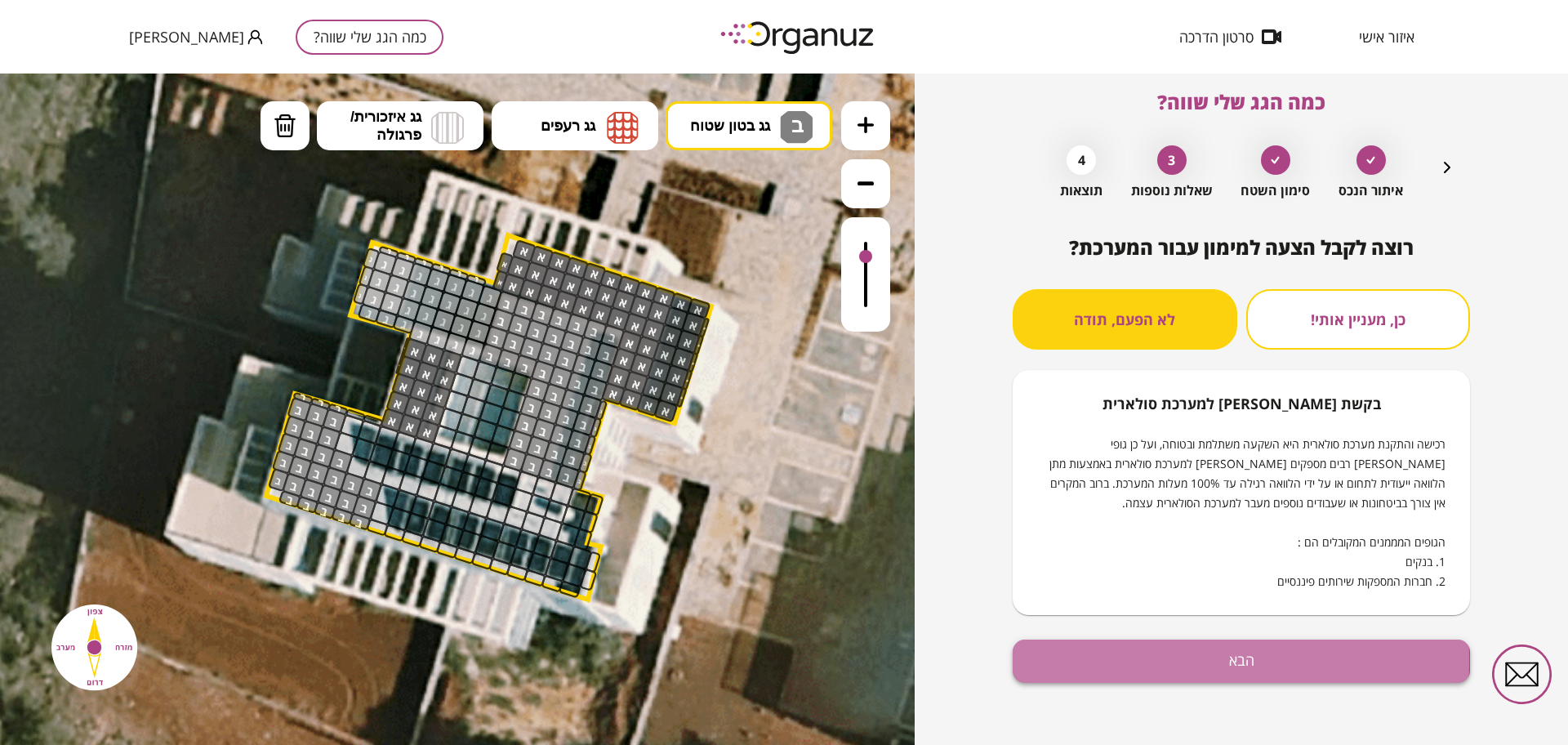
click at [1069, 660] on button "הבא" at bounding box center [1242, 661] width 458 height 43
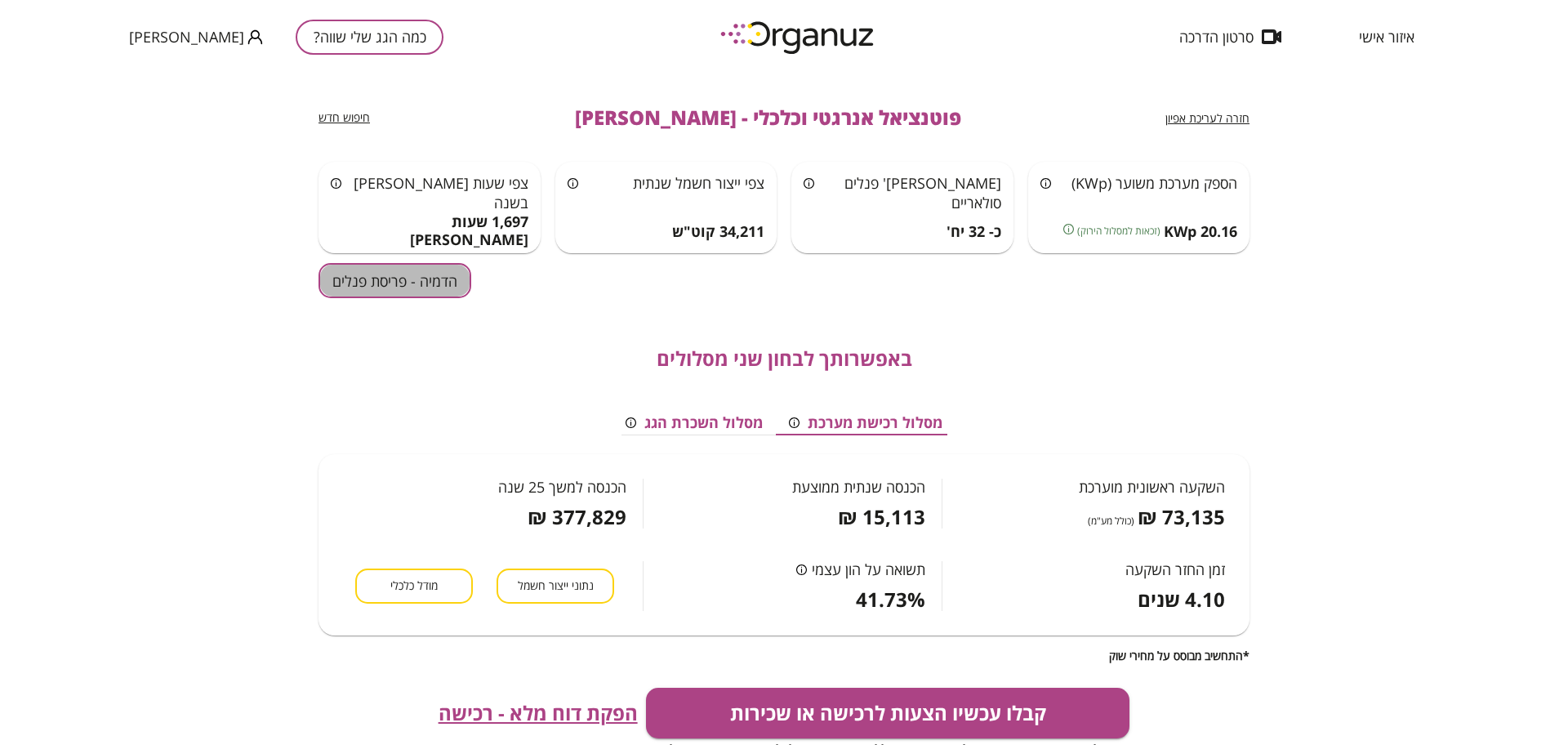
click at [445, 283] on button "הדמיה - פריסת פנלים" at bounding box center [394, 281] width 153 height 36
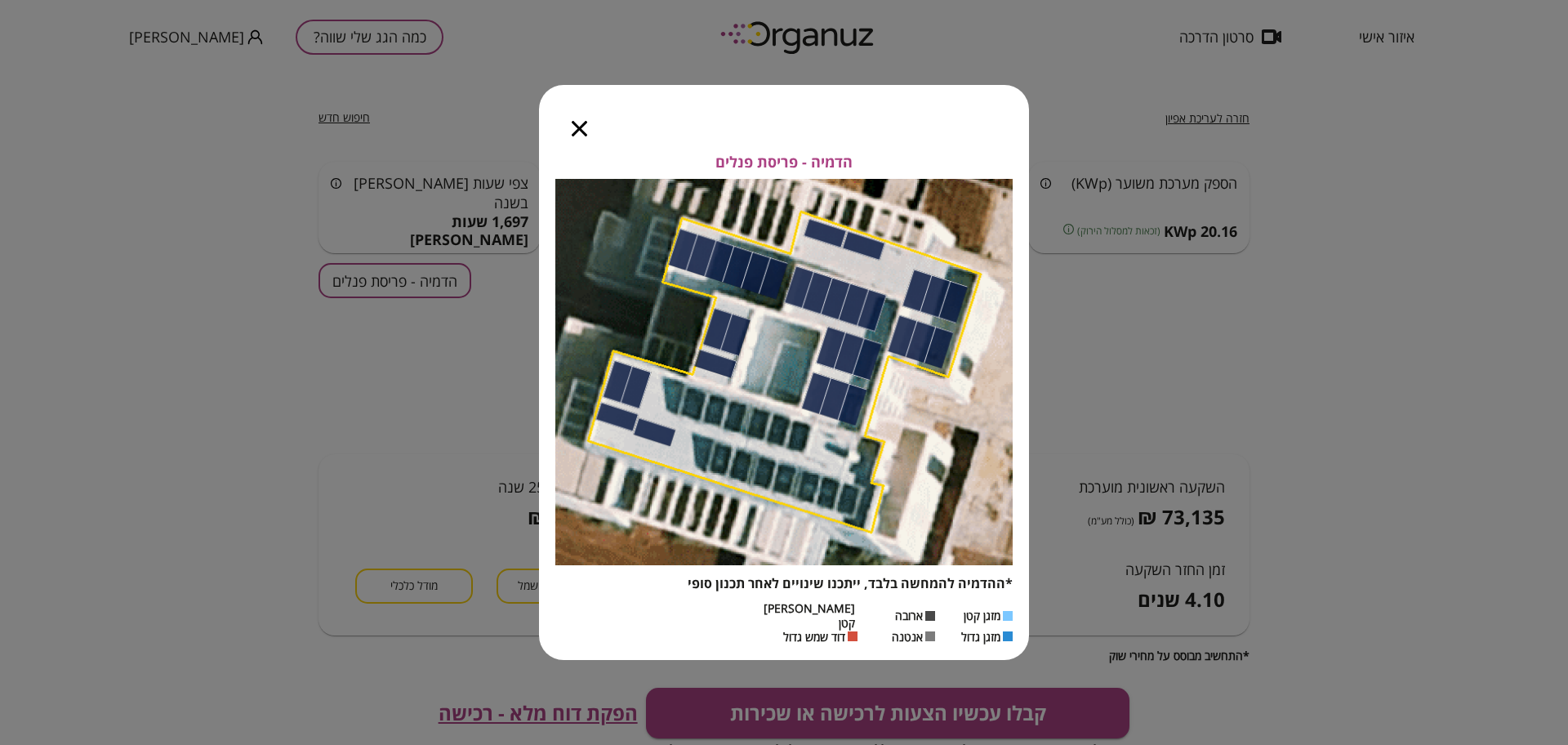
click at [580, 134] on icon "button" at bounding box center [580, 129] width 16 height 16
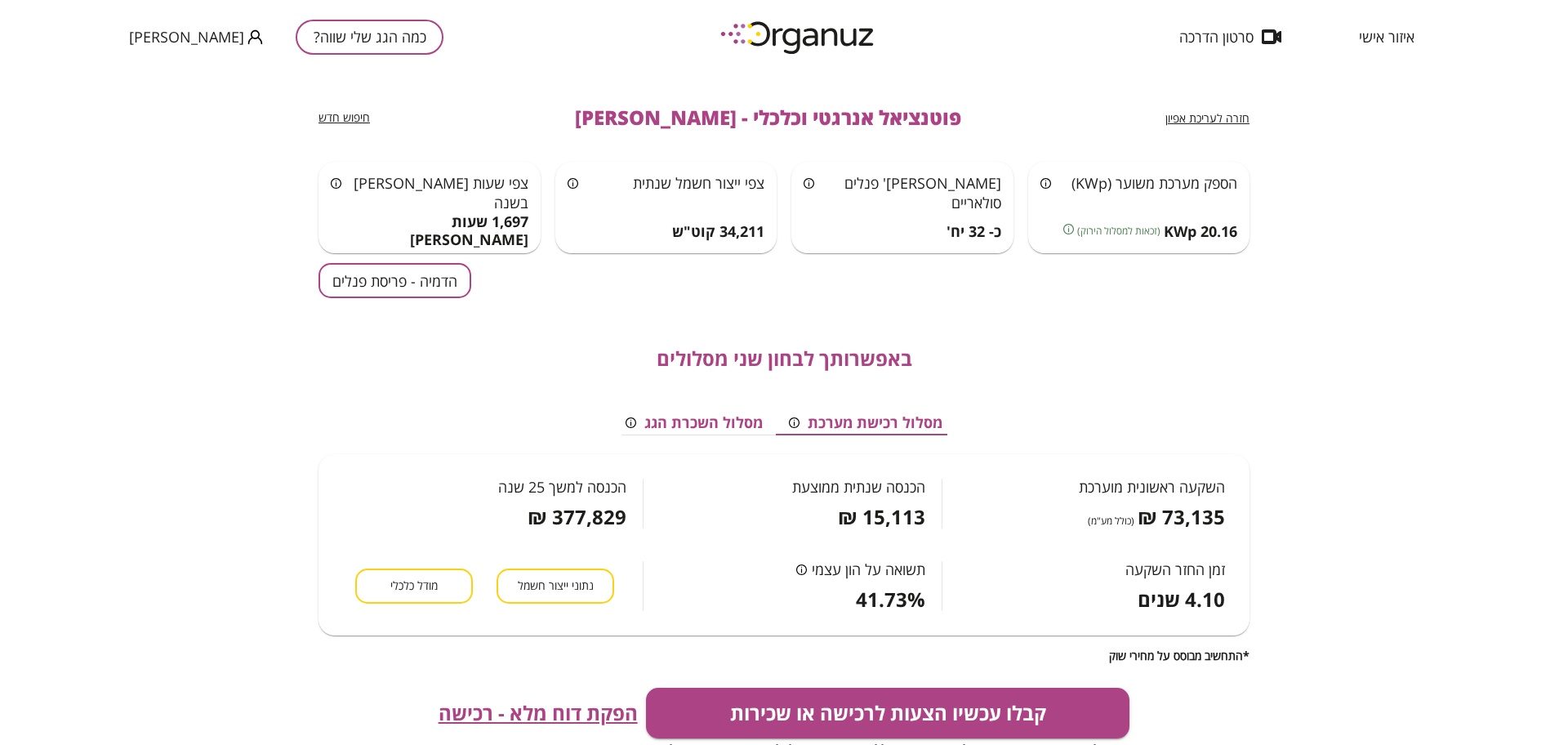
click at [1069, 119] on span "חזרה לעריכת אפיון" at bounding box center [1207, 118] width 84 height 16
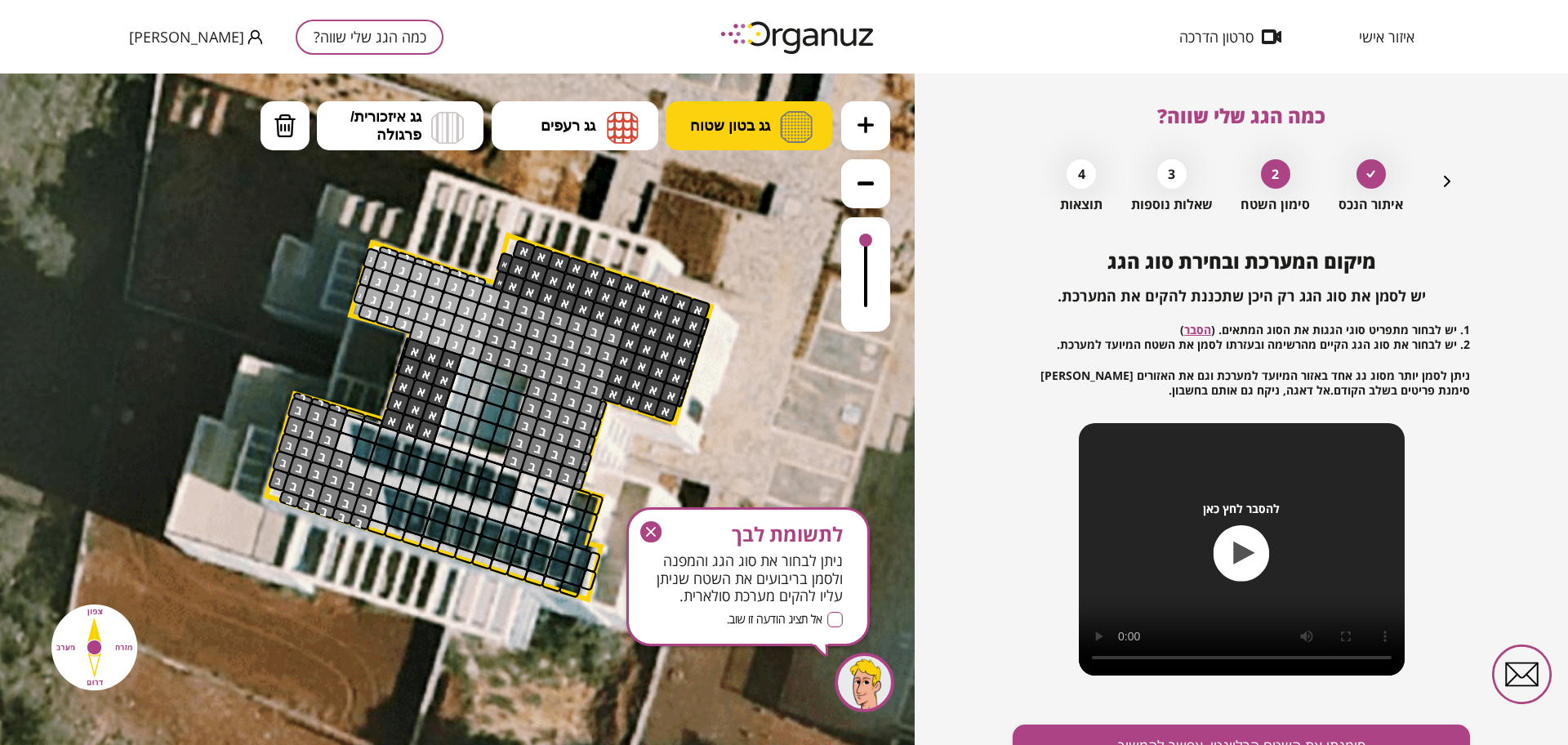
click at [709, 121] on span "גג בטון שטוח" at bounding box center [730, 125] width 80 height 18
click at [731, 246] on div ".st0 { fill: #FFFFFF; } 10" at bounding box center [457, 410] width 914 height 672
click at [355, 473] on div at bounding box center [358, 467] width 26 height 26
click at [375, 471] on div at bounding box center [376, 473] width 26 height 26
click at [650, 535] on icon "button" at bounding box center [651, 532] width 22 height 22
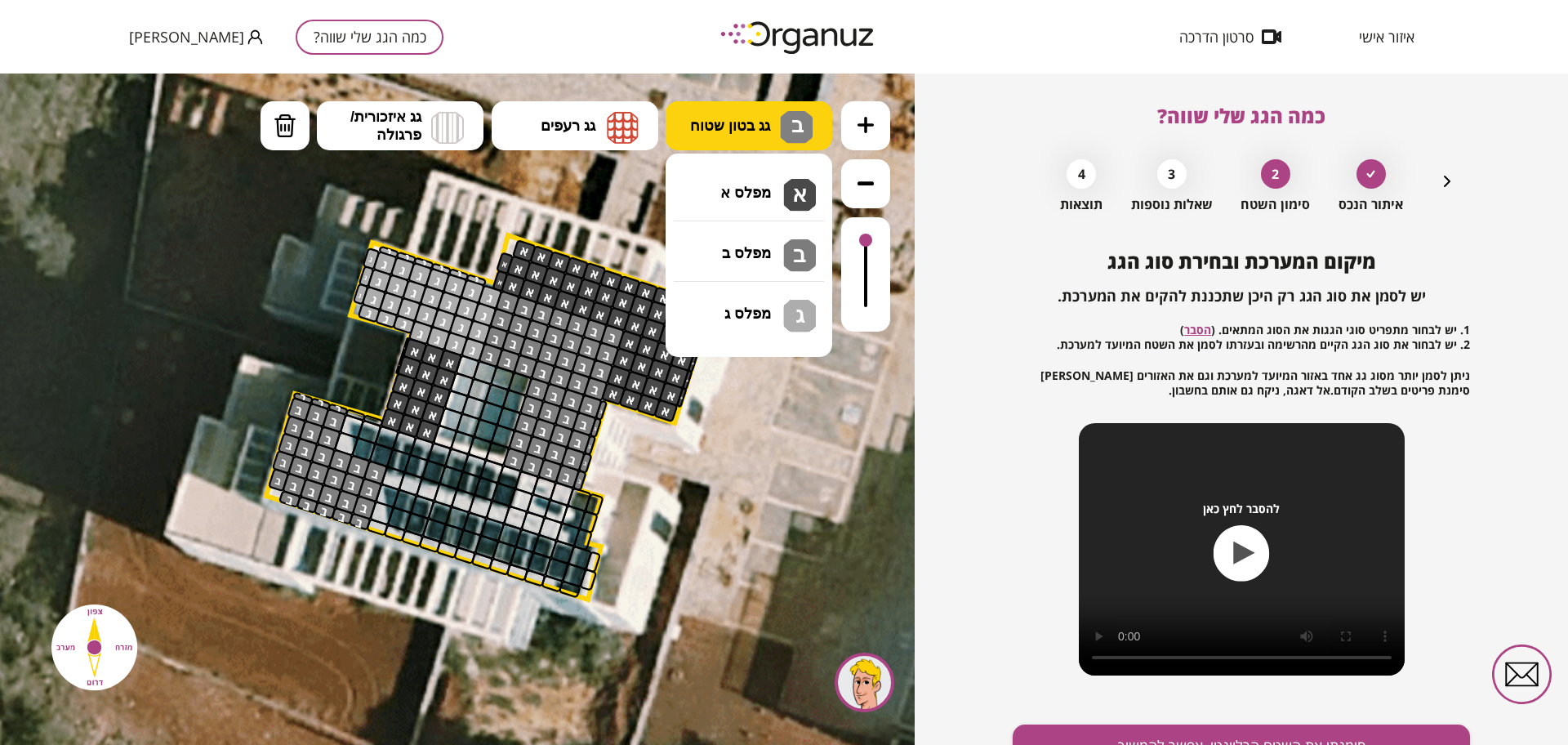
click at [733, 121] on span "גג בטון שטוח" at bounding box center [730, 125] width 80 height 18
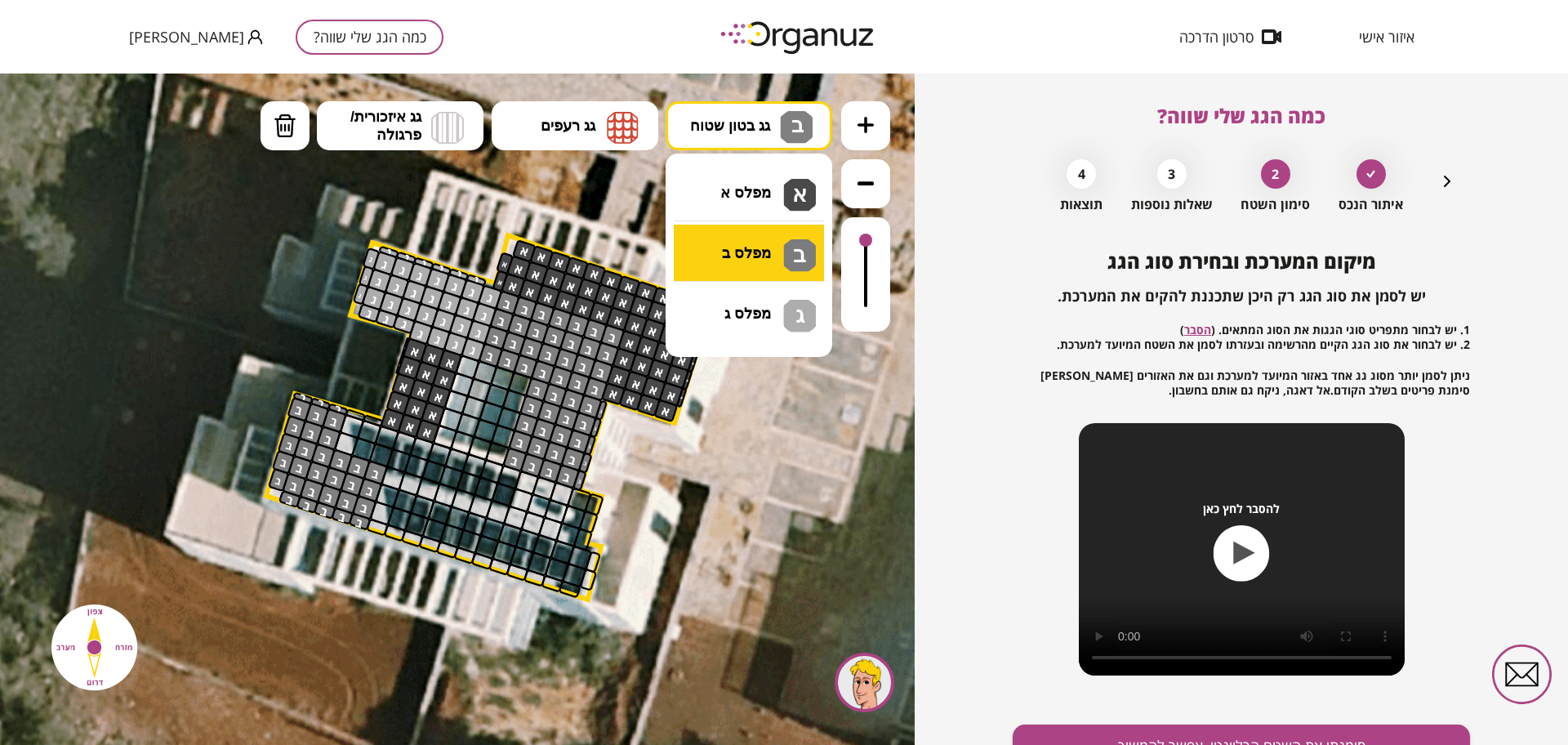
click at [742, 268] on div ".st0 { fill: #FFFFFF; } 10" at bounding box center [457, 410] width 914 height 672
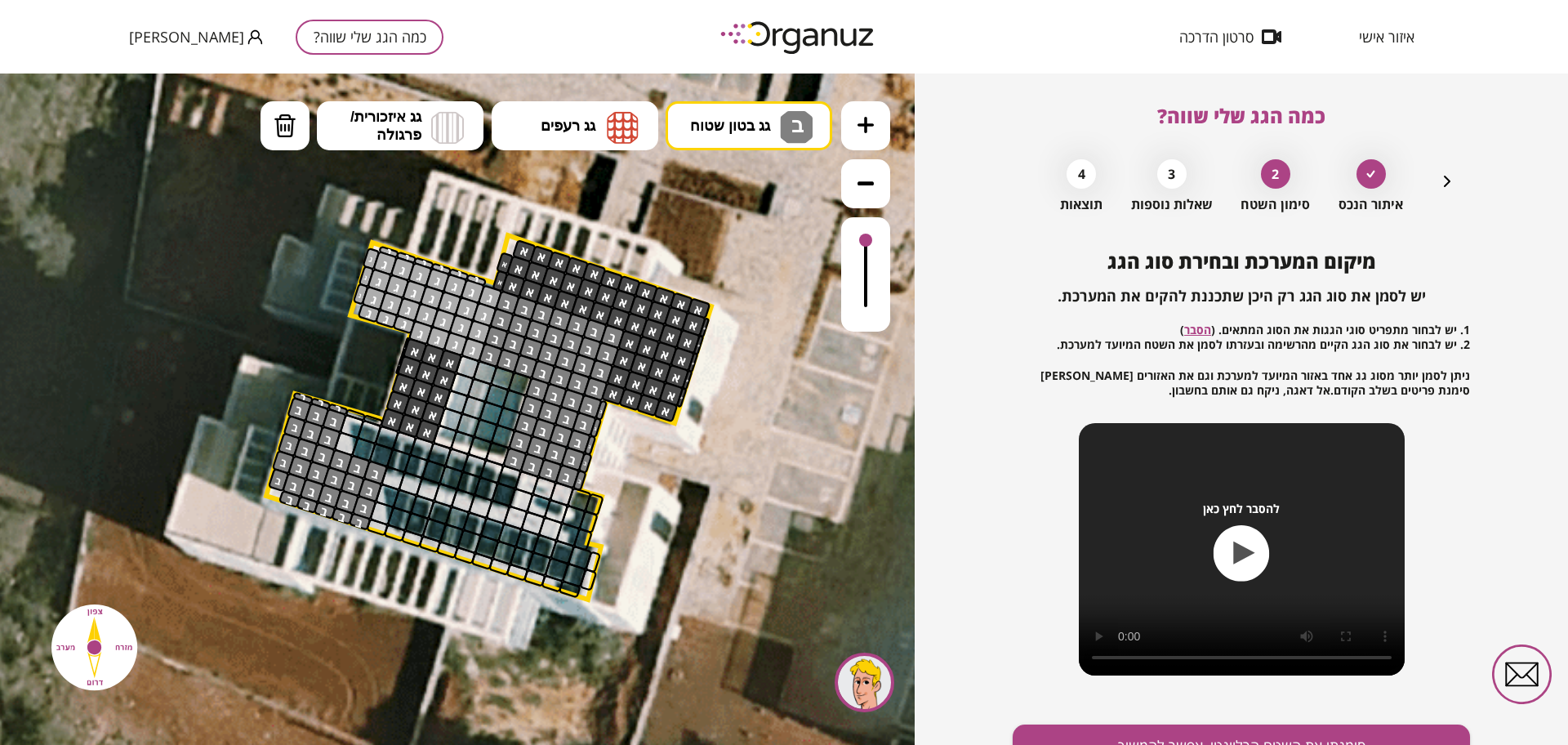
click at [748, 83] on icon at bounding box center [535, 414] width 3674 height 3677
click at [747, 116] on button "גג בטון שטוח ב" at bounding box center [748, 126] width 167 height 49
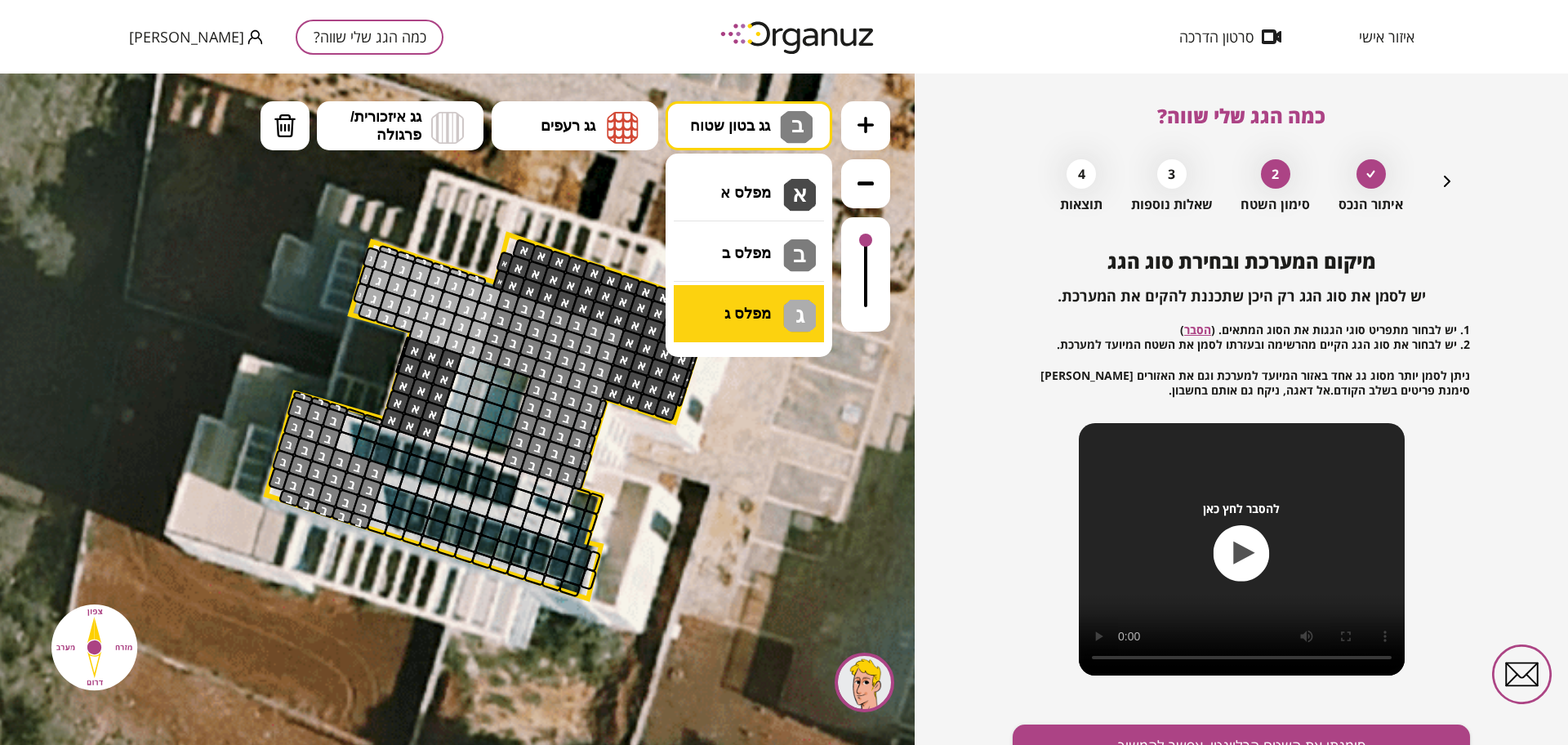
click at [759, 306] on div ".st0 { fill: #FFFFFF; } 10" at bounding box center [457, 410] width 914 height 672
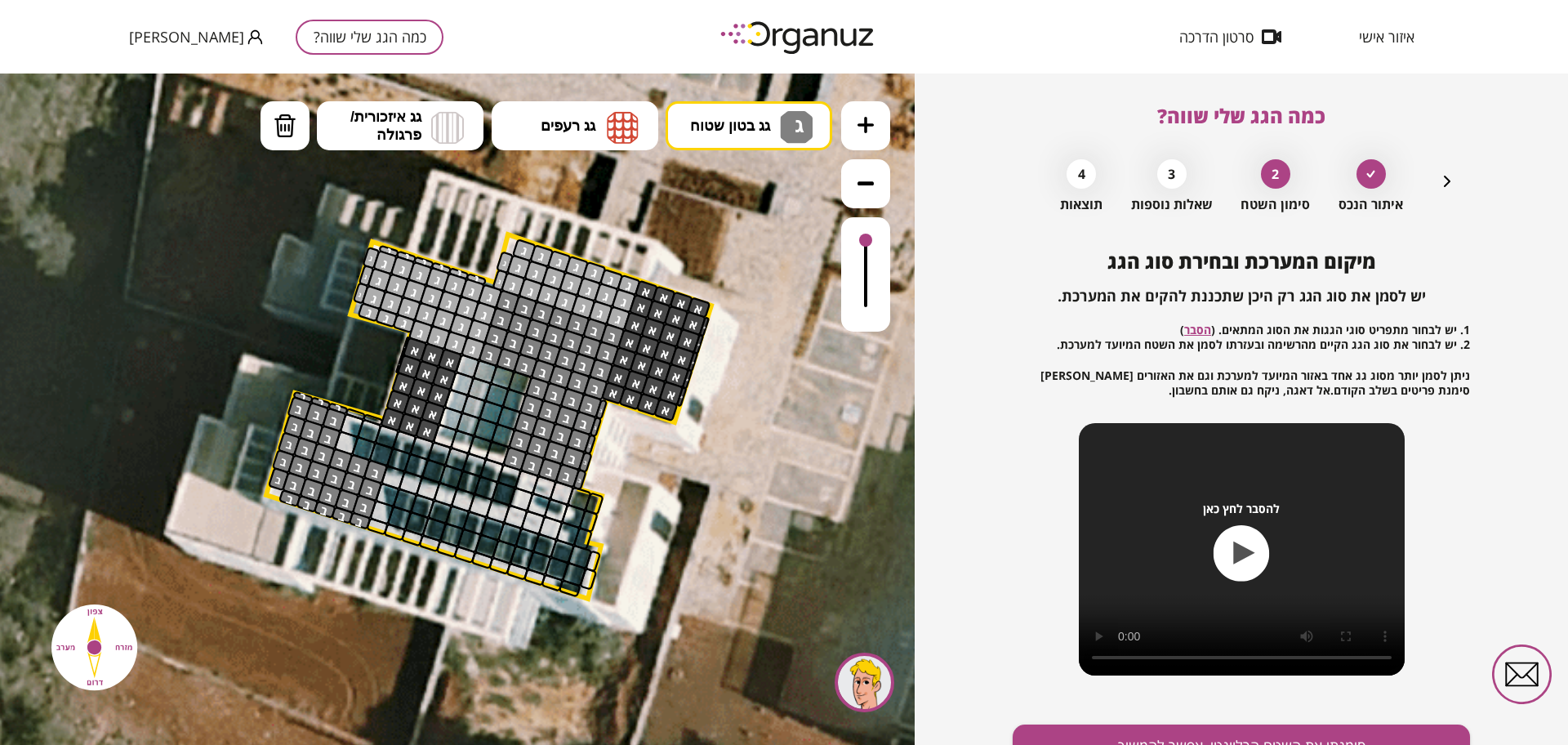
drag, startPoint x: 626, startPoint y: 283, endPoint x: 584, endPoint y: 277, distance: 42.4
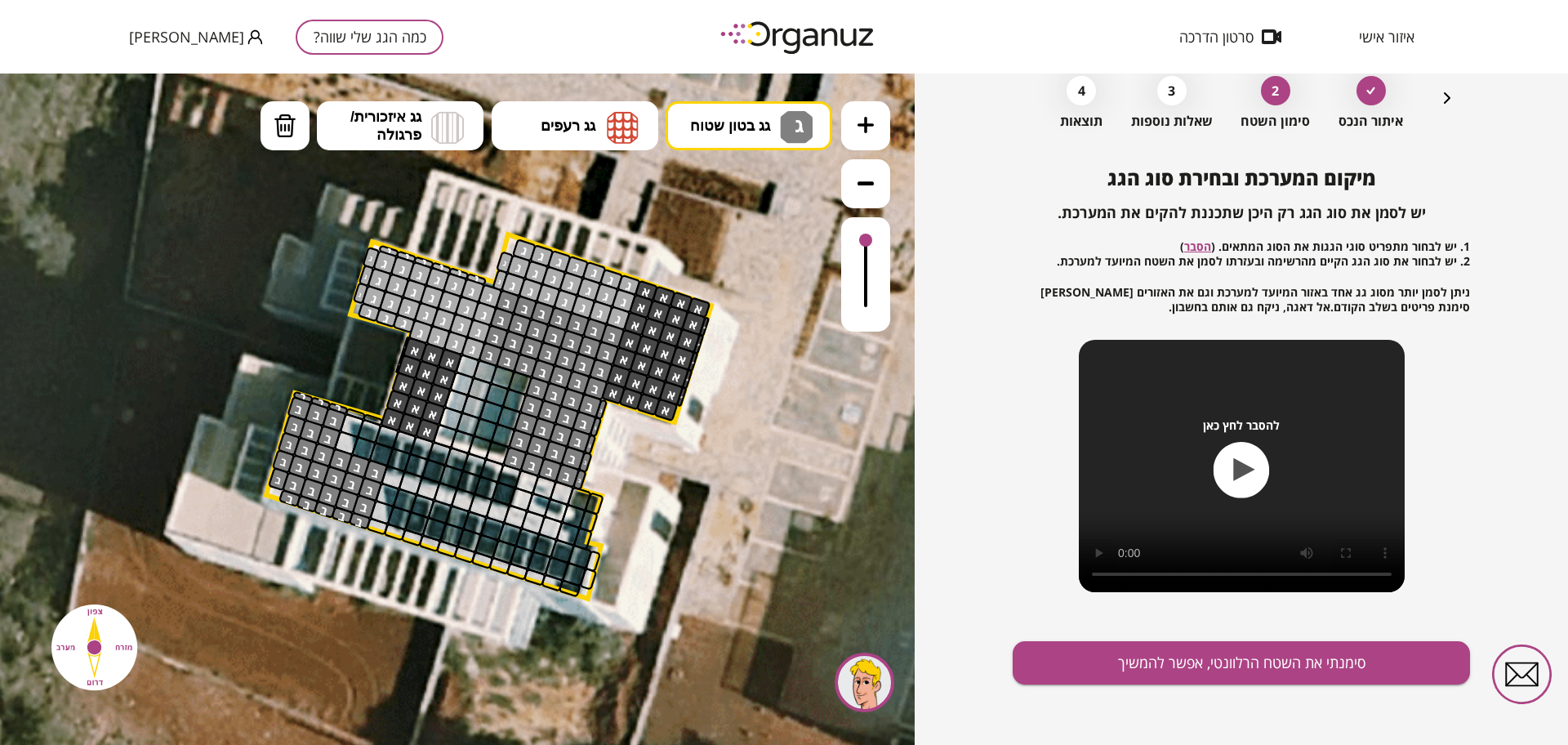
scroll to position [85, 0]
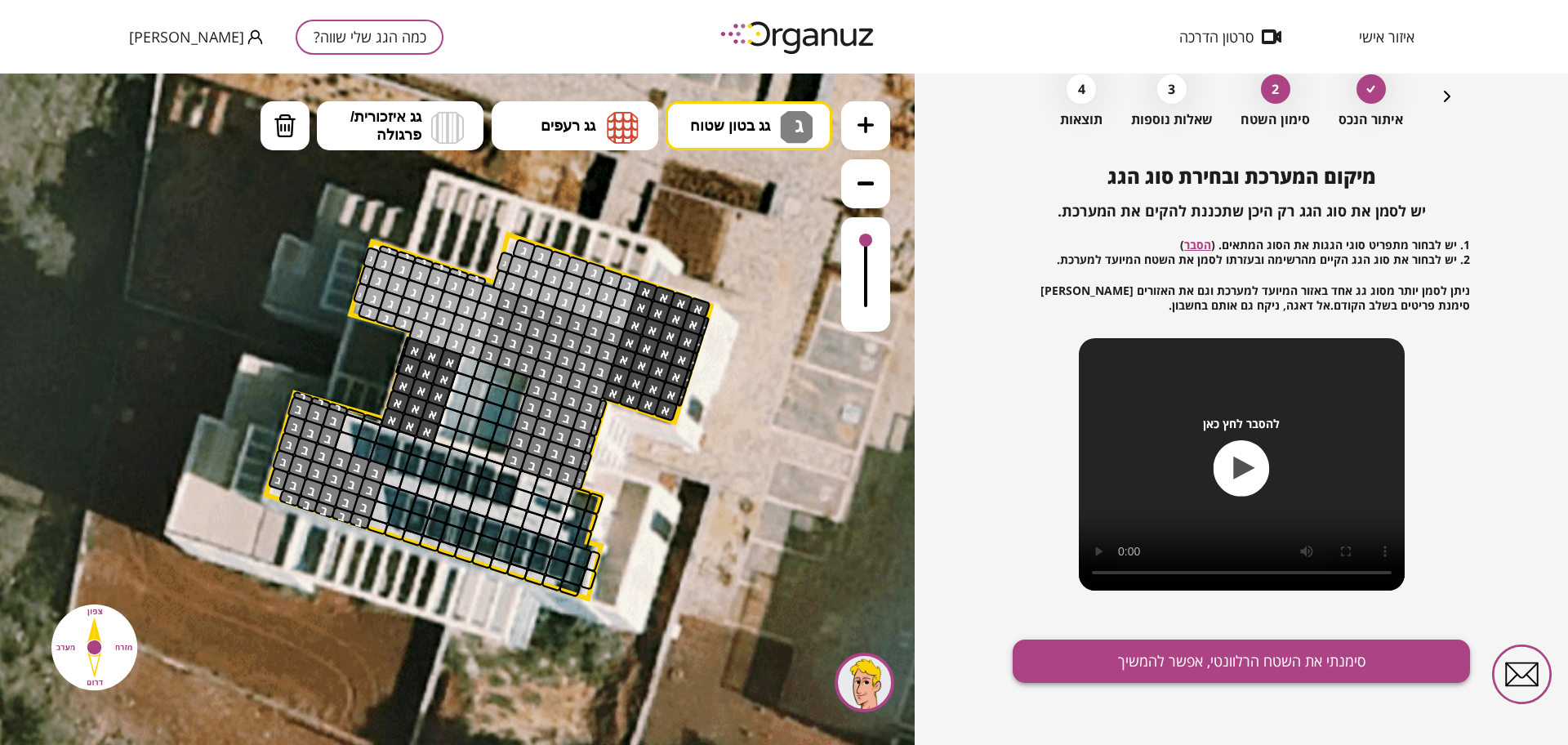
click at [1069, 649] on button "סימנתי את השטח הרלוונטי, אפשר להמשיך" at bounding box center [1242, 661] width 458 height 43
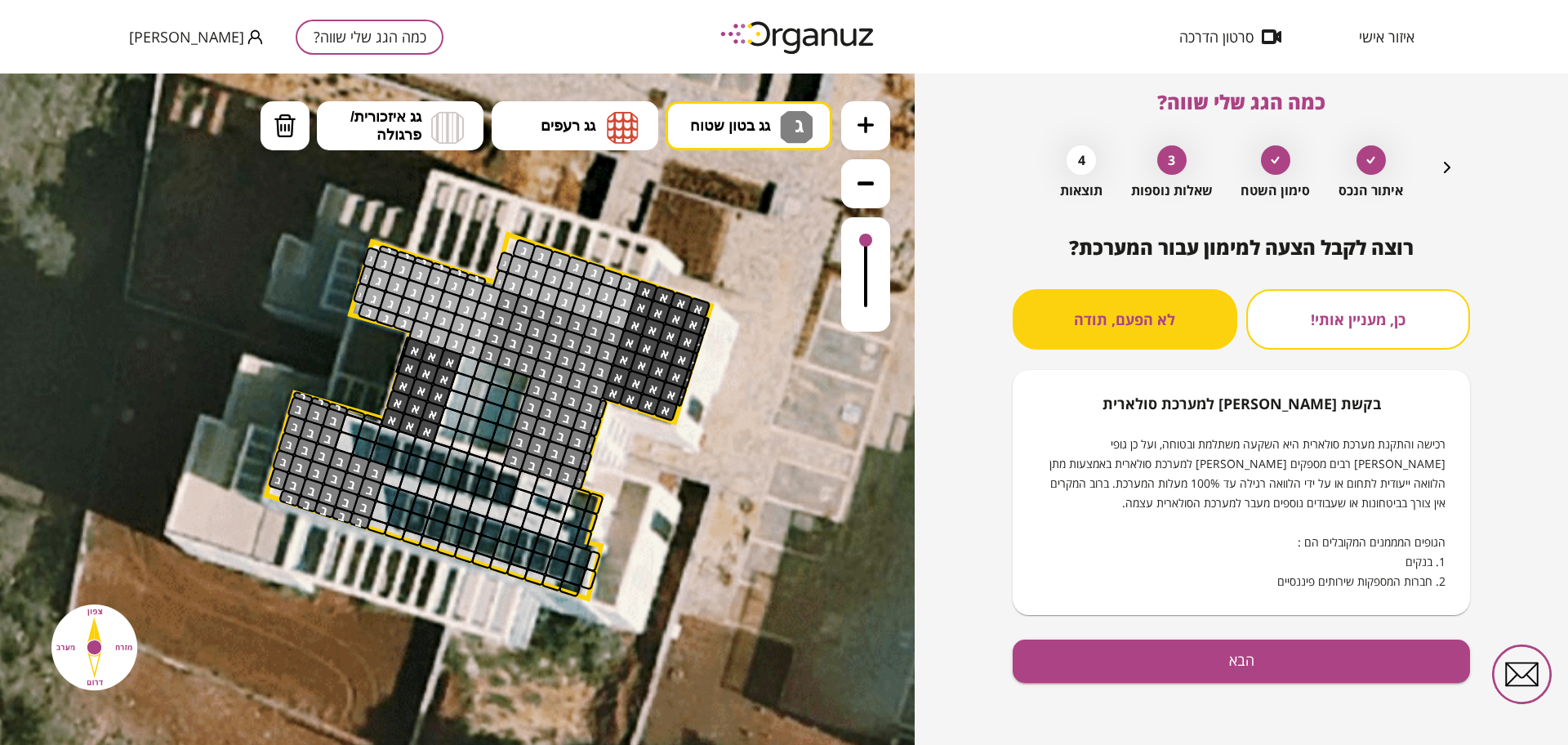
click at [1069, 674] on button "הבא" at bounding box center [1242, 661] width 458 height 43
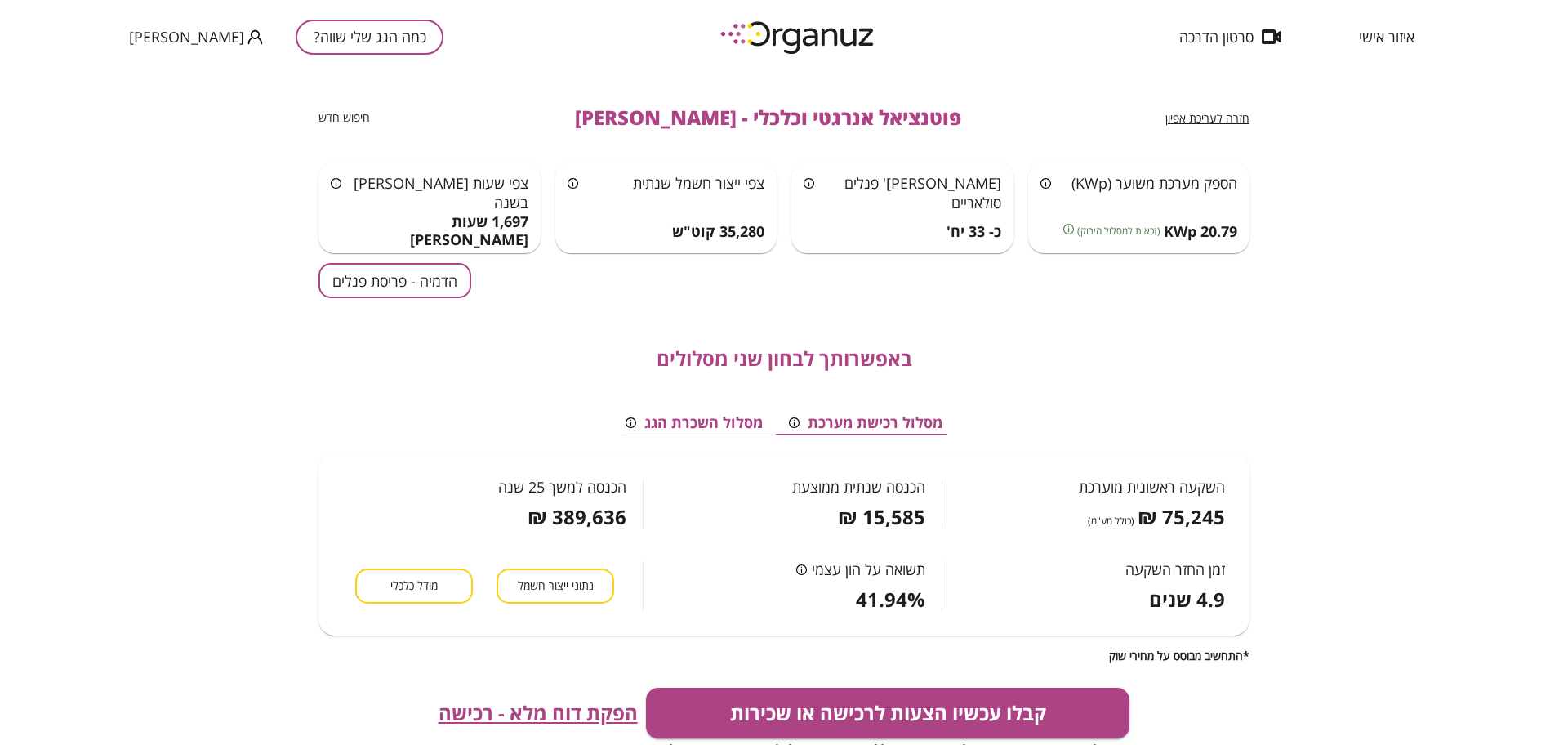
click at [596, 709] on span "הפקת דוח מלא - רכישה" at bounding box center [538, 712] width 199 height 23
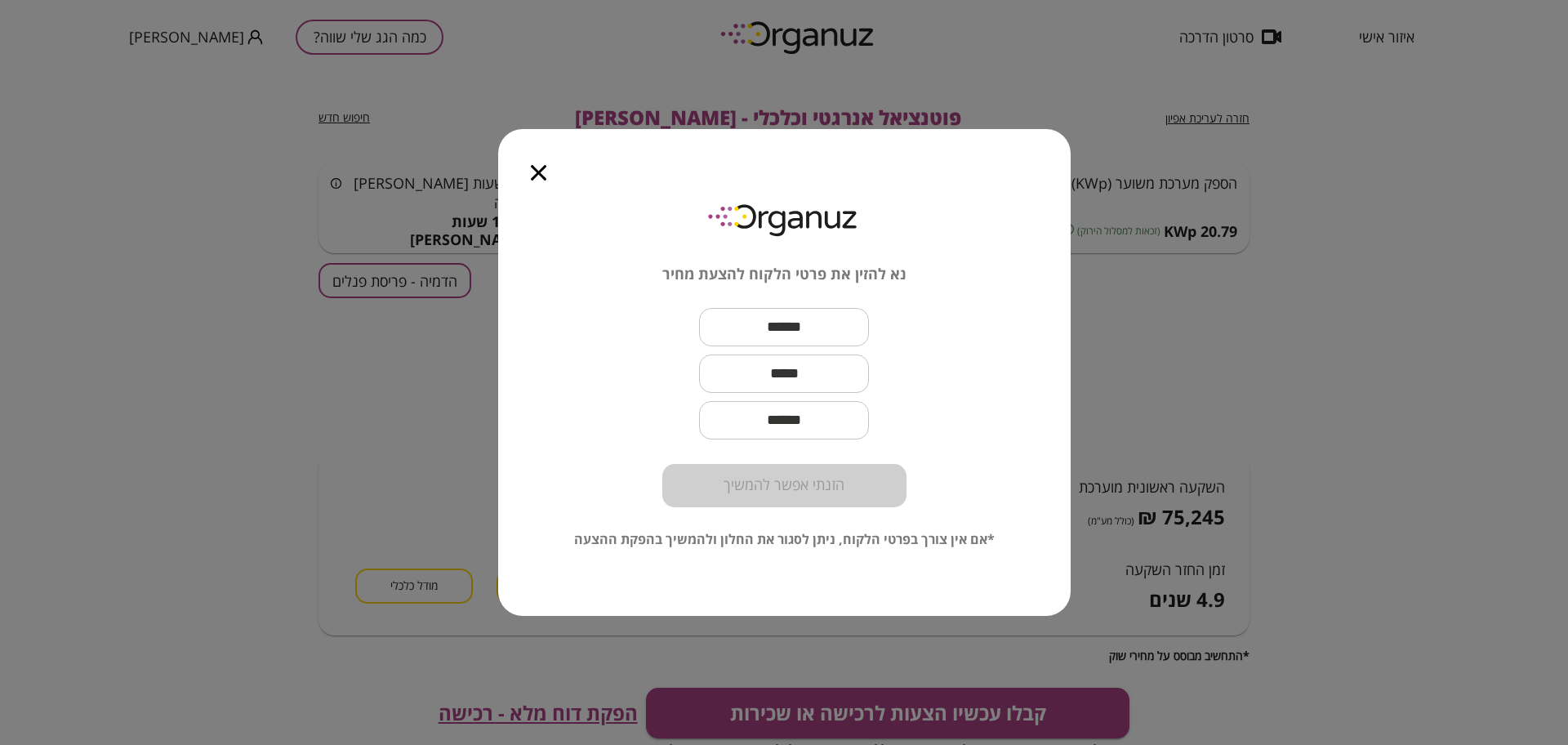
click at [533, 176] on icon "button" at bounding box center [538, 173] width 16 height 16
